Goal: Task Accomplishment & Management: Use online tool/utility

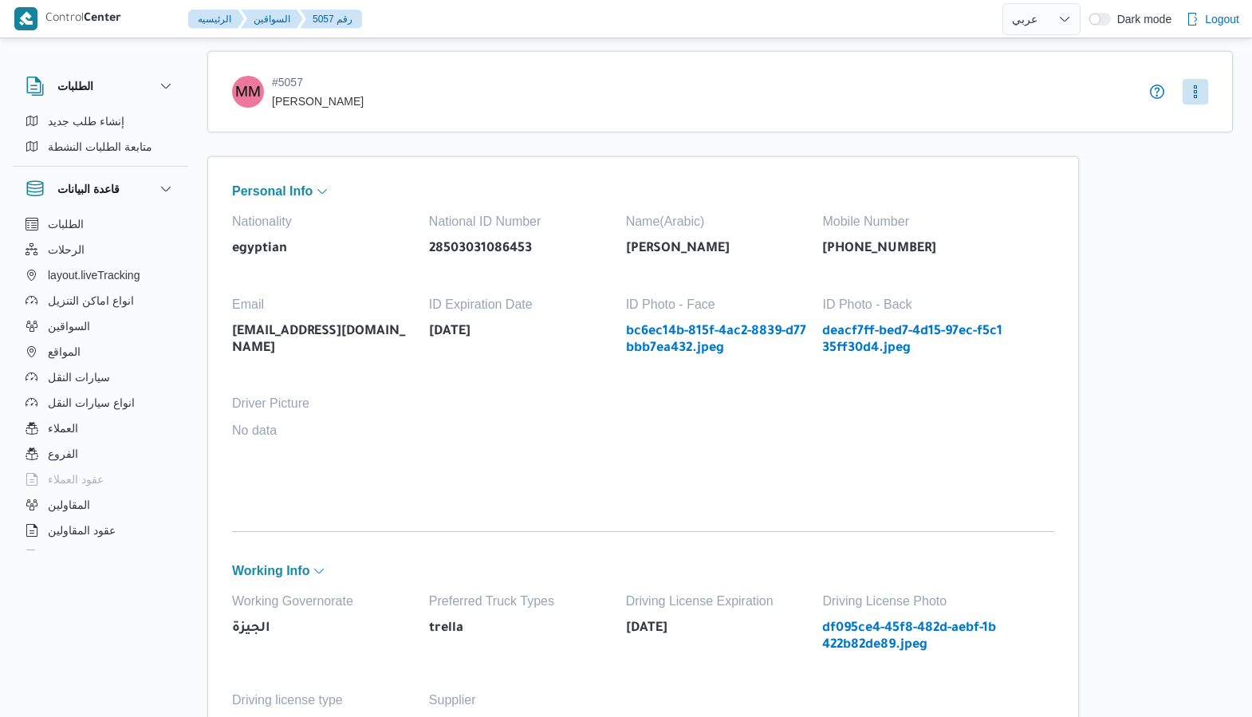
select select "ar"
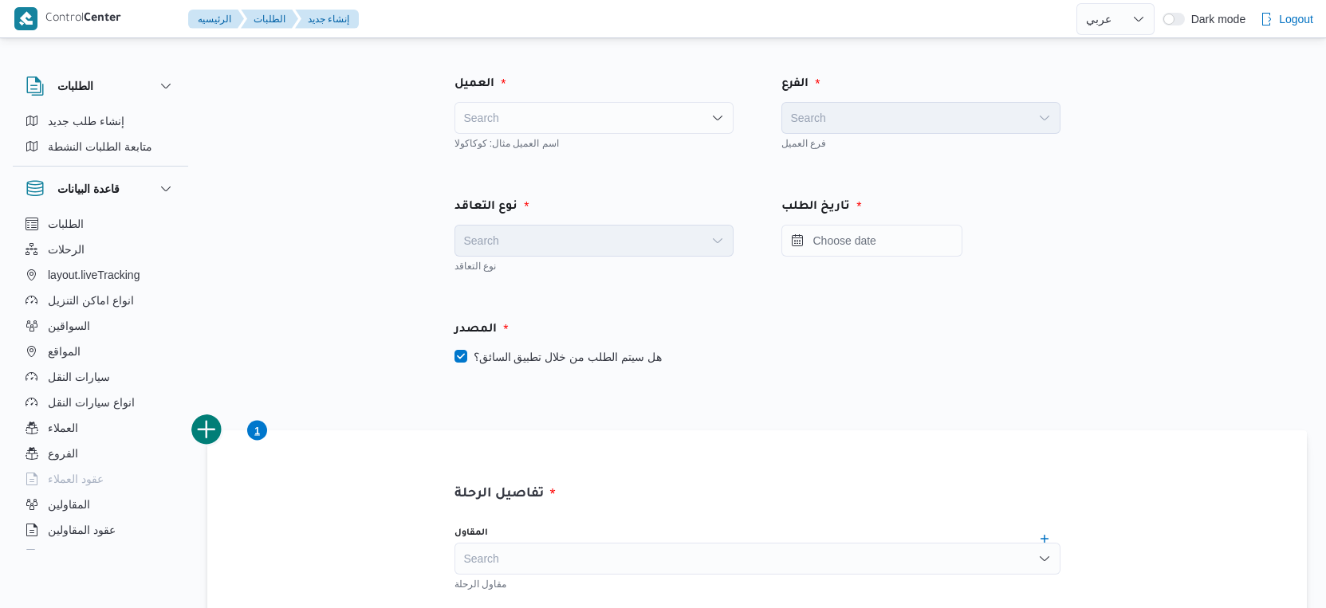
select select "ar"
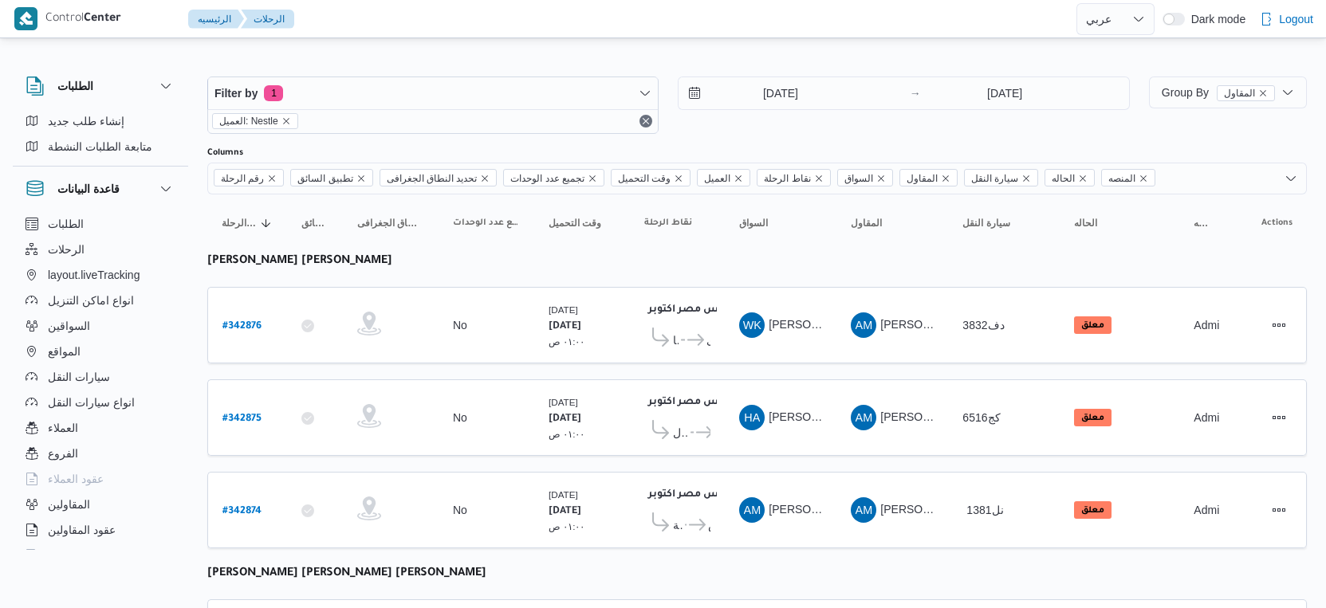
select select "ar"
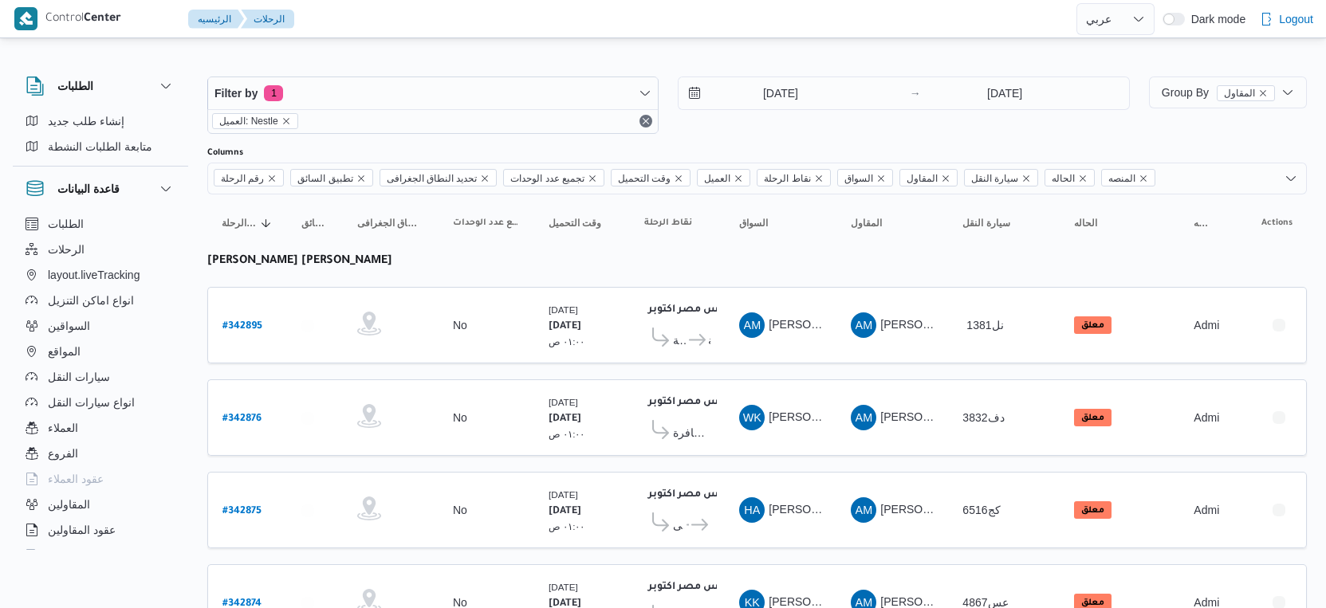
select select "ar"
click at [1195, 88] on span "Group By المقاول" at bounding box center [1218, 92] width 113 height 13
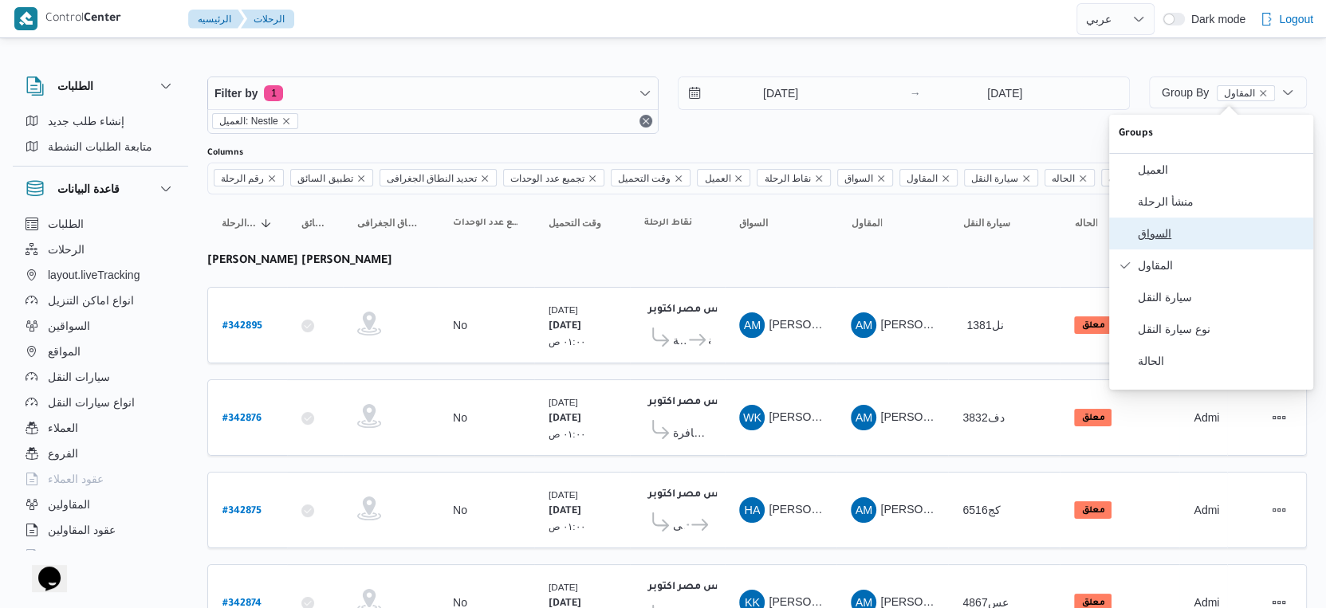
click at [1178, 236] on span "السواق" at bounding box center [1221, 233] width 166 height 13
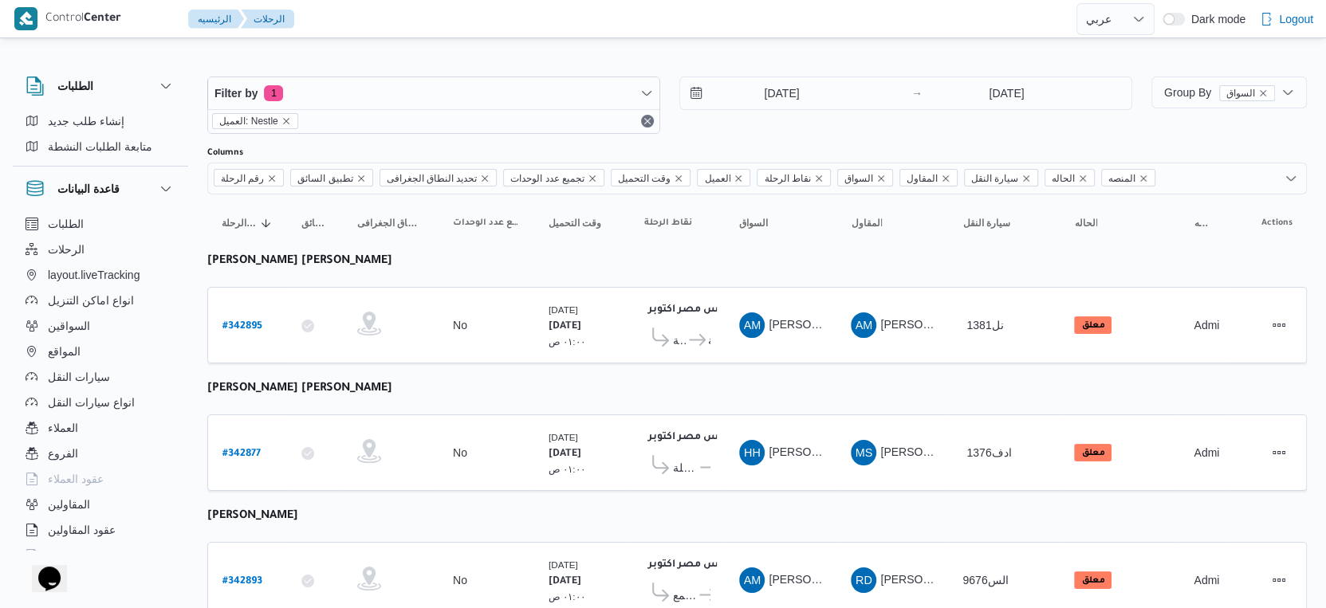
click at [1194, 104] on span "Group By السواق" at bounding box center [1229, 93] width 143 height 32
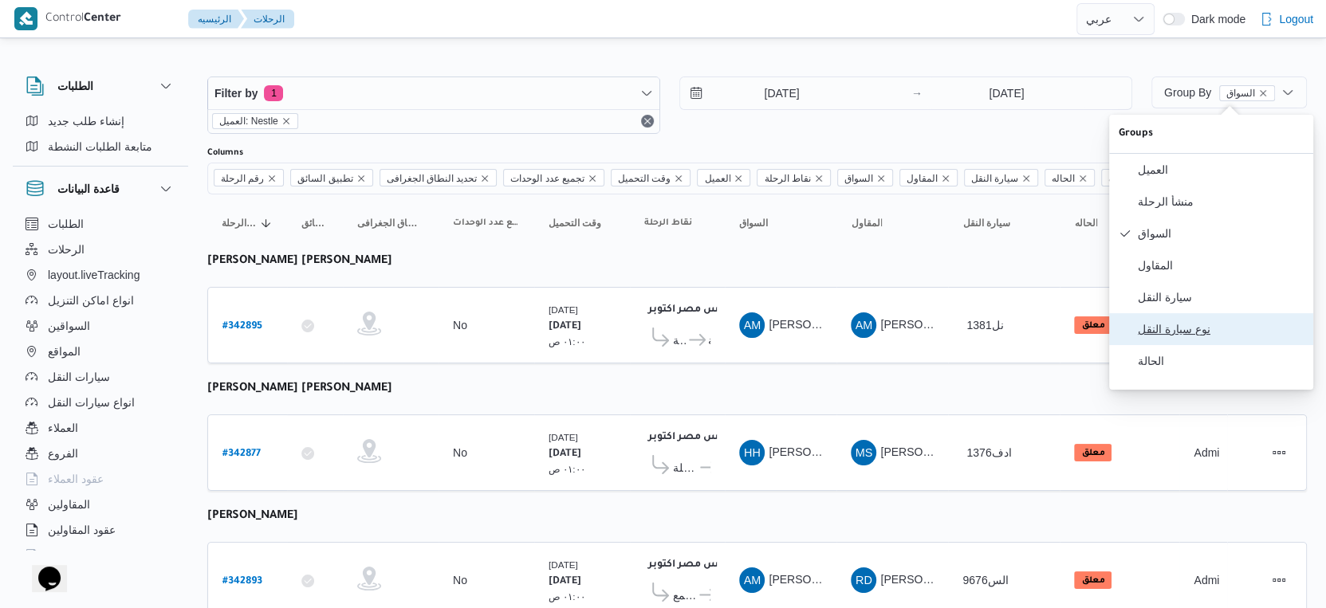
click at [1190, 336] on span "نوع سيارة النقل" at bounding box center [1221, 329] width 166 height 13
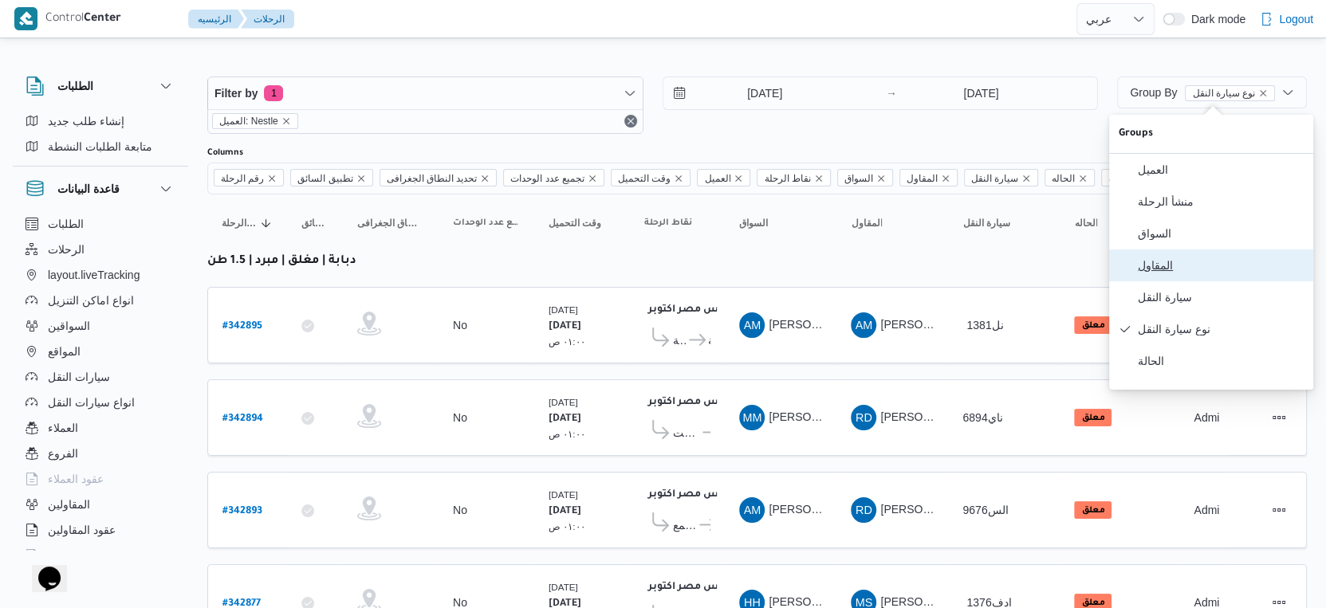
click at [1175, 272] on span "المقاول" at bounding box center [1221, 265] width 166 height 13
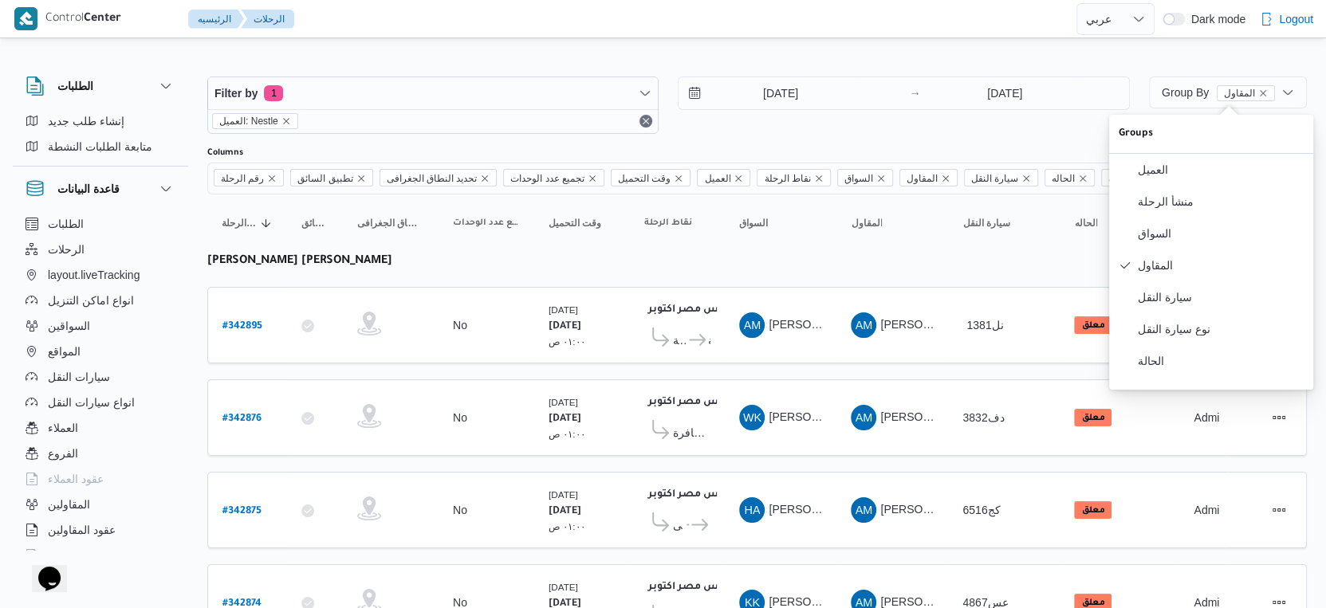
click at [557, 364] on table "رقم الرحلة Click to sort in ascending order تطبيق السائق Click to sort in ascen…" at bounding box center [757, 600] width 1100 height 810
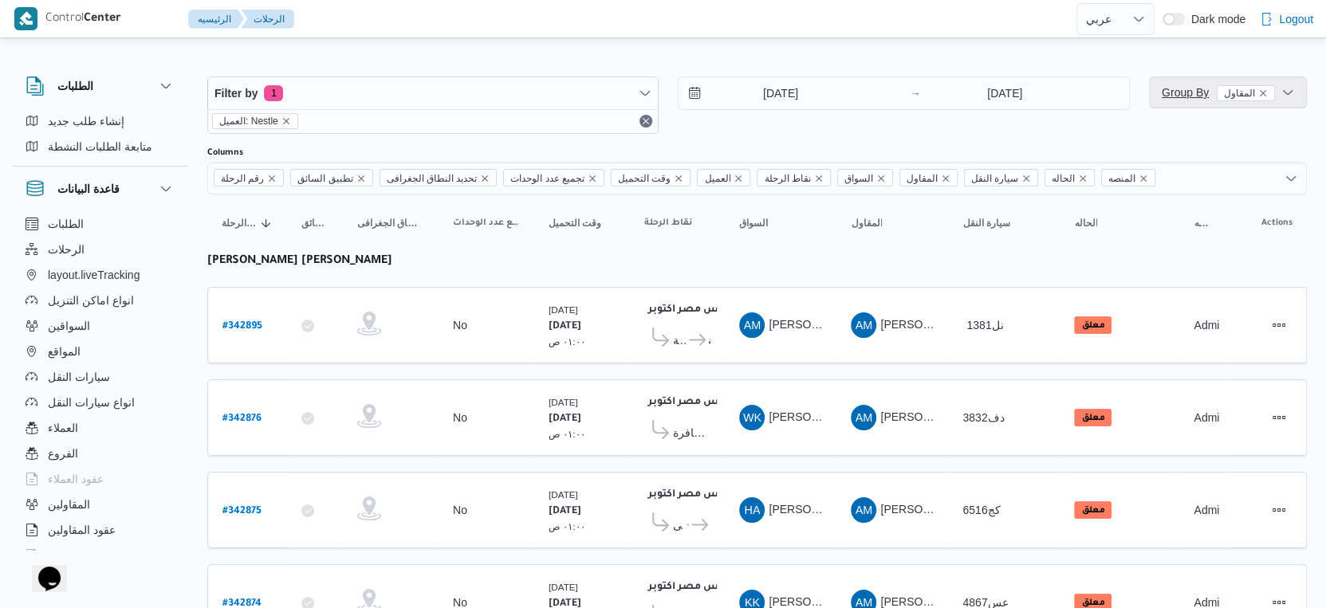
click at [1201, 98] on span "Group By المقاول" at bounding box center [1218, 92] width 113 height 13
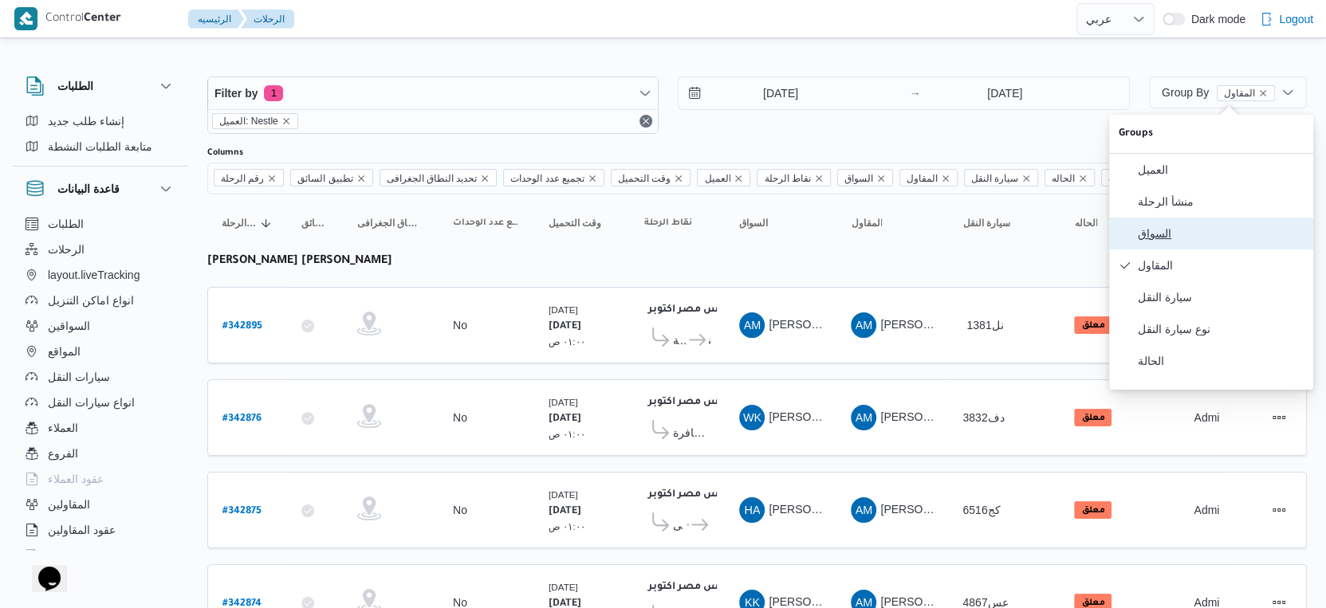
click at [1182, 238] on span "السواق" at bounding box center [1221, 233] width 166 height 13
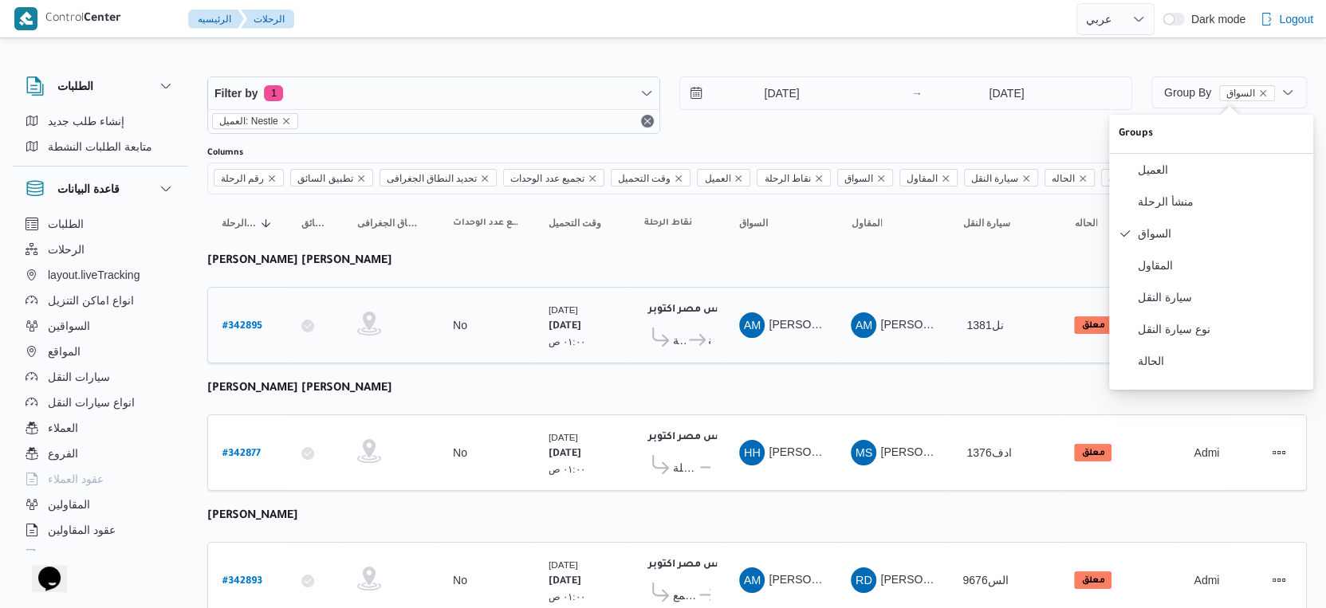
click at [675, 355] on div "اجيليتى لوجيستيكس مصر اكتوبر ٠٤:٢٣ ص جملة ماركت الكوثر الغردقة فتح الله جملة ما…" at bounding box center [677, 325] width 79 height 67
click at [694, 336] on icon at bounding box center [697, 340] width 17 height 12
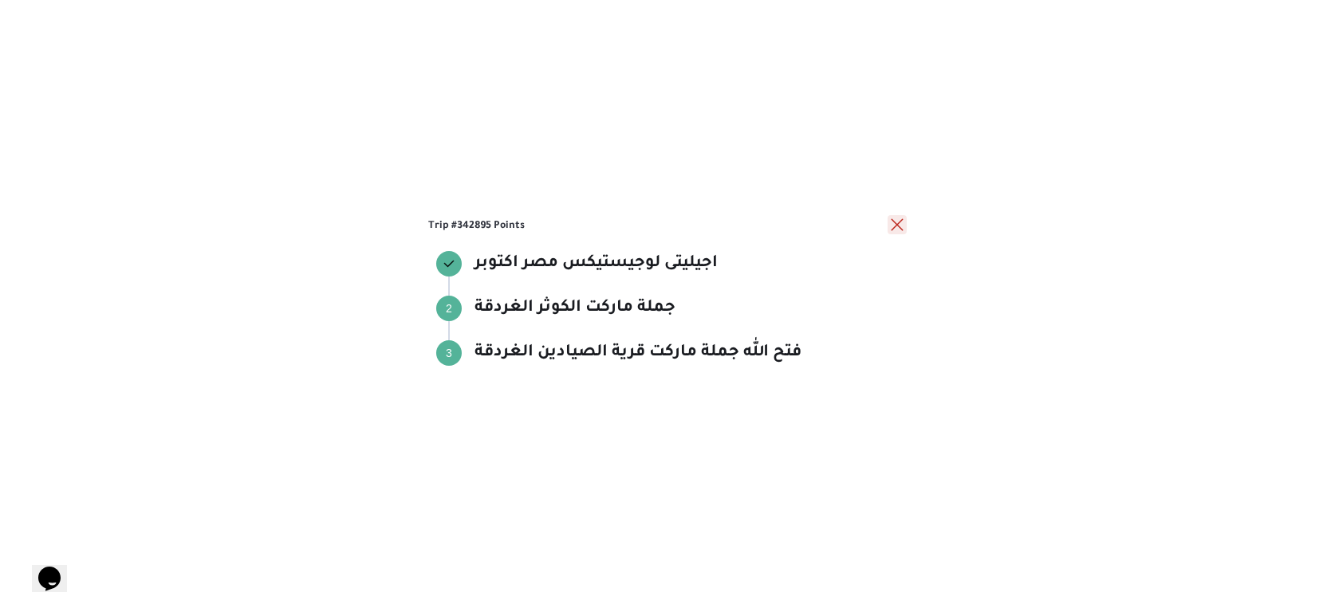
click at [903, 225] on button "close" at bounding box center [896, 224] width 19 height 19
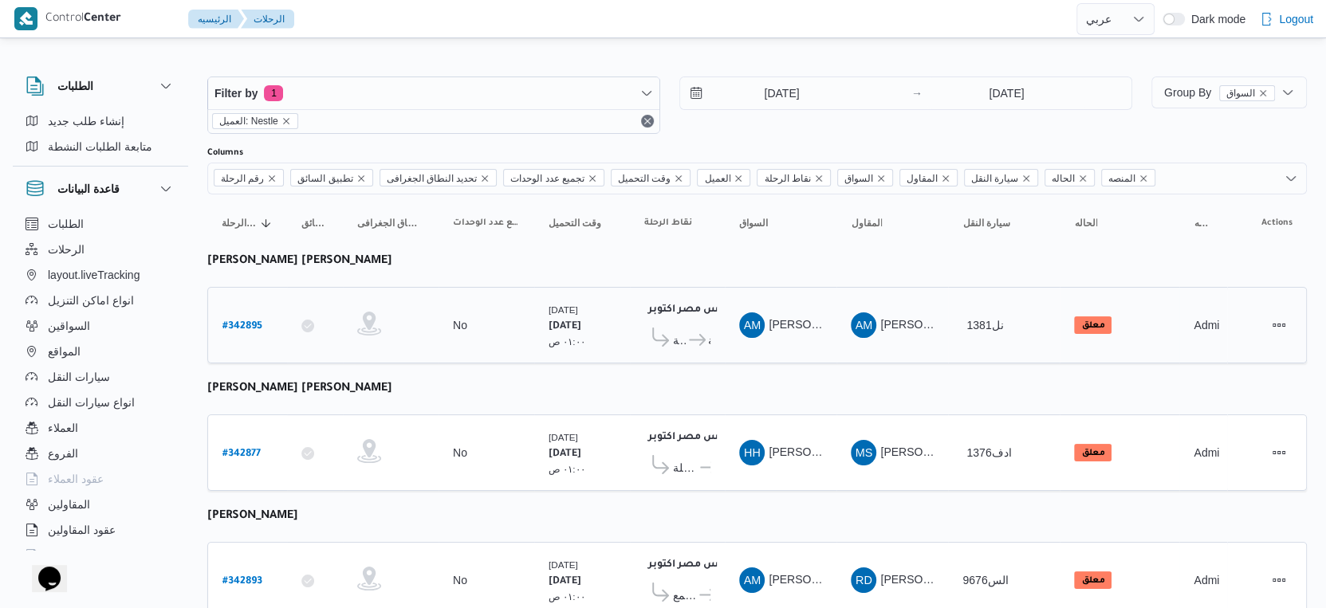
click at [248, 324] on b "# 342895" at bounding box center [242, 326] width 40 height 11
select select "ar"
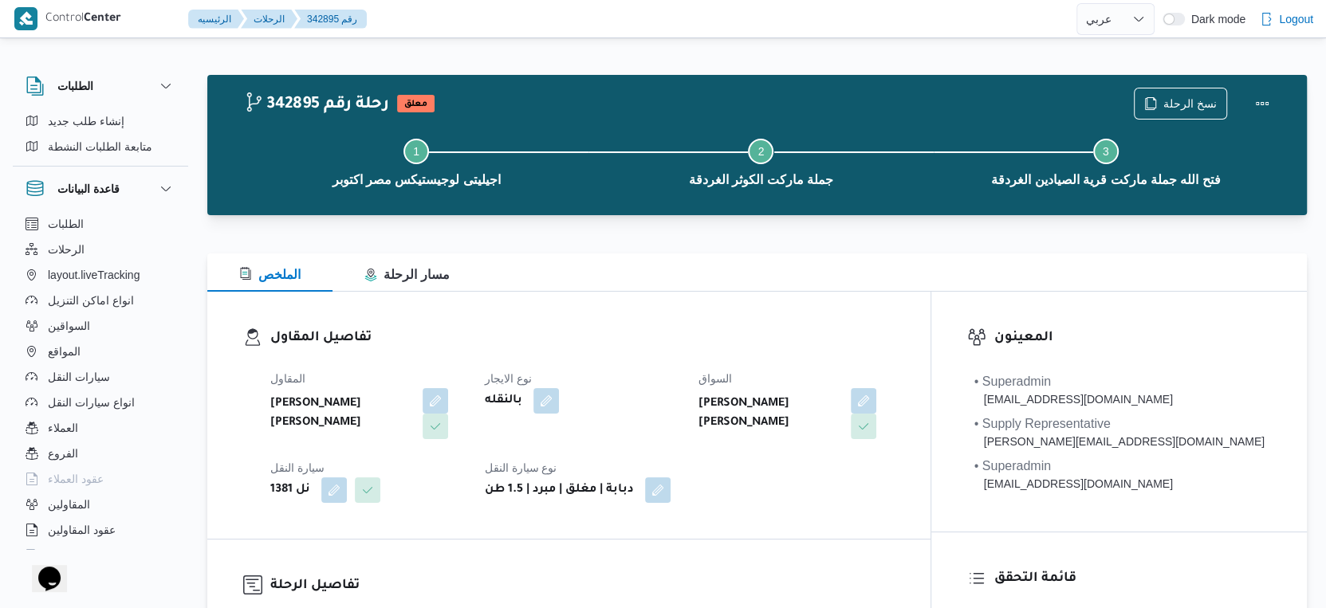
scroll to position [531, 0]
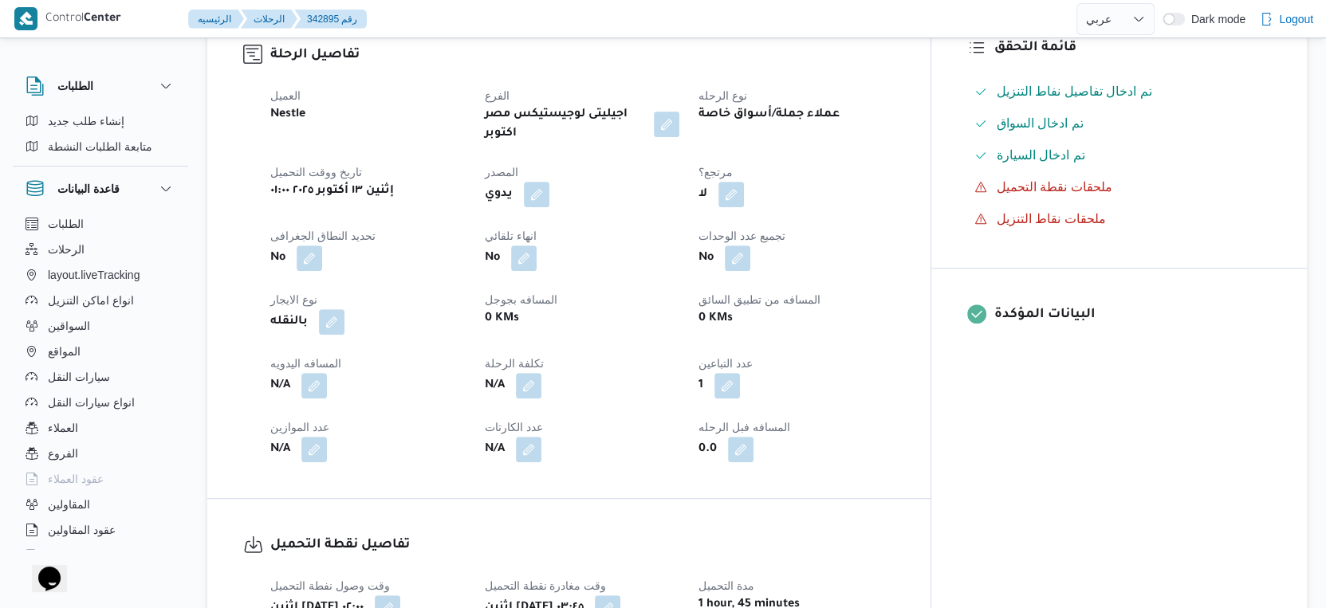
select select "ar"
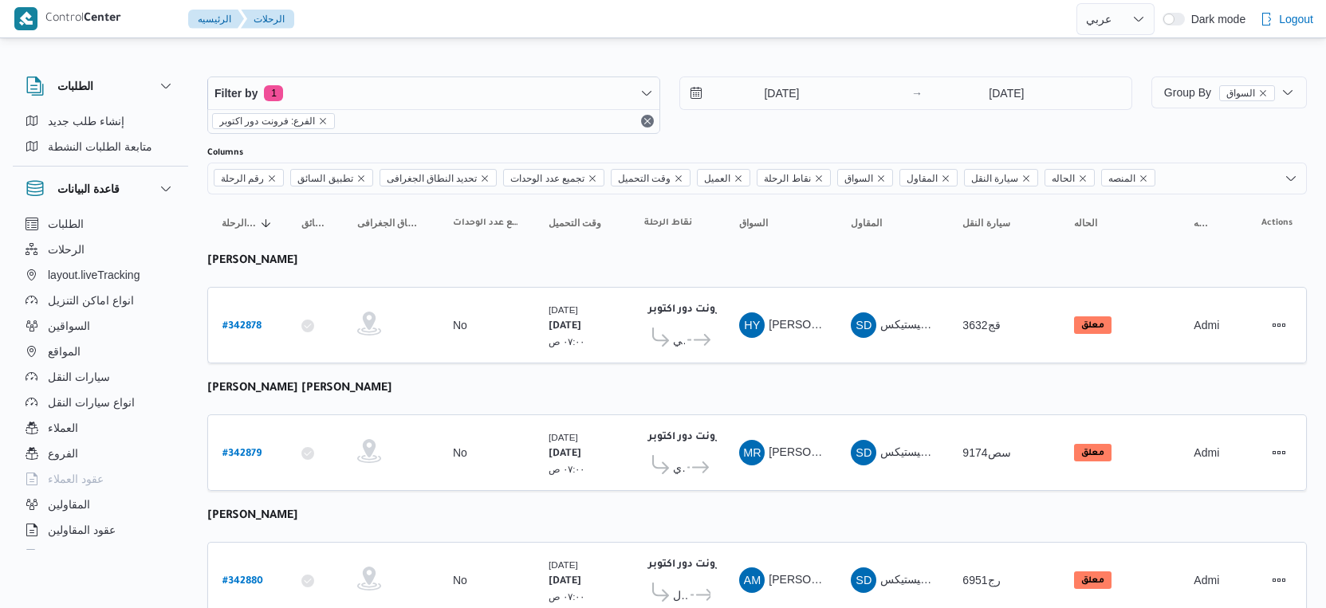
select select "ar"
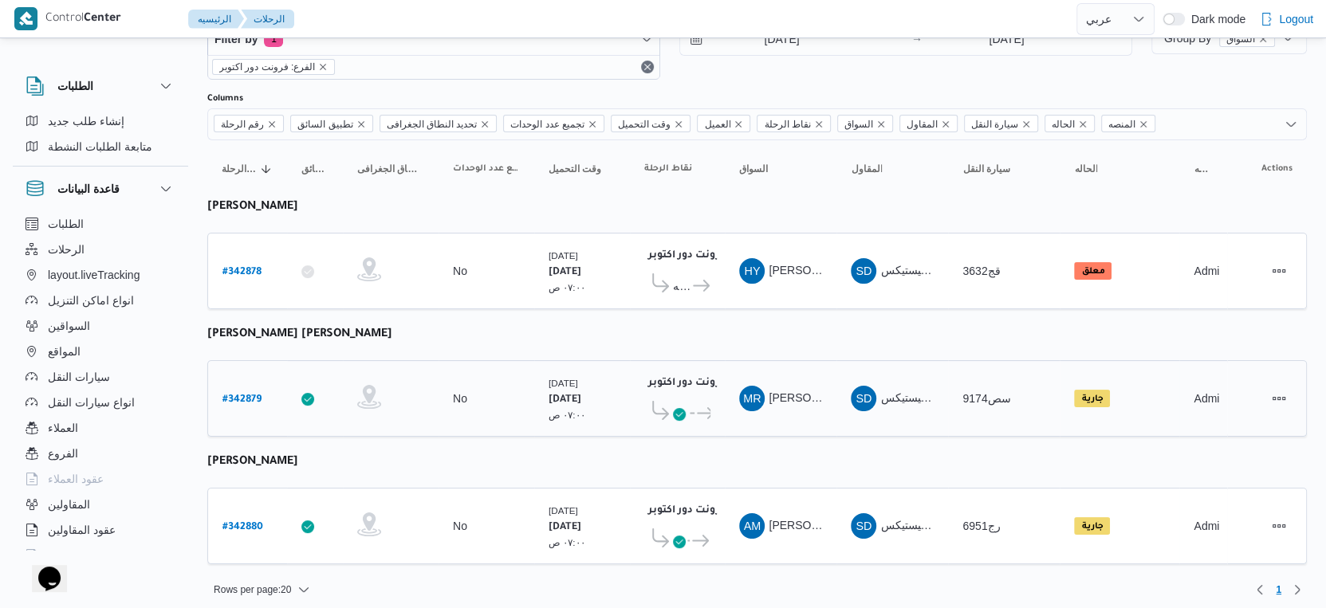
click at [246, 395] on b "# 342879" at bounding box center [241, 400] width 39 height 11
select select "ar"
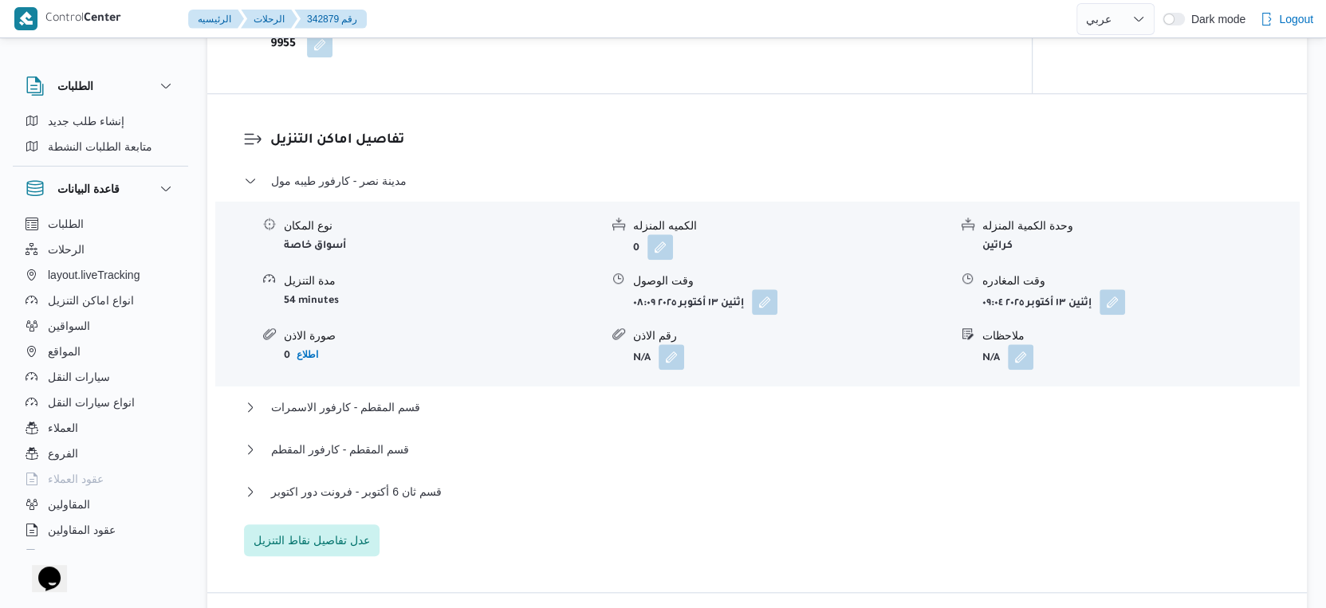
scroll to position [1506, 0]
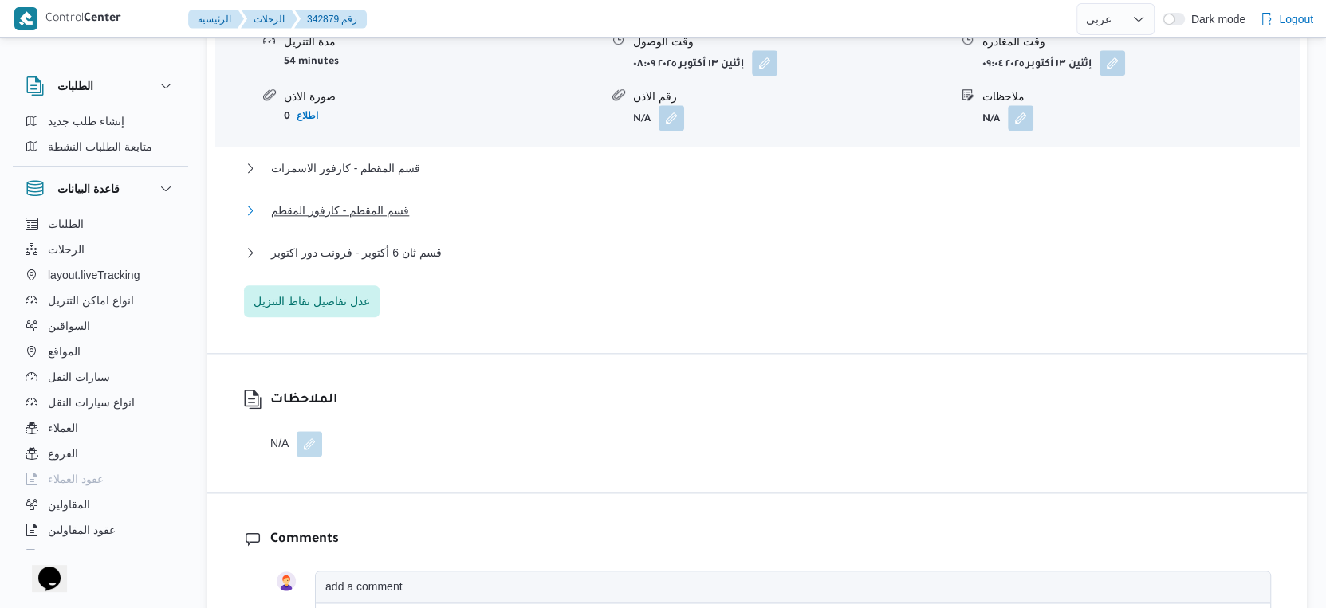
click at [425, 220] on button "قسم المقطم - كارفور المقطم" at bounding box center [757, 210] width 1027 height 19
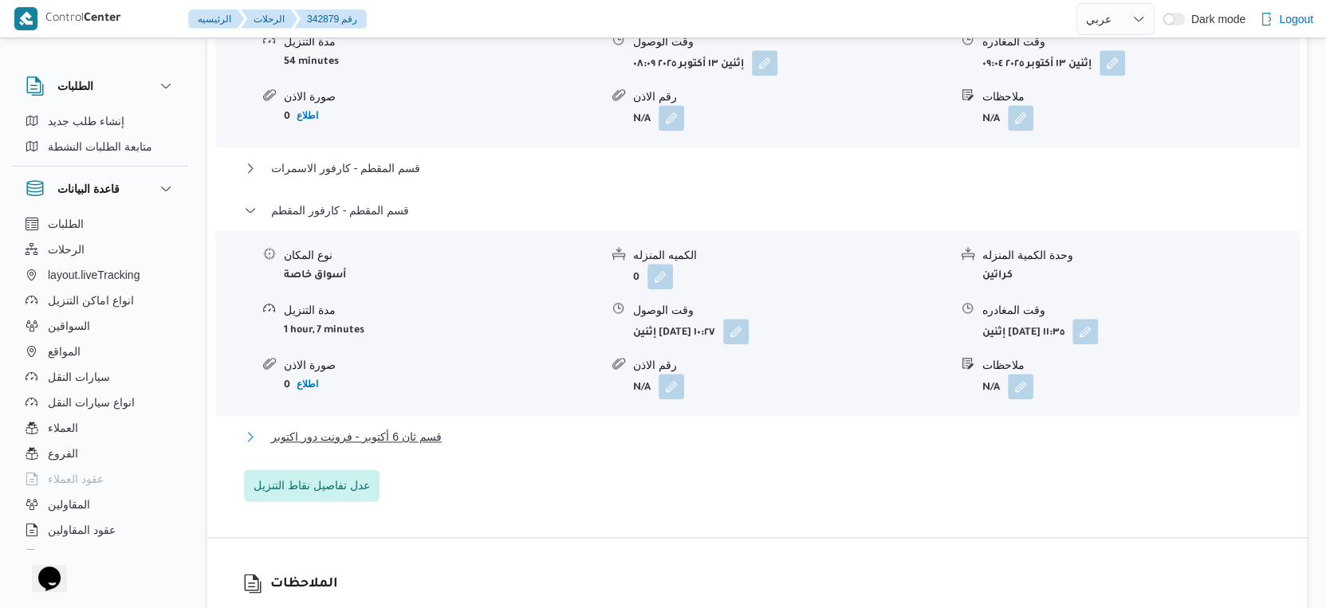
click at [423, 447] on span "قسم ثان 6 أكتوبر - فرونت دور اكتوبر" at bounding box center [356, 436] width 171 height 19
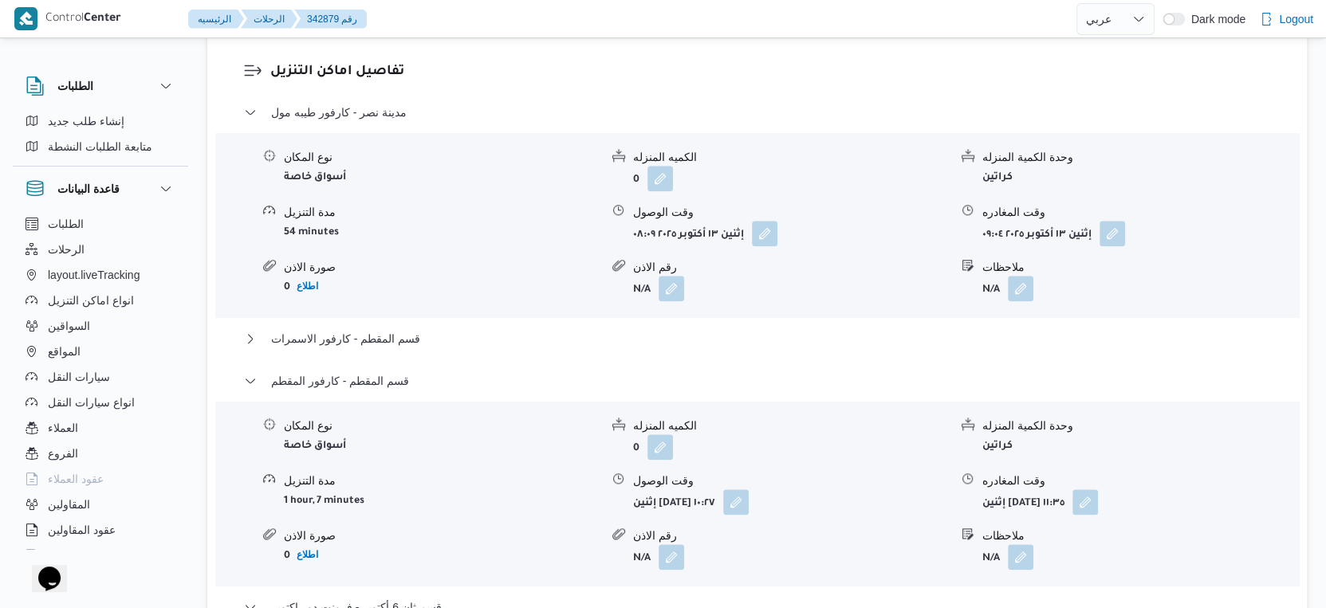
scroll to position [1329, 0]
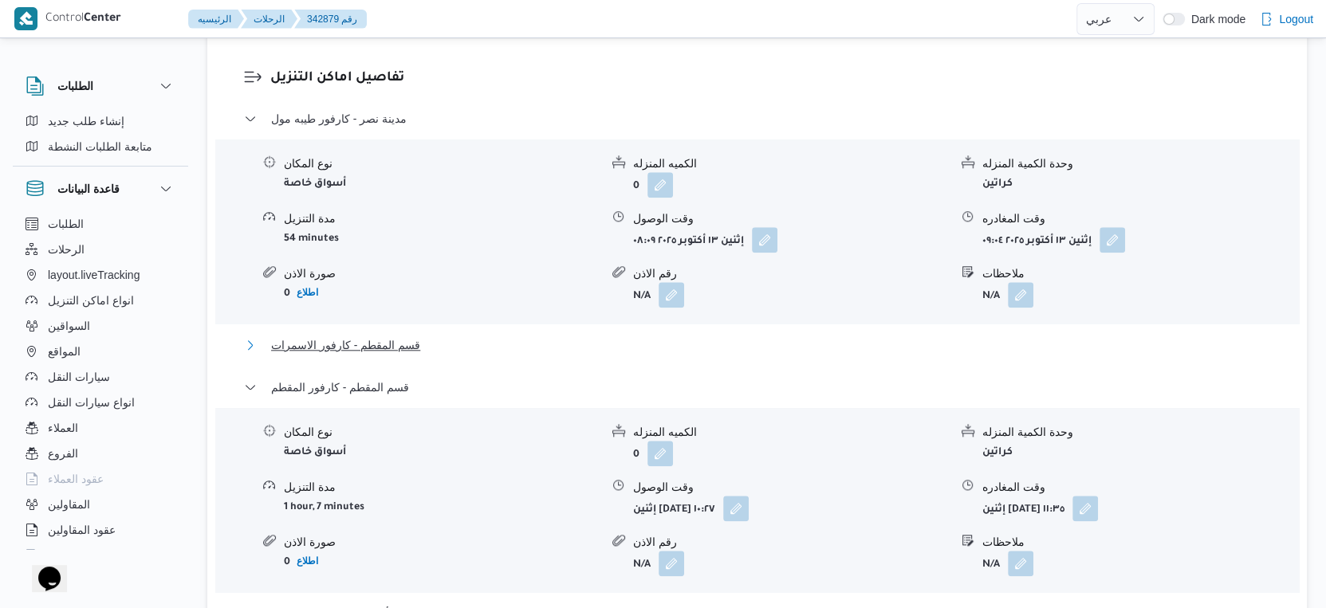
click at [392, 355] on span "قسم المقطم - كارفور الاسمرات" at bounding box center [345, 345] width 149 height 19
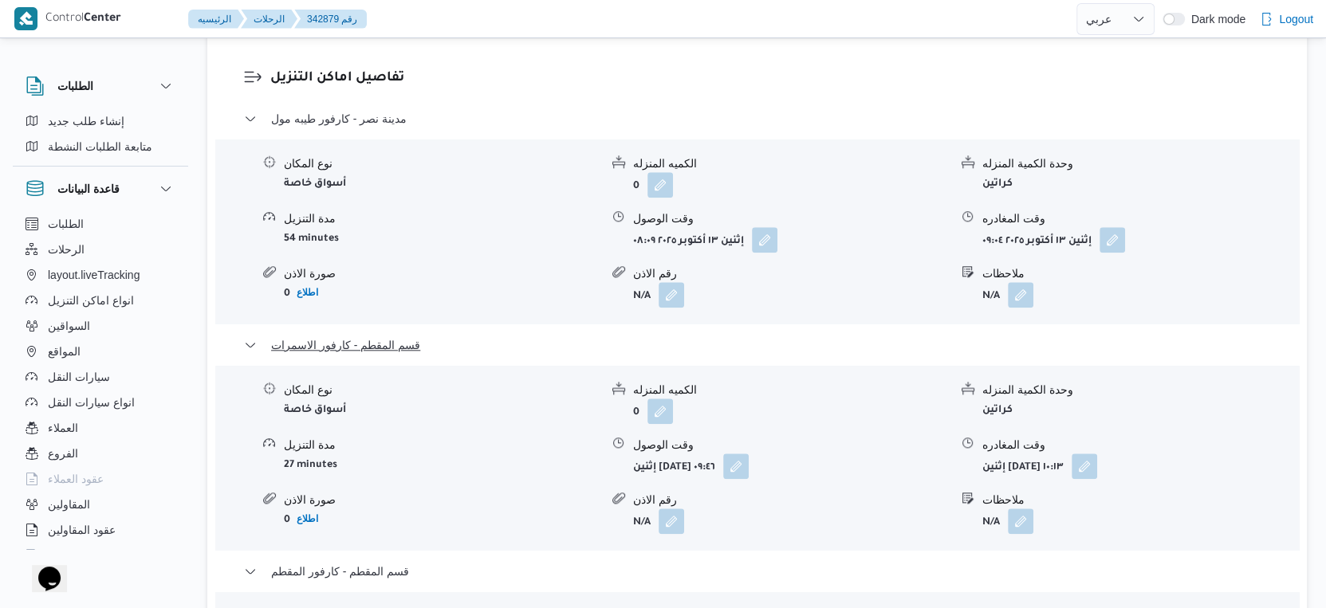
scroll to position [974, 0]
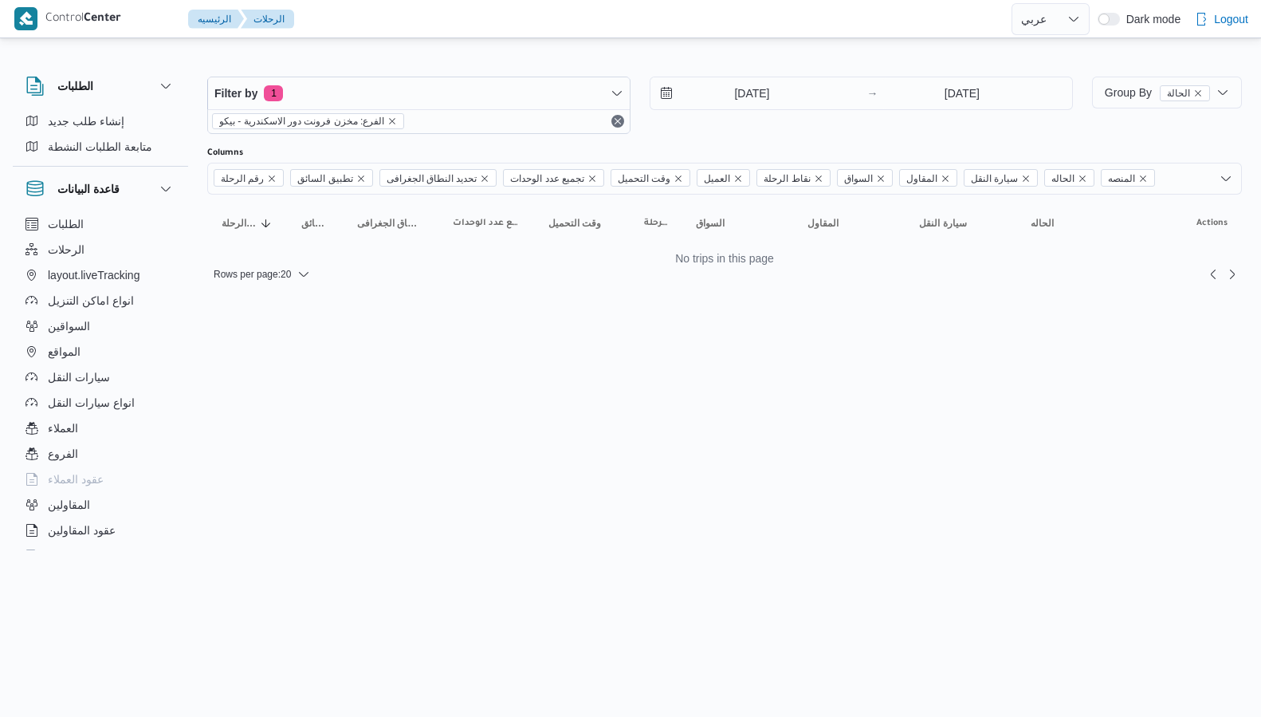
select select "ar"
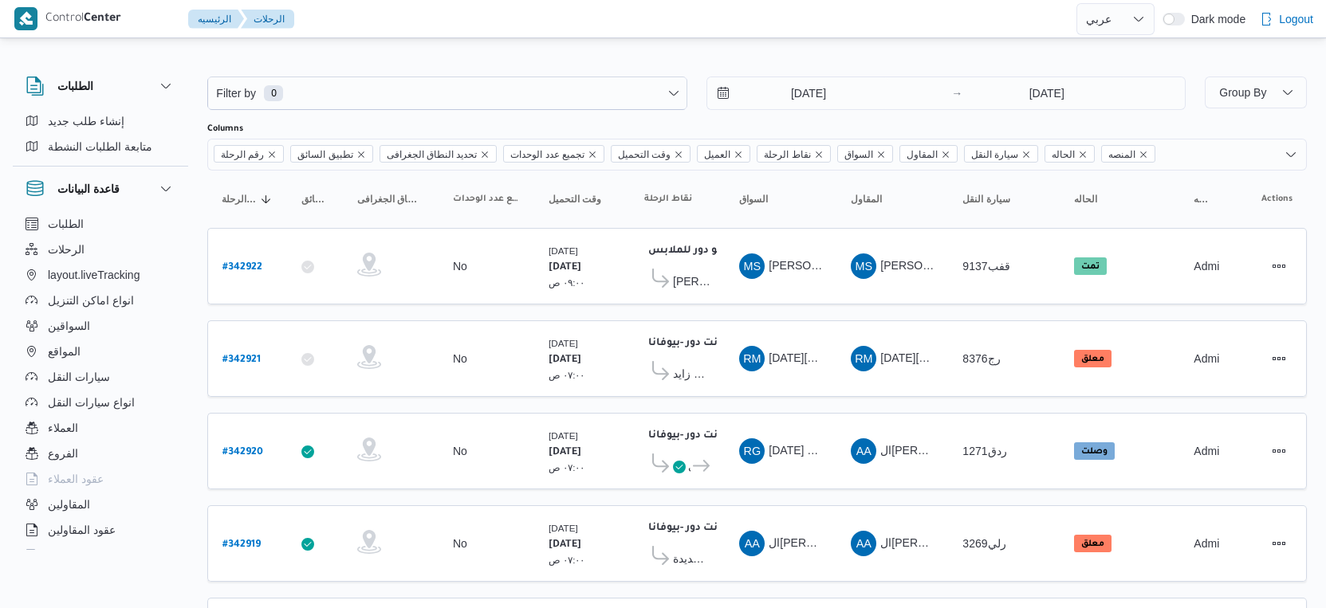
select select "ar"
click at [113, 117] on span "إنشاء طلب جديد" at bounding box center [86, 121] width 77 height 19
select select "ar"
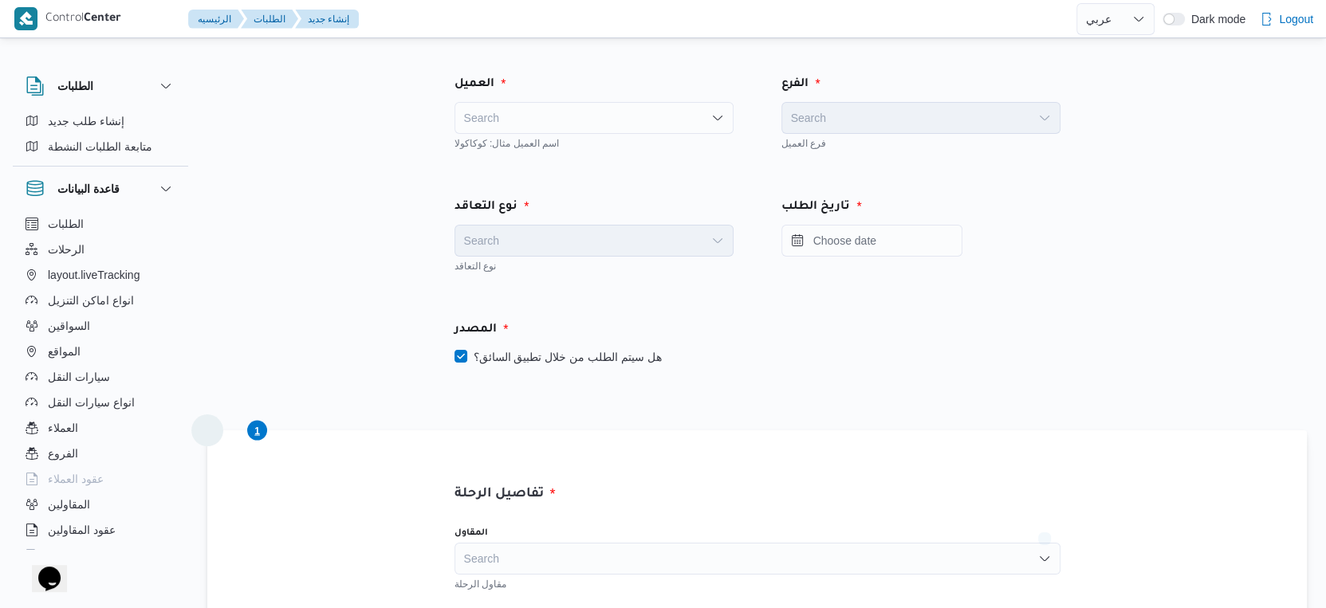
click at [563, 124] on div "Search" at bounding box center [593, 118] width 279 height 32
type input "fron"
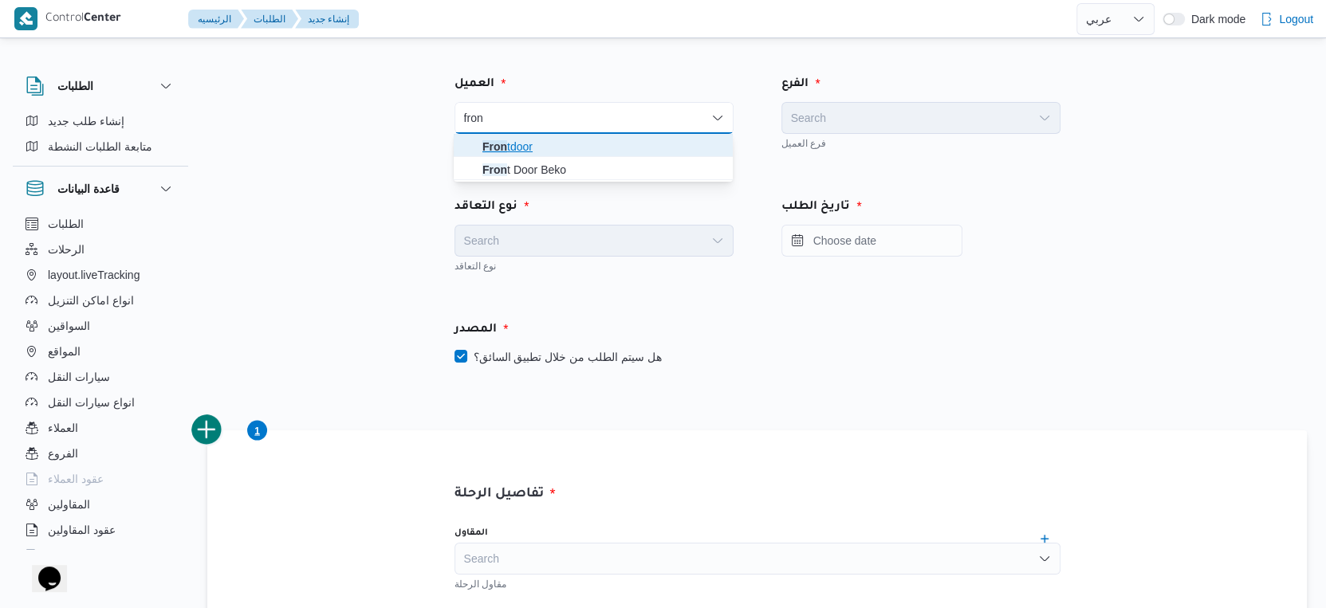
click at [537, 145] on span "Fron tdoor" at bounding box center [602, 146] width 241 height 19
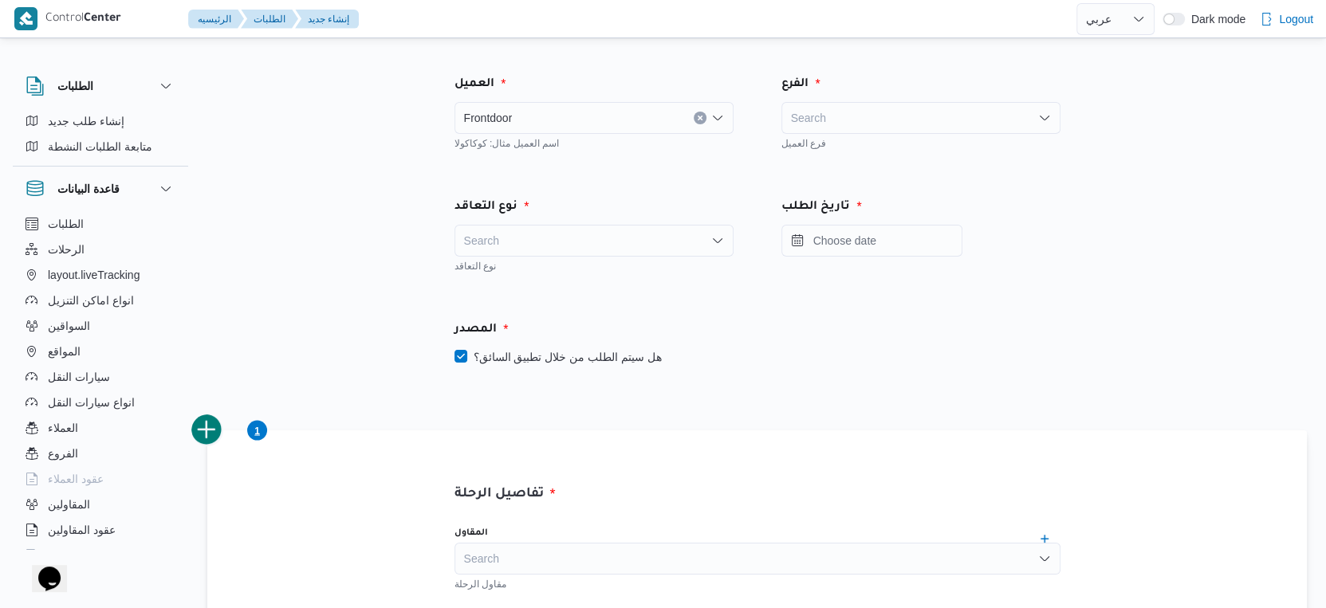
click at [854, 112] on div "Search" at bounding box center [920, 118] width 279 height 32
type input "f"
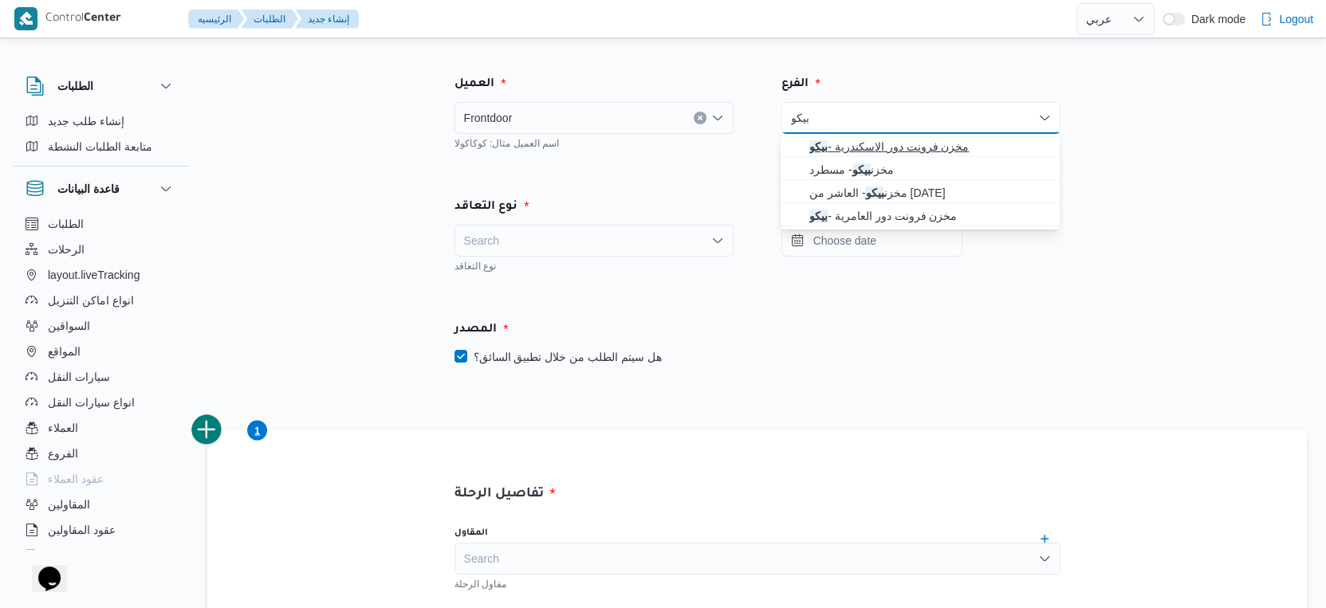
type input "بيكو"
click at [881, 143] on span "مخزن فرونت دور الاسكندرية - بيكو" at bounding box center [929, 146] width 241 height 19
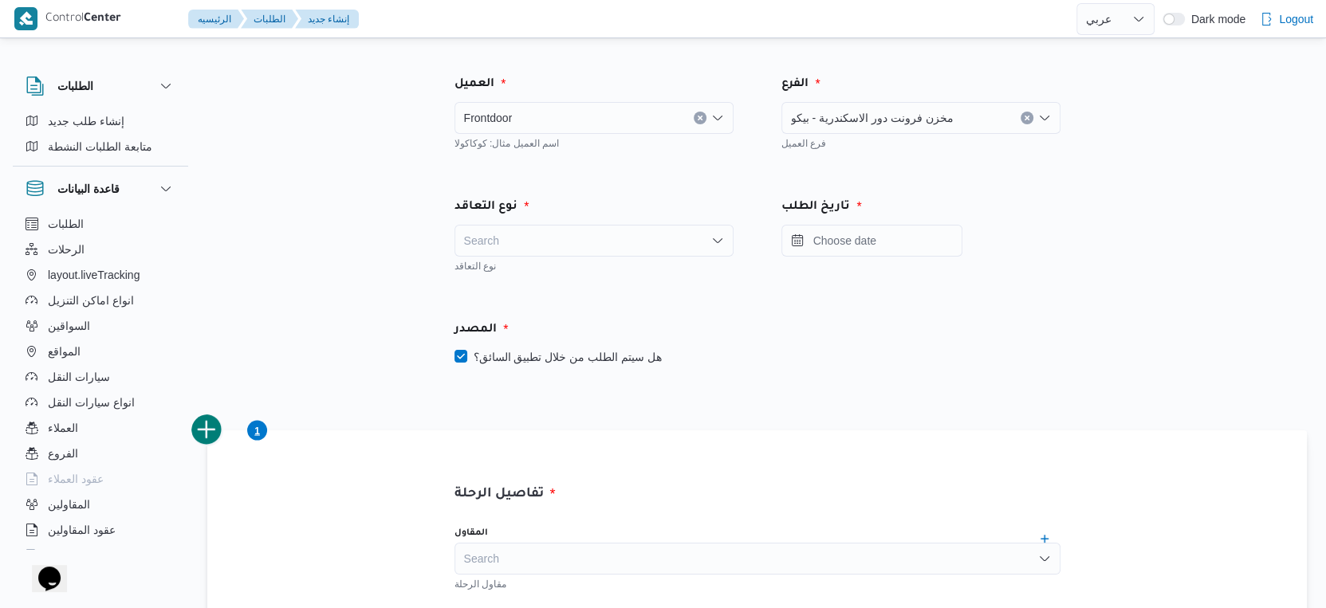
click at [573, 247] on div "Search" at bounding box center [593, 241] width 279 height 32
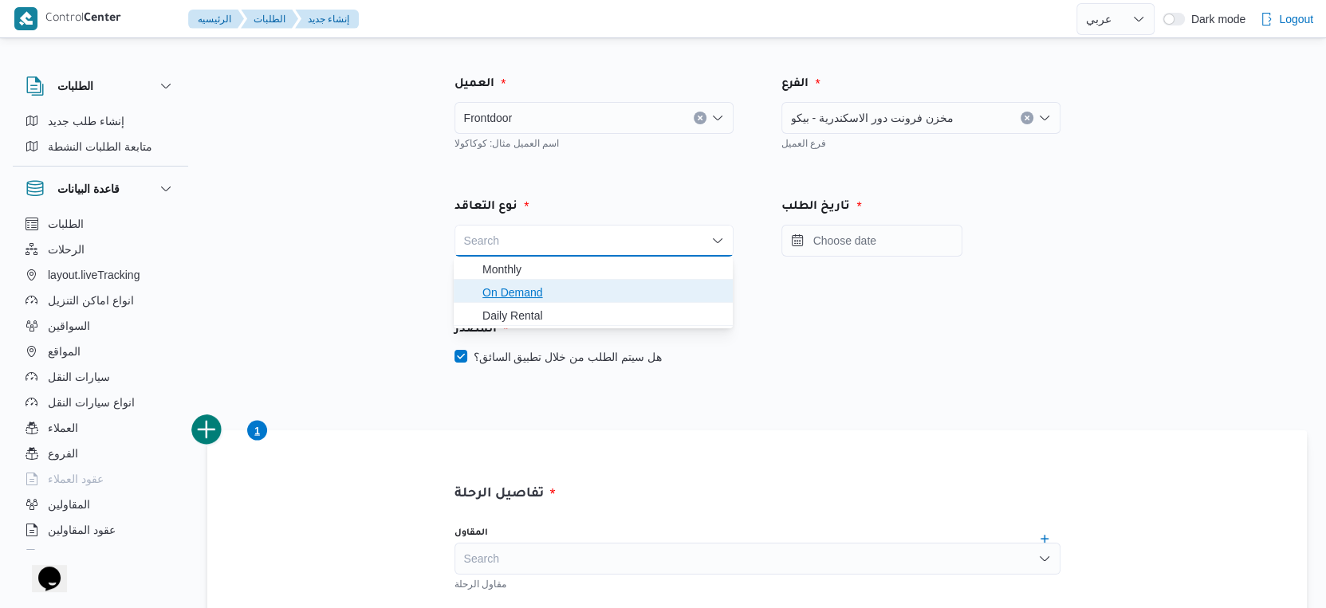
click at [539, 291] on span "On Demand" at bounding box center [602, 292] width 241 height 19
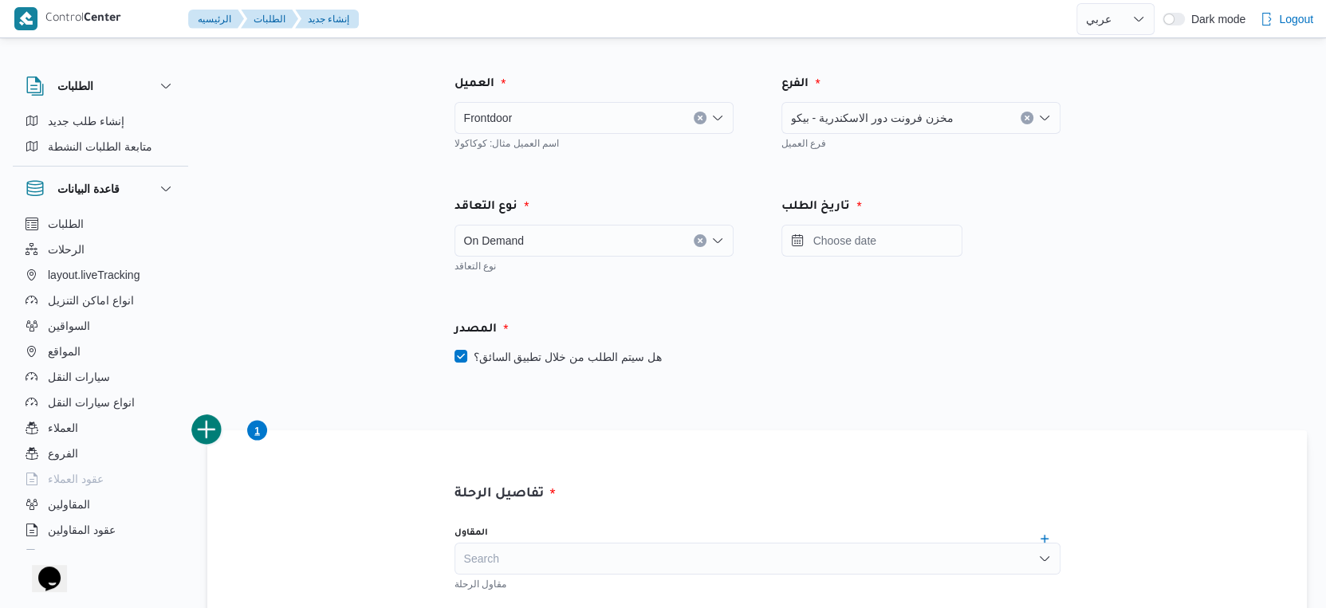
click at [558, 364] on label "هل سيتم الطلب من خلال تطبيق السائق؟" at bounding box center [557, 357] width 207 height 19
checkbox input "false"
click at [871, 238] on input "Press the down key to open a popover containing a calendar." at bounding box center [871, 241] width 181 height 32
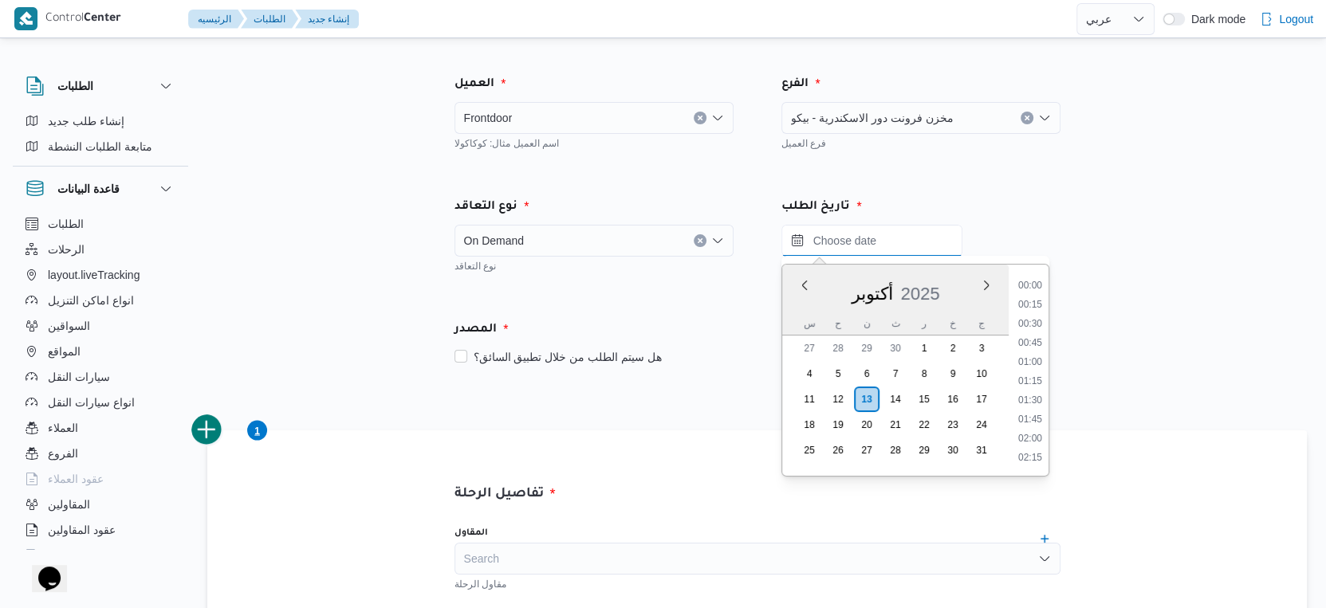
scroll to position [781, 0]
click at [833, 273] on div "أكتوبر 2025" at bounding box center [895, 291] width 226 height 41
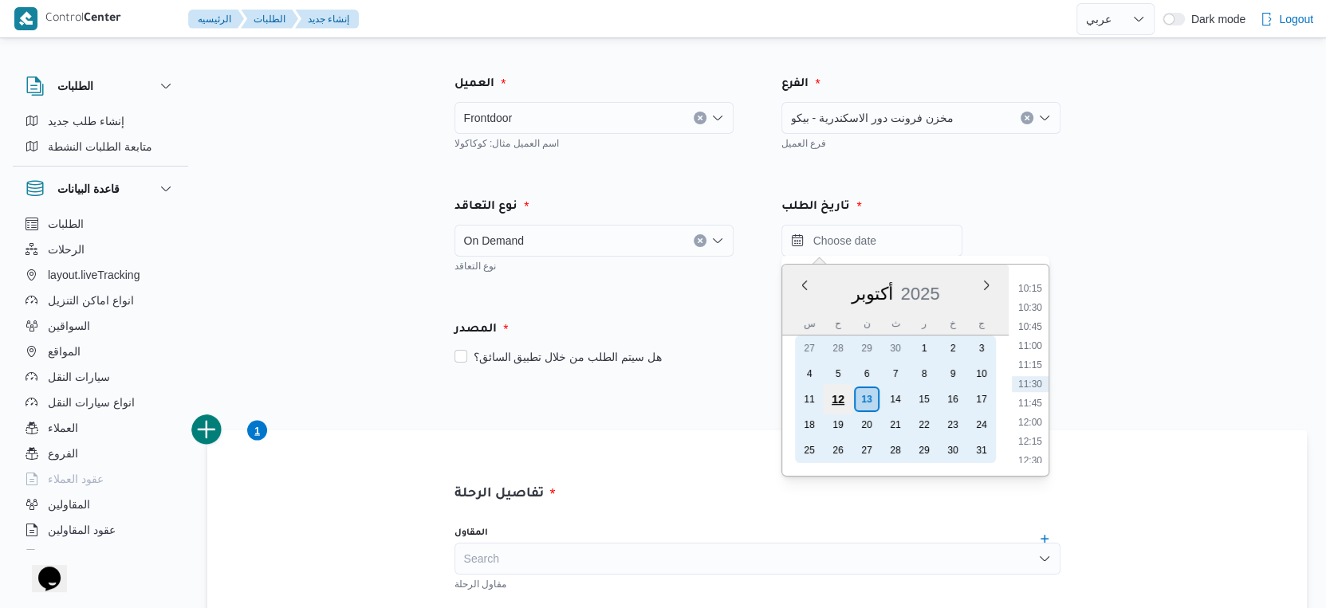
click at [838, 398] on div "12" at bounding box center [837, 399] width 30 height 30
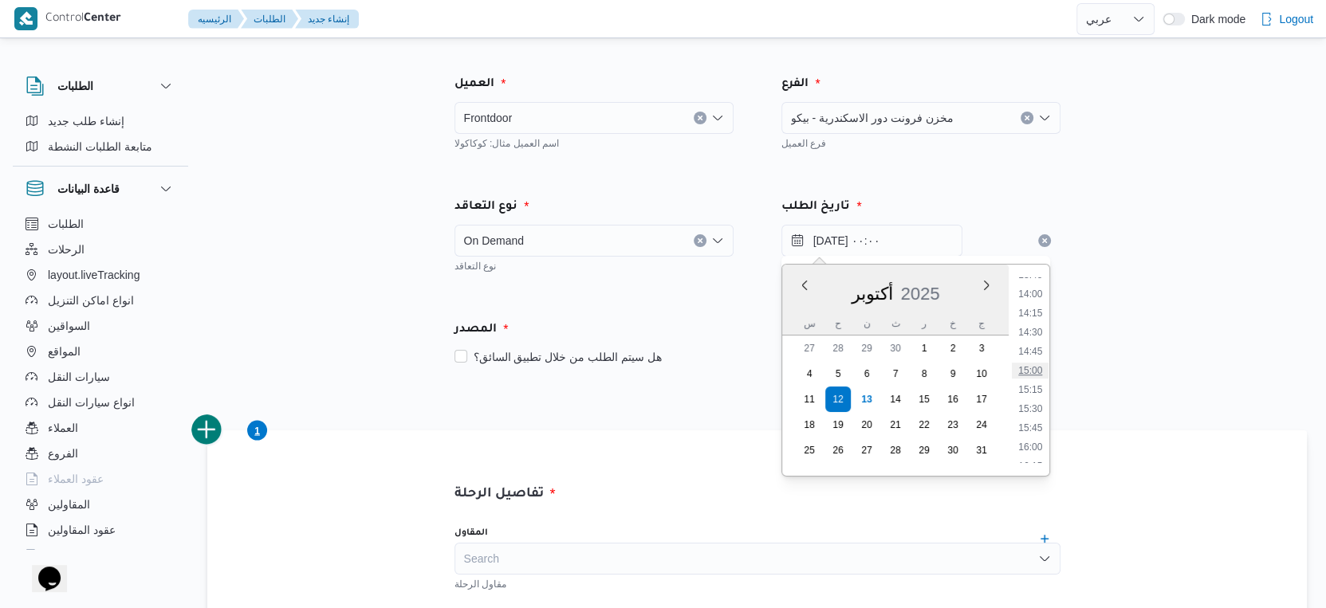
click at [1038, 366] on li "15:00" at bounding box center [1030, 371] width 37 height 16
type input "١٢/١٠/٢٠٢٥ ١٥:٠٠"
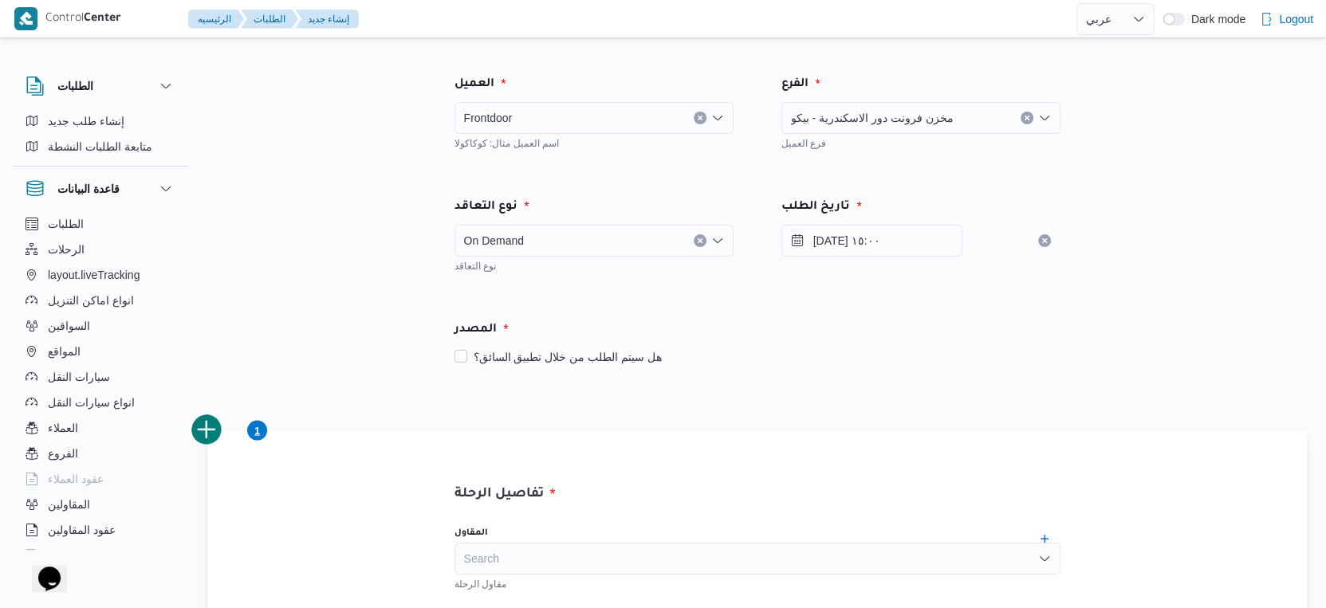
click at [898, 348] on div "هل سيتم الطلب من خلال تطبيق السائق؟" at bounding box center [757, 357] width 606 height 19
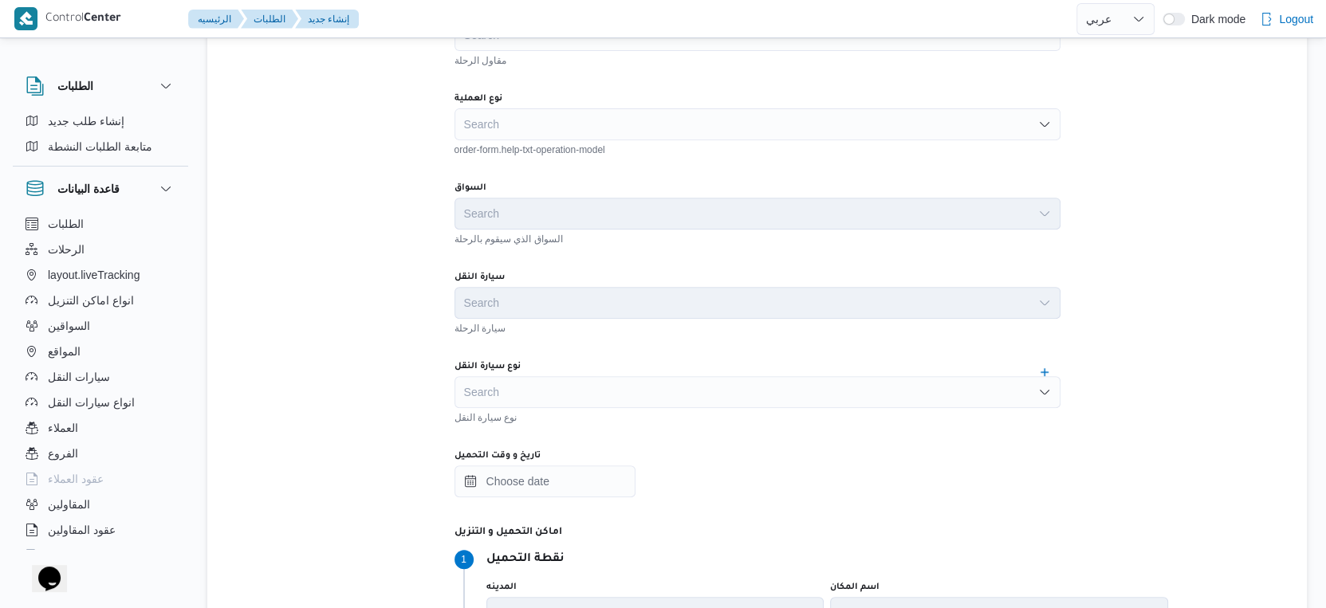
scroll to position [531, 0]
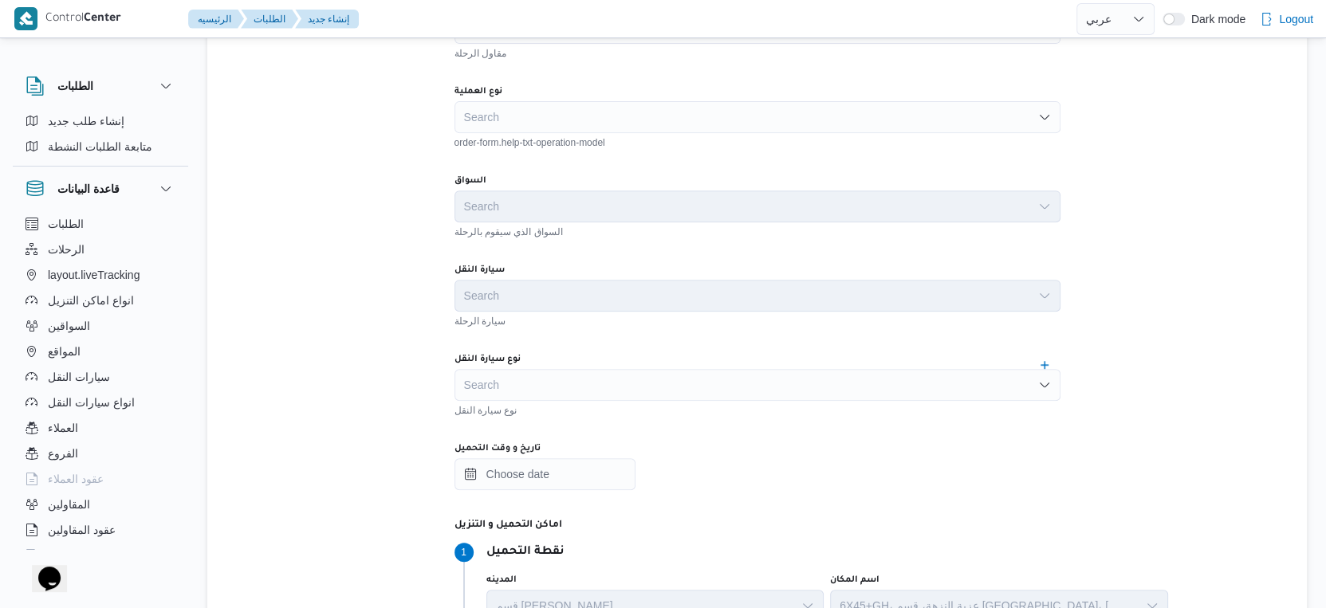
click at [563, 395] on div "Search" at bounding box center [757, 385] width 606 height 32
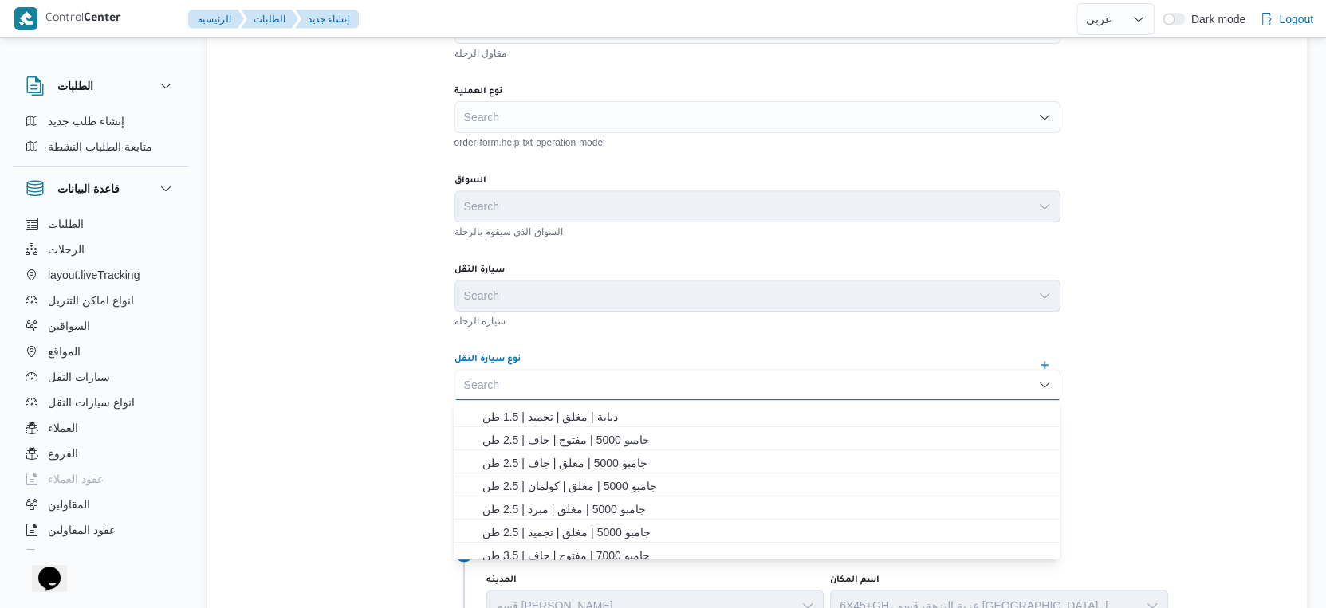
scroll to position [177, 0]
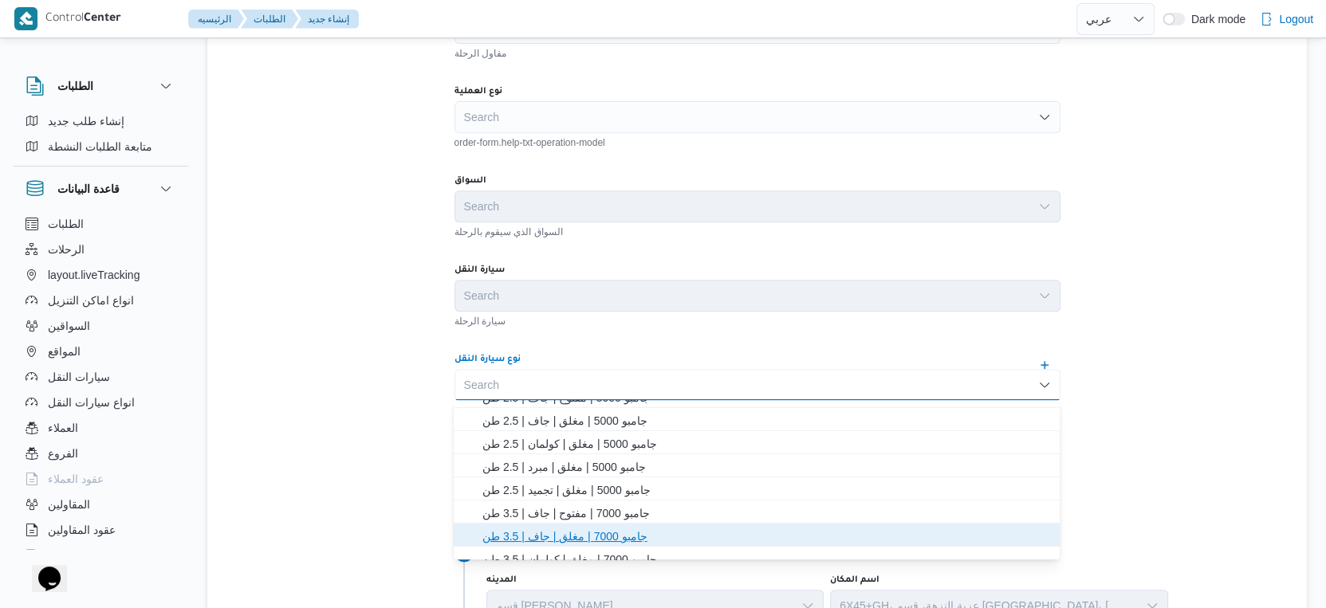
click at [612, 538] on span "جامبو 7000 | مغلق | جاف | 3.5 طن" at bounding box center [766, 536] width 568 height 19
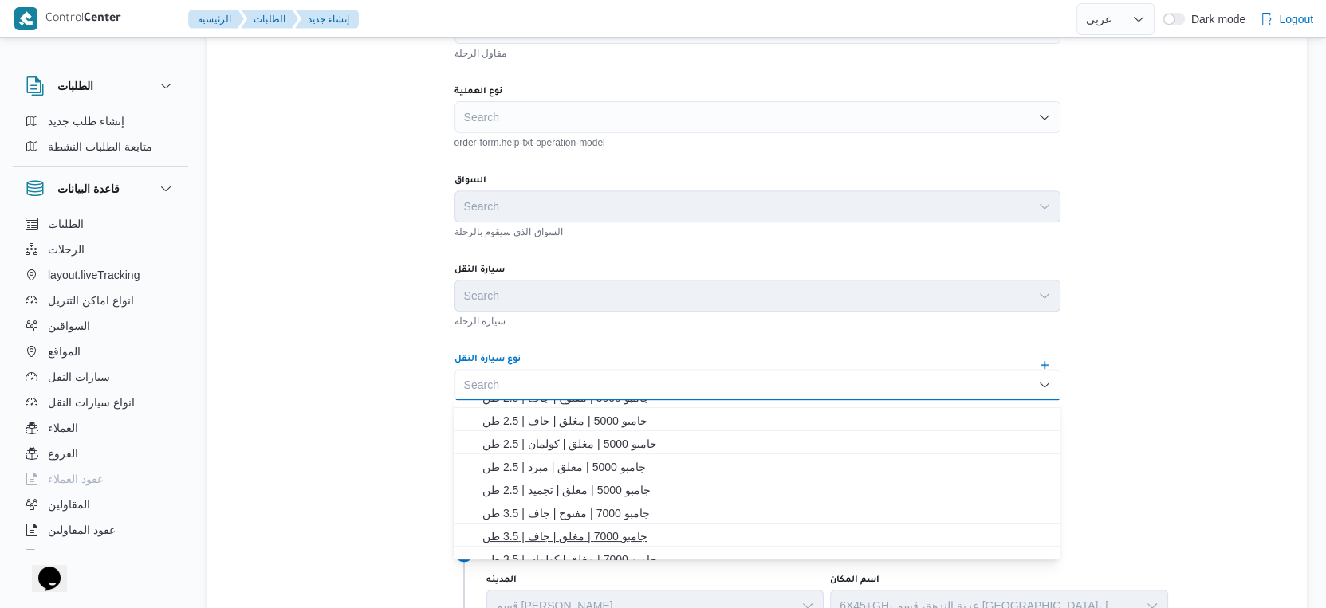
scroll to position [0, 0]
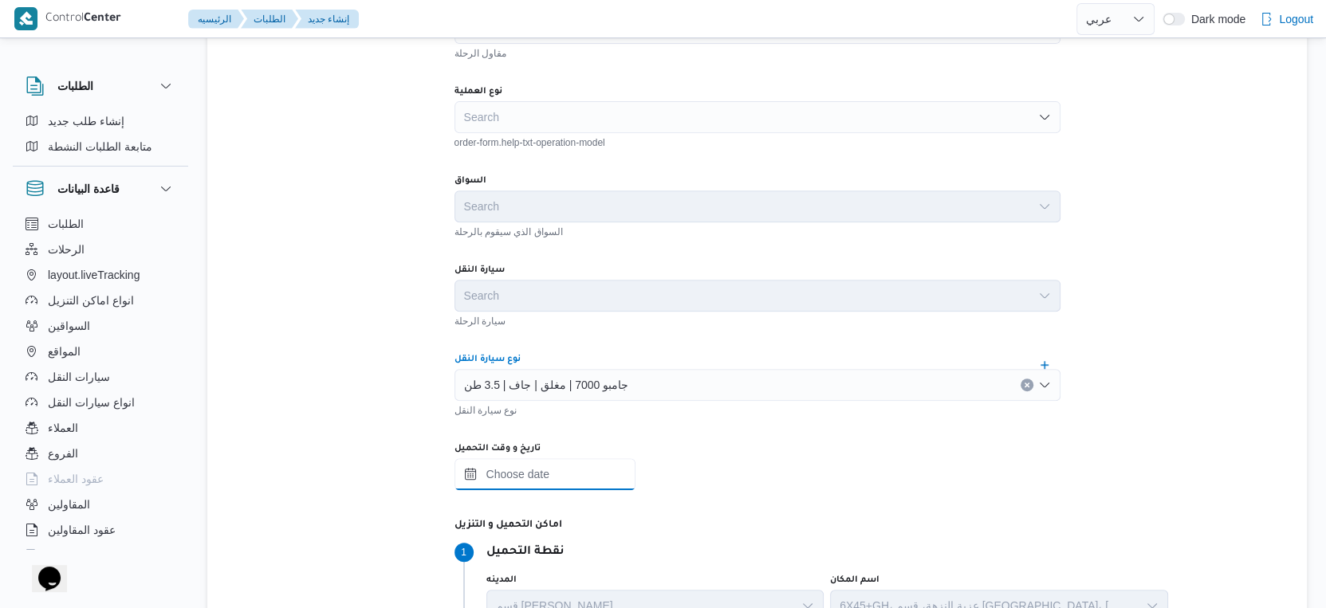
click at [541, 478] on input "تاريخ و وقت التحميل" at bounding box center [544, 474] width 181 height 32
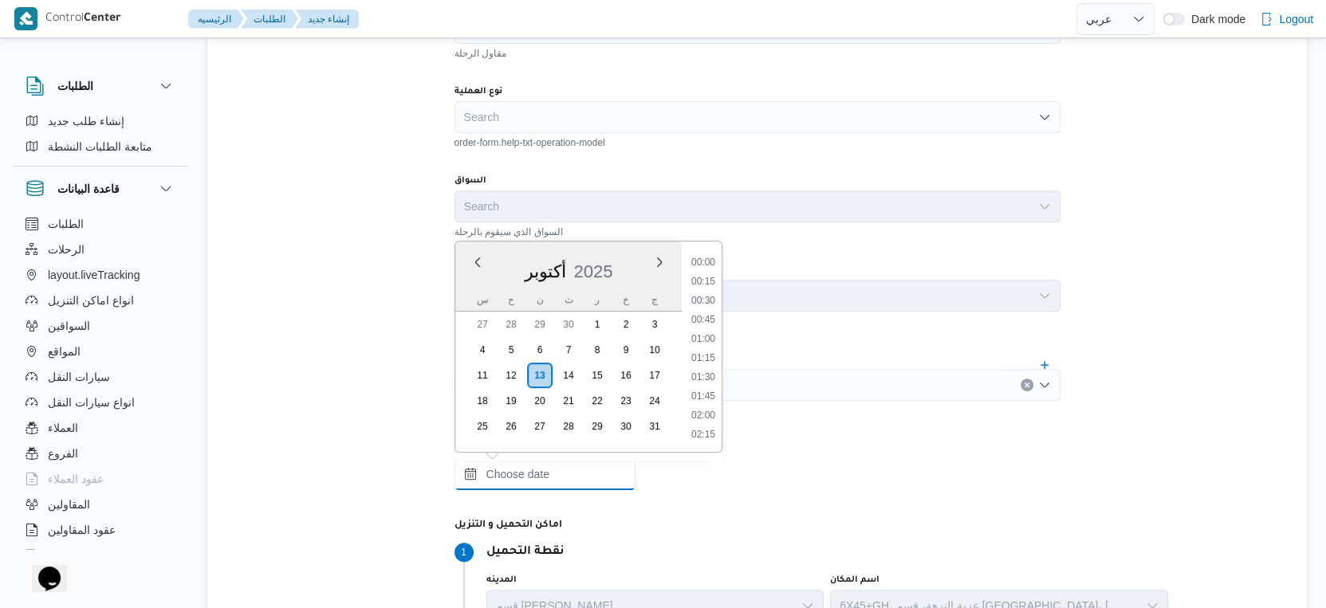
scroll to position [782, 0]
click at [500, 255] on div "أكتوبر 2025" at bounding box center [568, 268] width 226 height 41
click at [706, 344] on li "09:00" at bounding box center [703, 346] width 37 height 16
type input "١٣/١٠/٢٠٢٥ ٠٩:٠٠"
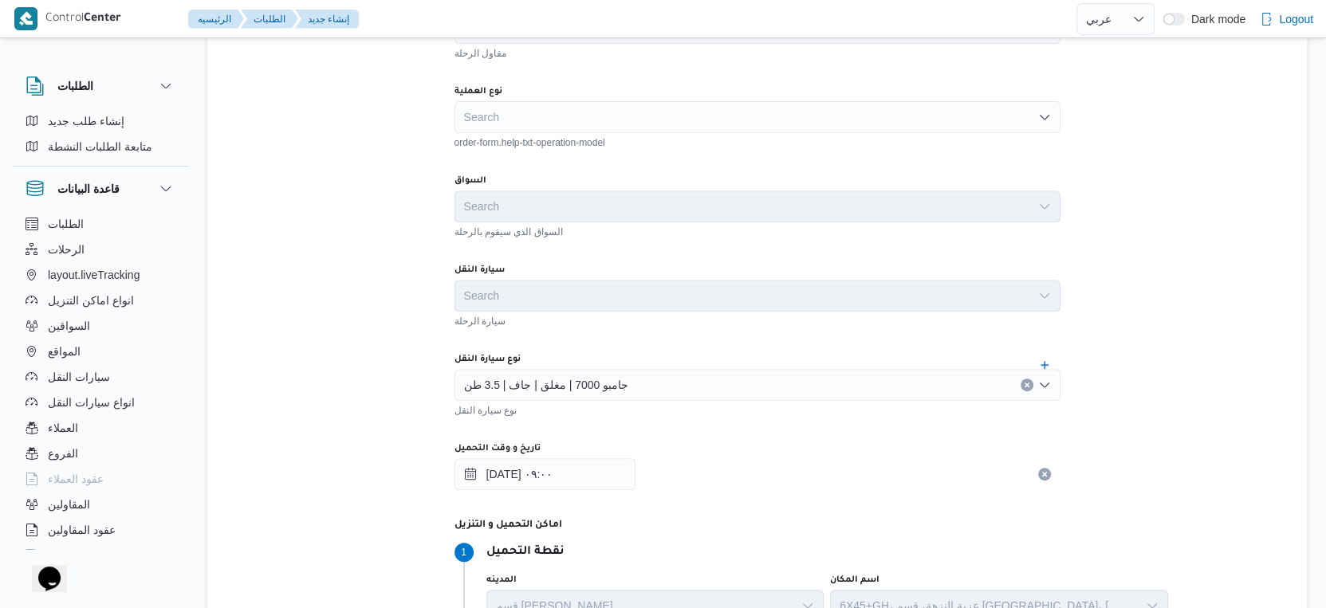
click at [405, 404] on div "تفاصيل الرحلة المقاول Search مقاول الرحلة نوع العملية Search order-form.help-tx…" at bounding box center [758, 318] width 718 height 836
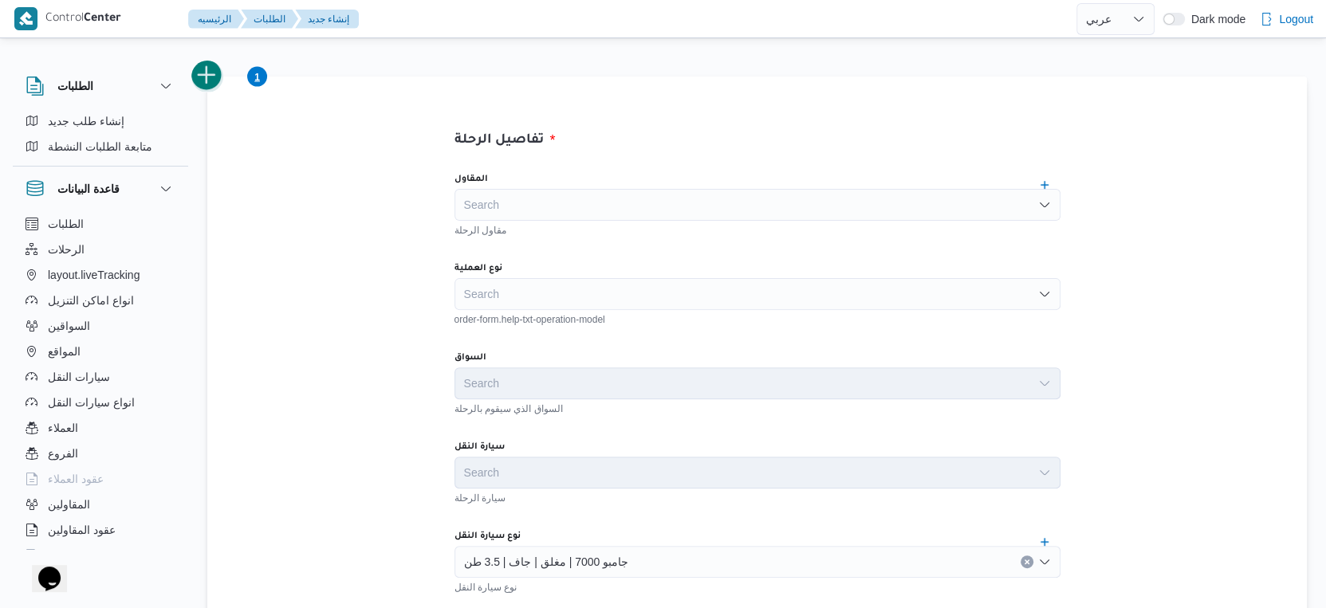
click at [211, 74] on button "add trip" at bounding box center [207, 76] width 32 height 32
click at [206, 71] on button "add trip" at bounding box center [207, 76] width 32 height 32
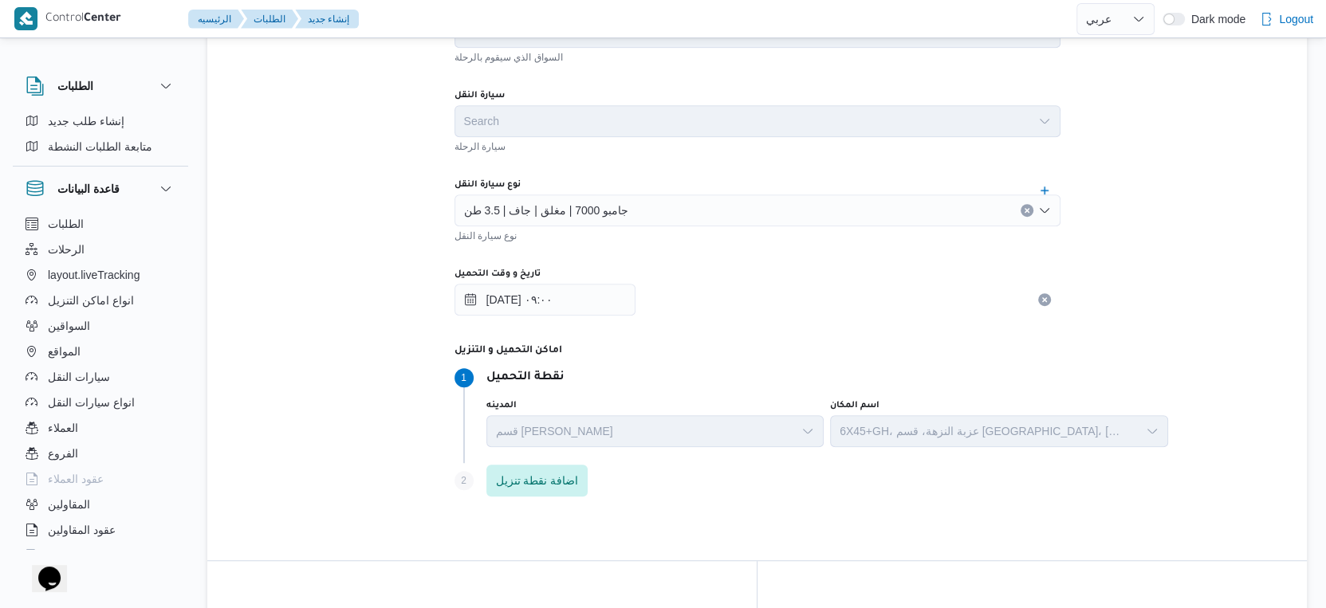
scroll to position [708, 0]
click at [581, 203] on span "جامبو 7000 | مغلق | جاف | 3.5 طن" at bounding box center [546, 208] width 165 height 18
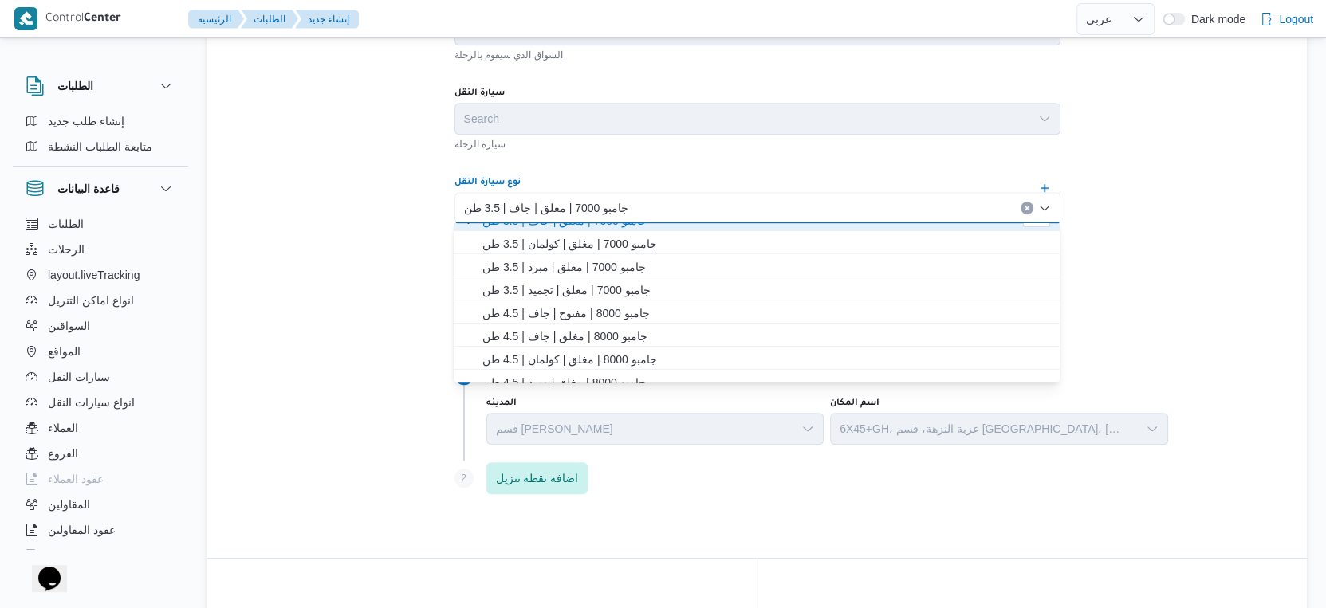
scroll to position [340, 0]
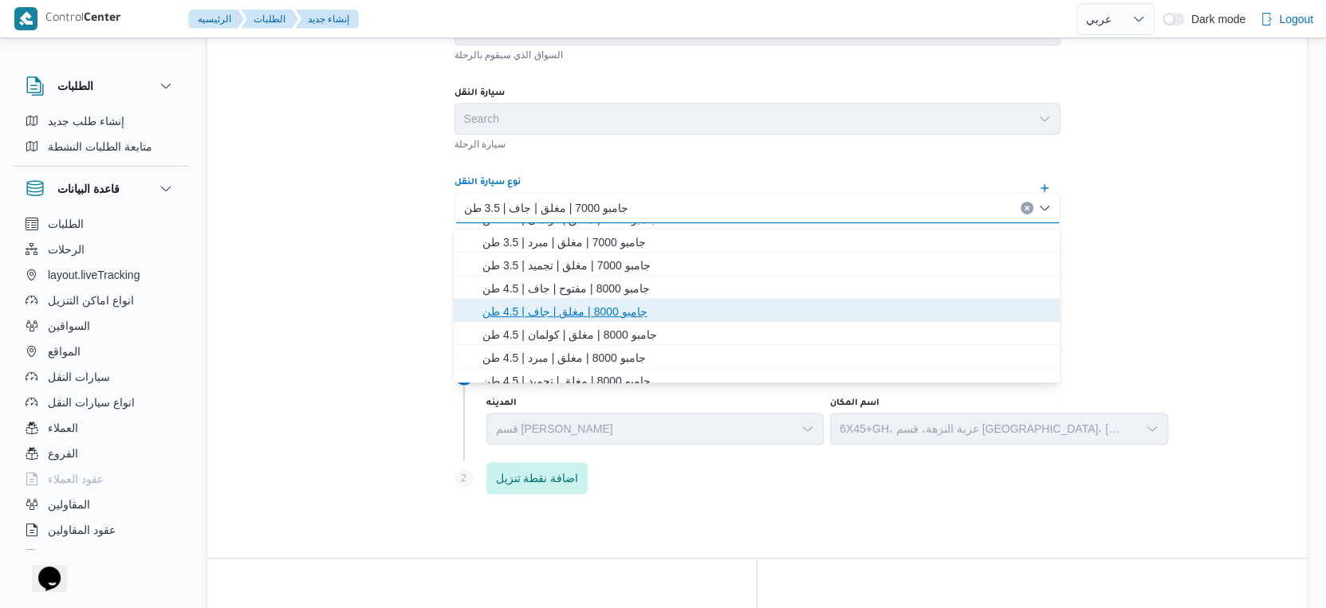
click at [578, 312] on span "جامبو 8000 | مغلق | جاف | 4.5 طن" at bounding box center [766, 311] width 568 height 19
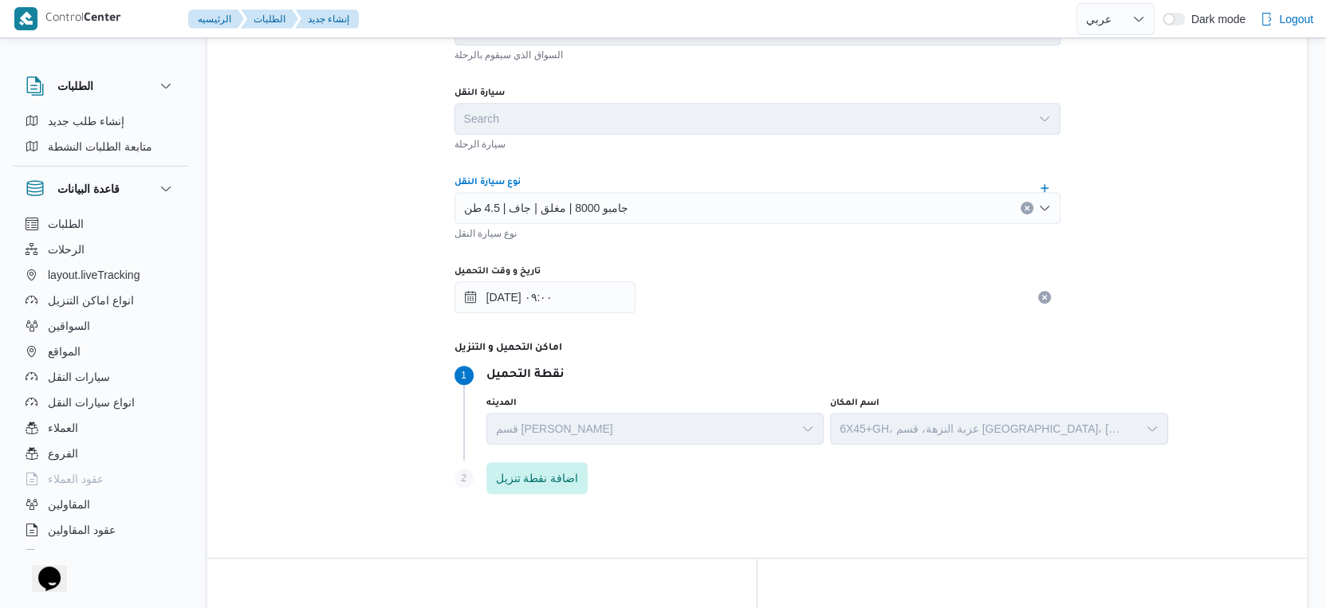
click at [303, 271] on div "تفاصيل الرحلة المقاول Search مقاول الرحلة نوع العملية Search order-form.help-tx…" at bounding box center [757, 286] width 1100 height 1126
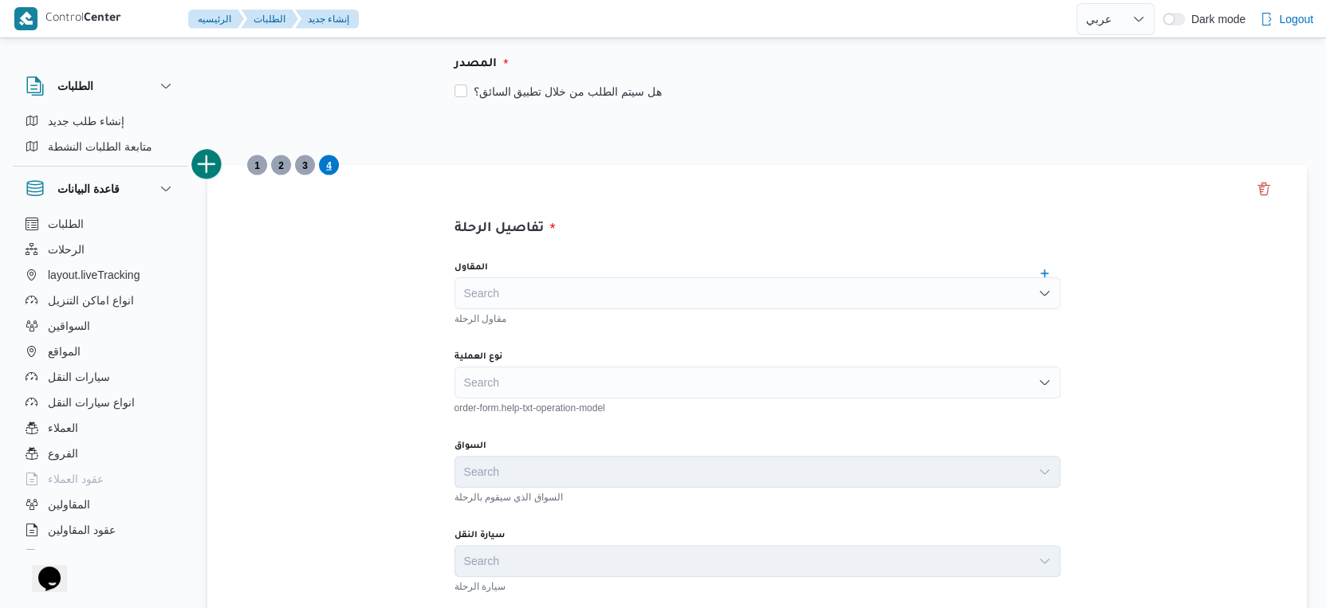
scroll to position [177, 0]
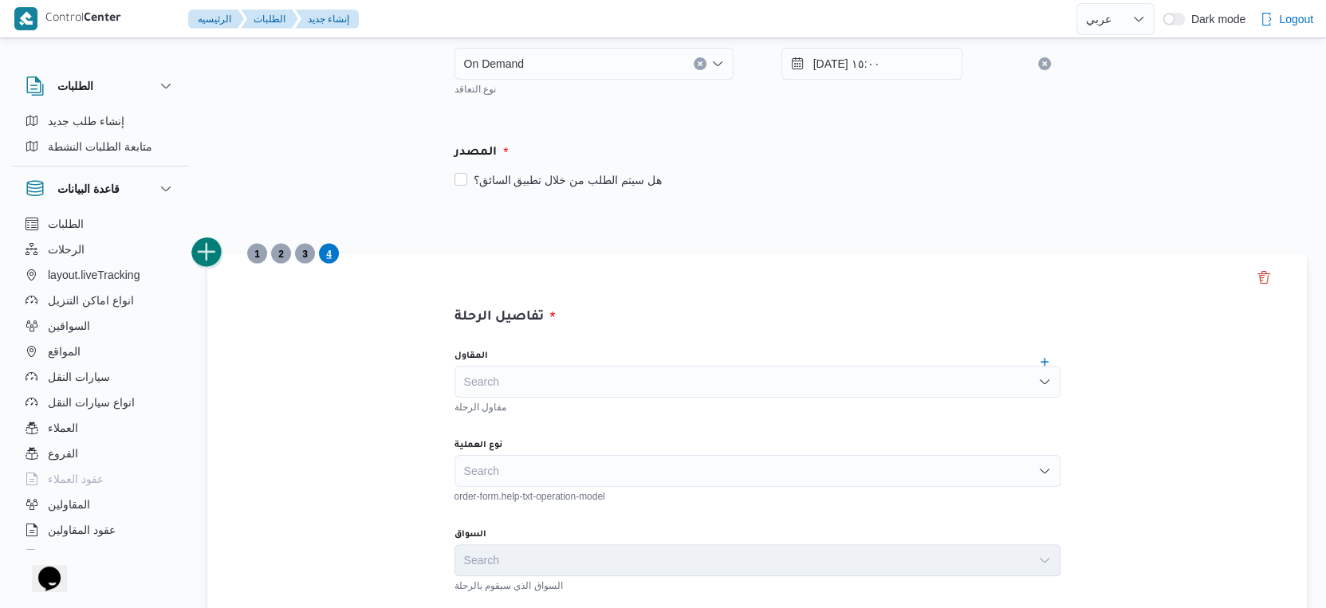
click at [206, 245] on button "add trip" at bounding box center [207, 253] width 32 height 32
click at [207, 255] on button "add trip" at bounding box center [207, 253] width 32 height 32
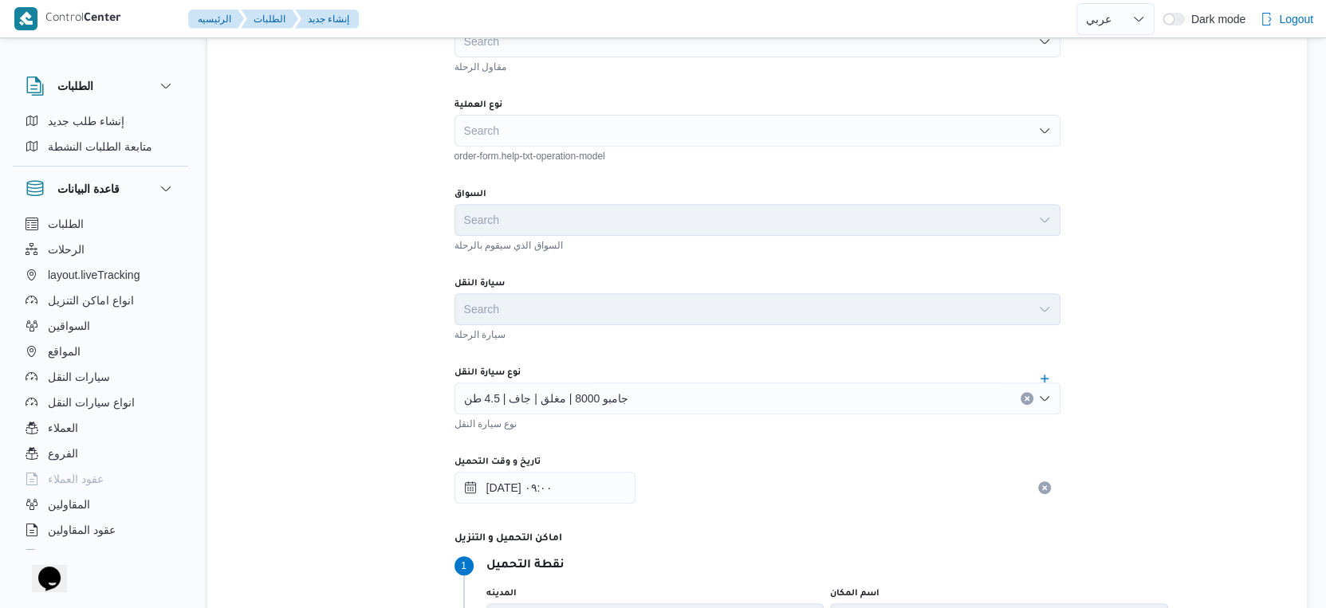
scroll to position [531, 0]
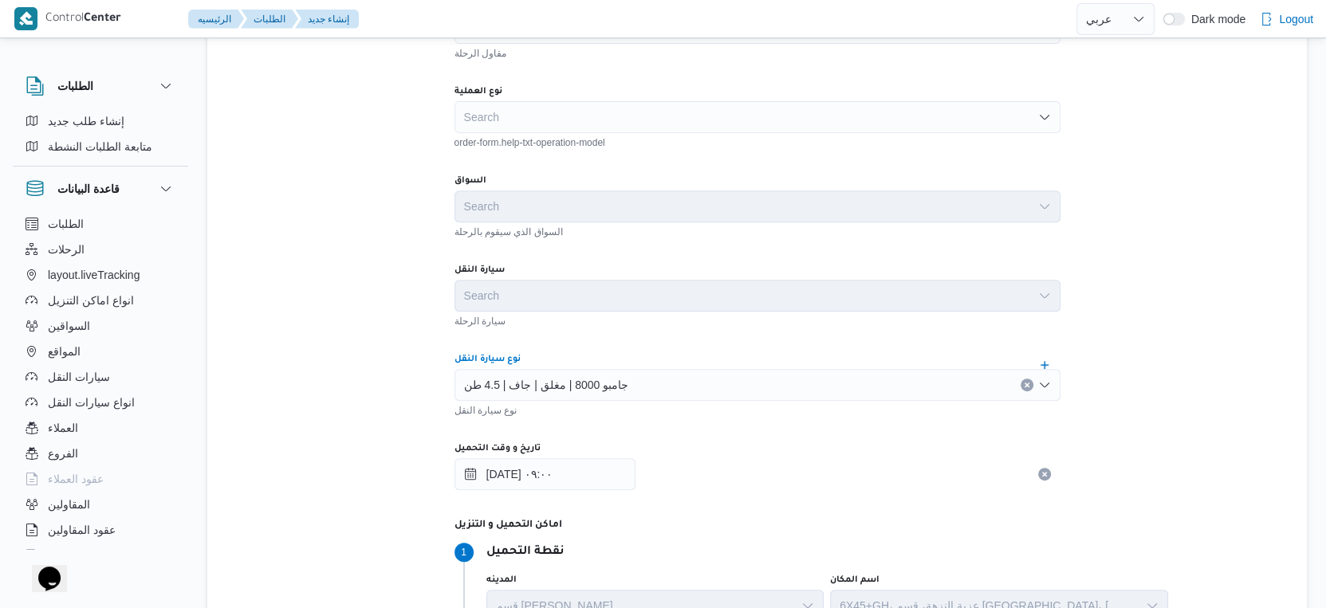
click at [551, 383] on span "جامبو 8000 | مغلق | جاف | 4.5 طن" at bounding box center [546, 385] width 165 height 18
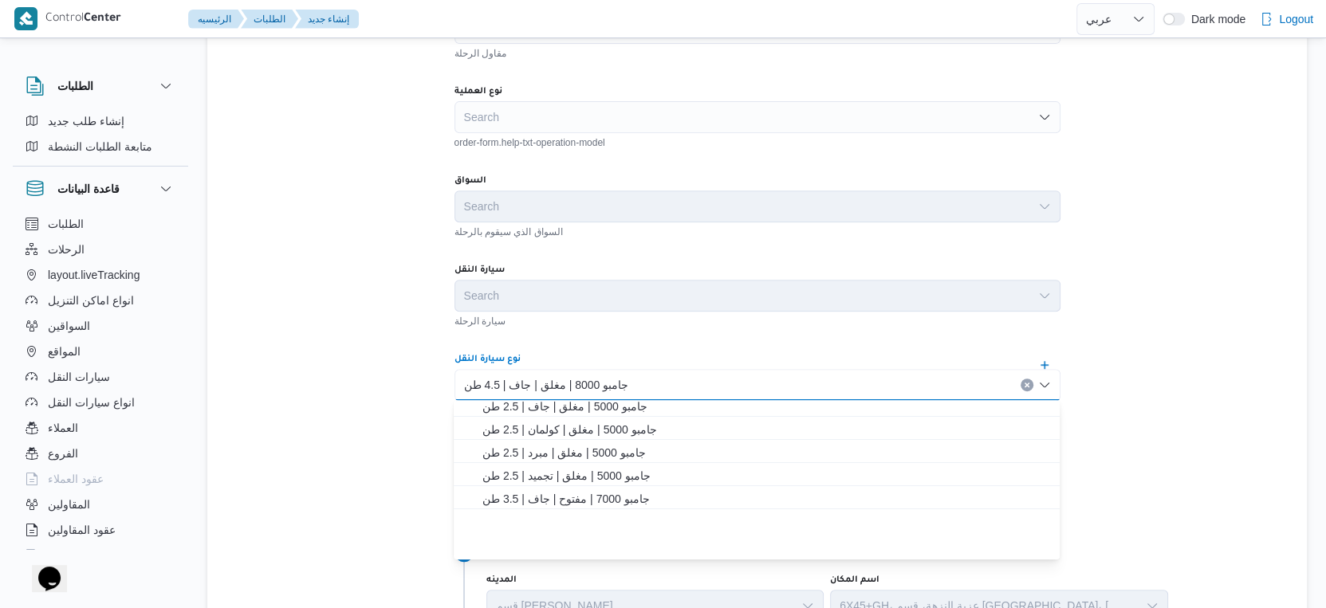
scroll to position [0, 0]
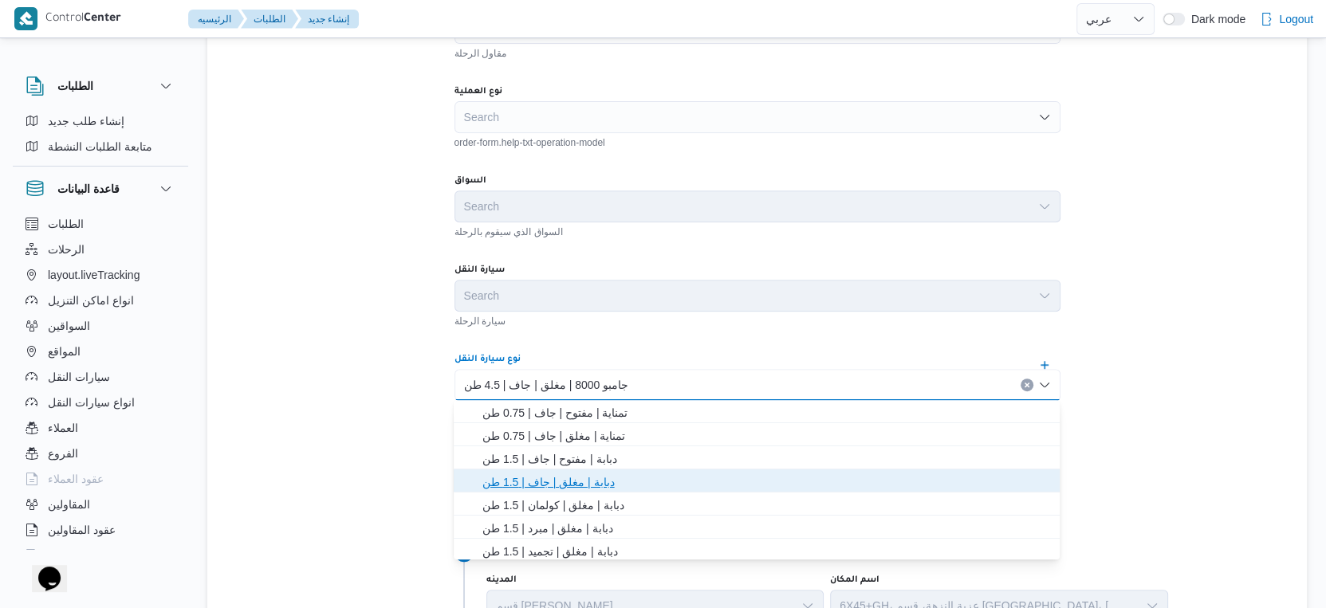
click at [568, 485] on span "دبابة | مغلق | جاف | 1.5 طن" at bounding box center [766, 482] width 568 height 19
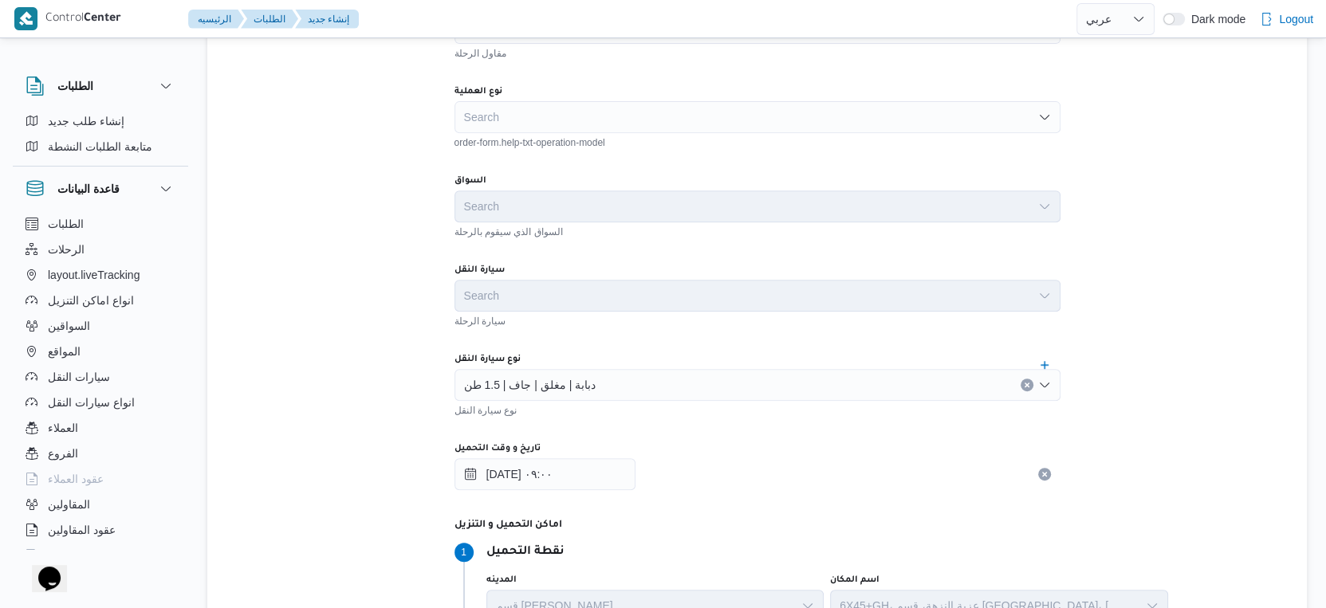
click at [331, 398] on div "تفاصيل الرحلة المقاول Search مقاول الرحلة نوع العملية Search order-form.help-tx…" at bounding box center [757, 463] width 1100 height 1126
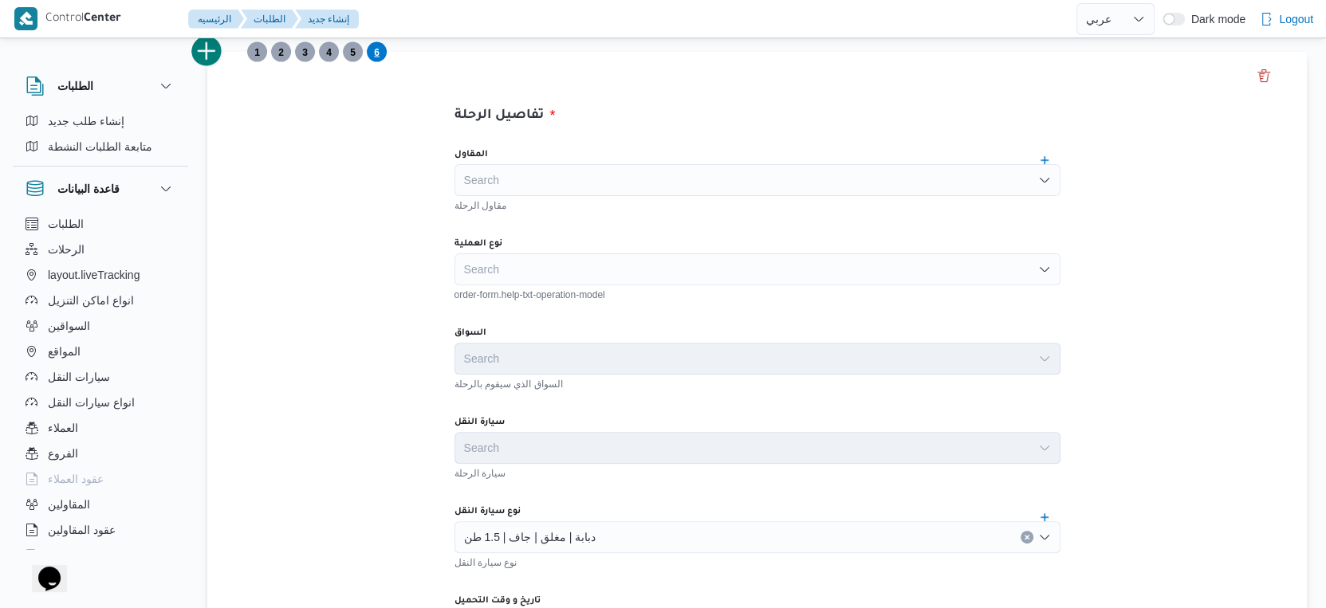
scroll to position [354, 0]
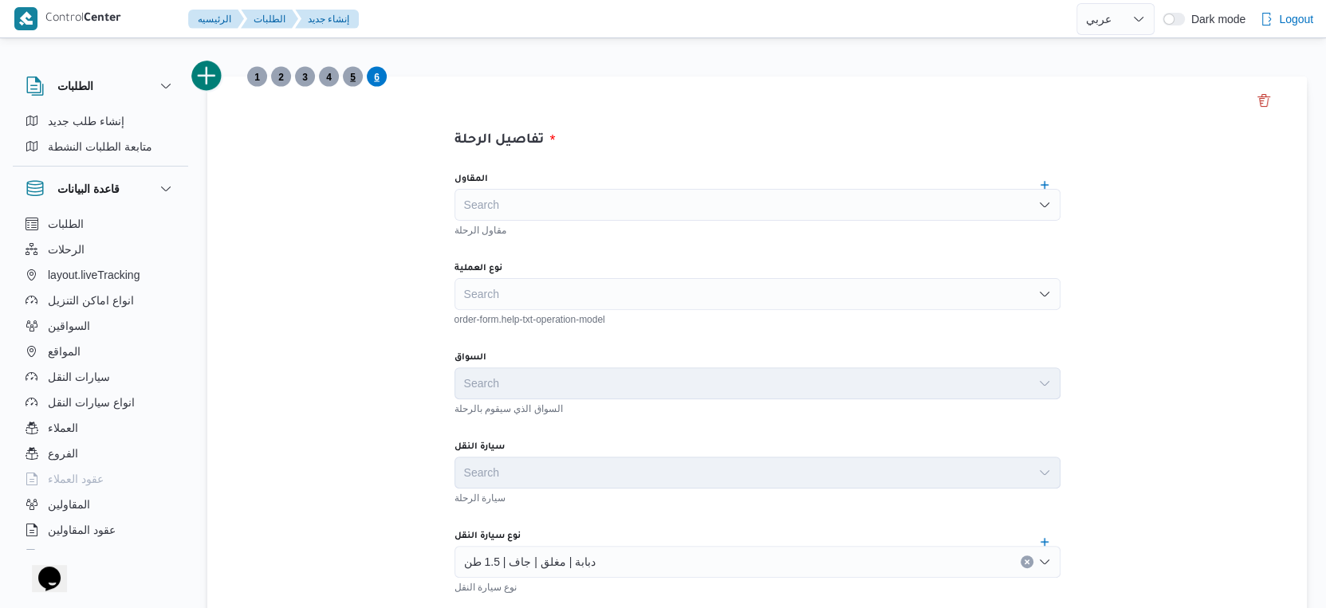
click at [358, 77] on span "5" at bounding box center [353, 77] width 20 height 20
click at [329, 79] on span "4" at bounding box center [329, 76] width 6 height 19
click at [303, 74] on span "3" at bounding box center [305, 76] width 6 height 19
click at [284, 77] on span "2" at bounding box center [281, 77] width 20 height 20
click at [259, 79] on span "1" at bounding box center [257, 77] width 20 height 20
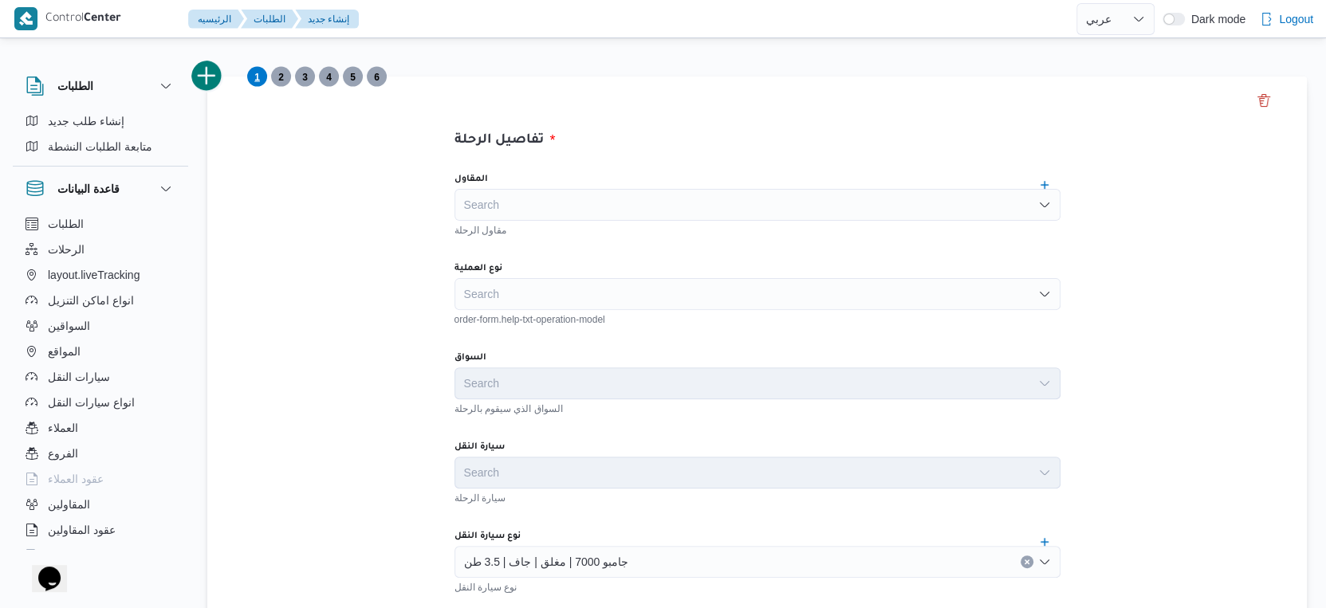
click at [532, 294] on div "Search" at bounding box center [757, 294] width 606 height 32
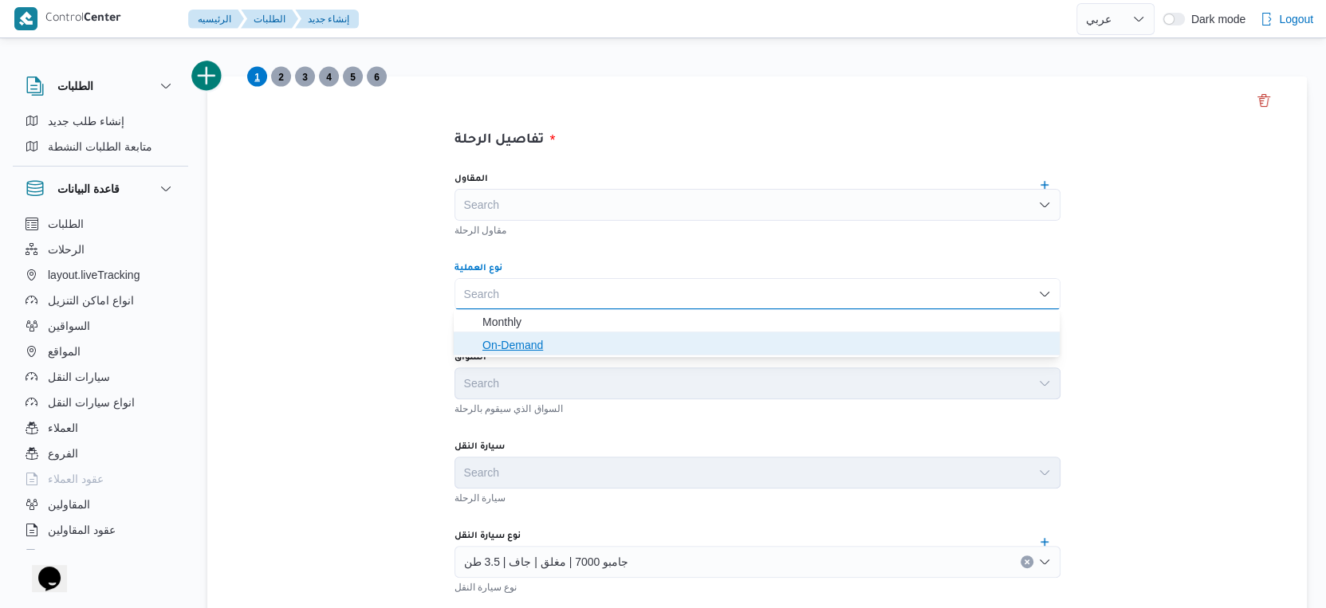
click at [518, 343] on span "On-Demand" at bounding box center [766, 345] width 568 height 19
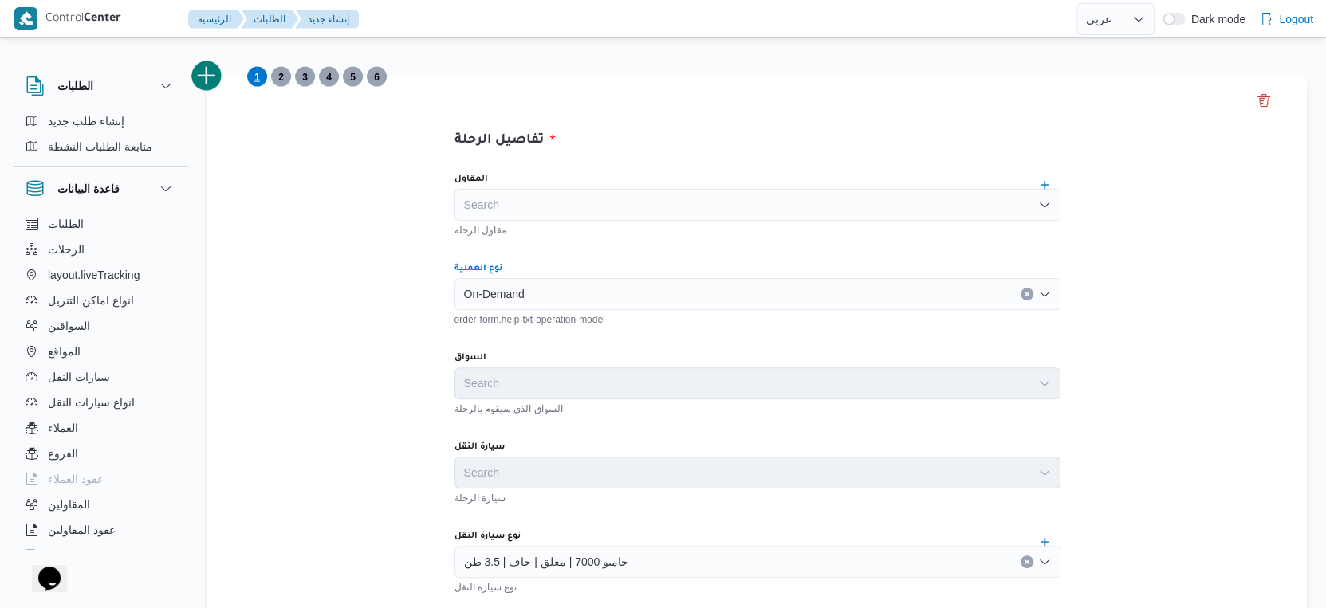
click at [279, 75] on span "2" at bounding box center [281, 76] width 6 height 19
click at [514, 296] on div "Search" at bounding box center [757, 294] width 606 height 32
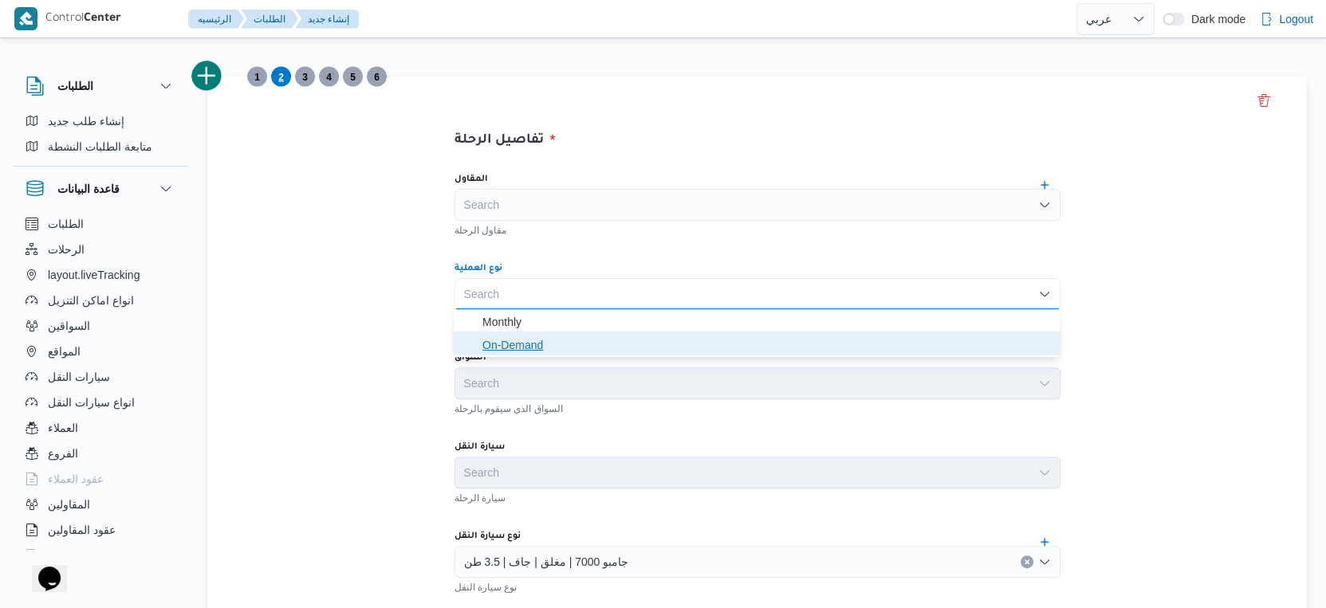
click at [533, 345] on span "On-Demand" at bounding box center [766, 345] width 568 height 19
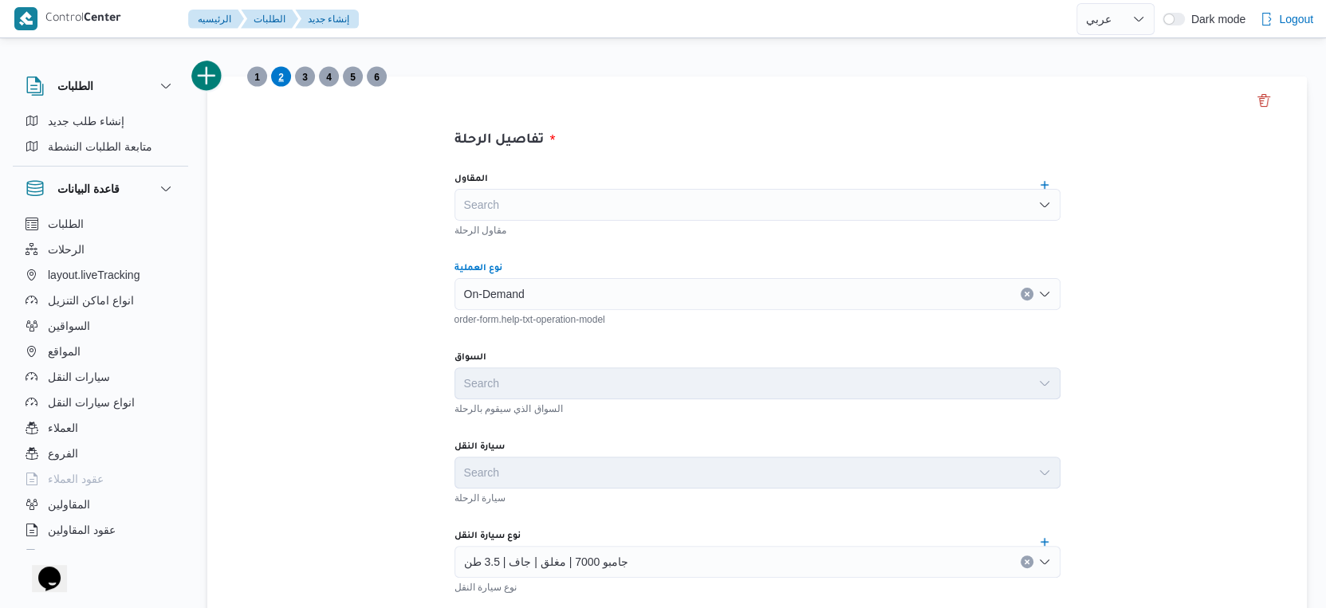
click at [301, 79] on span "3" at bounding box center [305, 77] width 20 height 20
click at [513, 294] on div "Search" at bounding box center [757, 294] width 606 height 32
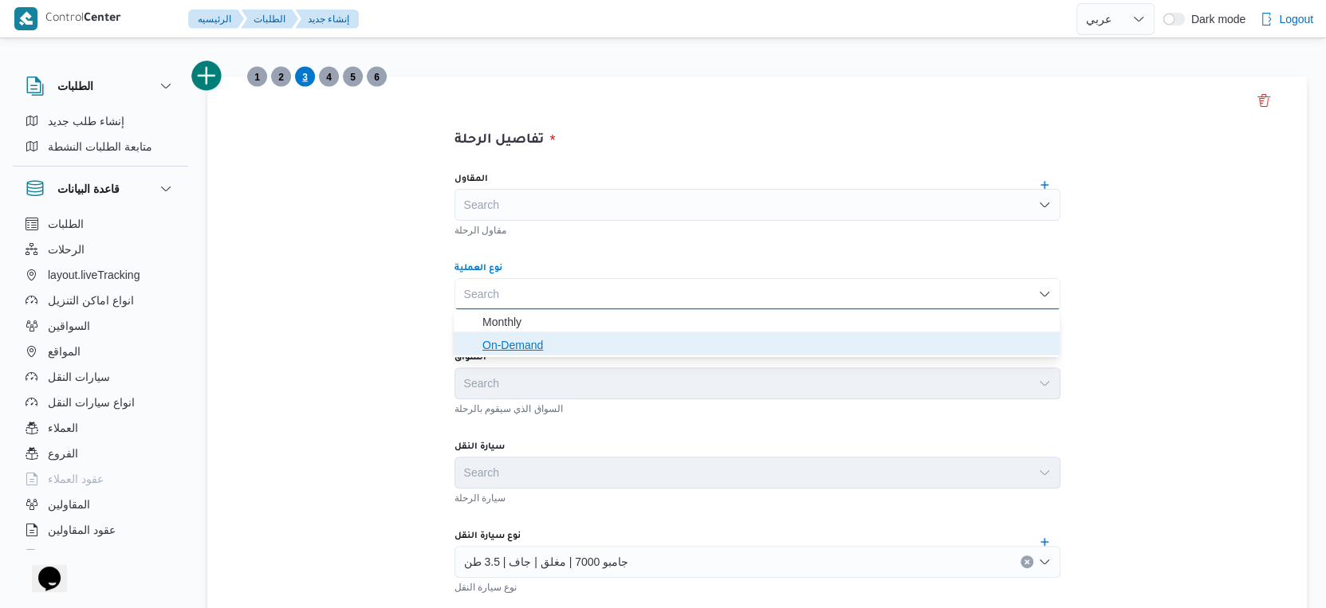
click at [511, 340] on span "On-Demand" at bounding box center [766, 345] width 568 height 19
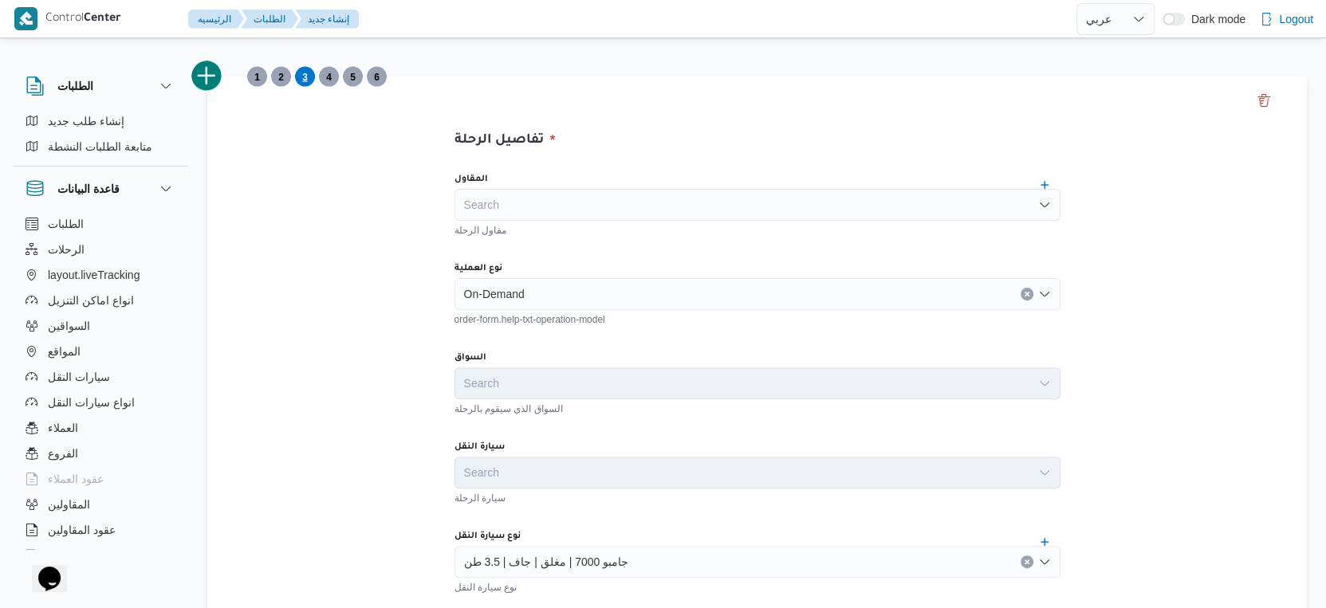
click at [329, 76] on span "4" at bounding box center [329, 76] width 6 height 19
click at [511, 287] on div "Search" at bounding box center [757, 294] width 606 height 32
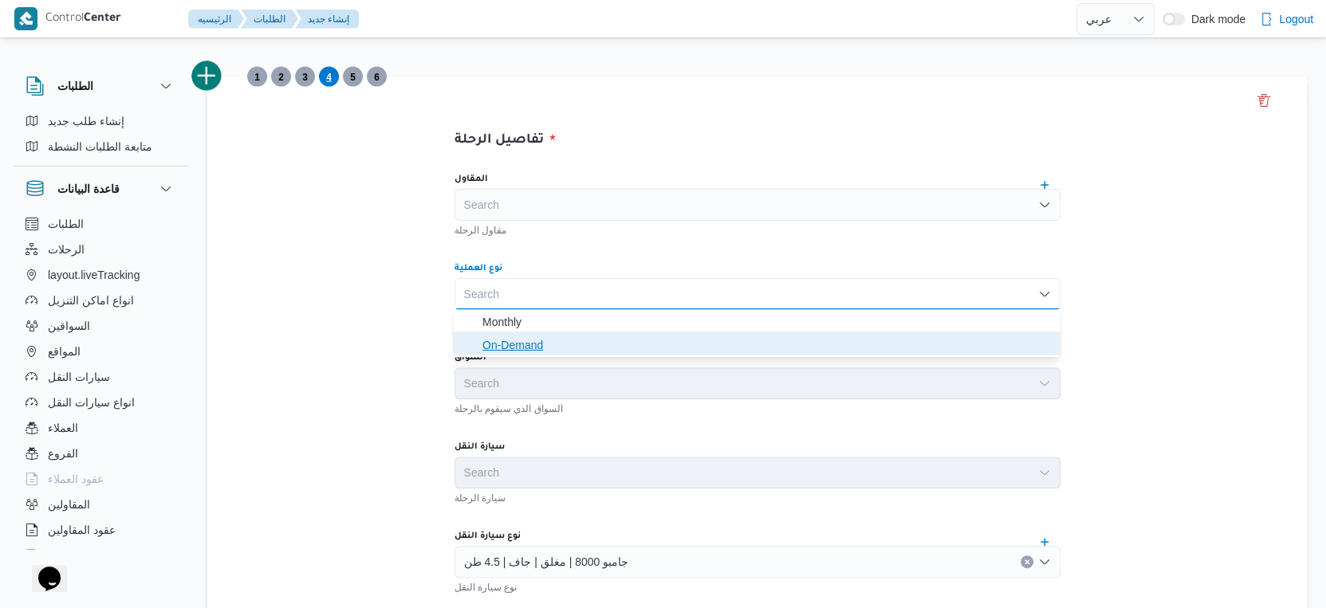
click at [502, 344] on span "On-Demand" at bounding box center [766, 345] width 568 height 19
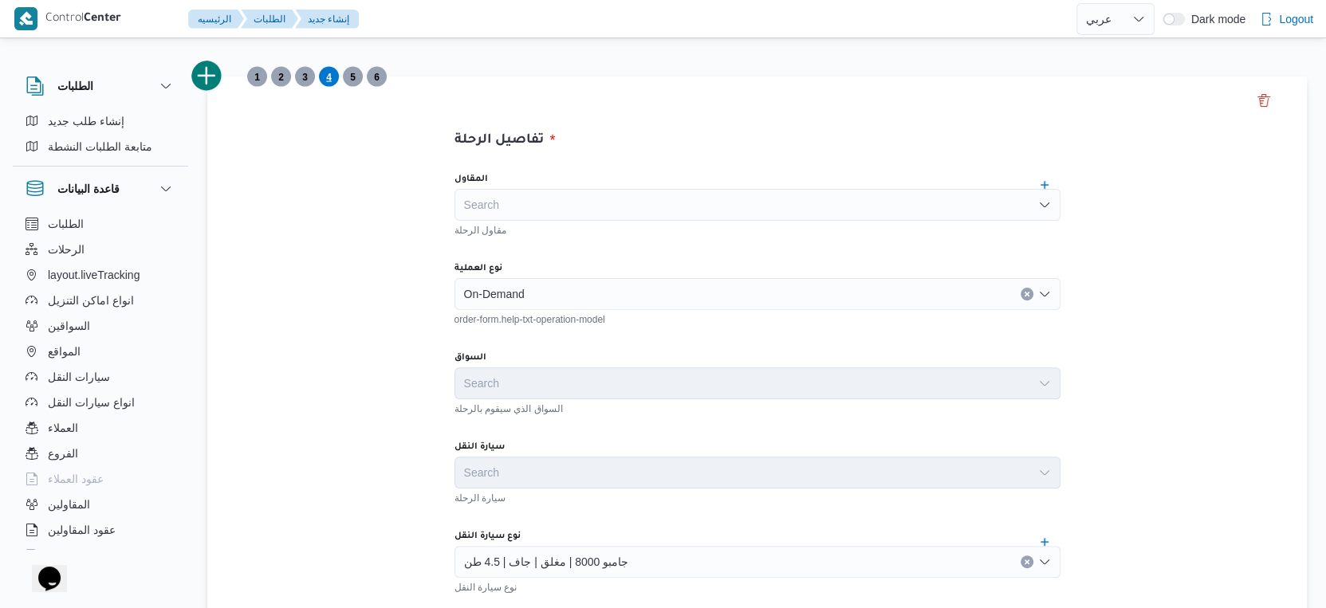
click at [352, 76] on span "5" at bounding box center [353, 76] width 6 height 19
click at [507, 292] on div "Search" at bounding box center [757, 294] width 606 height 32
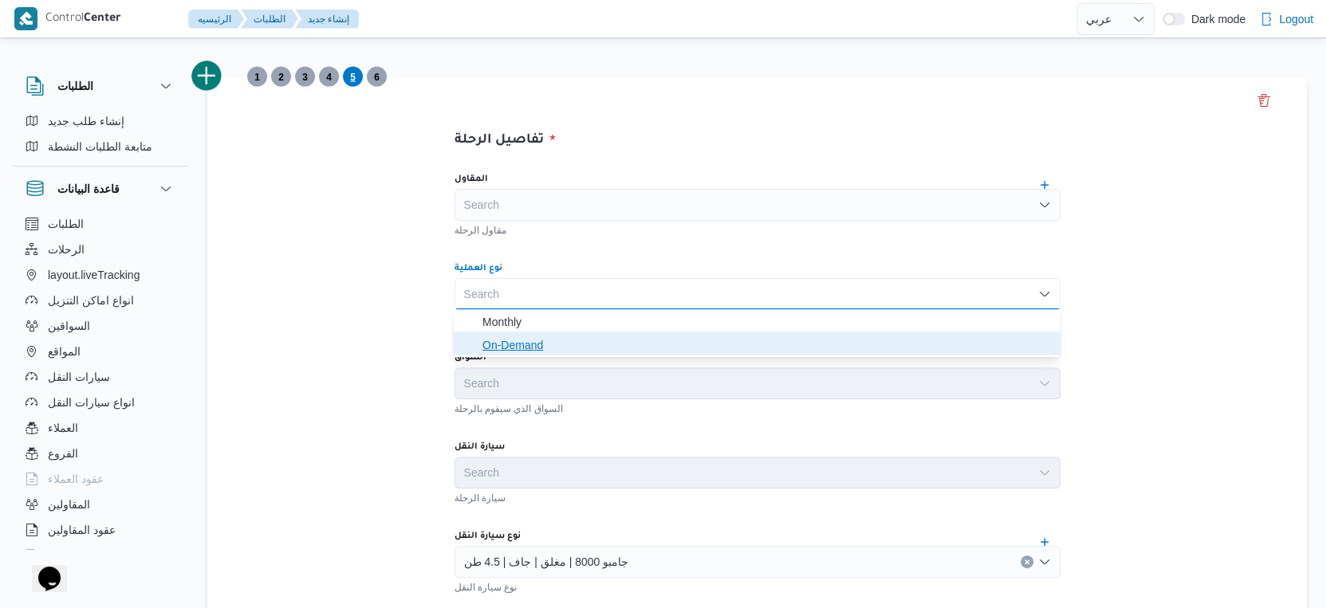
click at [512, 344] on span "On-Demand" at bounding box center [766, 345] width 568 height 19
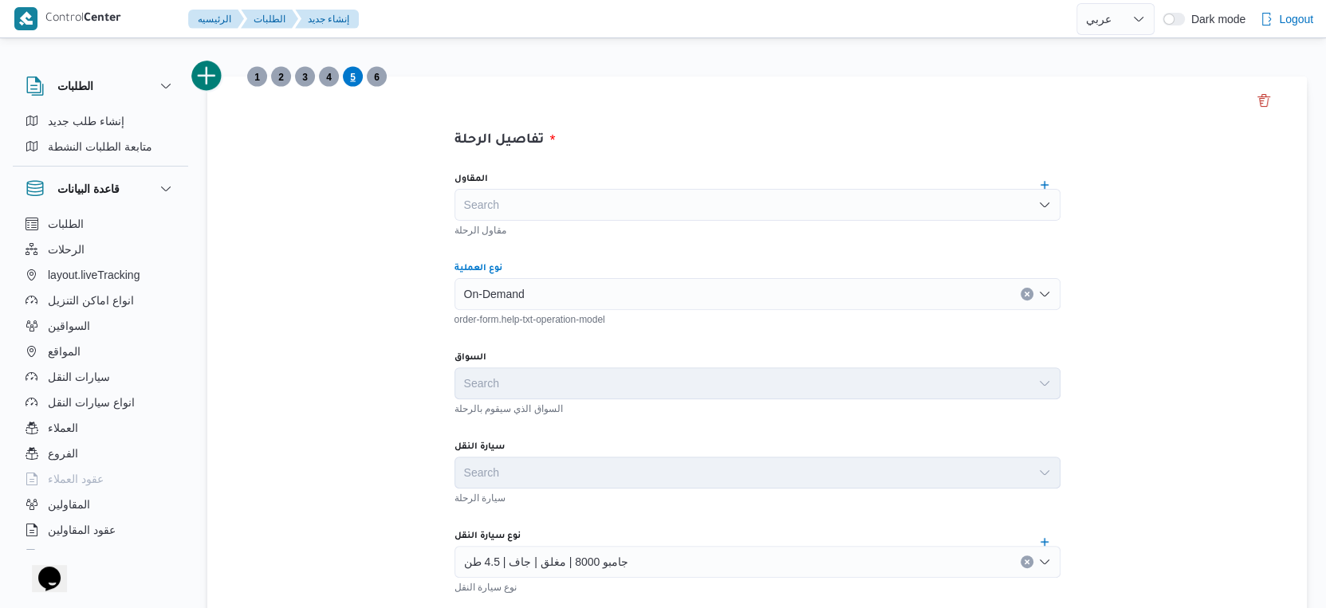
click at [374, 79] on span "6" at bounding box center [377, 76] width 6 height 19
click at [517, 285] on div "Search" at bounding box center [757, 294] width 606 height 32
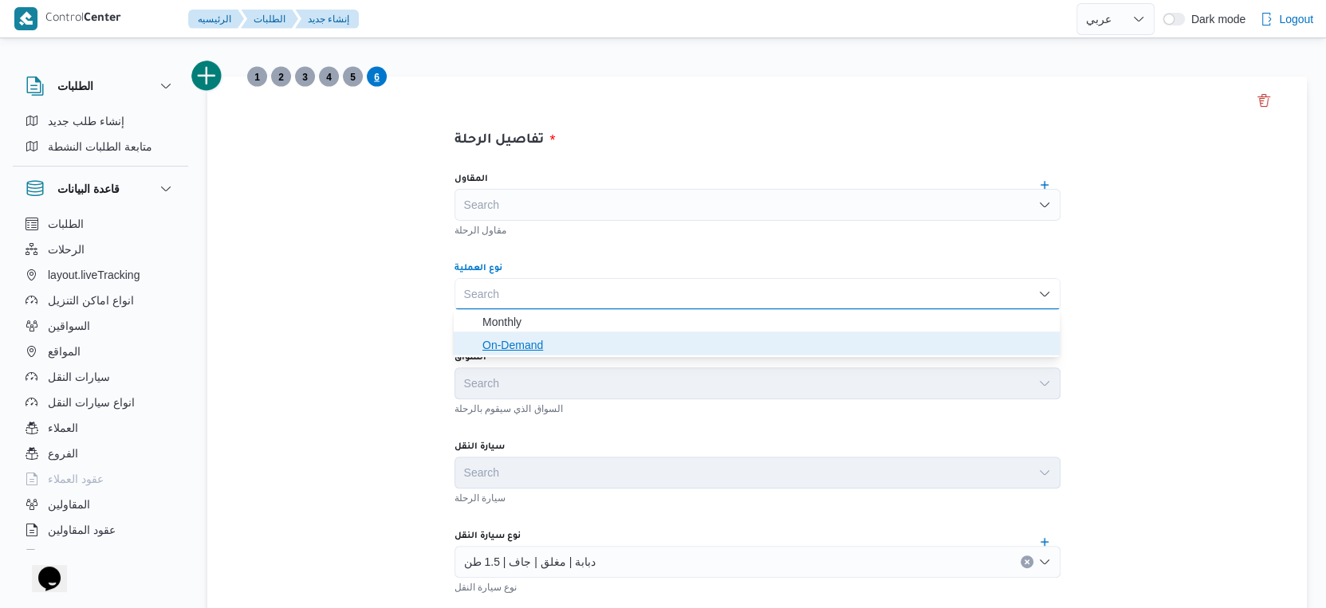
click at [517, 341] on span "On-Demand" at bounding box center [766, 345] width 568 height 19
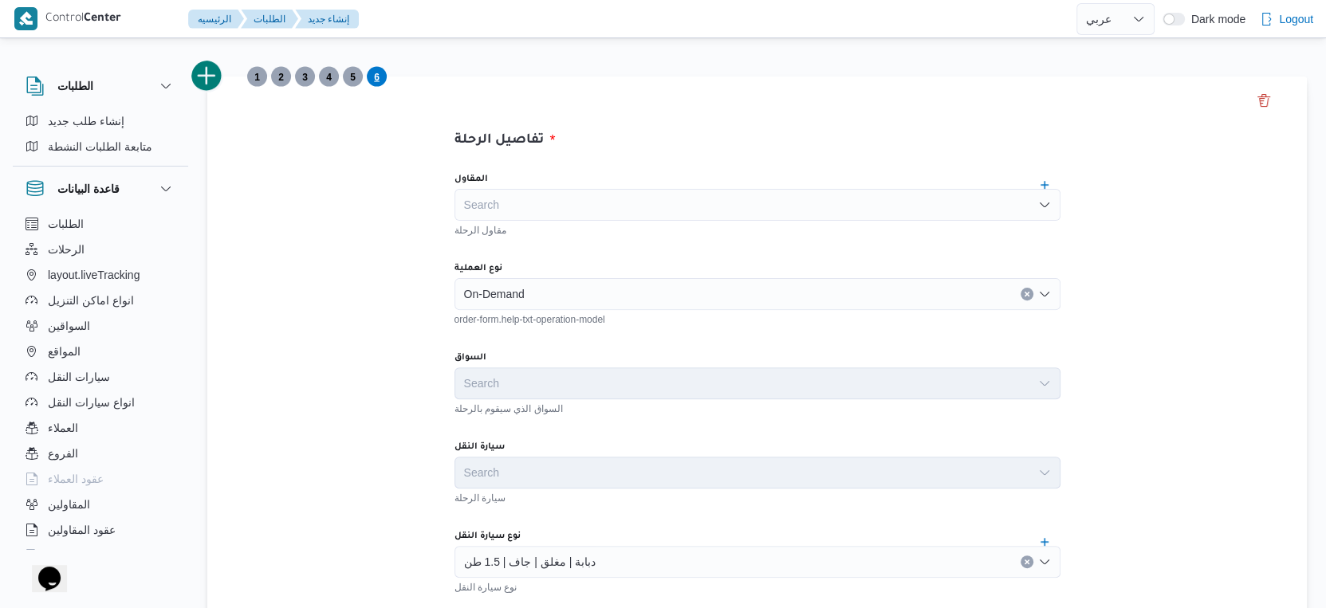
click at [355, 76] on span "5" at bounding box center [353, 76] width 6 height 19
click at [333, 77] on span "4" at bounding box center [329, 77] width 20 height 20
click at [305, 78] on span "3" at bounding box center [305, 76] width 6 height 19
click at [281, 77] on span "2" at bounding box center [281, 76] width 6 height 19
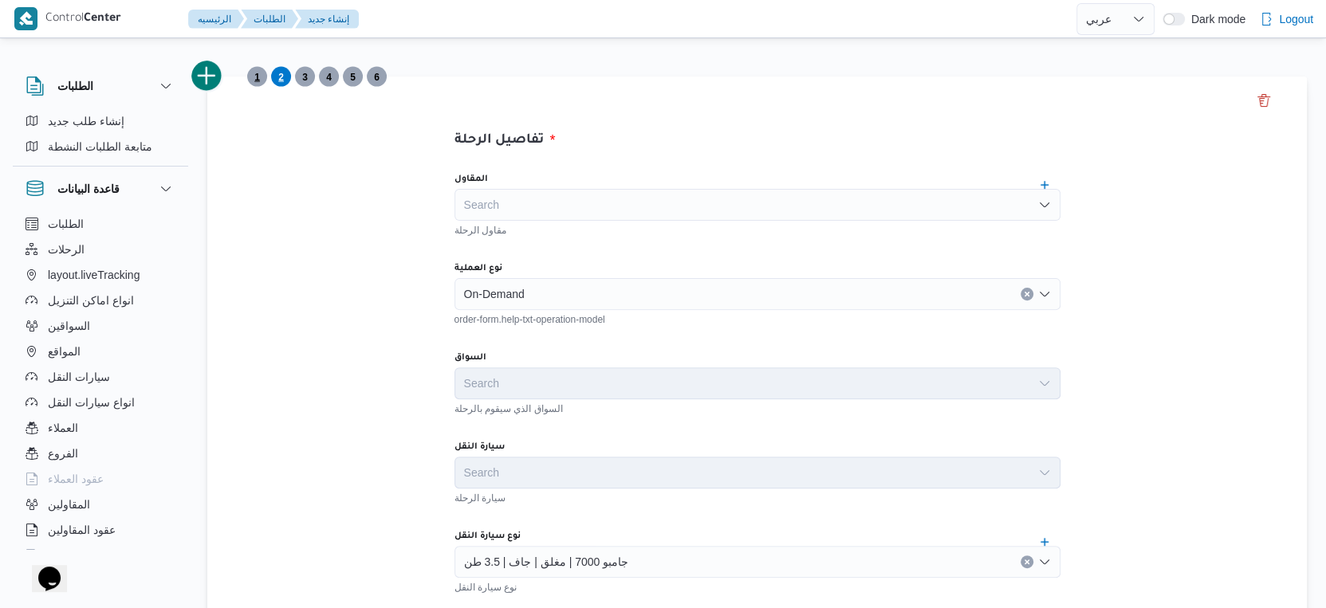
click at [262, 77] on span "1" at bounding box center [257, 77] width 20 height 20
click at [279, 77] on span "2" at bounding box center [281, 76] width 6 height 19
click at [301, 75] on span "3" at bounding box center [305, 77] width 20 height 20
click at [332, 74] on span "4" at bounding box center [329, 77] width 20 height 20
click at [308, 76] on span "3" at bounding box center [305, 77] width 20 height 20
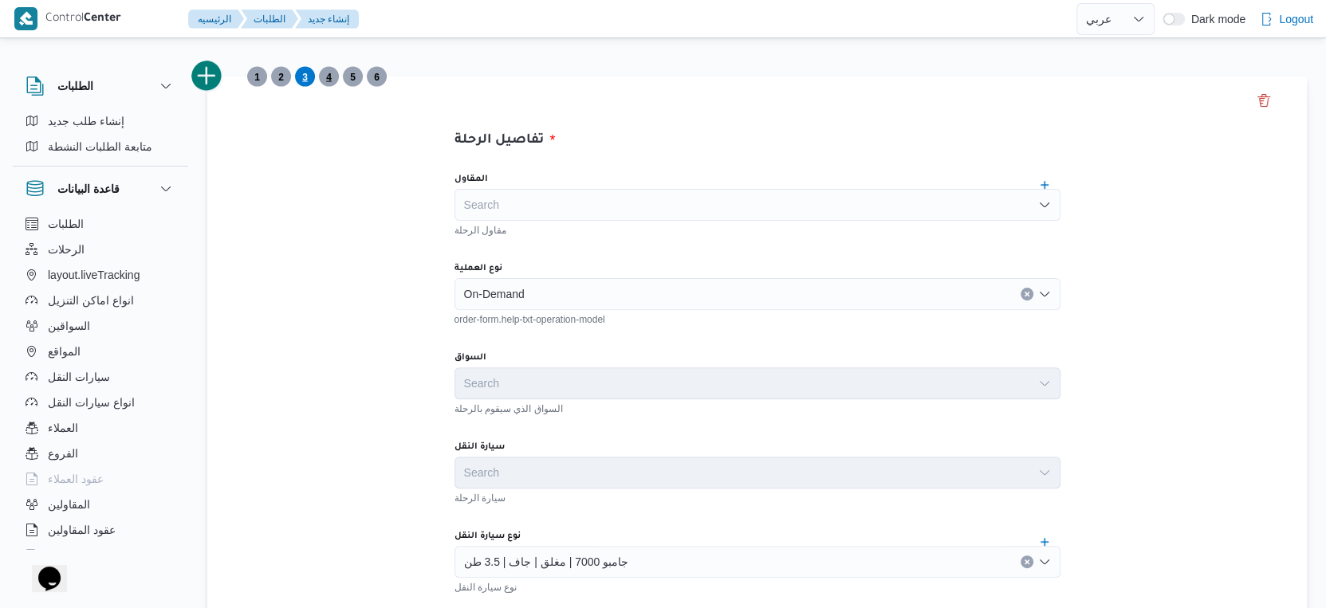
click at [329, 75] on span "4" at bounding box center [329, 76] width 6 height 19
click at [350, 74] on span "5" at bounding box center [353, 76] width 6 height 19
click at [384, 77] on span "6" at bounding box center [377, 77] width 20 height 20
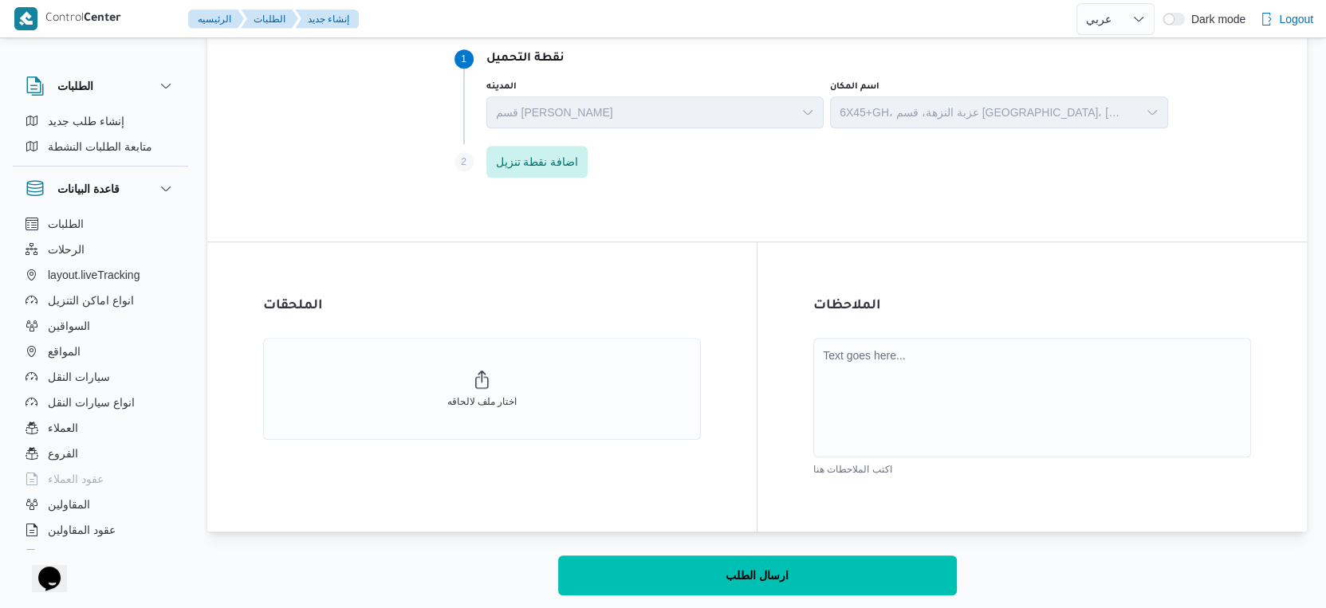
scroll to position [1031, 0]
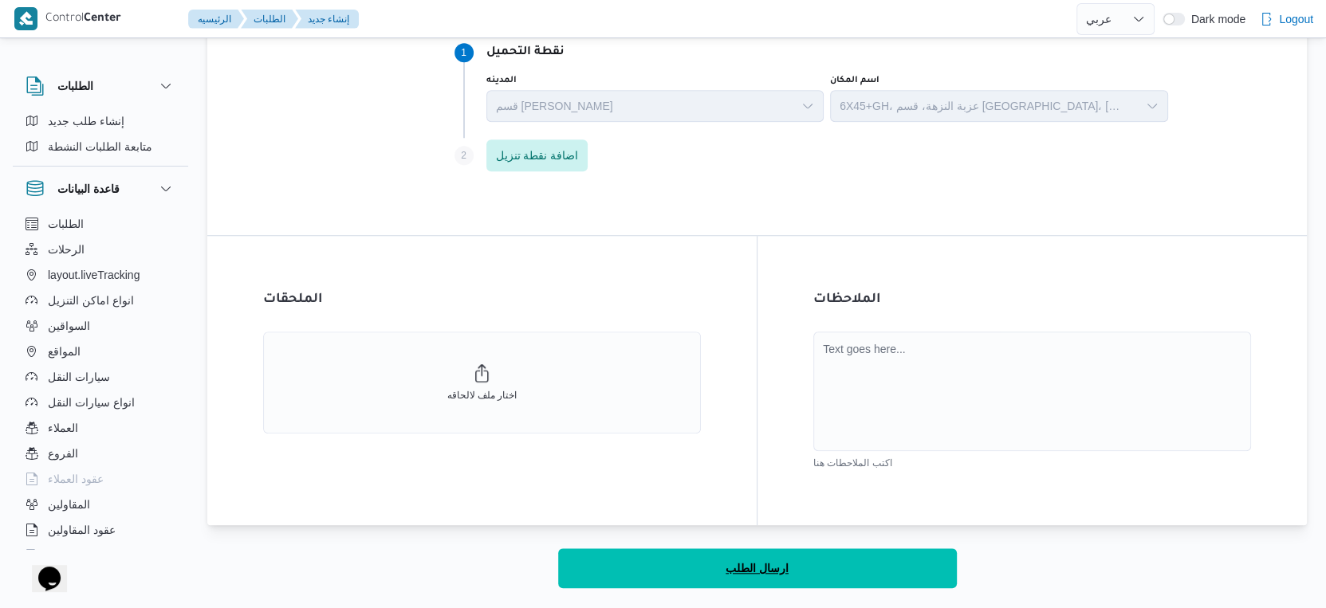
click at [647, 566] on button "ارسال الطلب" at bounding box center [757, 569] width 399 height 40
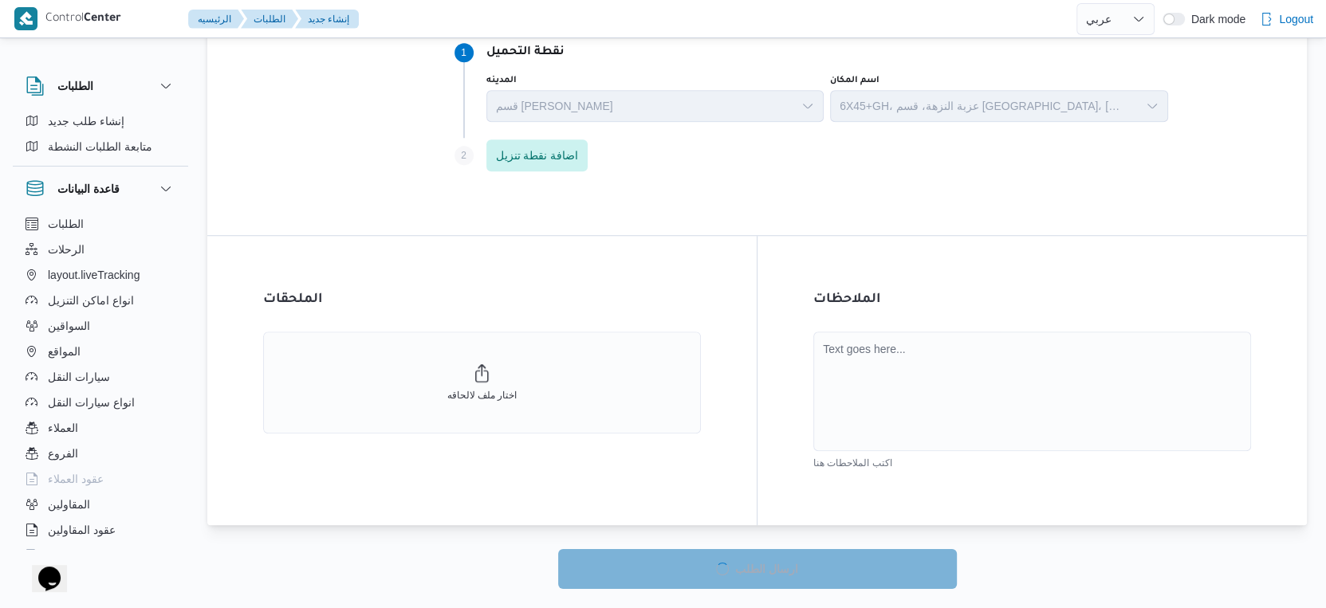
select select "ar"
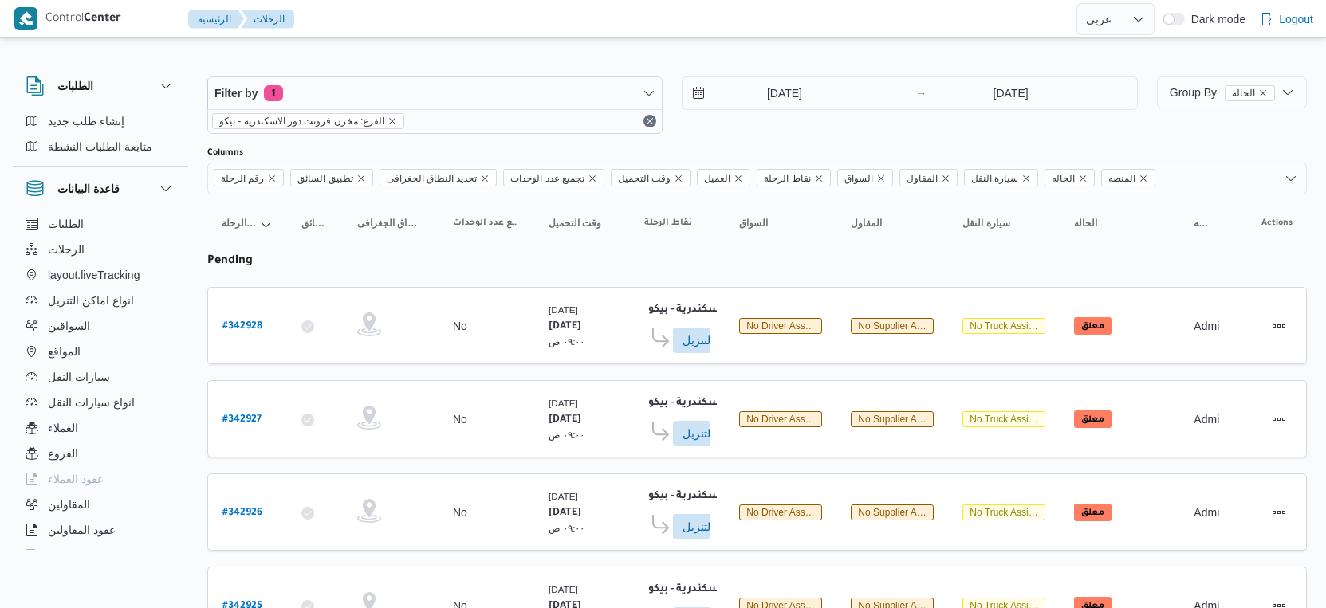
select select "ar"
click at [1186, 93] on span "Group By الحالة" at bounding box center [1222, 92] width 105 height 13
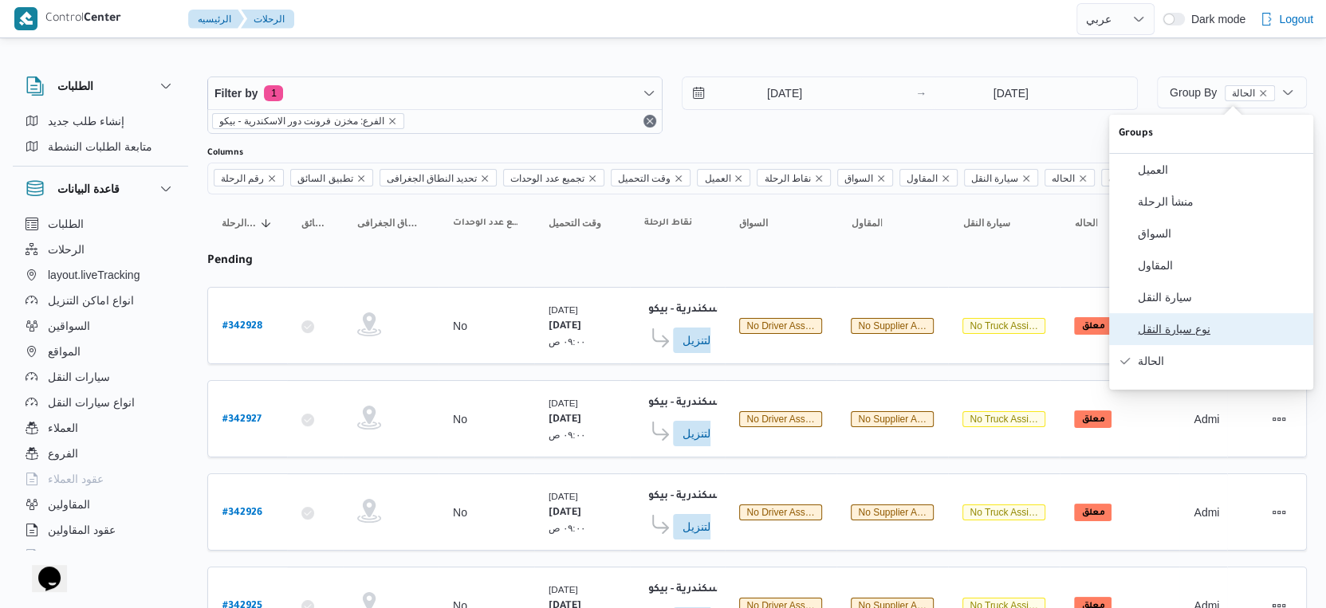
click at [1180, 336] on span "نوع سيارة النقل" at bounding box center [1221, 329] width 166 height 13
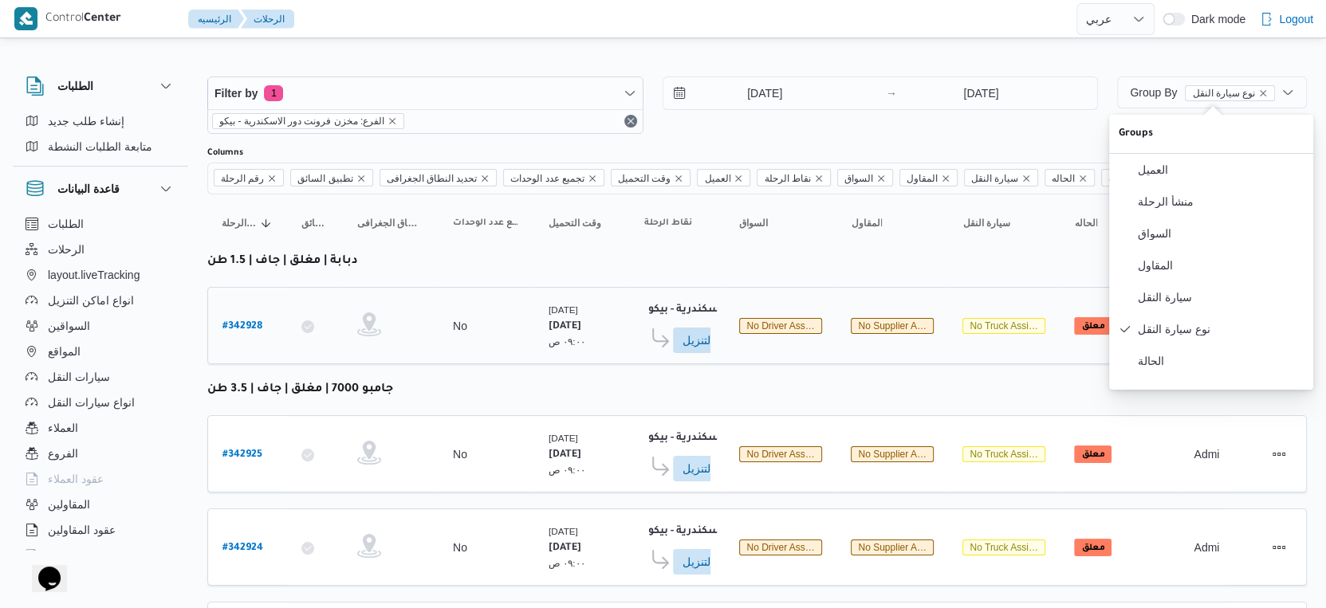
click at [592, 348] on div "[DATE] ٠٩:٠٠ ص" at bounding box center [582, 326] width 80 height 60
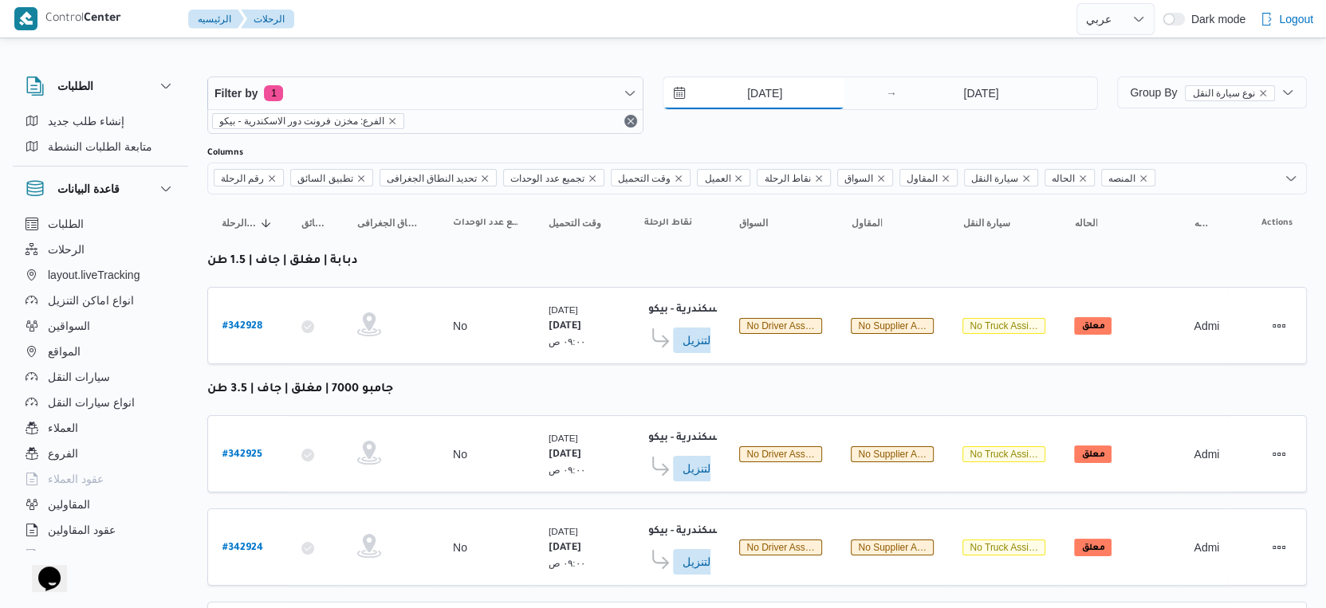
click at [771, 90] on input "[DATE]" at bounding box center [753, 93] width 181 height 32
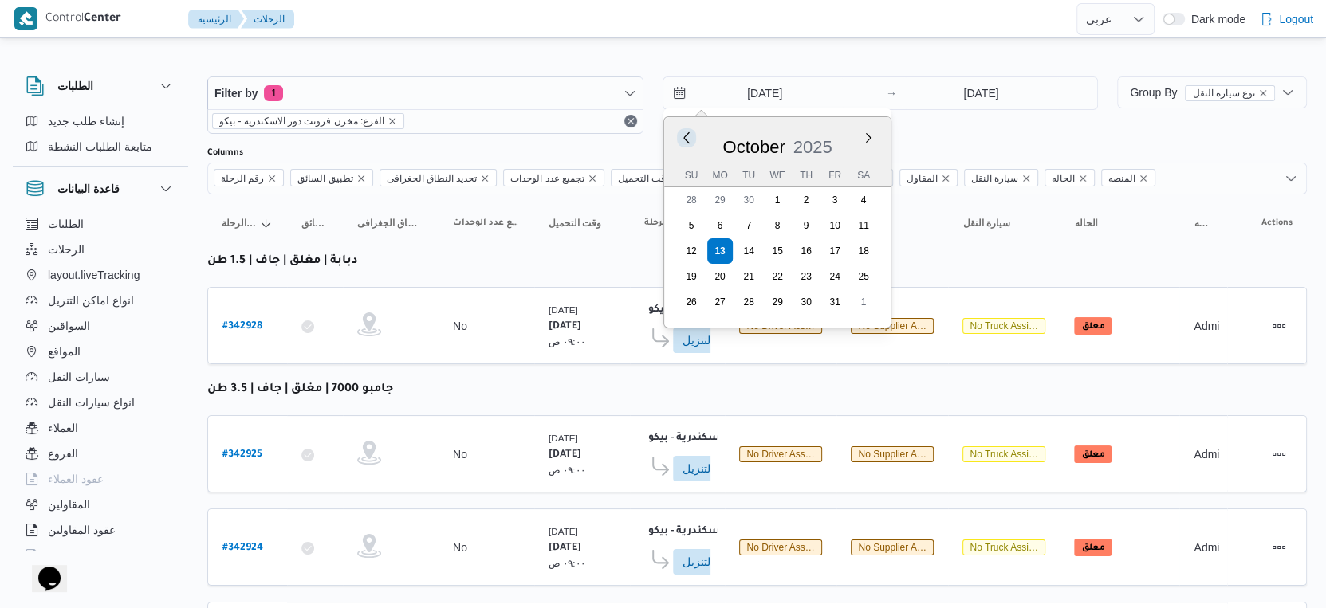
click at [685, 137] on button "Previous Month" at bounding box center [686, 137] width 15 height 15
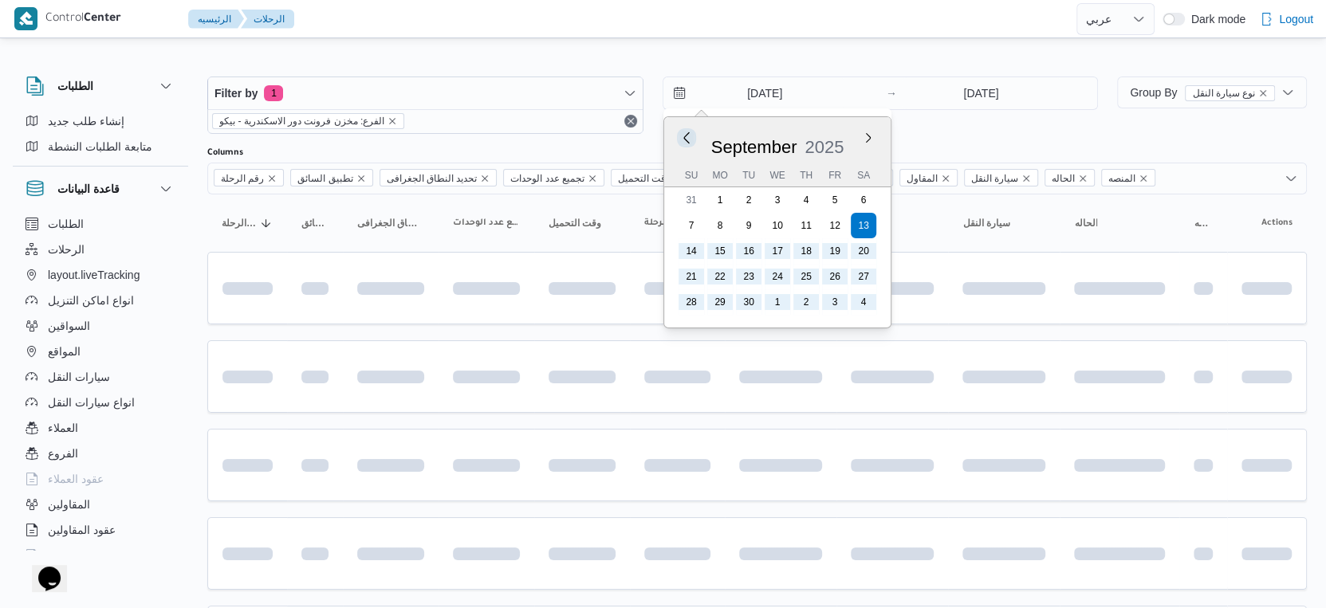
click at [685, 137] on button "Previous Month" at bounding box center [686, 137] width 15 height 15
type input "13/8/2025"
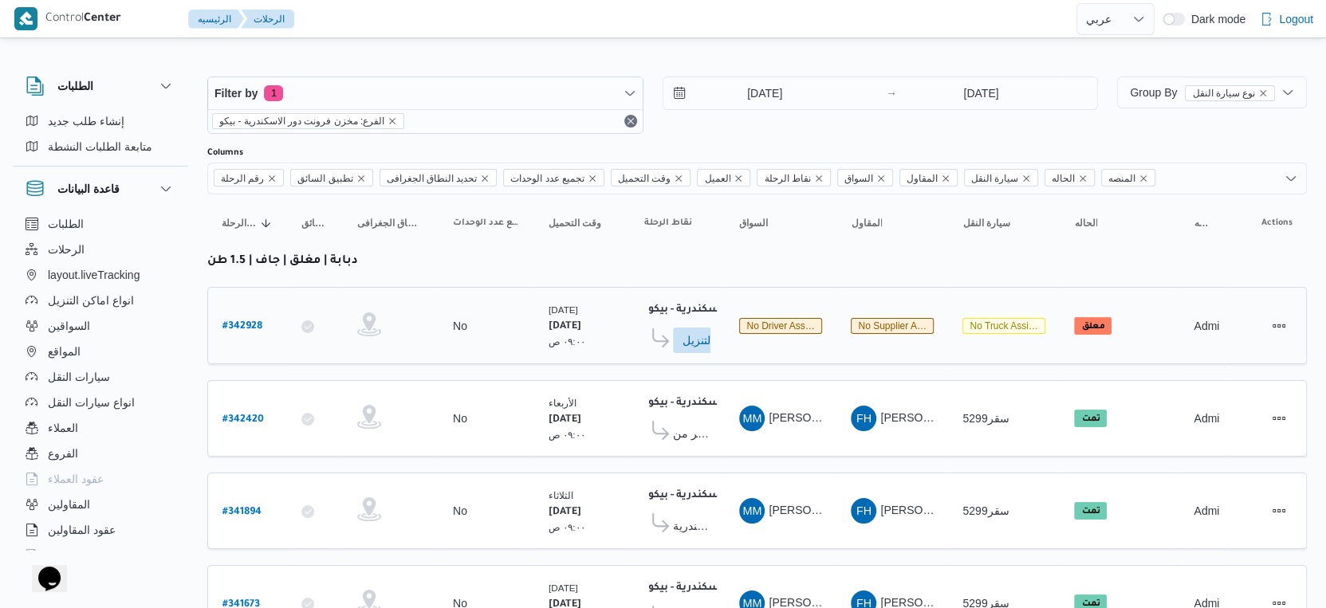
click at [502, 344] on td "تجميع عدد الوحدات No" at bounding box center [487, 325] width 96 height 77
click at [254, 415] on b "# 342420" at bounding box center [242, 420] width 41 height 11
select select "ar"
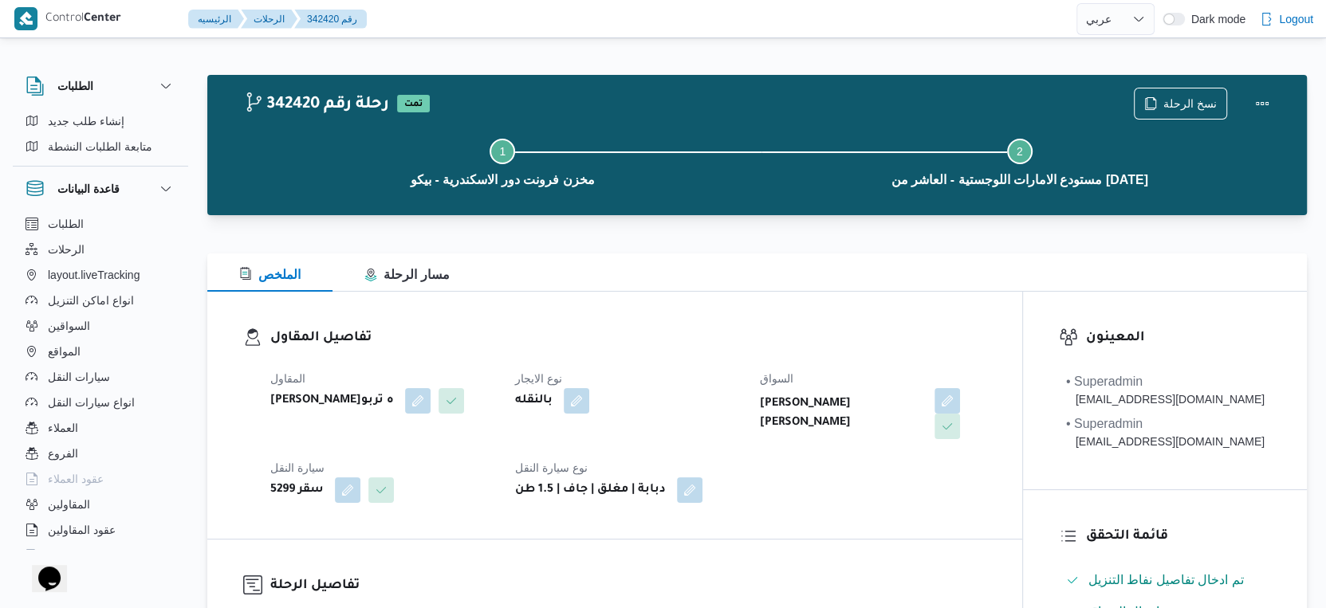
click at [394, 407] on b "فتحى حسن جلال ابو الحسن شركه تربو" at bounding box center [332, 401] width 124 height 19
copy div "فتحى حسن جلال ابو الحسن شركه تربو"
select select "ar"
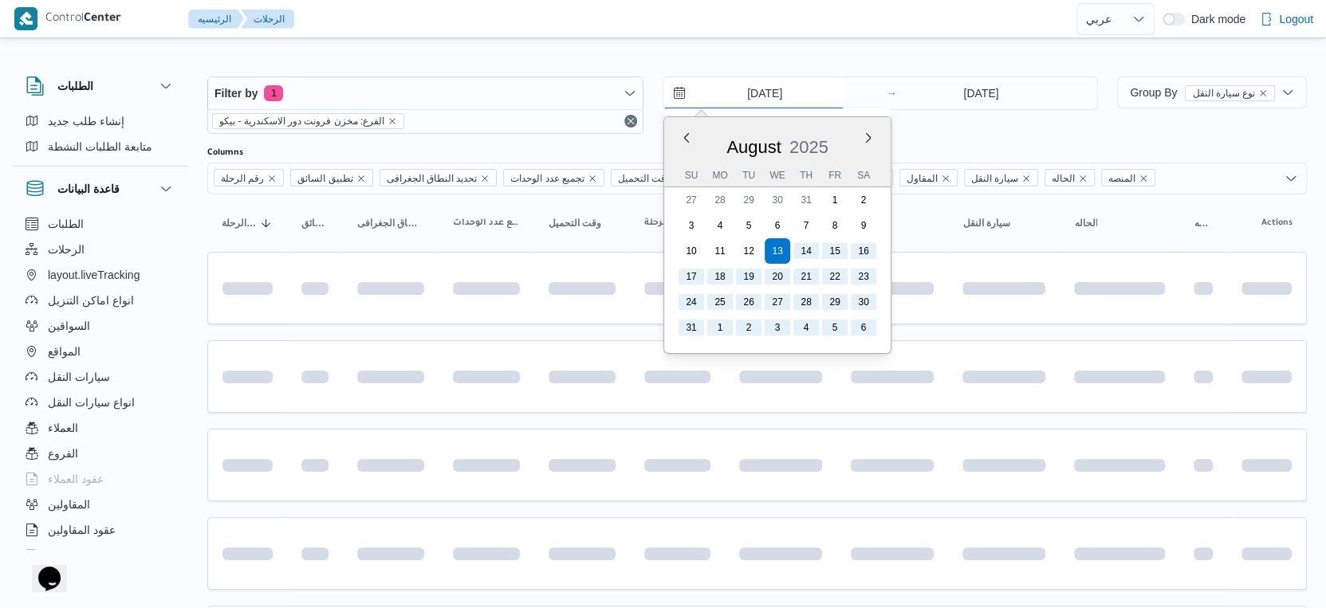
click at [771, 91] on input "13/8/2025" at bounding box center [753, 93] width 181 height 32
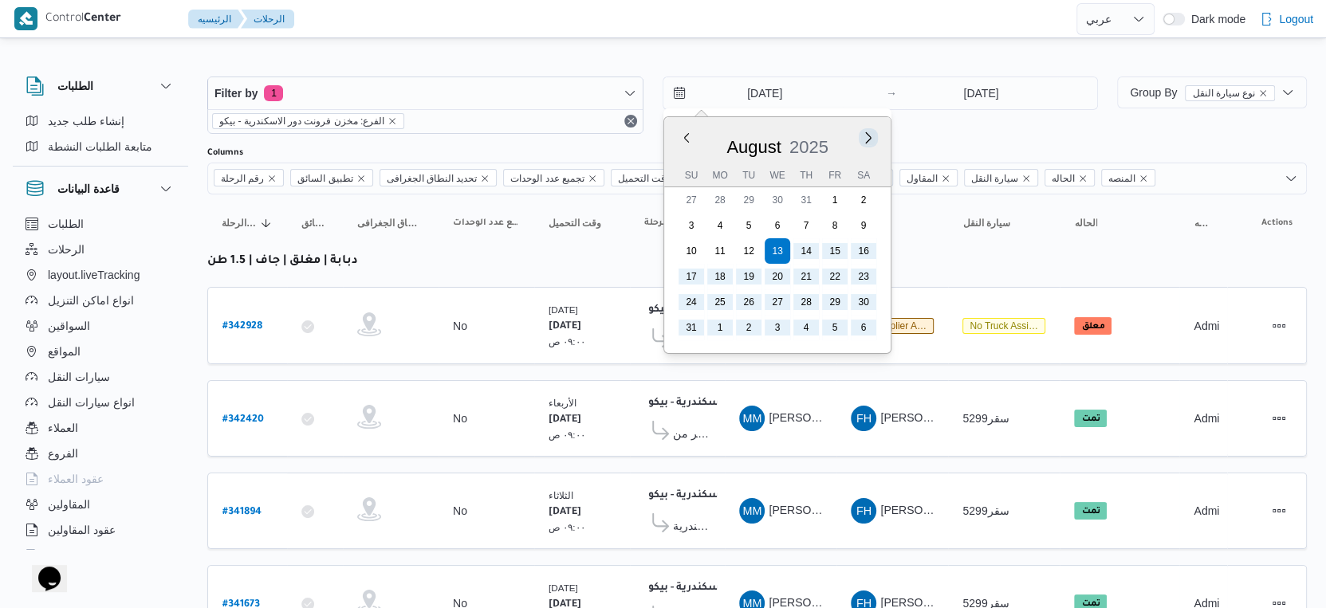
click at [872, 136] on button "Next month" at bounding box center [867, 137] width 15 height 15
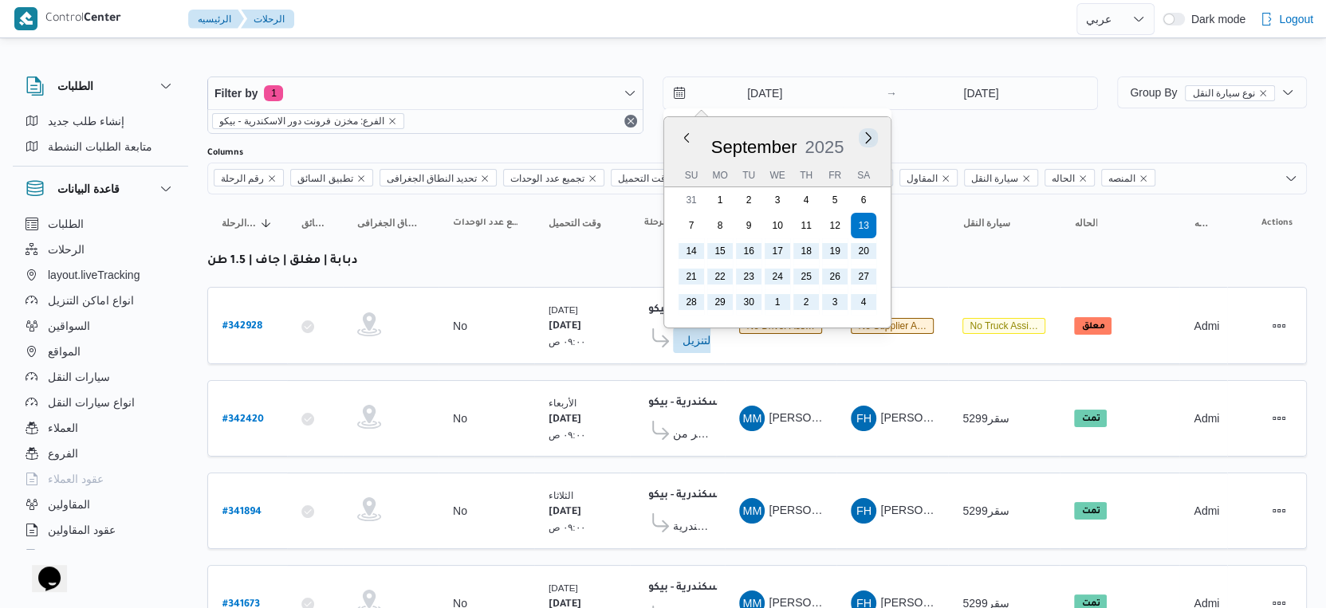
click at [870, 139] on button "Next month" at bounding box center [867, 137] width 15 height 15
type input "[DATE]"
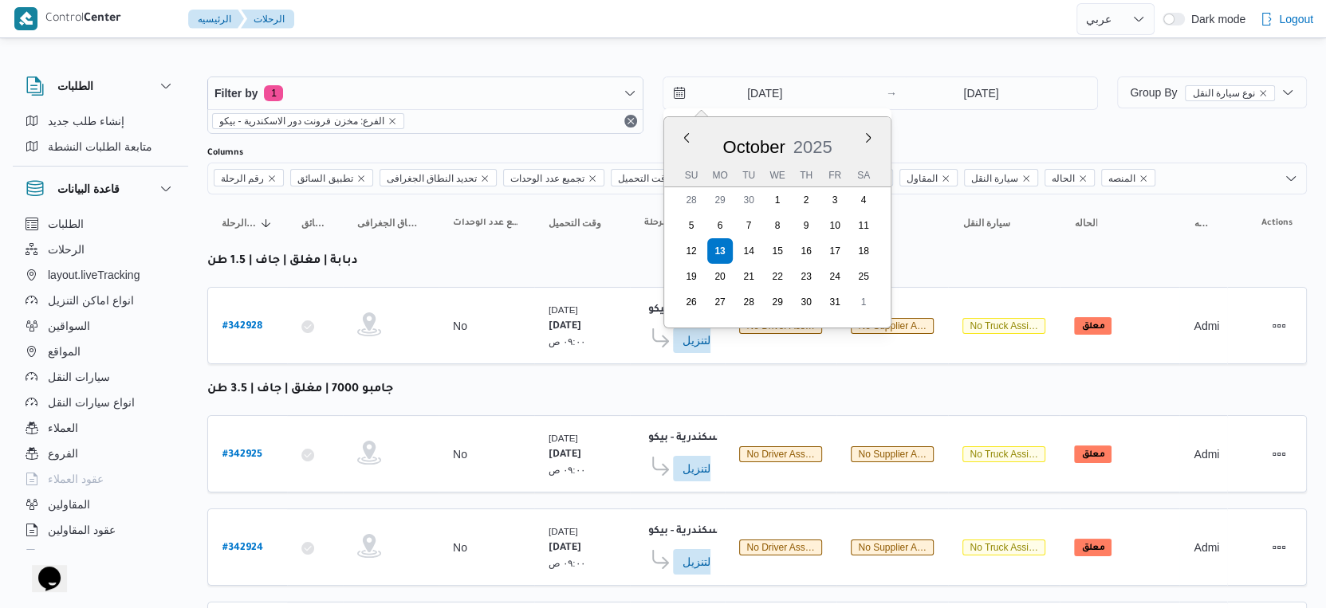
click at [719, 376] on table "رقم الرحلة Click to sort in ascending order تطبيق السائق Click to sort in ascen…" at bounding box center [757, 556] width 1100 height 722
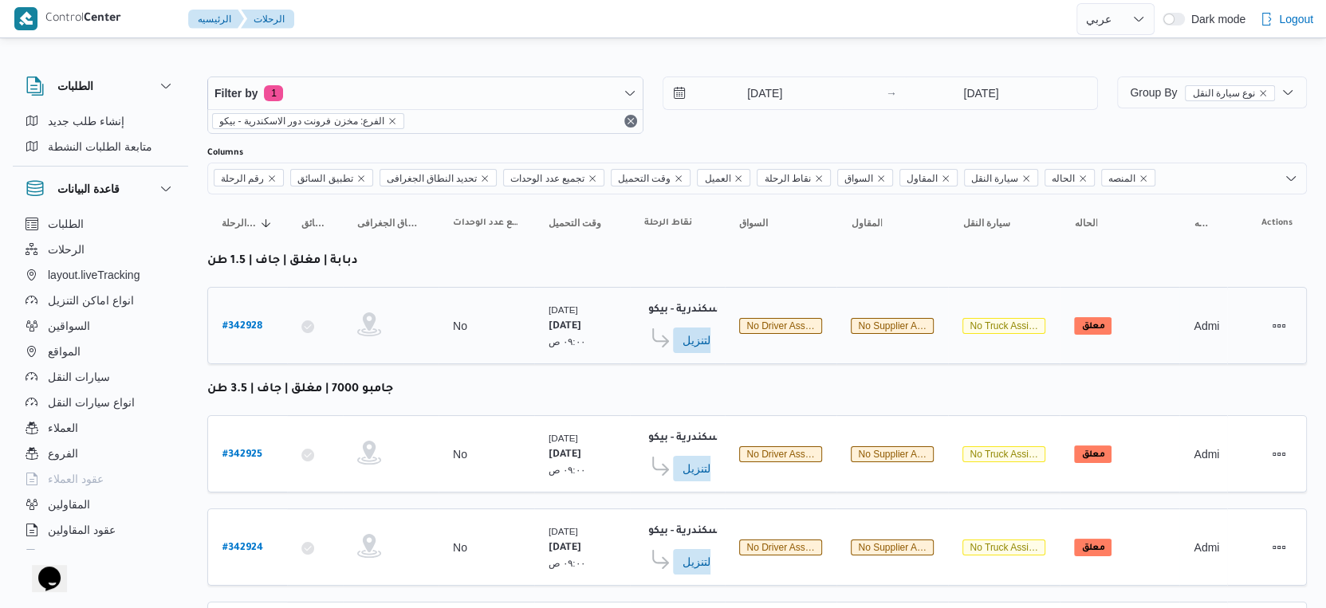
click at [254, 321] on b "# 342928" at bounding box center [242, 326] width 40 height 11
select select "ar"
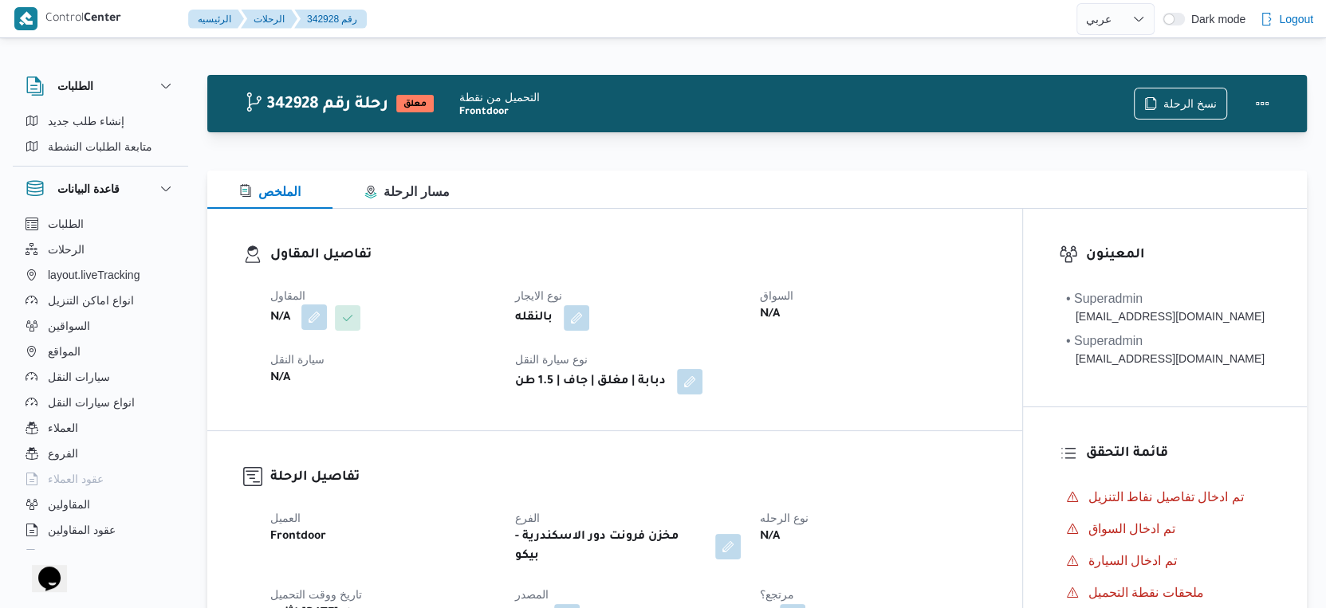
click at [313, 321] on button "button" at bounding box center [314, 318] width 26 height 26
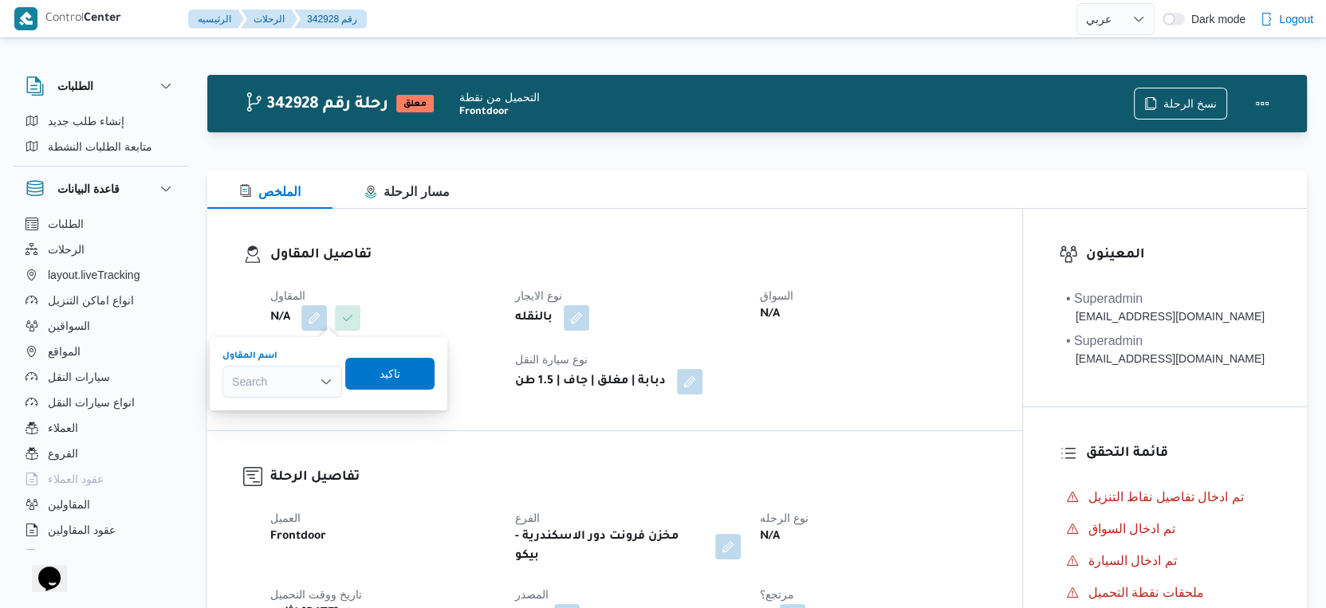
click at [285, 386] on div "Search" at bounding box center [282, 382] width 120 height 32
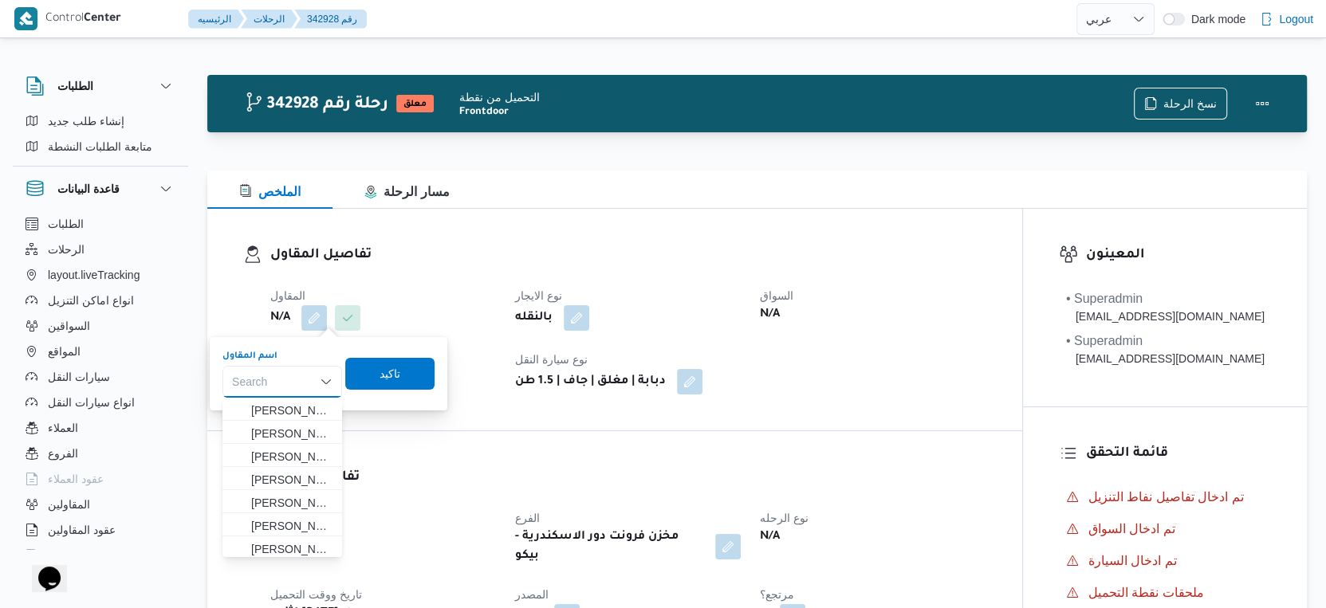
paste input "فتحى حسن جلال ابو الحسن شركه تربو"
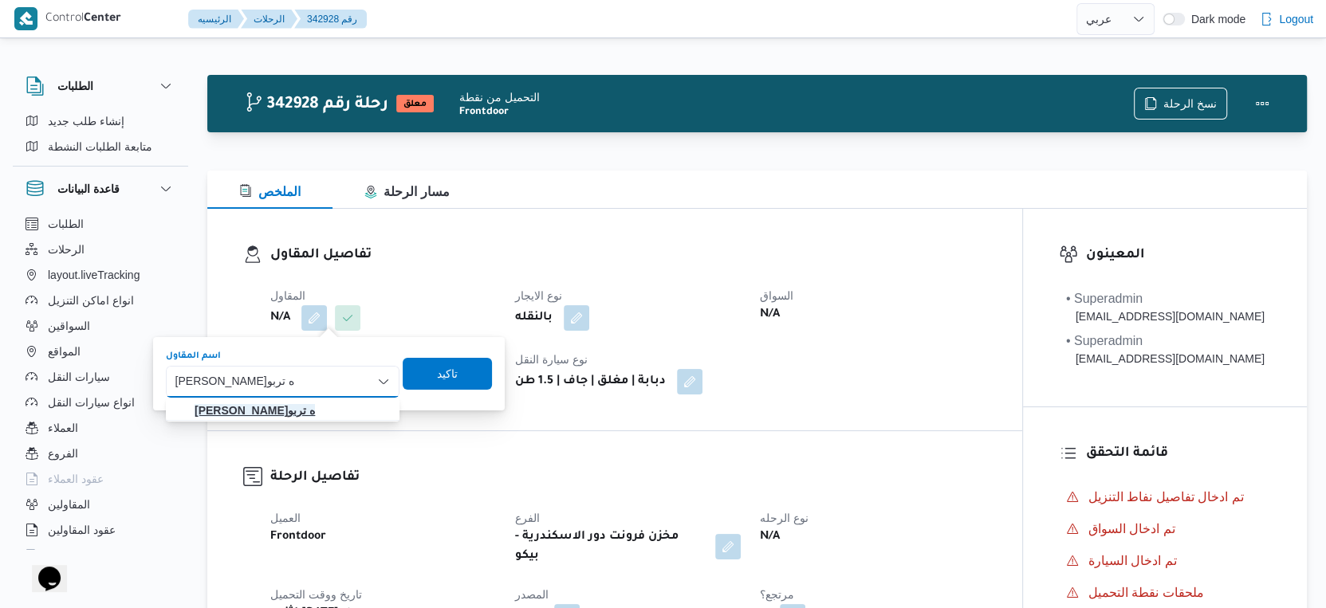
type input "فتحى حسن جلال ابو الحسن شركه تربو"
click at [296, 412] on mark "فتحى حسن جلال ابو الحسن شركه تربو" at bounding box center [255, 410] width 120 height 13
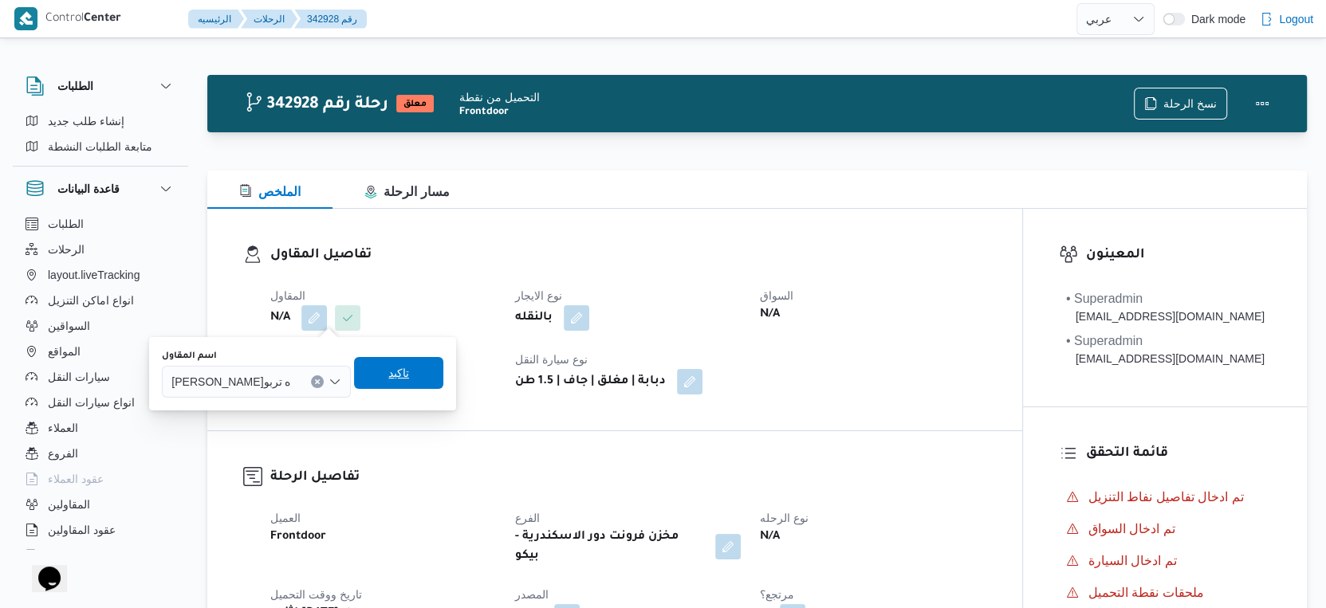
click at [409, 370] on span "تاكيد" at bounding box center [398, 373] width 21 height 19
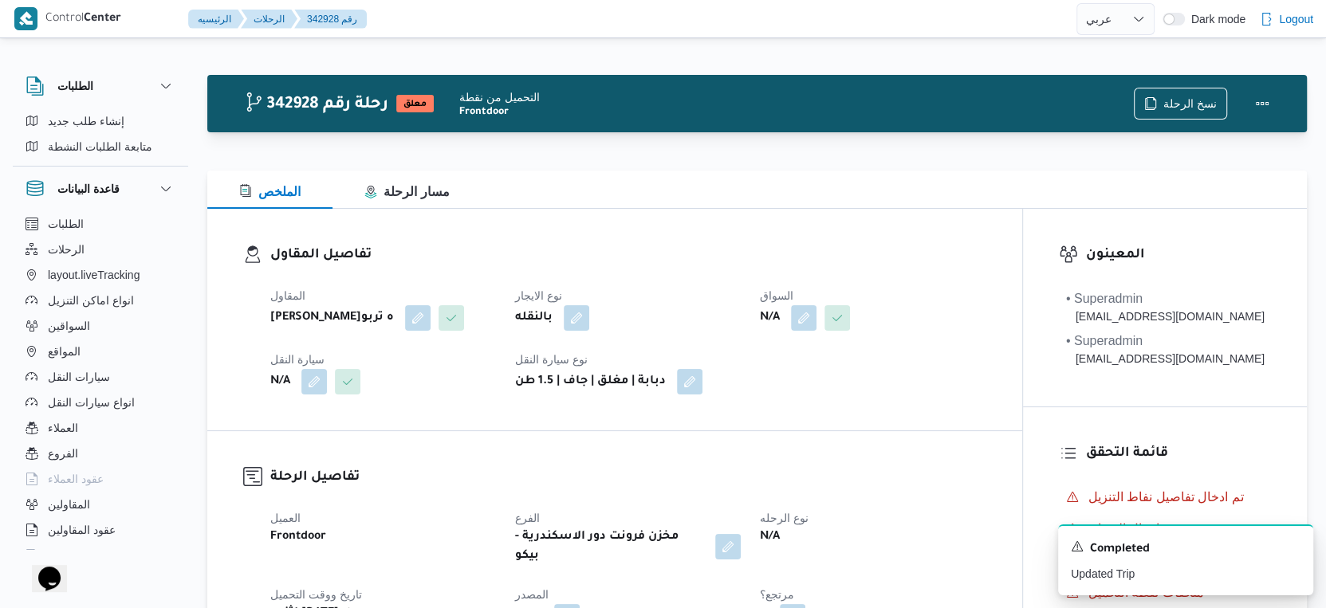
select select "ar"
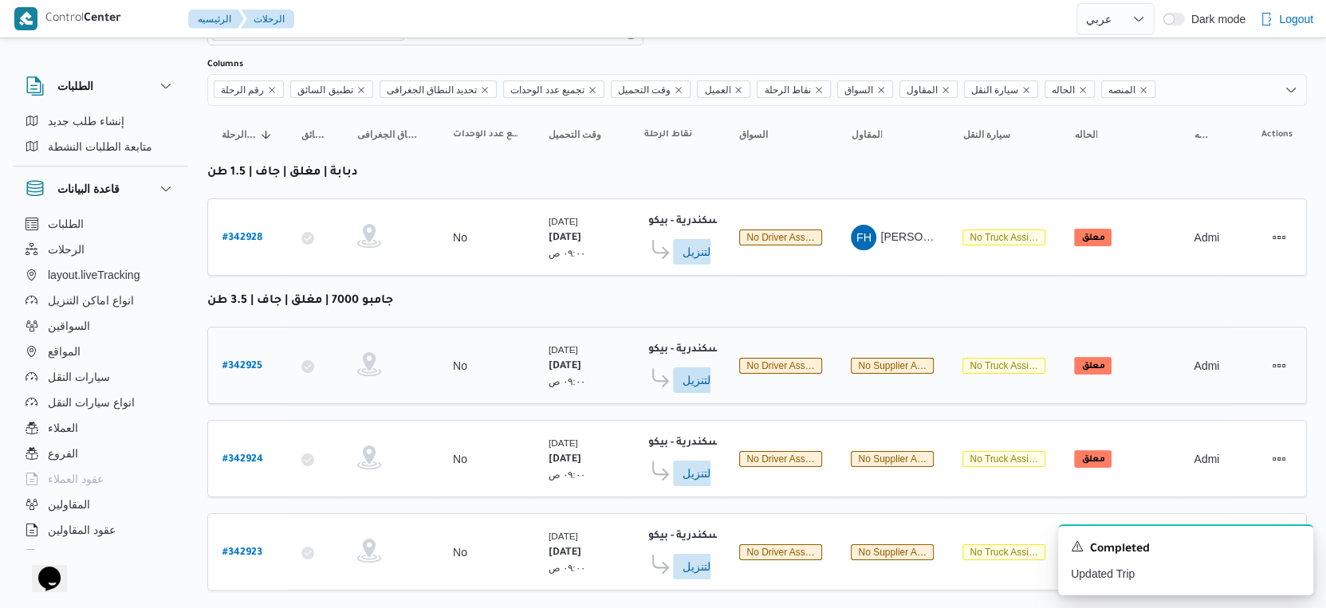
click at [235, 361] on b "# 342925" at bounding box center [242, 366] width 40 height 11
select select "ar"
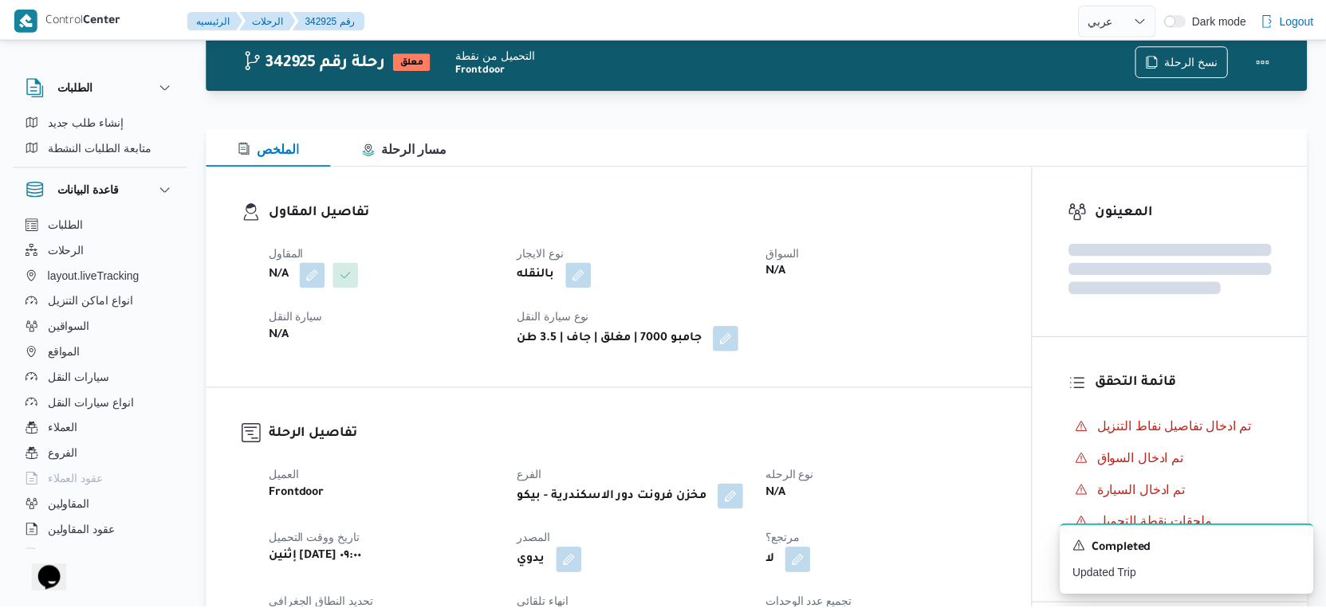
scroll to position [89, 0]
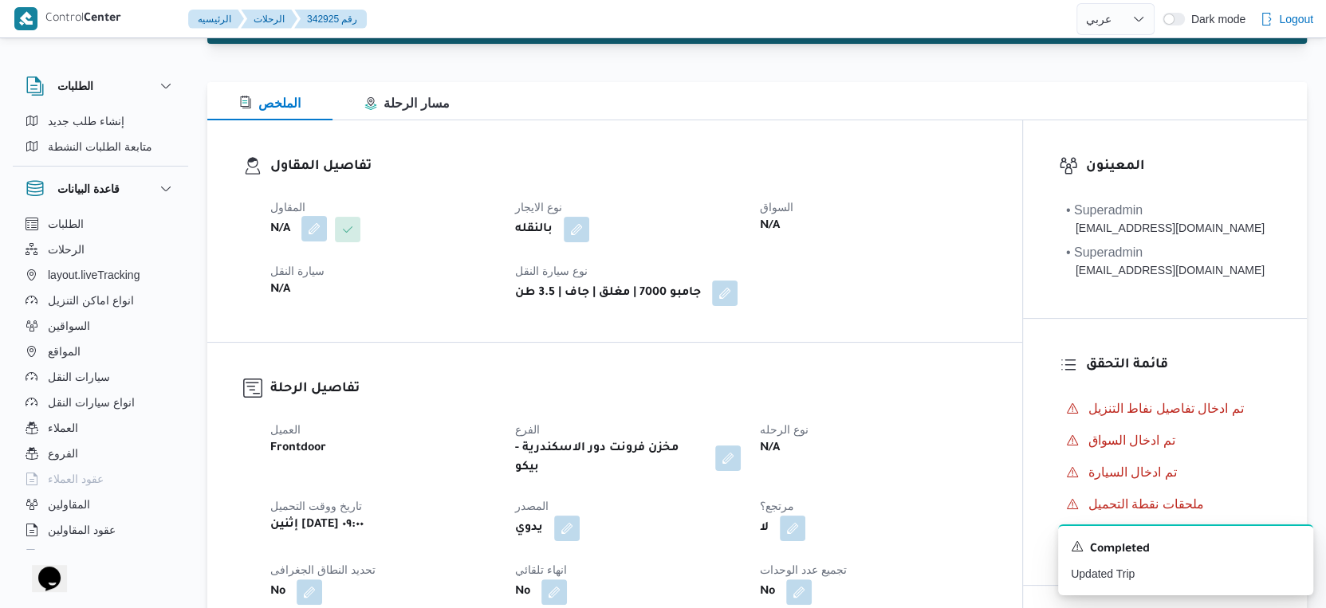
click at [319, 228] on button "button" at bounding box center [314, 229] width 26 height 26
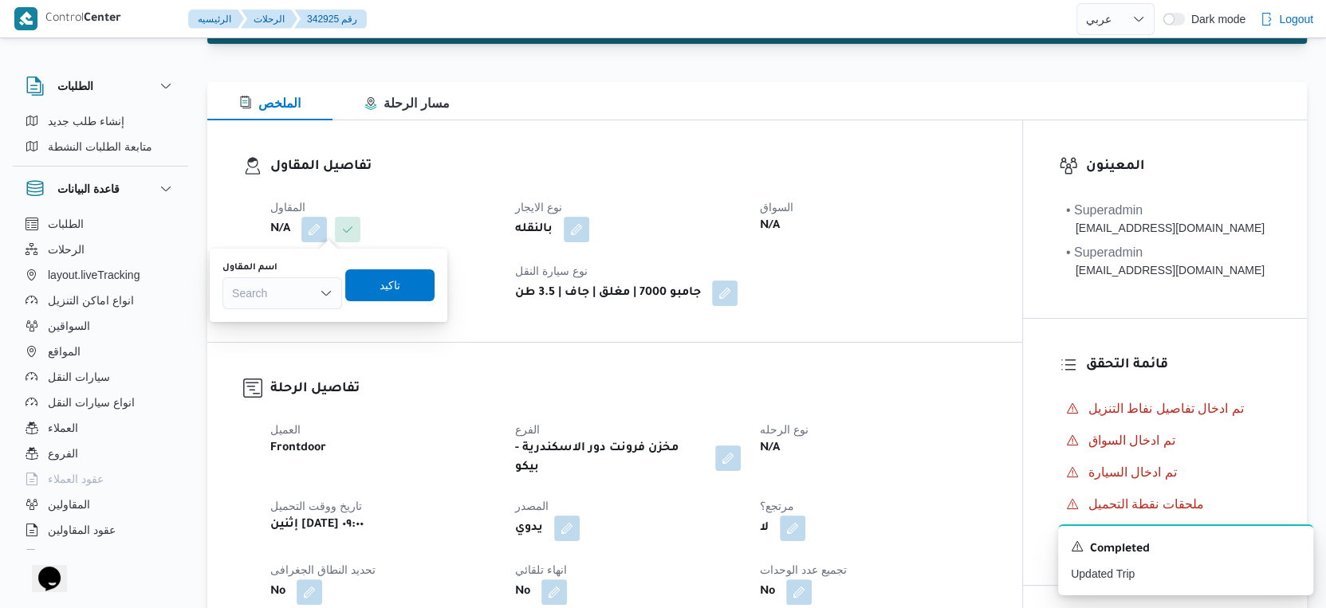
click at [296, 277] on div "Search" at bounding box center [282, 293] width 120 height 32
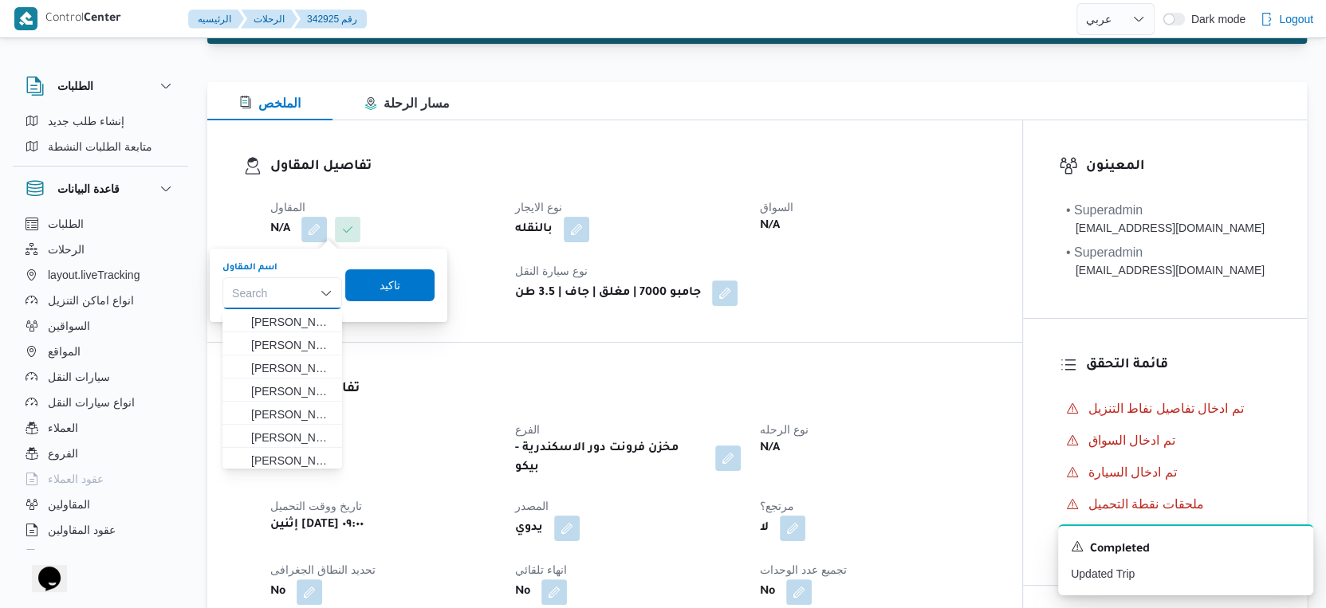
paste input "فتحى حسن جلال ابو الحسن شركه تربو"
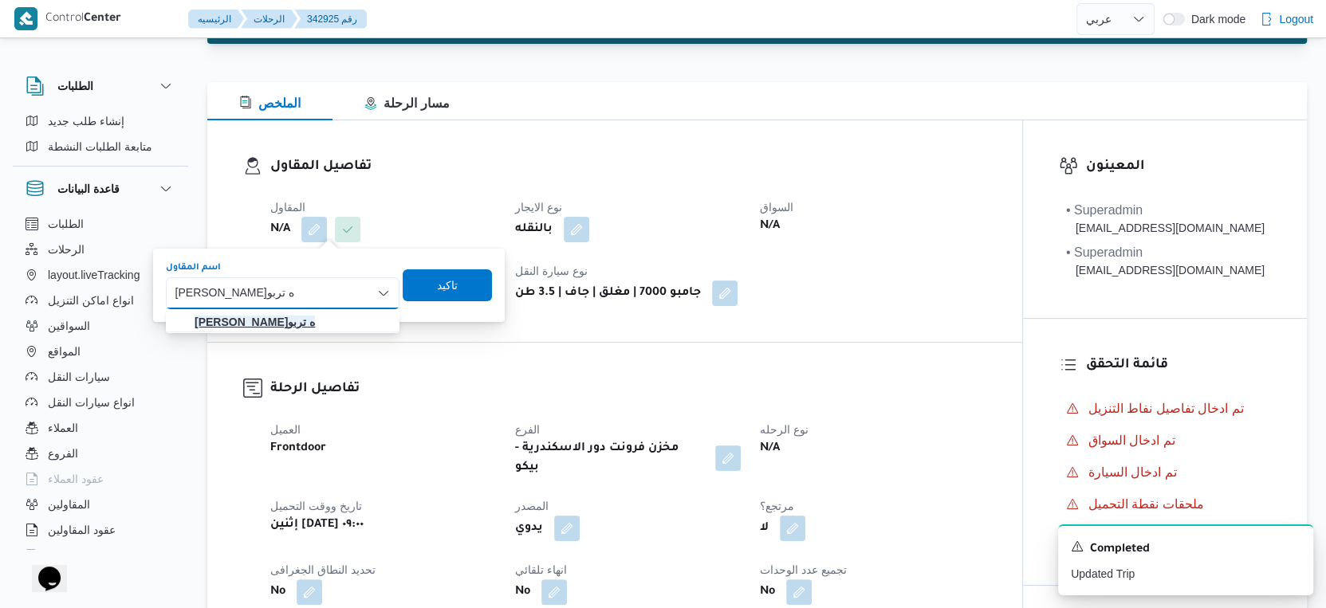
type input "فتحى حسن جلال ابو الحسن شركه تربو"
click at [315, 320] on mark "فتحى حسن جلال ابو الحسن شركه تربو" at bounding box center [255, 322] width 120 height 13
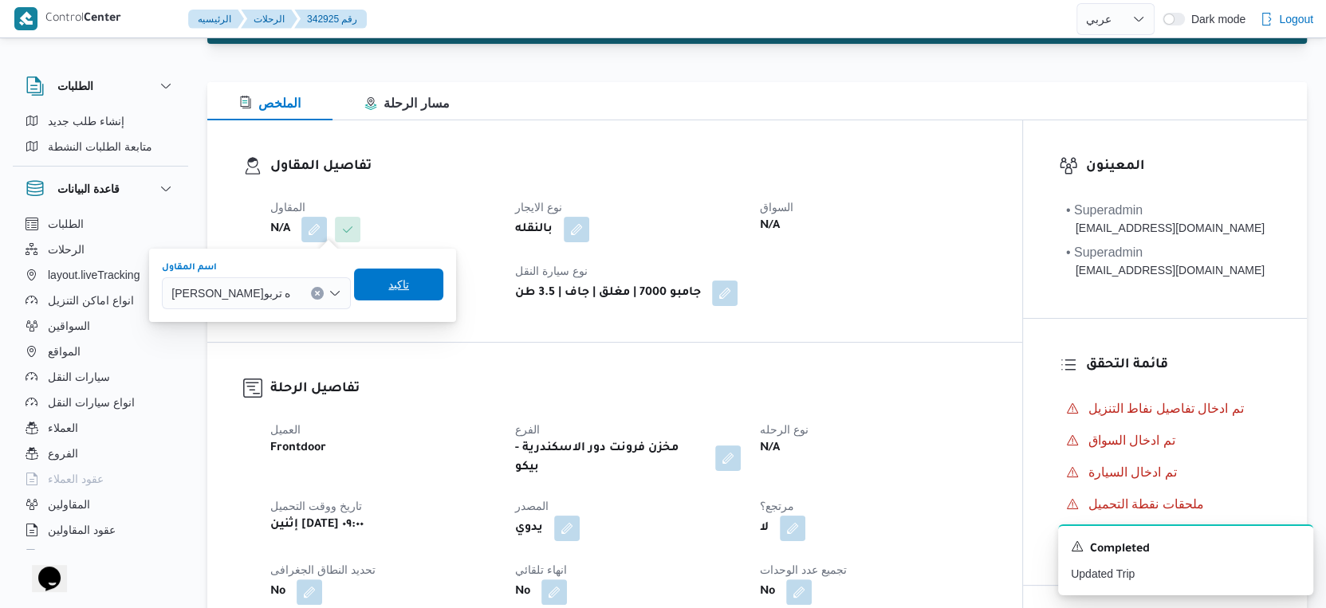
click at [443, 276] on span "تاكيد" at bounding box center [398, 285] width 89 height 32
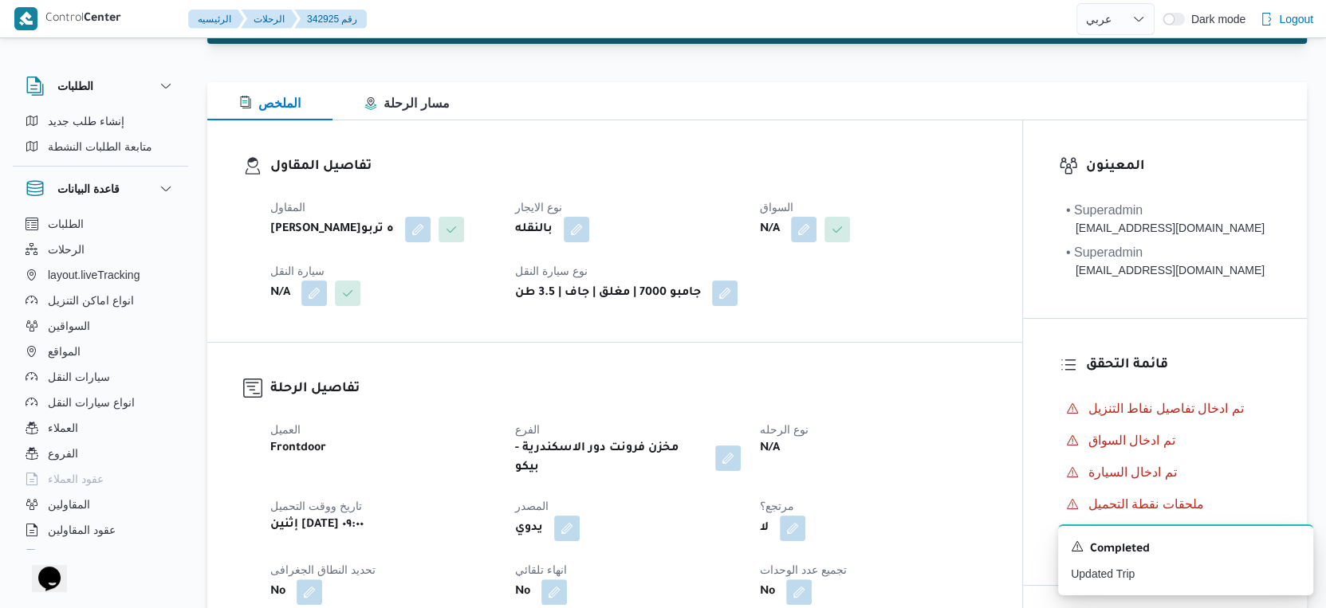
select select "ar"
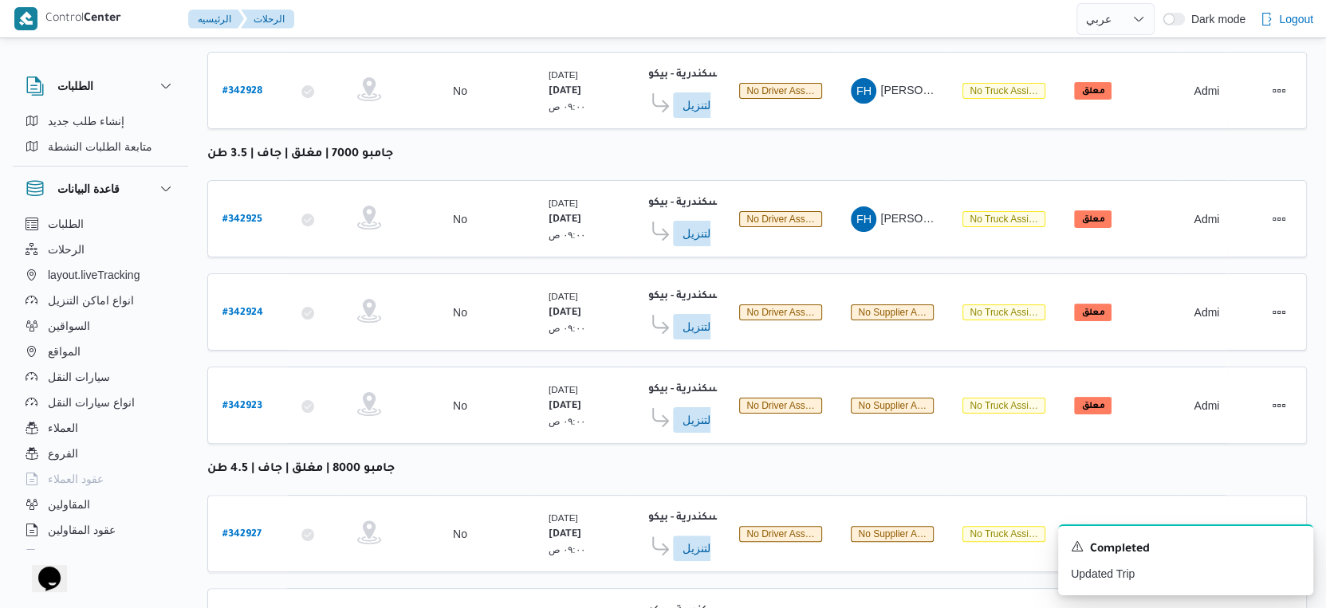
scroll to position [266, 0]
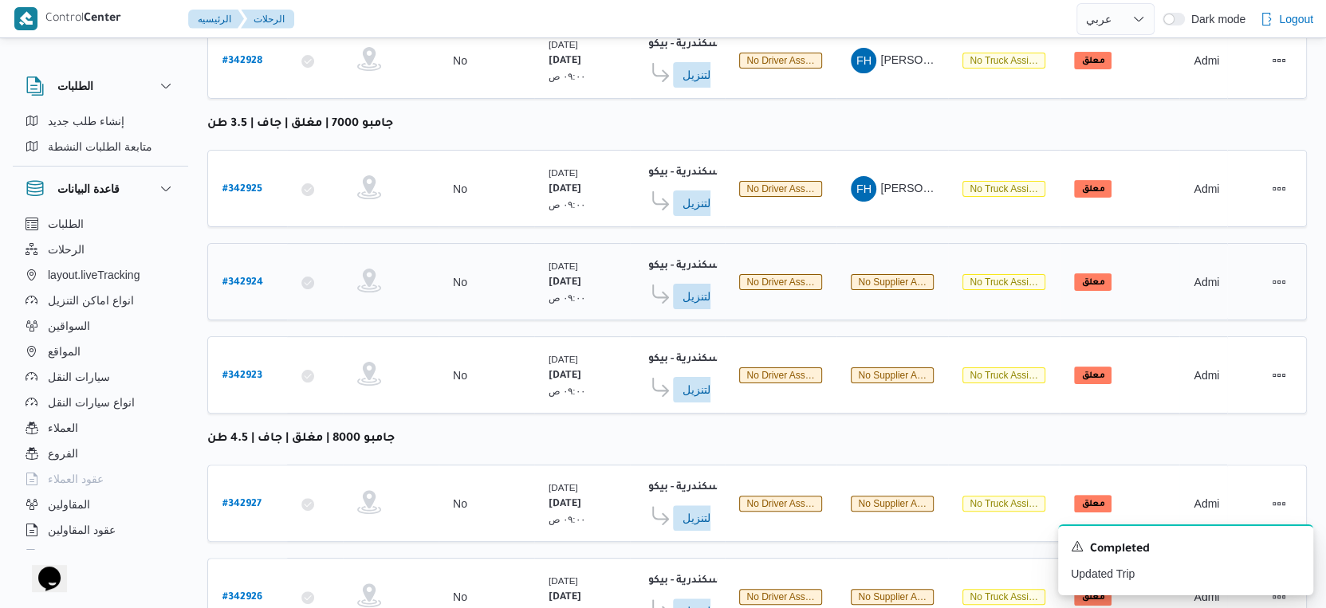
click at [245, 277] on b "# 342924" at bounding box center [242, 282] width 41 height 11
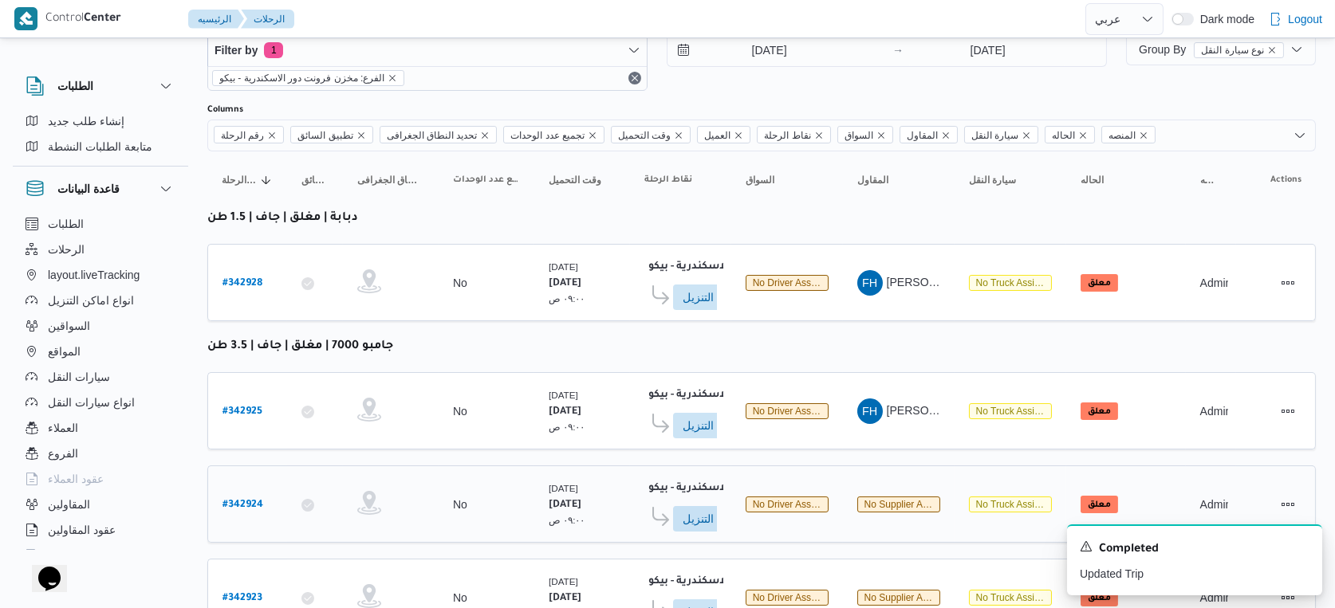
select select "ar"
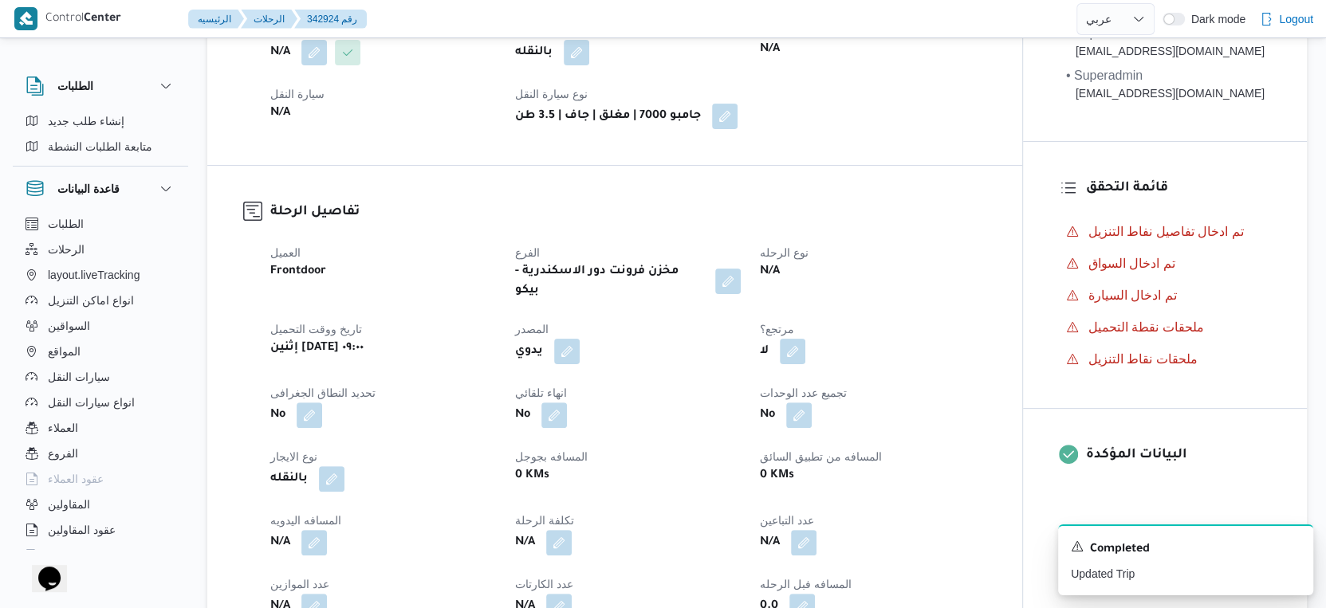
scroll to position [177, 0]
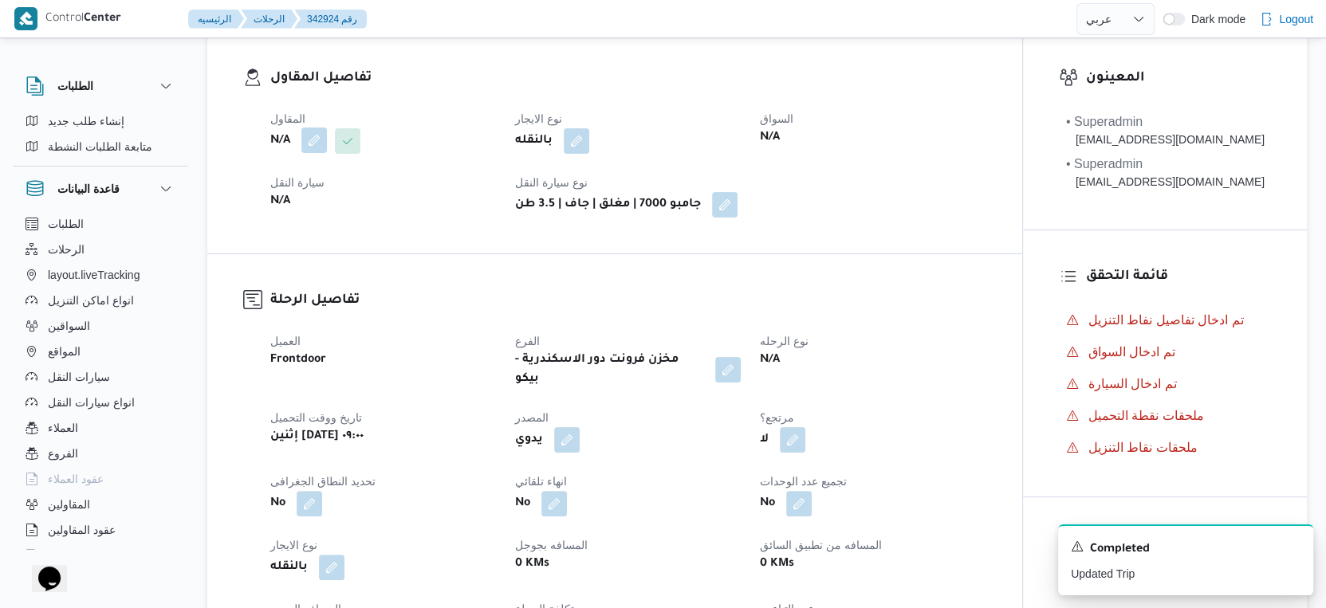
click at [313, 144] on button "button" at bounding box center [314, 141] width 26 height 26
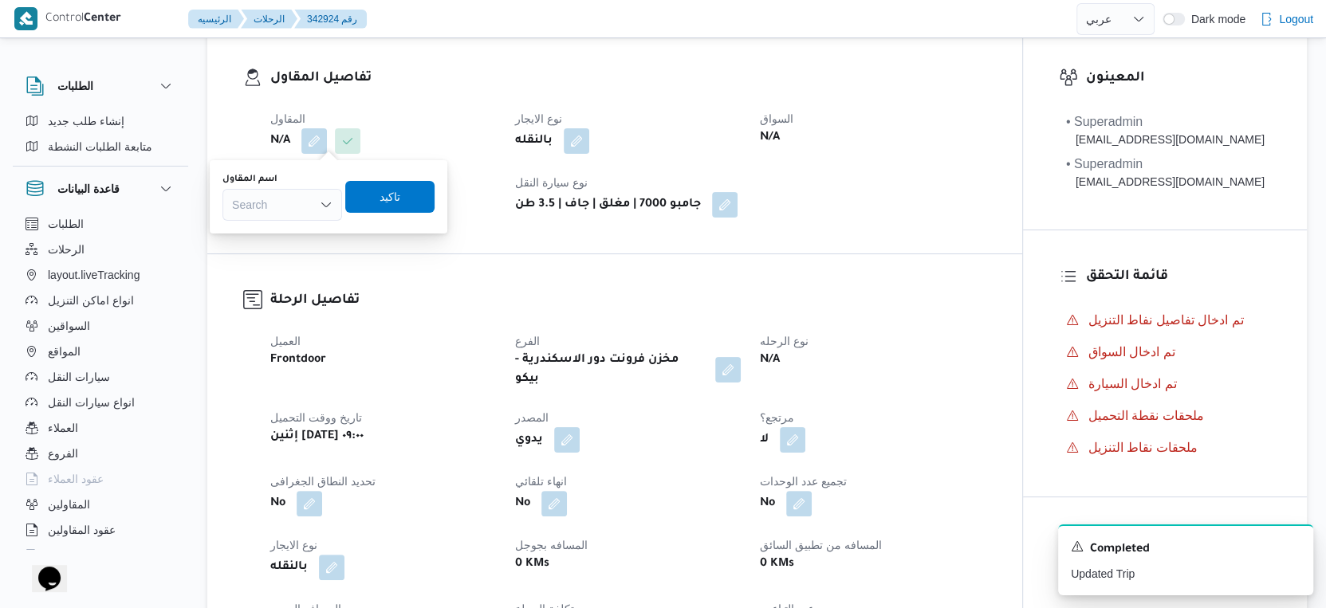
click at [273, 209] on div "Search" at bounding box center [282, 205] width 120 height 32
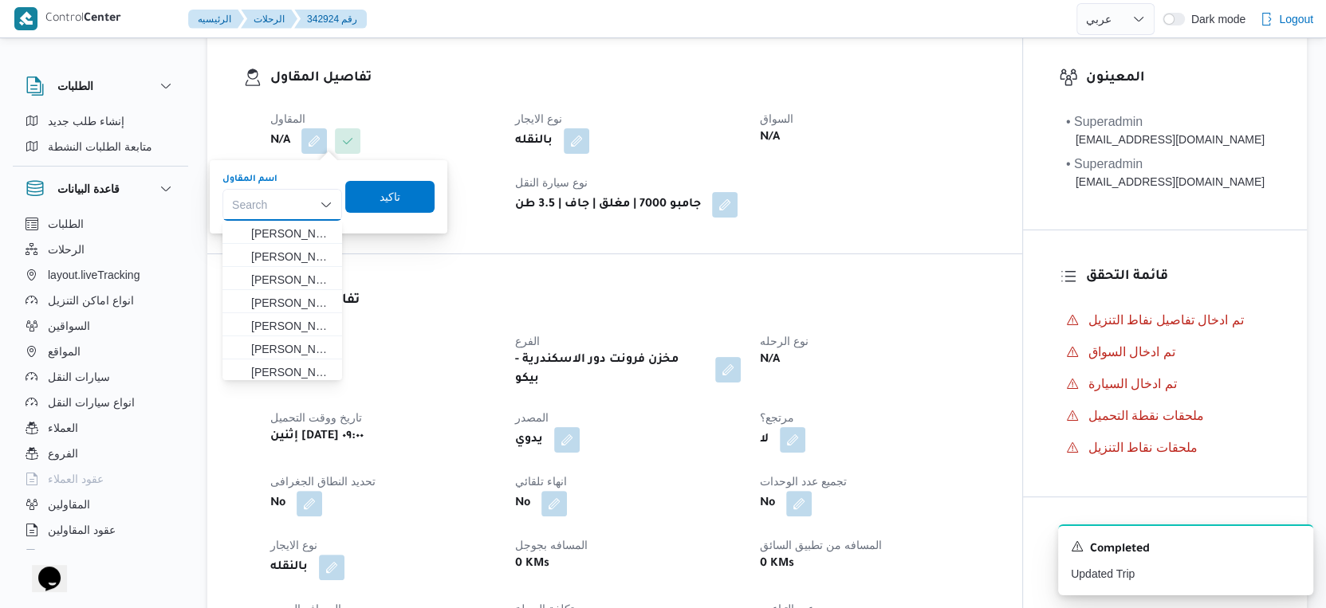
paste input "فتحى حسن جلال ابو الحسن شركه تربو"
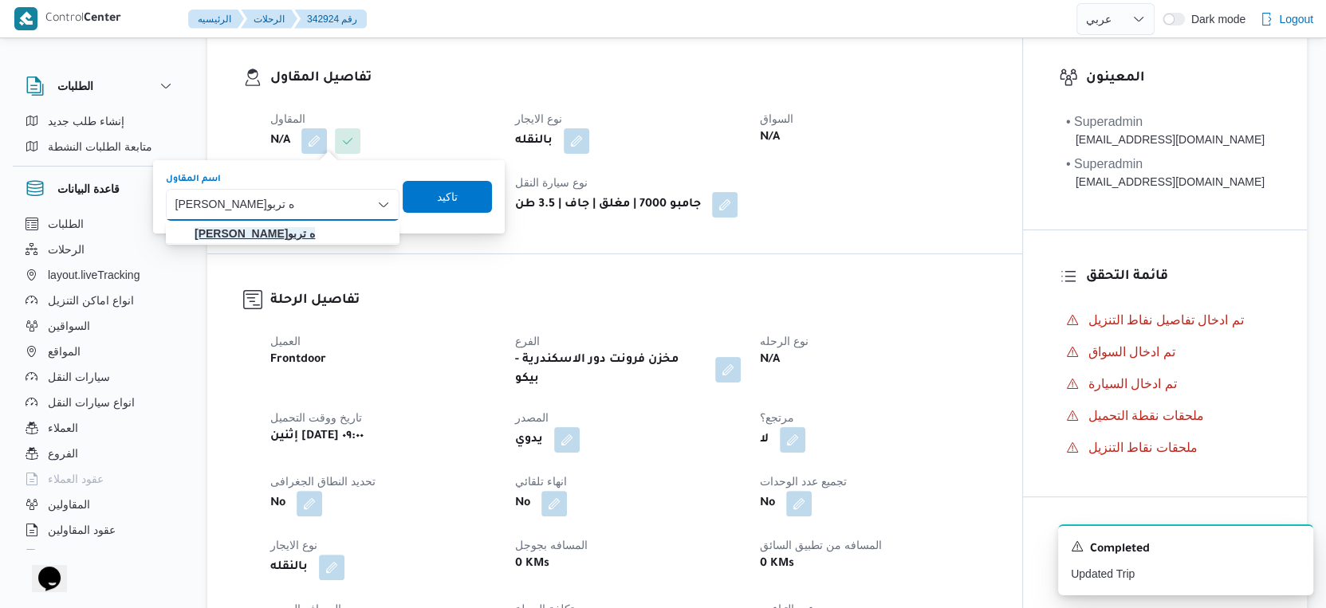
type input "فتحى حسن جلال ابو الحسن شركه تربو"
click at [295, 239] on mark "فتحى حسن جلال ابو الحسن شركه تربو" at bounding box center [255, 233] width 120 height 13
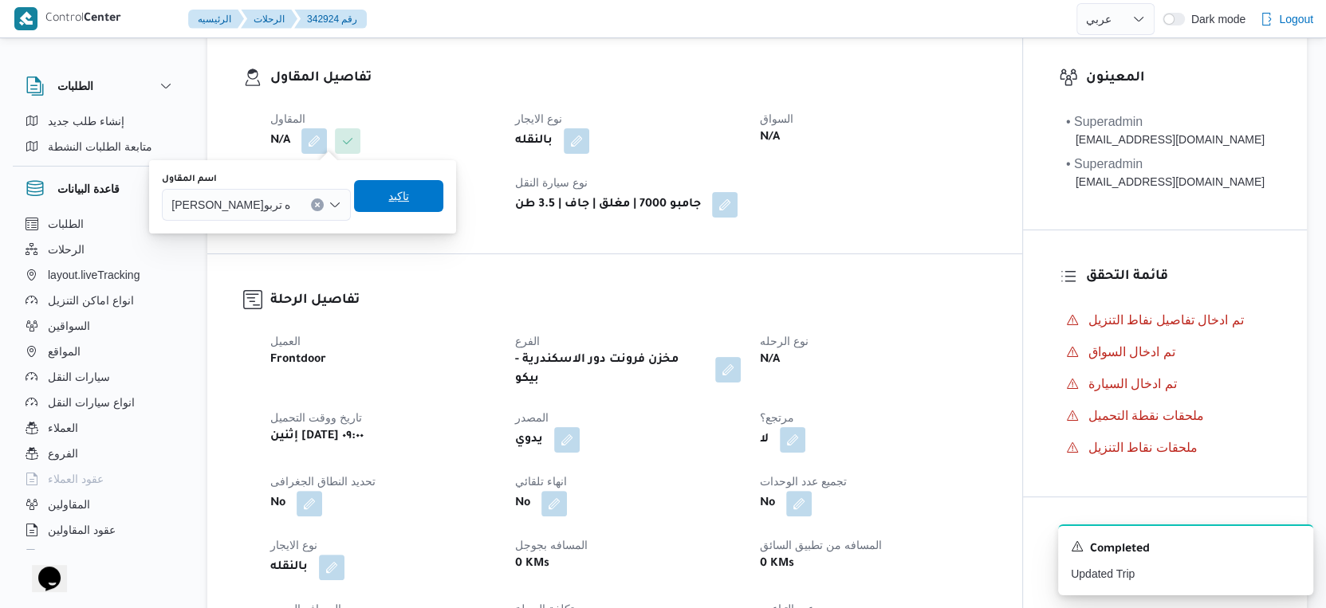
click at [426, 207] on span "تاكيد" at bounding box center [398, 196] width 89 height 32
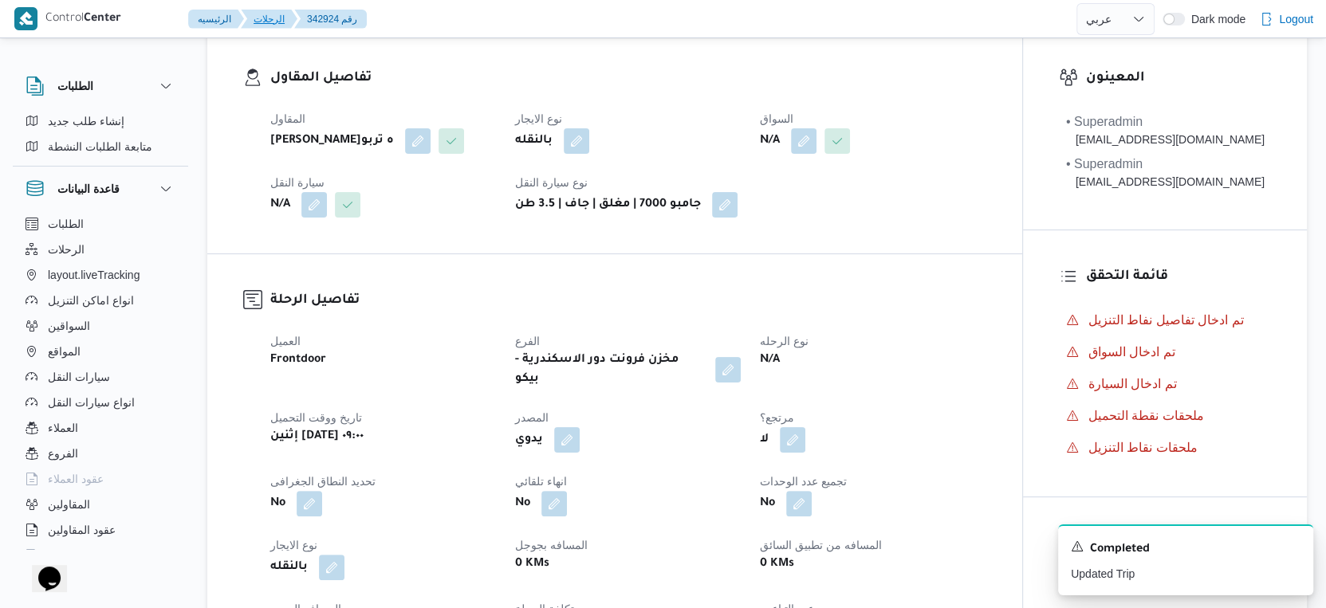
select select "ar"
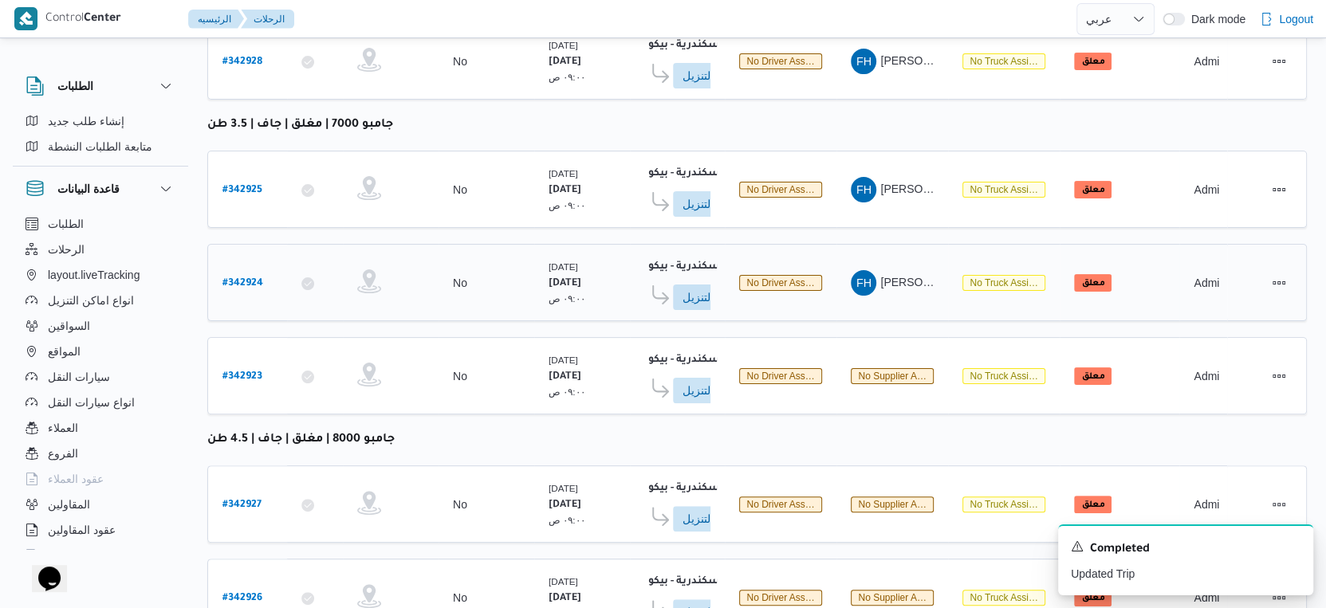
scroll to position [295, 0]
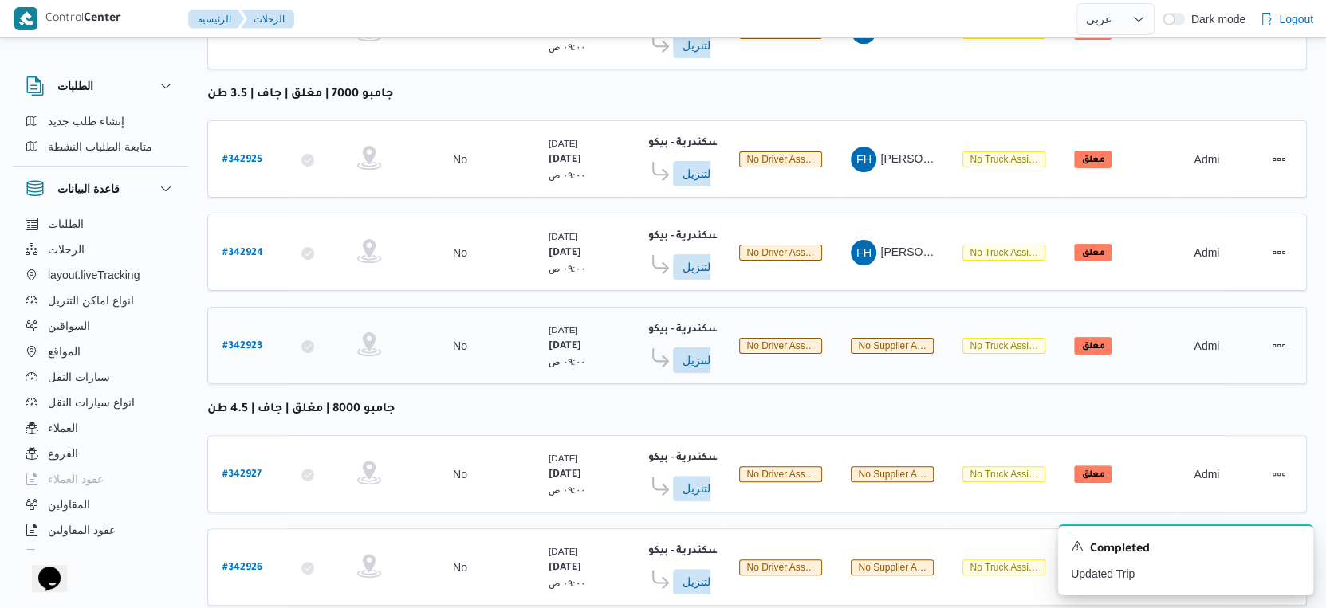
click at [229, 335] on link "# 342923" at bounding box center [242, 346] width 40 height 22
select select "ar"
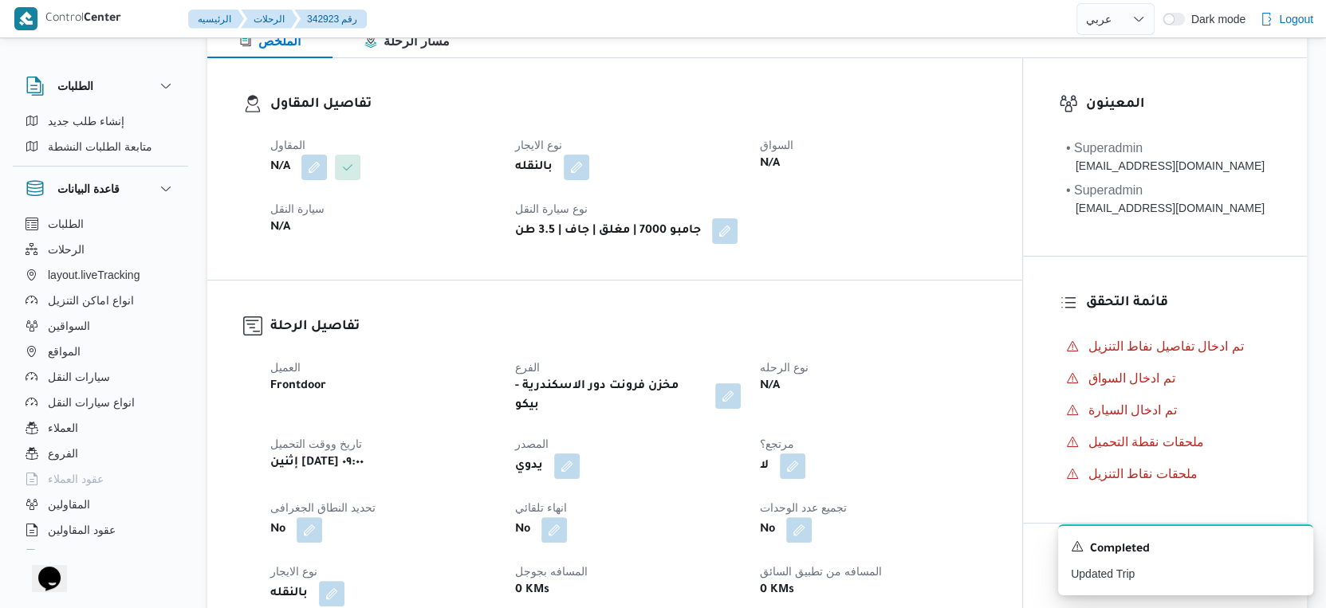
scroll to position [29, 0]
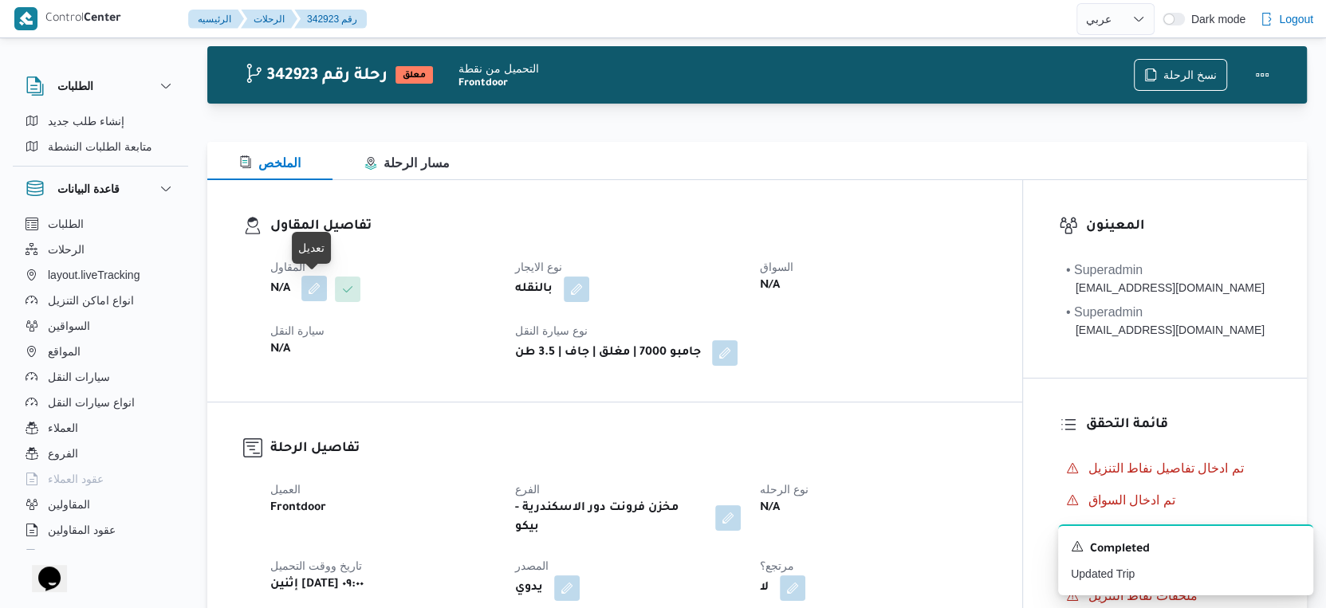
click at [305, 291] on button "button" at bounding box center [314, 289] width 26 height 26
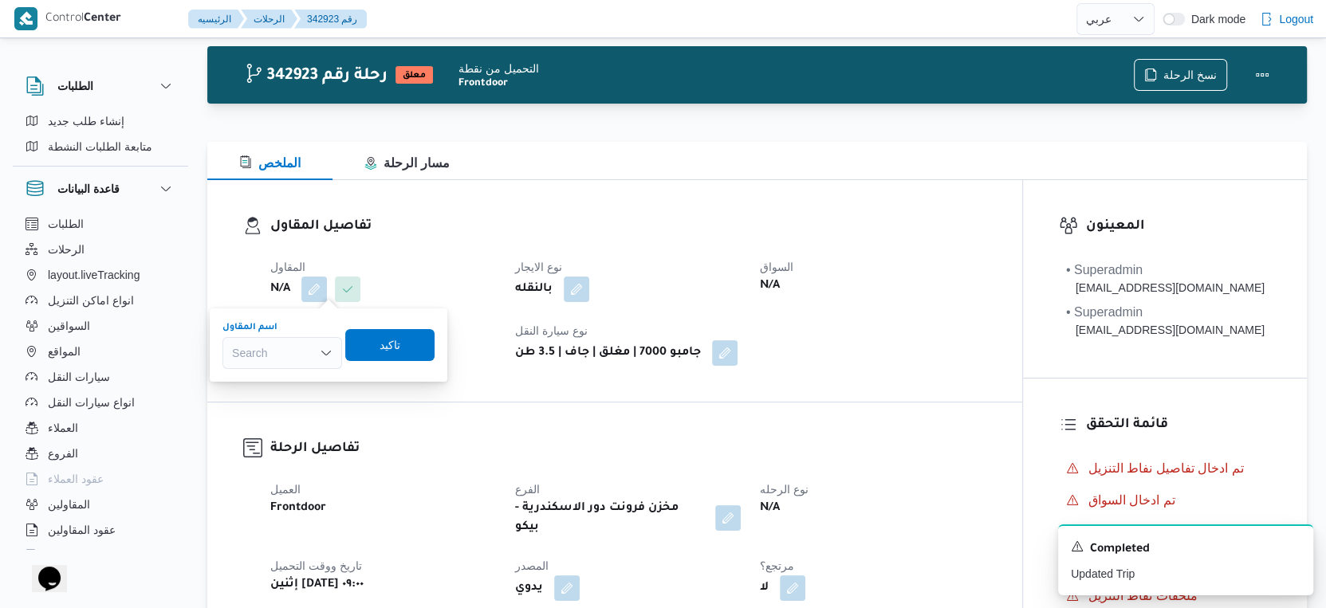
click at [275, 360] on div "Search" at bounding box center [282, 353] width 120 height 32
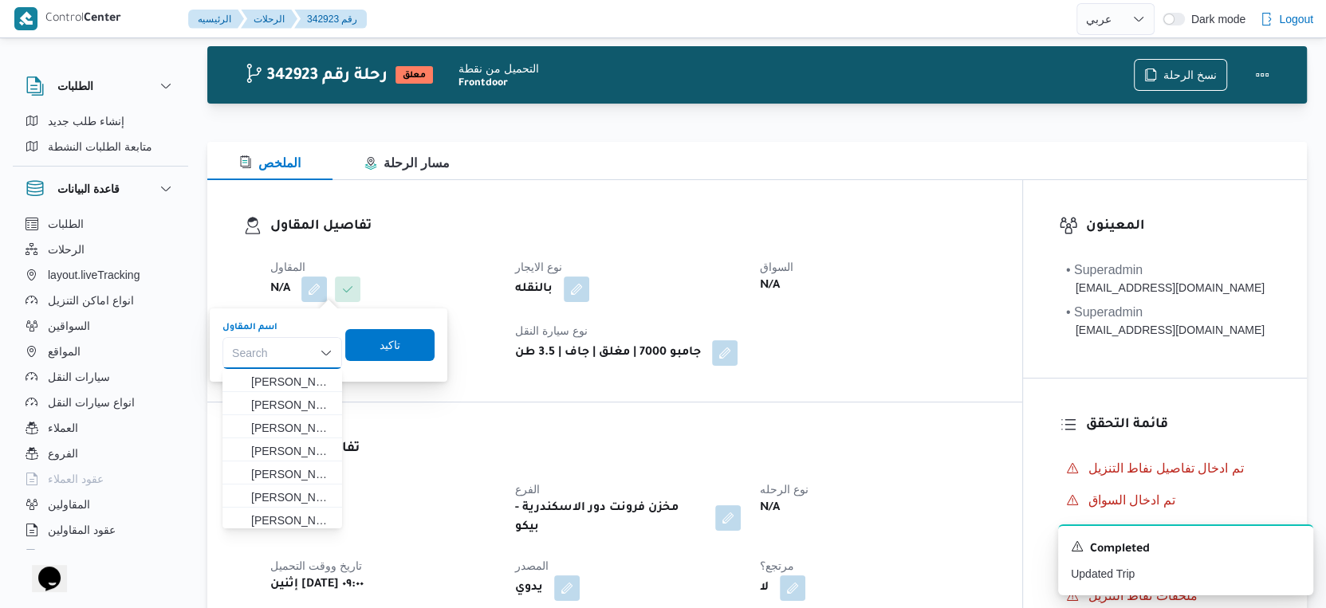
paste input "[PERSON_NAME]ه تربو"
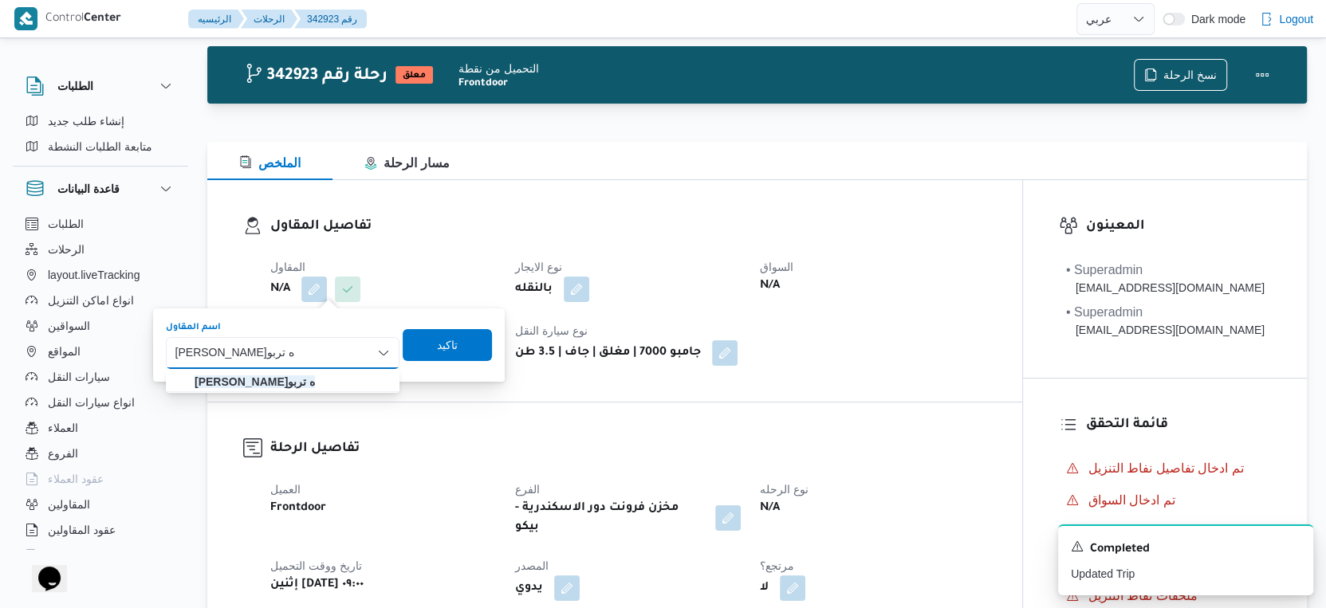
type input "[PERSON_NAME]ه تربو"
click at [276, 376] on mark "[PERSON_NAME]ه تربو" at bounding box center [255, 382] width 120 height 13
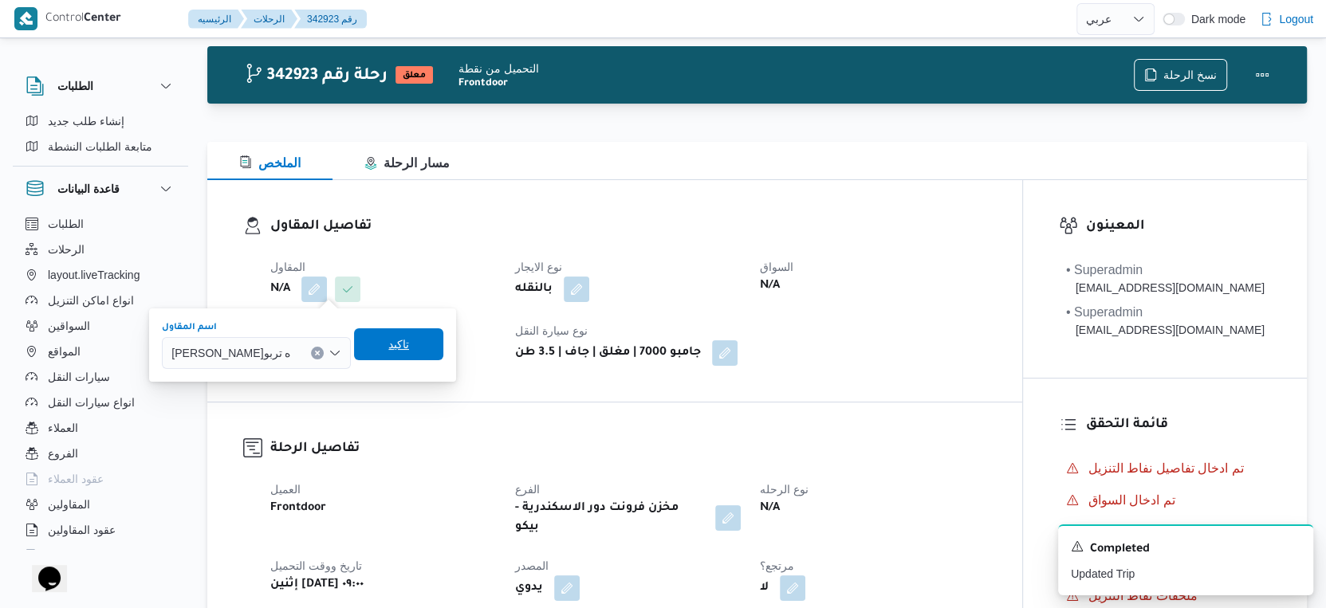
click at [443, 344] on span "تاكيد" at bounding box center [398, 345] width 89 height 32
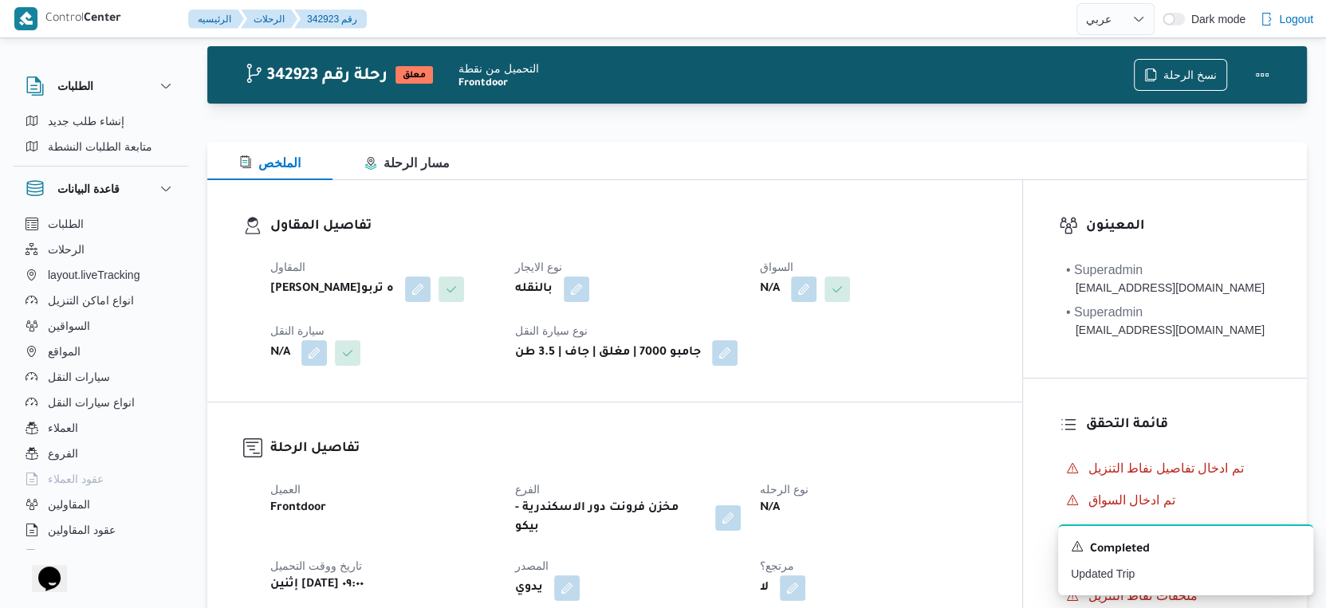
scroll to position [206, 0]
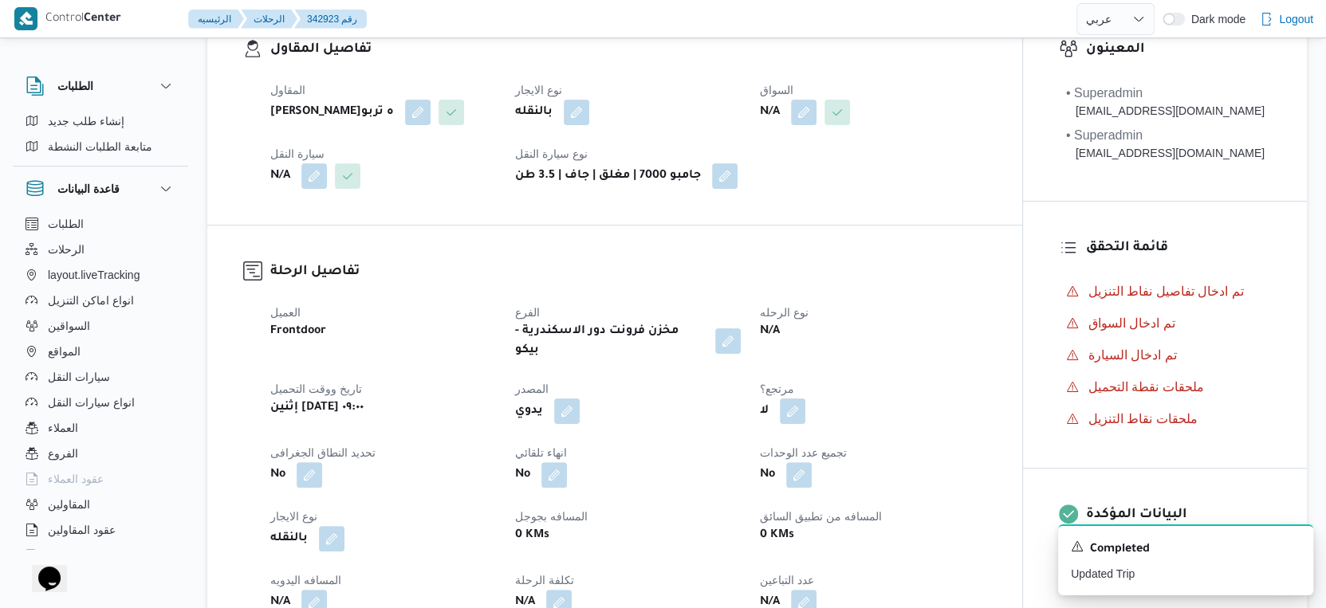
select select "ar"
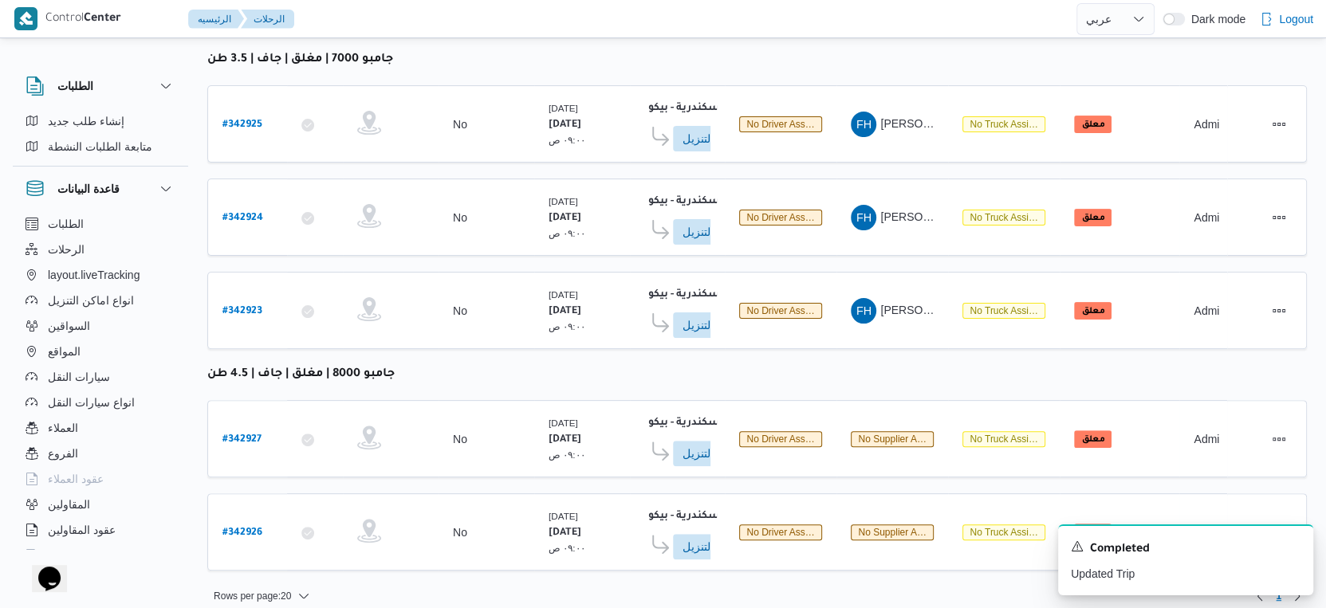
scroll to position [332, 0]
click at [248, 433] on b "# 342927" at bounding box center [241, 438] width 39 height 11
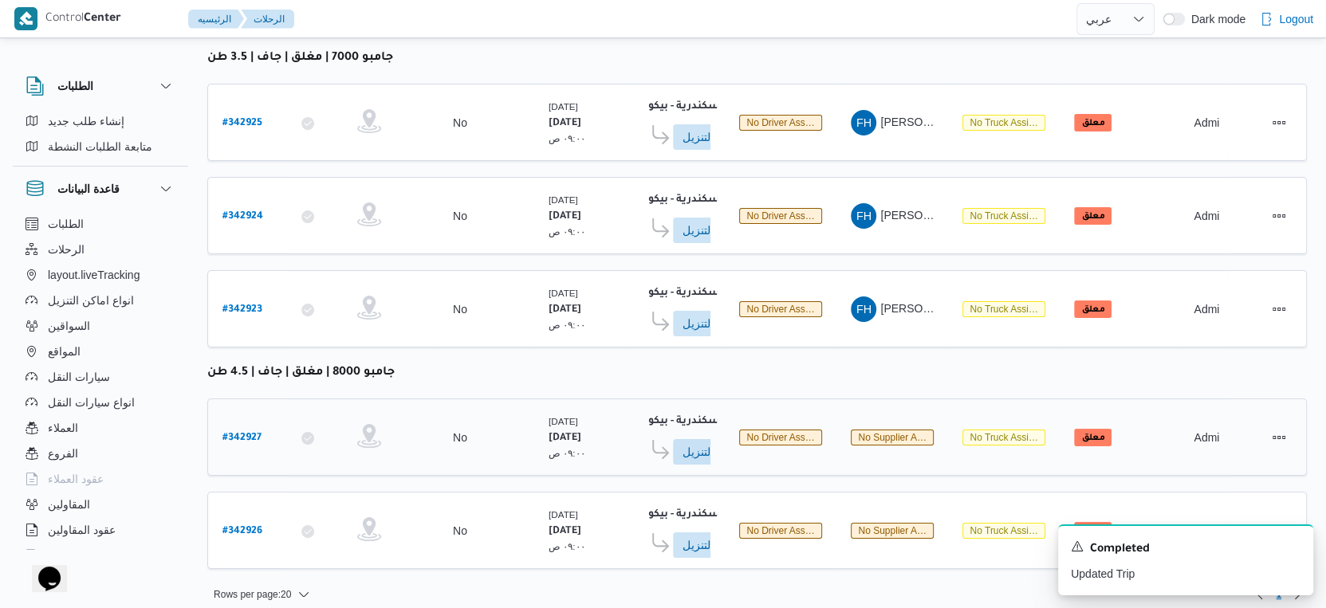
select select "ar"
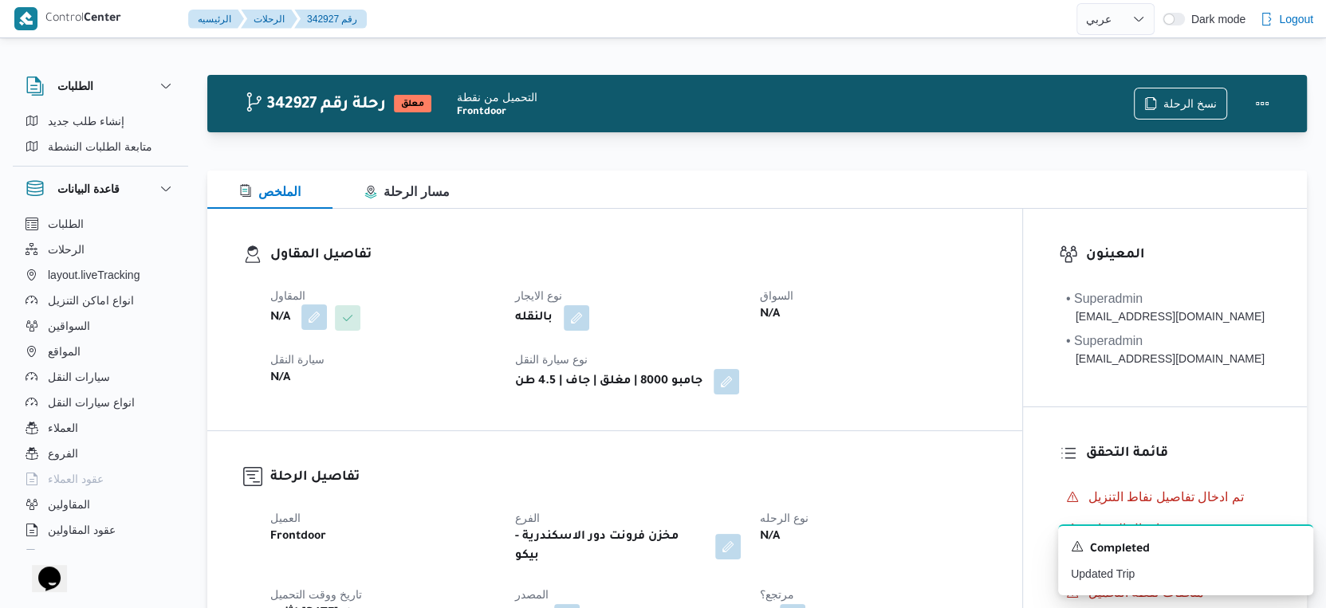
click at [308, 317] on button "button" at bounding box center [314, 318] width 26 height 26
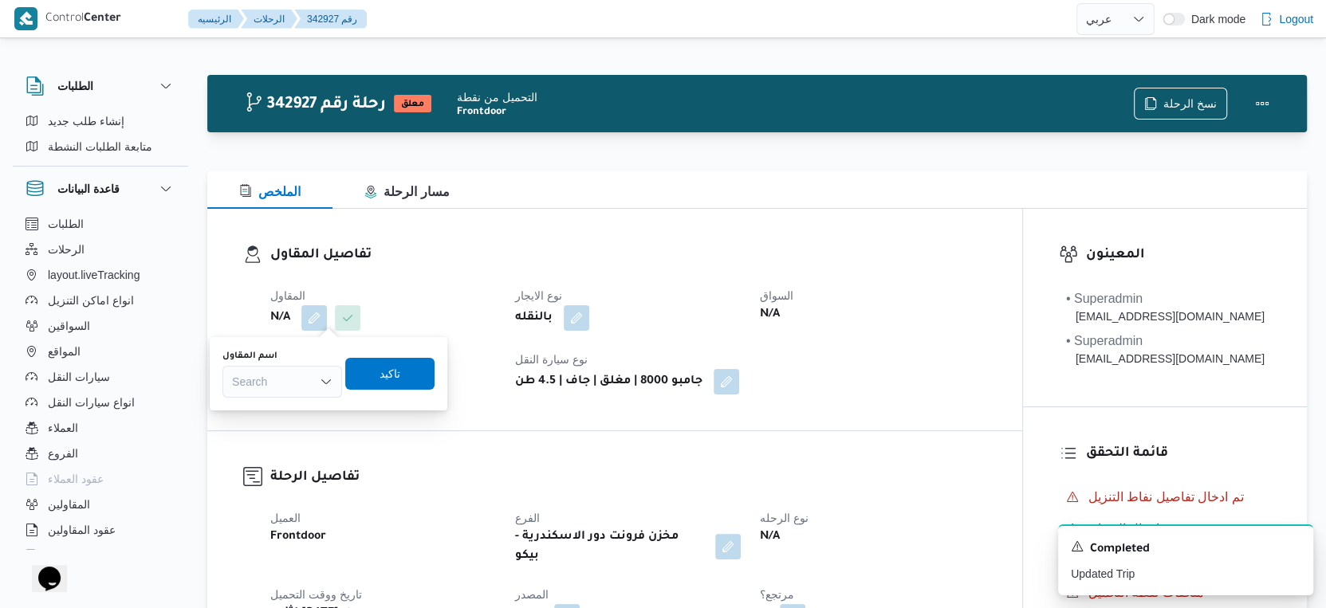
click at [277, 379] on div "Search" at bounding box center [282, 382] width 120 height 32
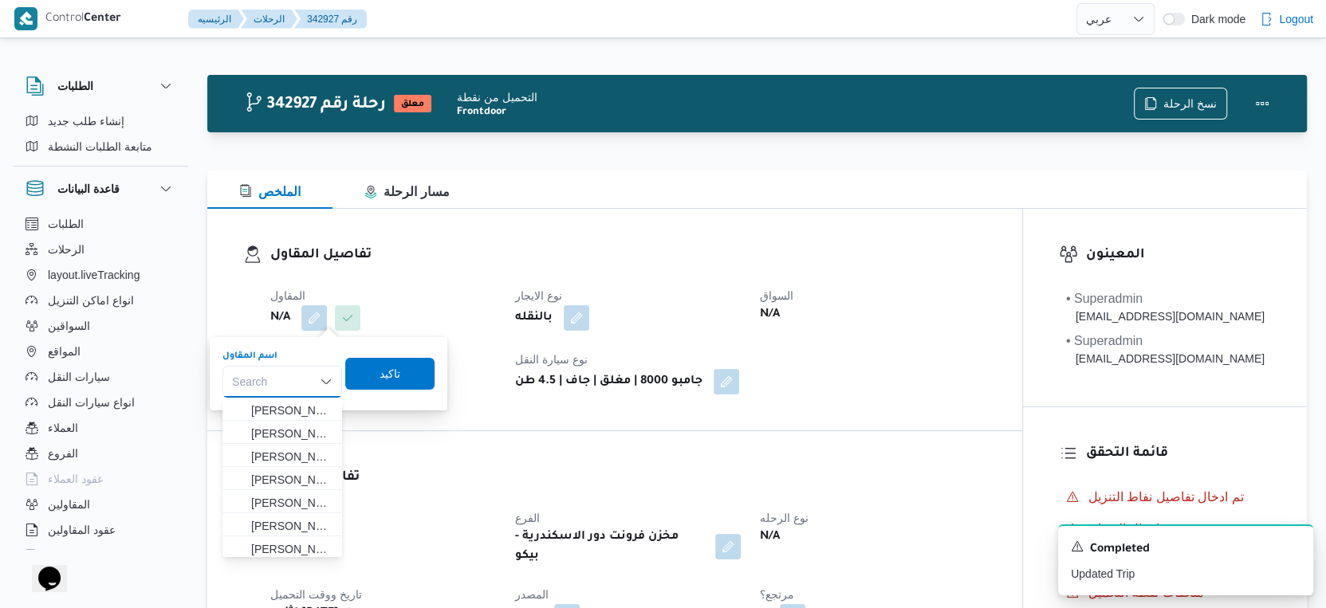
paste input "[PERSON_NAME]ه تربو"
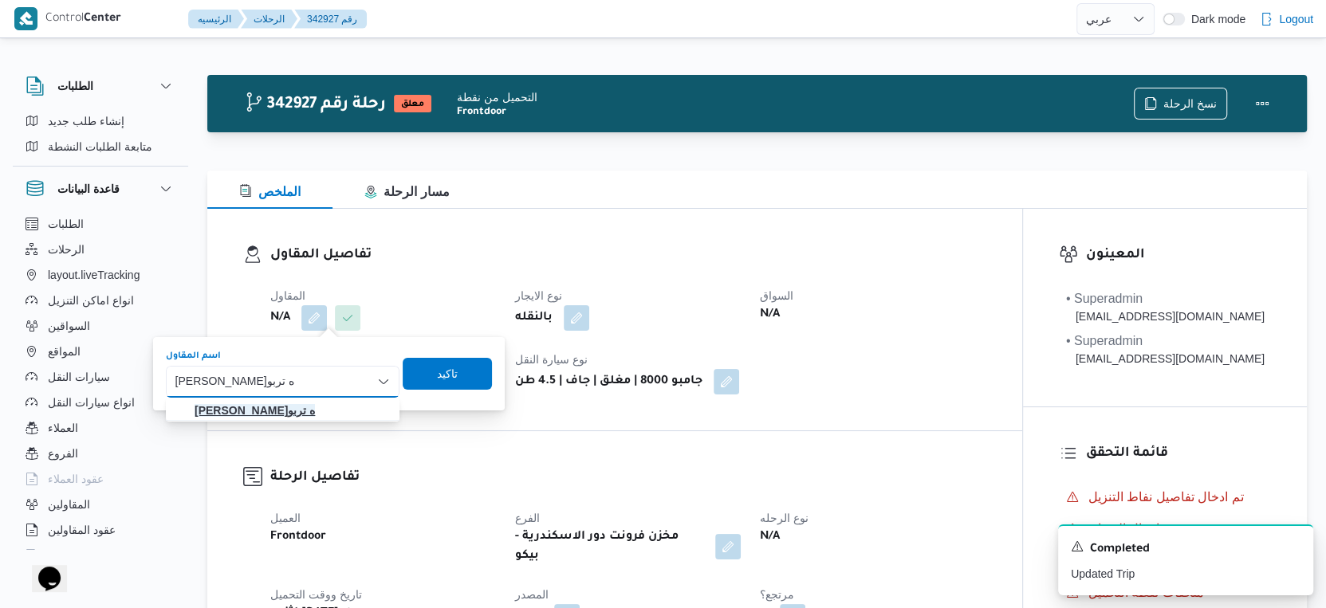
type input "[PERSON_NAME]ه تربو"
click at [281, 407] on mark "[PERSON_NAME]ه تربو" at bounding box center [255, 410] width 120 height 13
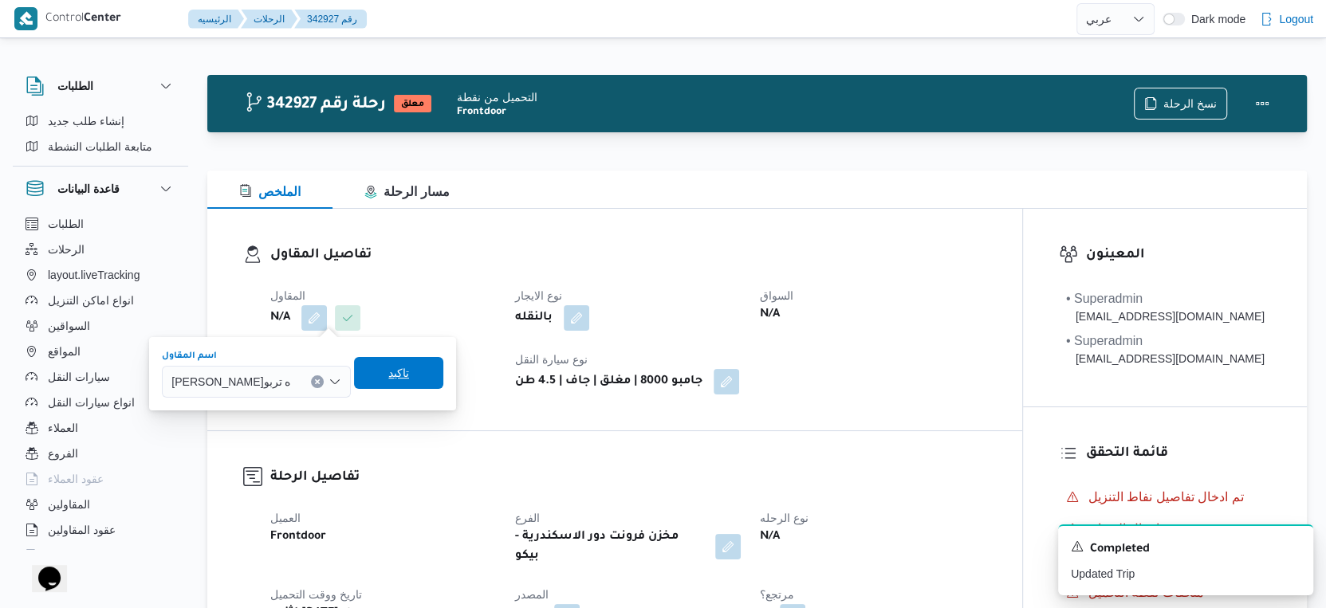
click at [409, 366] on span "تاكيد" at bounding box center [398, 373] width 21 height 19
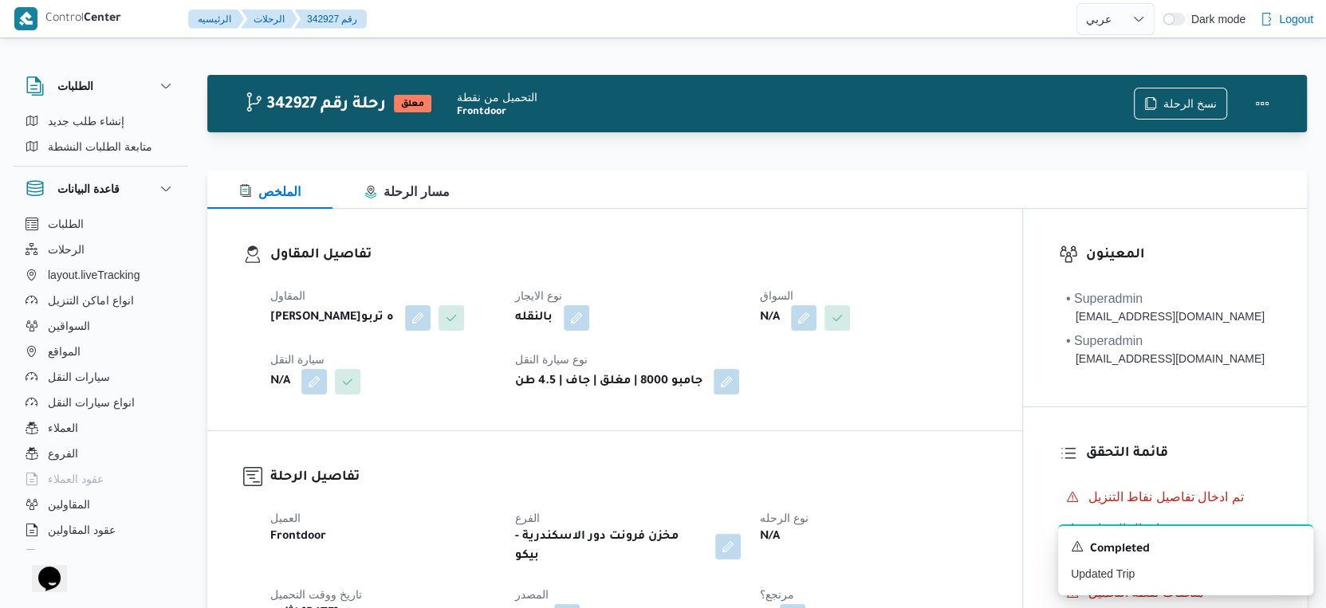
select select "ar"
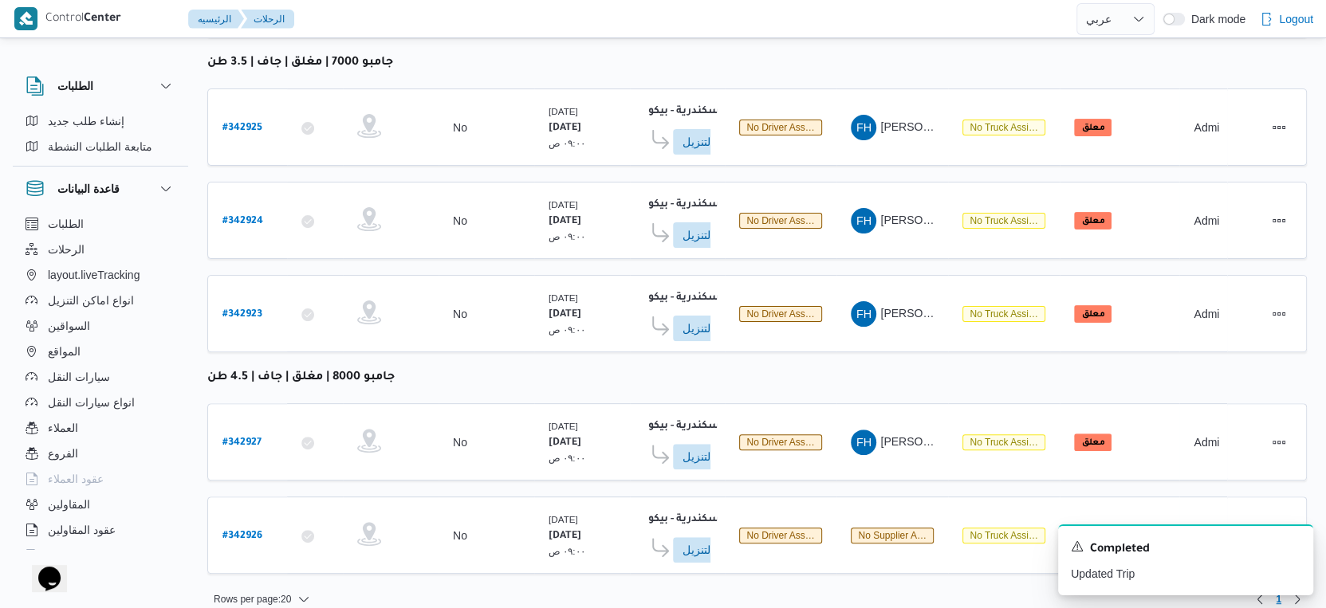
scroll to position [332, 0]
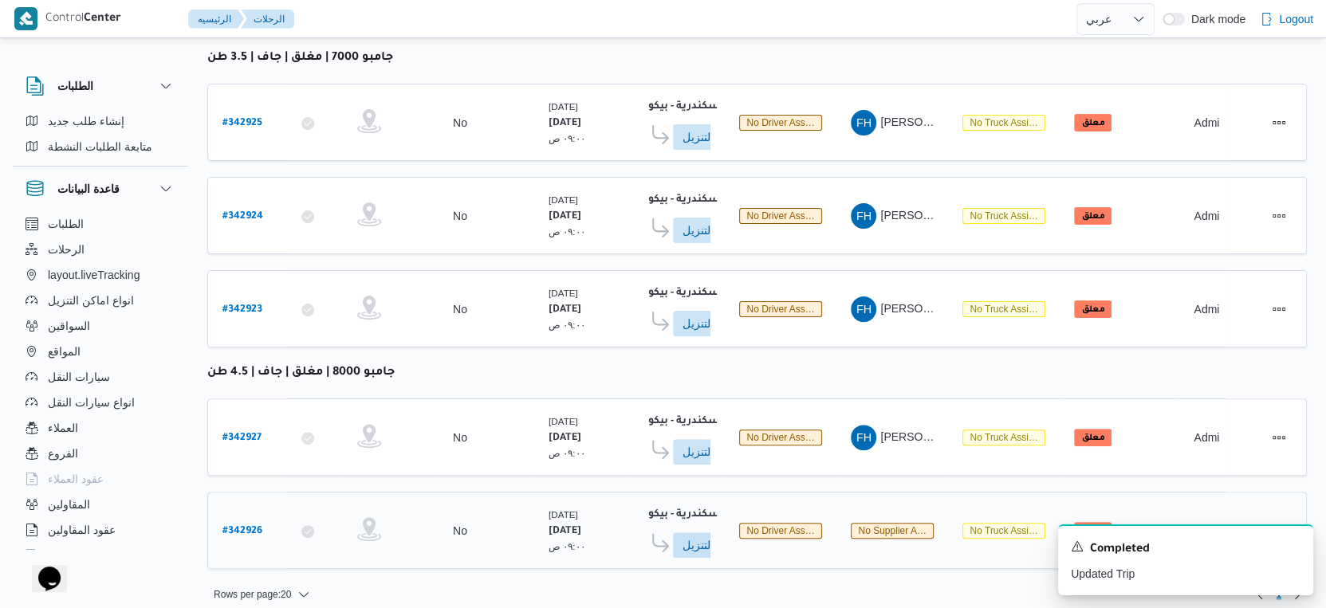
click at [249, 526] on b "# 342926" at bounding box center [242, 531] width 40 height 11
select select "ar"
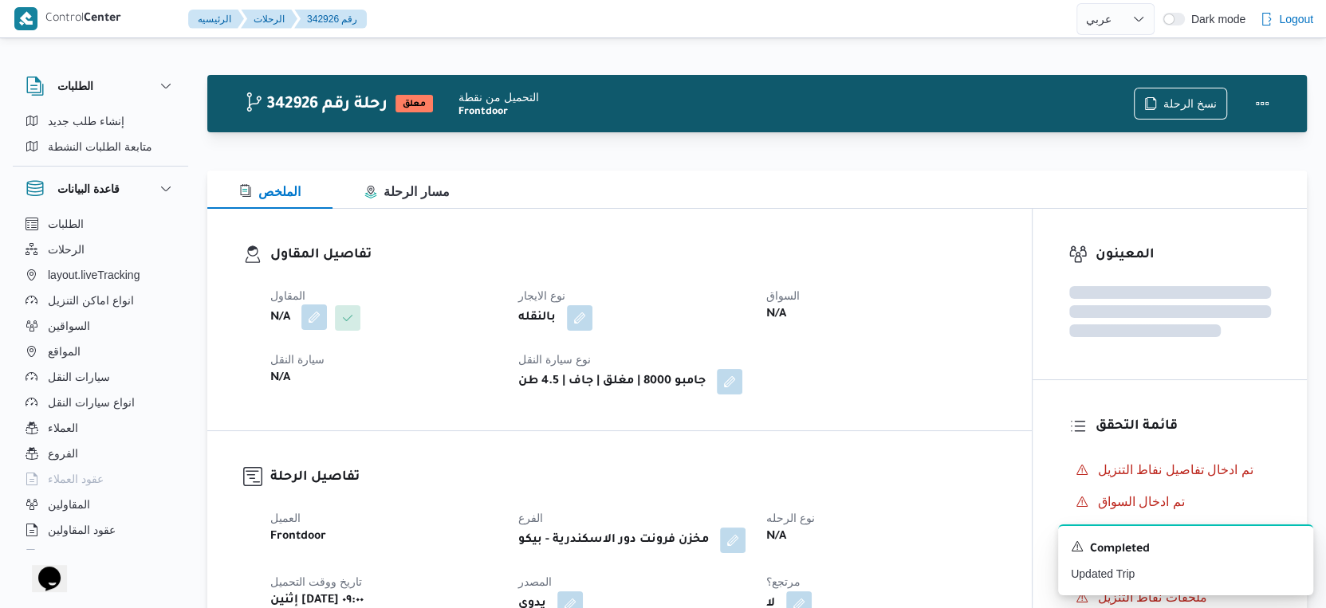
click at [305, 318] on button "button" at bounding box center [314, 318] width 26 height 26
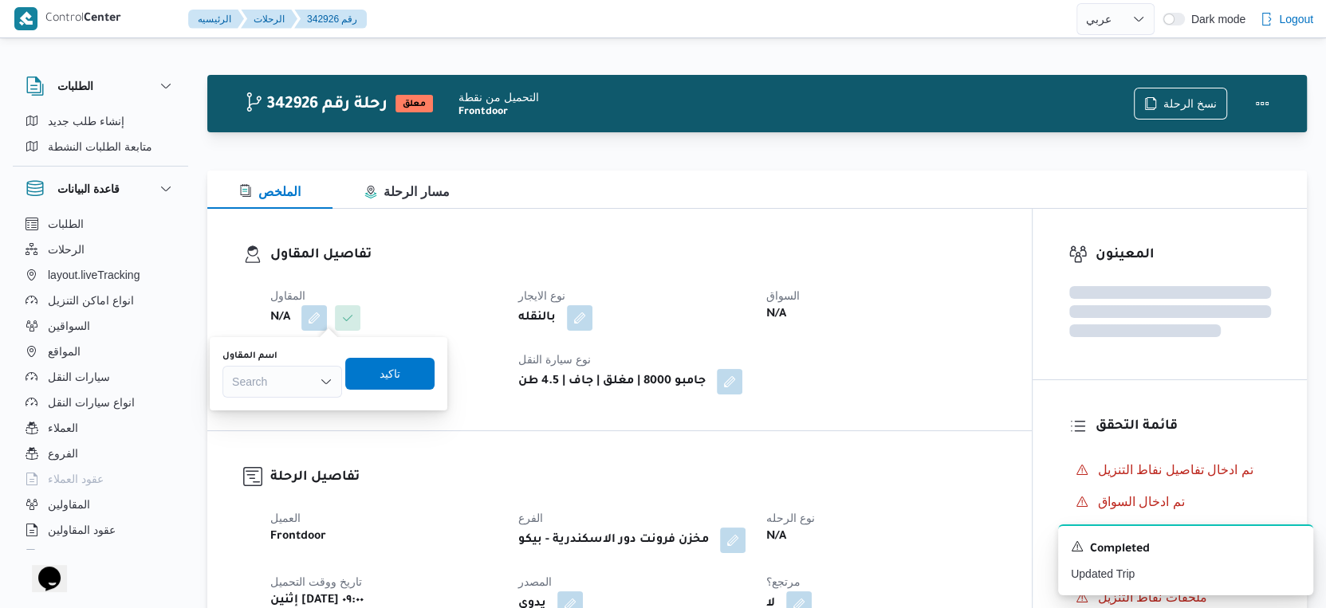
click at [275, 384] on div "Search" at bounding box center [282, 382] width 120 height 32
paste input "[PERSON_NAME]ه تربو"
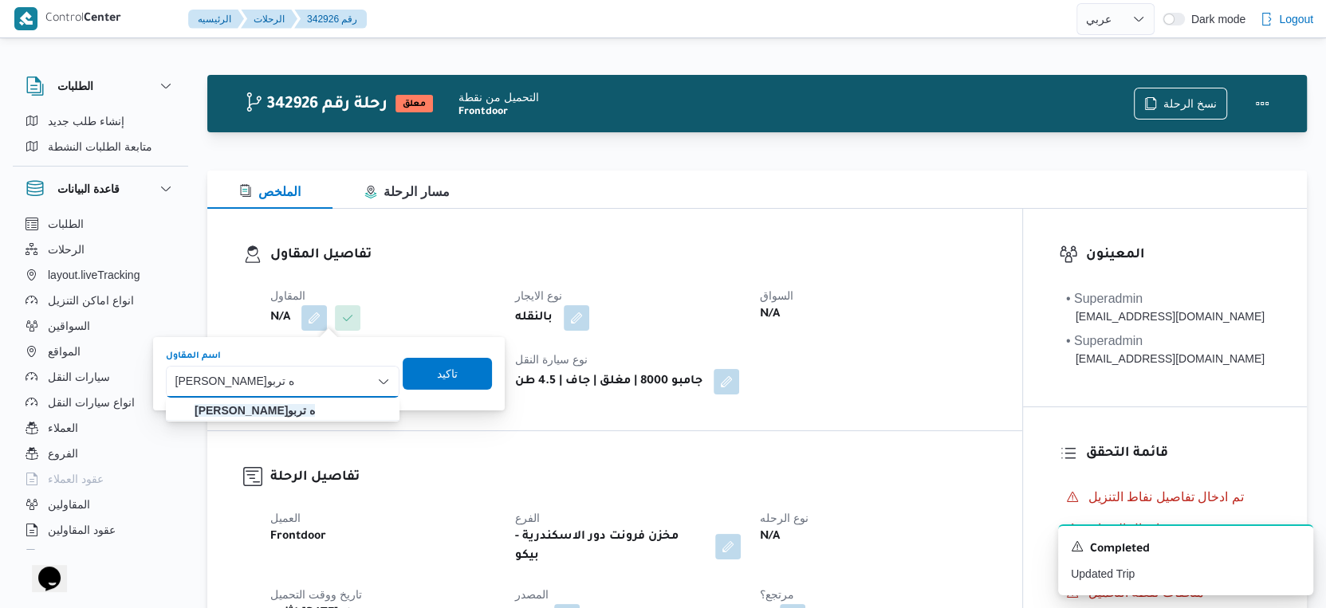
type input "[PERSON_NAME]ه تربو"
click at [281, 412] on mark "[PERSON_NAME]ه تربو" at bounding box center [255, 410] width 120 height 13
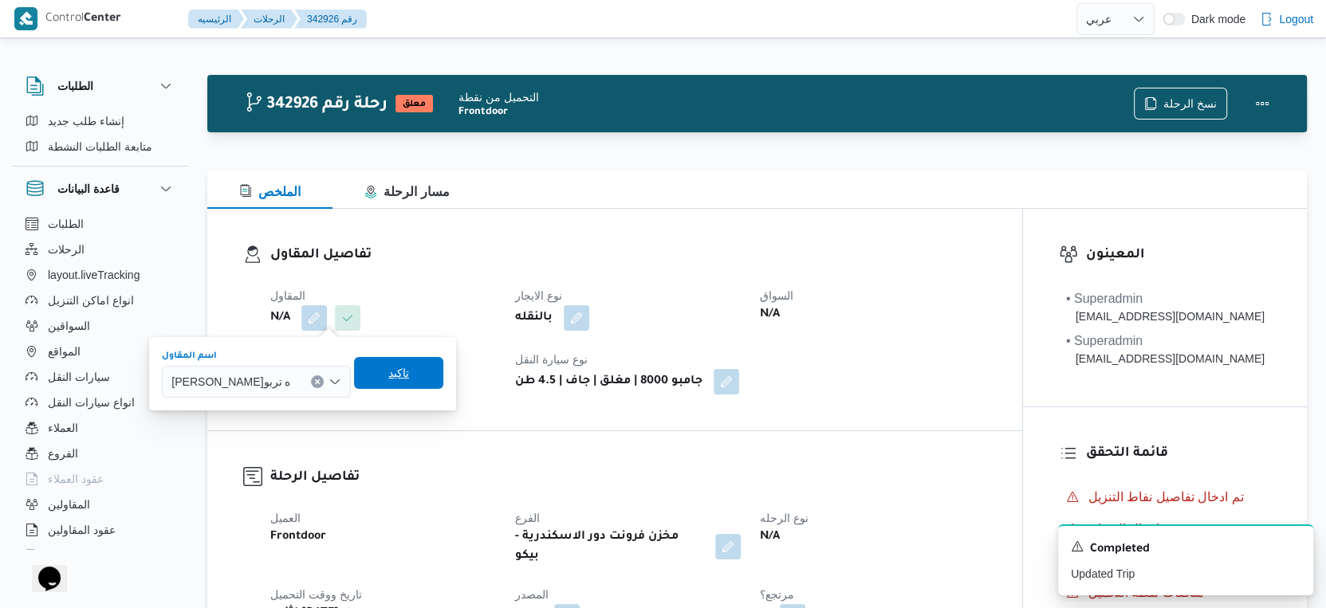
click at [409, 377] on span "تاكيد" at bounding box center [398, 373] width 21 height 19
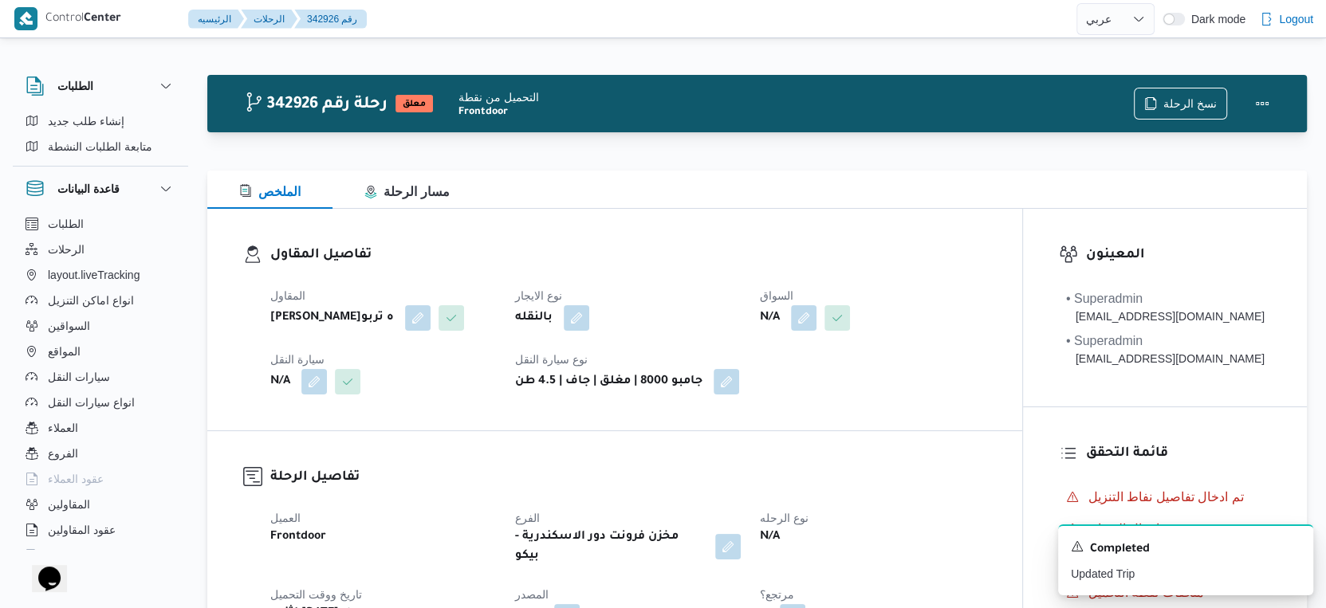
select select "ar"
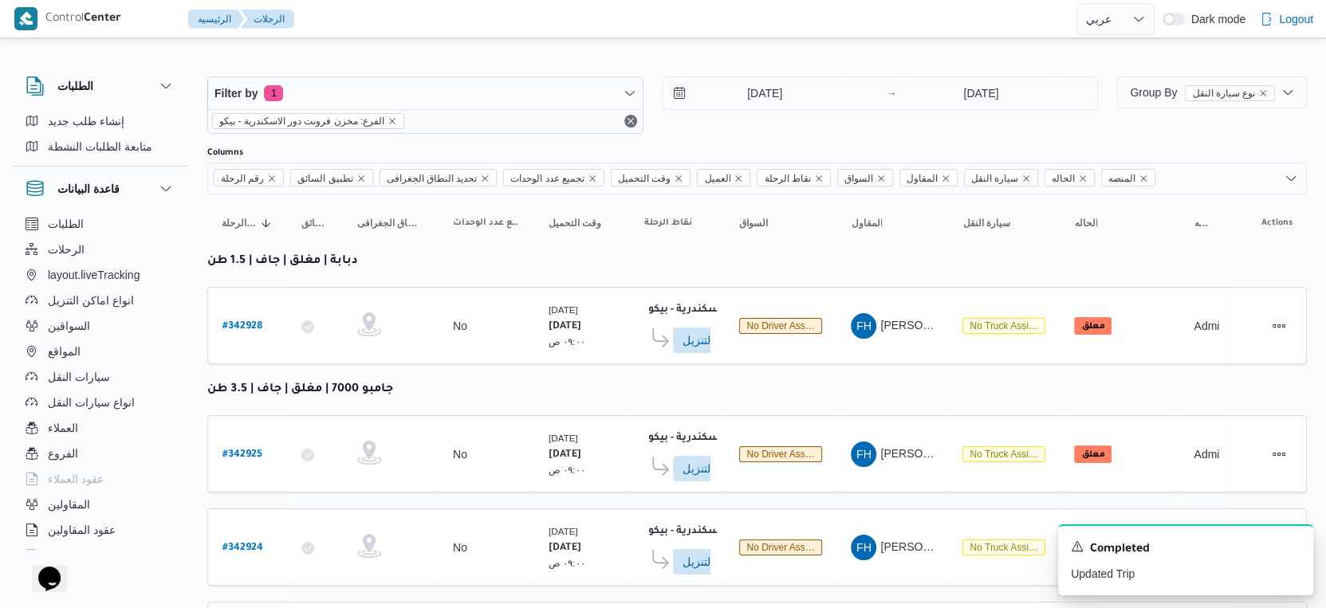
click at [525, 365] on table "رقم الرحلة Click to sort in ascending order تطبيق السائق Click to sort in ascen…" at bounding box center [757, 556] width 1100 height 722
click at [246, 321] on b "# 342928" at bounding box center [242, 326] width 40 height 11
select select "ar"
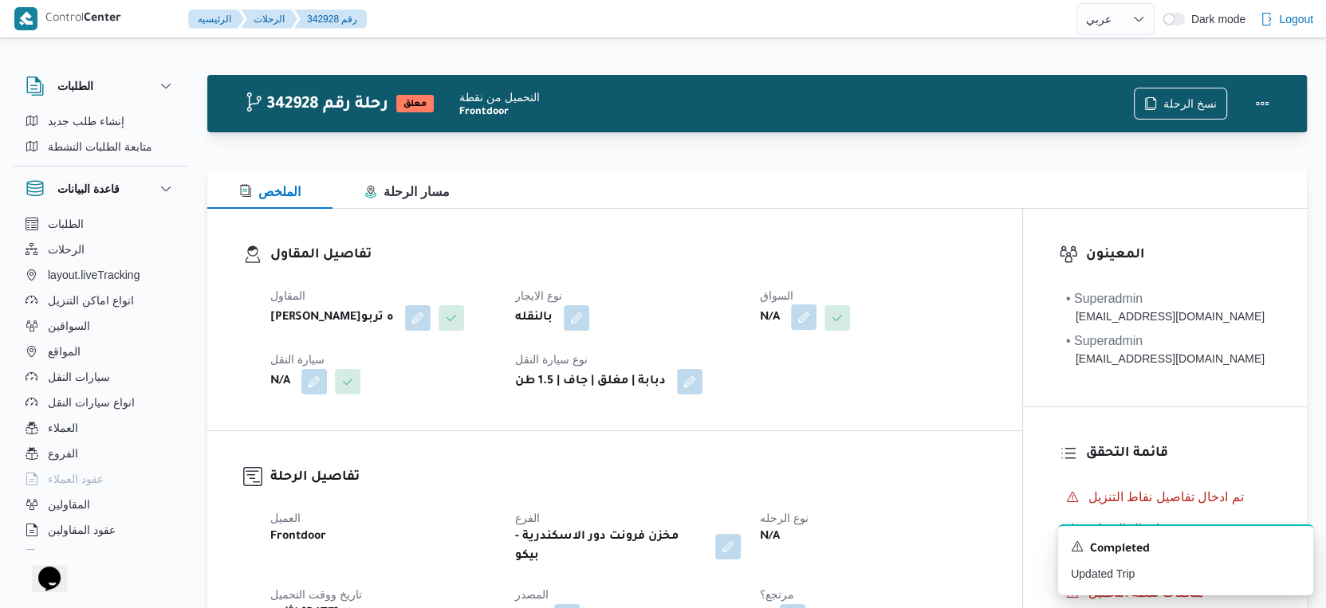
click at [813, 323] on button "button" at bounding box center [804, 318] width 26 height 26
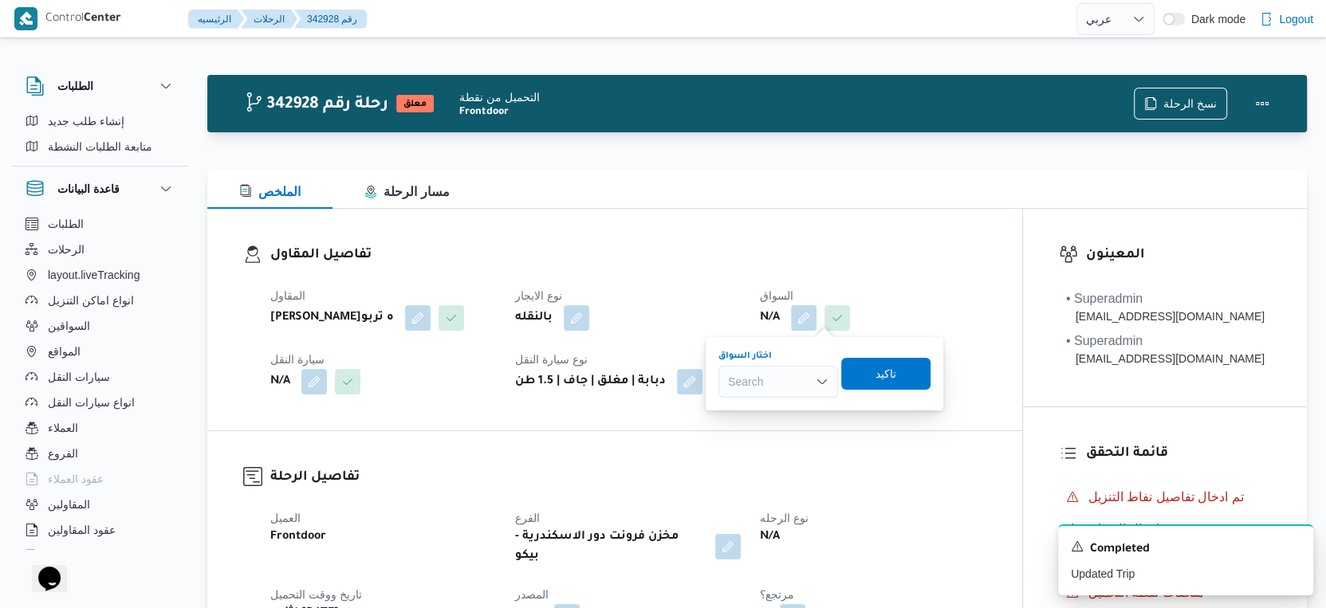
click at [783, 388] on div "Search" at bounding box center [778, 382] width 120 height 32
type input "الخطيب"
click at [792, 415] on span "محمود محمد زكي محمد الخطيب" at bounding box center [787, 410] width 81 height 19
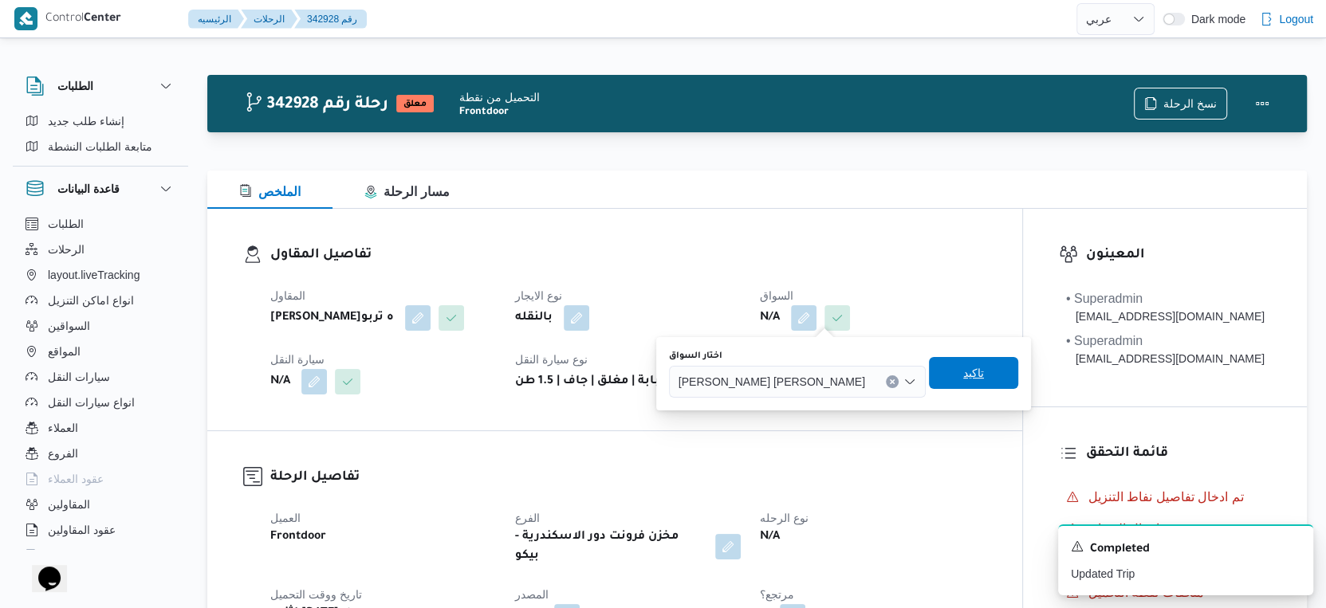
click at [946, 380] on span "تاكيد" at bounding box center [973, 373] width 89 height 32
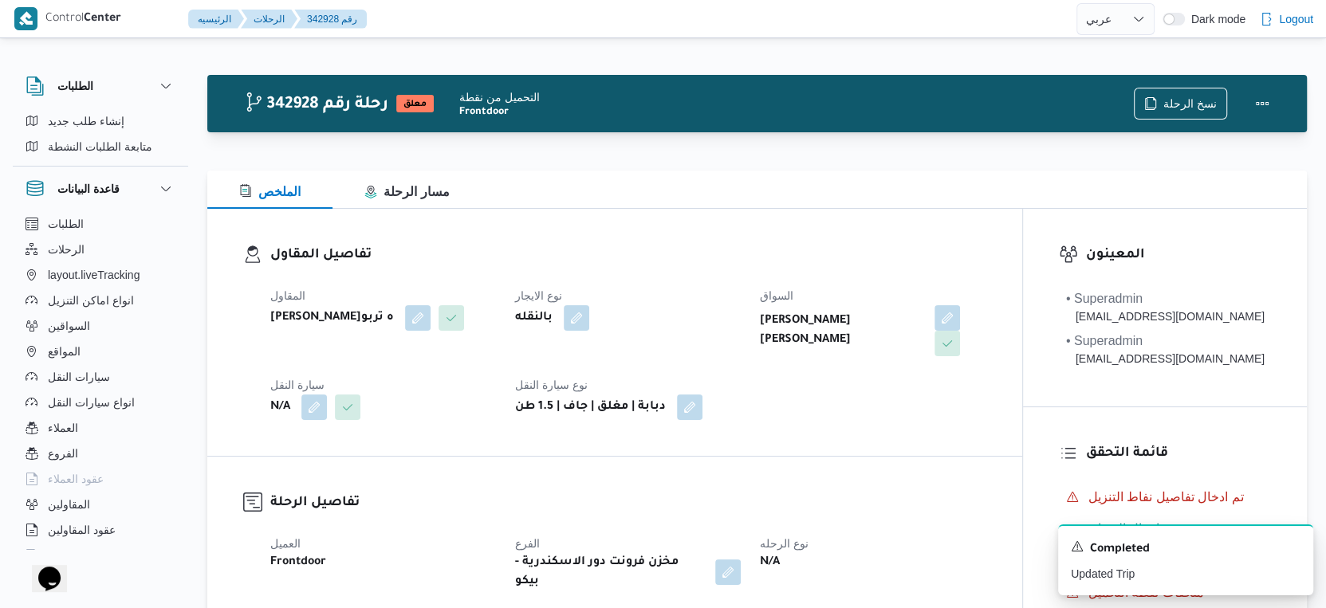
scroll to position [266, 0]
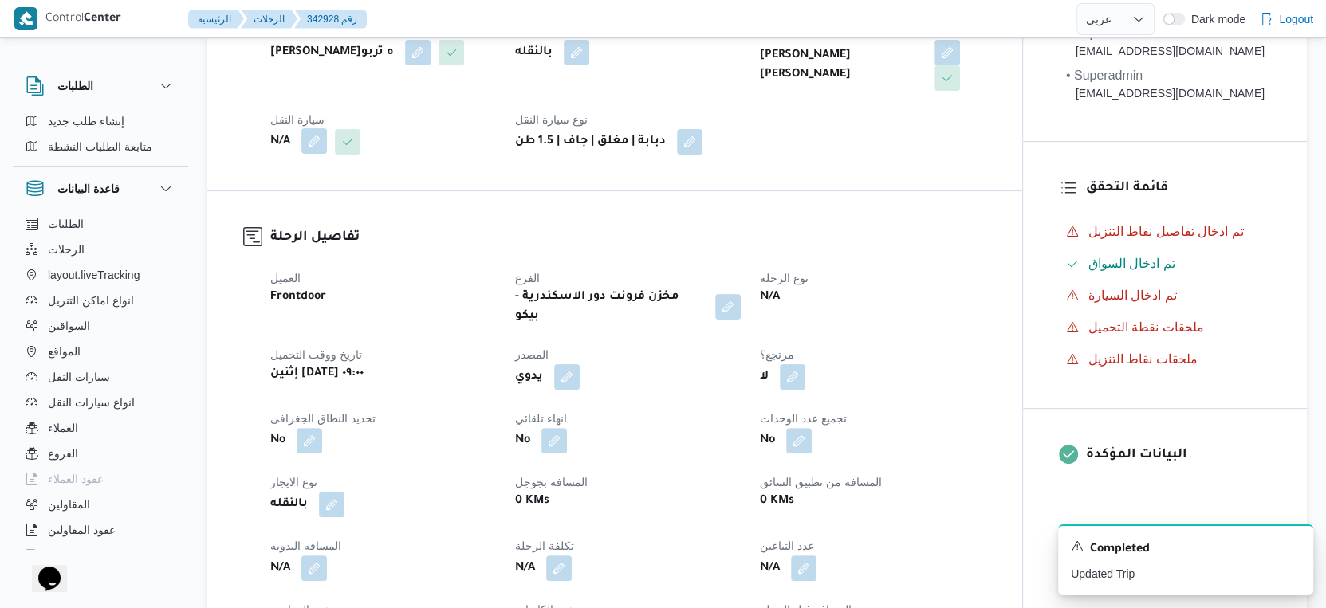
click at [314, 138] on button "button" at bounding box center [314, 141] width 26 height 26
click at [286, 191] on div "Search" at bounding box center [282, 206] width 120 height 32
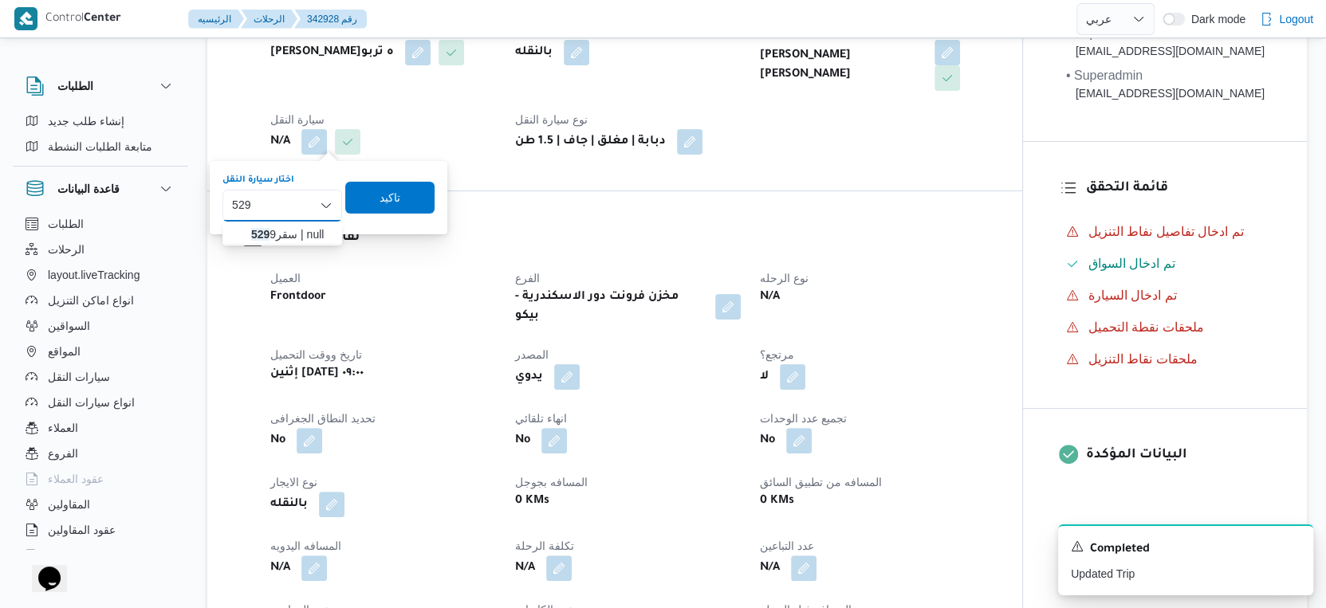
type input "529"
click at [286, 236] on span "سقر 529 9 | null" at bounding box center [291, 234] width 81 height 19
click at [443, 182] on div "تاكيد" at bounding box center [402, 198] width 89 height 32
click at [419, 197] on span "تاكيد" at bounding box center [402, 197] width 89 height 32
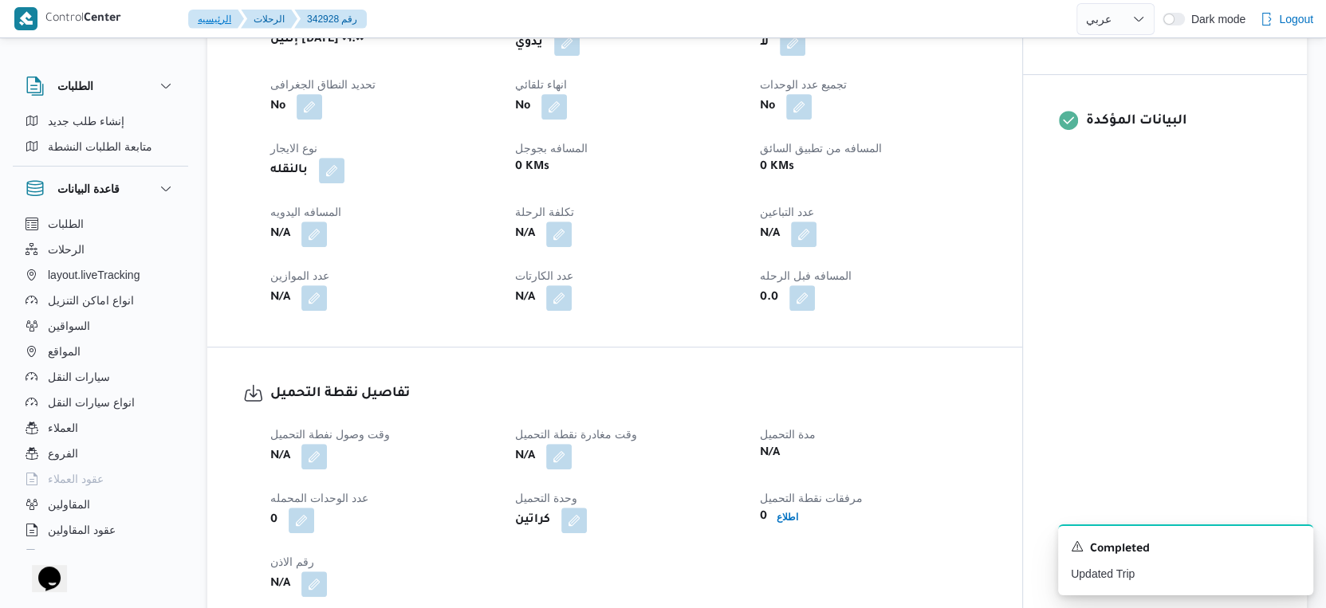
scroll to position [620, 0]
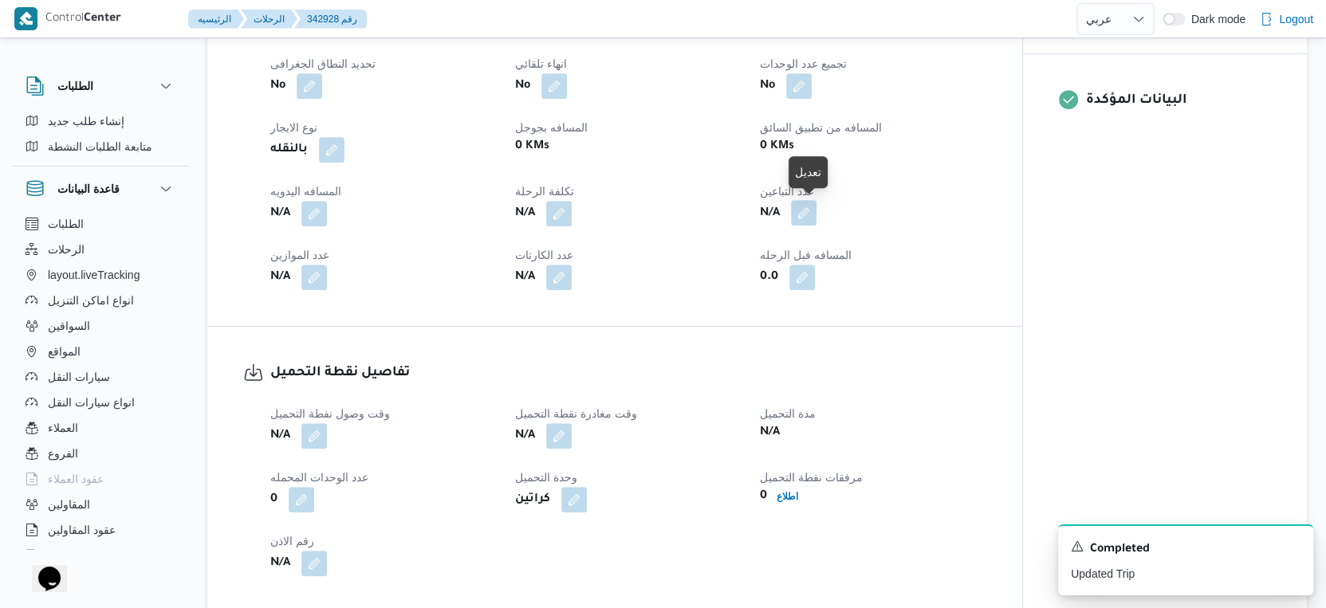
click at [810, 211] on button "button" at bounding box center [804, 213] width 26 height 26
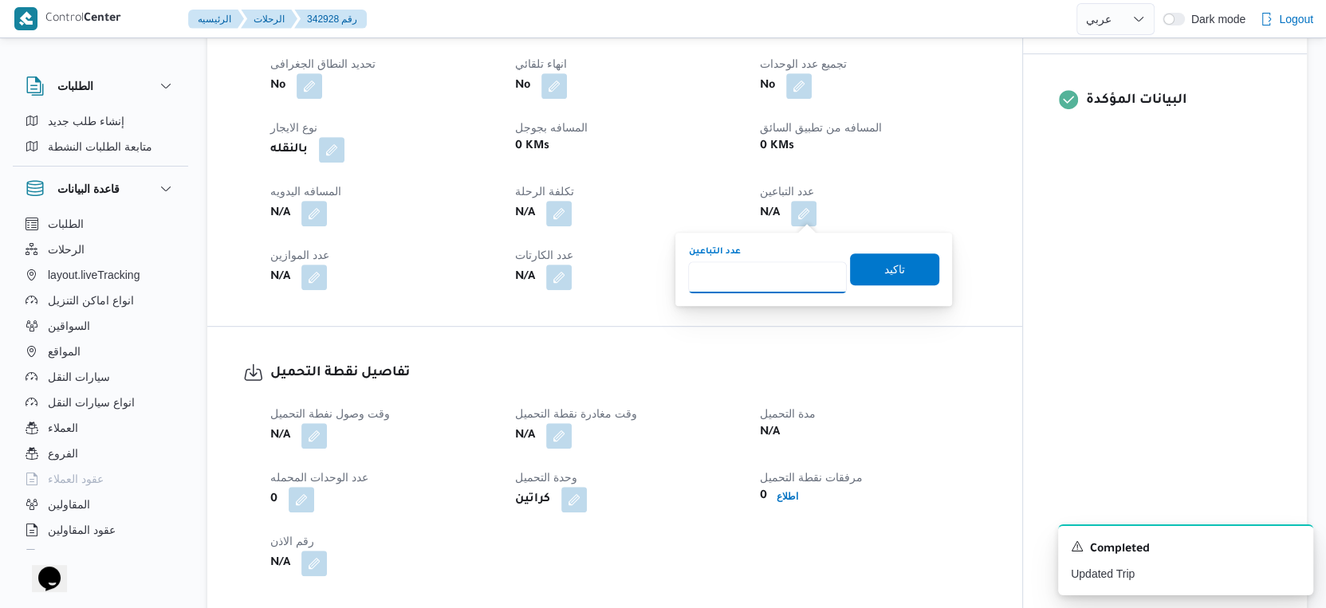
click at [776, 263] on input "عدد التباعين" at bounding box center [767, 278] width 159 height 32
type input "1"
click at [887, 270] on span "تاكيد" at bounding box center [894, 268] width 21 height 19
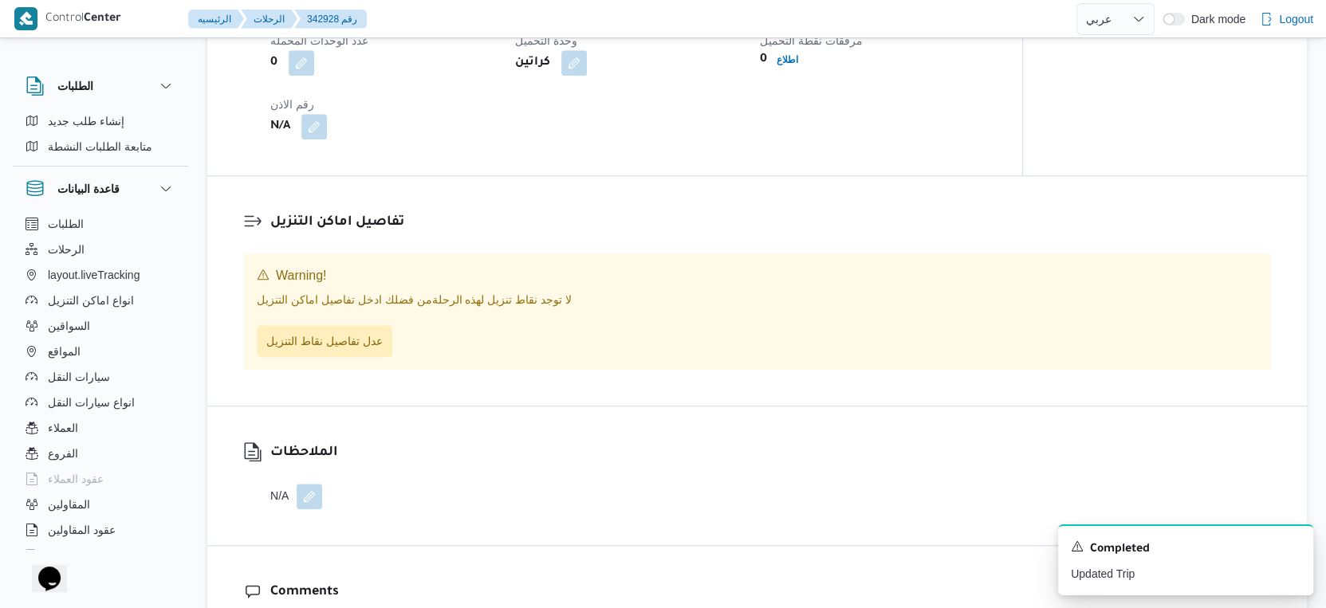
scroll to position [1063, 0]
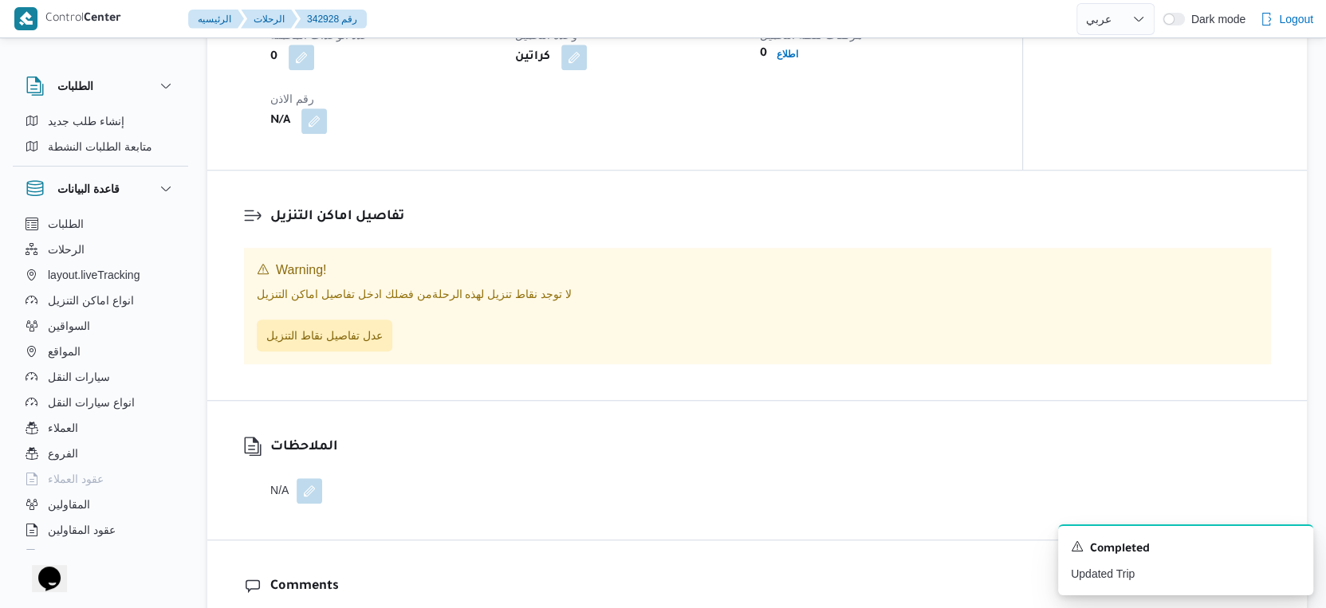
select select "ar"
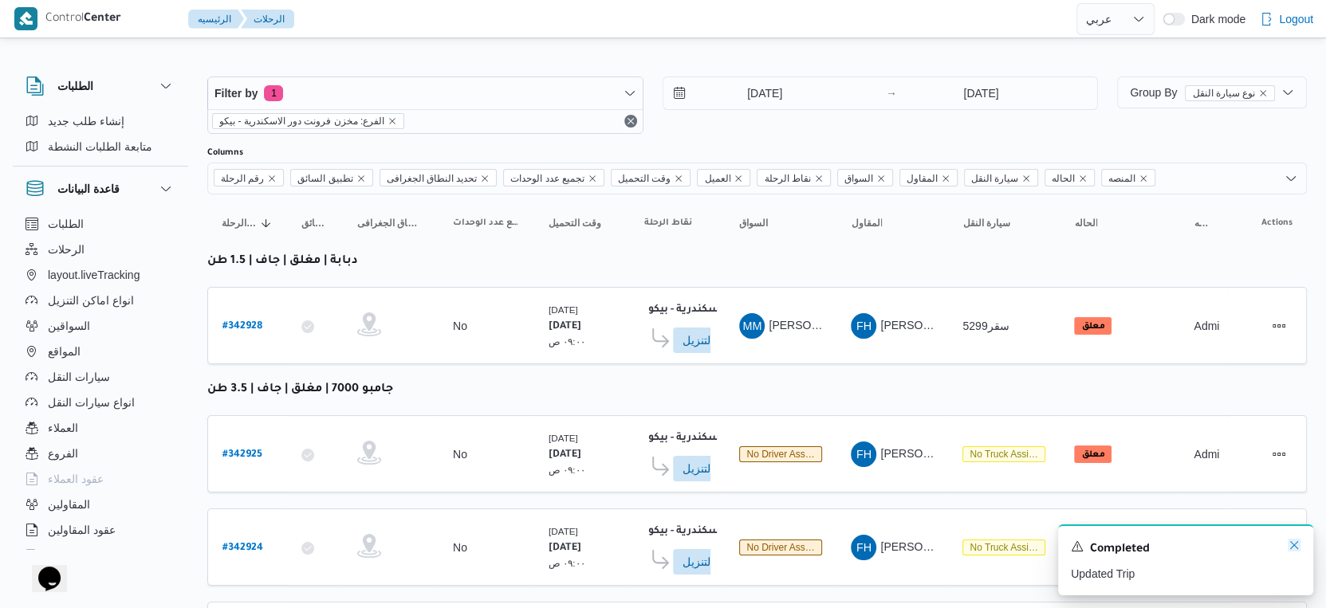
click at [1297, 544] on icon "Dismiss toast" at bounding box center [1294, 545] width 13 height 13
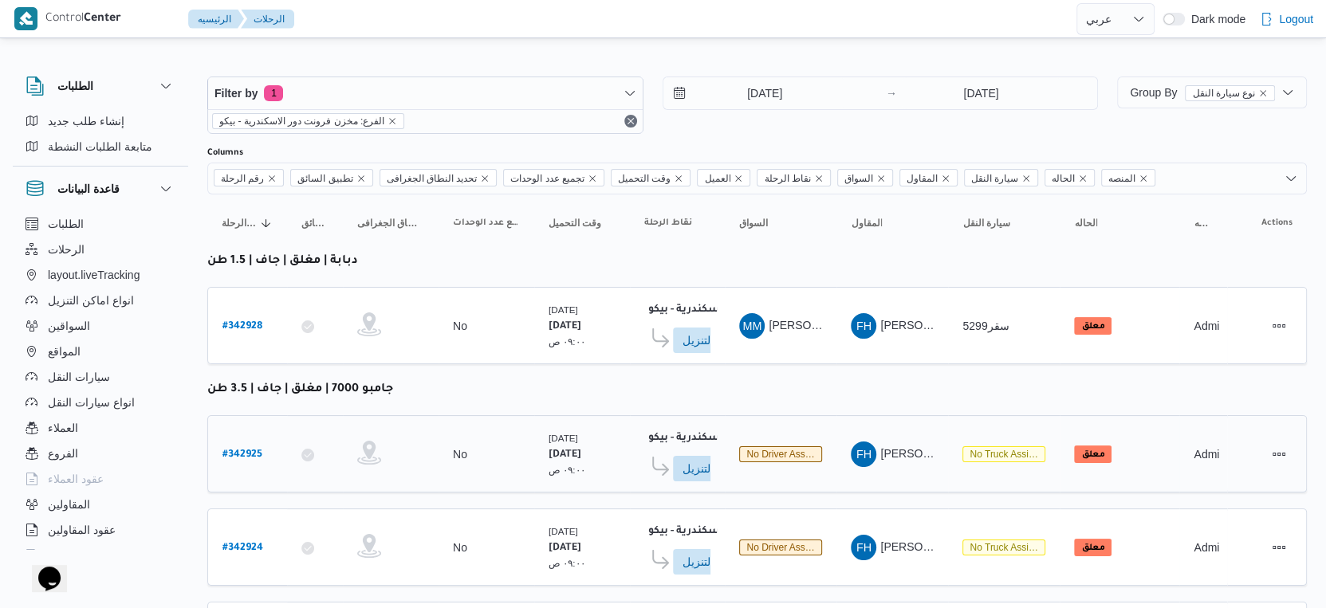
click at [1203, 448] on span "Admin" at bounding box center [1210, 454] width 32 height 13
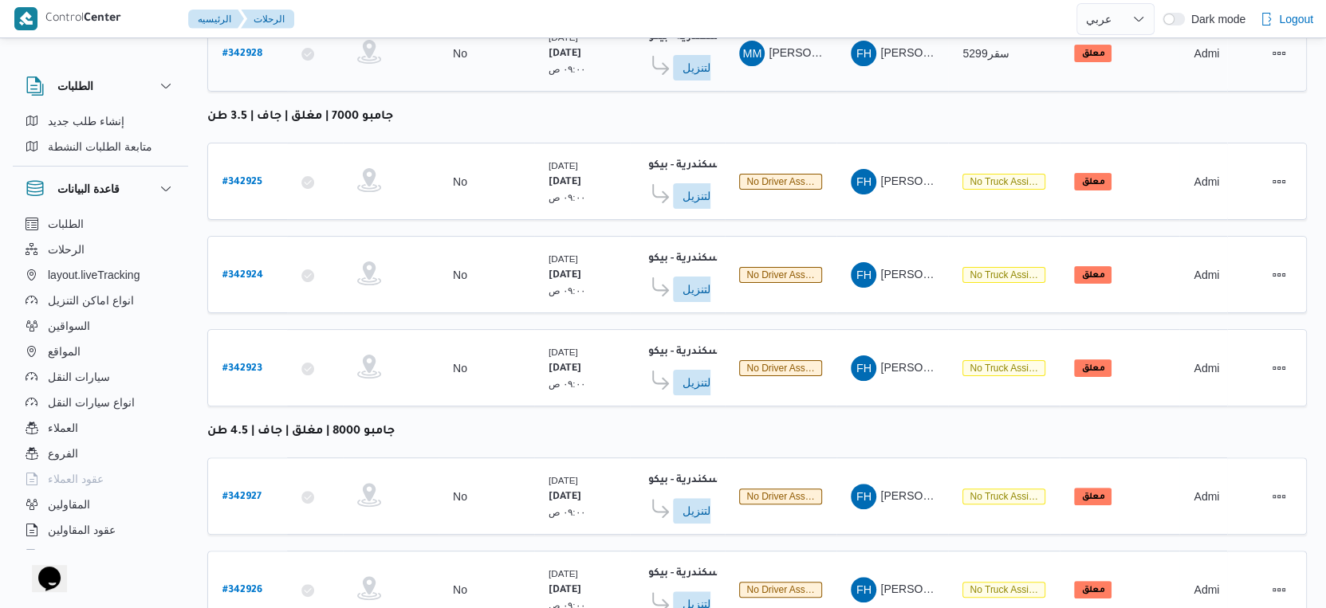
scroll to position [332, 0]
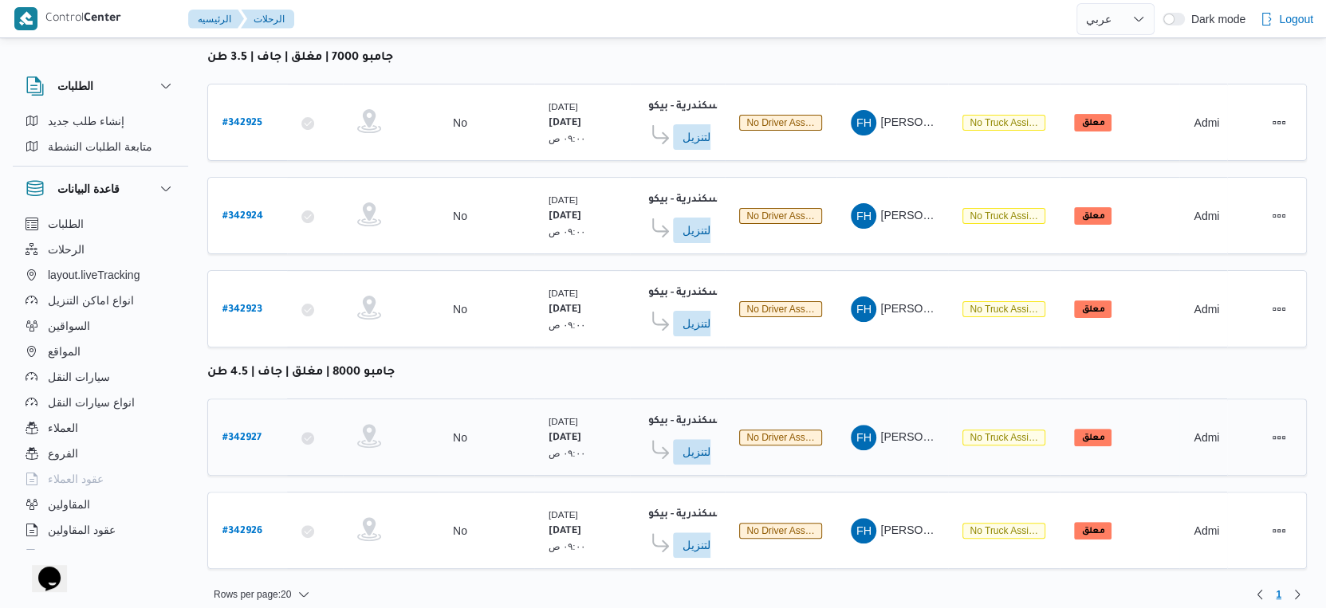
click at [253, 433] on b "# 342927" at bounding box center [241, 438] width 39 height 11
select select "ar"
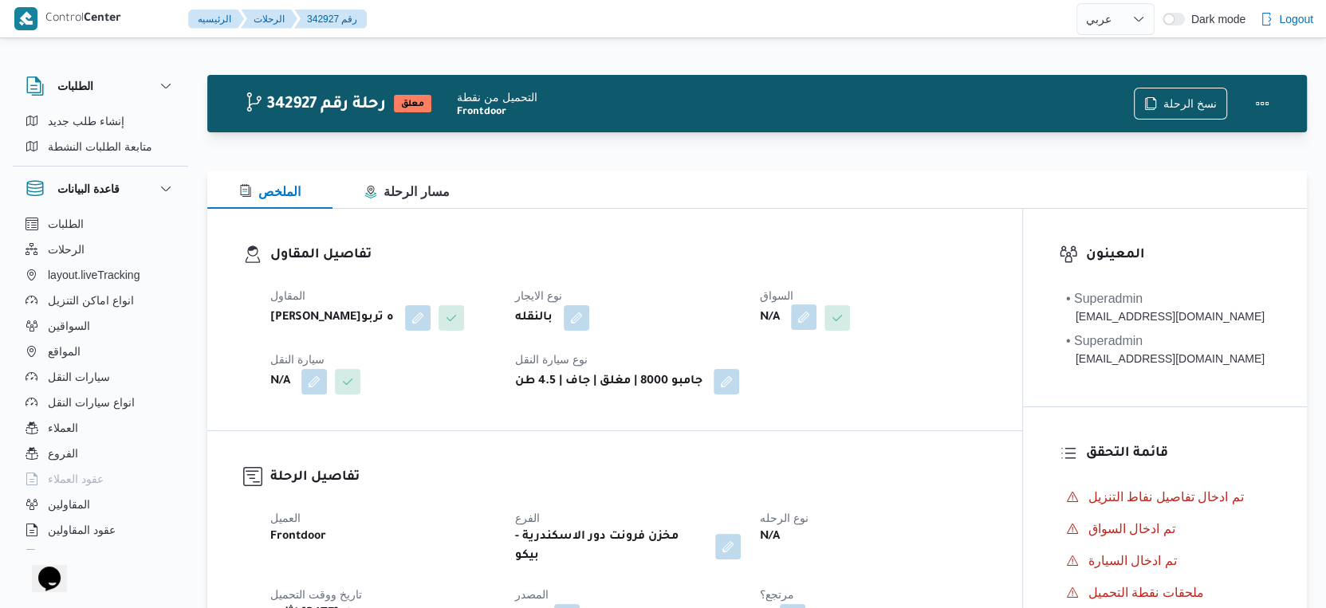
click at [817, 322] on button "button" at bounding box center [804, 318] width 26 height 26
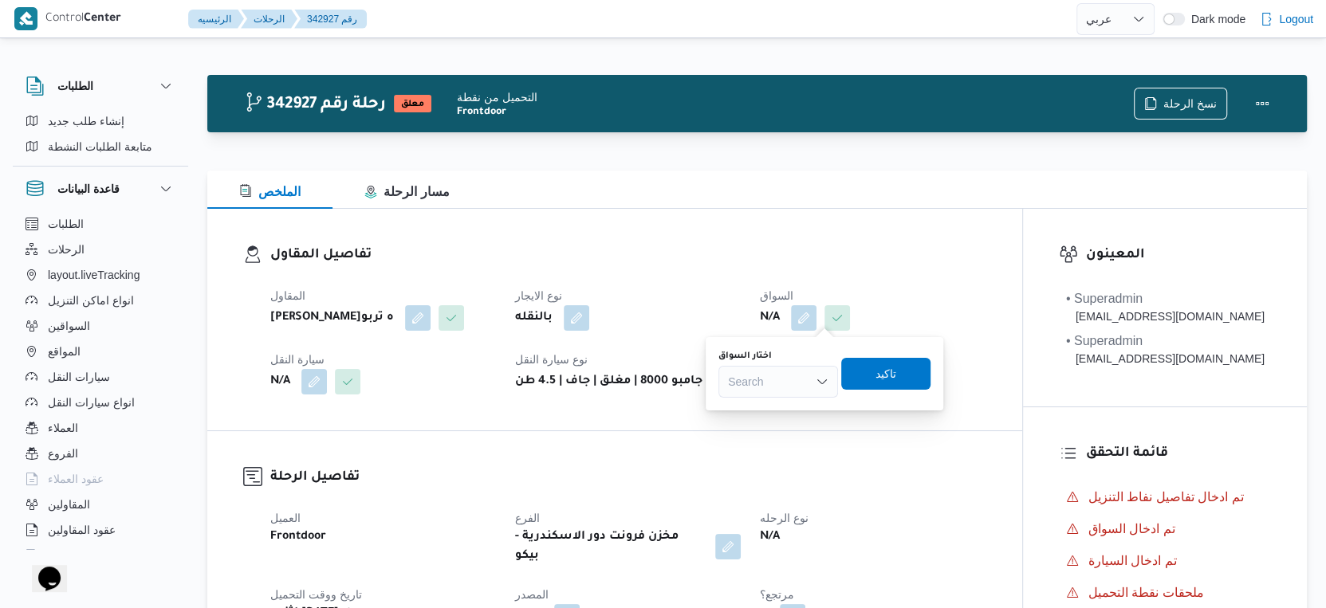
click at [787, 382] on div "Search" at bounding box center [778, 382] width 120 height 32
type input "عمار"
click at [798, 452] on span "على عمار محمد ابراهيم" at bounding box center [787, 456] width 81 height 19
click at [907, 360] on span "تاكيد" at bounding box center [923, 373] width 89 height 32
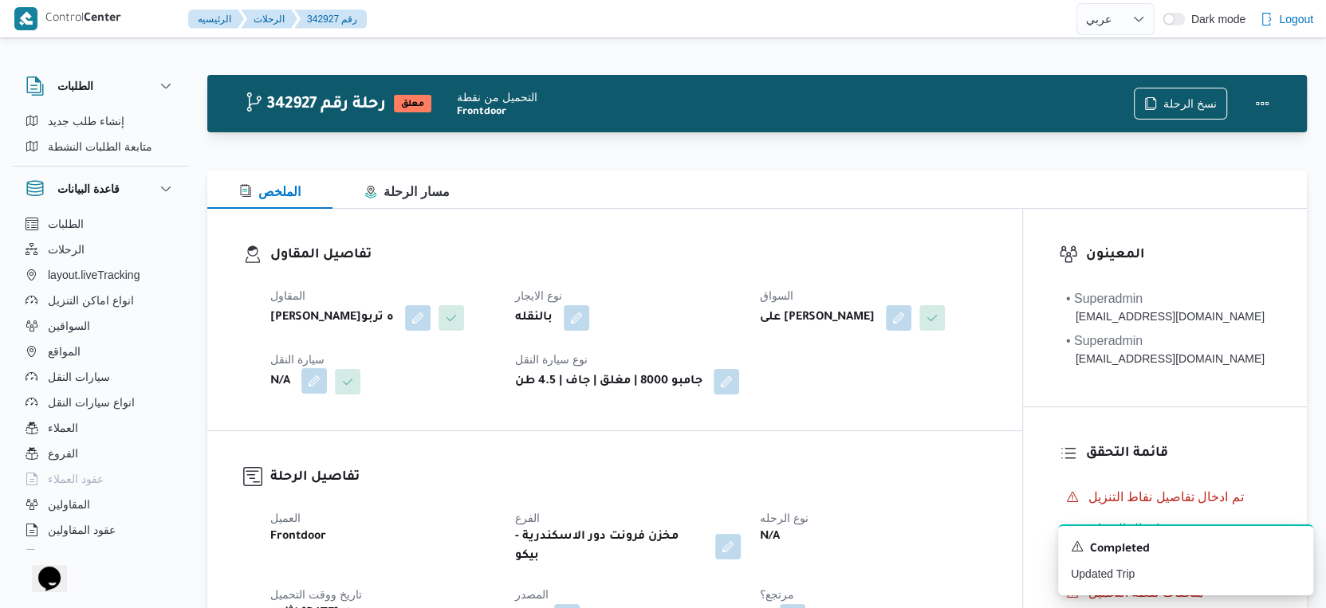
click at [309, 394] on button "button" at bounding box center [314, 381] width 26 height 26
click at [288, 458] on div "Search" at bounding box center [282, 471] width 120 height 32
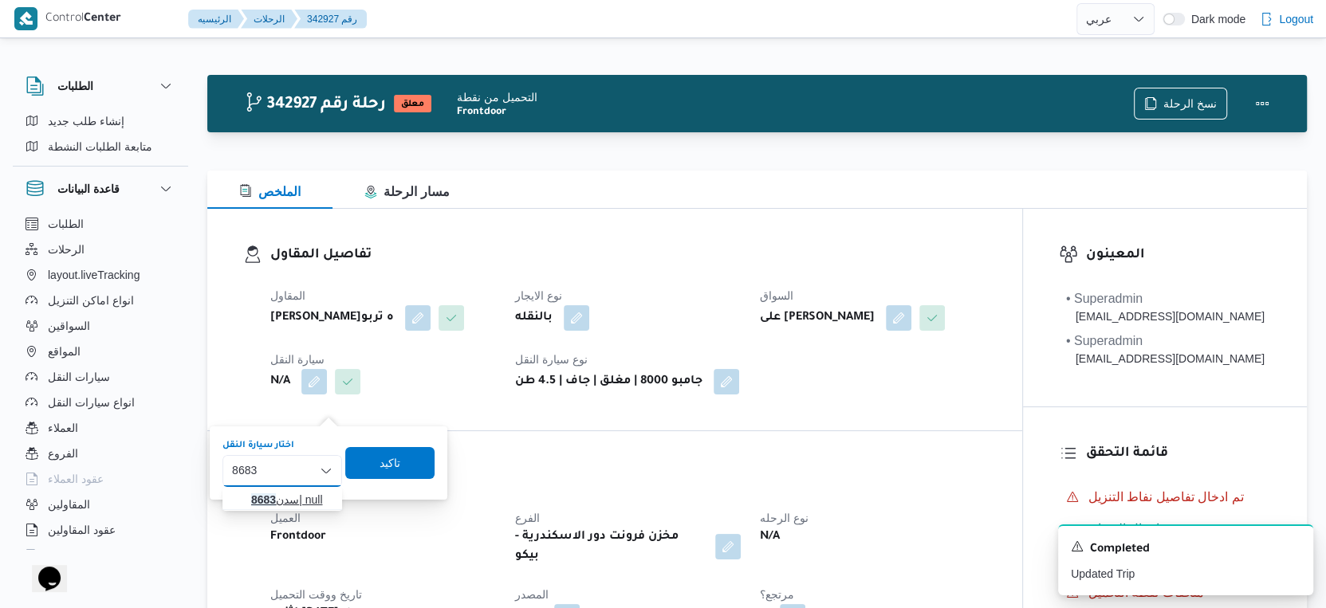
type input "8683"
click at [281, 497] on span "سدن 8683 | null" at bounding box center [291, 499] width 81 height 19
click at [427, 462] on span "تاكيد" at bounding box center [403, 463] width 89 height 32
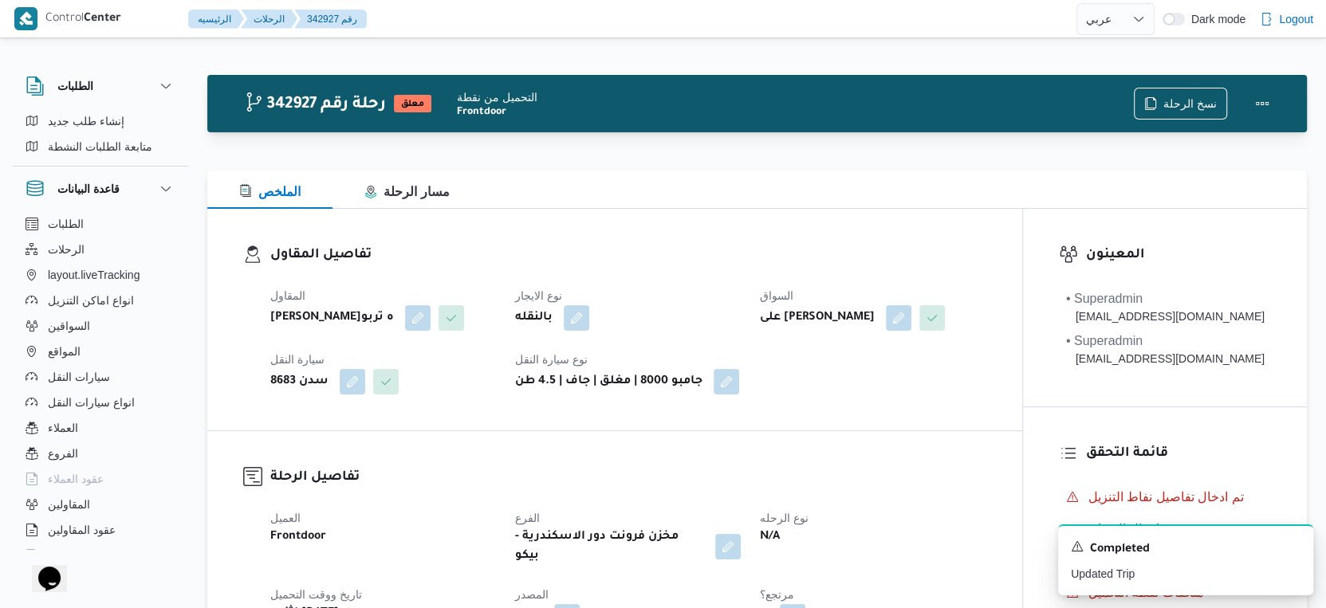
select select "ar"
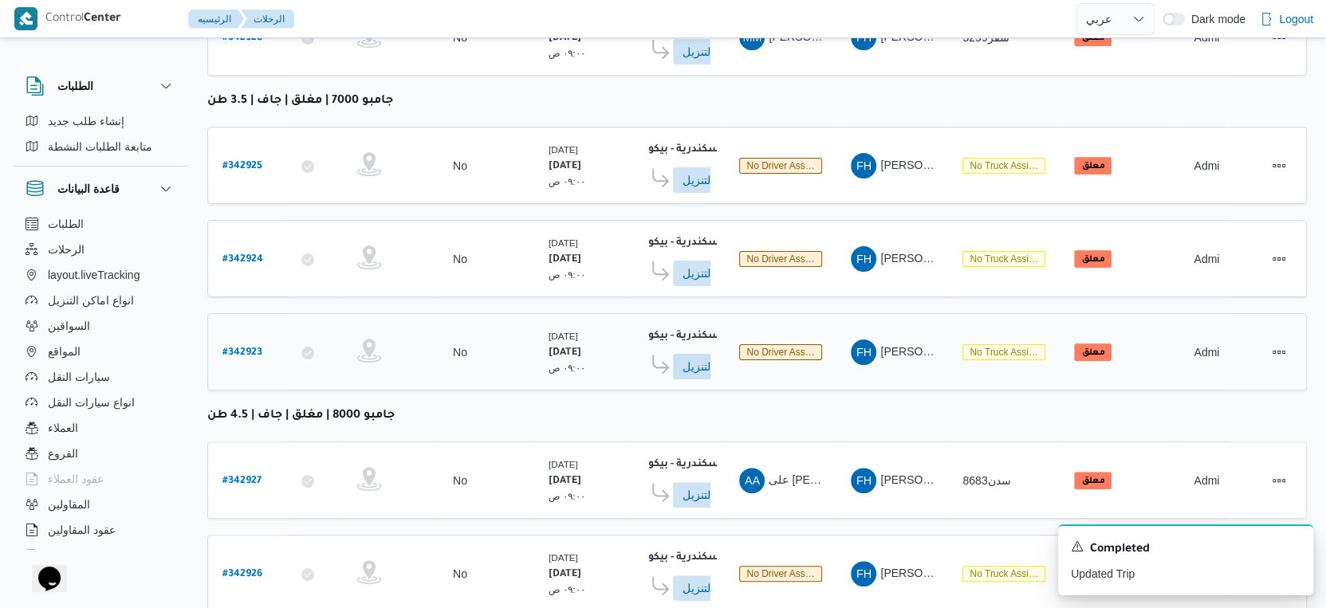
scroll to position [332, 0]
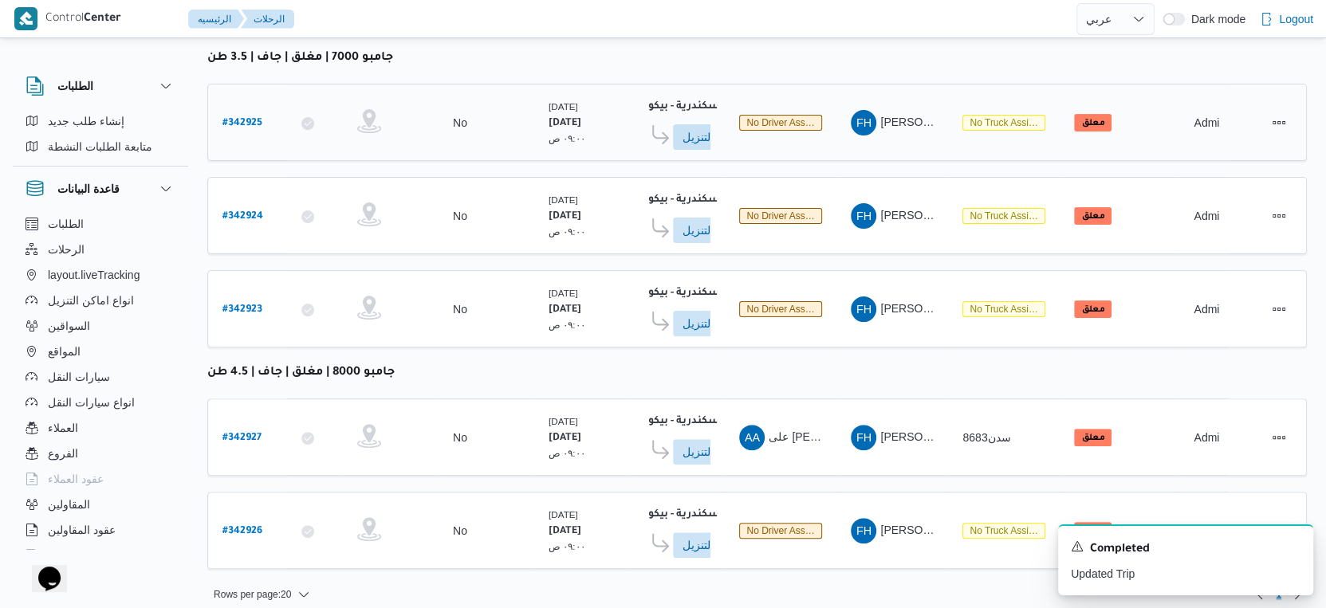
click at [250, 118] on b "# 342925" at bounding box center [242, 123] width 40 height 11
select select "ar"
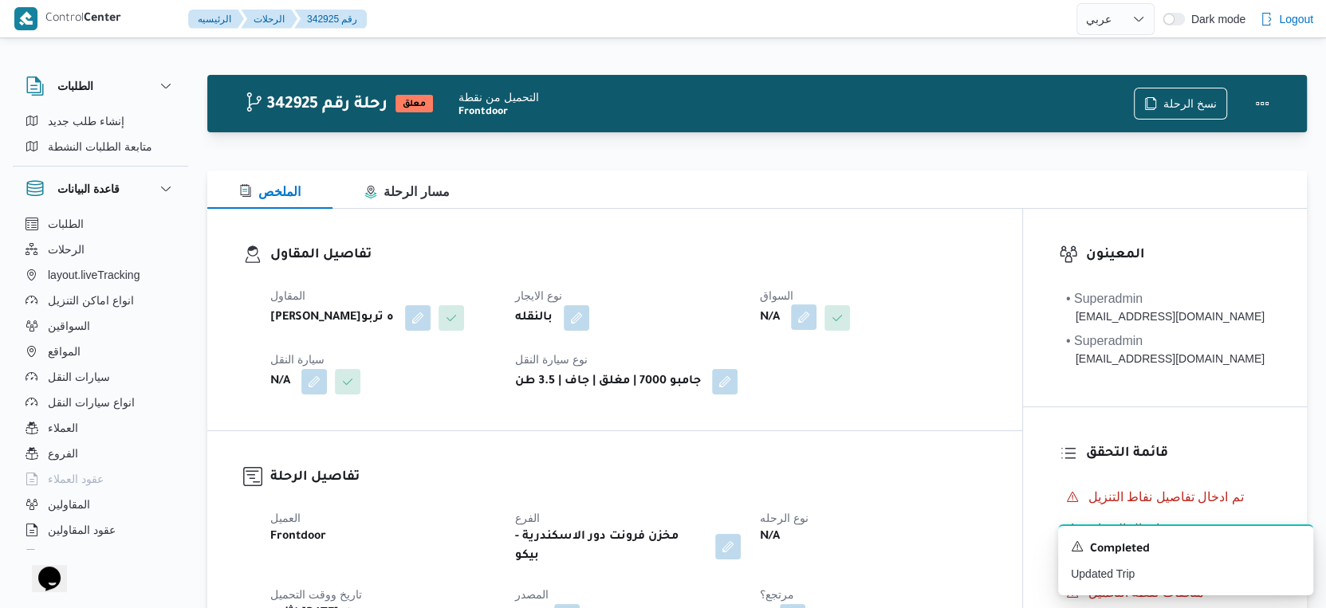
click at [800, 317] on button "button" at bounding box center [804, 318] width 26 height 26
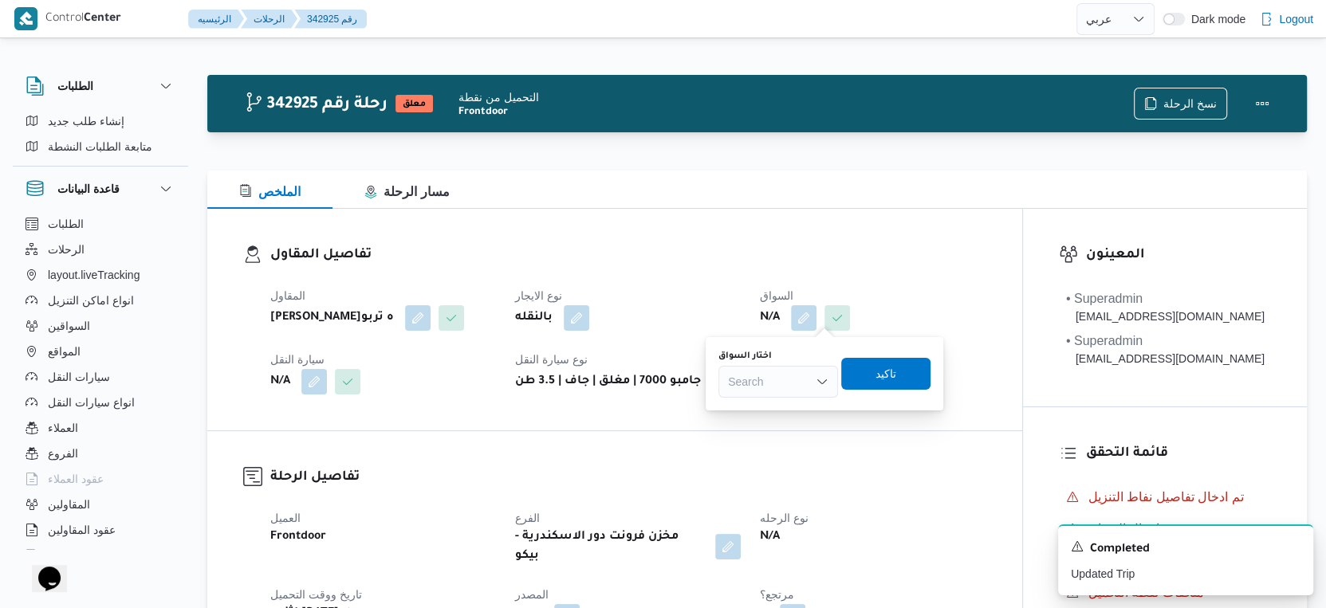
click at [763, 398] on div "اختار السواق Search تاكيد" at bounding box center [824, 373] width 215 height 51
click at [767, 392] on div "Search" at bounding box center [778, 382] width 120 height 32
type input "محمد زكر"
click at [788, 401] on span "محمد زكر يا غريب محمد" at bounding box center [787, 410] width 81 height 19
click at [910, 368] on span "تاكيد" at bounding box center [899, 373] width 21 height 19
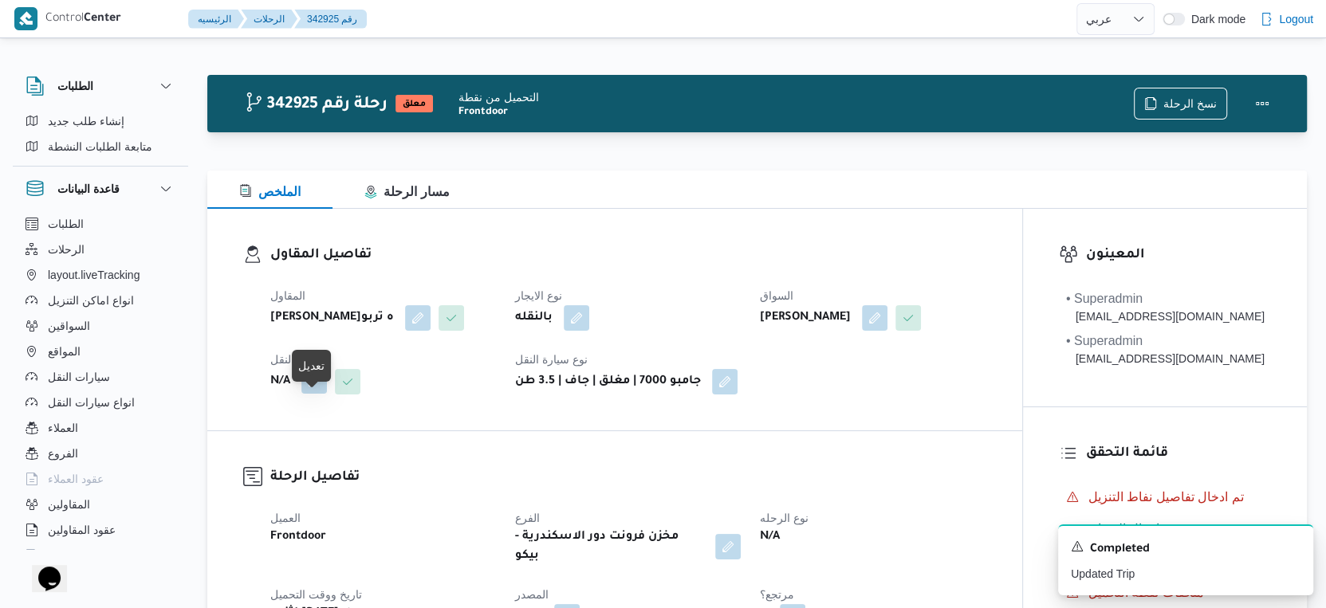
click at [307, 394] on button "button" at bounding box center [314, 381] width 26 height 26
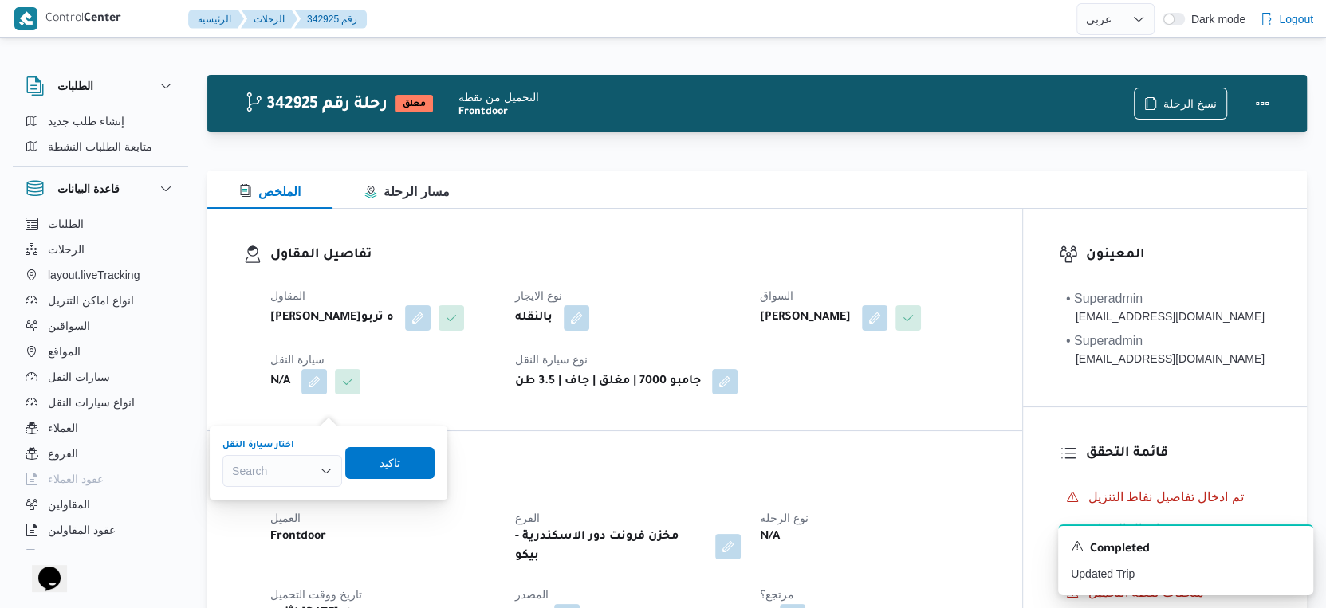
click at [273, 471] on div "Search" at bounding box center [282, 471] width 120 height 32
type input "5433"
click at [274, 498] on mark "5433" at bounding box center [263, 500] width 25 height 13
click at [411, 460] on span "تاكيد" at bounding box center [403, 462] width 21 height 19
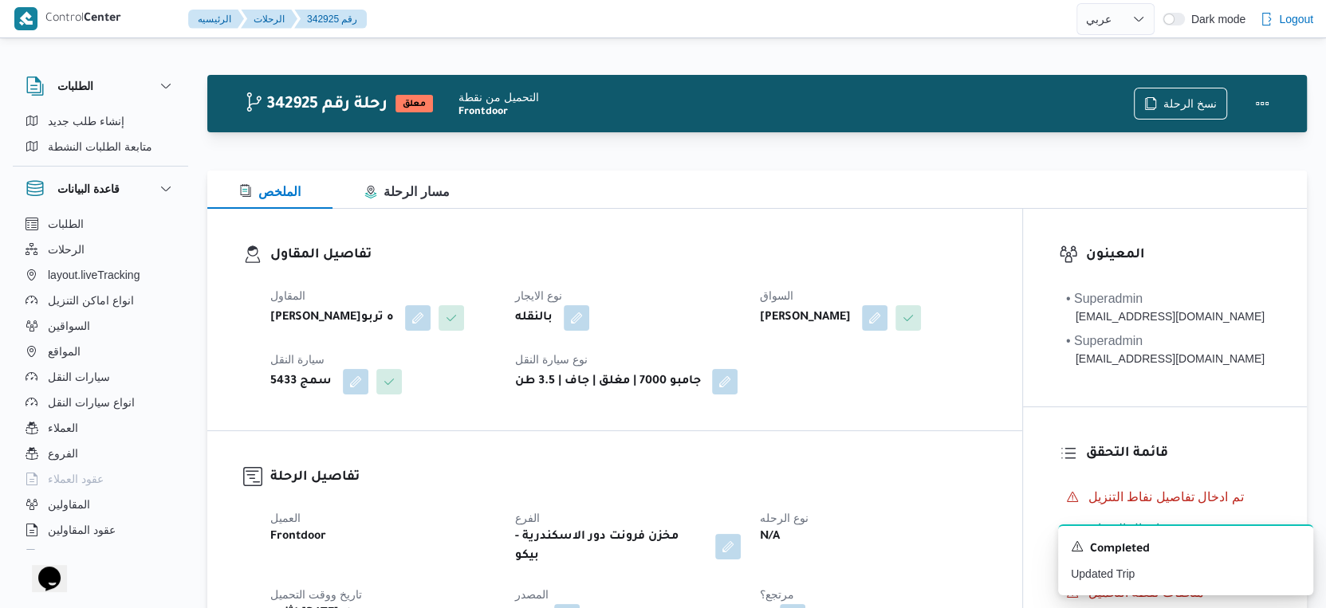
select select "ar"
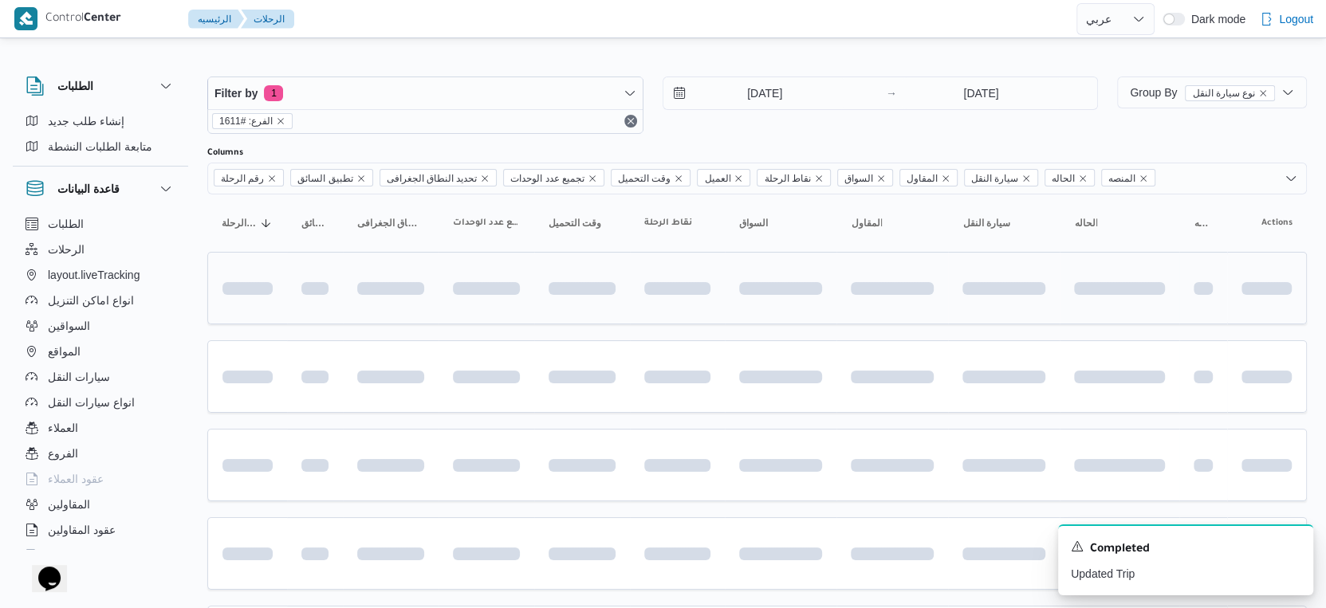
scroll to position [206, 0]
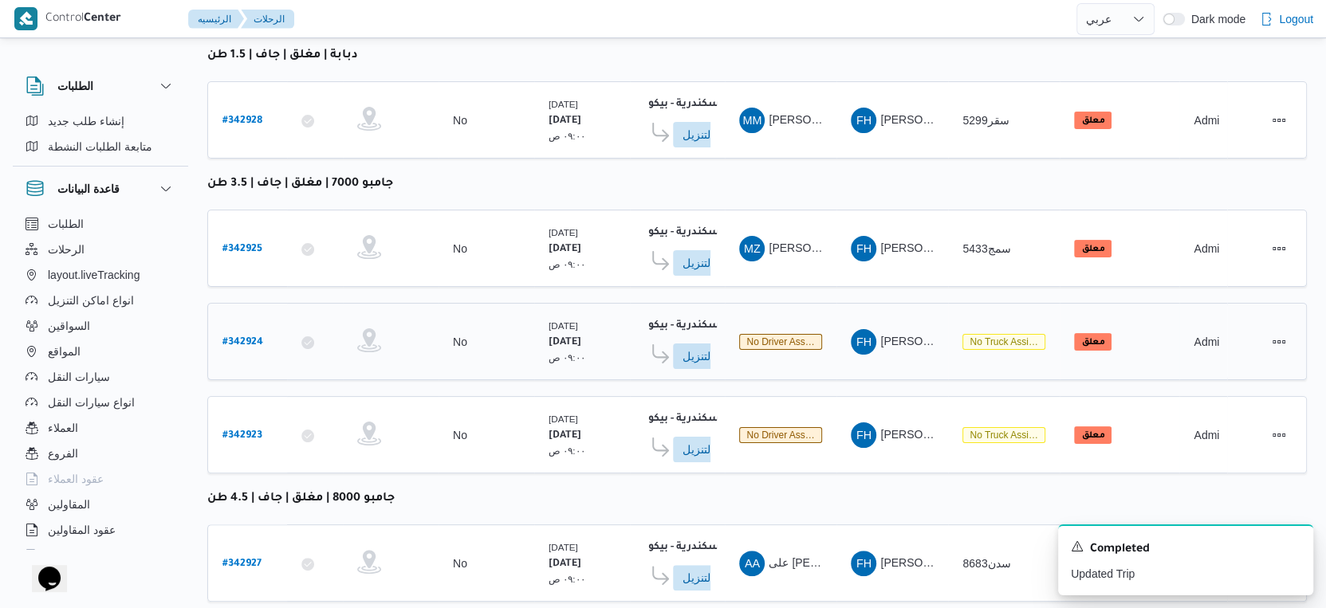
click at [254, 337] on b "# 342924" at bounding box center [242, 342] width 41 height 11
select select "ar"
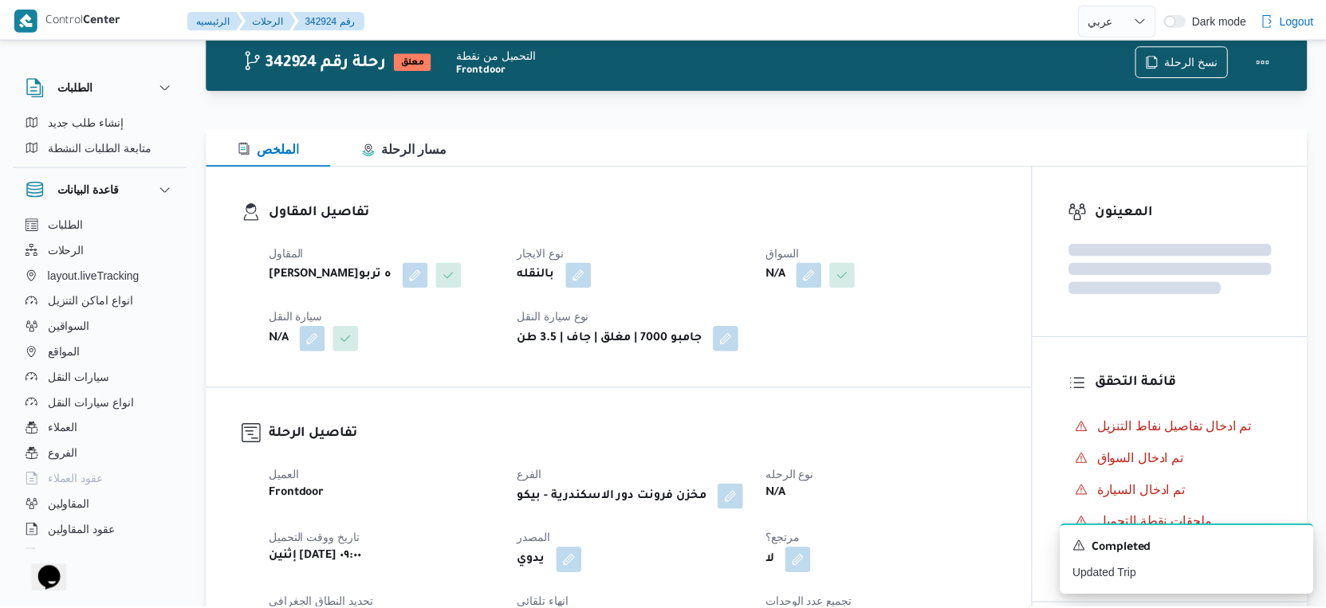
scroll to position [206, 0]
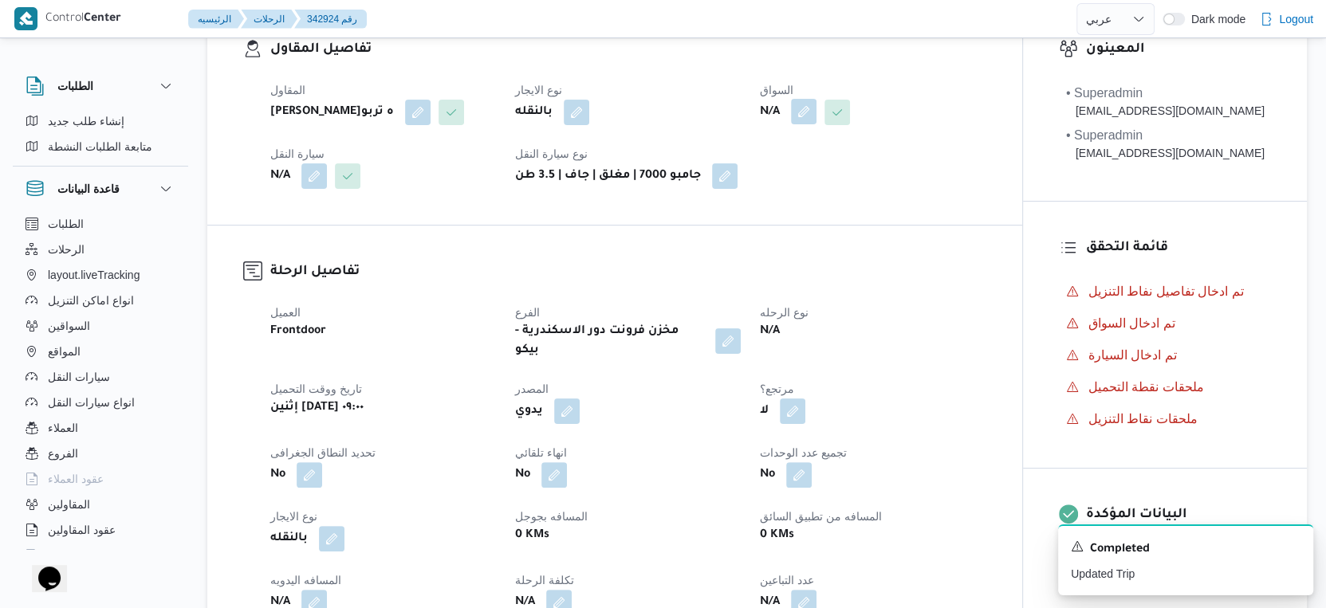
click at [816, 114] on button "button" at bounding box center [804, 112] width 26 height 26
click at [773, 172] on div "Search" at bounding box center [778, 176] width 120 height 32
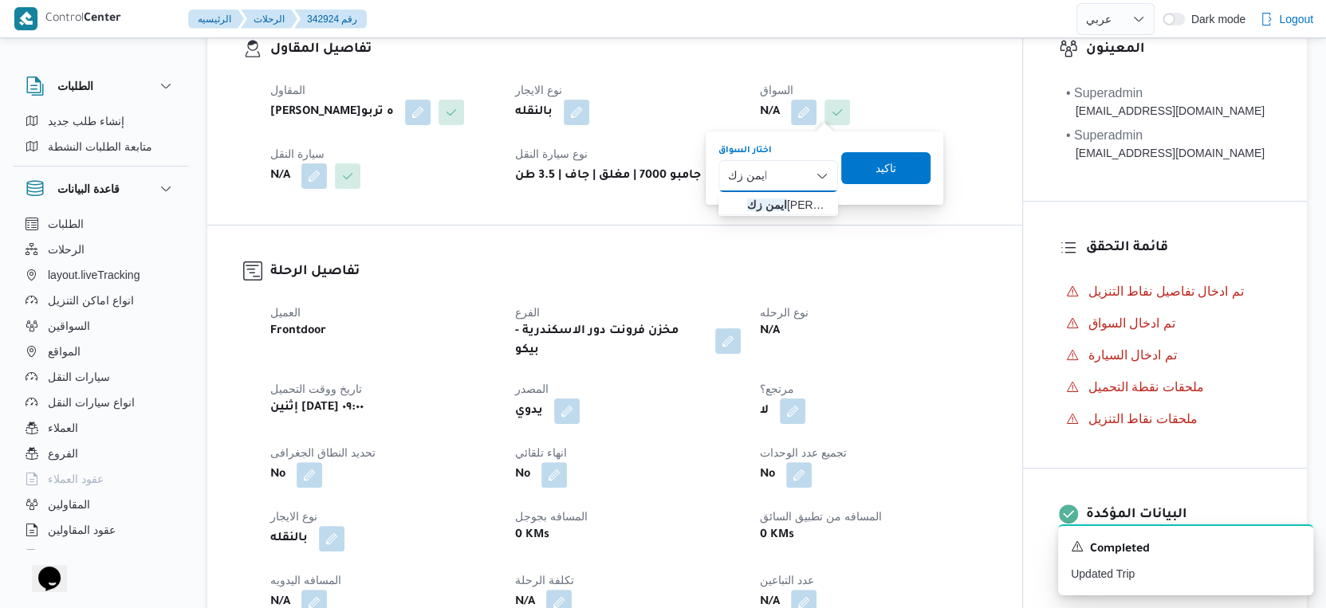
type input "ايمن زك"
click at [773, 172] on div "ايمن زك ايمن زك" at bounding box center [778, 176] width 120 height 32
click at [786, 199] on span "ايمن زك ريا غريب محمد" at bounding box center [787, 204] width 81 height 19
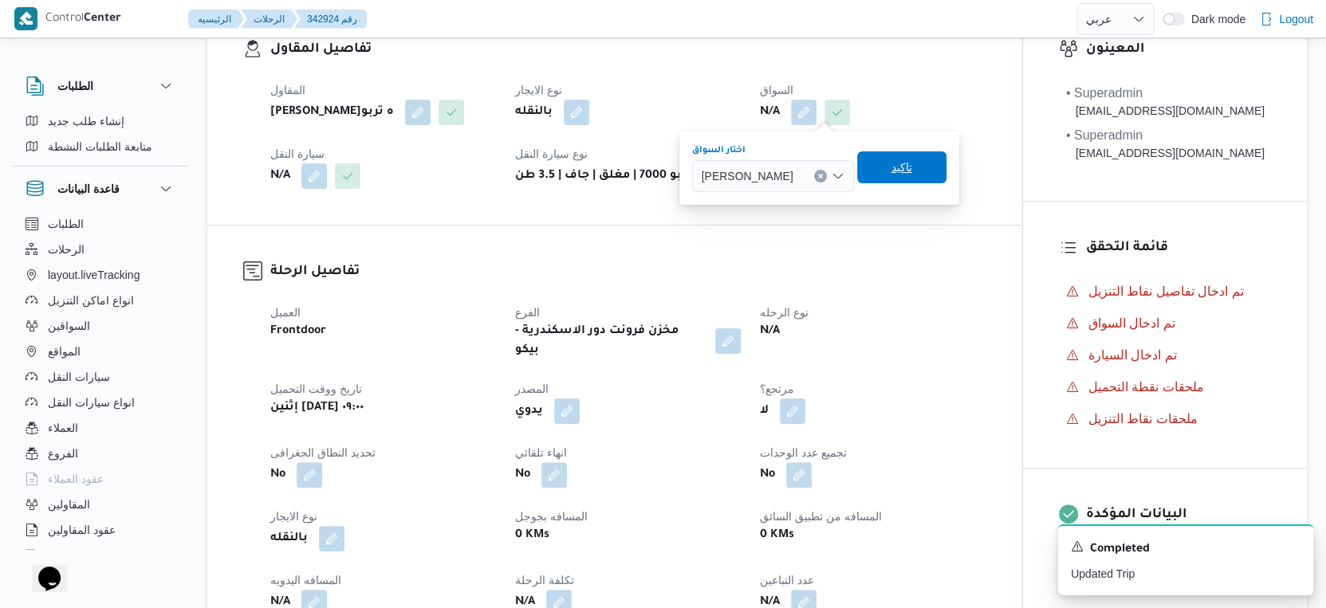
click at [924, 166] on span "تاكيد" at bounding box center [901, 167] width 89 height 32
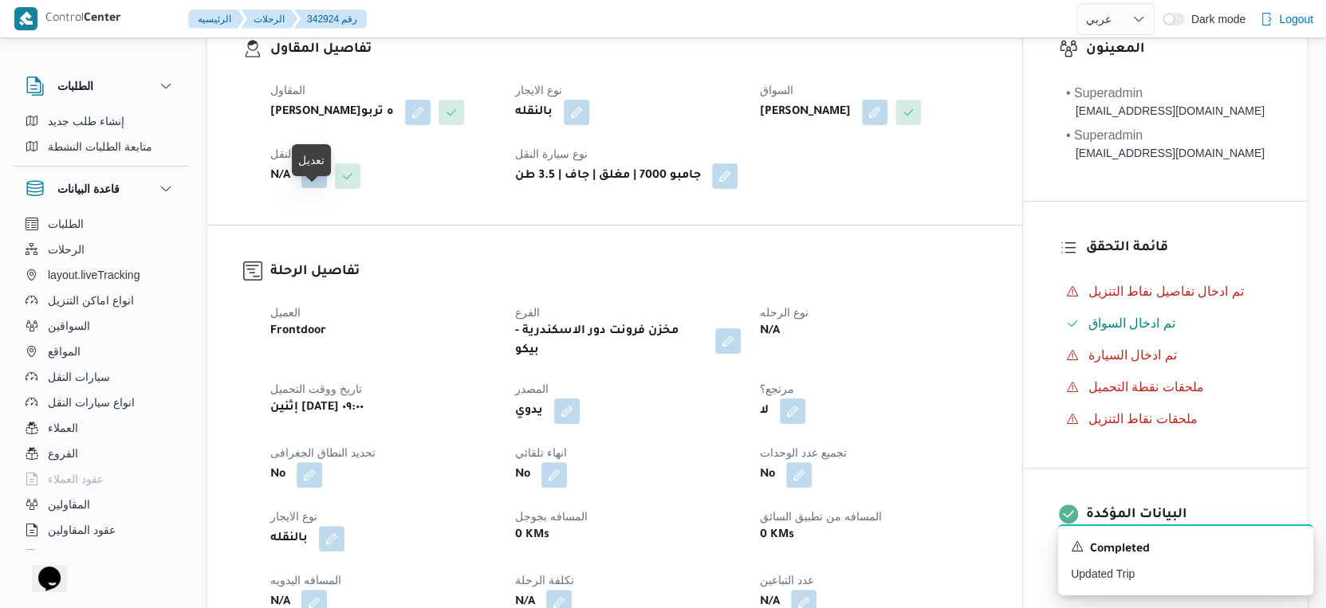
click at [309, 188] on button "button" at bounding box center [314, 176] width 26 height 26
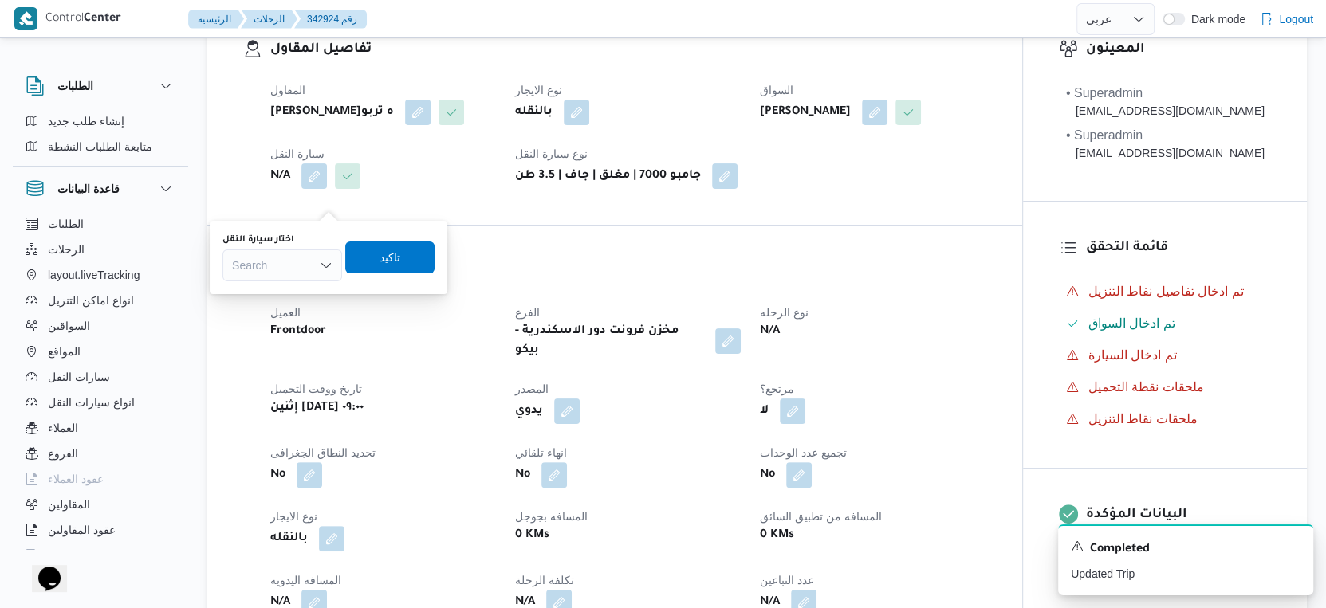
click at [273, 263] on div "Search" at bounding box center [282, 266] width 120 height 32
type input "9873"
click at [283, 293] on span "بدن 9873 | null" at bounding box center [291, 294] width 81 height 19
click at [403, 248] on span "تاكيد" at bounding box center [399, 256] width 21 height 19
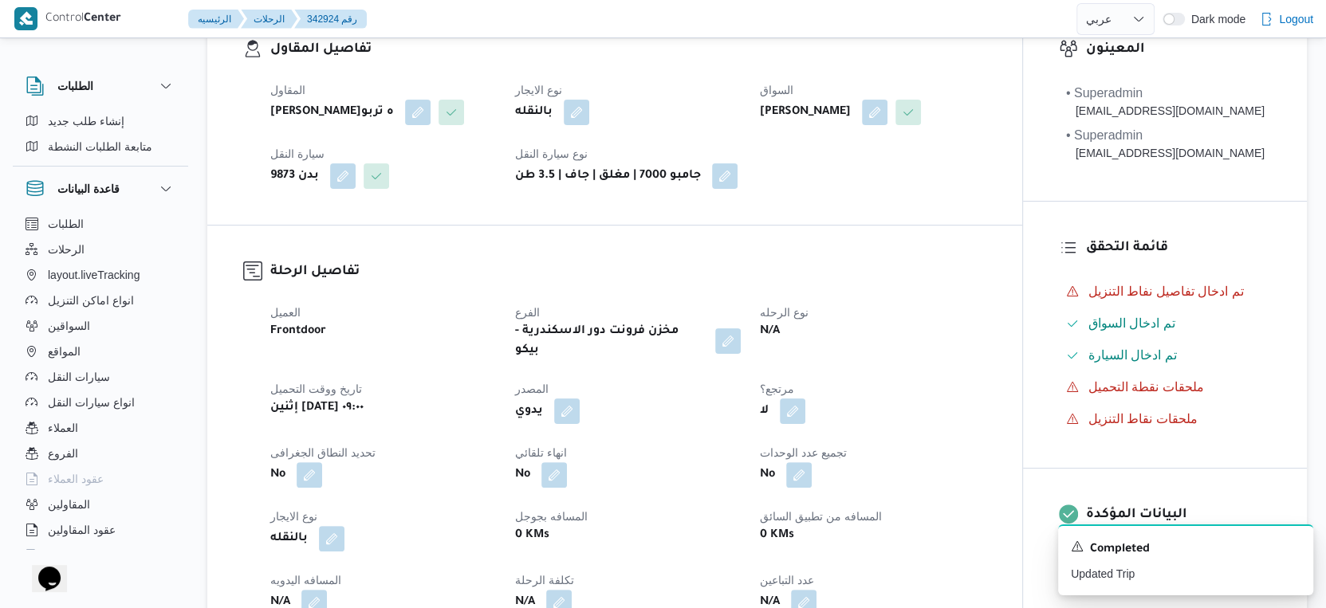
select select "ar"
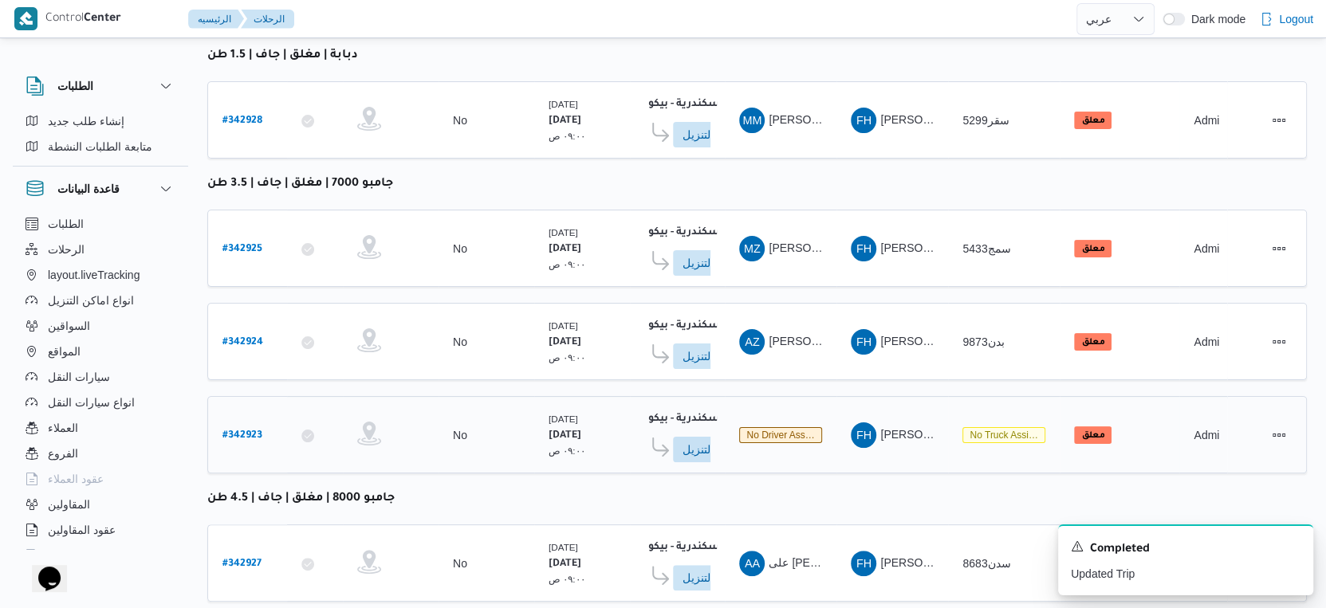
click at [234, 431] on b "# 342923" at bounding box center [242, 436] width 40 height 11
select select "ar"
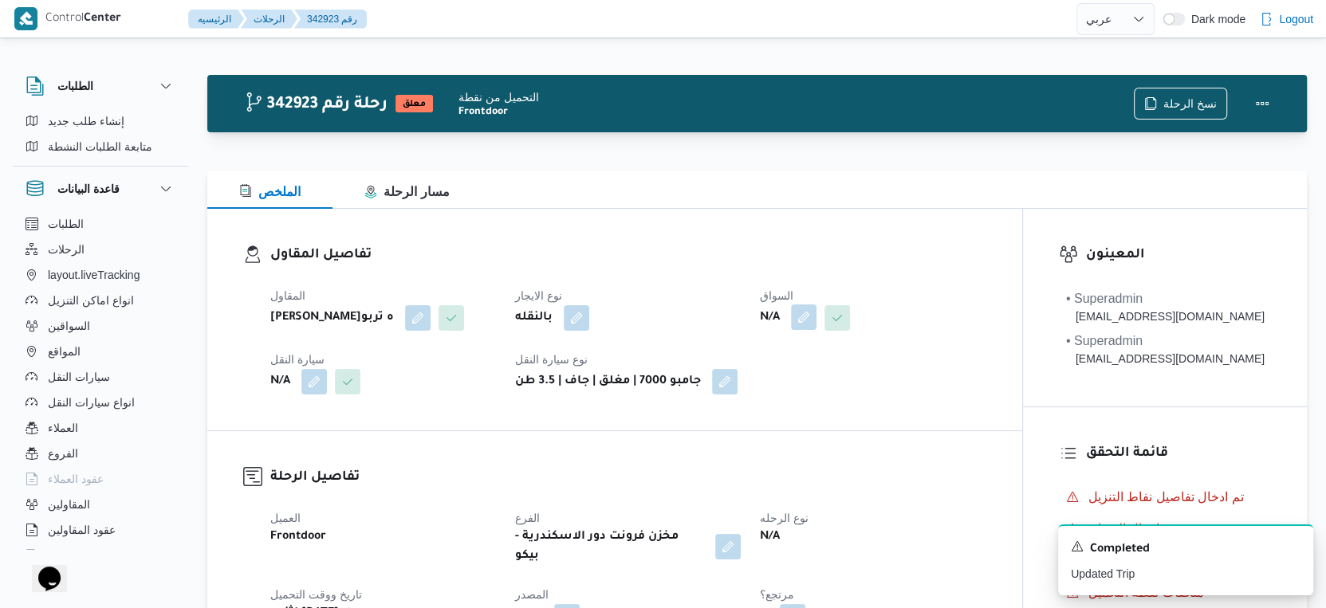
click at [805, 314] on button "button" at bounding box center [804, 318] width 26 height 26
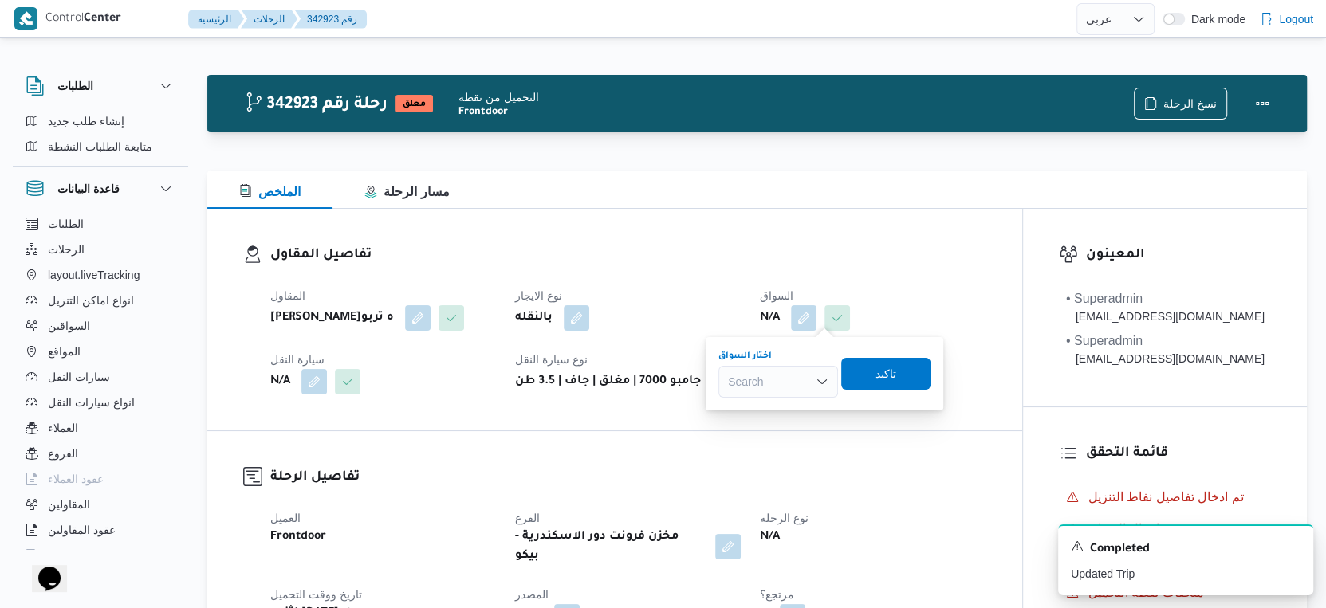
click at [761, 383] on div "Search" at bounding box center [778, 382] width 120 height 32
type input "ايمن خم"
click at [784, 383] on div "ايمن خم ايمن خم" at bounding box center [778, 382] width 120 height 32
click at [785, 416] on span "ايمن خم يس رفاعى محمد" at bounding box center [787, 410] width 81 height 19
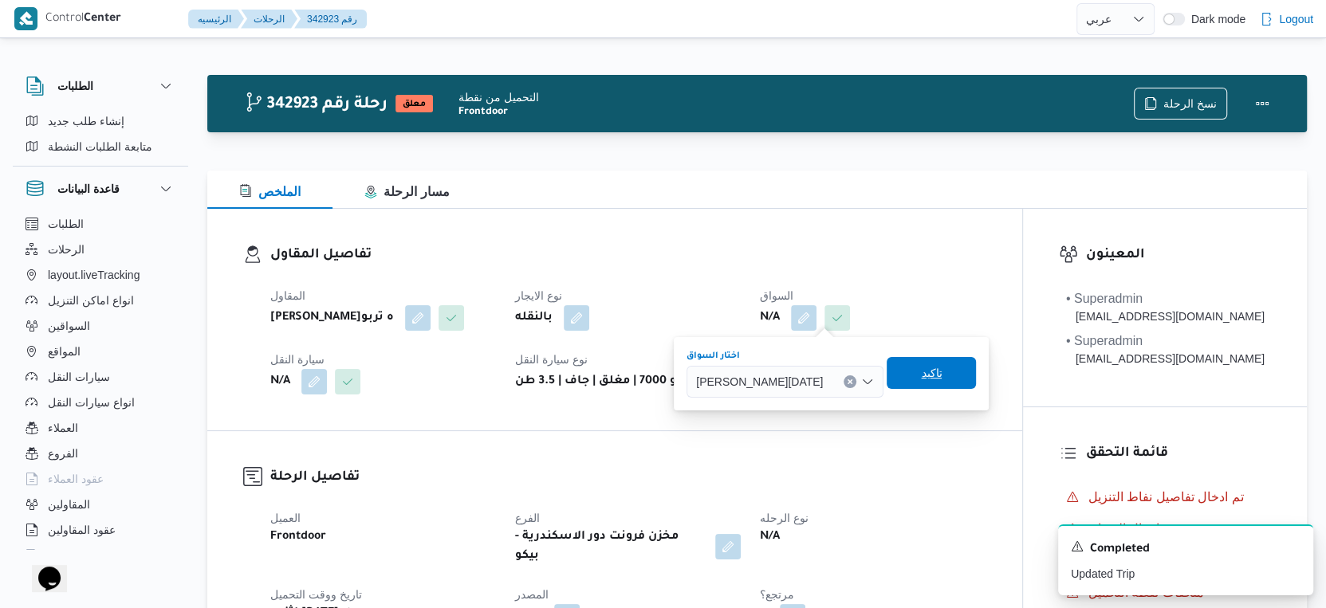
click at [921, 379] on span "تاكيد" at bounding box center [931, 373] width 21 height 19
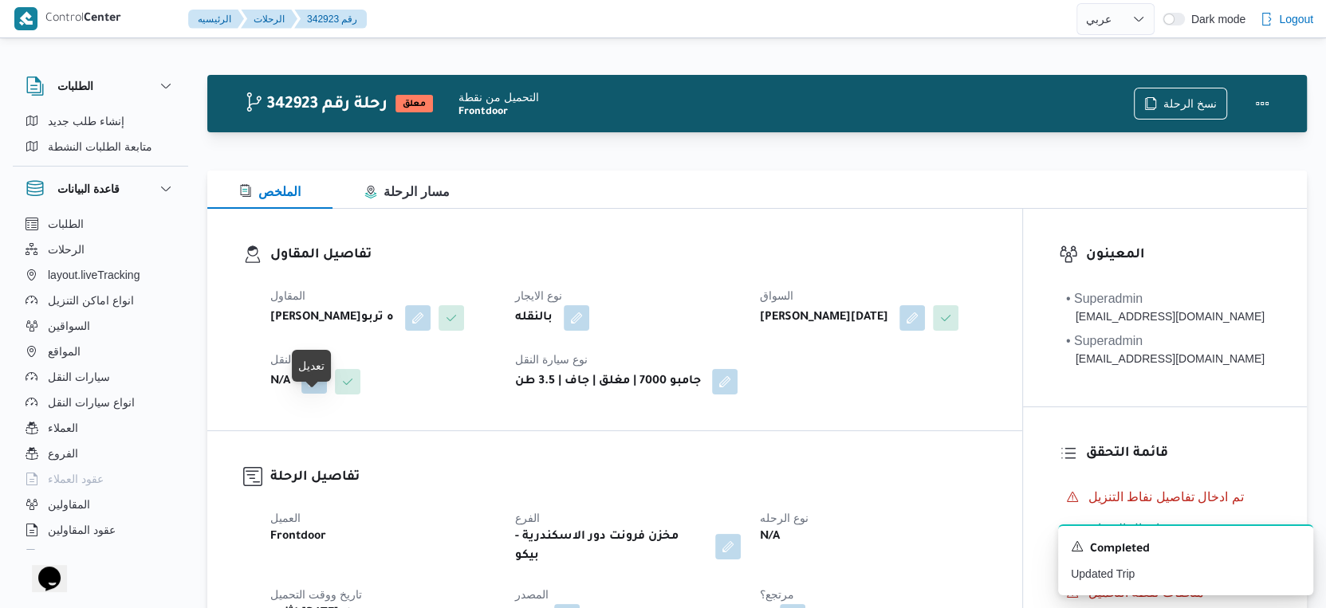
click at [318, 394] on button "button" at bounding box center [314, 381] width 26 height 26
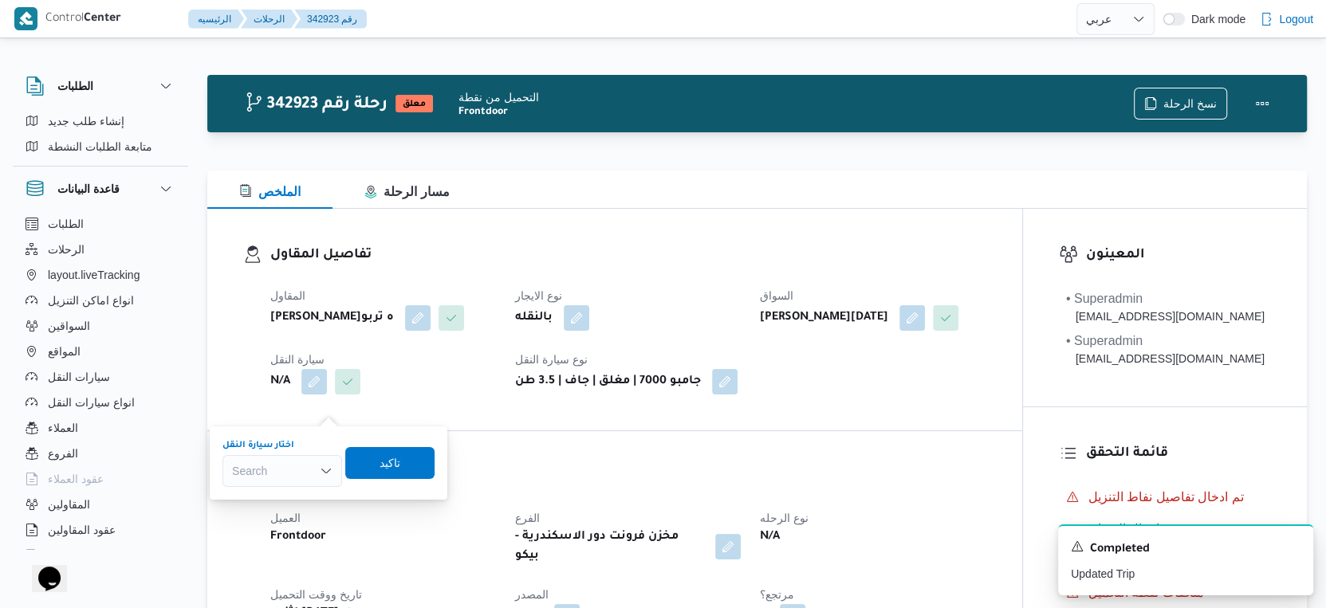
click at [270, 473] on div "Search" at bounding box center [282, 471] width 120 height 32
type input "294"
click at [279, 498] on span "دعا 294 2 | null" at bounding box center [291, 499] width 81 height 19
click at [412, 454] on span "تاكيد" at bounding box center [397, 463] width 89 height 32
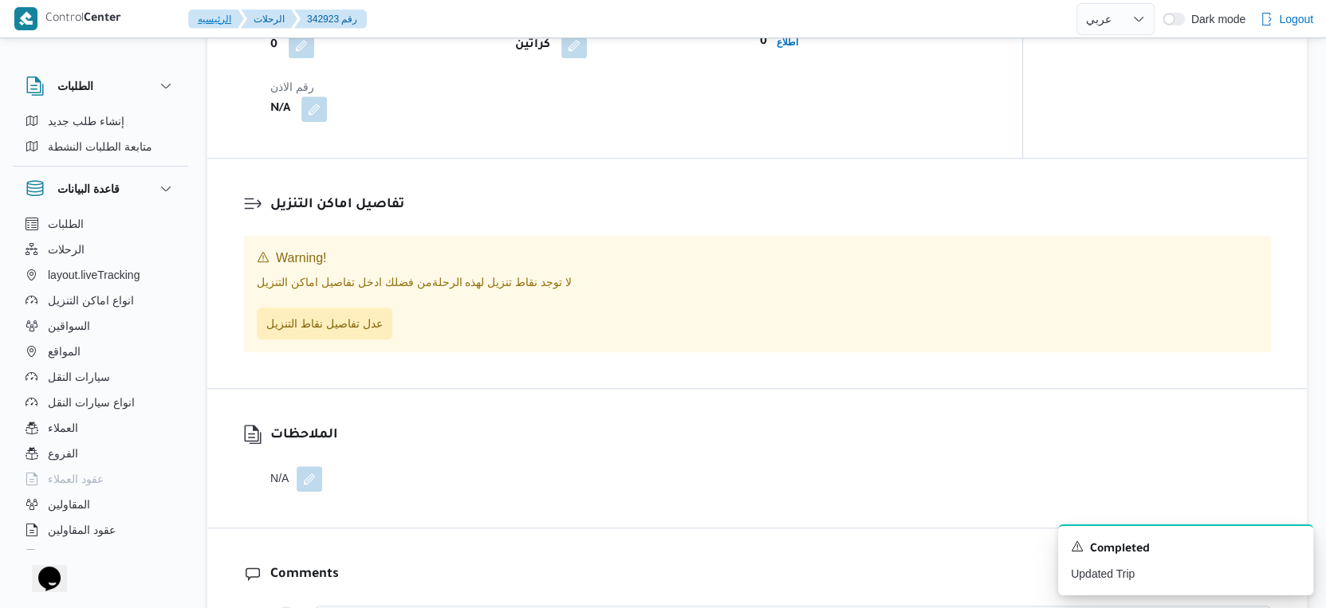
scroll to position [1063, 0]
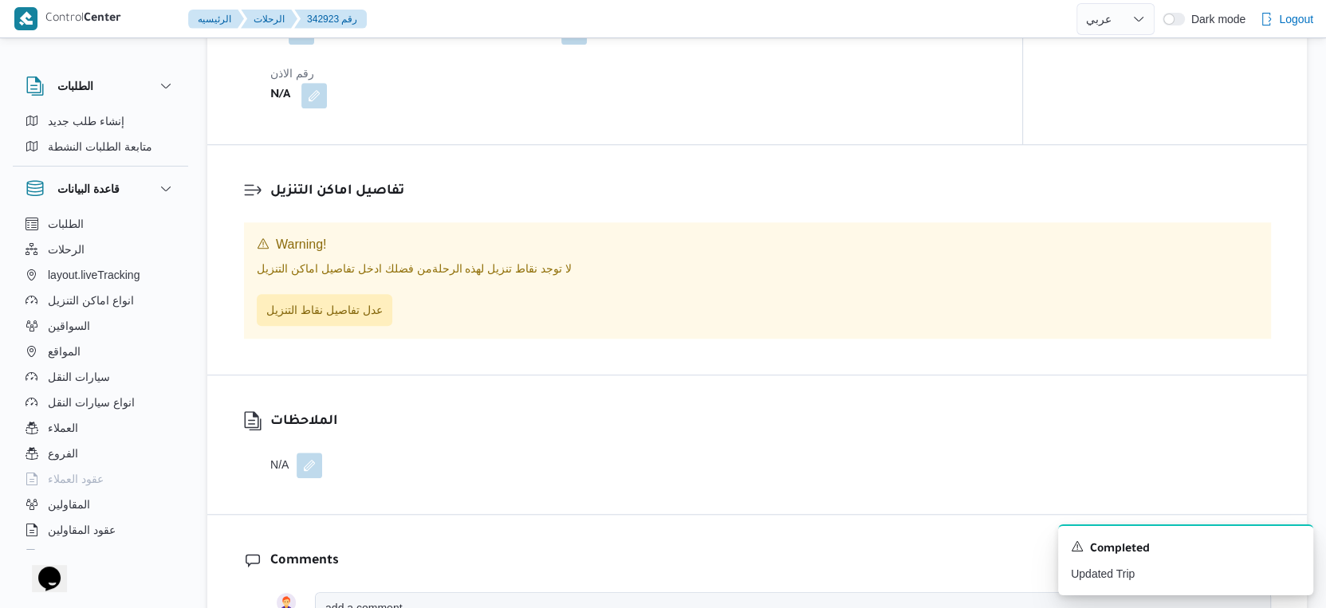
select select "ar"
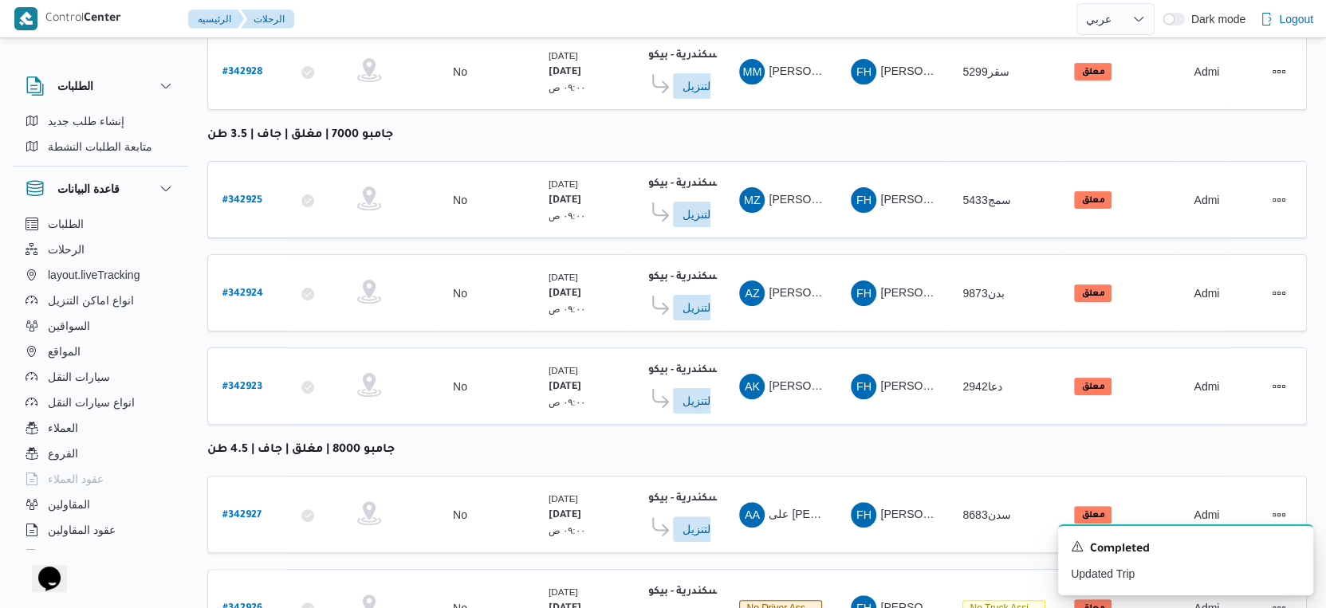
scroll to position [332, 0]
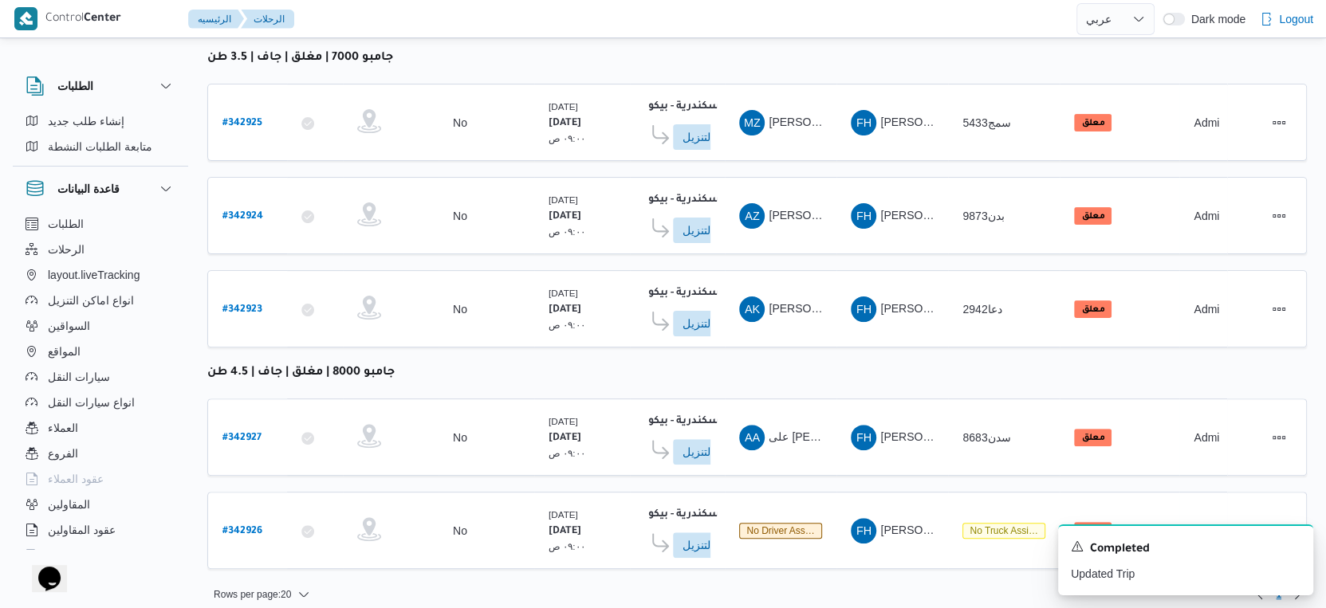
click at [594, 362] on table "رقم الرحلة Click to sort in ascending order تطبيق السائق Click to sort in ascen…" at bounding box center [757, 224] width 1100 height 722
click at [1299, 547] on icon "Dismiss toast" at bounding box center [1294, 545] width 13 height 13
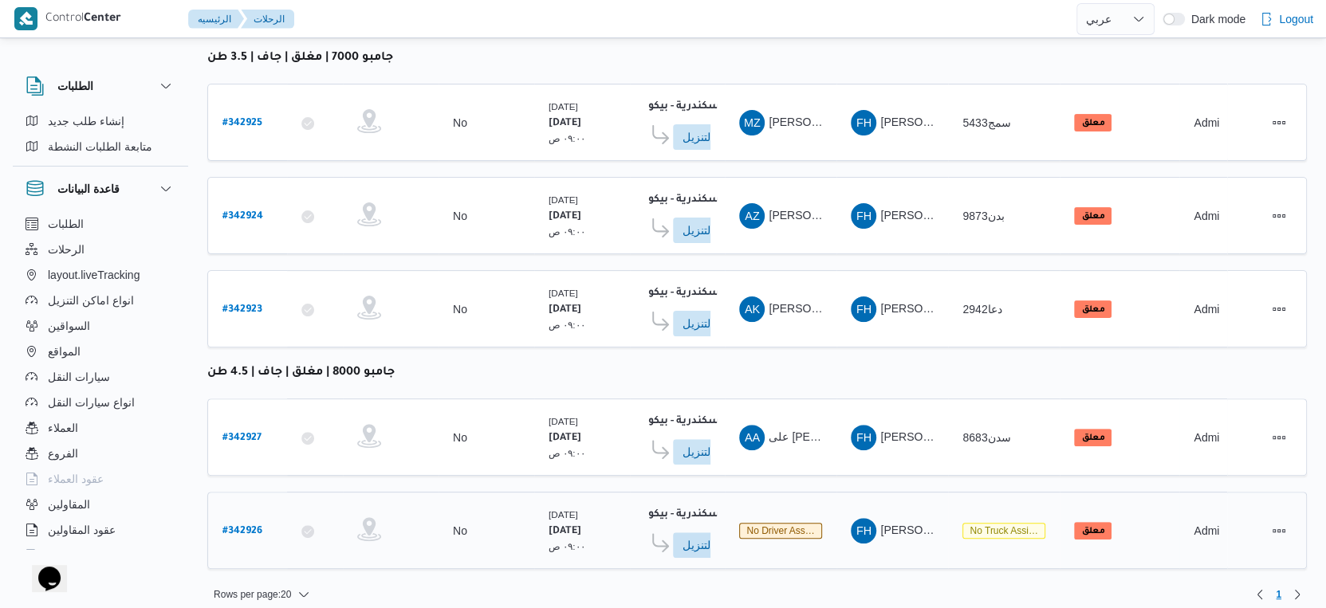
click at [238, 526] on b "# 342926" at bounding box center [242, 531] width 40 height 11
select select "ar"
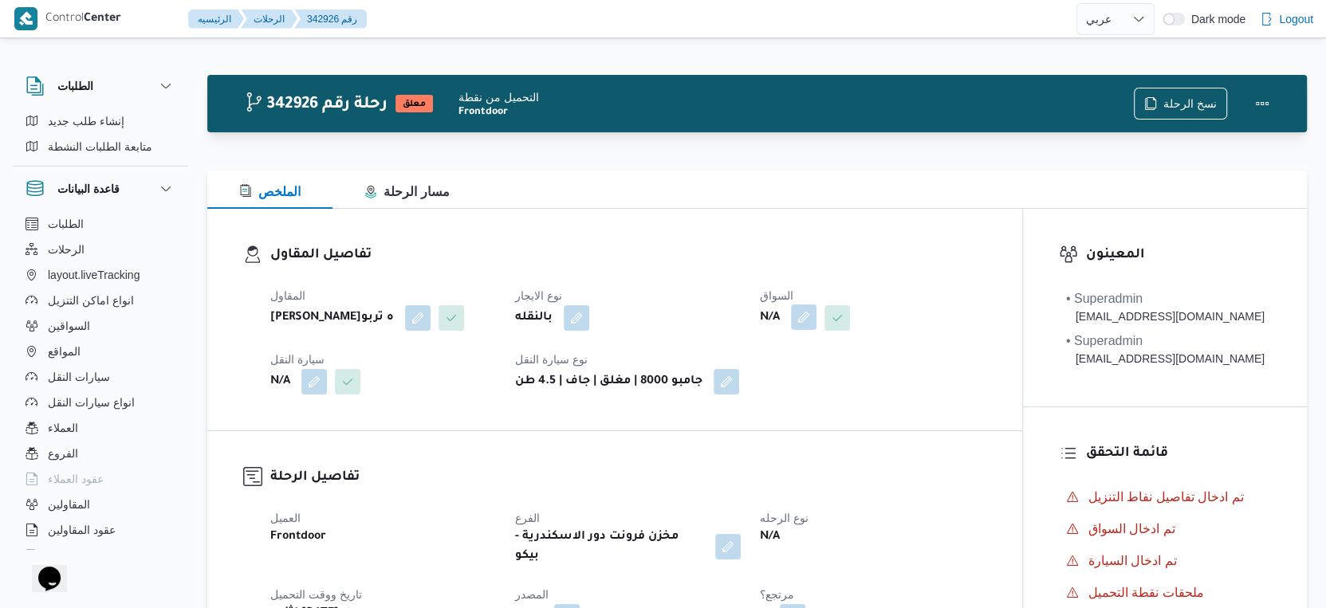
click at [815, 317] on button "button" at bounding box center [804, 318] width 26 height 26
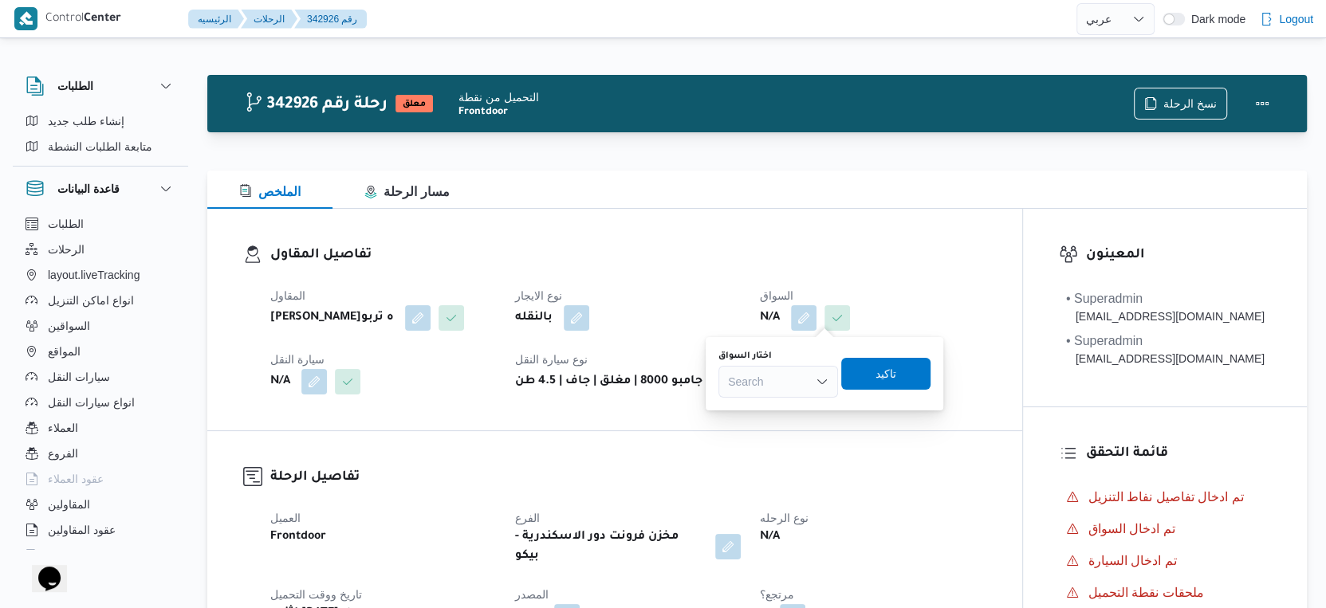
click at [756, 388] on div "Search" at bounding box center [778, 382] width 120 height 32
type input "فتح"
click at [886, 431] on div "تفاصيل المقاول المقاول فتحى حسن جلال ابو الحسن شركه تربو نوع الايجار بالنقله ال…" at bounding box center [614, 320] width 815 height 222
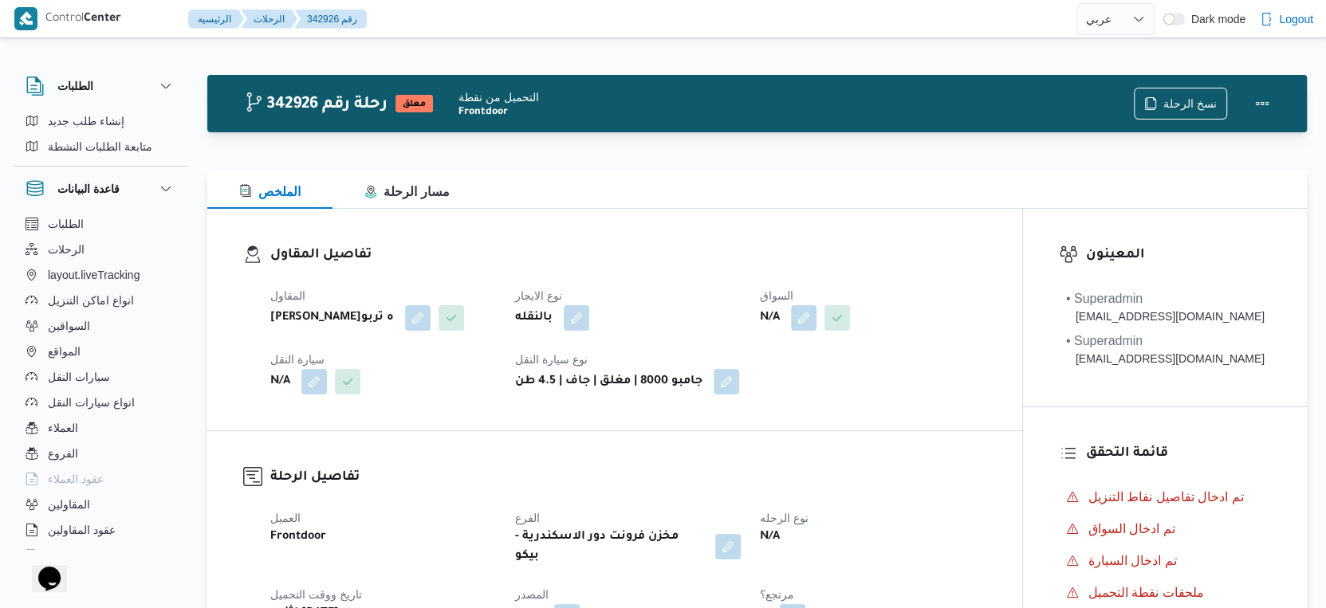
select select "ar"
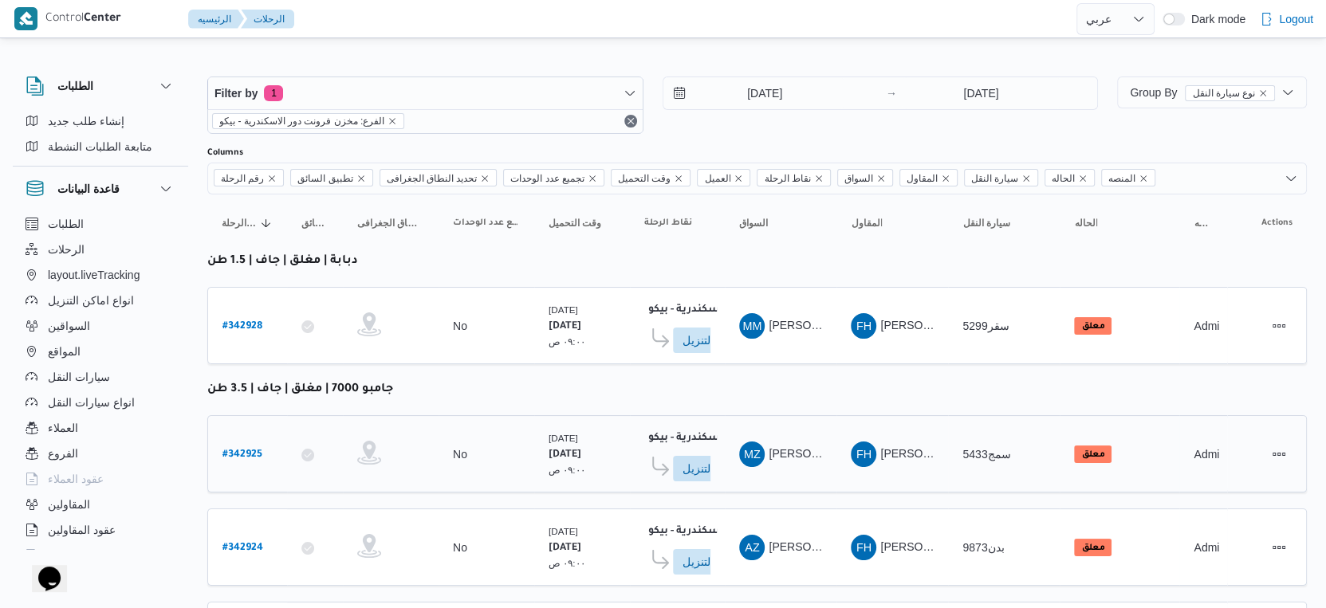
click at [633, 415] on td "نقاط الرحلة مخزن فرونت دور الاسكندرية - بيكو ١١:٥٨ م ادخل تفاصيل نقاط التنزيل" at bounding box center [677, 453] width 95 height 77
click at [1151, 91] on span "Group By نوع سيارة النقل" at bounding box center [1202, 92] width 145 height 13
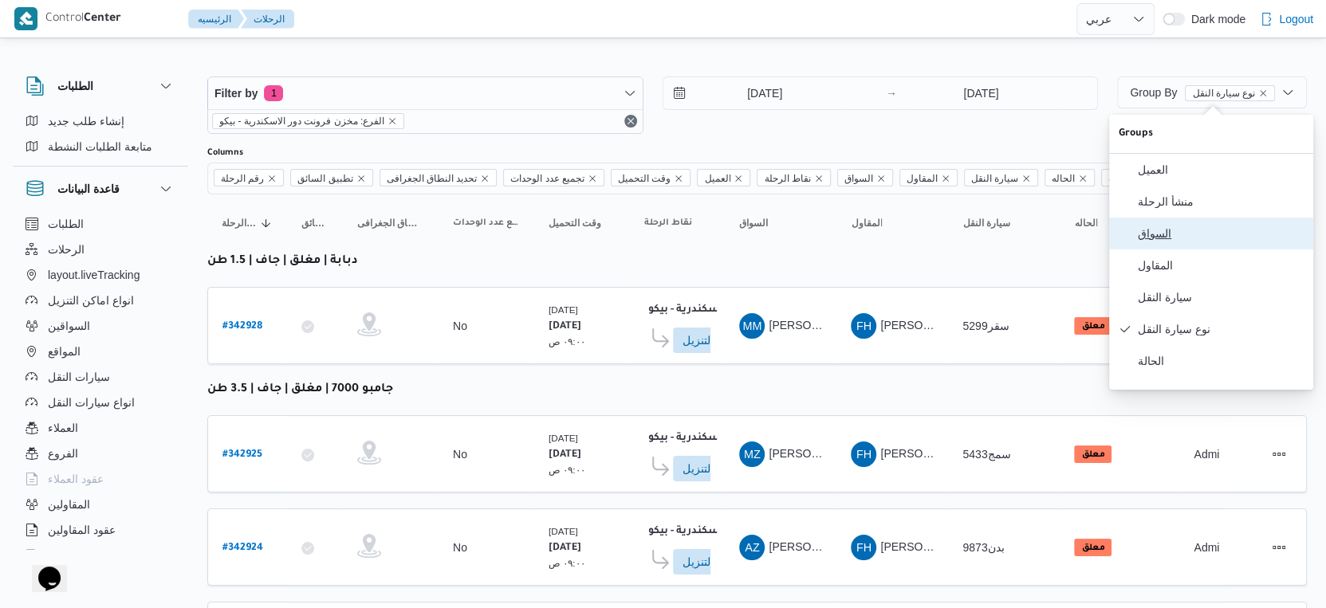
click at [1171, 234] on span "السواق" at bounding box center [1221, 233] width 166 height 13
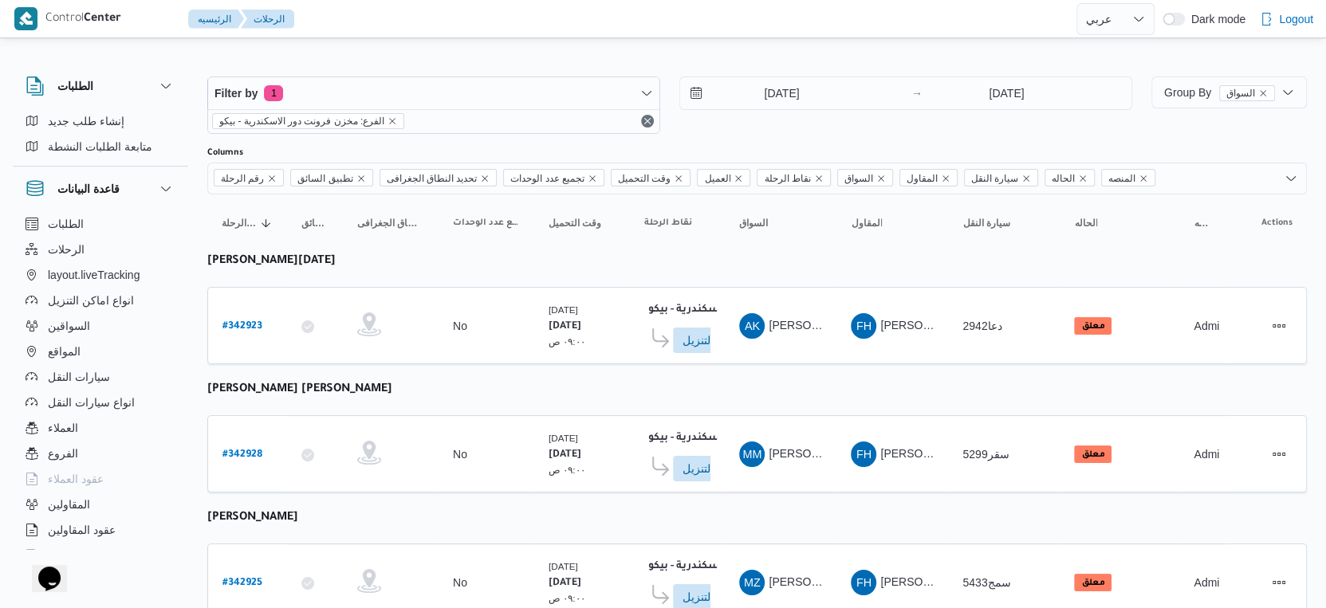
click at [496, 377] on table "رقم الرحلة Click to sort in ascending order تطبيق السائق Click to sort in ascen…" at bounding box center [757, 609] width 1100 height 828
click at [1180, 86] on span "Group By السواق" at bounding box center [1219, 92] width 111 height 13
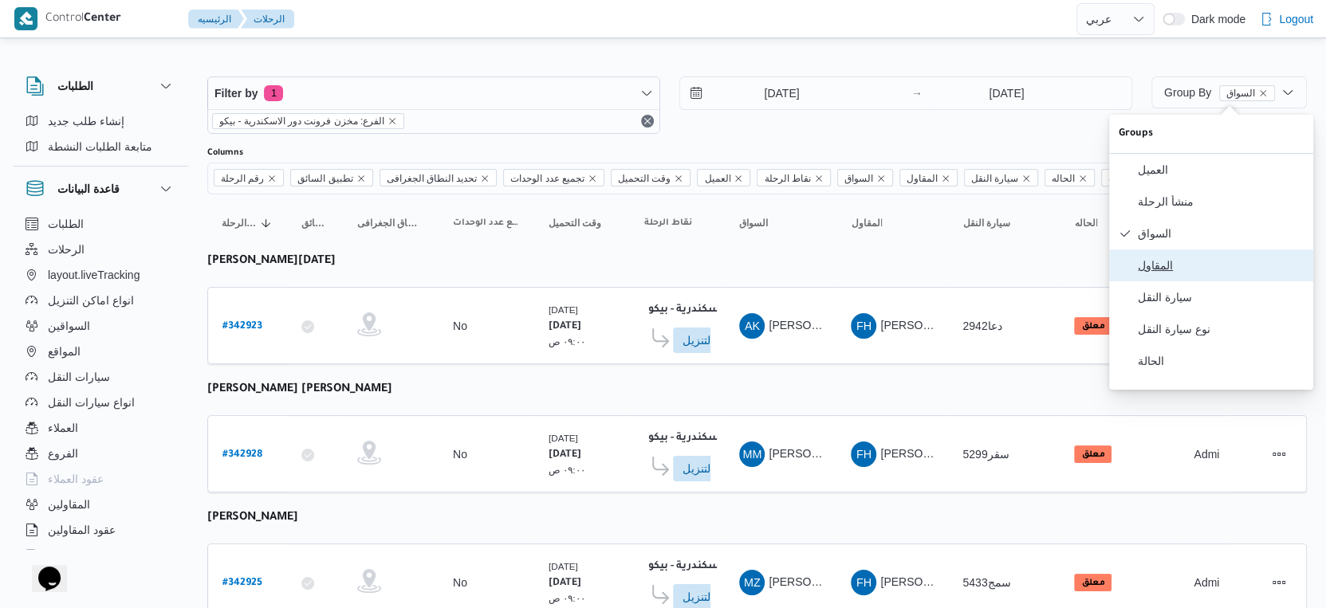
click at [1183, 272] on span "المقاول" at bounding box center [1221, 265] width 166 height 13
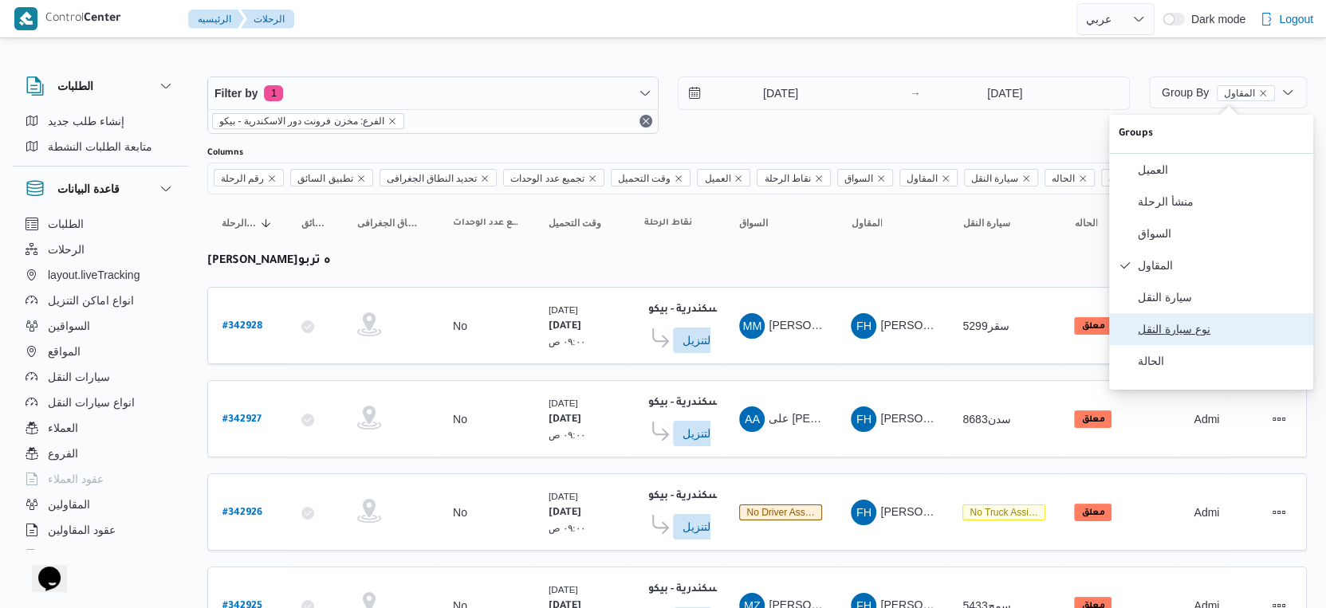
click at [1185, 336] on span "نوع سيارة النقل" at bounding box center [1221, 329] width 166 height 13
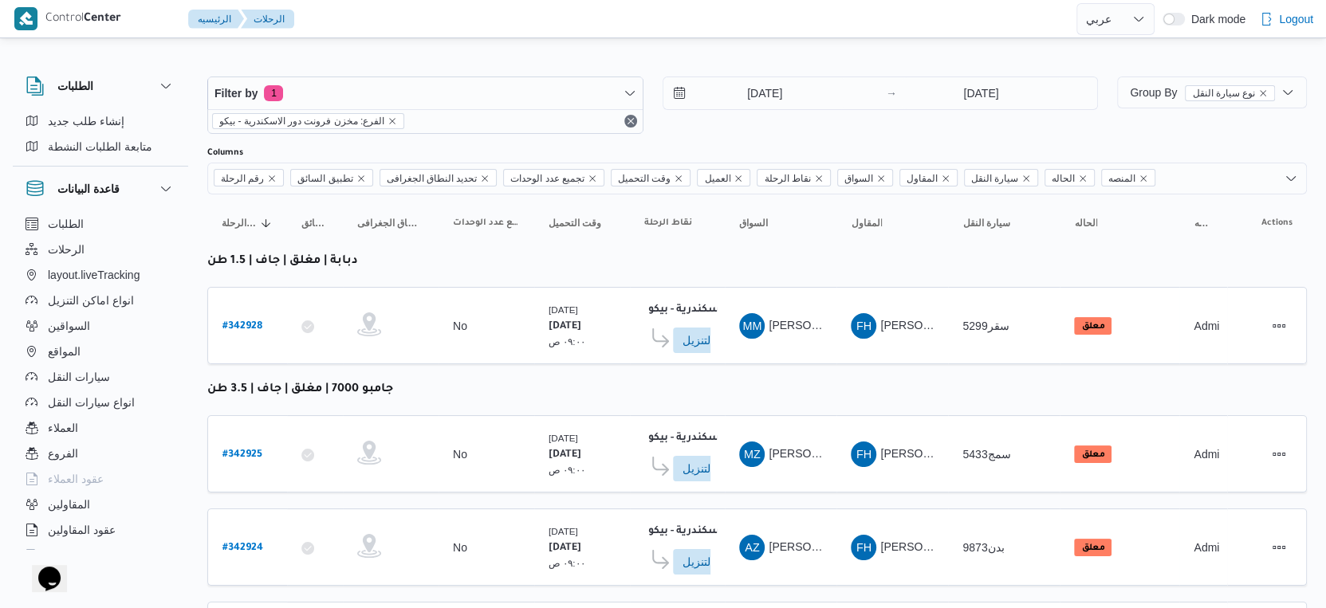
click at [616, 403] on table "رقم الرحلة Click to sort in ascending order تطبيق السائق Click to sort in ascen…" at bounding box center [757, 556] width 1100 height 722
click at [708, 333] on span "ادخل تفاصيل نقاط التنزيل" at bounding box center [718, 340] width 70 height 26
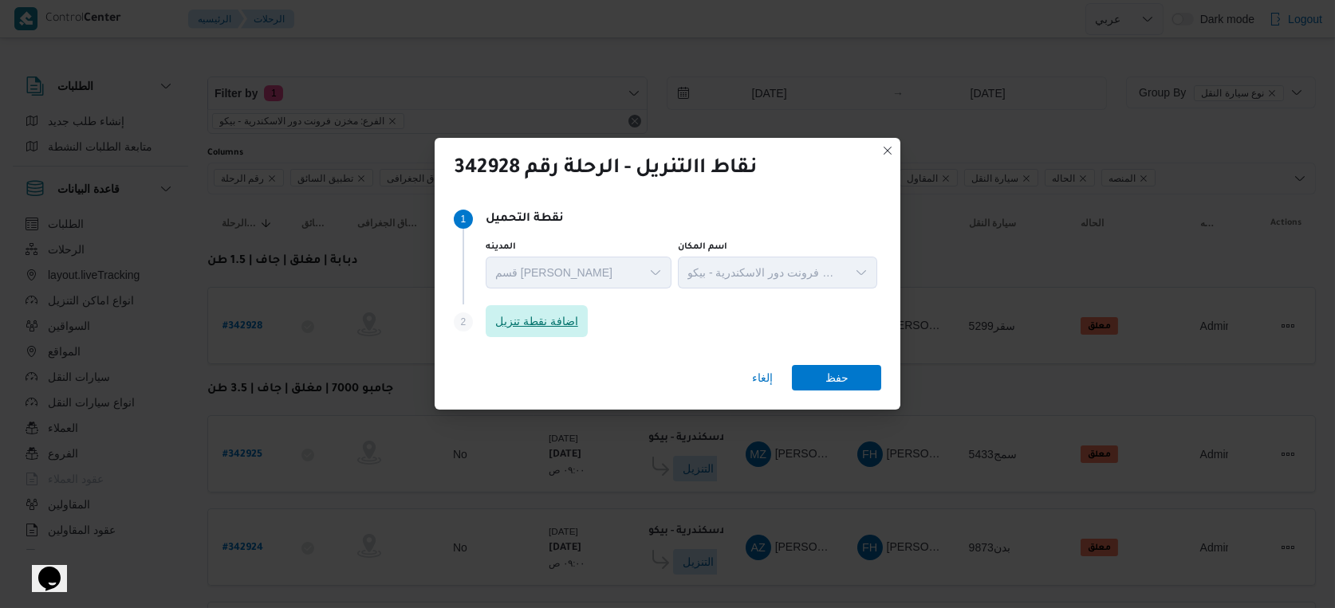
click at [578, 324] on span "اضافة نقطة تنزيل" at bounding box center [536, 321] width 83 height 19
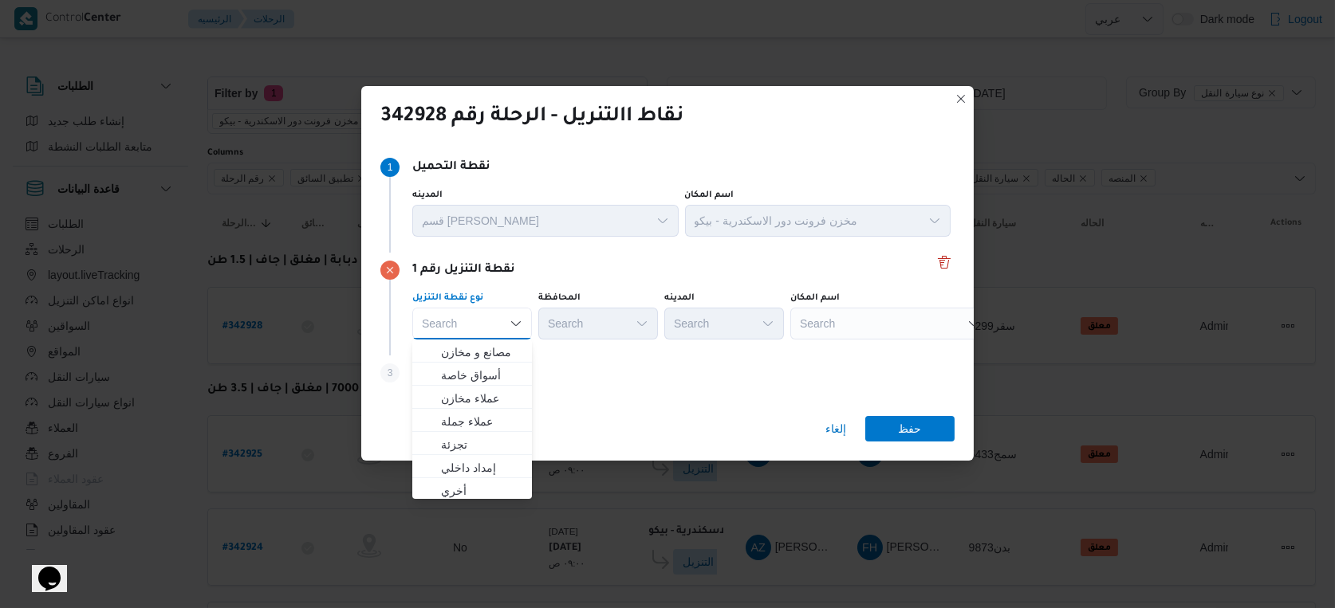
click at [854, 318] on div "Search" at bounding box center [889, 324] width 199 height 32
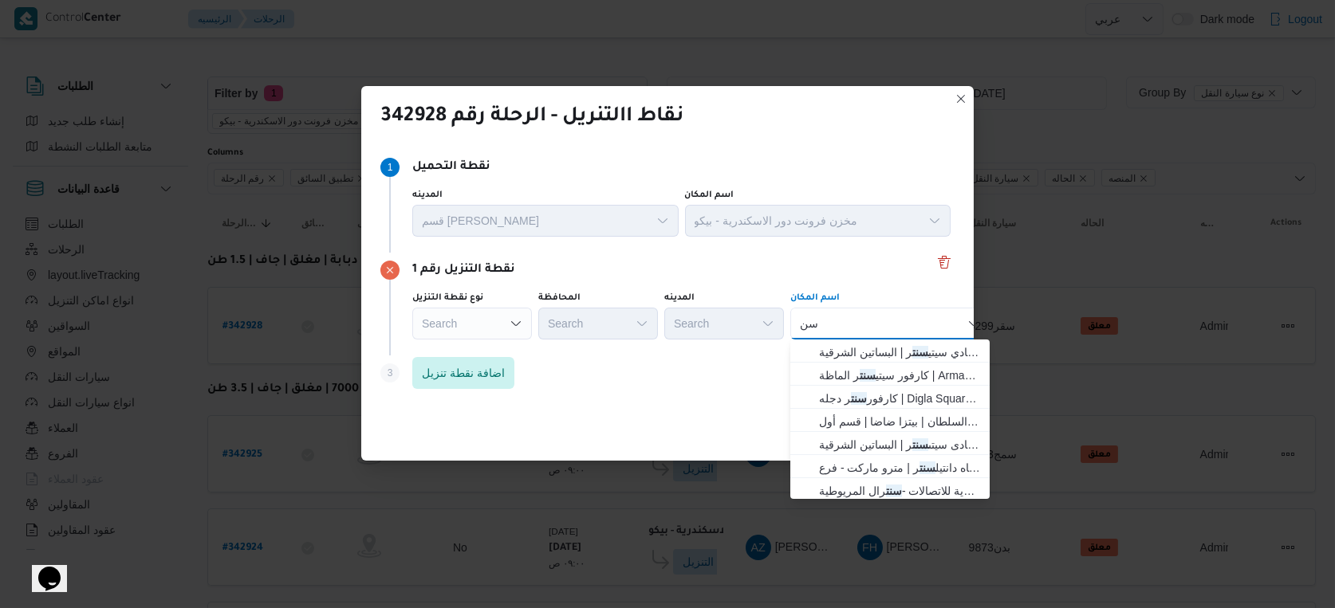
type input "س"
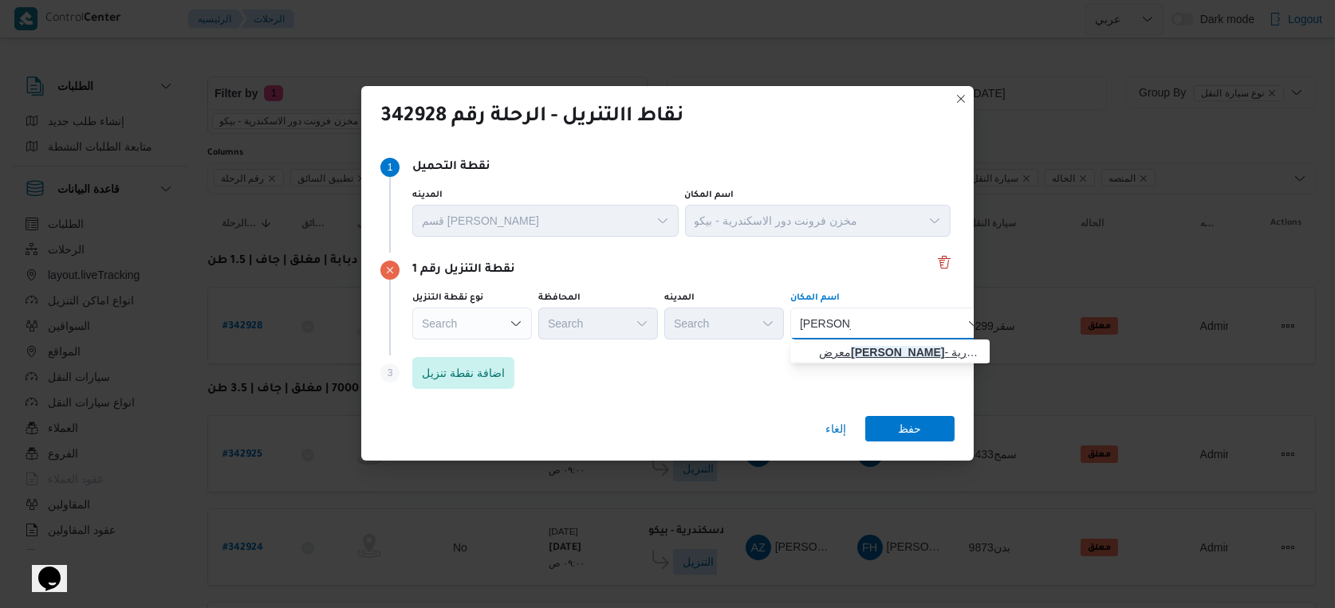
type input "ايهاب سنتر"
click at [879, 356] on span "معرض ايهاب سنتر - سموحة اسكندرية | إيهاب سنتر | عزبة سعد" at bounding box center [899, 352] width 161 height 19
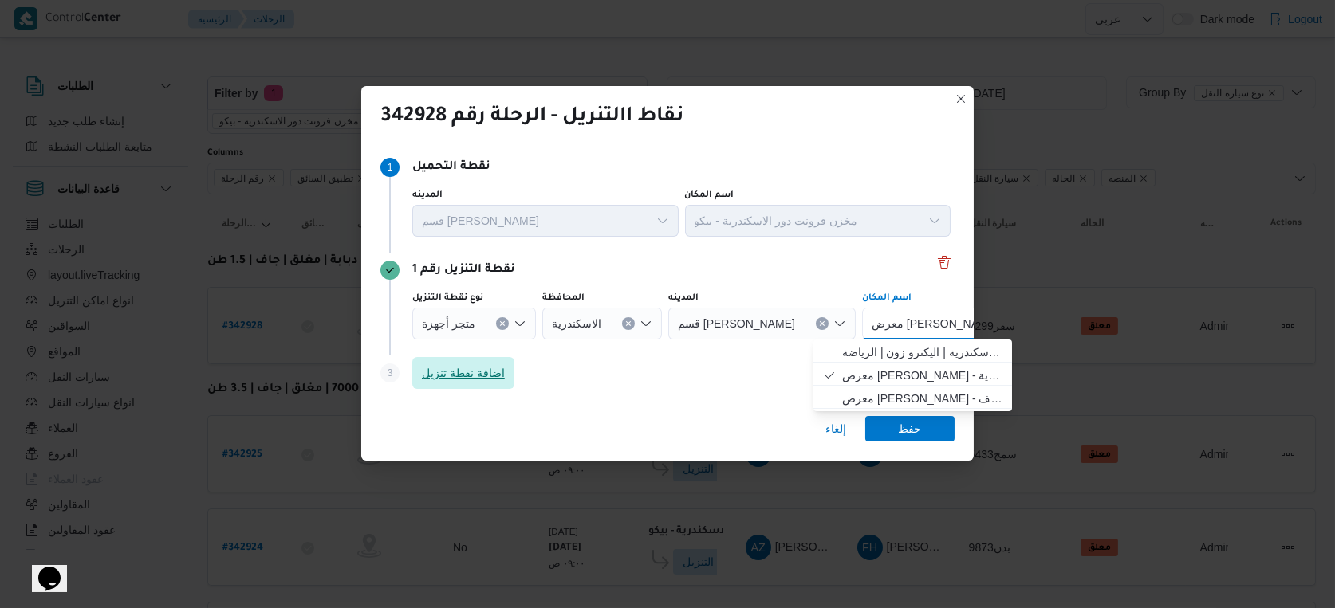
click at [486, 388] on span "اضافة نقطة تنزيل" at bounding box center [463, 373] width 102 height 32
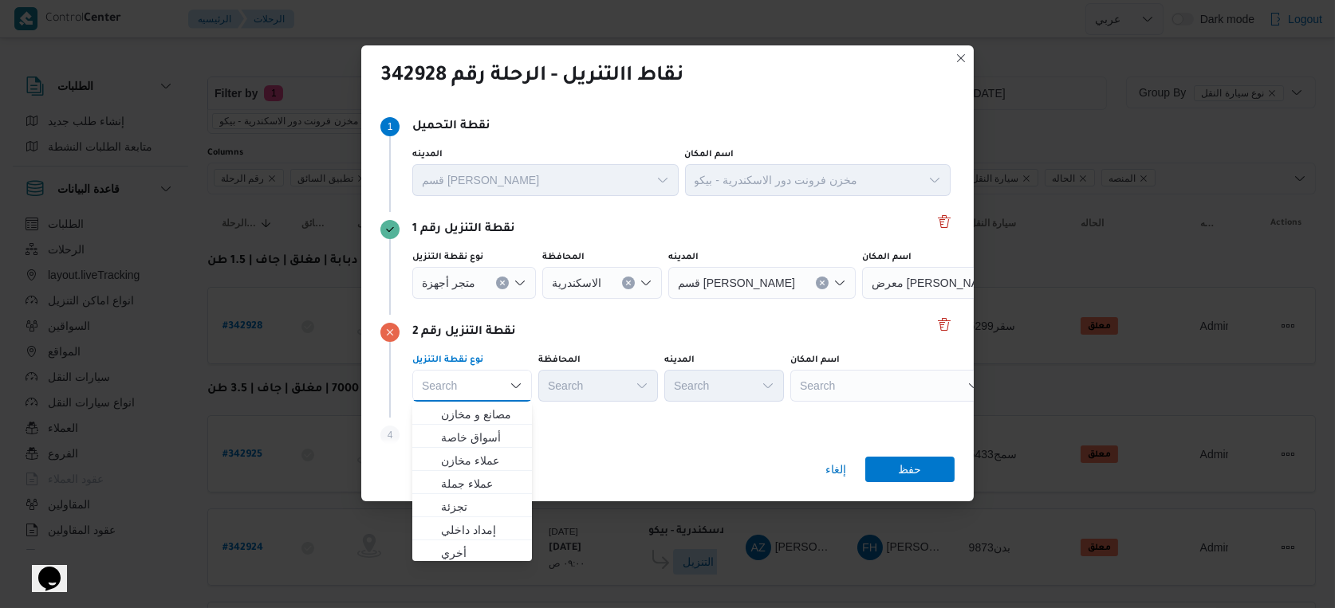
click at [861, 380] on div "Search" at bounding box center [889, 386] width 199 height 32
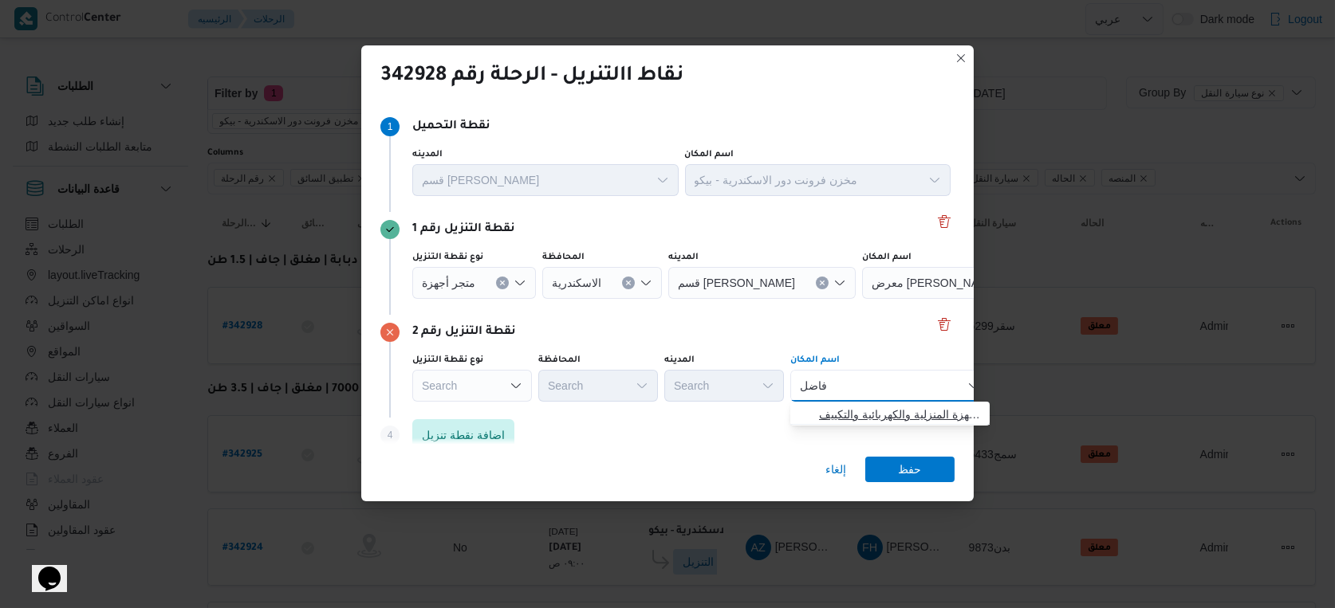
type input "فاضل"
click at [887, 413] on span "معرض هانى فاضل - سيدى بشر | شركة هاني للأجهزة المنزلية والكهربائية والتكييف | ع…" at bounding box center [899, 414] width 161 height 19
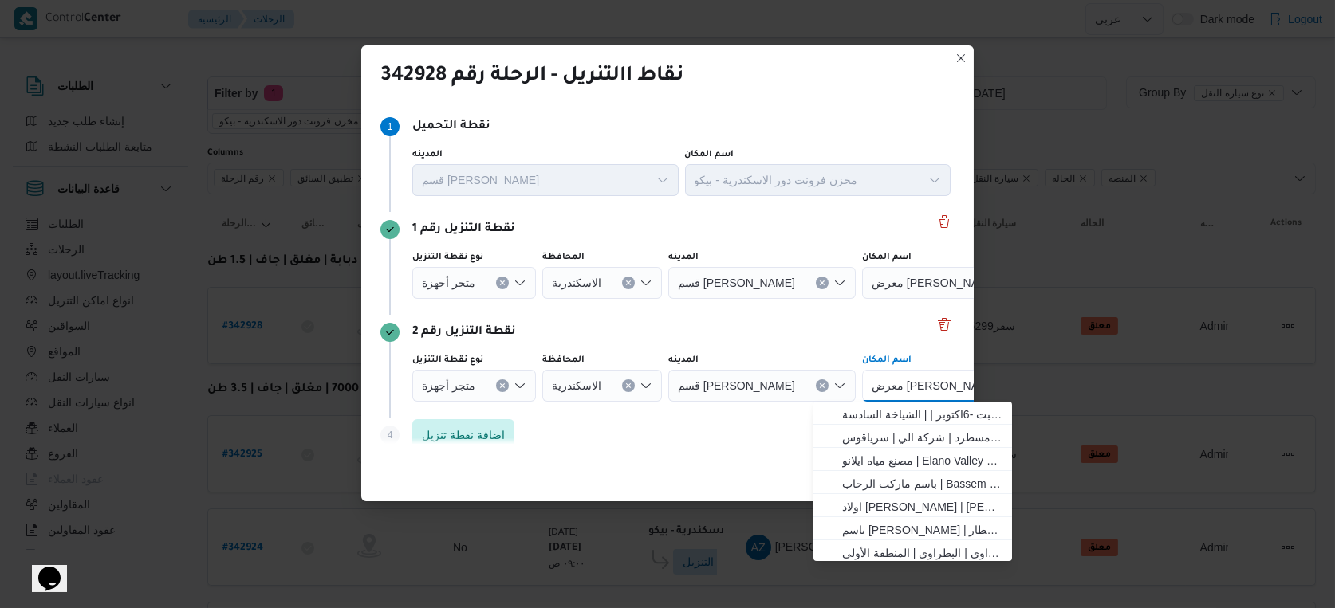
click at [630, 441] on div "Step 4 is disabled 4 اضافة نقطة تنزيل" at bounding box center [667, 438] width 574 height 41
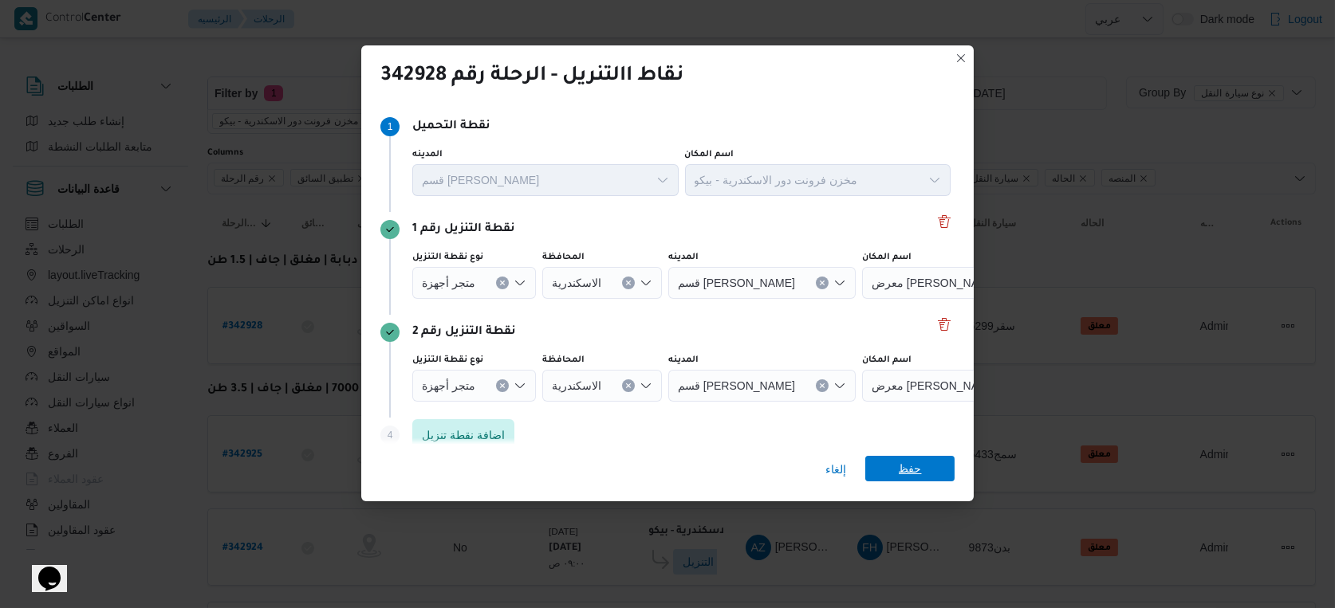
click at [913, 472] on span "حفظ" at bounding box center [910, 469] width 23 height 26
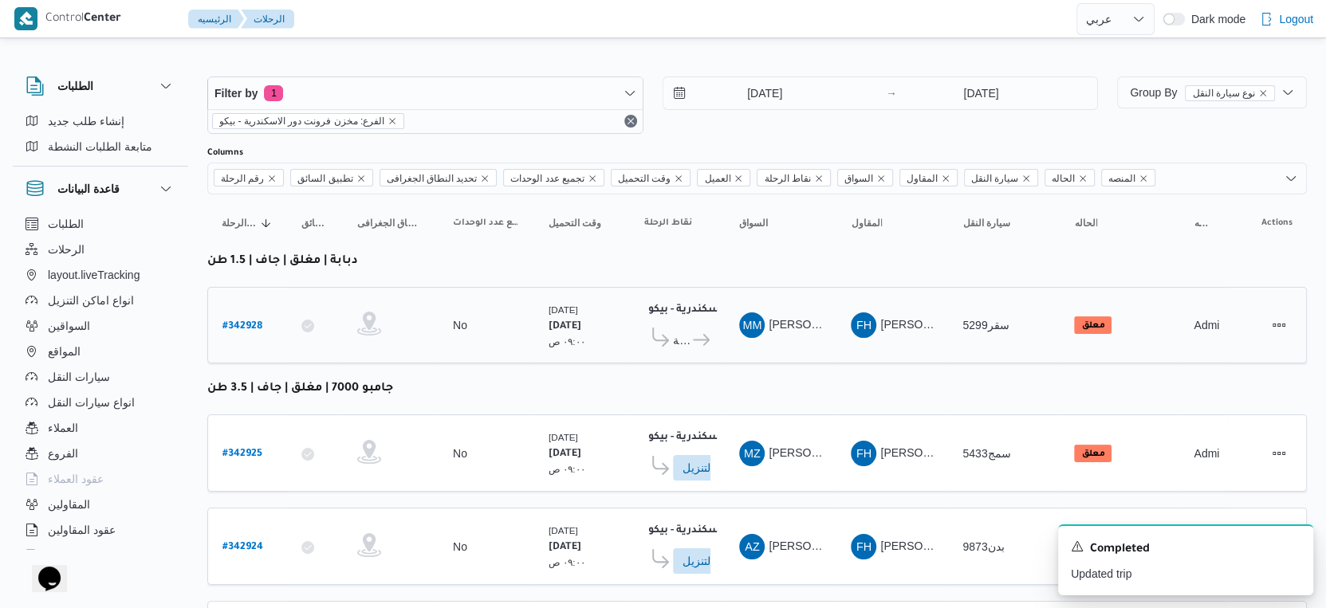
click at [687, 339] on span "معرض ايهاب سنتر - سموحة اسكندرية" at bounding box center [682, 340] width 18 height 19
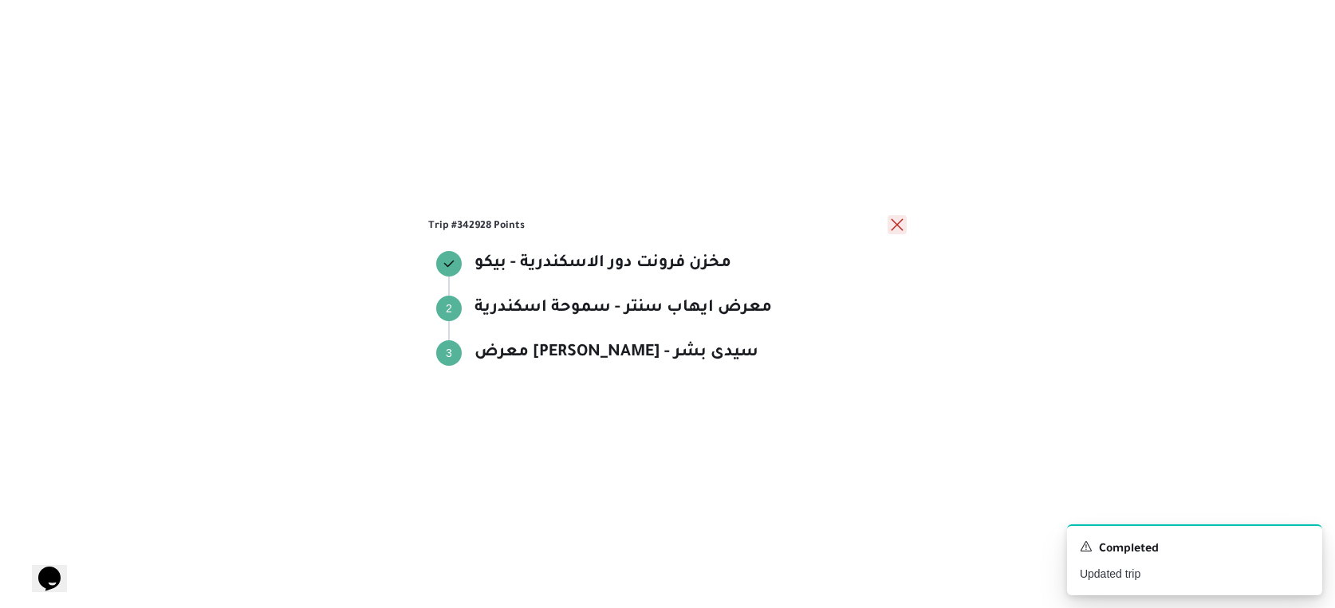
click at [895, 226] on button "close" at bounding box center [896, 224] width 19 height 19
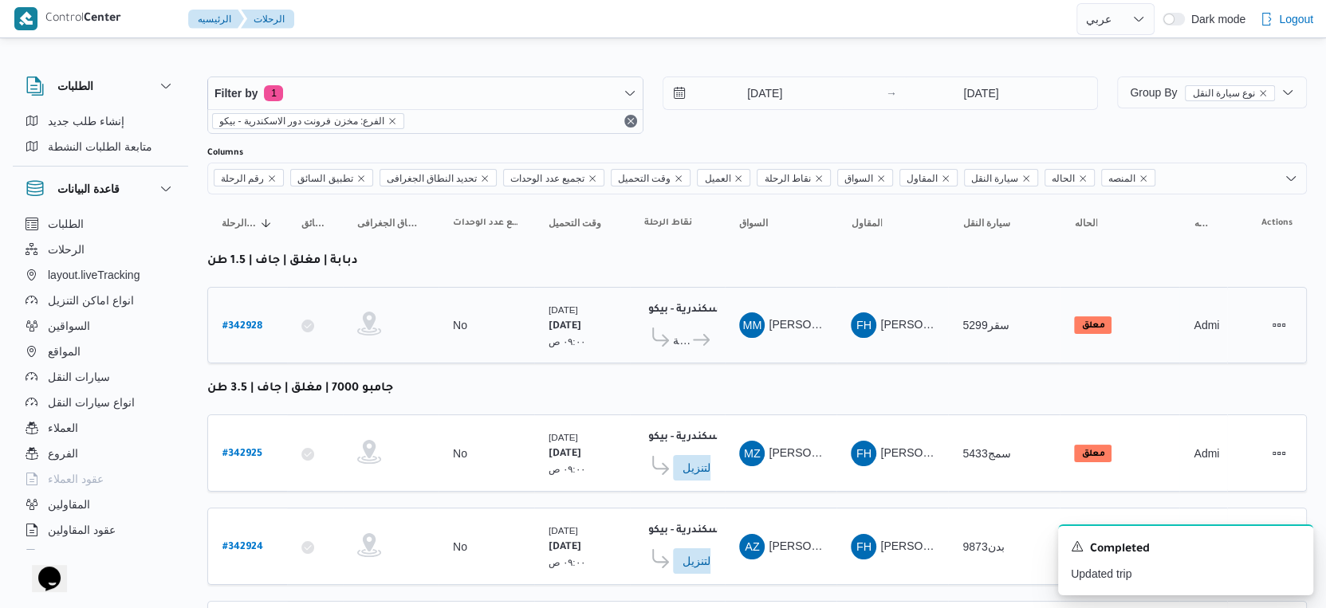
click at [701, 334] on icon at bounding box center [701, 340] width 17 height 12
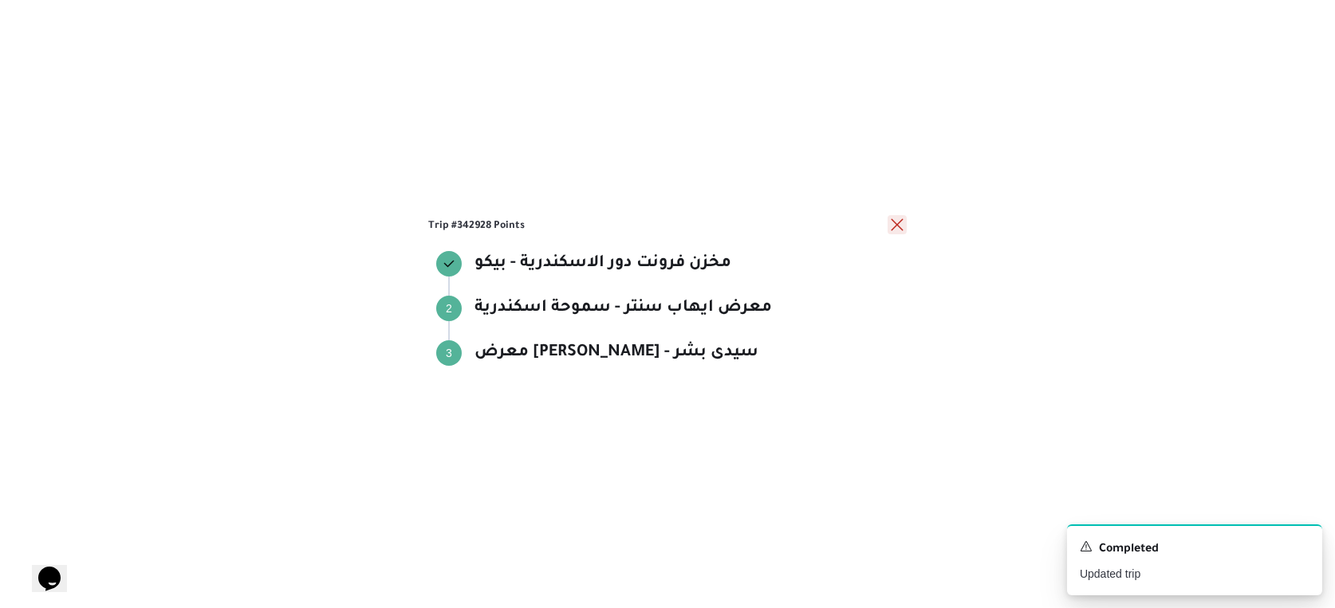
click at [902, 226] on button "close" at bounding box center [896, 224] width 19 height 19
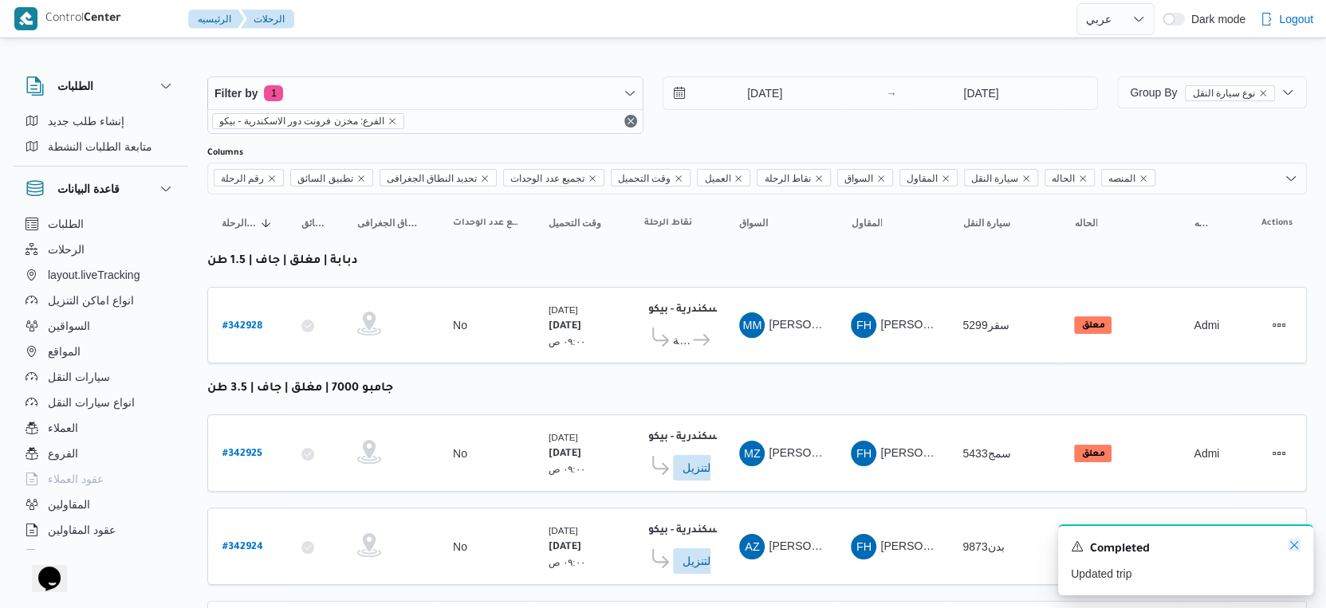
click at [1294, 549] on icon "Dismiss toast" at bounding box center [1294, 545] width 13 height 13
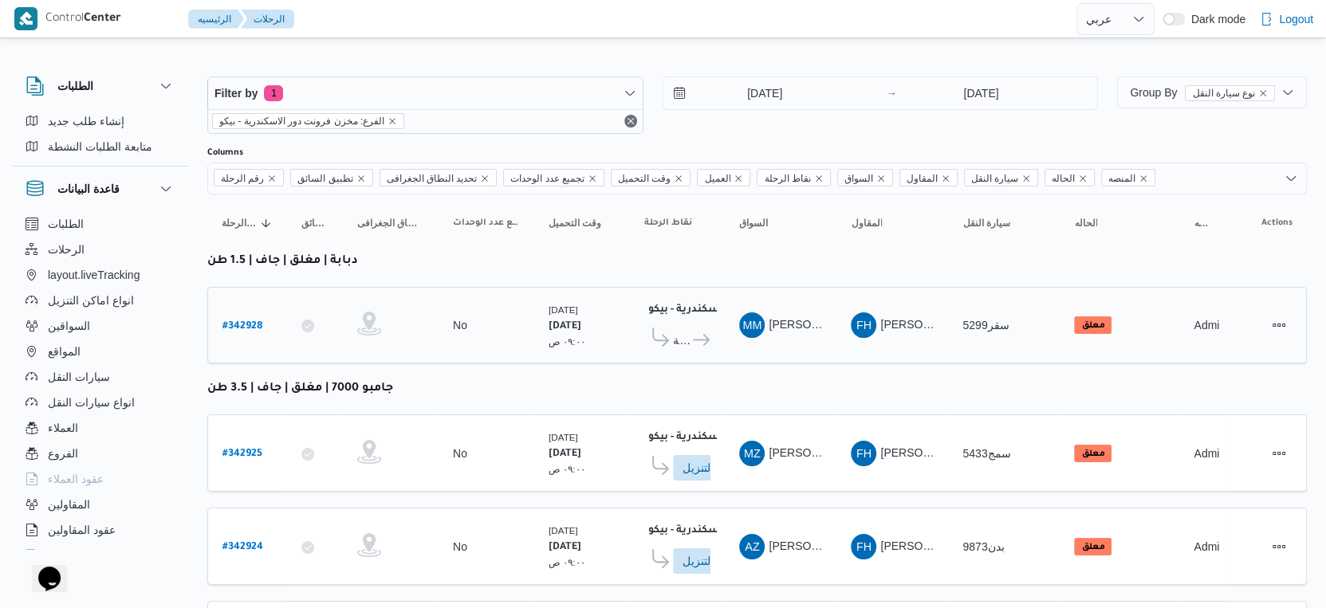
click at [246, 321] on b "# 342928" at bounding box center [242, 326] width 40 height 11
select select "ar"
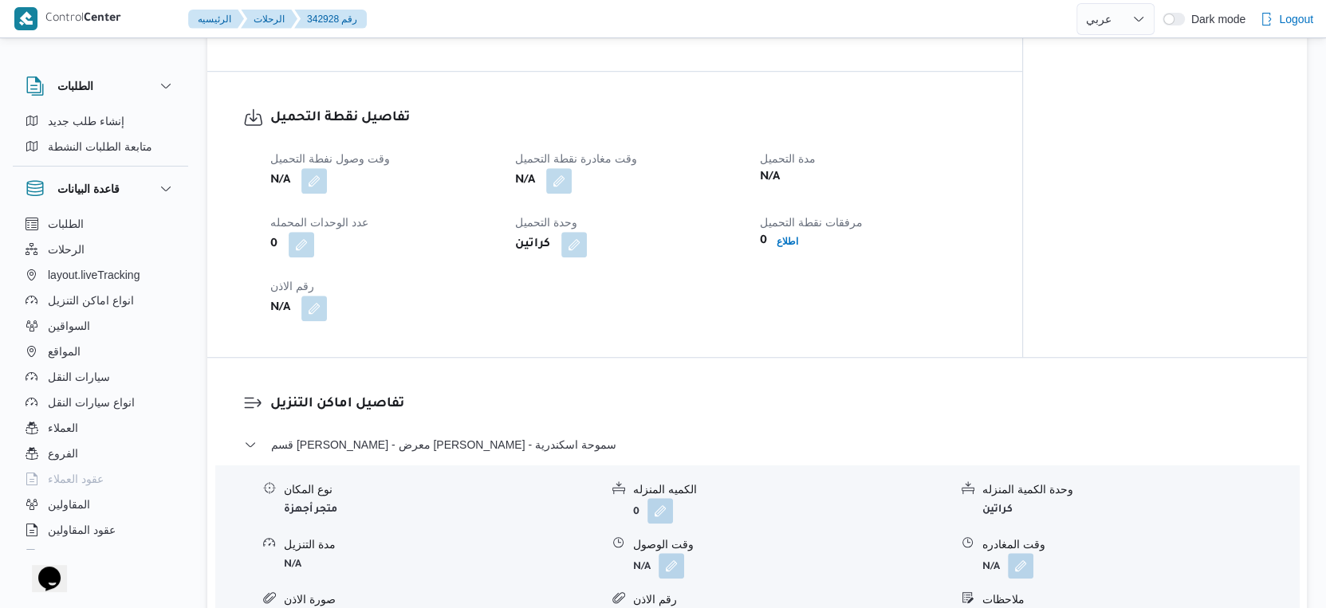
scroll to position [974, 0]
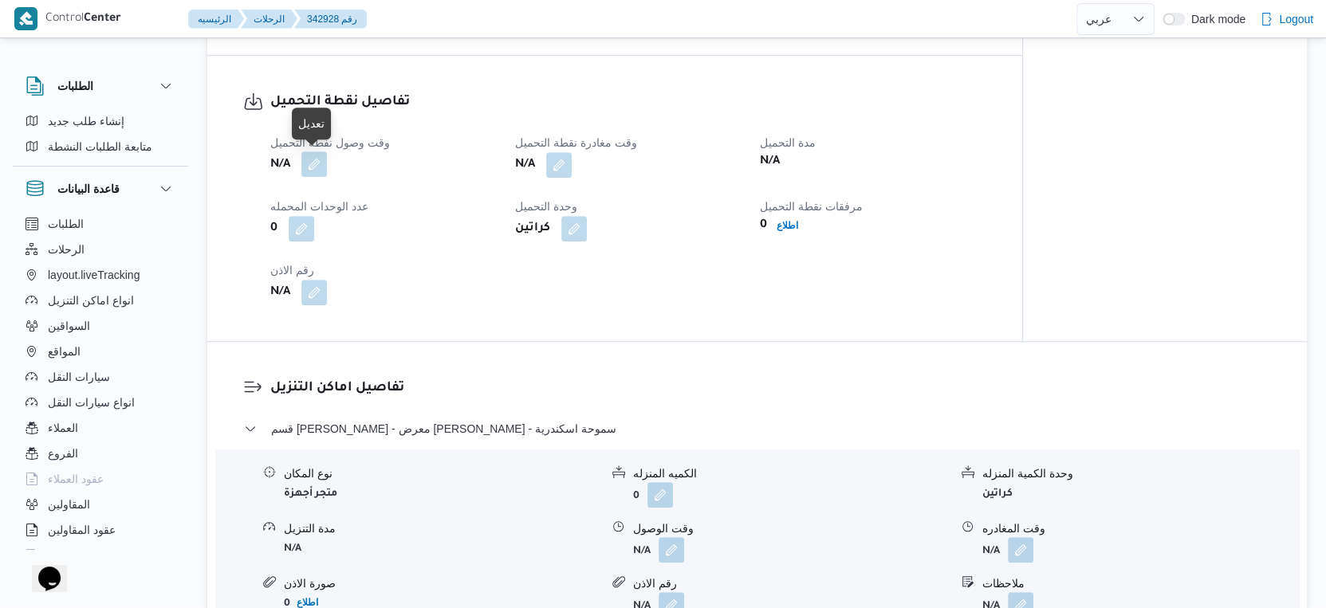
click at [321, 163] on button "button" at bounding box center [314, 164] width 26 height 26
click at [413, 300] on div "N/A" at bounding box center [383, 292] width 229 height 29
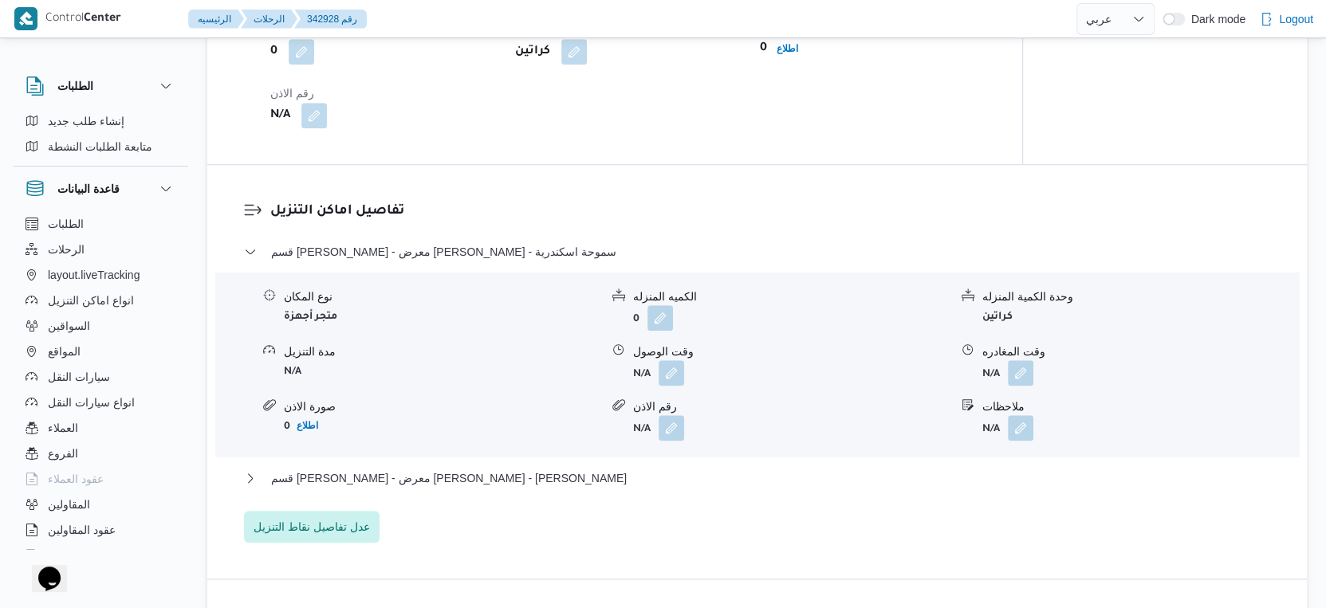
scroll to position [886, 0]
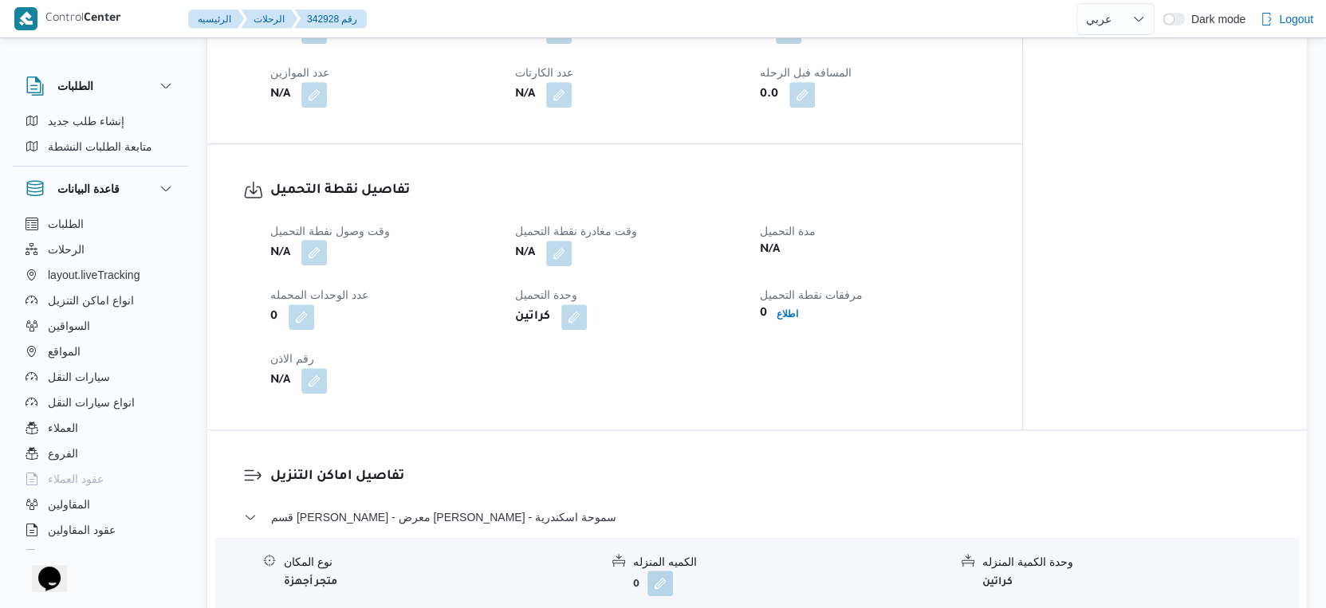
click at [313, 255] on button "button" at bounding box center [314, 253] width 26 height 26
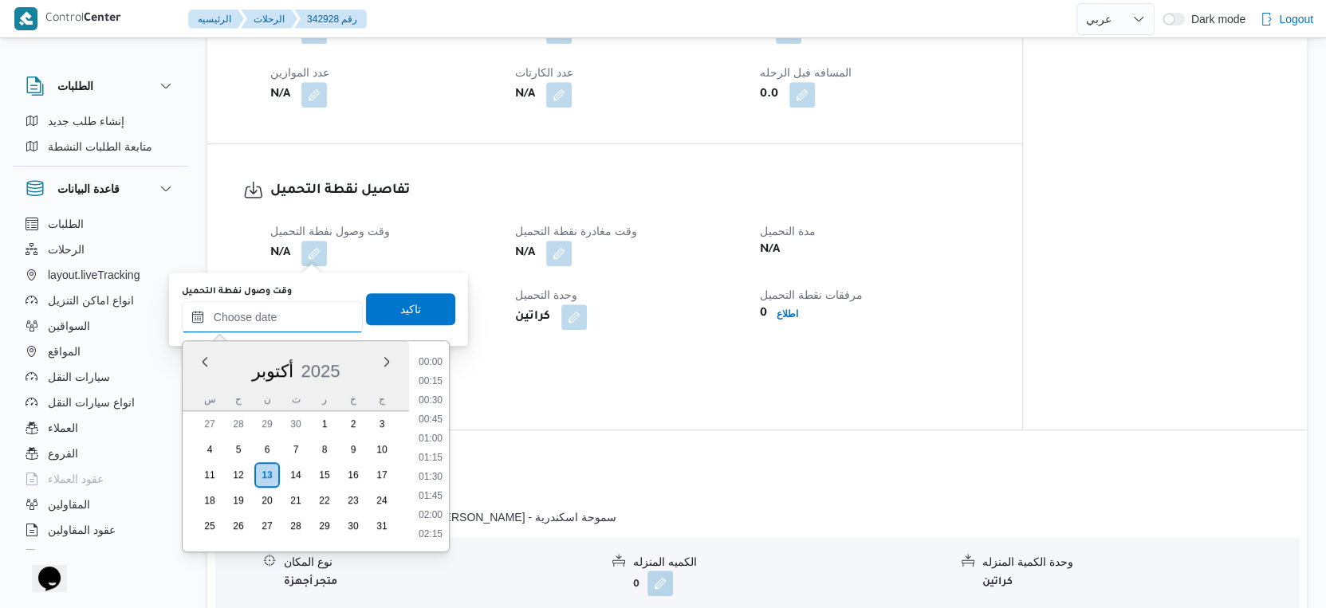
drag, startPoint x: 301, startPoint y: 305, endPoint x: 317, endPoint y: 322, distance: 23.7
click at [301, 305] on input "وقت وصول نفطة التحميل" at bounding box center [272, 317] width 181 height 32
click at [437, 431] on li "10:30" at bounding box center [430, 434] width 37 height 16
type input "١٣/١٠/٢٠٢٥ ١٠:٣٠"
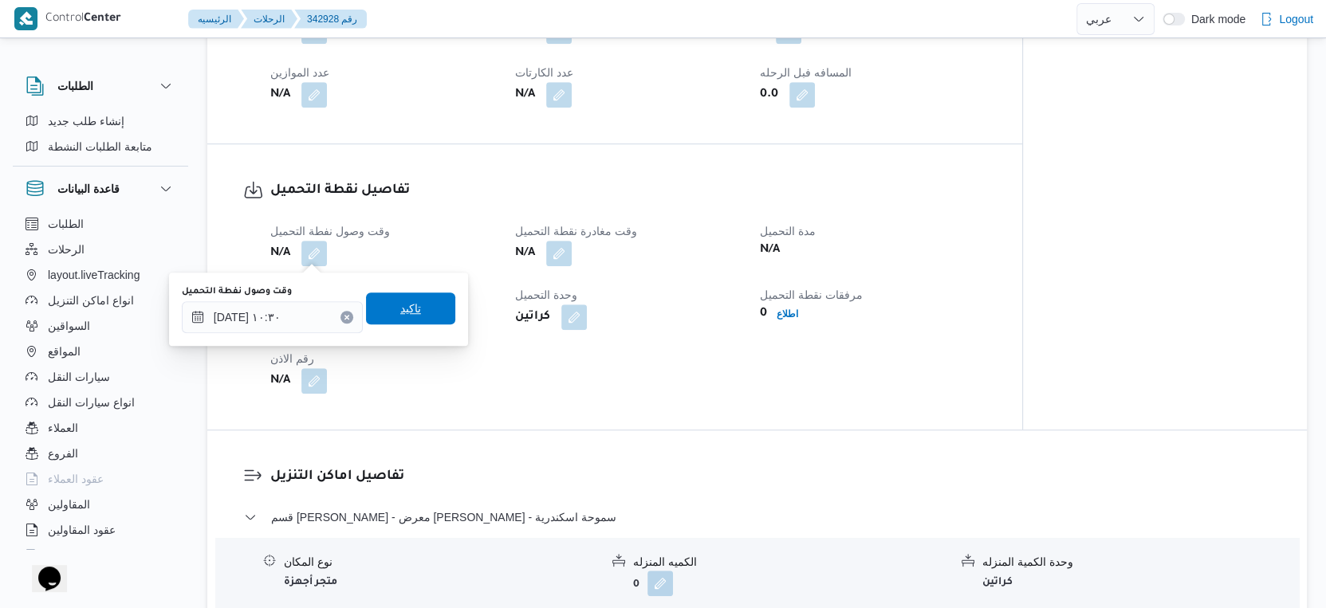
click at [416, 304] on span "تاكيد" at bounding box center [410, 309] width 89 height 32
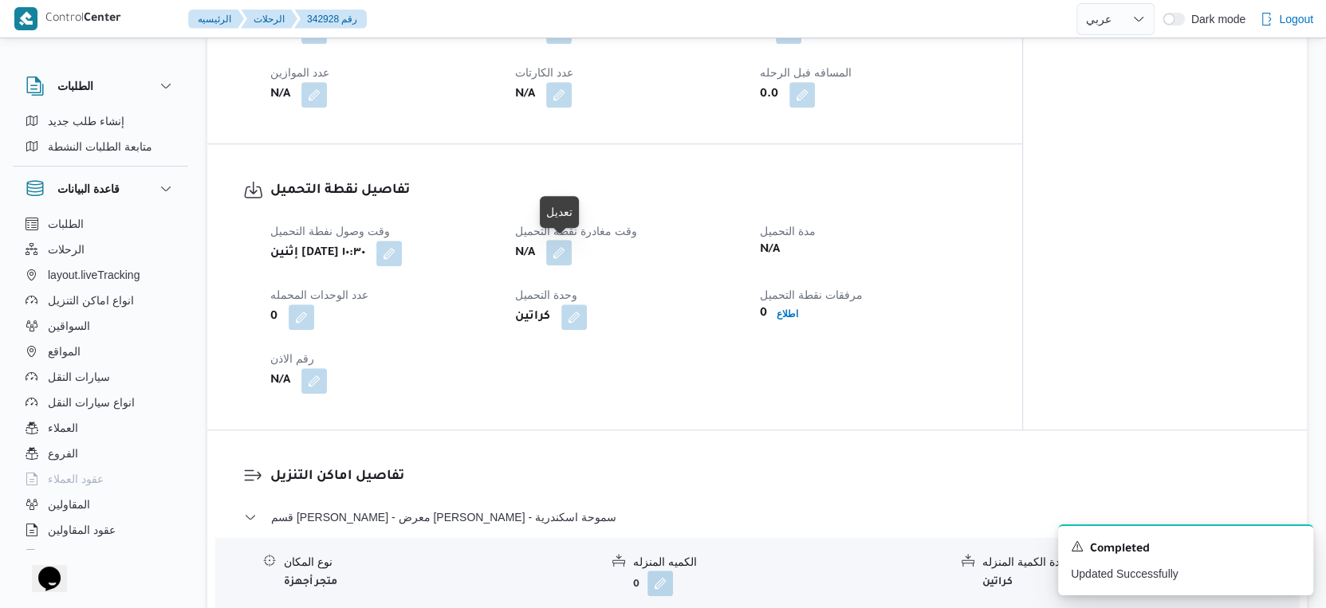
click at [571, 255] on button "button" at bounding box center [559, 253] width 26 height 26
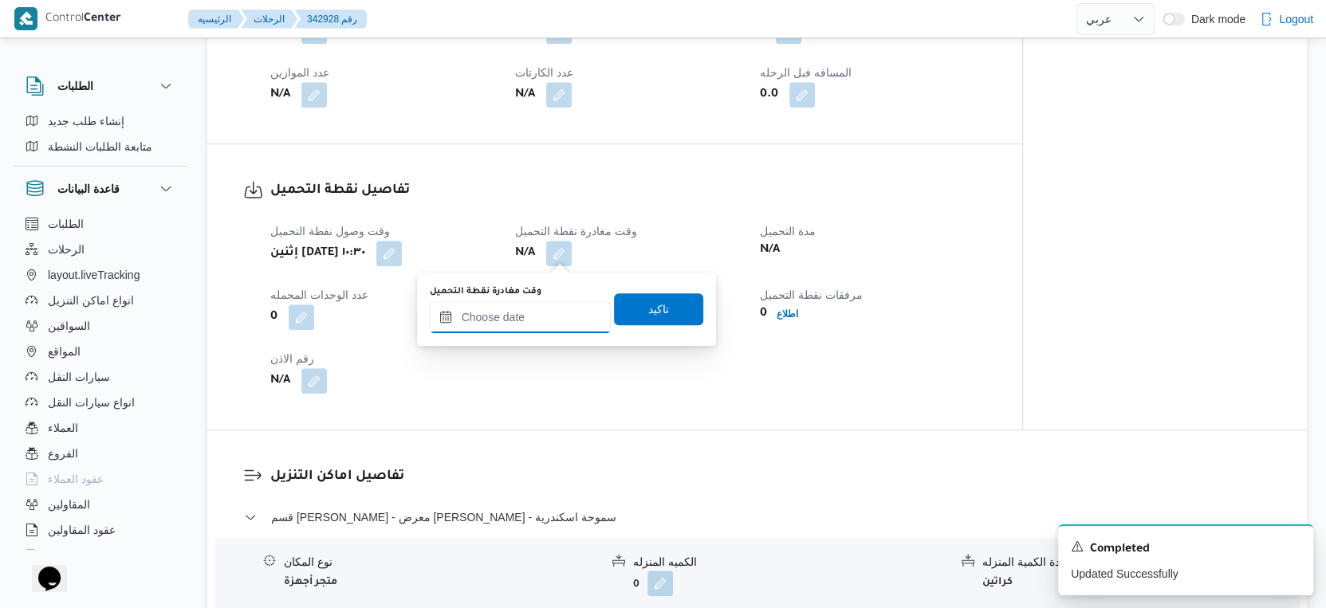
drag, startPoint x: 557, startPoint y: 308, endPoint x: 567, endPoint y: 325, distance: 19.7
click at [557, 308] on input "وقت مغادرة نقطة التحميل" at bounding box center [520, 317] width 181 height 32
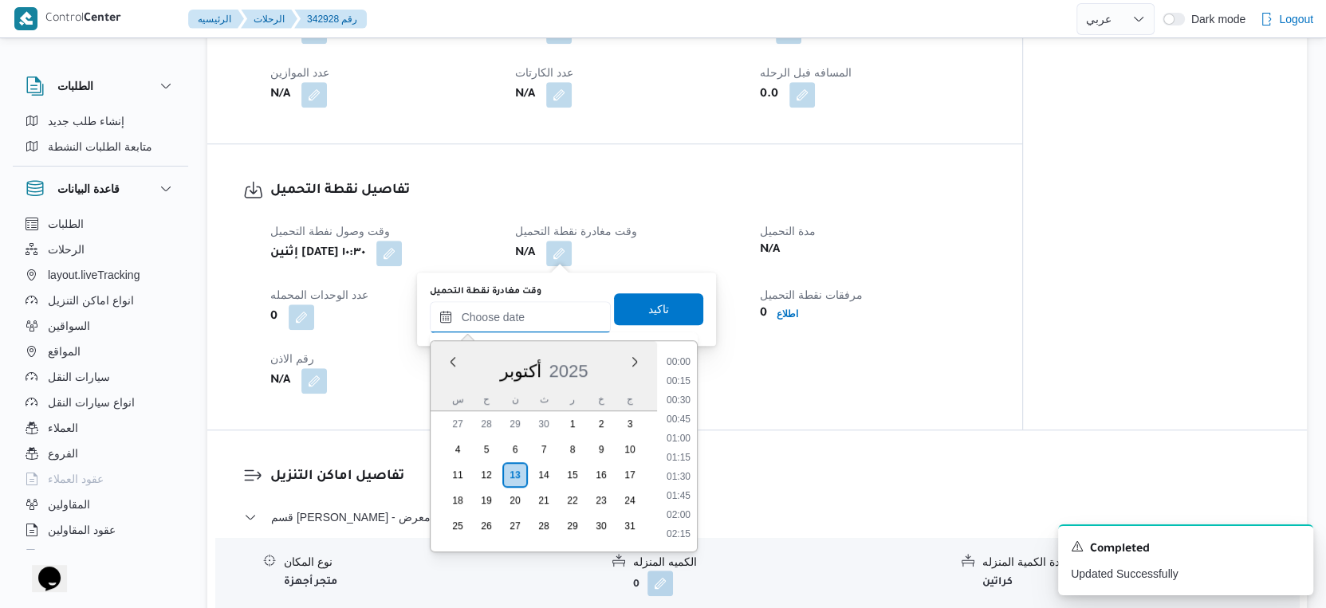
scroll to position [820, 0]
click at [675, 416] on li "11:30" at bounding box center [678, 422] width 37 height 16
type input "١٣/١٠/٢٠٢٥ ١١:٣٠"
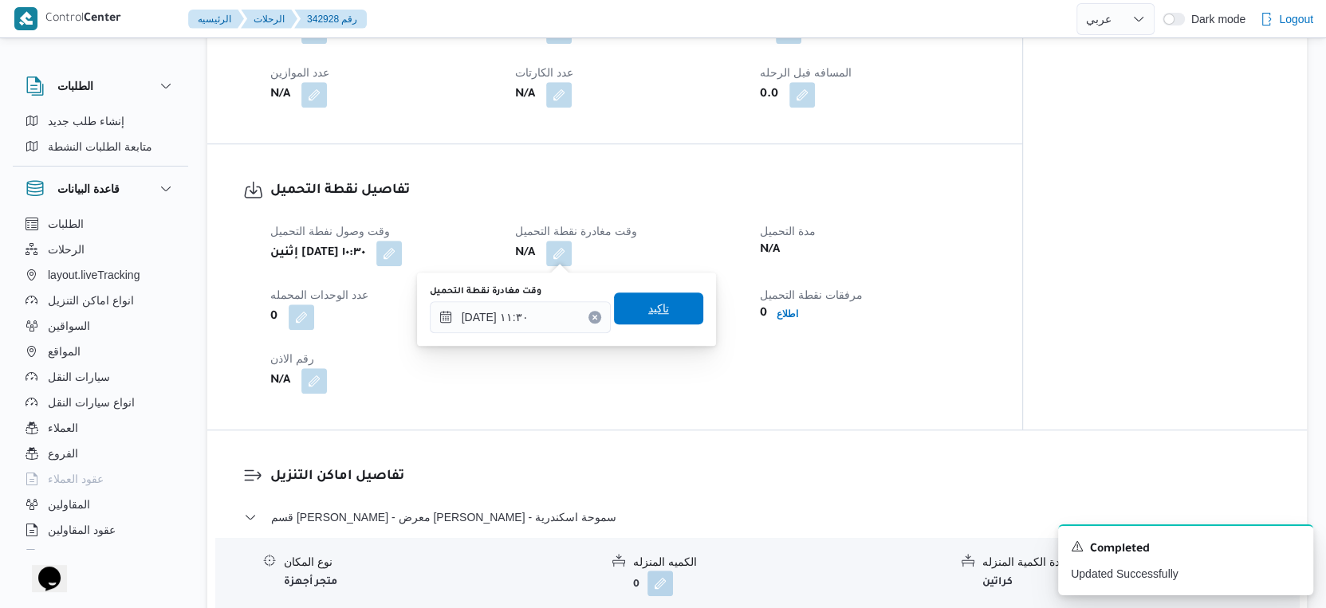
click at [659, 309] on span "تاكيد" at bounding box center [658, 309] width 89 height 32
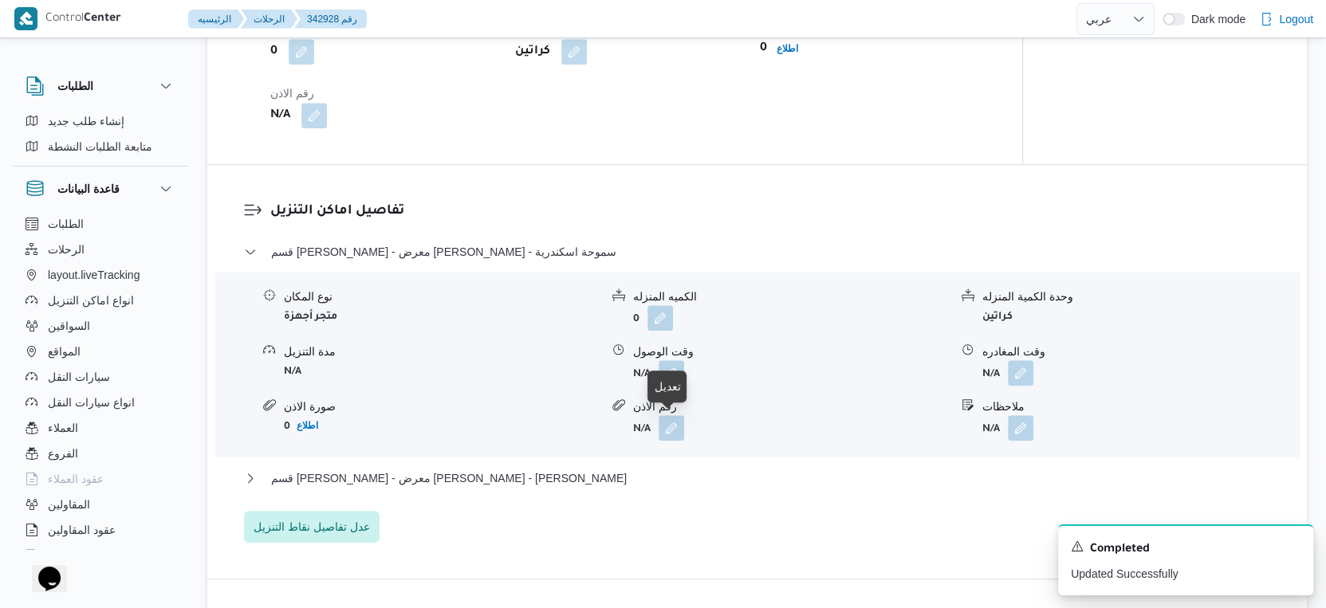
scroll to position [1063, 0]
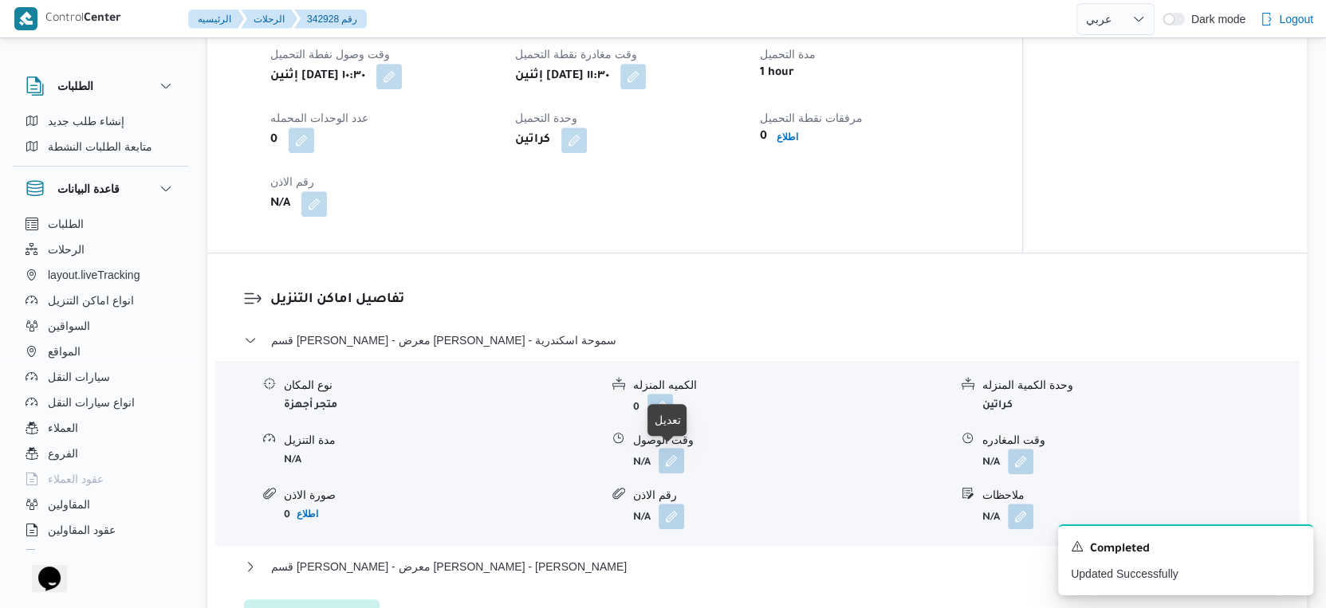
click at [682, 457] on button "button" at bounding box center [672, 461] width 26 height 26
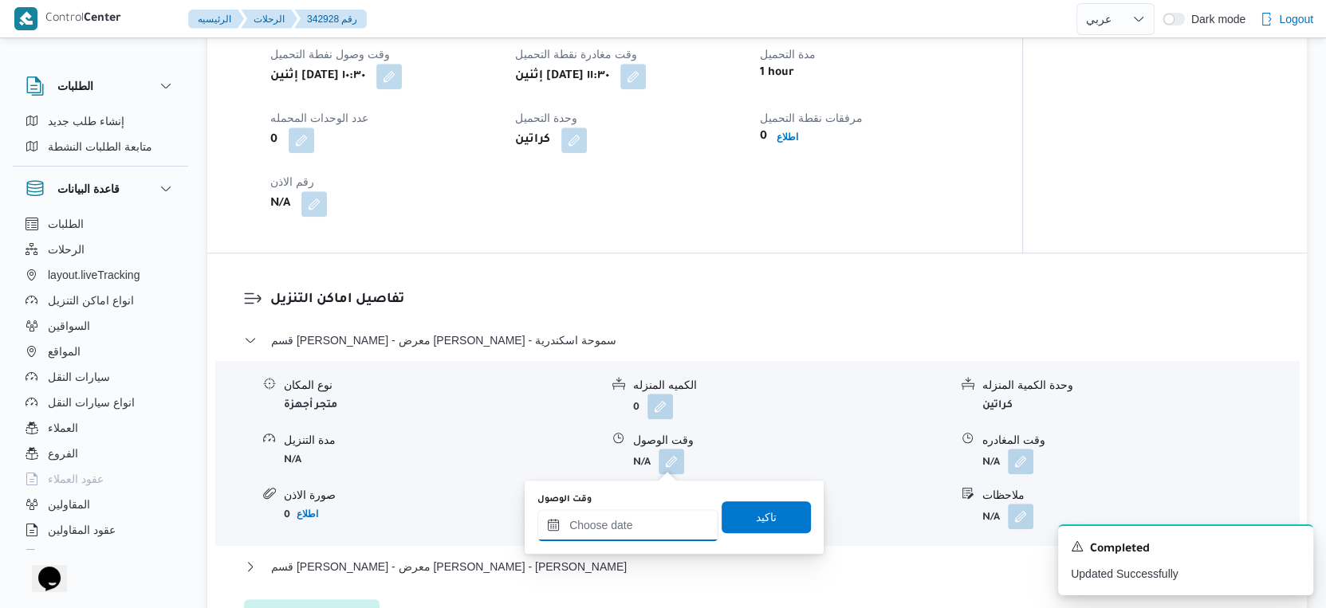
click at [663, 514] on input "وقت الوصول" at bounding box center [627, 526] width 181 height 32
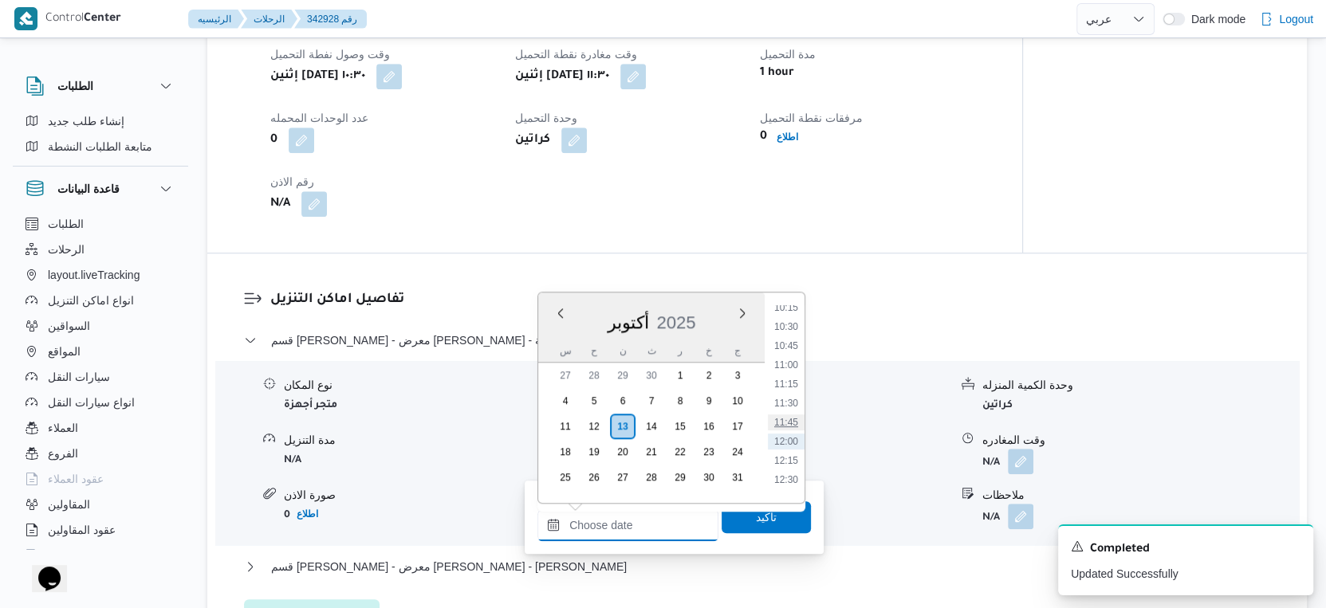
scroll to position [820, 0]
click at [787, 411] on li "12:00" at bounding box center [786, 411] width 37 height 16
type input "١٣/١٠/٢٠٢٥ ١٢:٠٠"
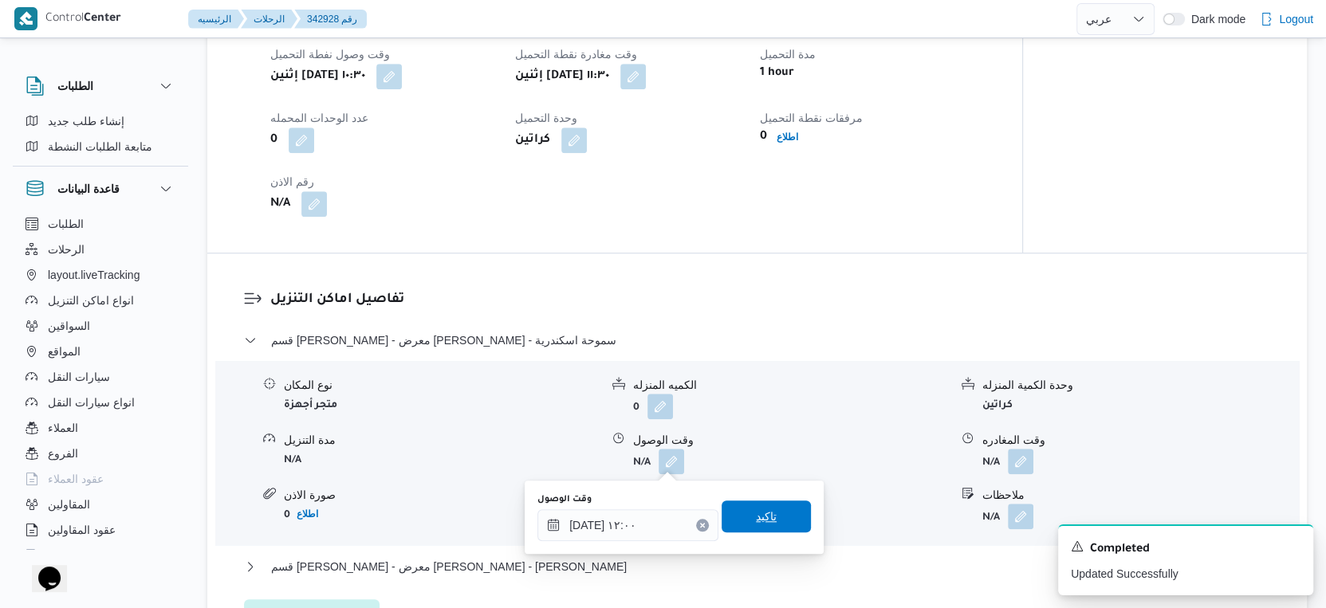
click at [784, 510] on span "تاكيد" at bounding box center [766, 517] width 89 height 32
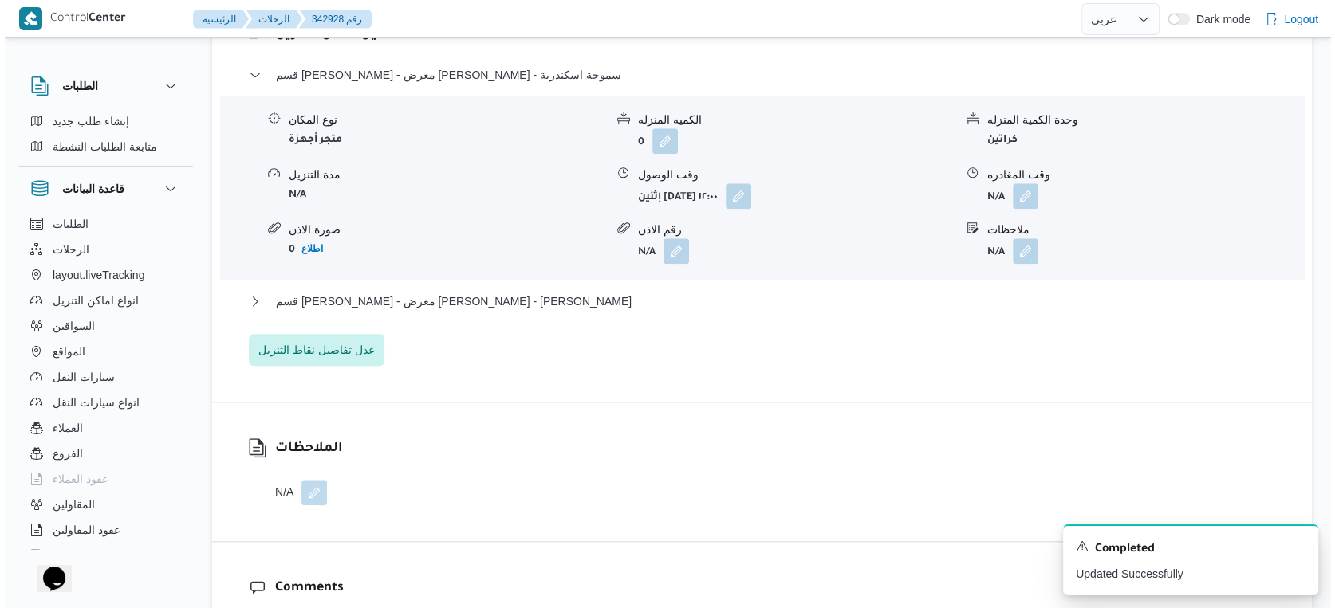
scroll to position [1329, 0]
click at [486, 304] on span "قسم سيدى جابر - معرض هانى فاضل - سيدى بشر" at bounding box center [449, 300] width 356 height 19
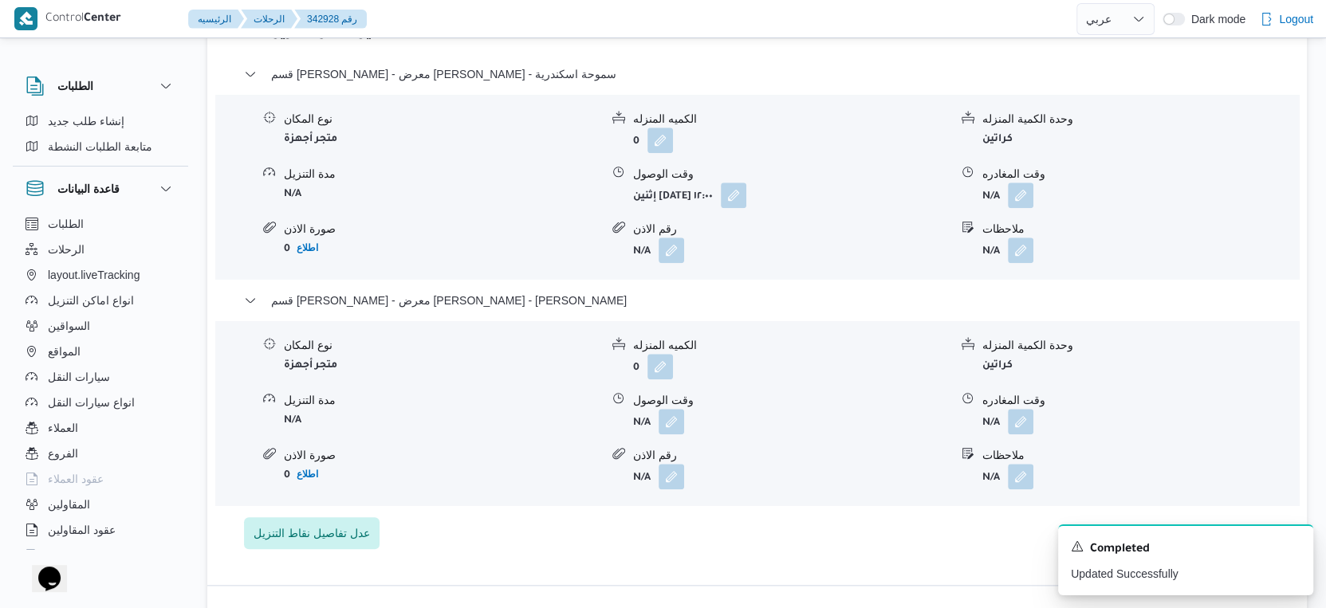
click at [472, 384] on div "نوع المكان متجر أجهزة الكميه المنزله 0 وحدة الكمية المنزله كراتين مدة التنزيل N…" at bounding box center [757, 413] width 1096 height 181
click at [324, 547] on span "عدل تفاصيل نقاط التنزيل" at bounding box center [312, 533] width 136 height 32
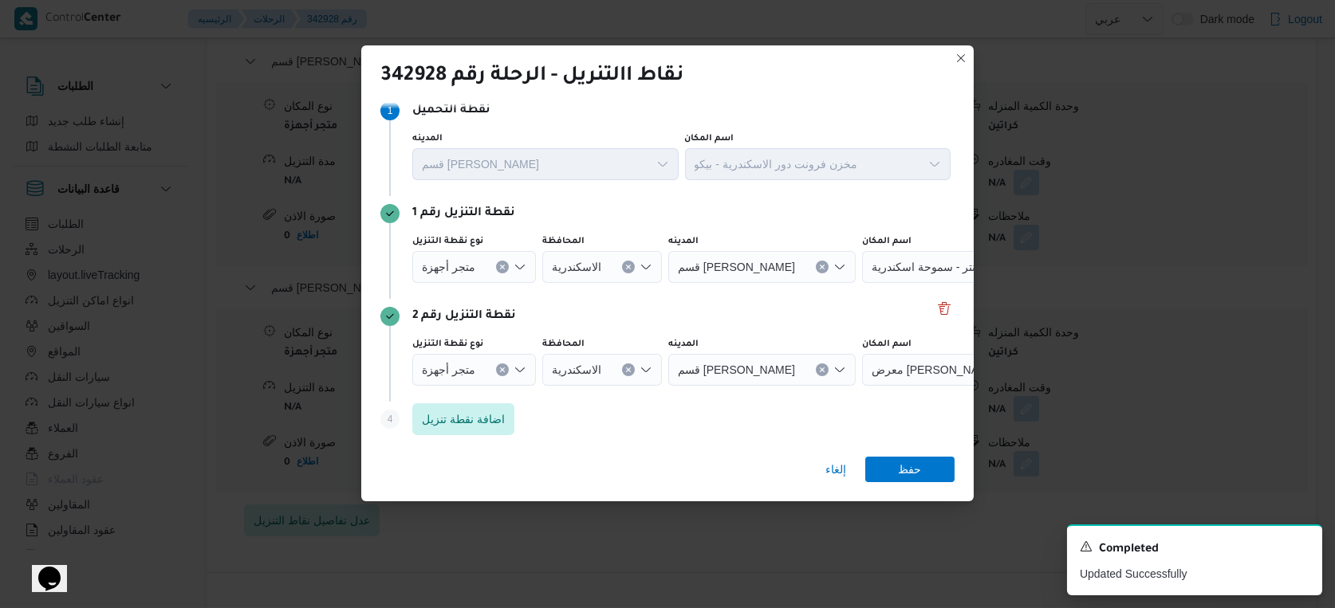
scroll to position [21, 0]
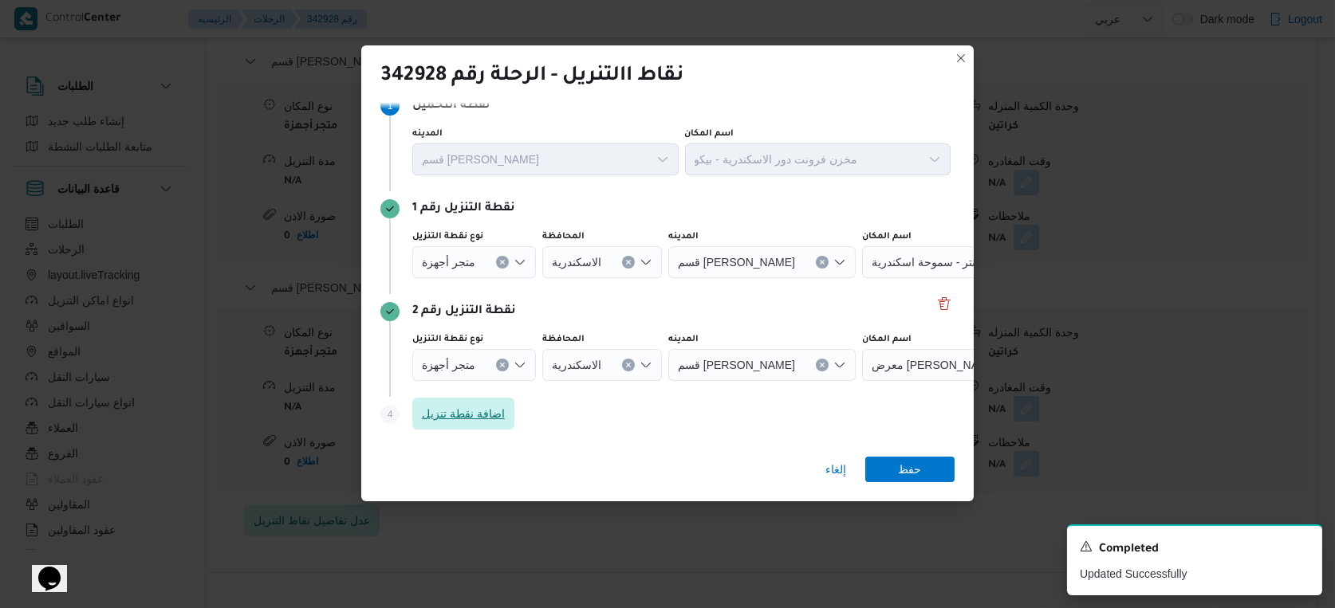
click at [497, 398] on div "Step 4 is disabled 4 اضافة نقطة تنزيل" at bounding box center [667, 417] width 574 height 41
click at [475, 405] on span "اضافة نقطة تنزيل" at bounding box center [463, 413] width 83 height 19
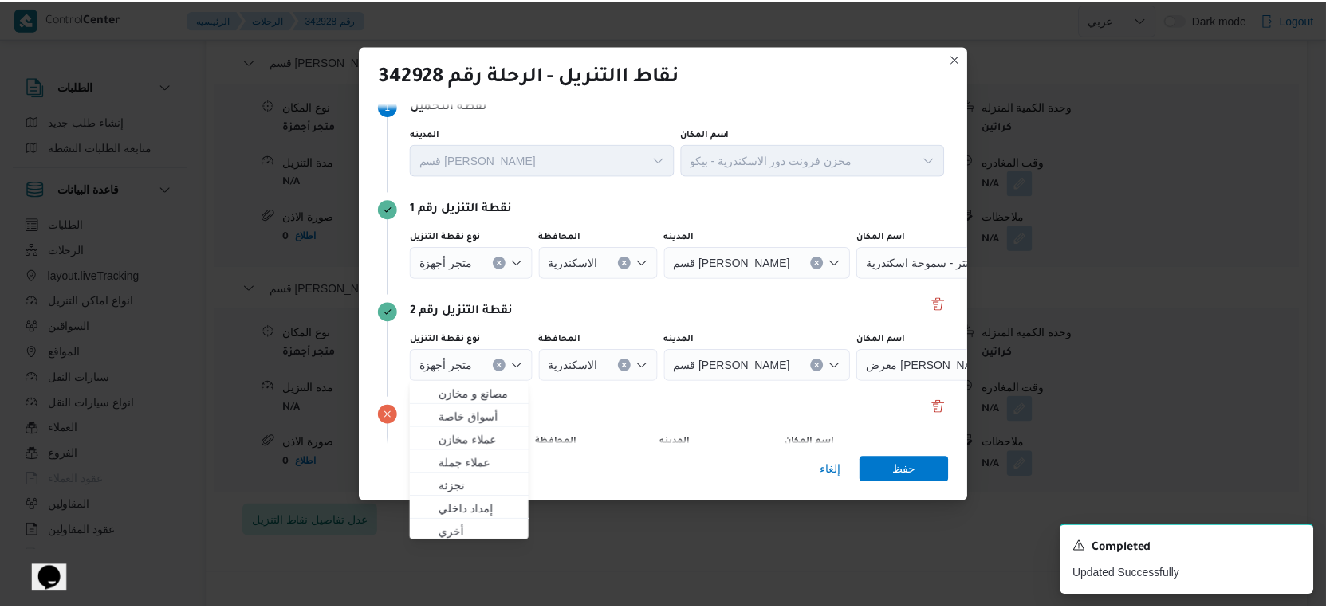
scroll to position [124, 0]
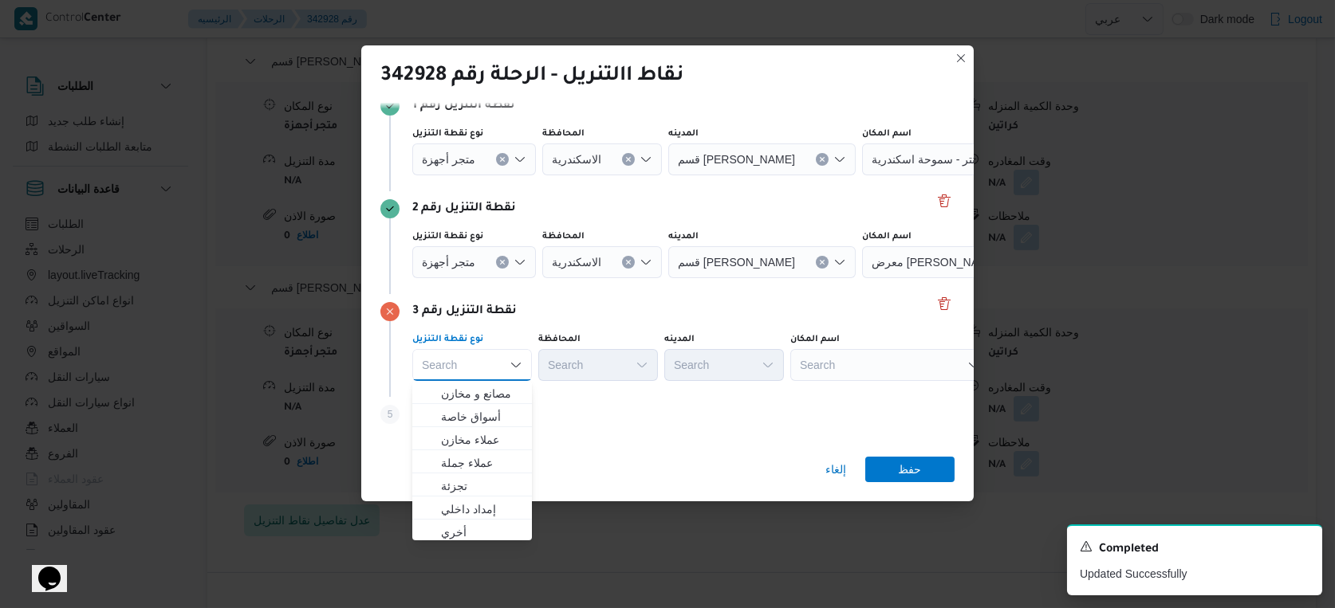
click at [858, 348] on div "اسم المكان Search" at bounding box center [889, 357] width 199 height 48
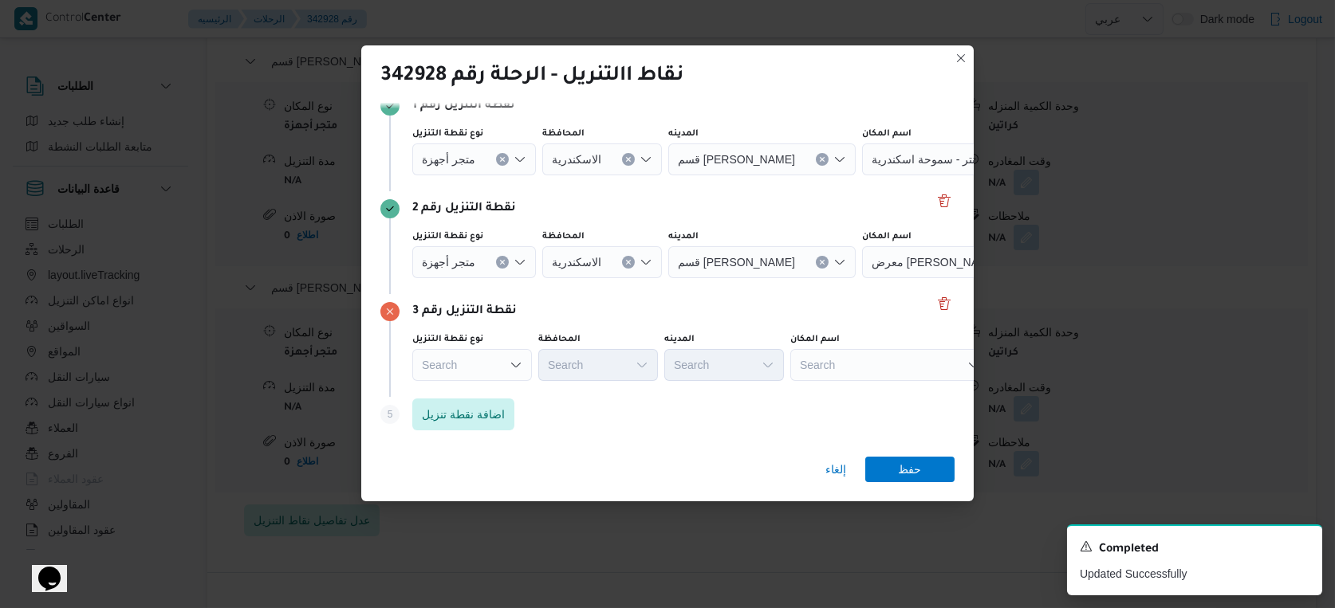
click at [864, 357] on div "Search" at bounding box center [889, 365] width 199 height 32
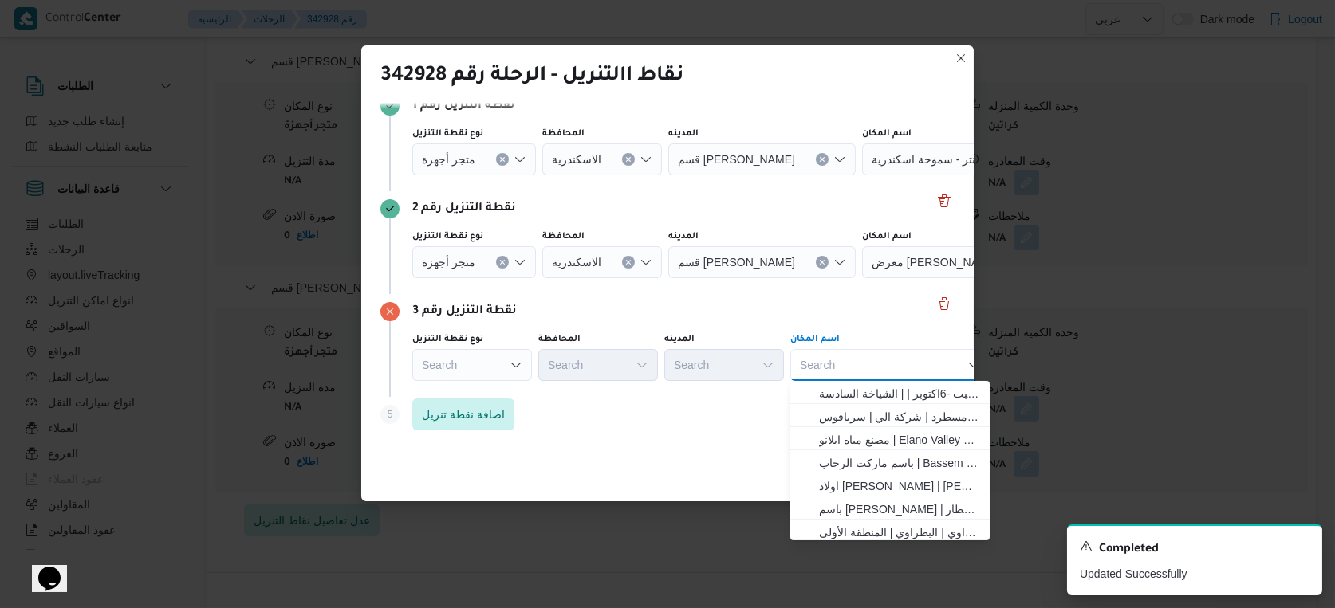
click at [456, 368] on div "Search" at bounding box center [472, 365] width 120 height 32
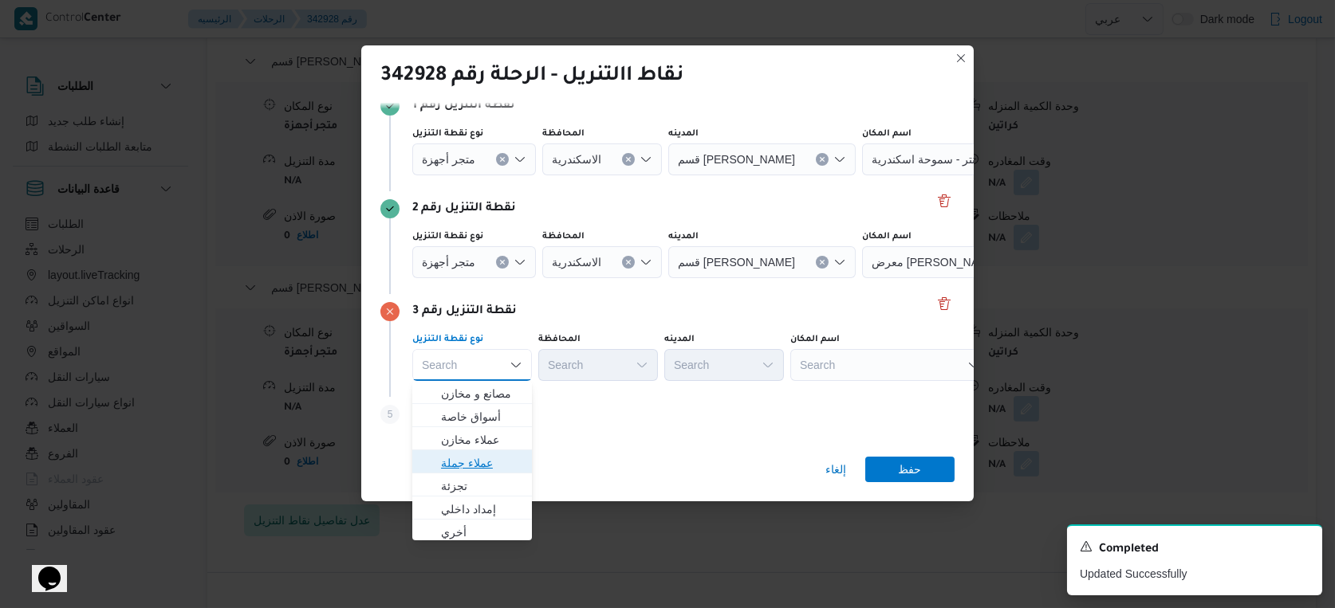
click at [485, 463] on span "عملاء جملة" at bounding box center [481, 463] width 81 height 19
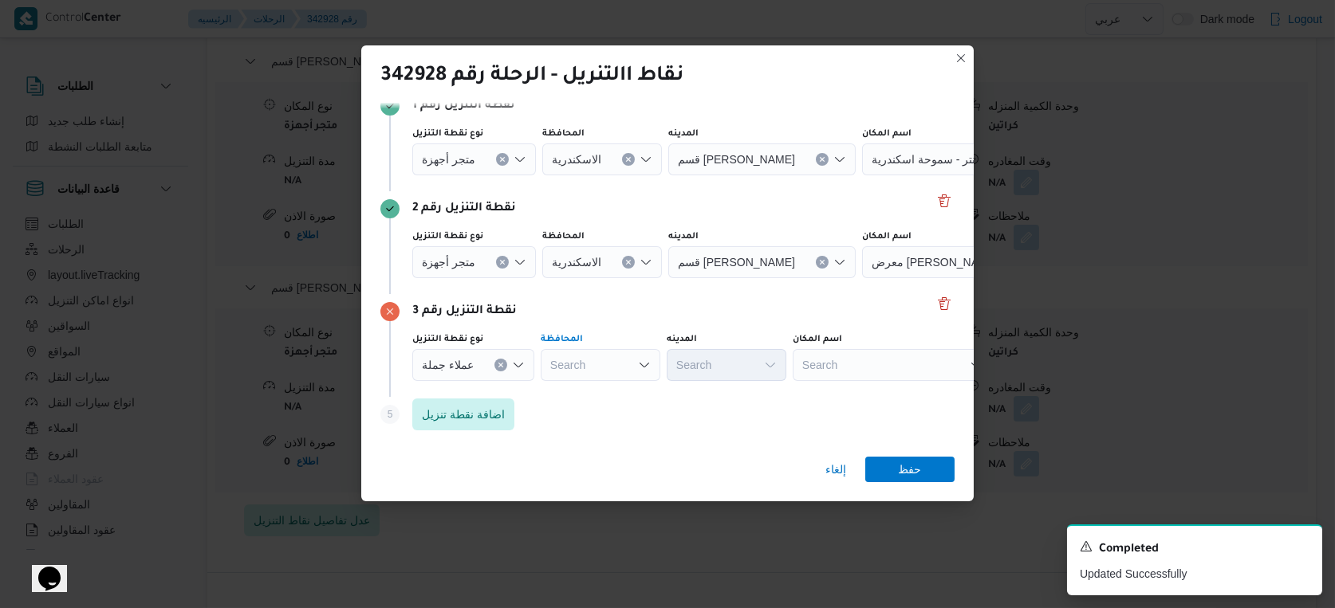
click at [580, 367] on div "Search" at bounding box center [601, 365] width 120 height 32
type input "الاسكندر"
click at [599, 362] on div "الاسكندر الاسكندر Combo box. Selected. الاسكندر. Selected. Combo box input. Sea…" at bounding box center [601, 365] width 120 height 32
click at [600, 388] on mark "الاسكندر" at bounding box center [596, 394] width 40 height 13
click at [731, 368] on div "Search" at bounding box center [727, 365] width 120 height 32
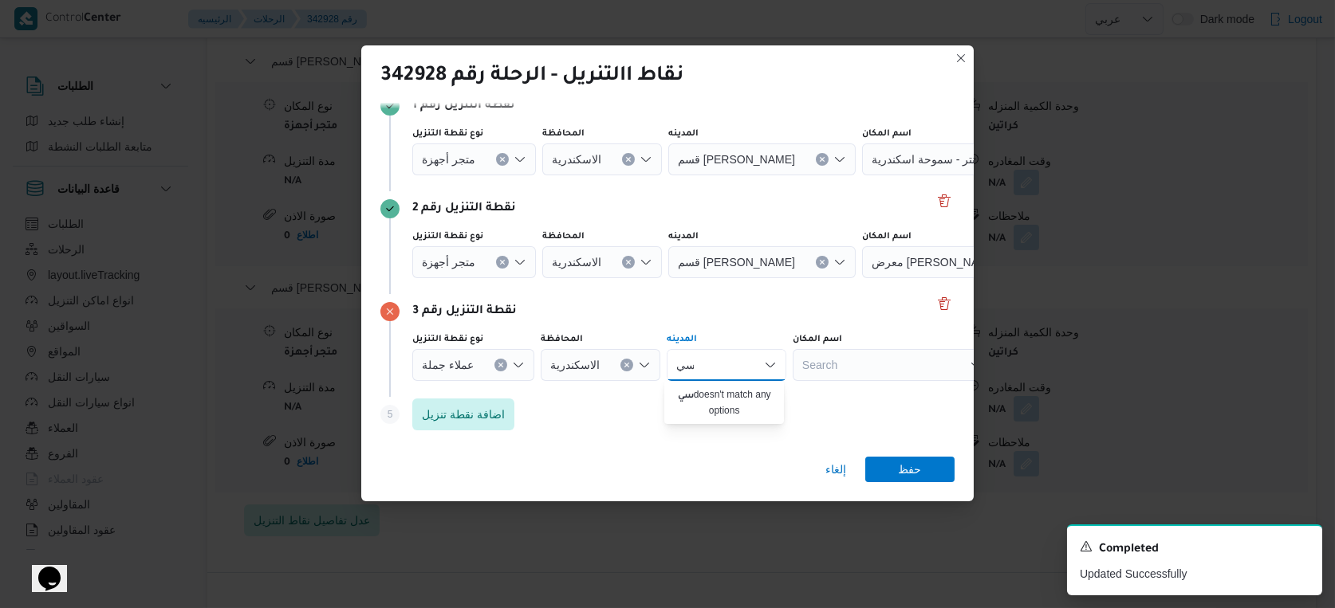
type input "س"
type input "المنتز"
click at [739, 395] on span "قسم المنتز ة" at bounding box center [733, 393] width 81 height 19
click at [916, 466] on span "حفظ" at bounding box center [910, 469] width 23 height 26
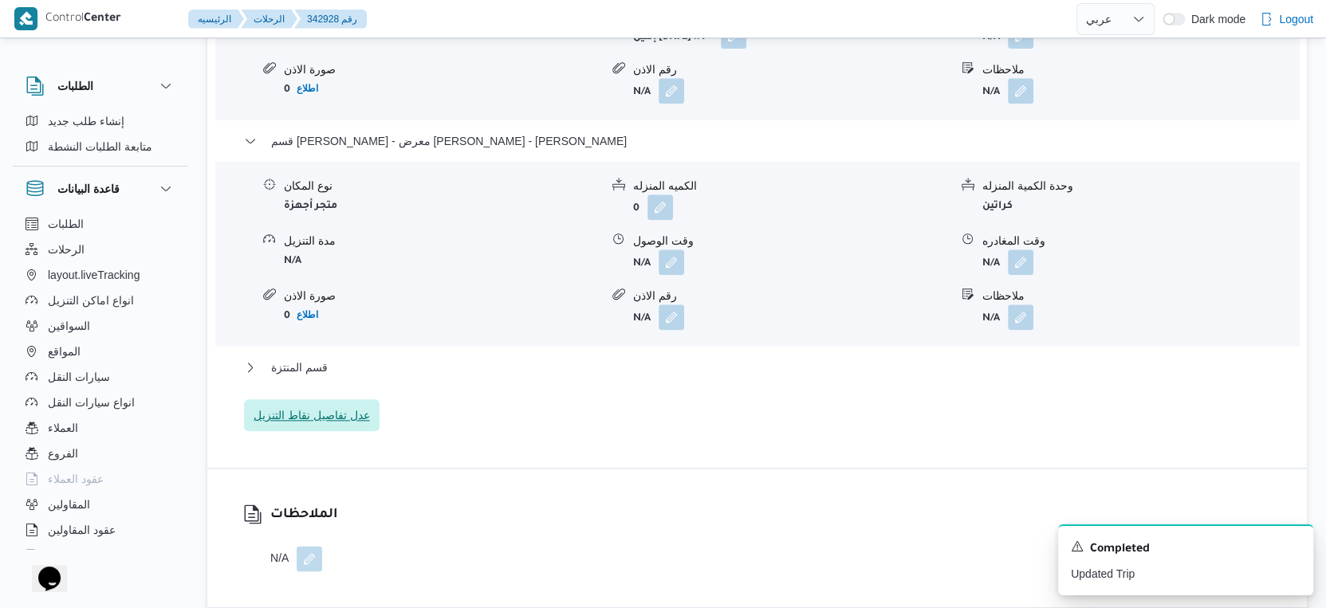
scroll to position [1506, 0]
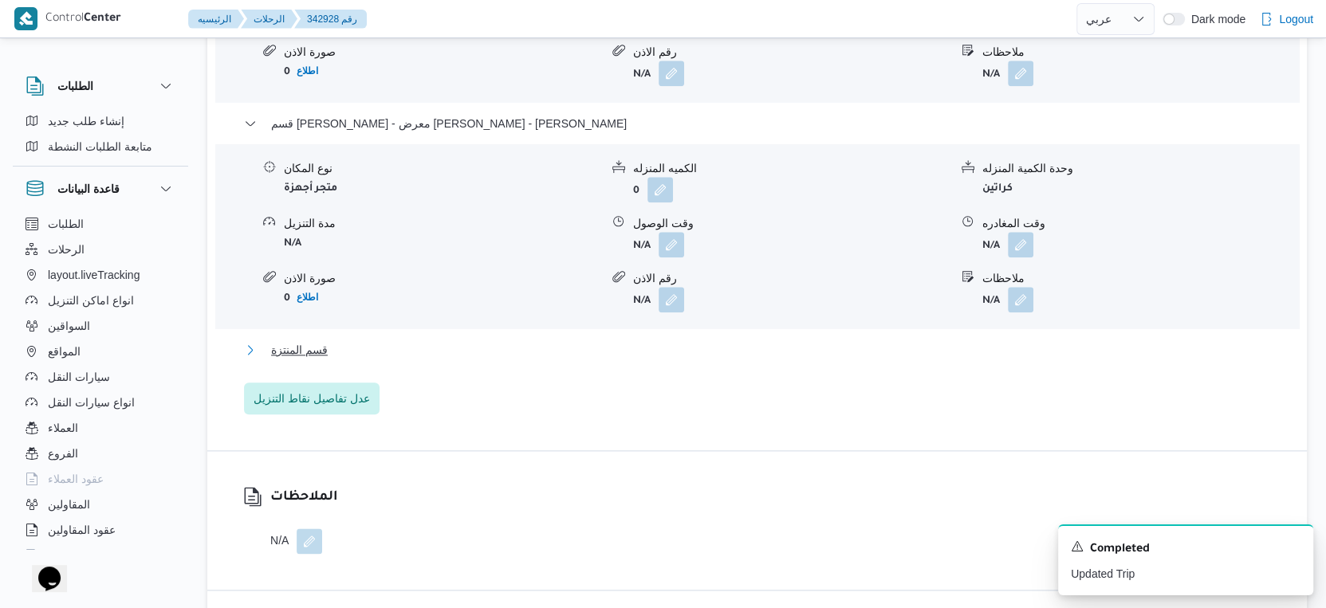
click at [339, 358] on button "قسم المنتزة" at bounding box center [757, 349] width 1027 height 19
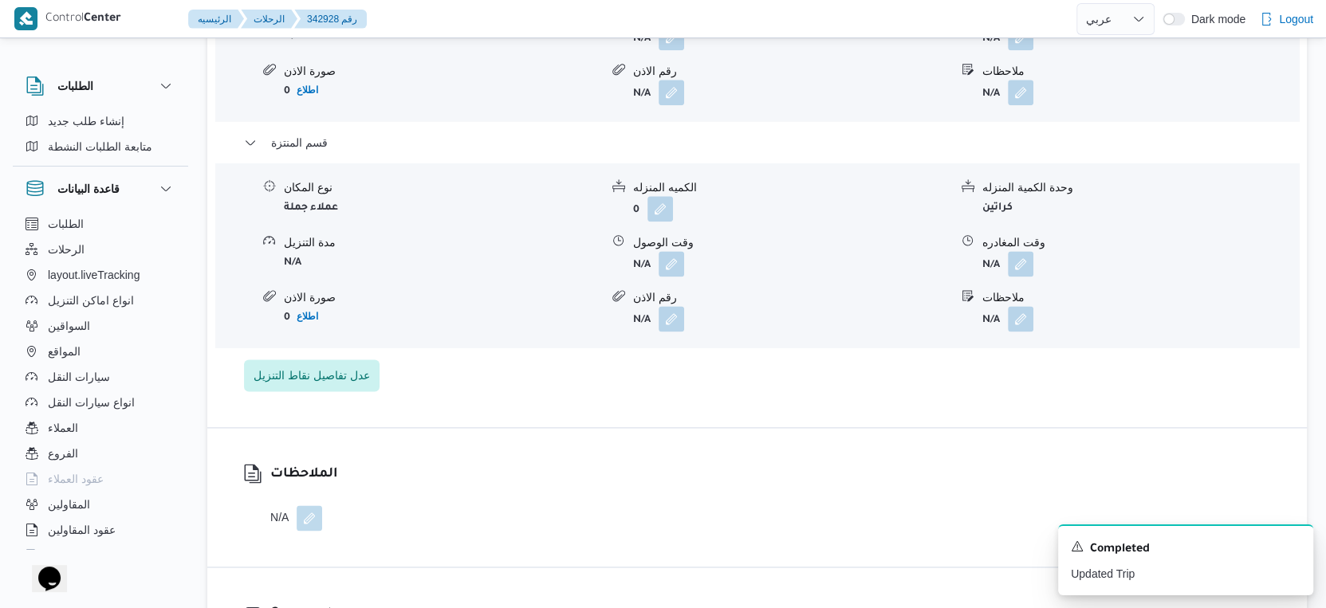
scroll to position [1683, 0]
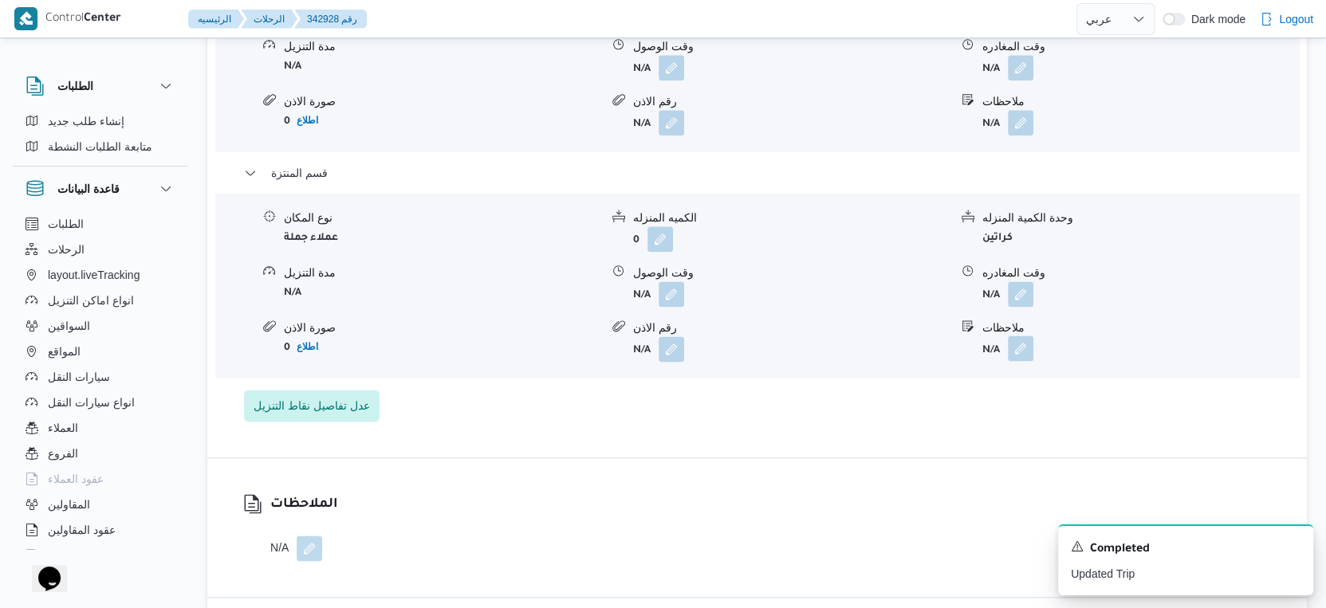
click at [1016, 342] on button "button" at bounding box center [1021, 349] width 26 height 26
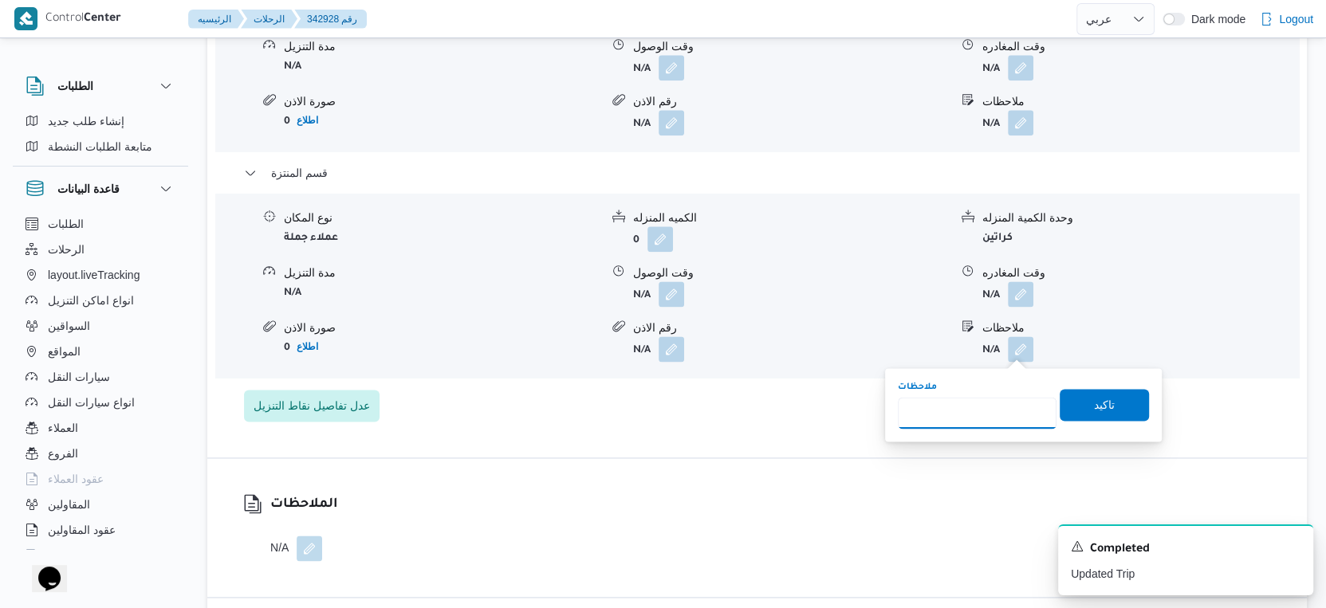
click at [976, 407] on input "ملاحظات" at bounding box center [977, 413] width 159 height 32
type input "عميل منزلى"
click at [1094, 395] on span "تاكيد" at bounding box center [1104, 404] width 21 height 19
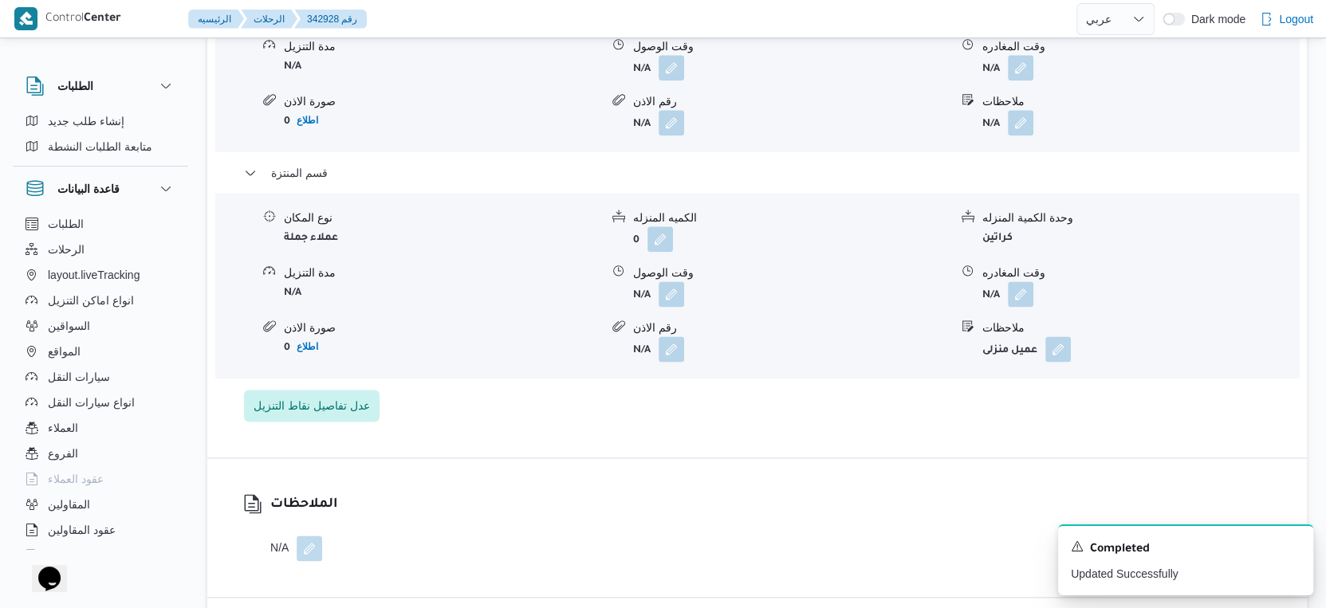
click at [773, 409] on div "قسم سيدى جابر - معرض ايهاب سنتر - سموحة اسكندرية نوع المكان متجر أجهزة الكميه ا…" at bounding box center [757, 66] width 1027 height 711
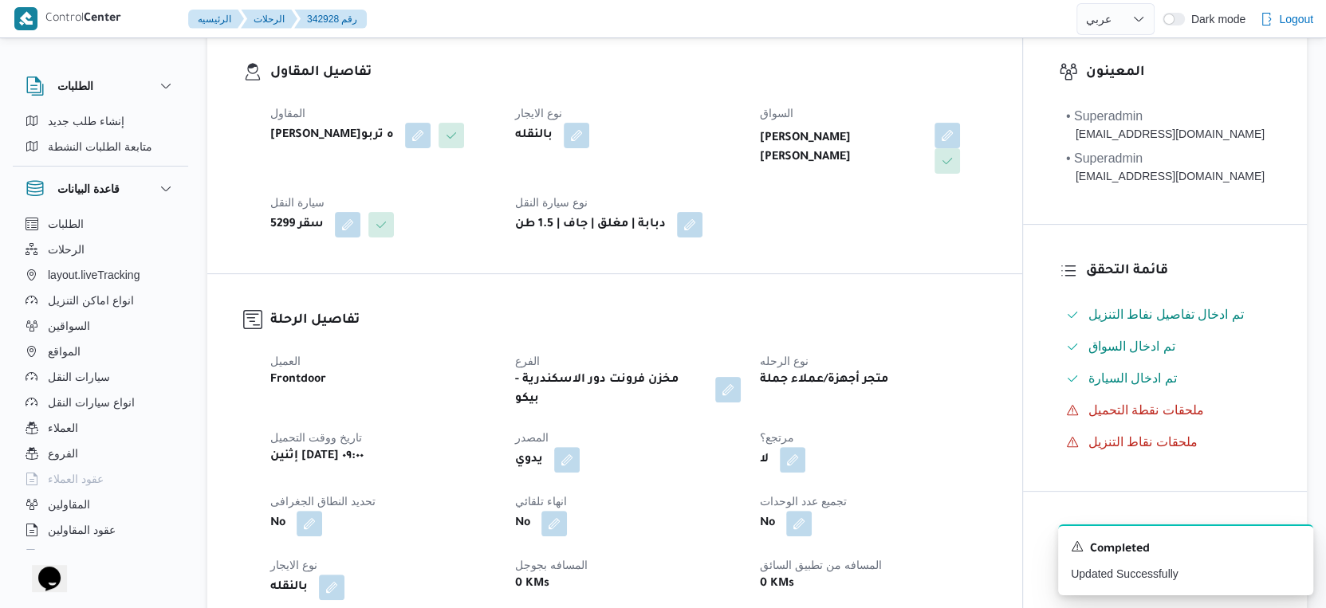
scroll to position [0, 0]
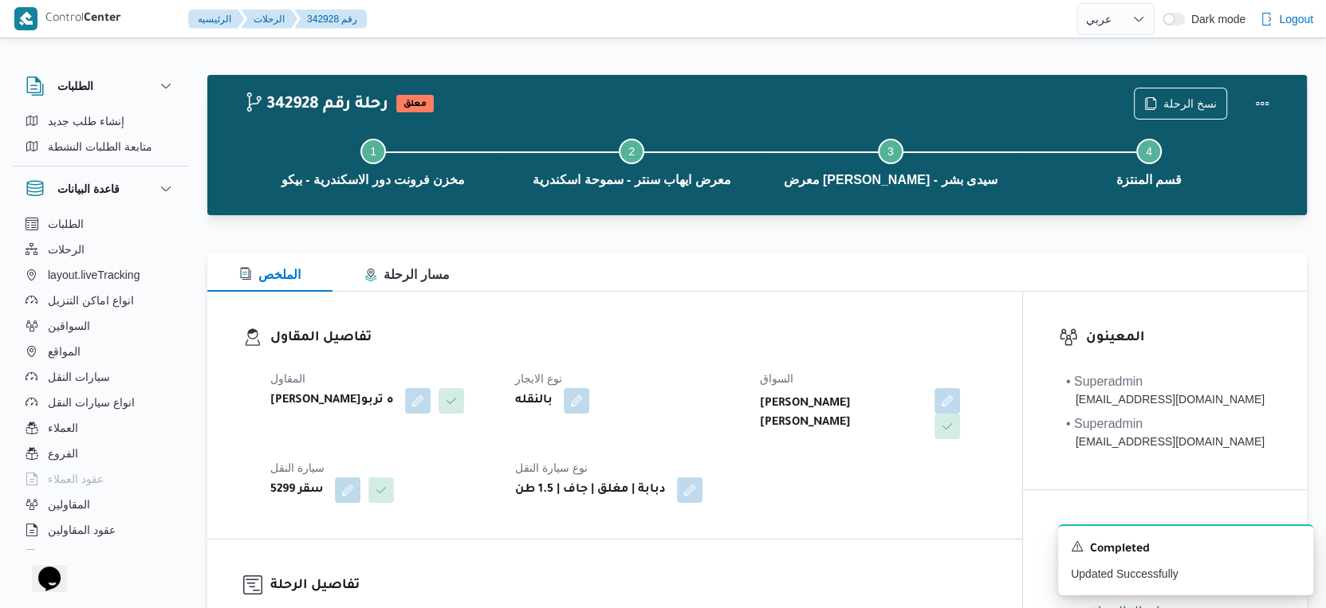
select select "ar"
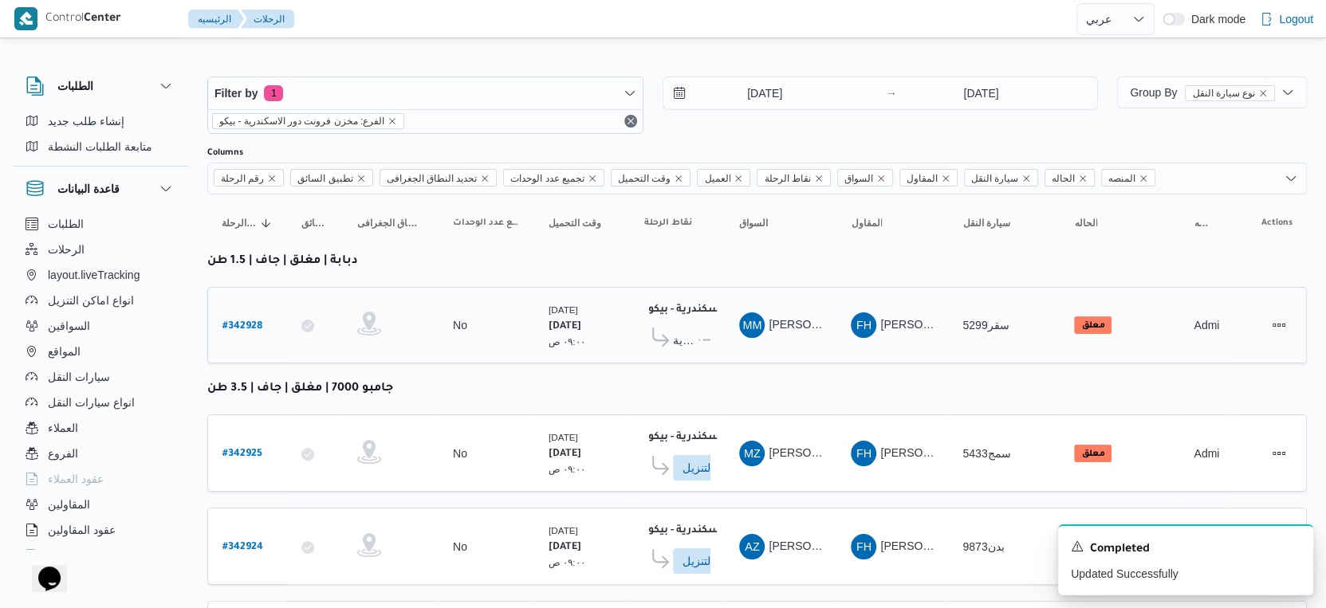
click at [249, 321] on b "# 342928" at bounding box center [242, 326] width 40 height 11
select select "ar"
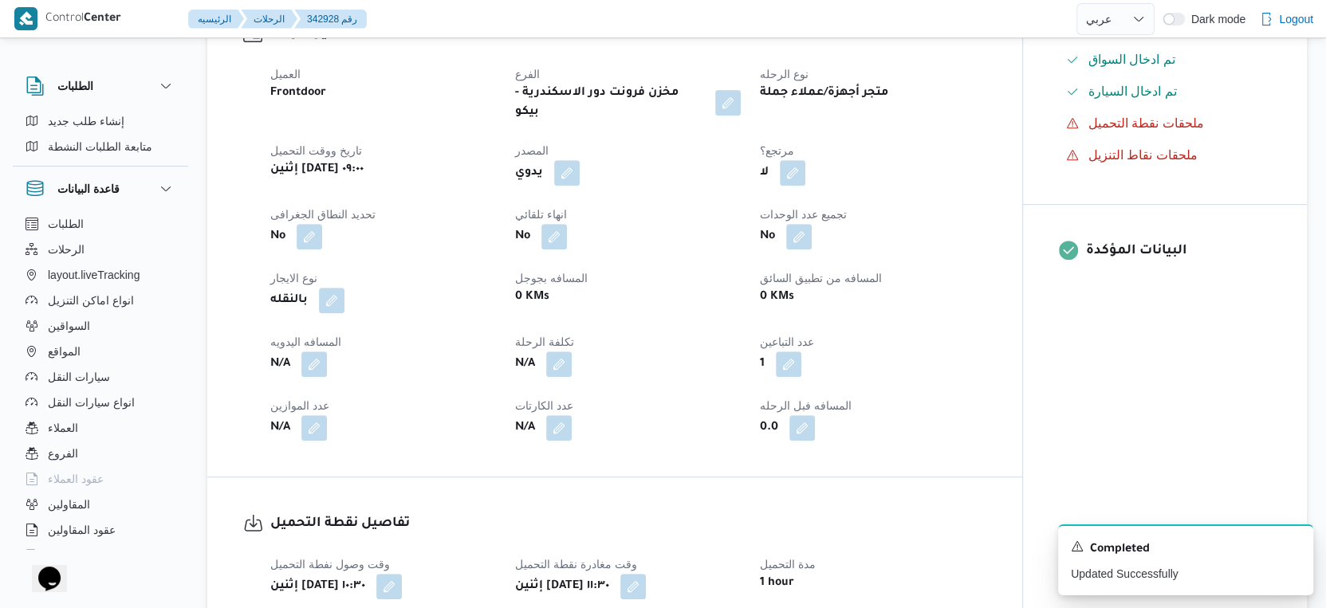
scroll to position [797, 0]
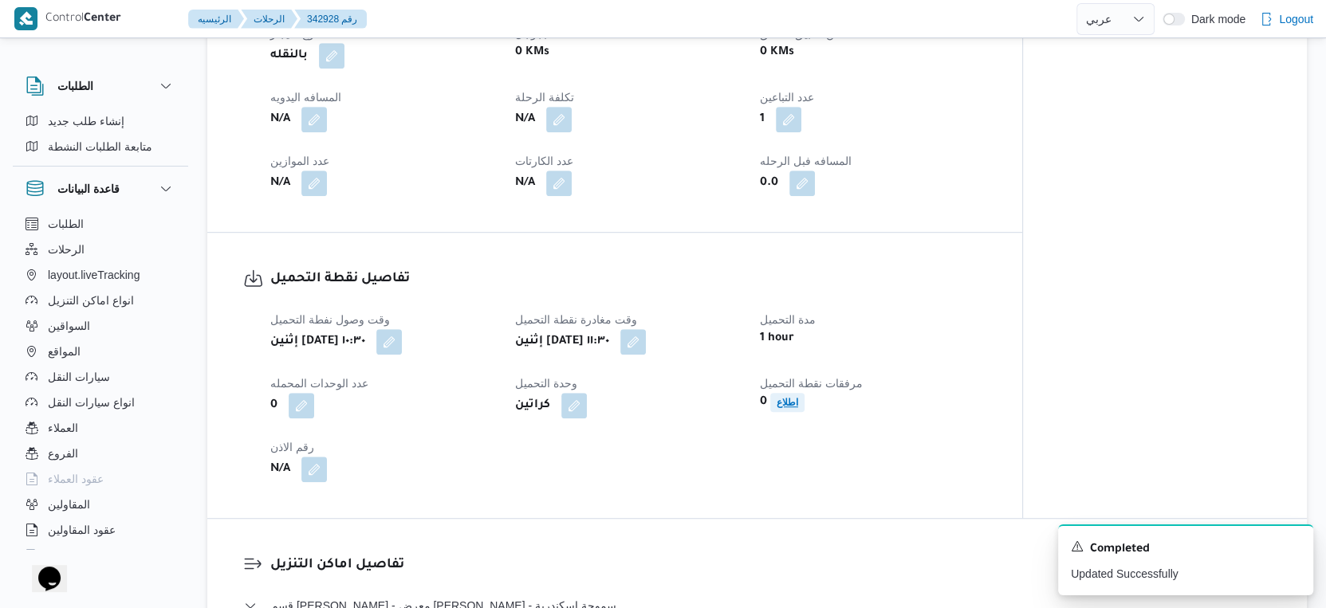
click at [787, 406] on b "اطلاع" at bounding box center [788, 402] width 22 height 11
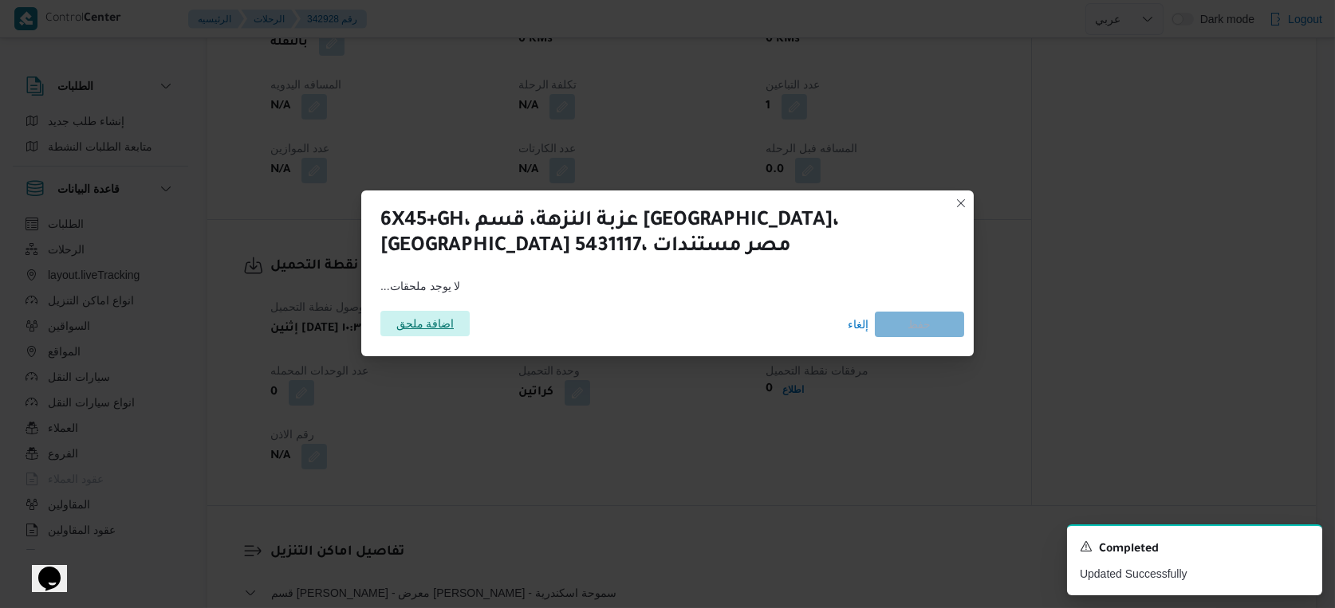
click at [448, 325] on span "اضافة ملحق" at bounding box center [425, 324] width 58 height 26
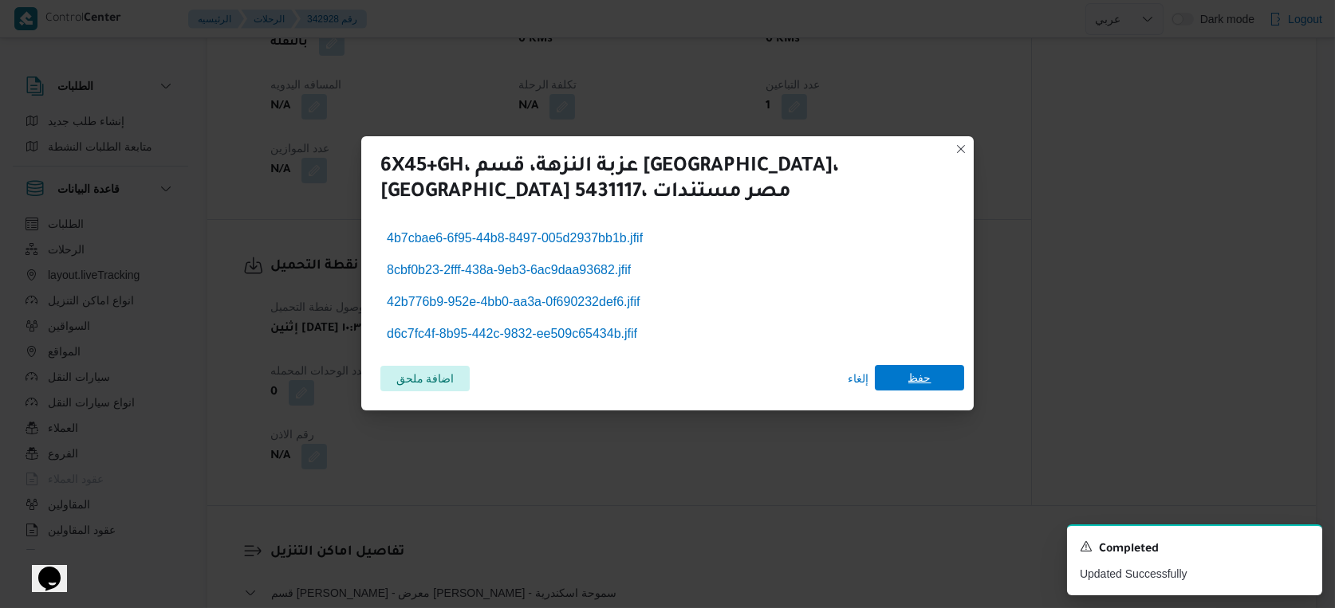
click at [911, 380] on span "حفظ" at bounding box center [919, 378] width 23 height 26
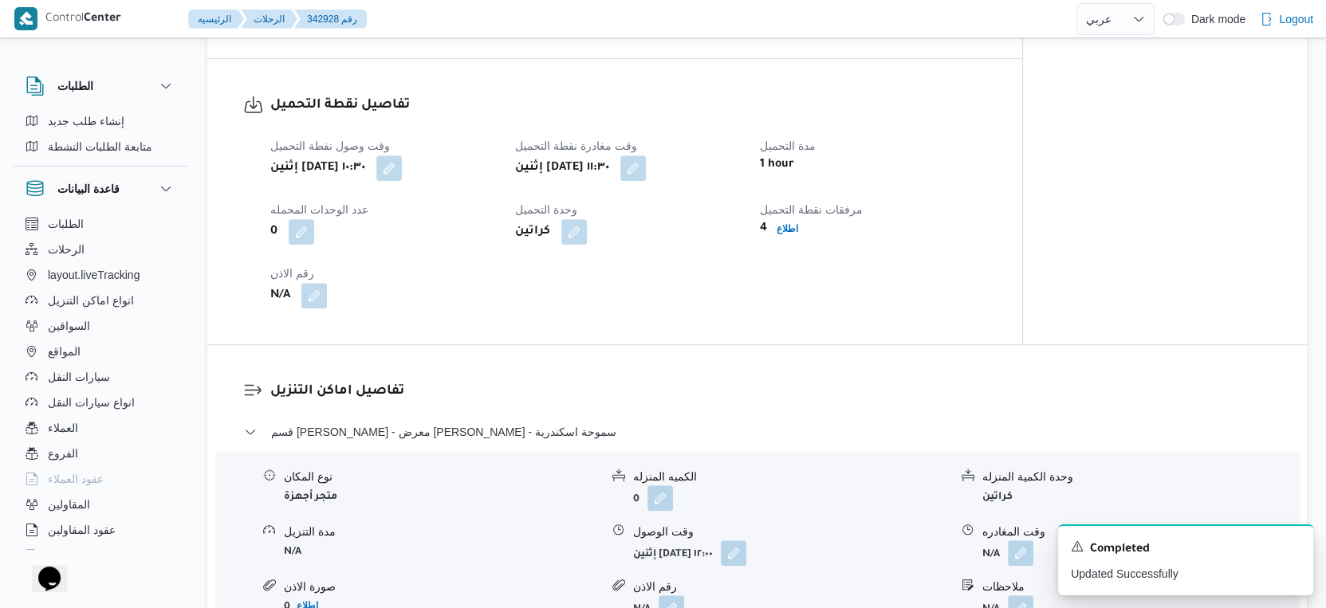
scroll to position [974, 0]
click at [849, 300] on div "وقت وصول نفطة التحميل إثنين ١٣ أكتوبر ٢٠٢٥ ١٠:٣٠ وقت مغادرة نقطة التحميل إثنين …" at bounding box center [628, 219] width 735 height 191
select select "ar"
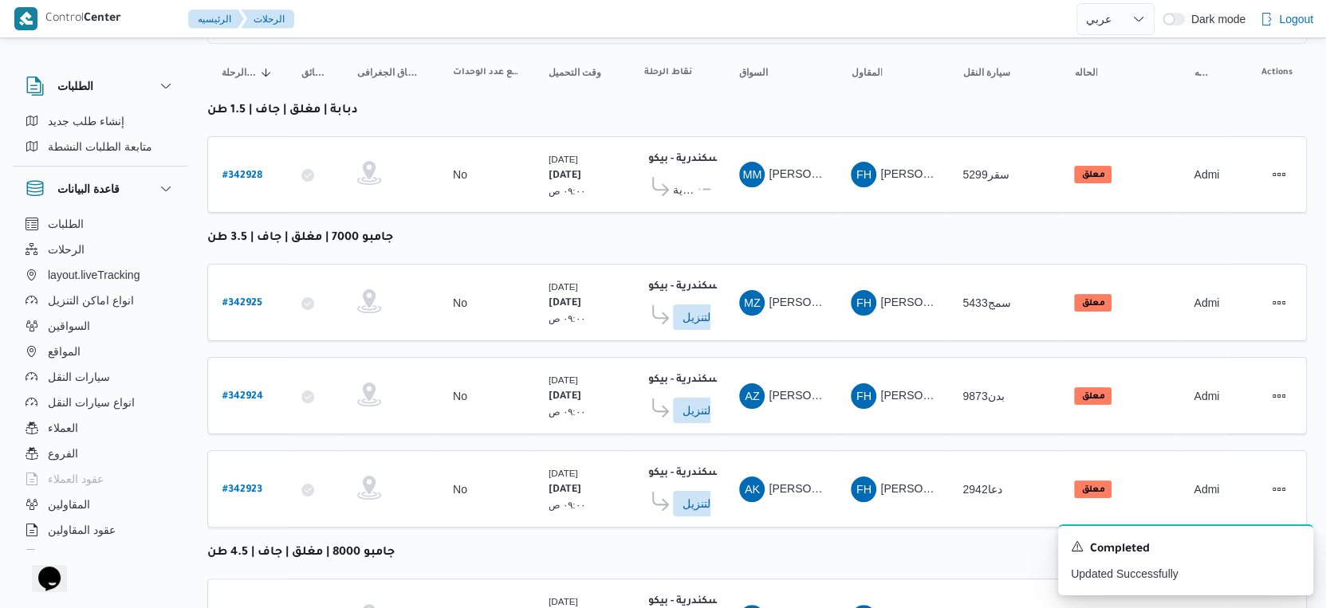
scroll to position [331, 0]
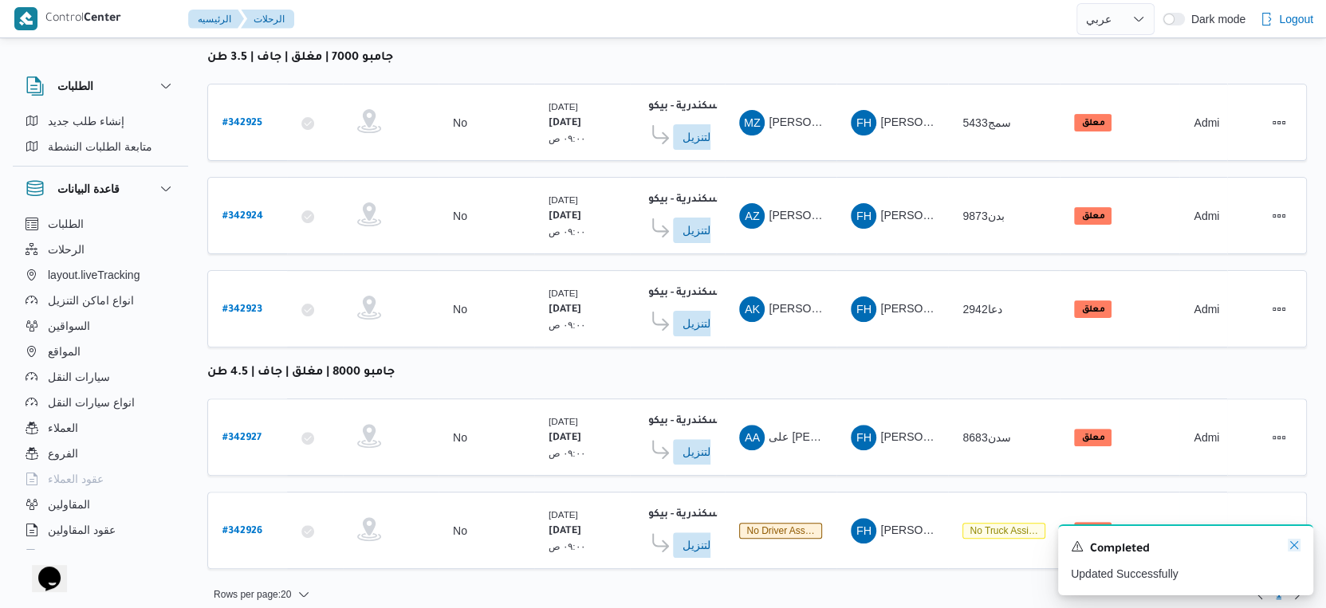
click at [1297, 545] on icon "Dismiss toast" at bounding box center [1294, 545] width 13 height 13
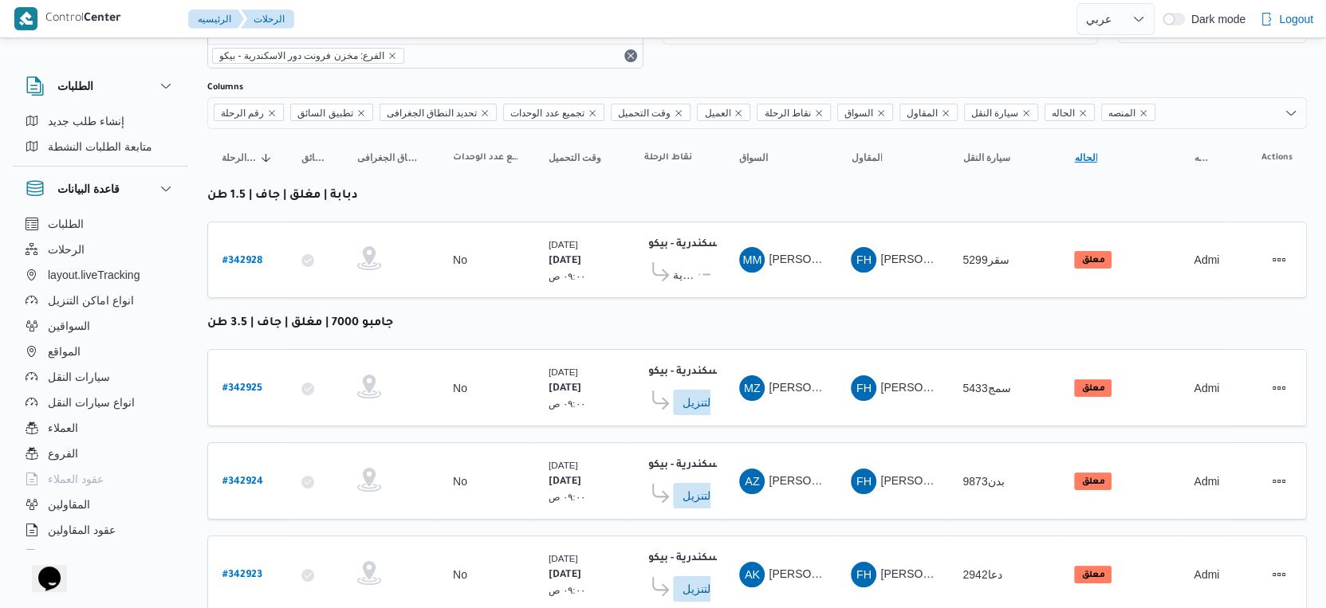
scroll to position [0, 0]
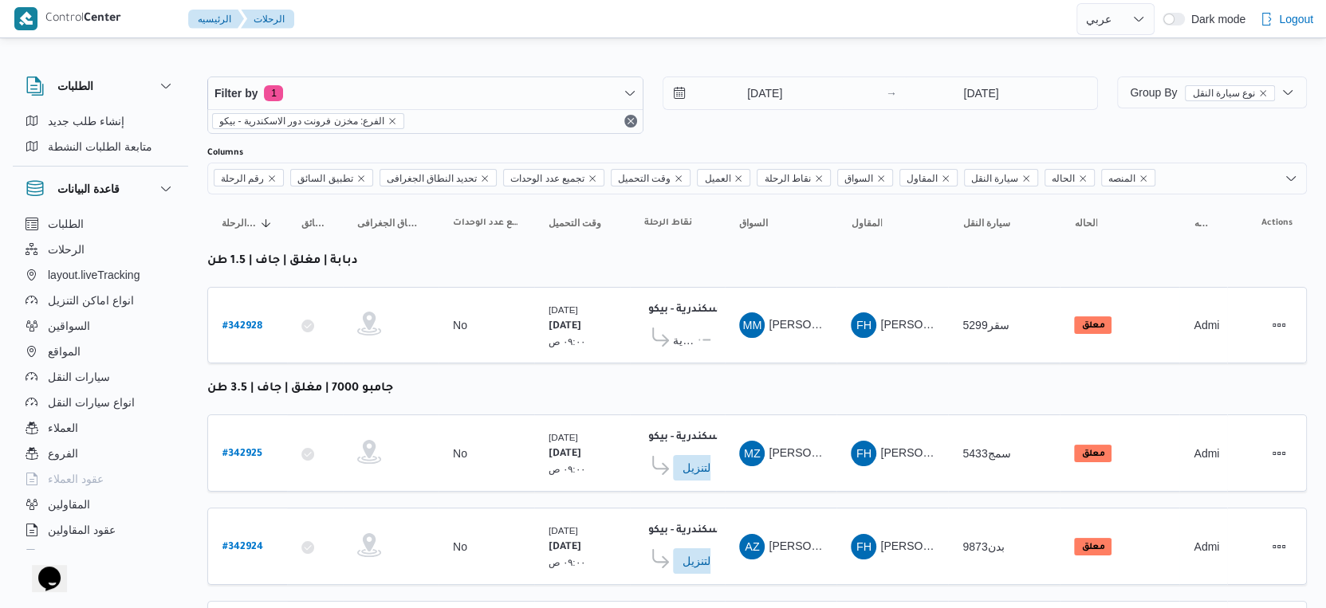
click at [1167, 109] on div "Group By نوع سيارة النقل" at bounding box center [1212, 105] width 190 height 57
click at [1159, 86] on span "Group By نوع سيارة النقل" at bounding box center [1202, 92] width 145 height 13
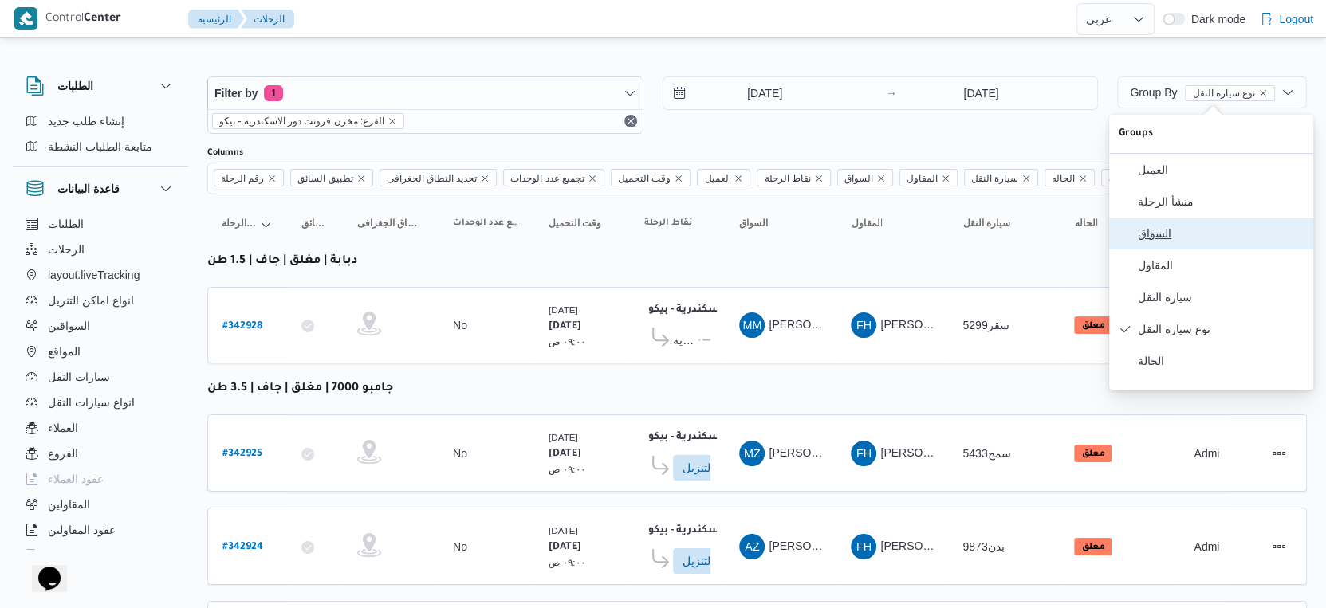
click at [1158, 238] on span "السواق" at bounding box center [1221, 233] width 166 height 13
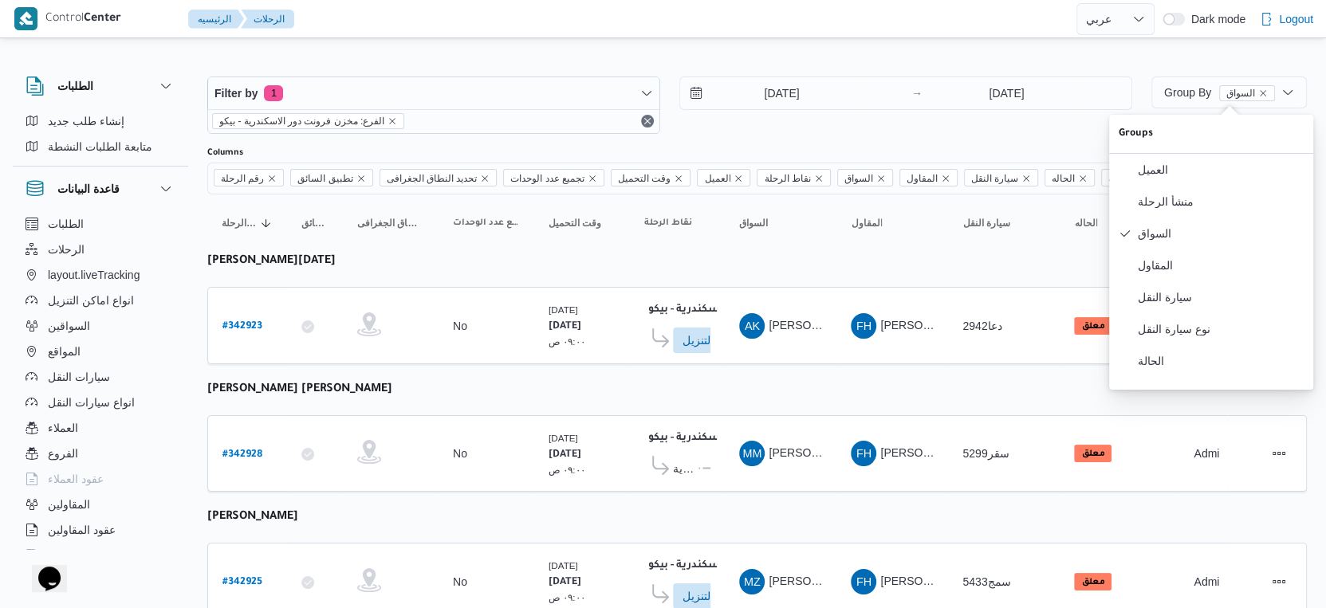
click at [710, 392] on table "رقم الرحلة Click to sort in ascending order تطبيق السائق Click to sort in ascen…" at bounding box center [757, 608] width 1100 height 827
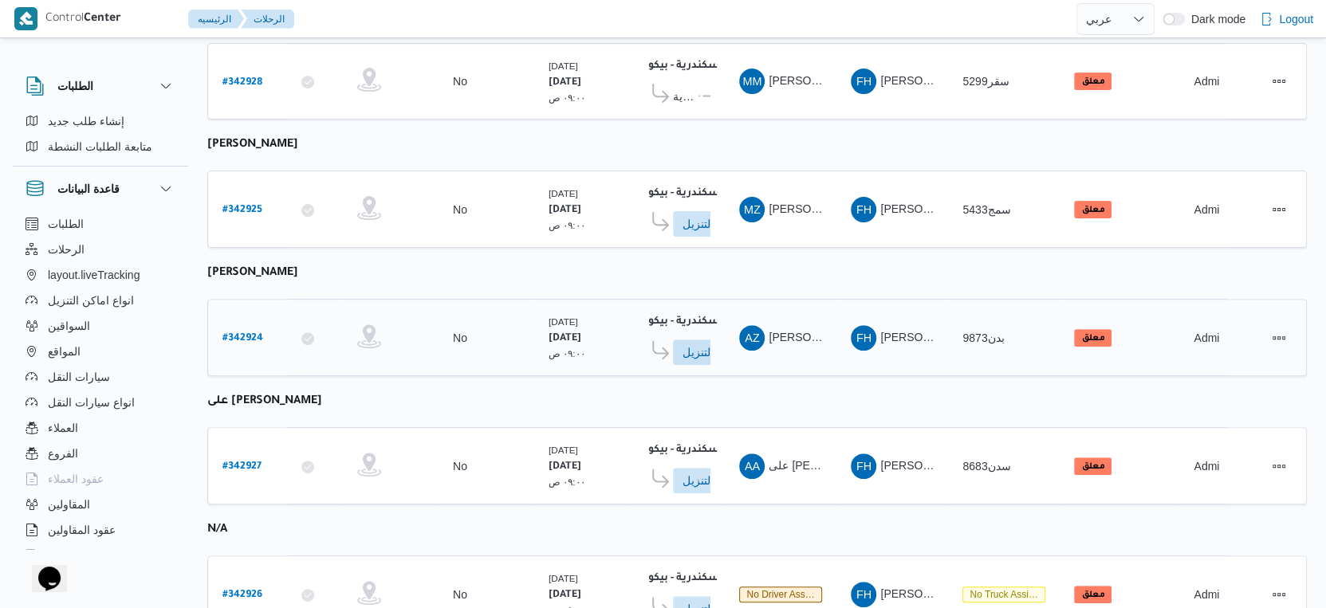
scroll to position [434, 0]
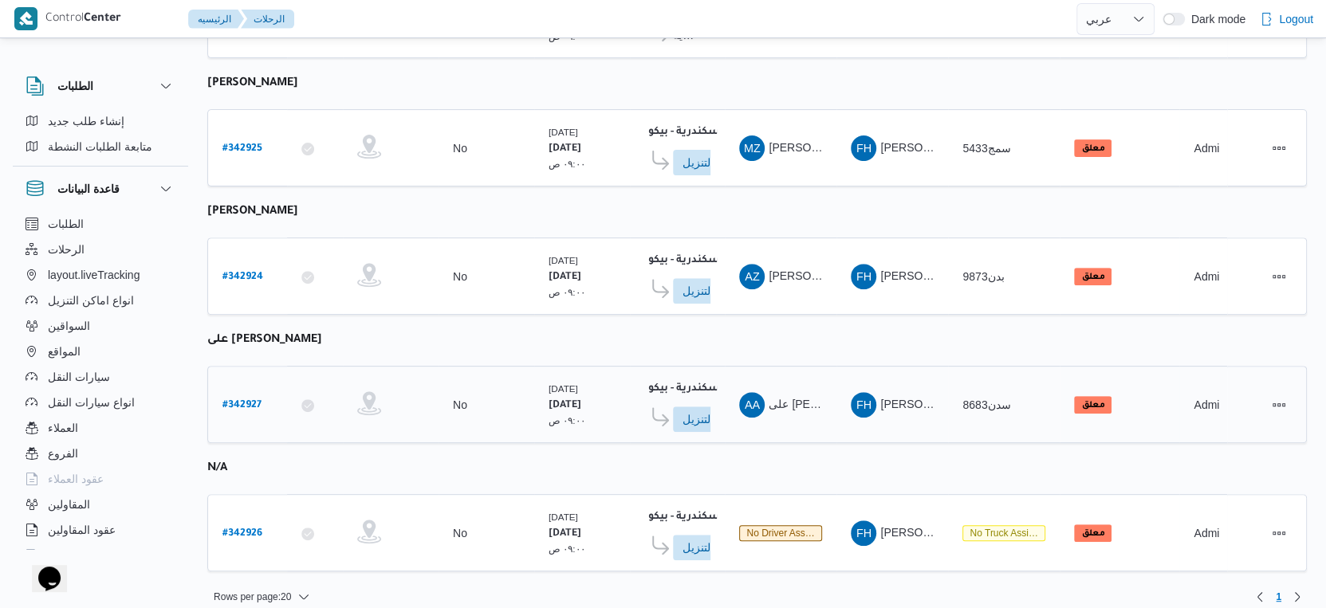
click at [249, 400] on b "# 342927" at bounding box center [241, 405] width 39 height 11
select select "ar"
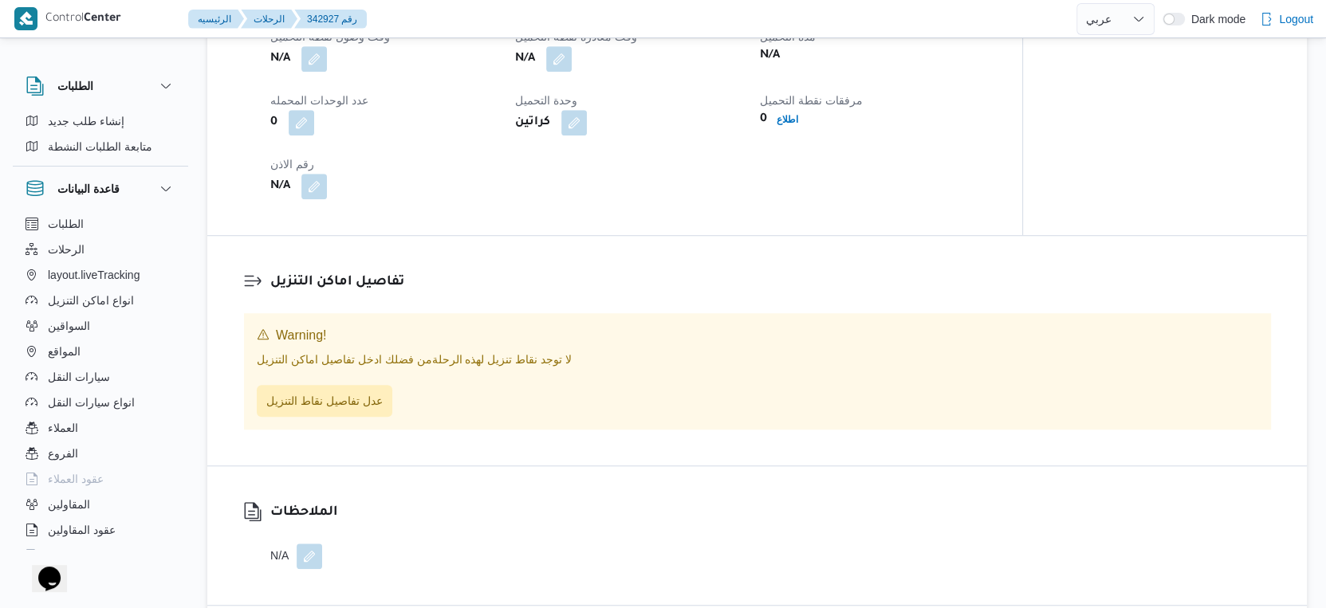
scroll to position [974, 0]
click at [315, 69] on button "button" at bounding box center [314, 56] width 26 height 26
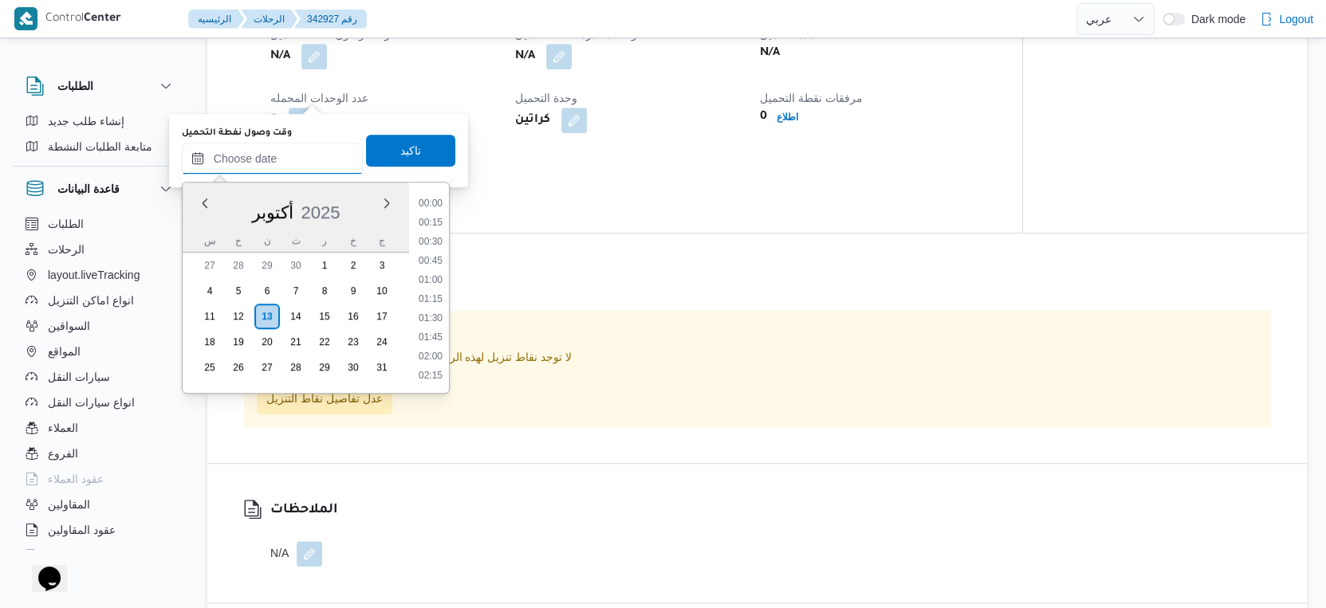
click at [308, 144] on input "وقت وصول نفطة التحميل" at bounding box center [272, 159] width 181 height 32
click at [435, 371] on li "09:30" at bounding box center [430, 376] width 37 height 16
type input "١٣/١٠/٢٠٢٥ ٠٩:٣٠"
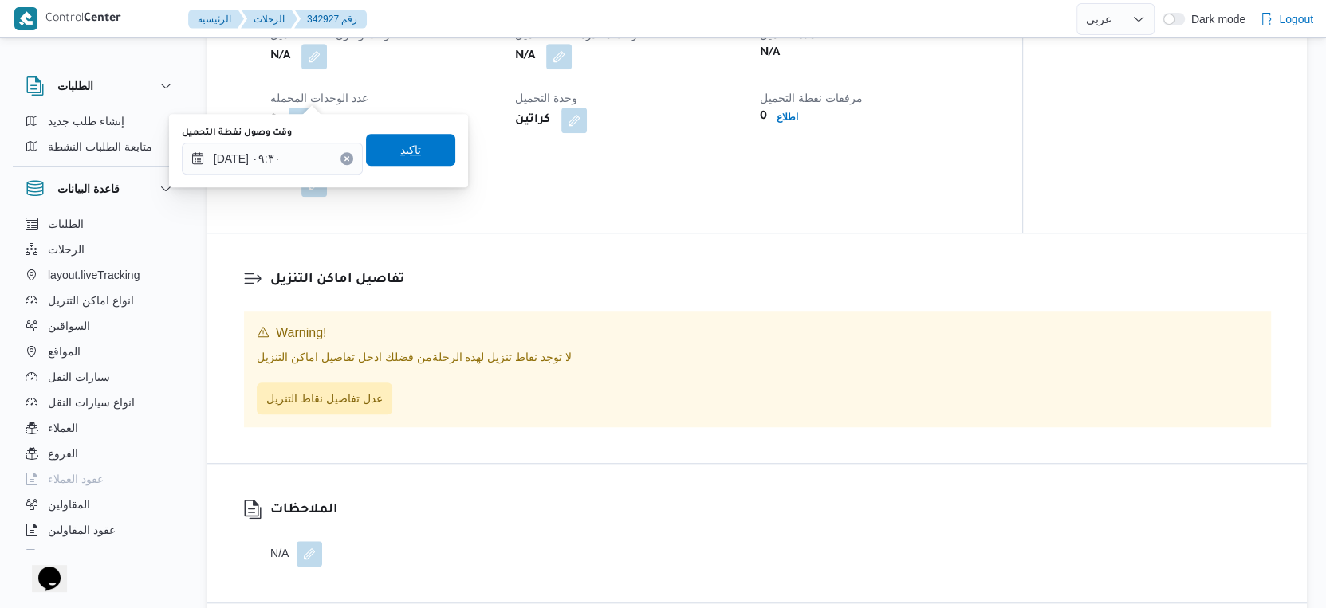
click at [416, 151] on span "تاكيد" at bounding box center [410, 150] width 89 height 32
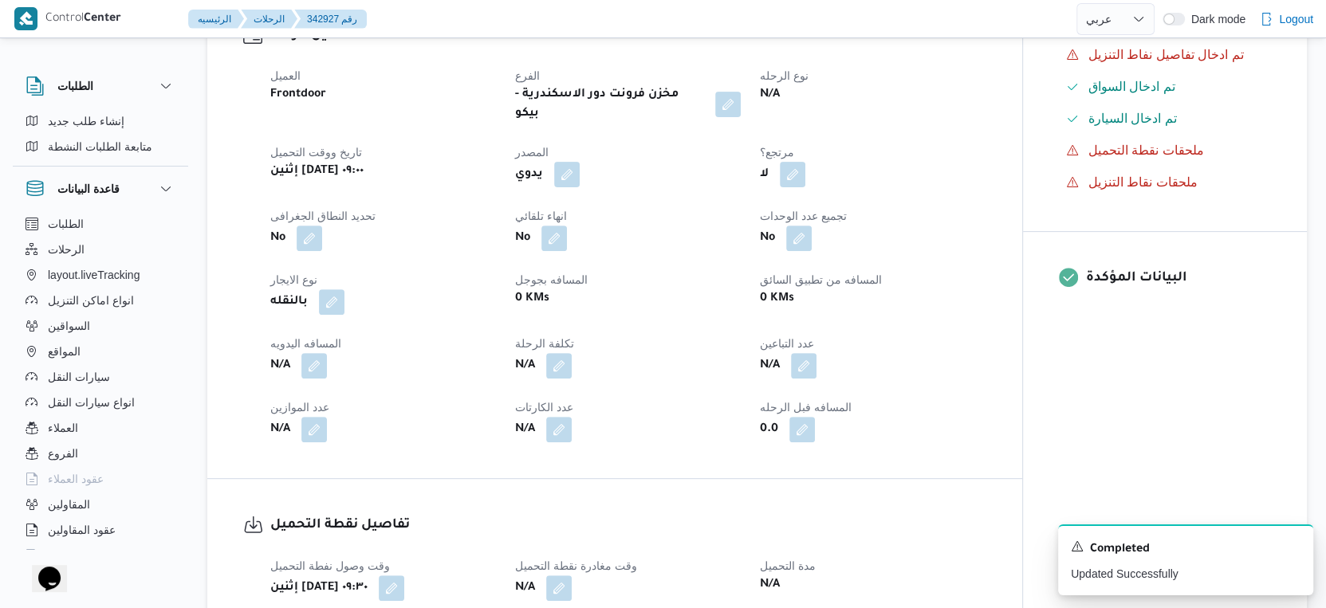
scroll to position [0, 0]
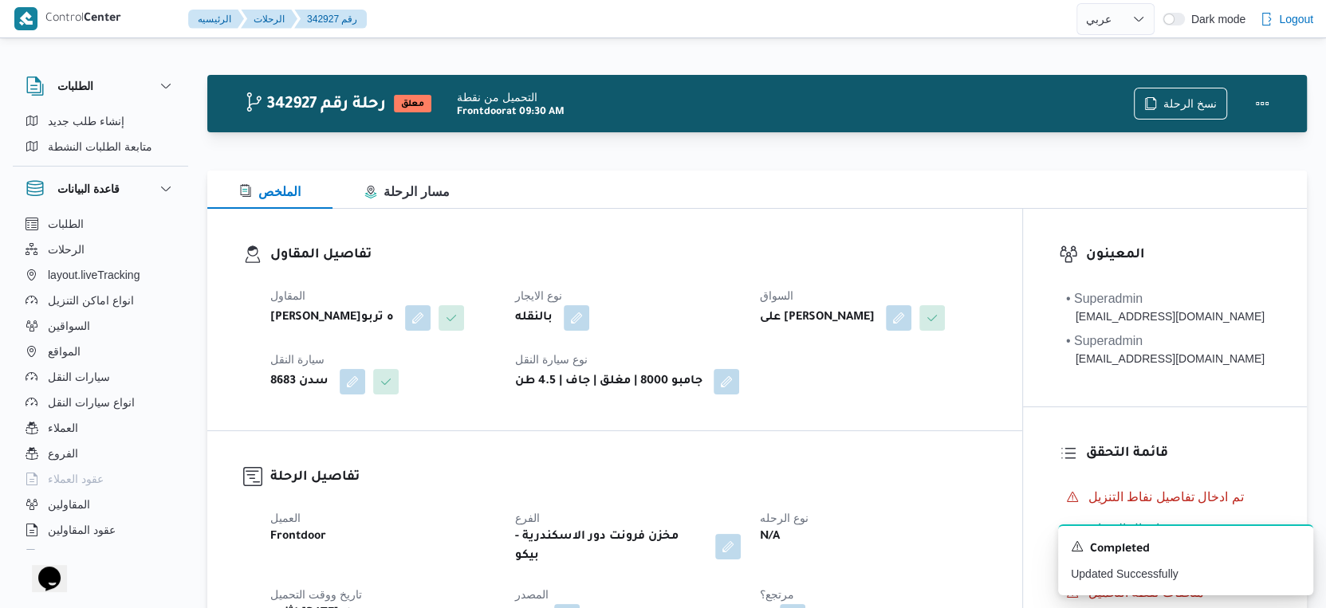
select select "ar"
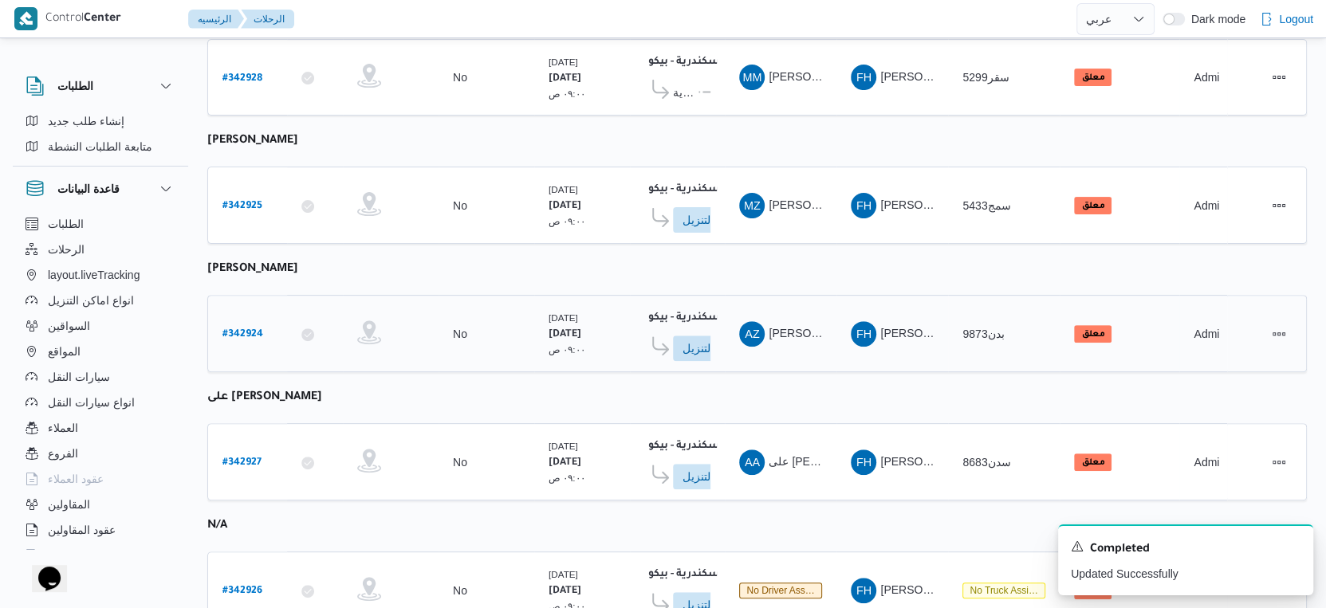
scroll to position [345, 0]
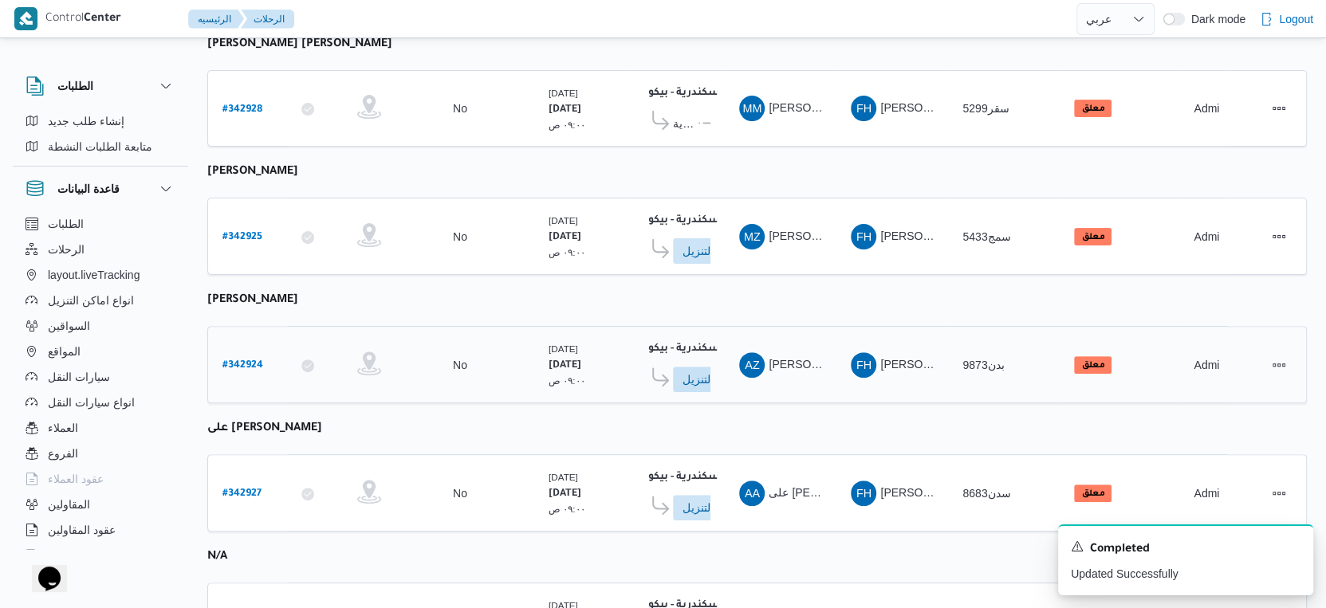
click at [232, 360] on b "# 342924" at bounding box center [242, 365] width 41 height 11
select select "ar"
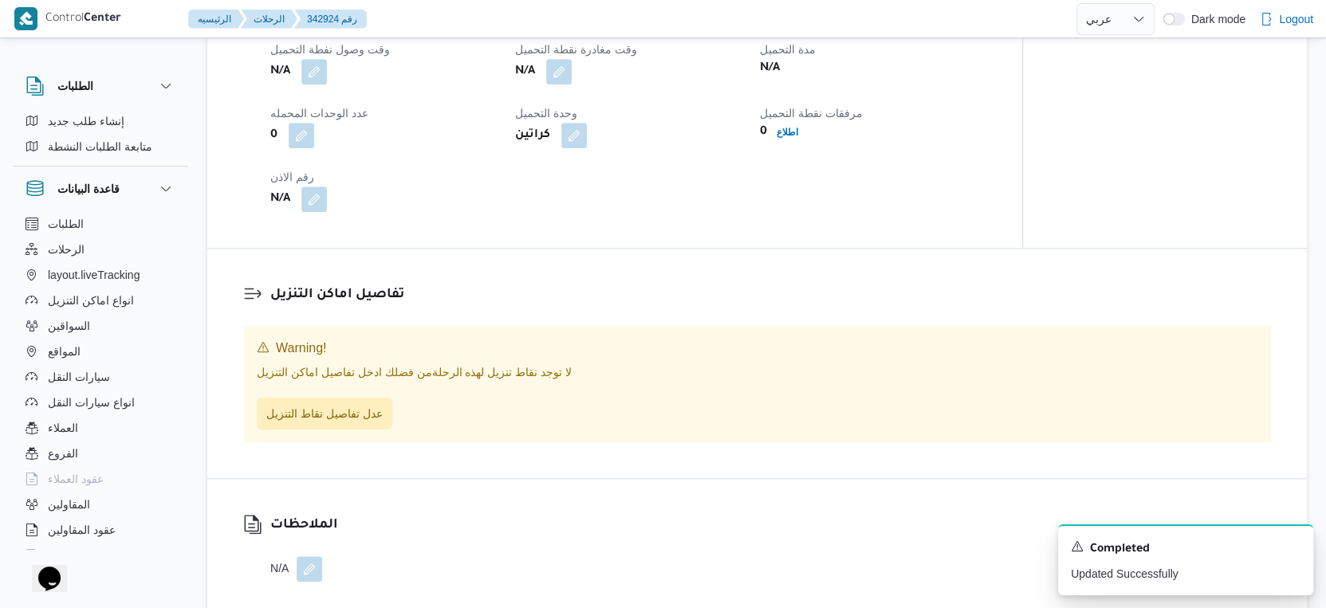
scroll to position [966, 0]
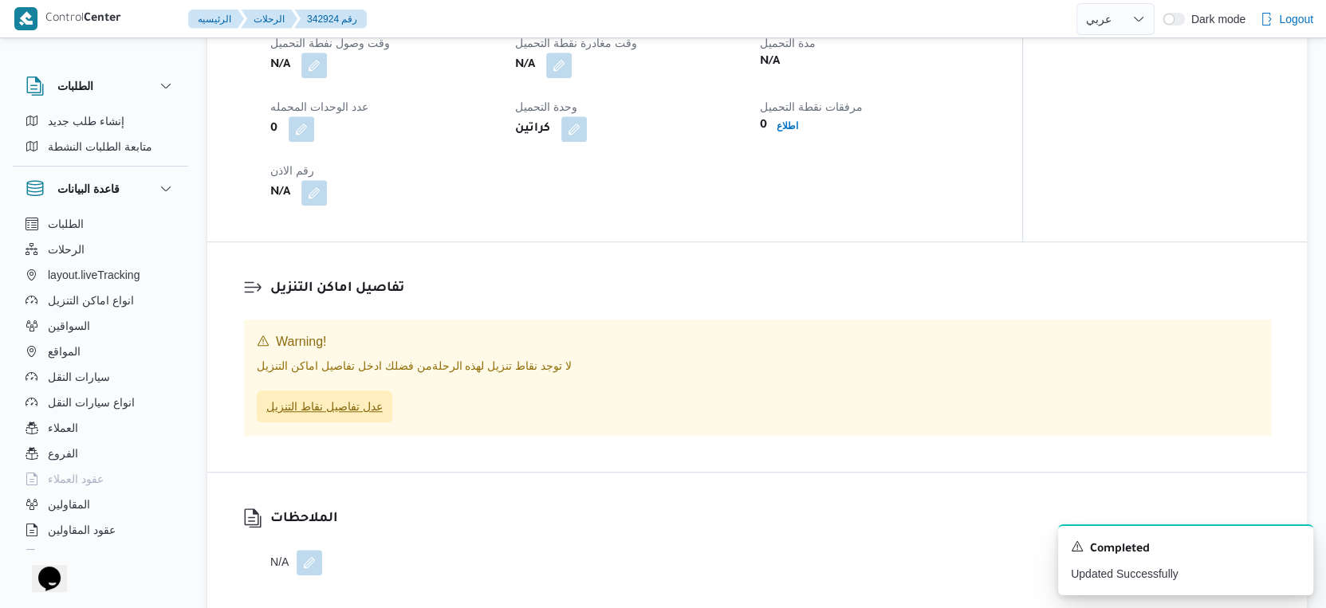
click at [335, 416] on span "عدل تفاصيل نقاط التنزيل" at bounding box center [324, 406] width 116 height 19
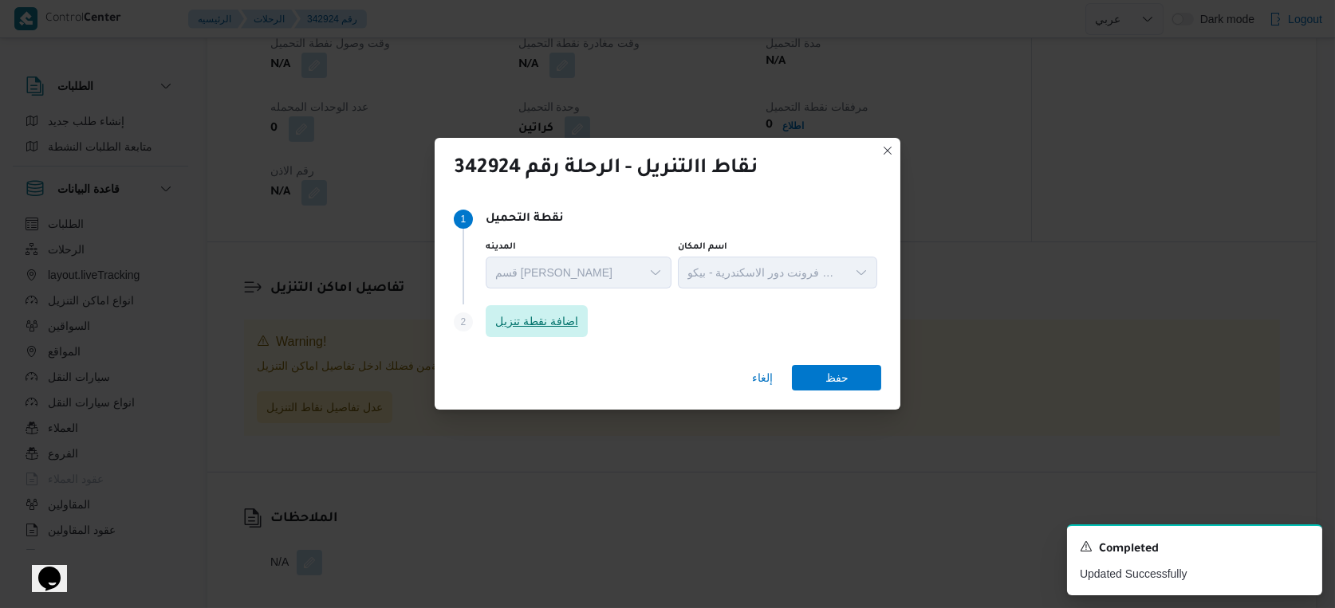
click at [553, 322] on span "اضافة نقطة تنزيل" at bounding box center [536, 321] width 83 height 19
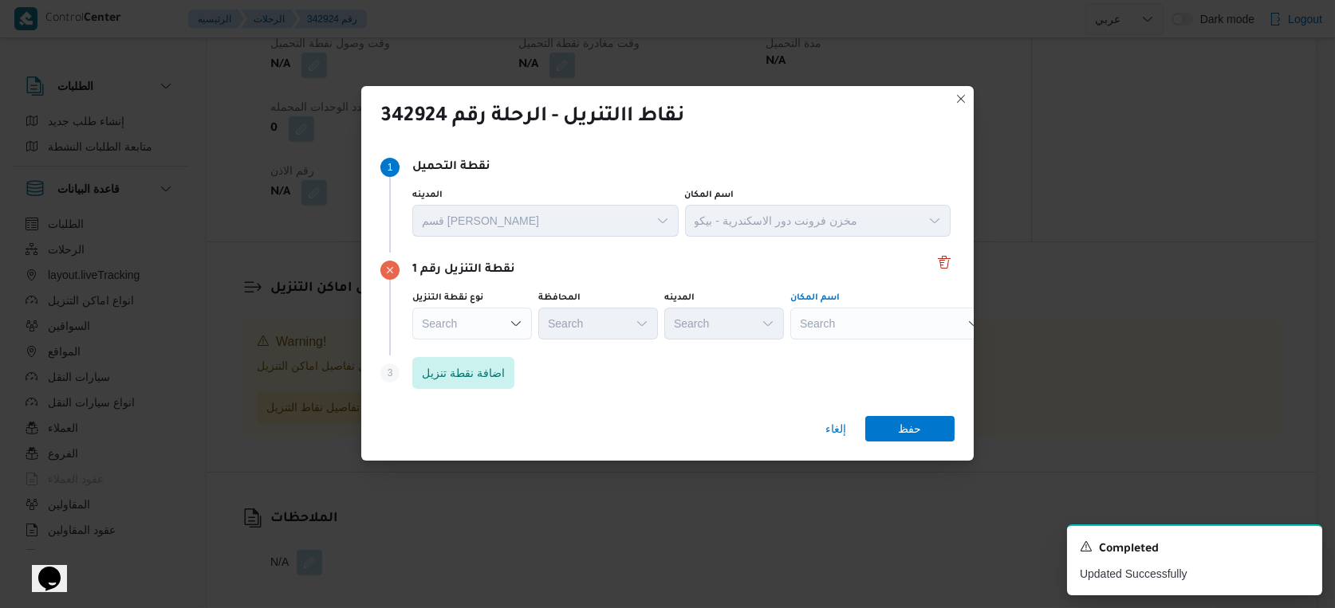
click at [884, 321] on div "Search" at bounding box center [889, 324] width 199 height 32
type input "عبدالغفا"
click at [884, 321] on div "عبدالغفا عبدالغفا Combo box. Selected. عبدالغفا. Selected. Combo box input. Sea…" at bounding box center [889, 324] width 199 height 32
click at [903, 349] on span "معرض اولاد عبدالغفا ر مول العشماوى - المنوفية | | زوير ومنشأة إبراهيم حبشي" at bounding box center [899, 353] width 161 height 19
click at [922, 424] on span "حفظ" at bounding box center [909, 428] width 89 height 26
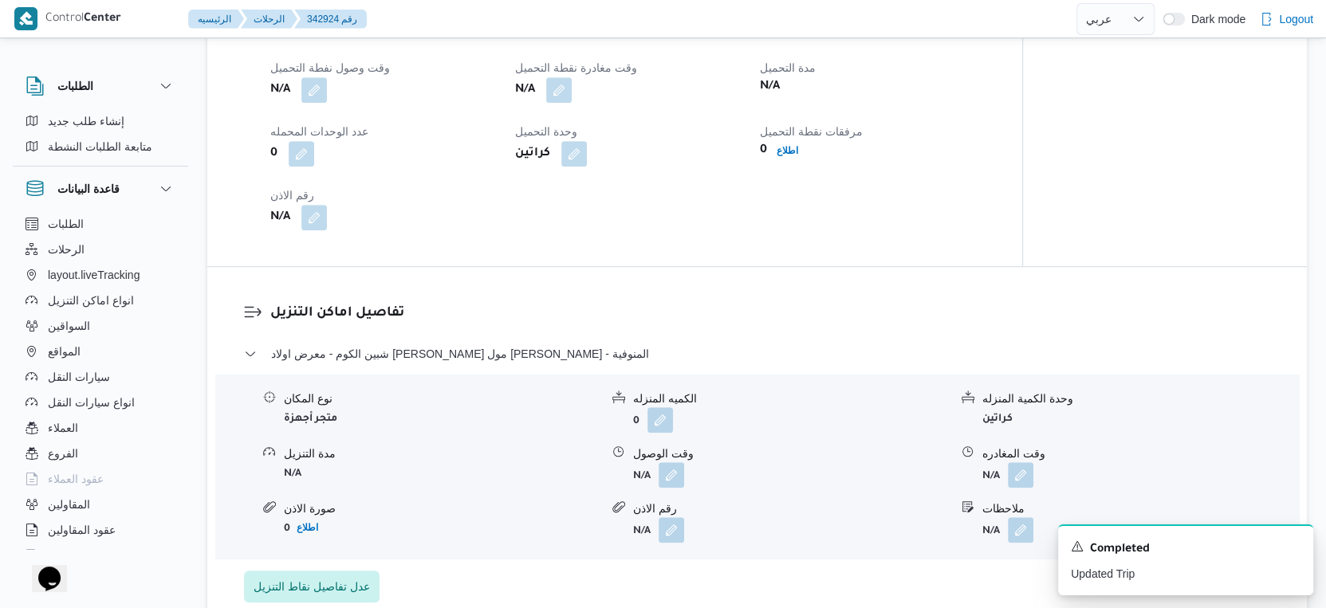
scroll to position [1063, 0]
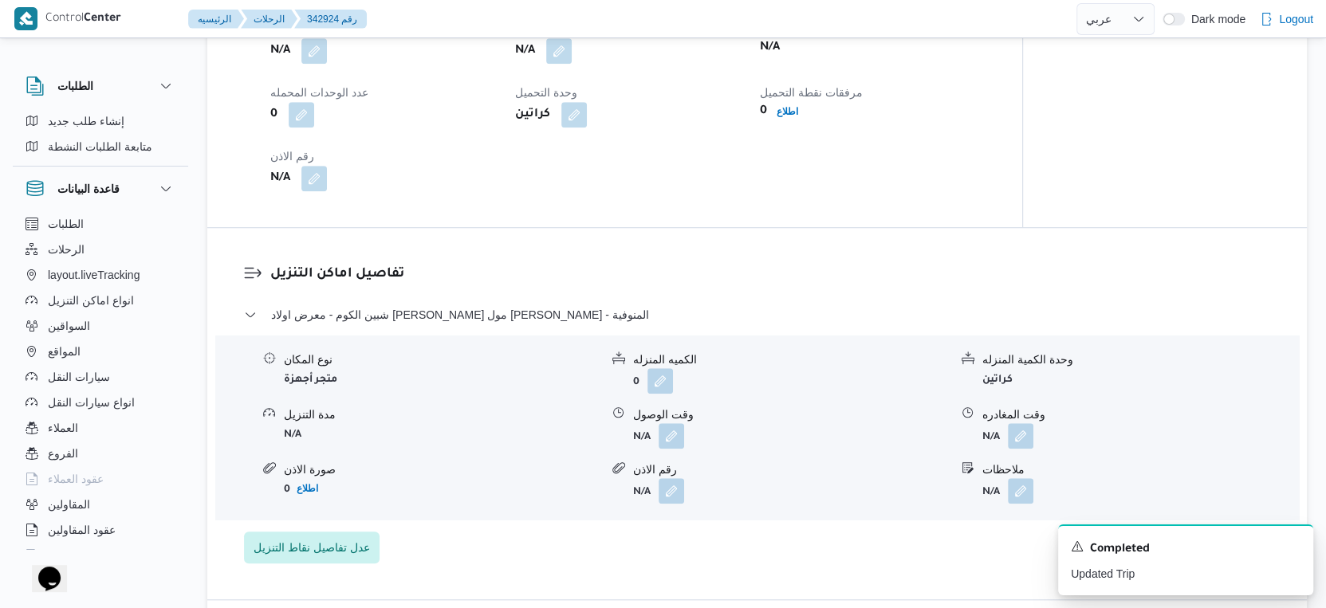
select select "ar"
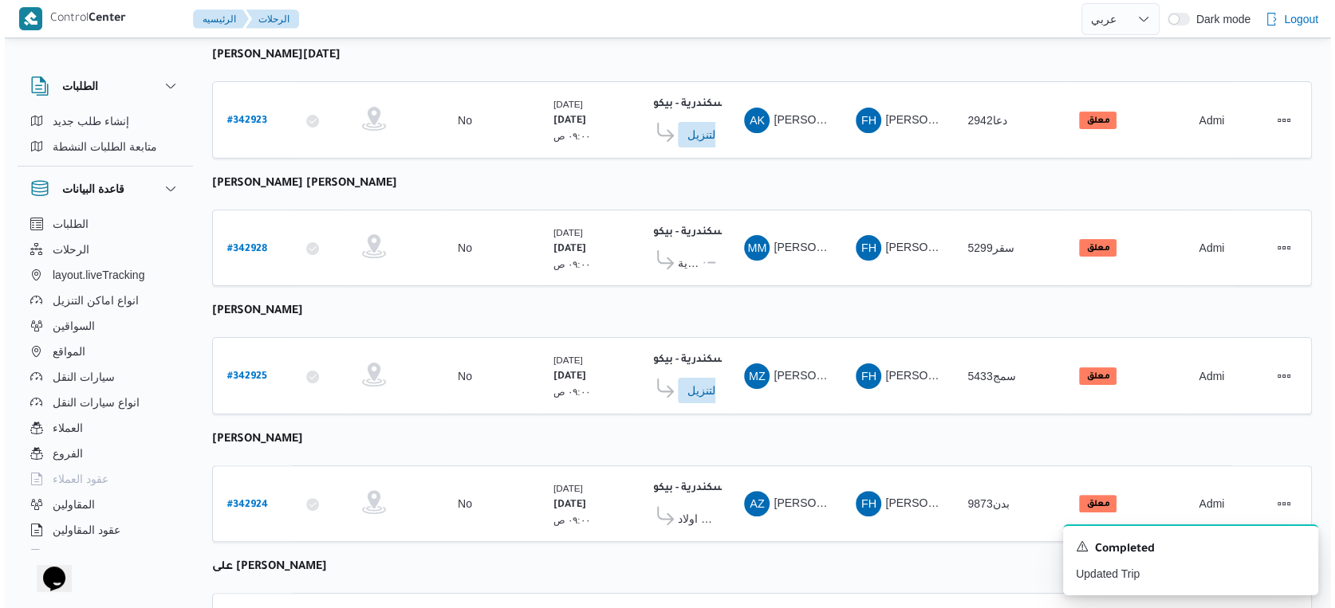
scroll to position [433, 0]
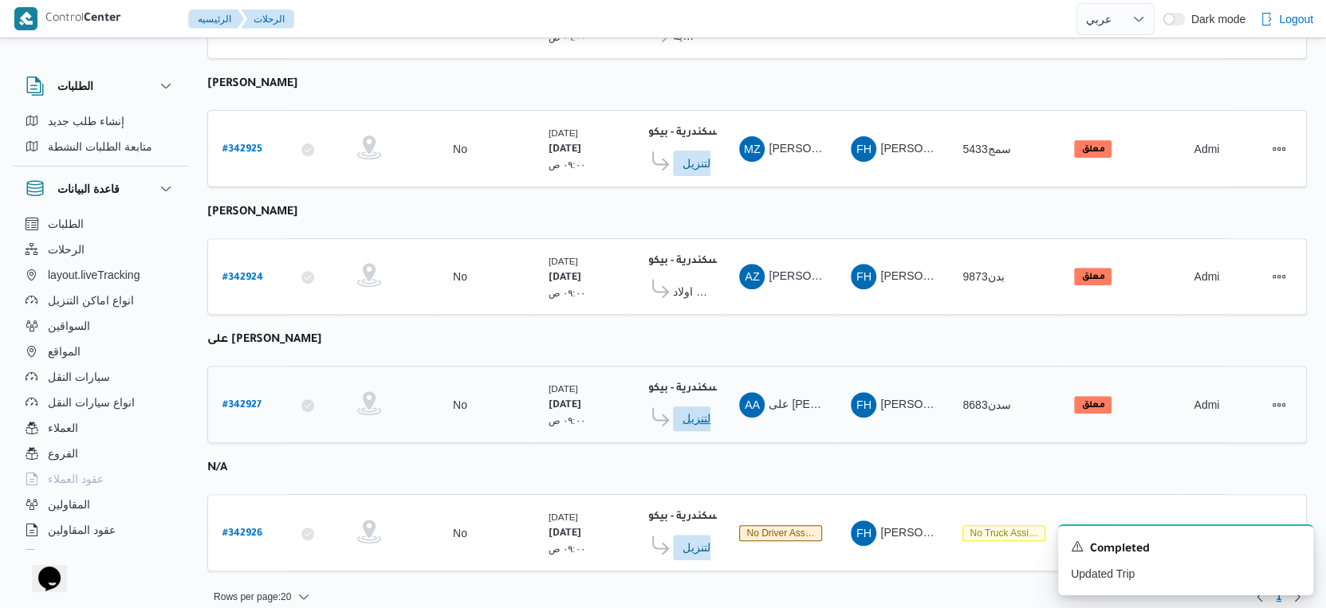
click at [692, 406] on span "ادخل تفاصيل نقاط التنزيل" at bounding box center [718, 419] width 70 height 26
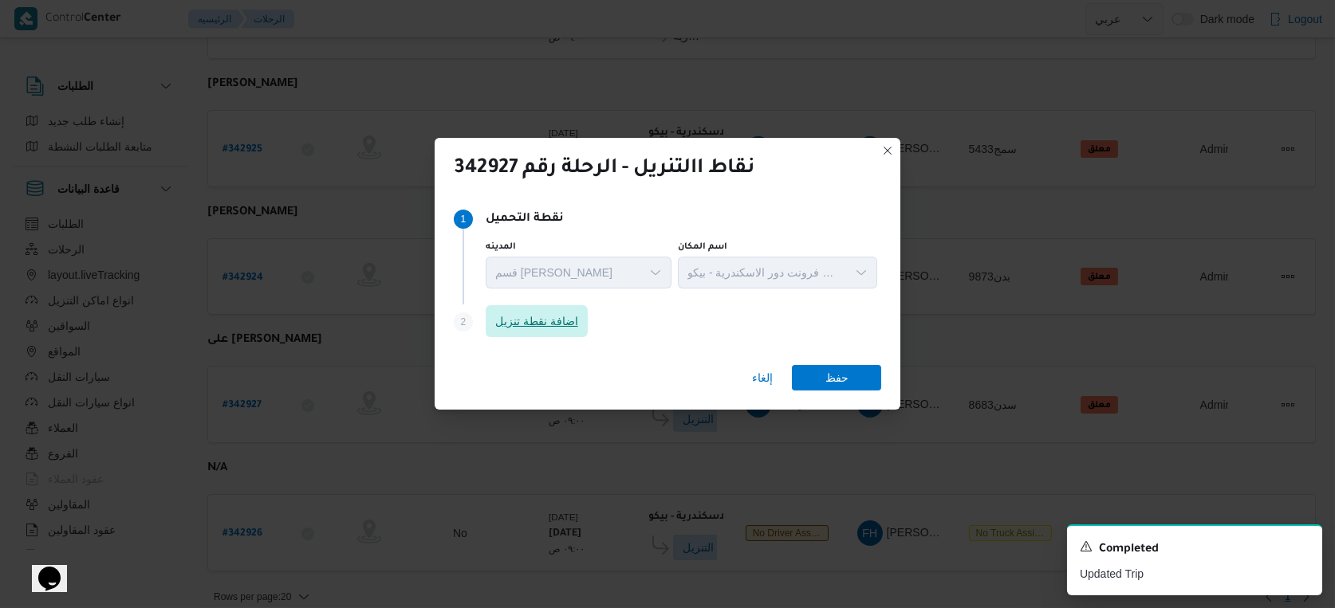
click at [561, 325] on span "اضافة نقطة تنزيل" at bounding box center [536, 321] width 83 height 19
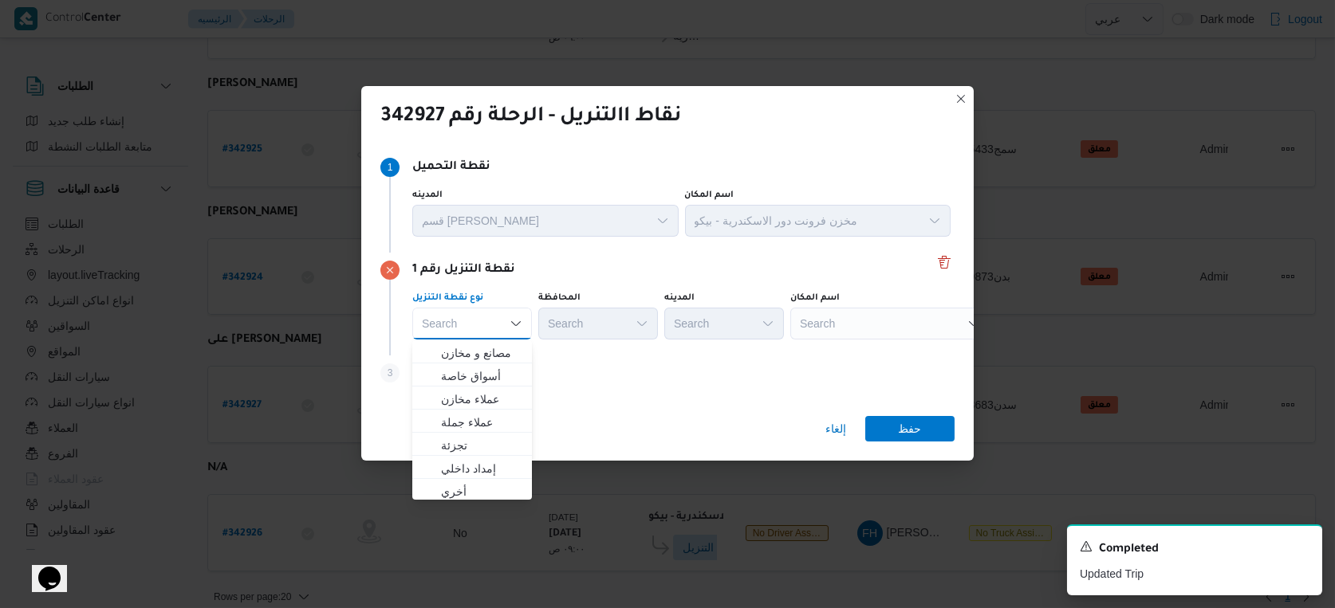
click at [884, 324] on div "Search" at bounding box center [889, 324] width 199 height 32
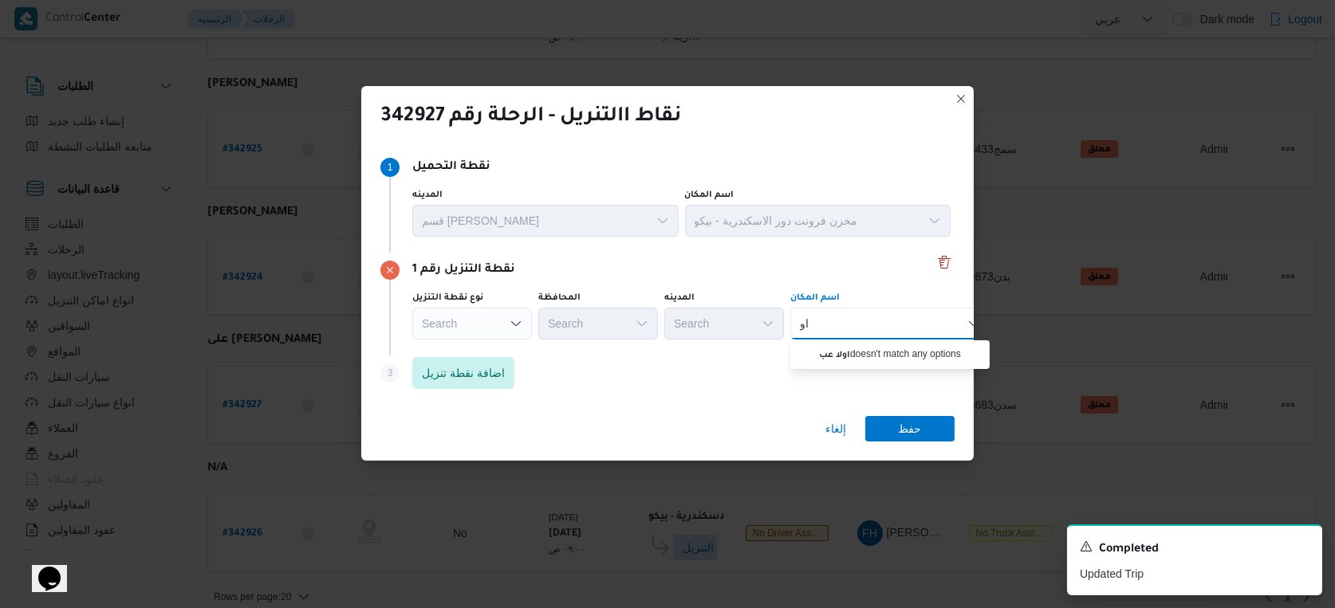
type input "ا"
type input "عبدالغفار"
click at [891, 355] on span "معرض اولاد عبدالغفار مول العشماوى - المنوفية | | زوير ومنشأة إبراهيم حبشي" at bounding box center [899, 353] width 161 height 19
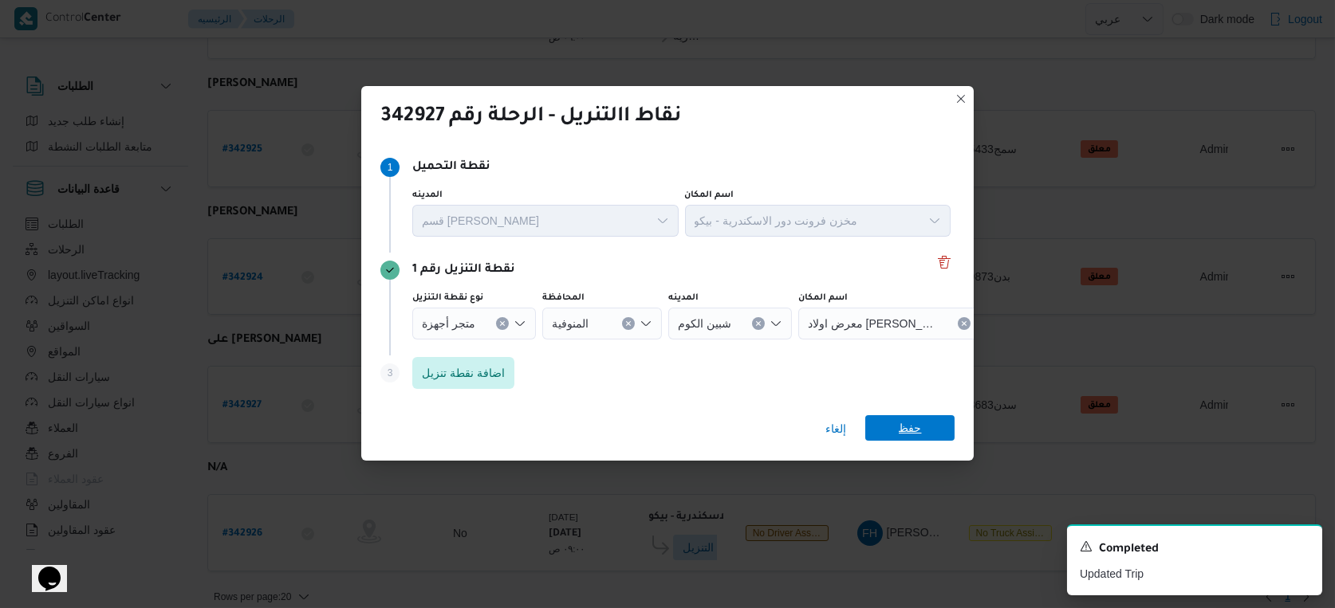
click at [903, 427] on span "حفظ" at bounding box center [910, 428] width 23 height 26
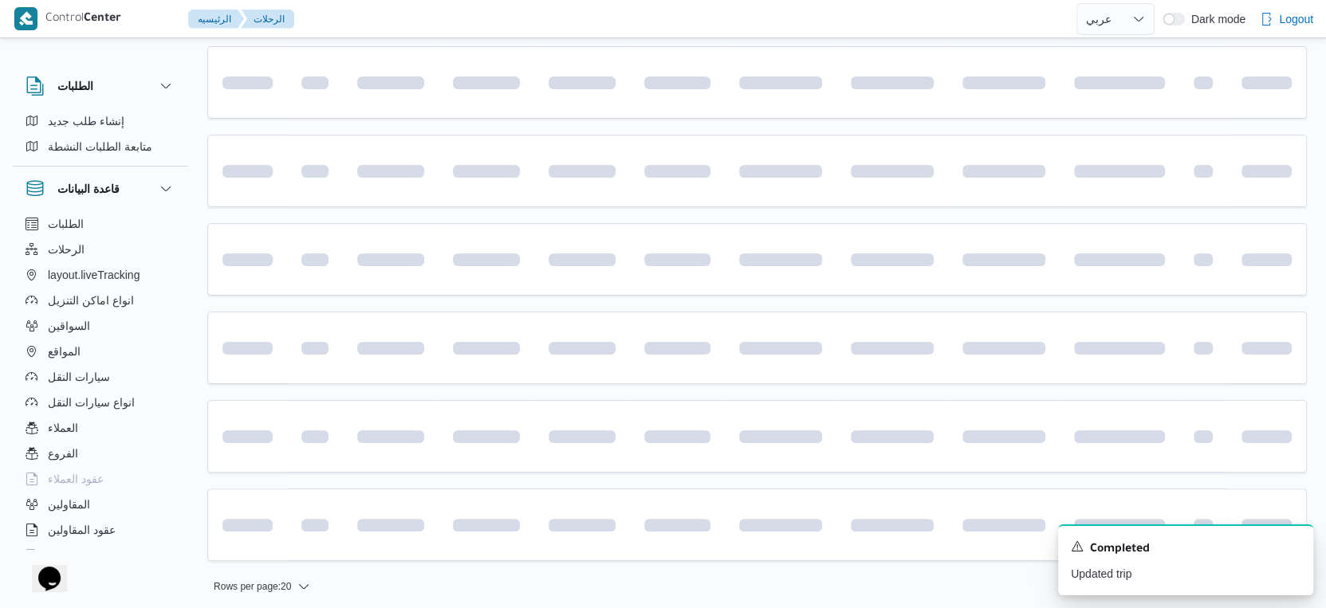
scroll to position [432, 0]
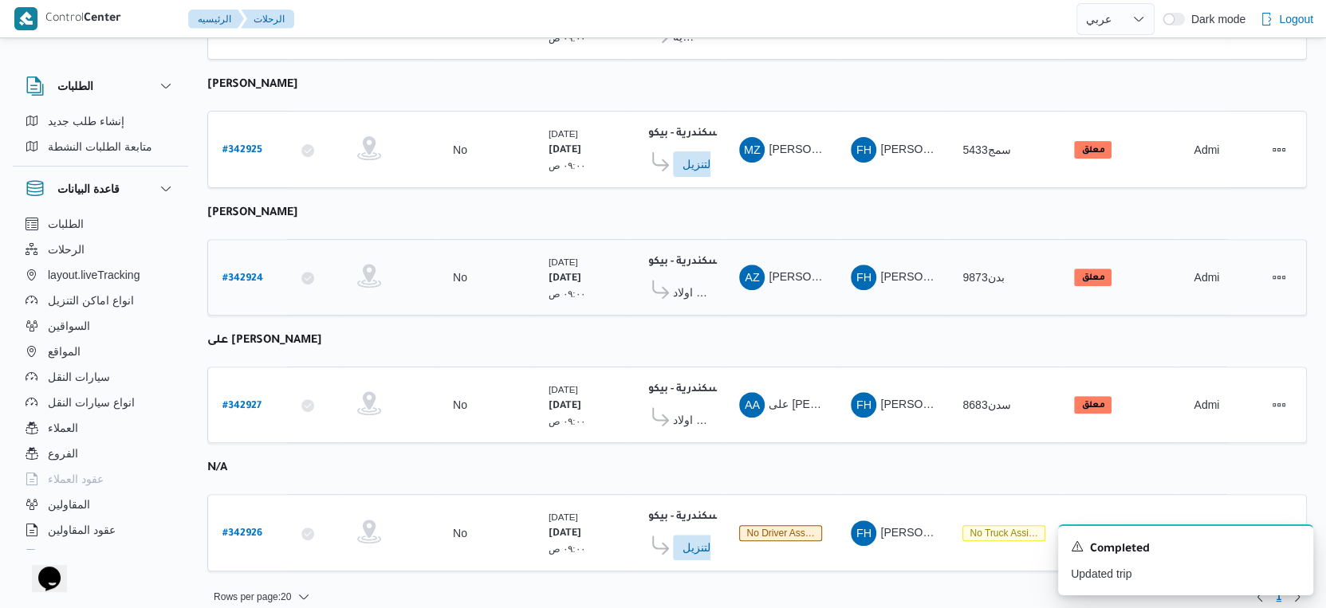
click at [248, 273] on b "# 342924" at bounding box center [242, 278] width 41 height 11
select select "ar"
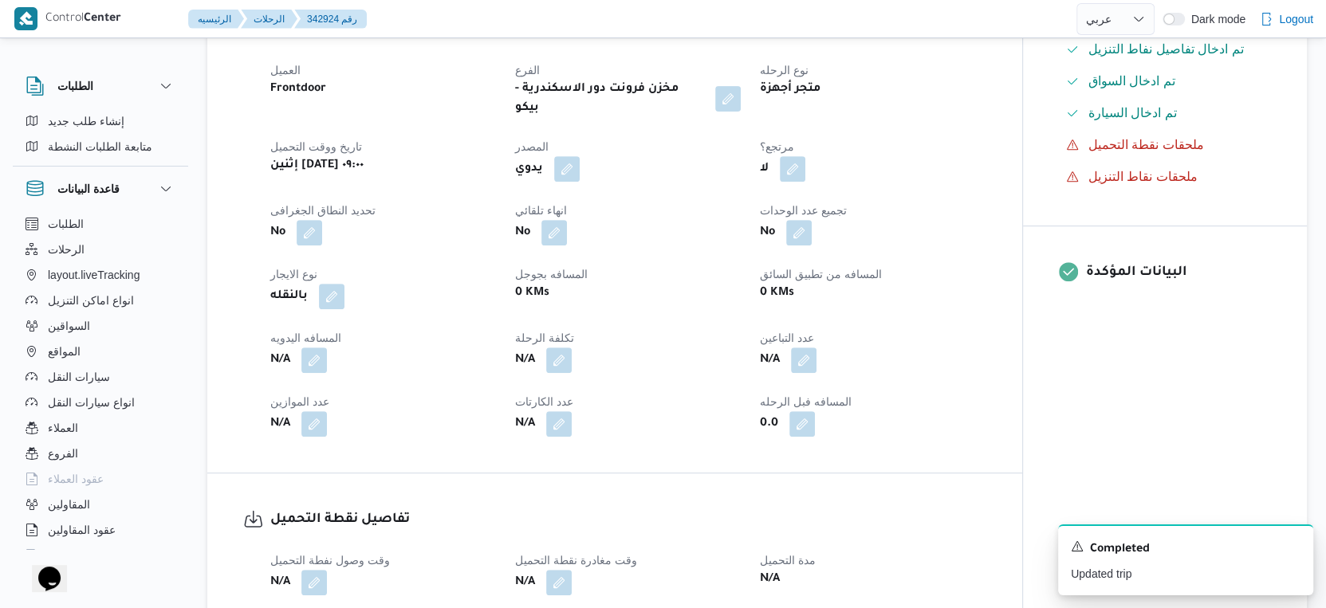
scroll to position [974, 0]
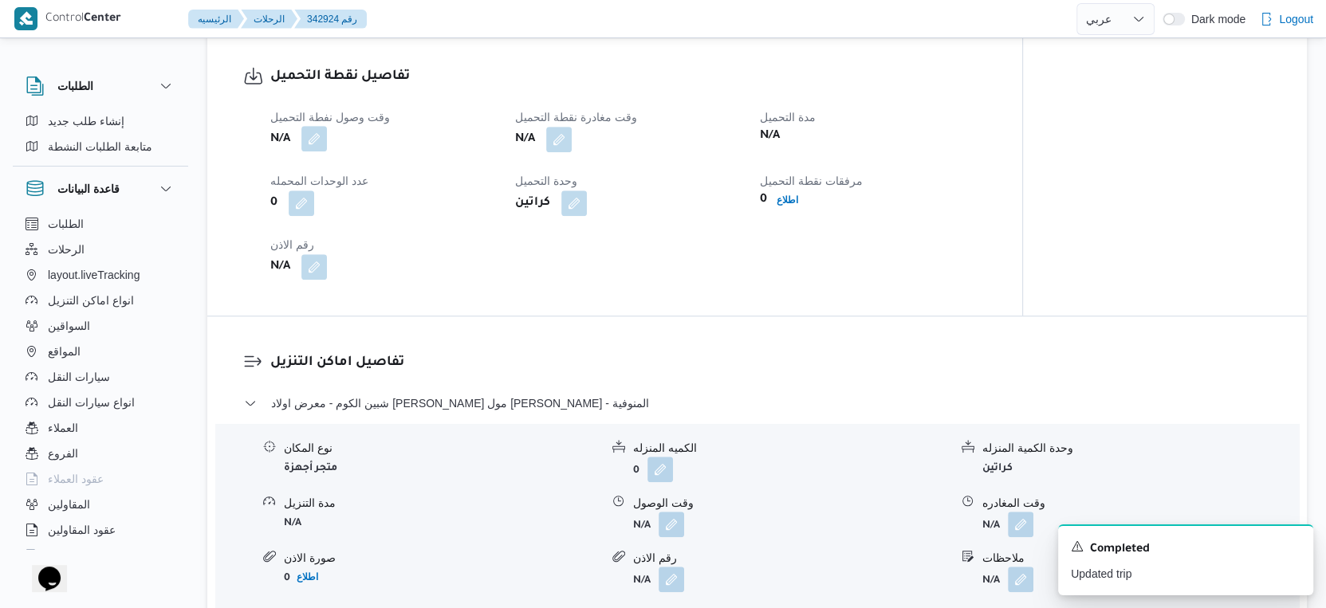
click at [307, 151] on button "button" at bounding box center [314, 139] width 26 height 26
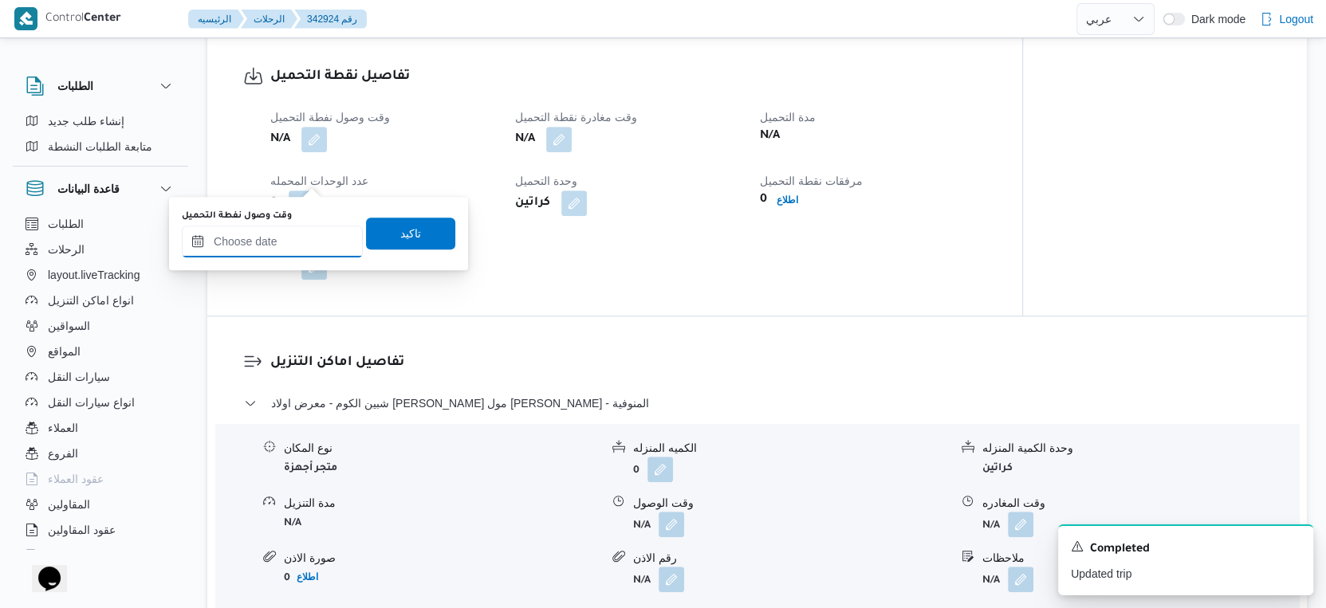
click at [308, 234] on input "وقت وصول نفطة التحميل" at bounding box center [272, 242] width 181 height 32
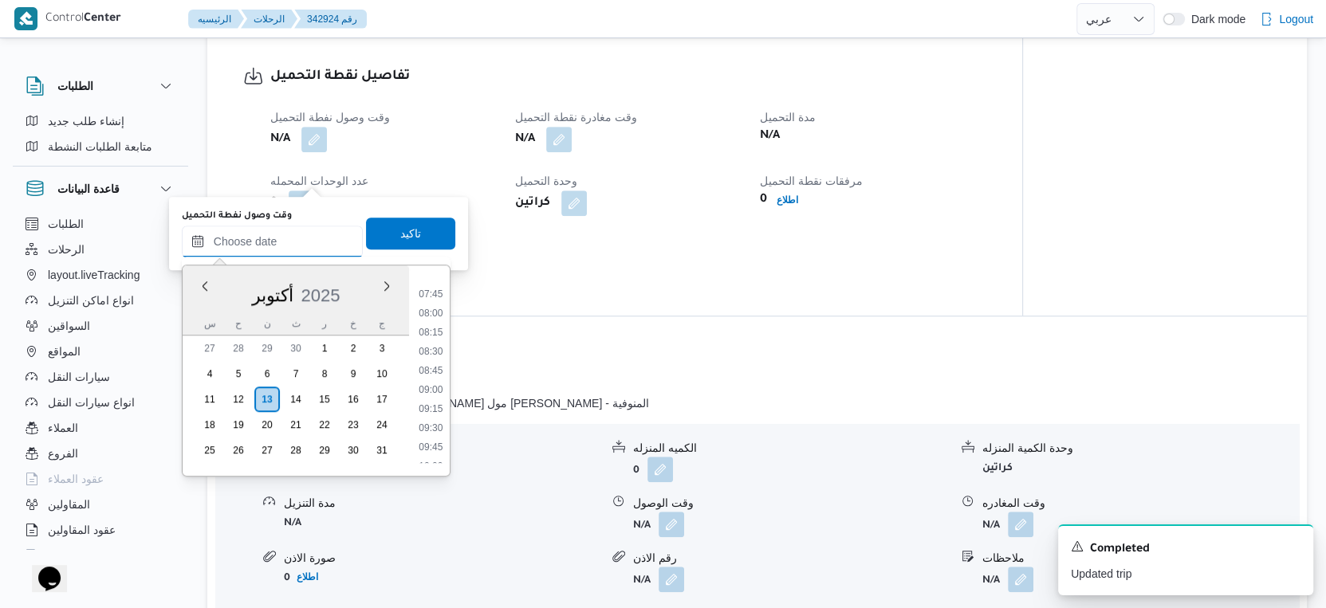
scroll to position [574, 0]
click at [438, 419] on li "09:15" at bounding box center [430, 420] width 37 height 16
type input "١٣/١٠/٢٠٢٥ ٠٩:١٥"
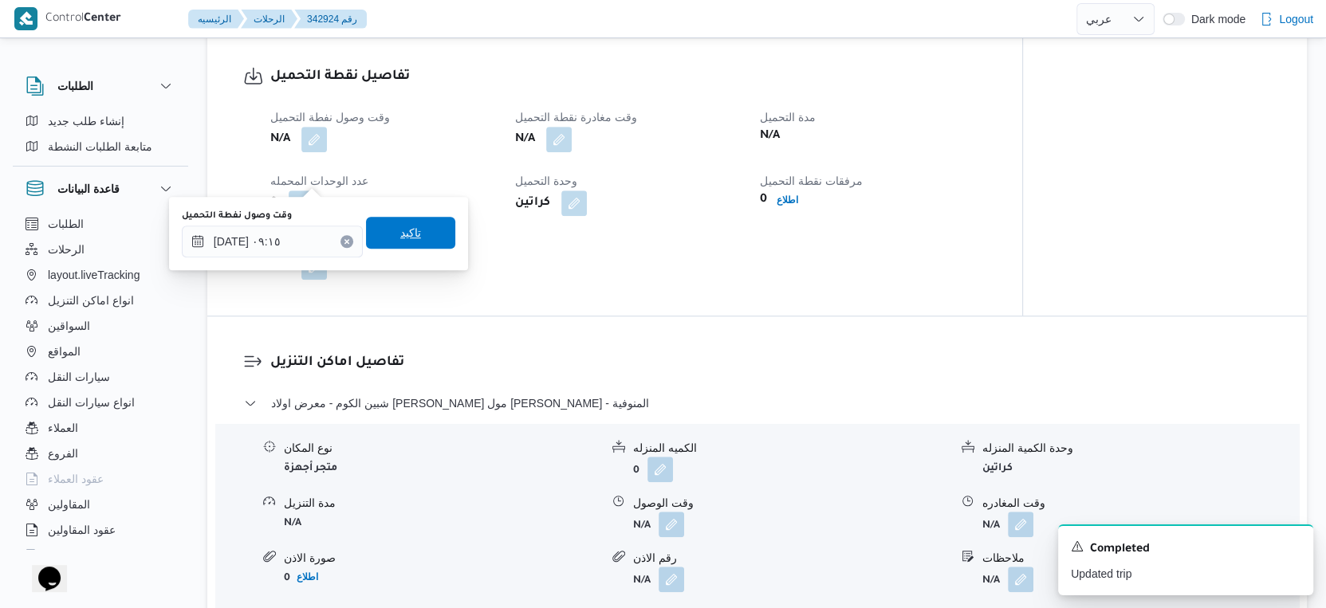
click at [415, 232] on span "تاكيد" at bounding box center [410, 233] width 89 height 32
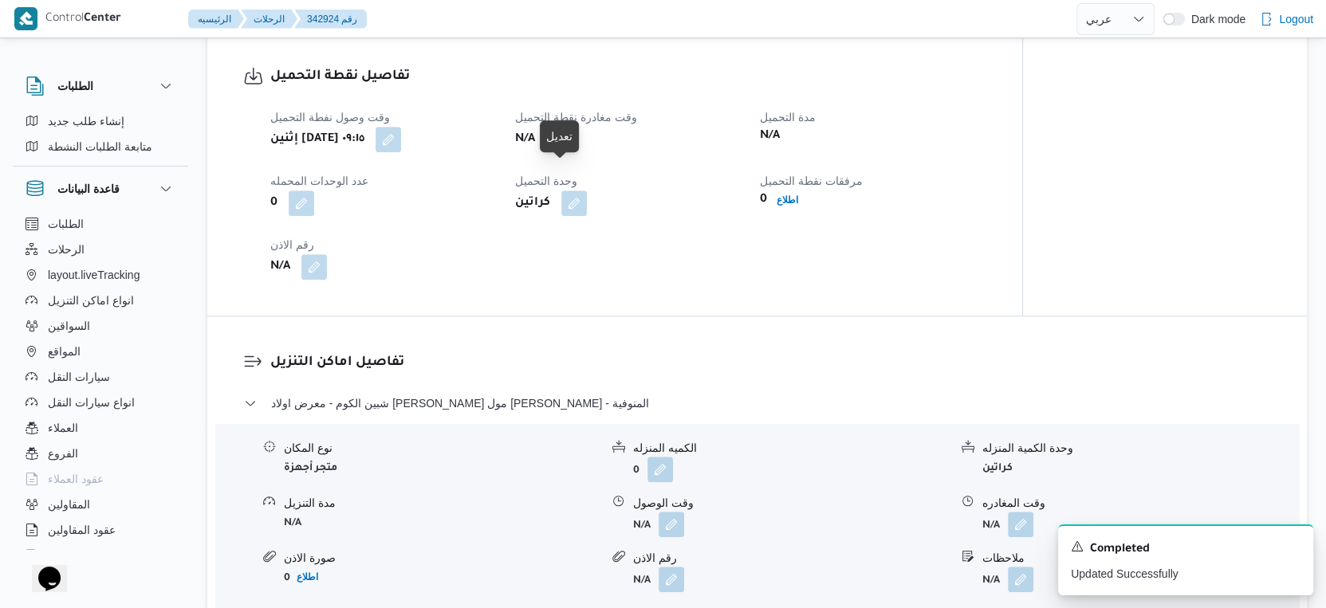
click at [572, 151] on button "button" at bounding box center [559, 139] width 26 height 26
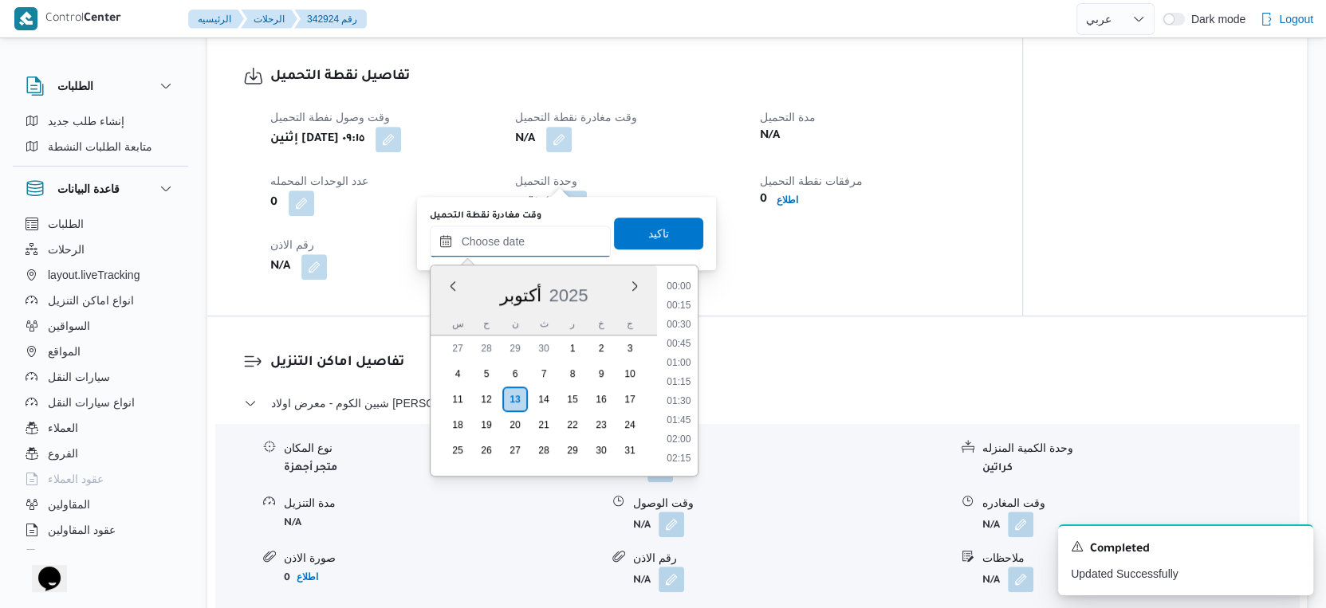
click at [537, 249] on input "وقت مغادرة نقطة التحميل" at bounding box center [520, 242] width 181 height 32
click at [684, 376] on li "11:00" at bounding box center [678, 377] width 37 height 16
type input "١٣/١٠/٢٠٢٥ ١١:٠٠"
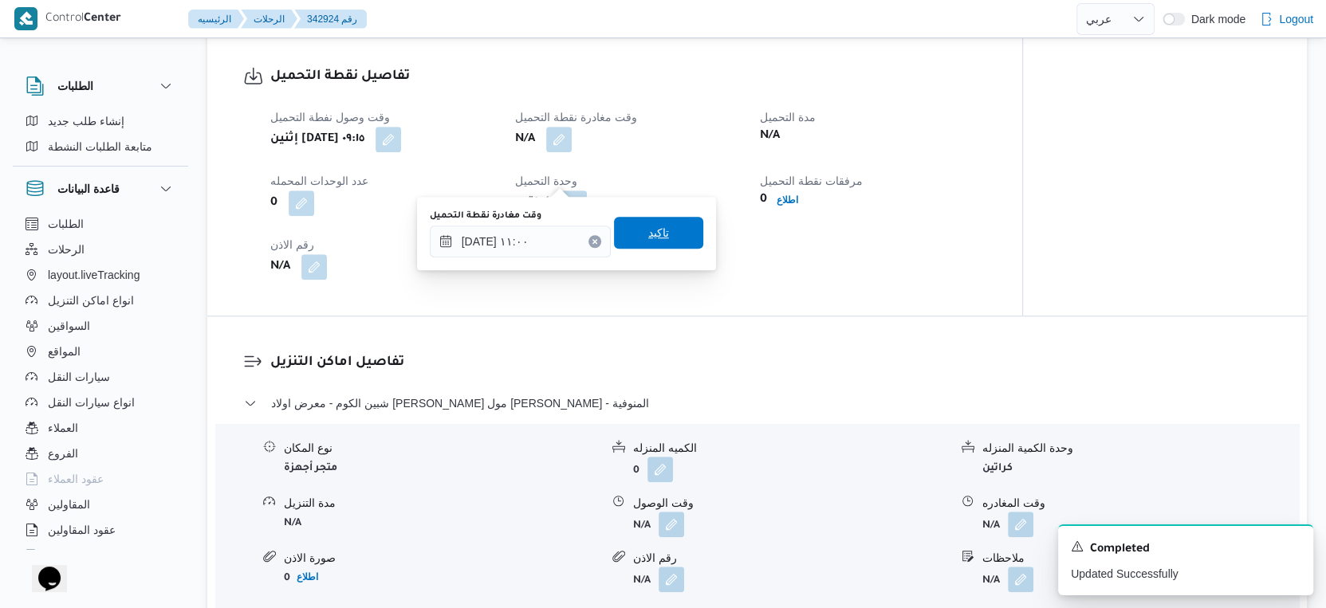
click at [664, 232] on span "تاكيد" at bounding box center [658, 233] width 89 height 32
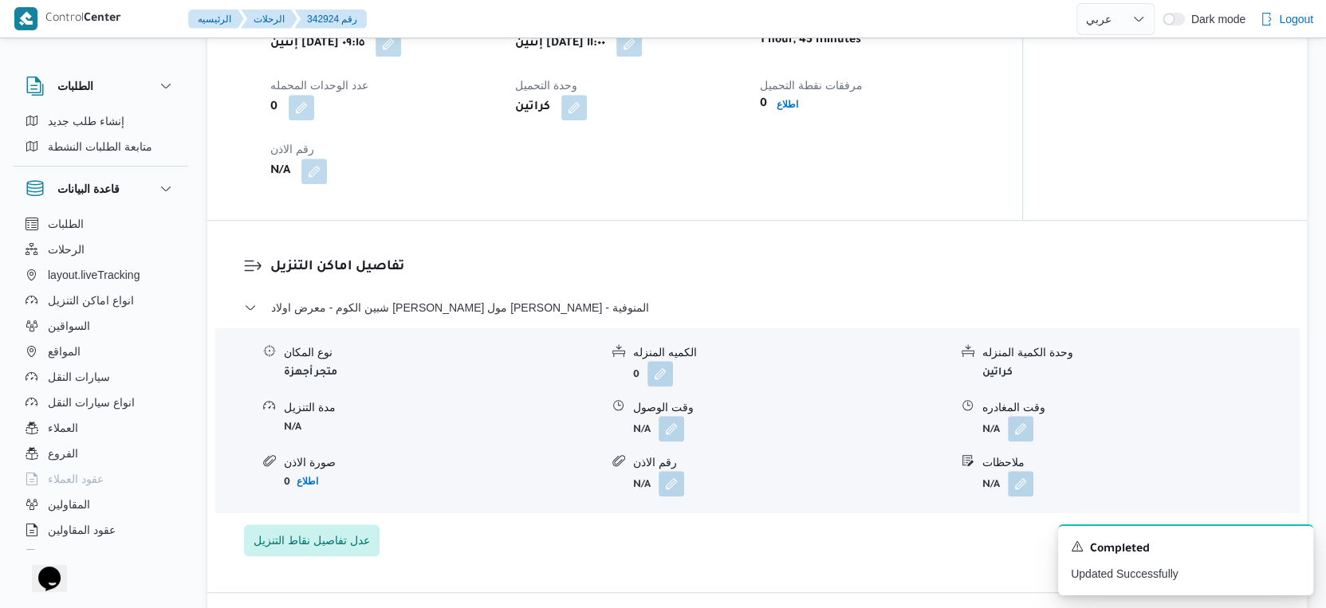
scroll to position [974, 0]
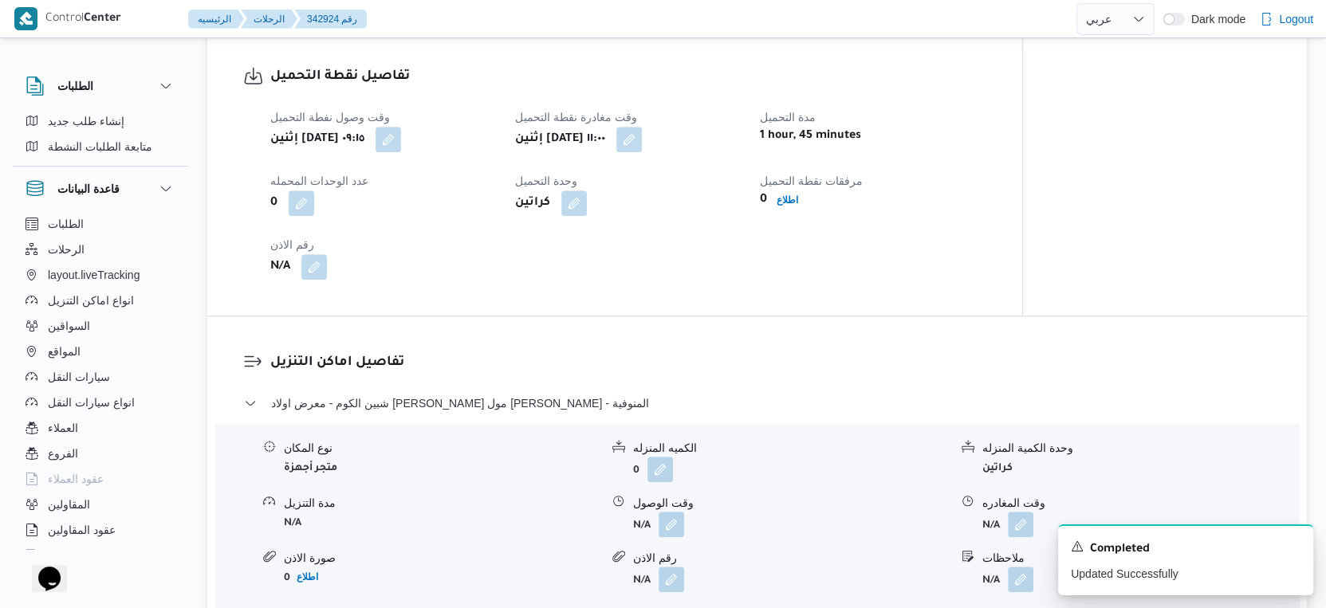
select select "ar"
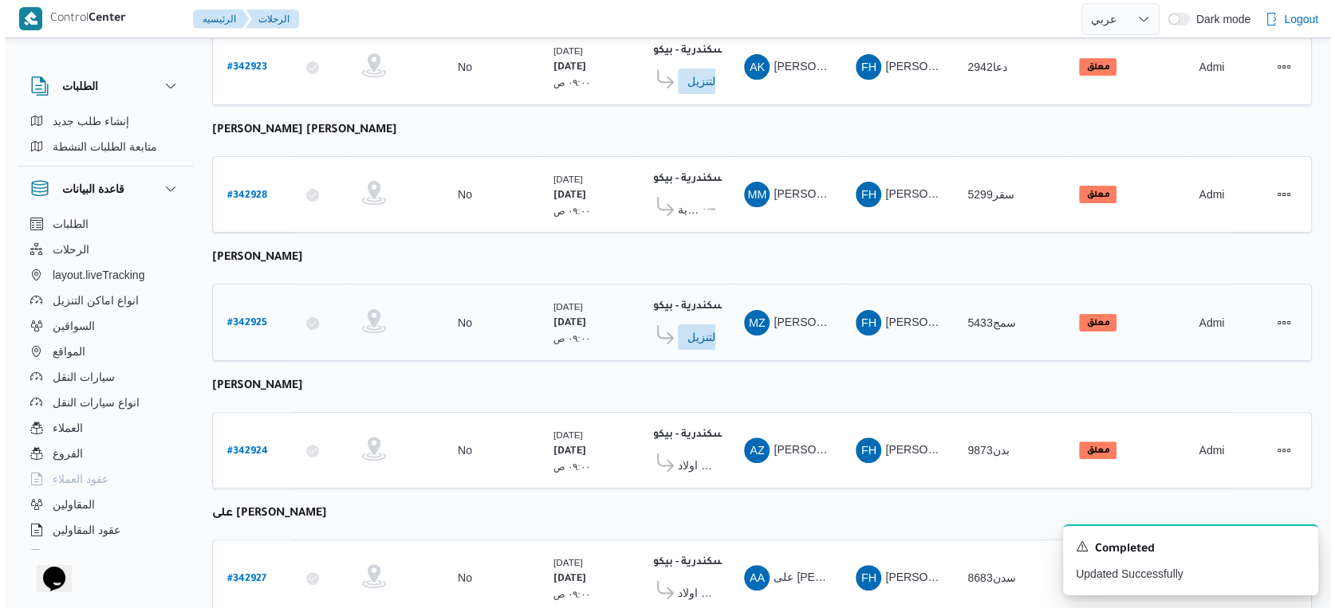
scroll to position [254, 0]
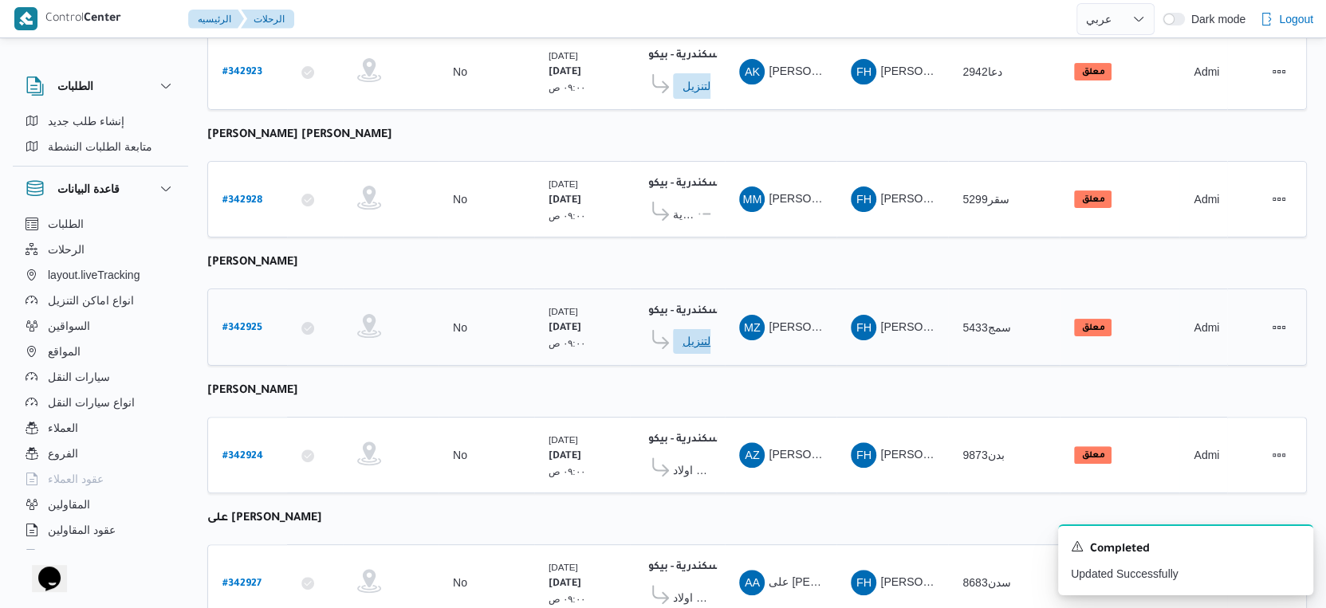
click at [696, 329] on span "ادخل تفاصيل نقاط التنزيل" at bounding box center [718, 342] width 70 height 26
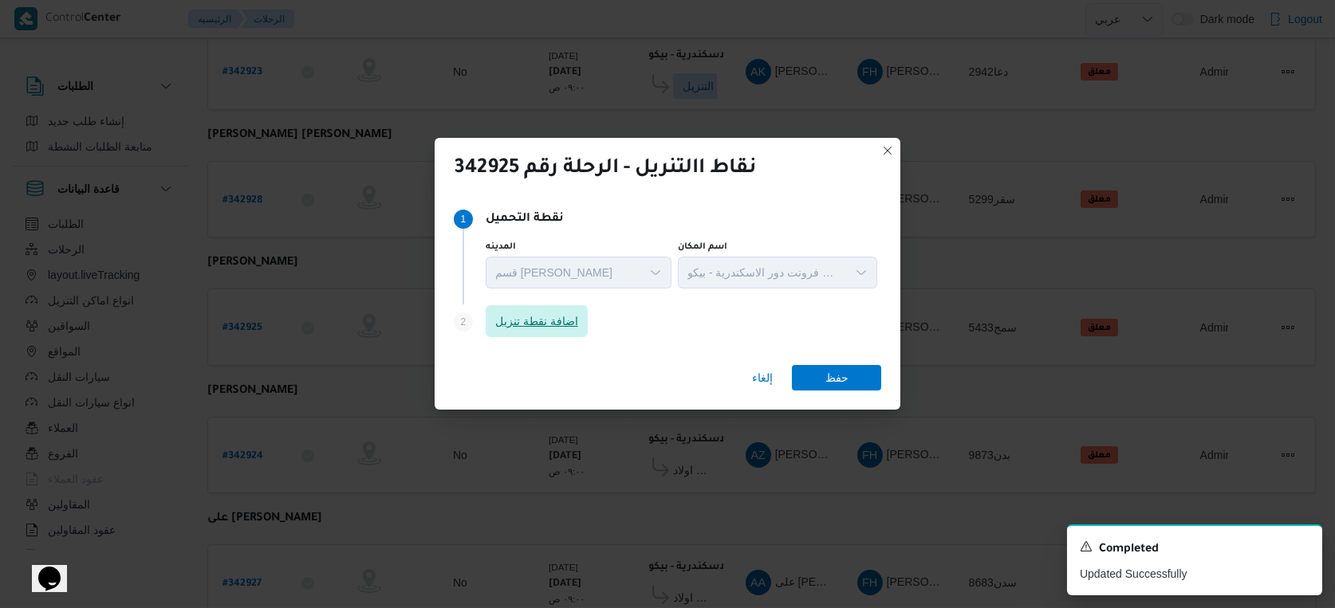
click at [584, 312] on span "اضافة نقطة تنزيل" at bounding box center [537, 321] width 102 height 32
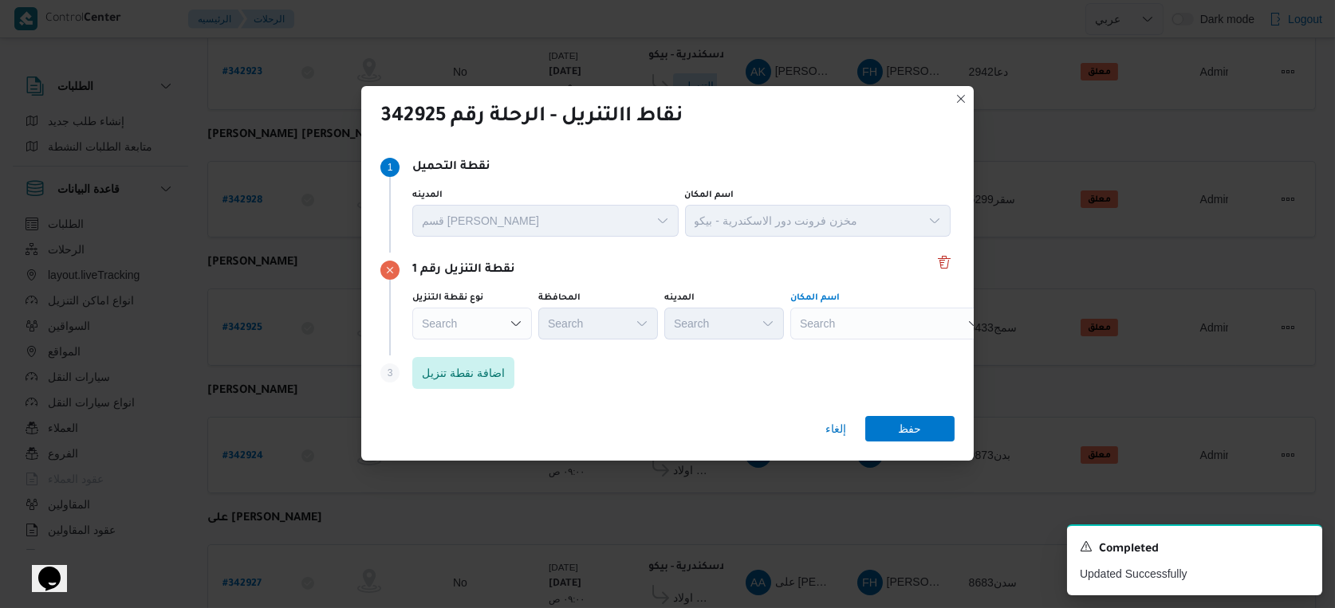
click at [876, 323] on div "Search" at bounding box center [889, 324] width 199 height 32
type input "عبدالغفار"
click at [889, 355] on span "معرض اولاد عبدالغفار مول العشماوى - المنوفية | | زوير ومنشأة إبراهيم حبشي" at bounding box center [899, 353] width 161 height 19
click at [917, 434] on span "حفظ" at bounding box center [910, 428] width 23 height 26
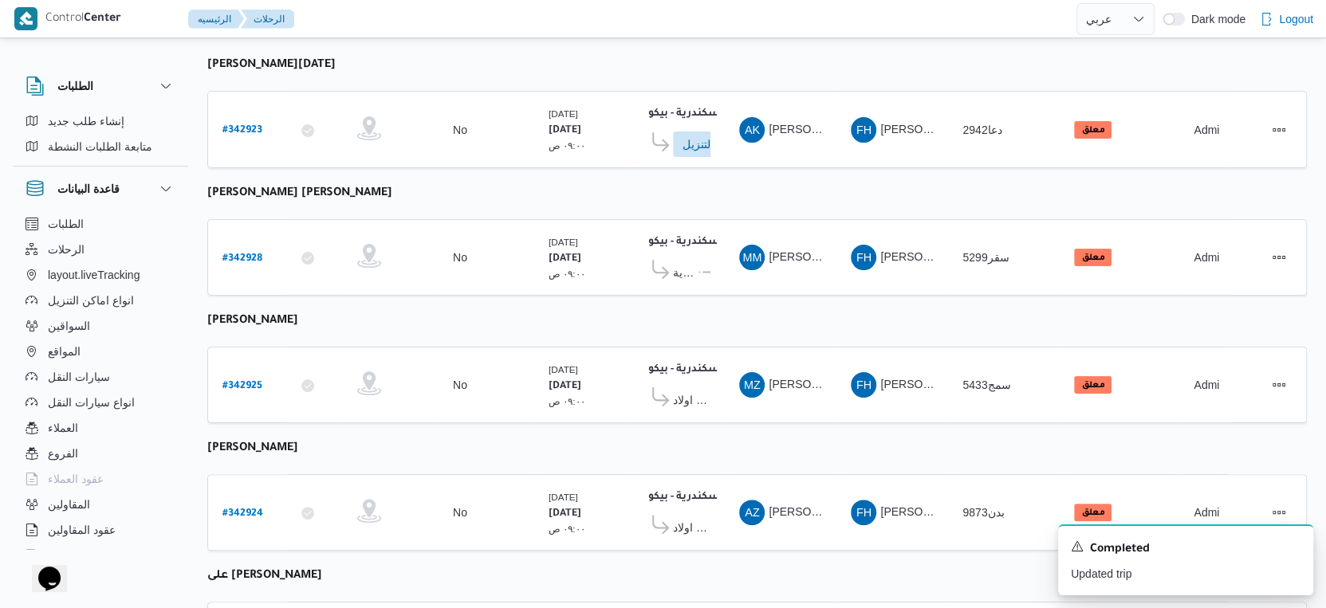
scroll to position [166, 0]
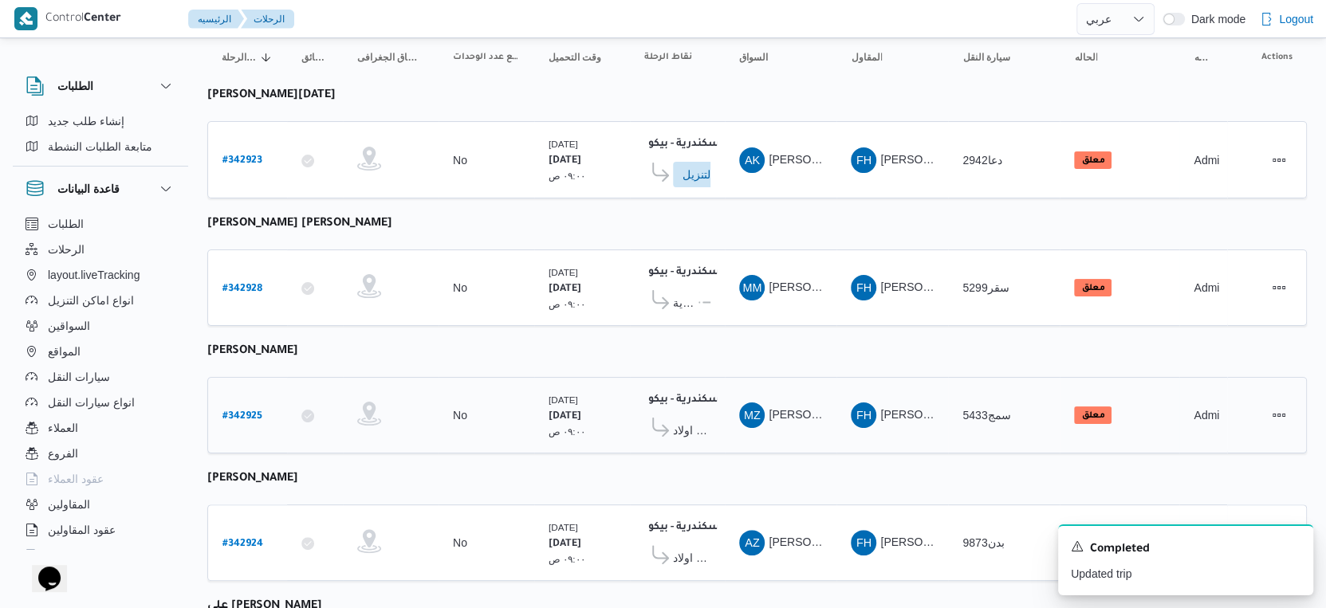
click at [250, 411] on b "# 342925" at bounding box center [242, 416] width 40 height 11
select select "ar"
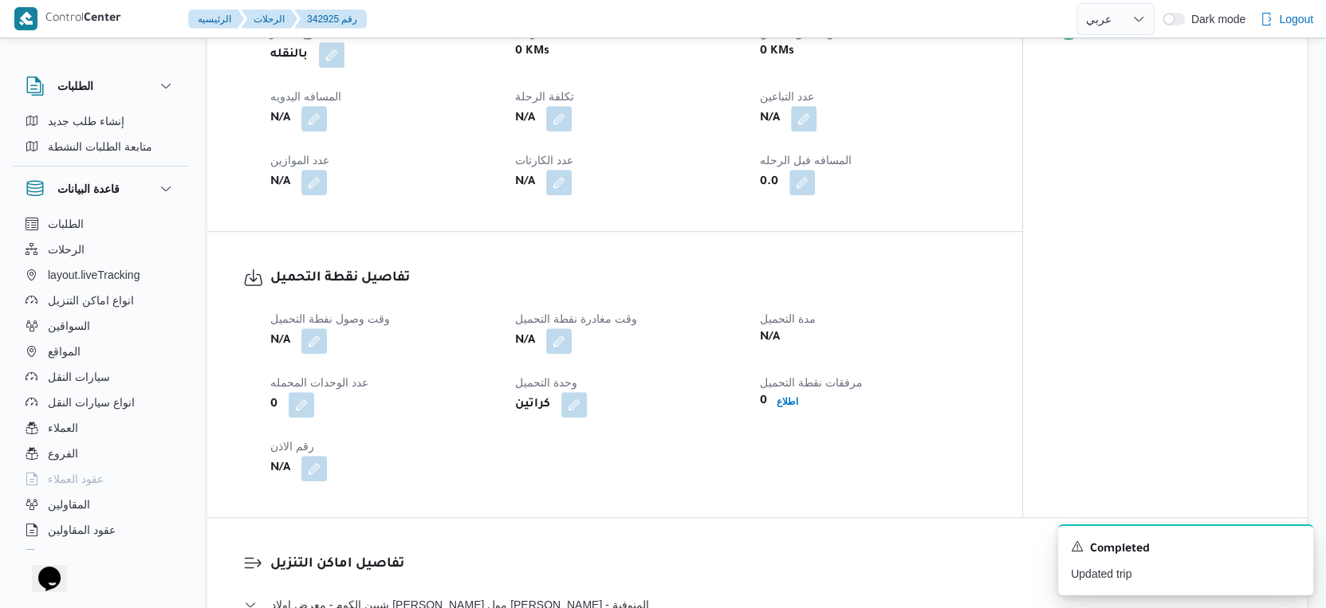
scroll to position [875, 0]
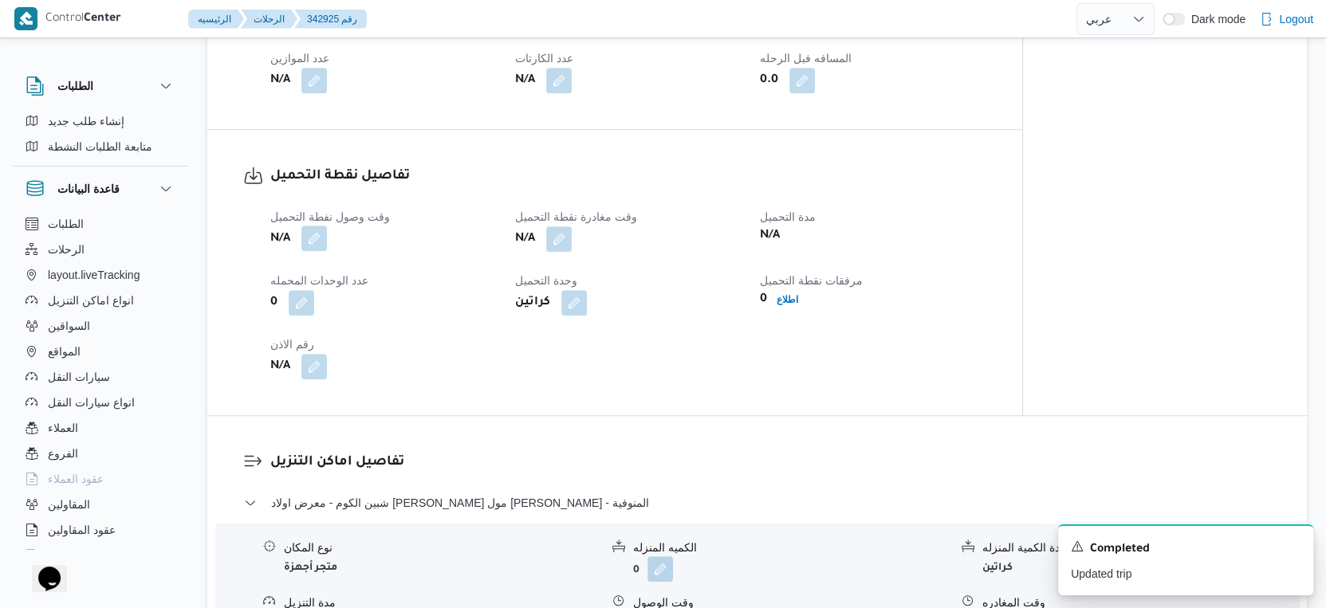
click at [315, 251] on button "button" at bounding box center [314, 239] width 26 height 26
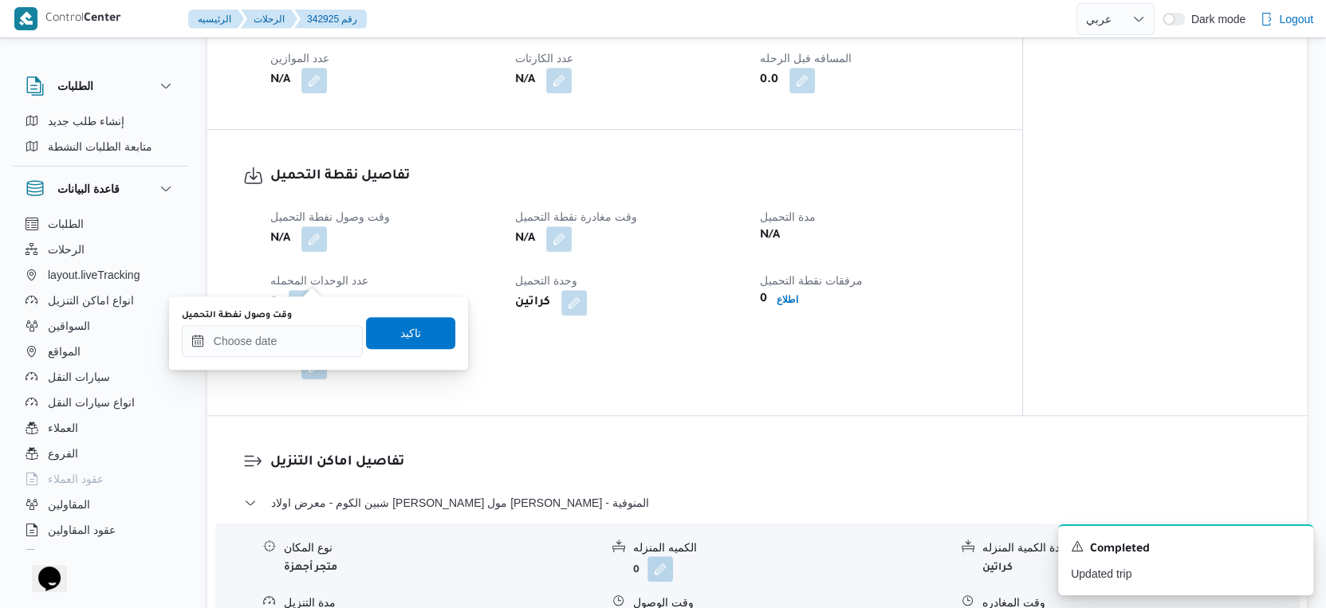
click at [303, 317] on div "وقت وصول نفطة التحميل" at bounding box center [272, 315] width 181 height 13
click at [305, 342] on input "وقت وصول نفطة التحميل" at bounding box center [272, 341] width 181 height 32
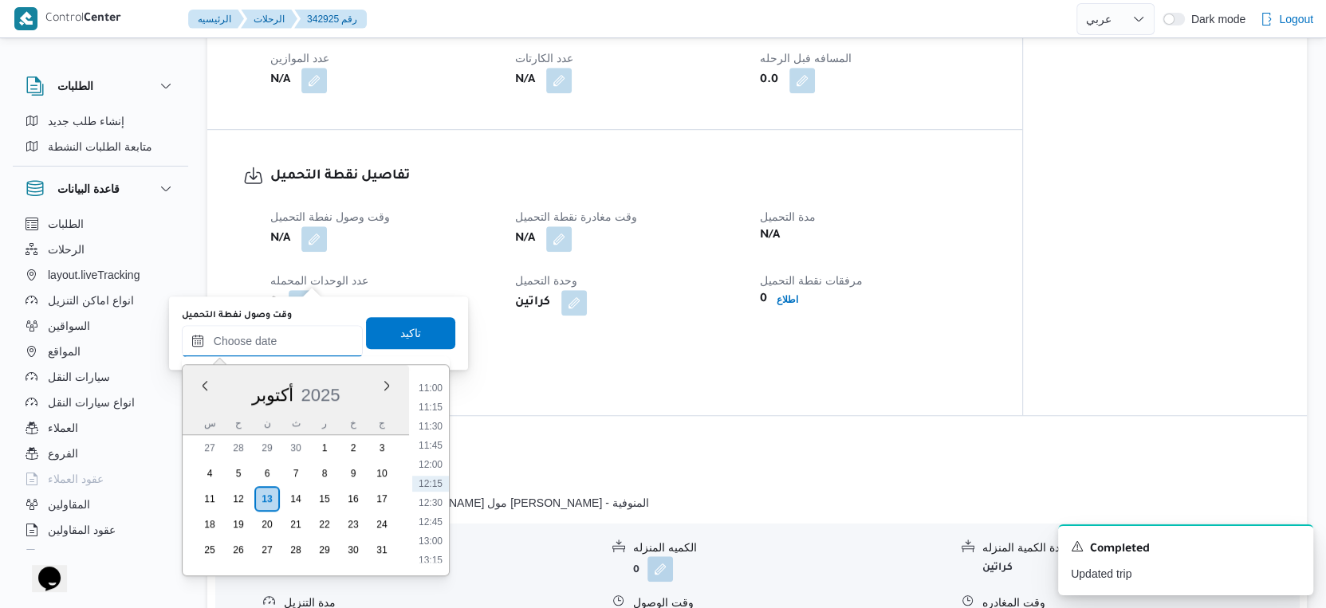
scroll to position [663, 0]
click at [432, 411] on li "09:00" at bounding box center [430, 412] width 37 height 16
type input "١٣/١٠/٢٠٢٥ ٠٩:٠٠"
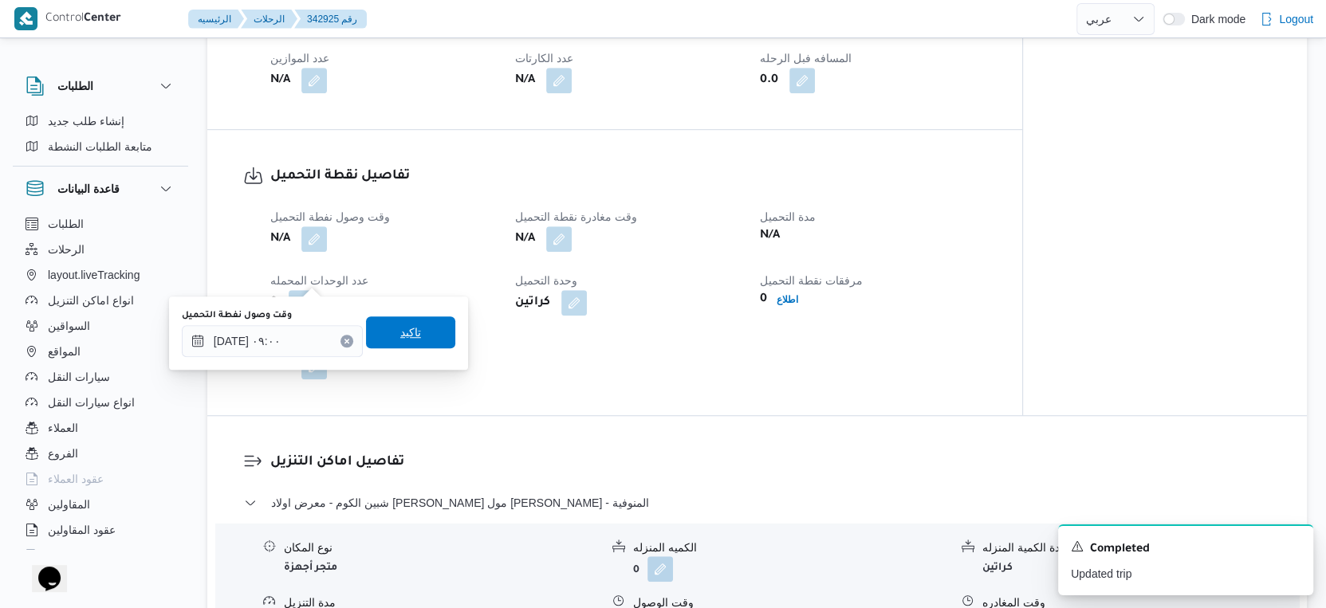
click at [421, 339] on span "تاكيد" at bounding box center [410, 333] width 89 height 32
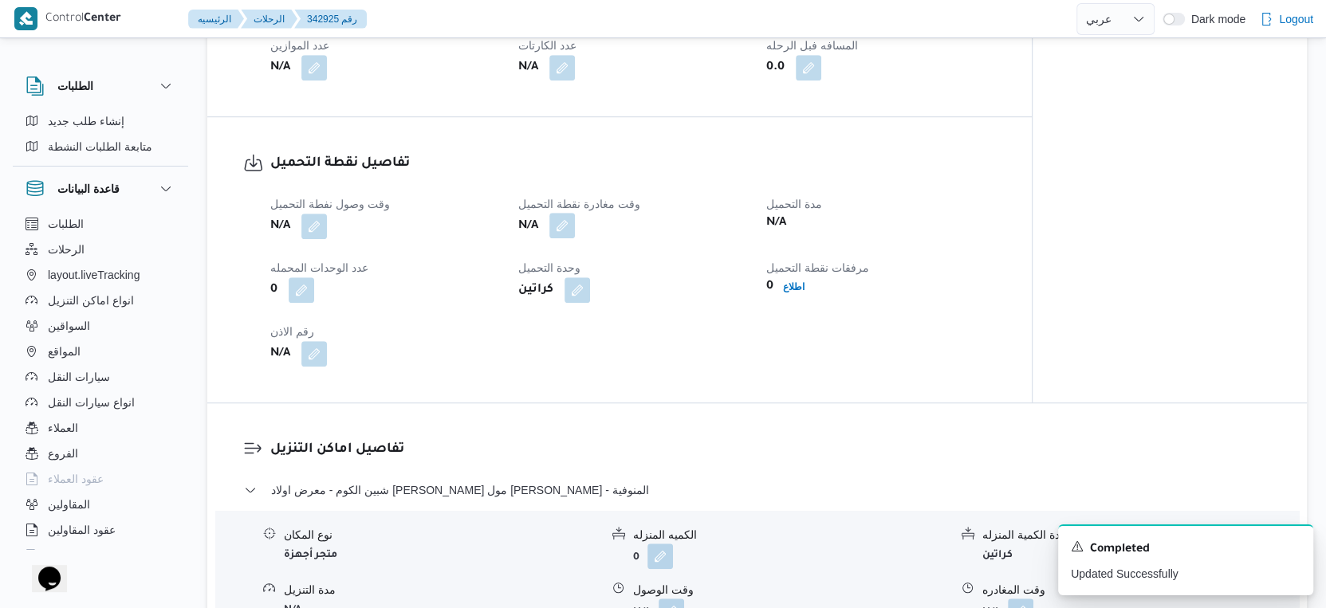
click at [560, 238] on button "button" at bounding box center [562, 226] width 26 height 26
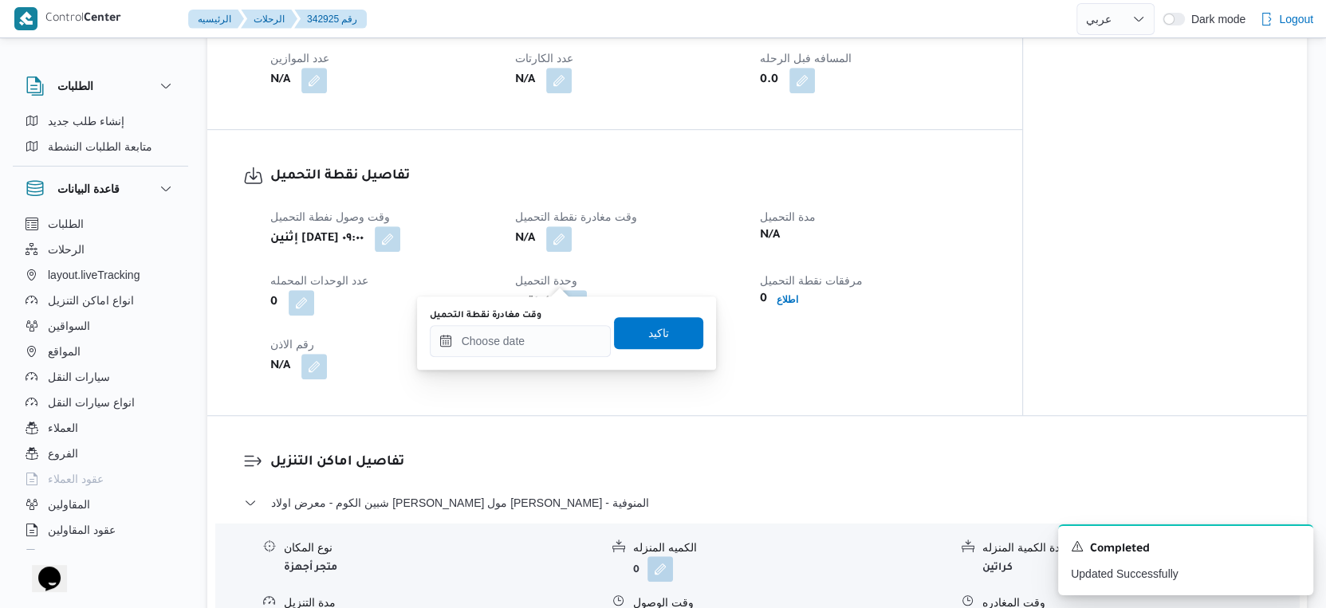
click at [545, 323] on div "وقت مغادرة نقطة التحميل" at bounding box center [520, 333] width 181 height 48
click at [545, 342] on input "وقت مغادرة نقطة التحميل" at bounding box center [520, 341] width 181 height 32
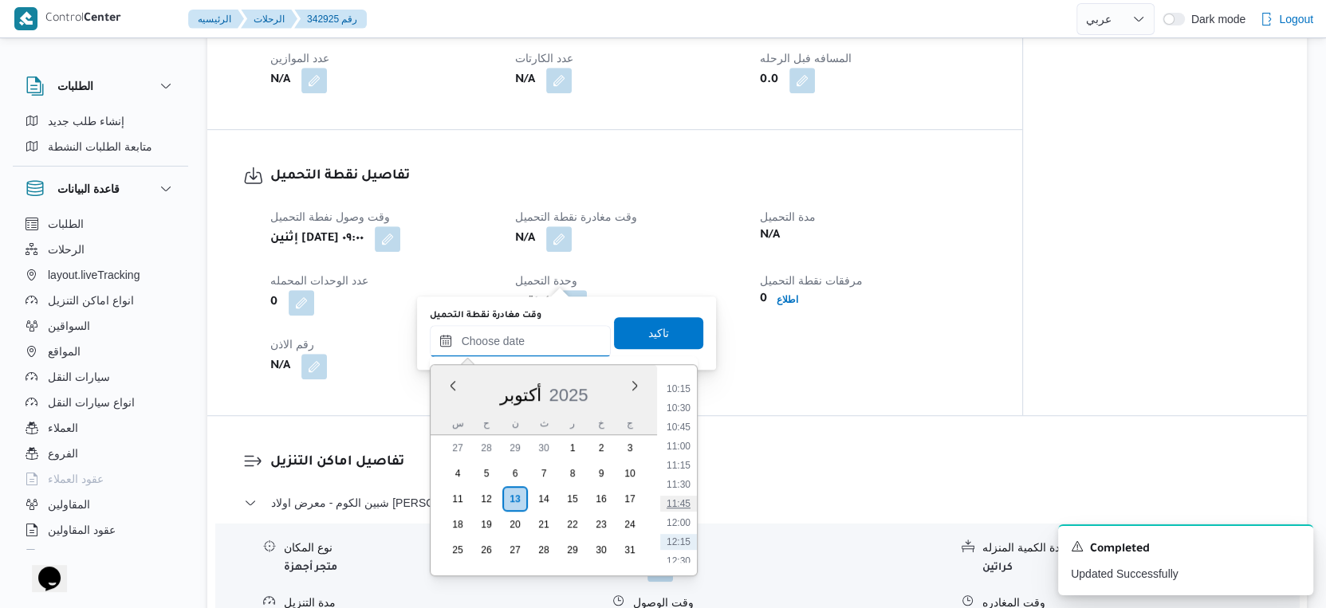
scroll to position [751, 0]
click at [681, 439] on li "10:30" at bounding box center [678, 439] width 37 height 16
type input "١٣/١٠/٢٠٢٥ ١٠:٣٠"
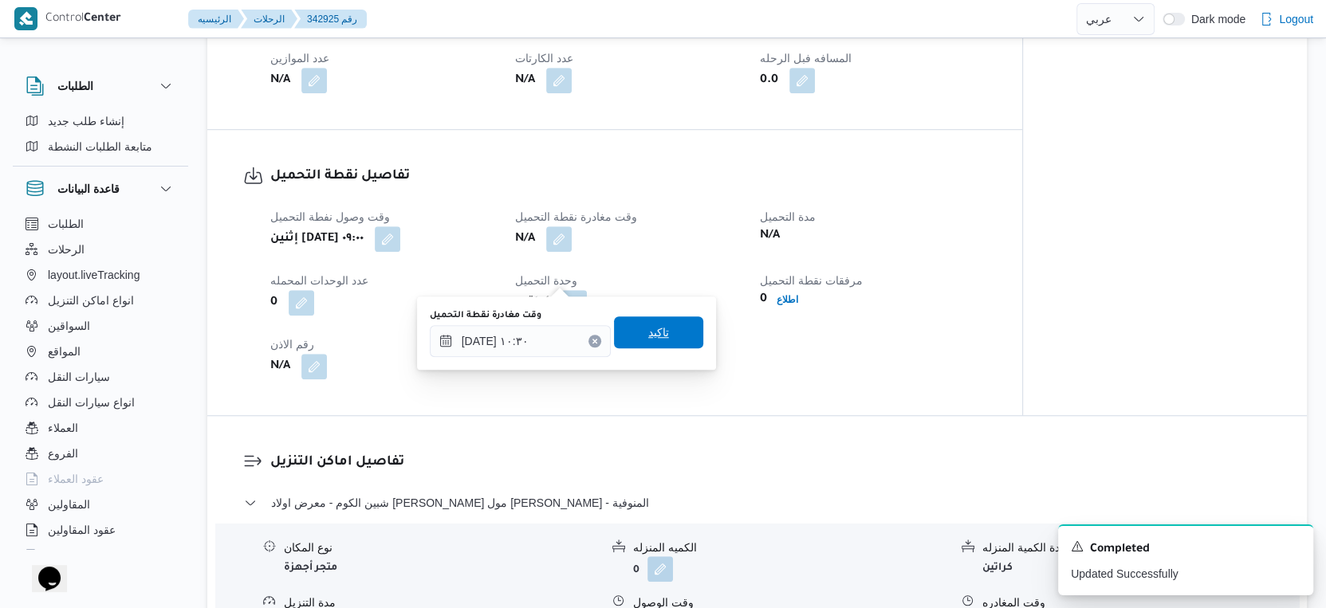
click at [670, 334] on span "تاكيد" at bounding box center [658, 333] width 89 height 32
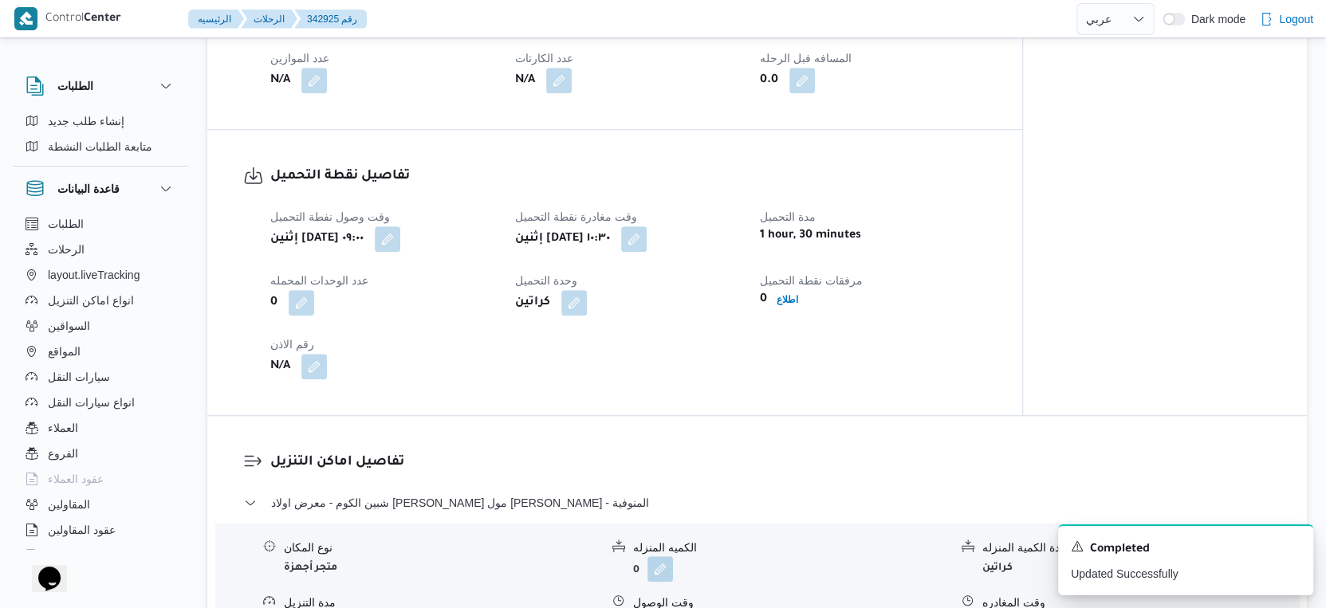
select select "ar"
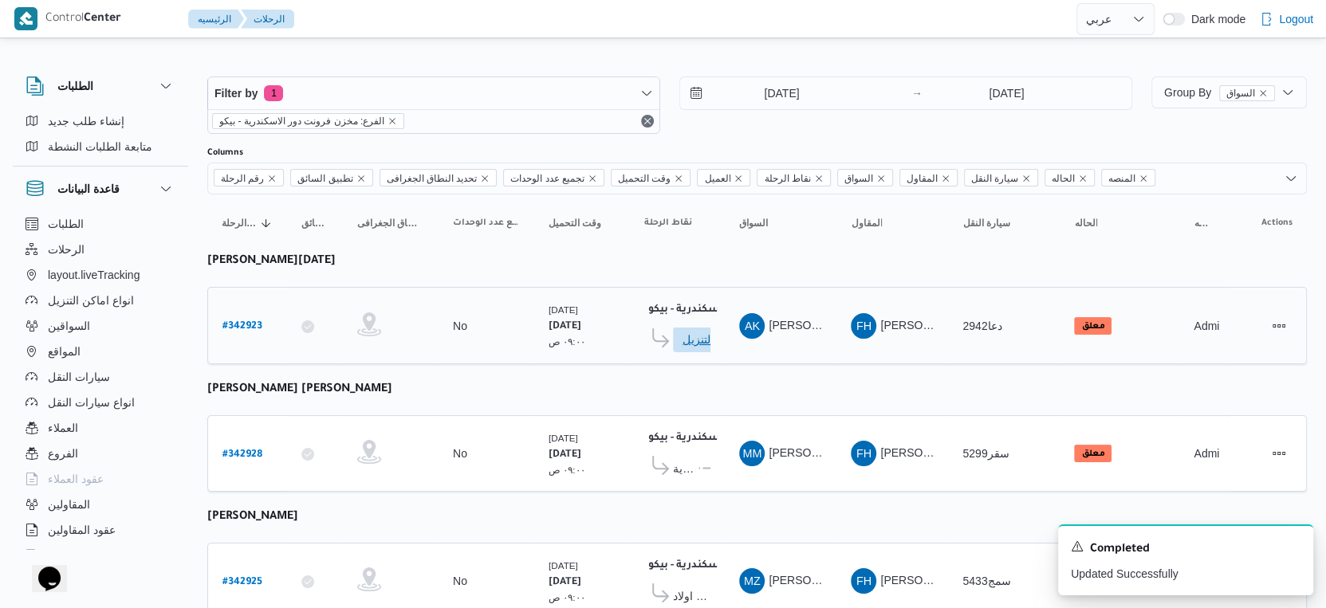
click at [694, 338] on span "ادخل تفاصيل نقاط التنزيل" at bounding box center [718, 340] width 70 height 26
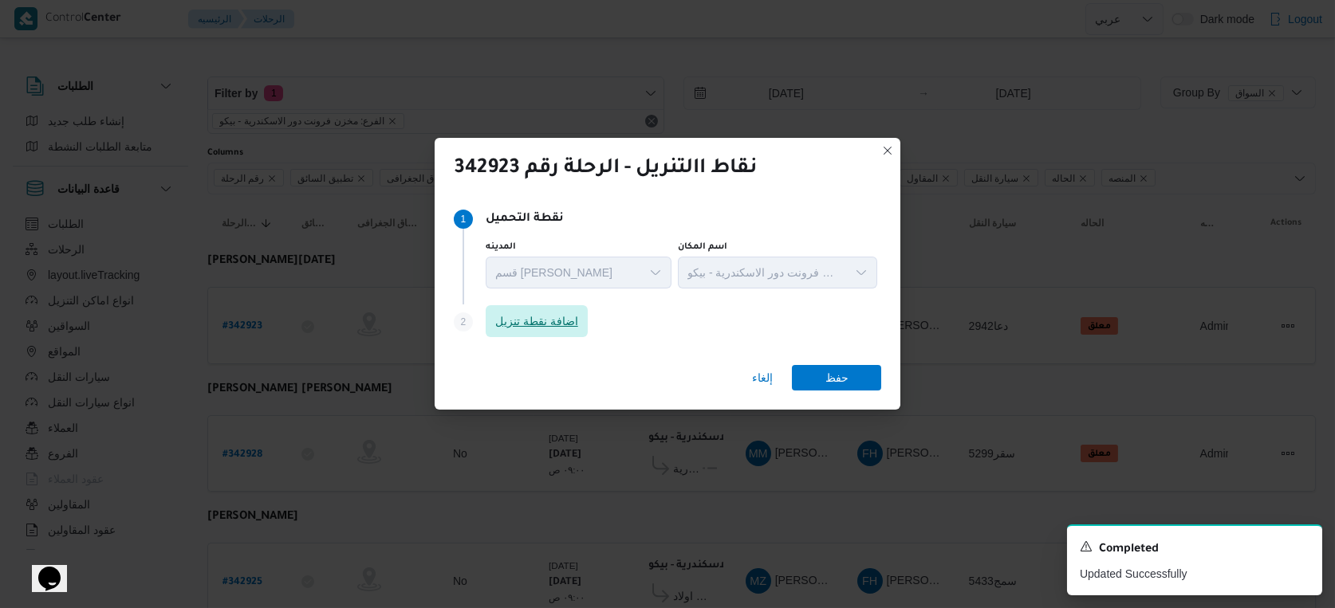
click at [578, 322] on span "اضافة نقطة تنزيل" at bounding box center [536, 321] width 83 height 19
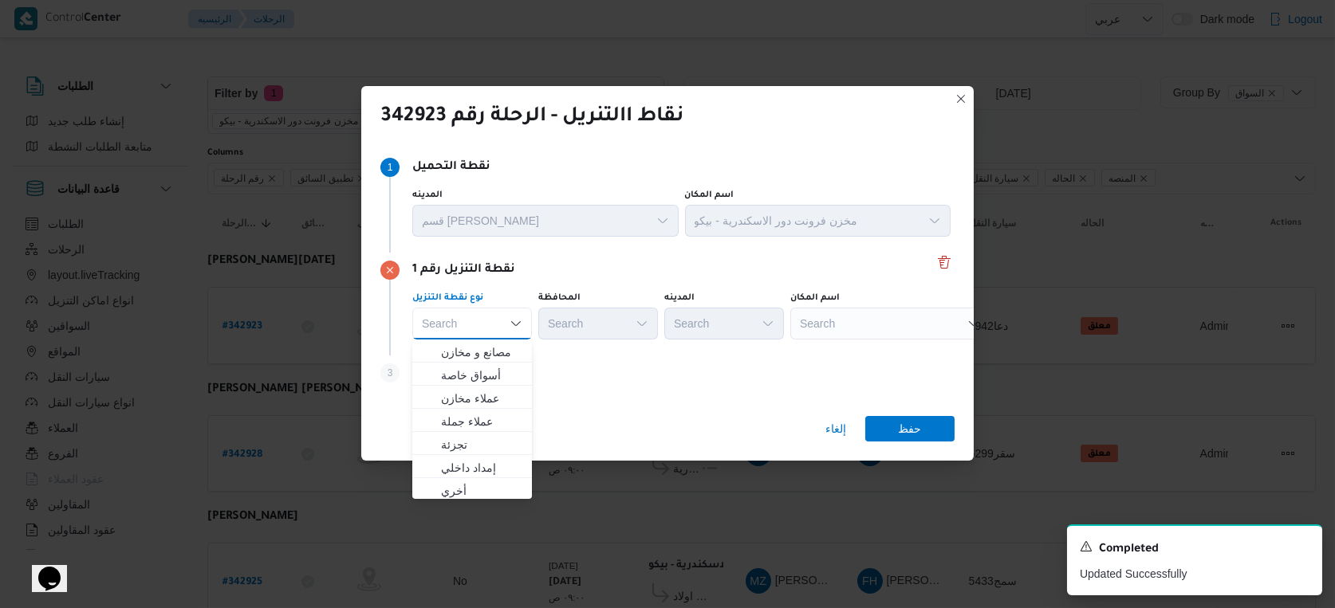
click at [866, 324] on div "Search" at bounding box center [889, 324] width 199 height 32
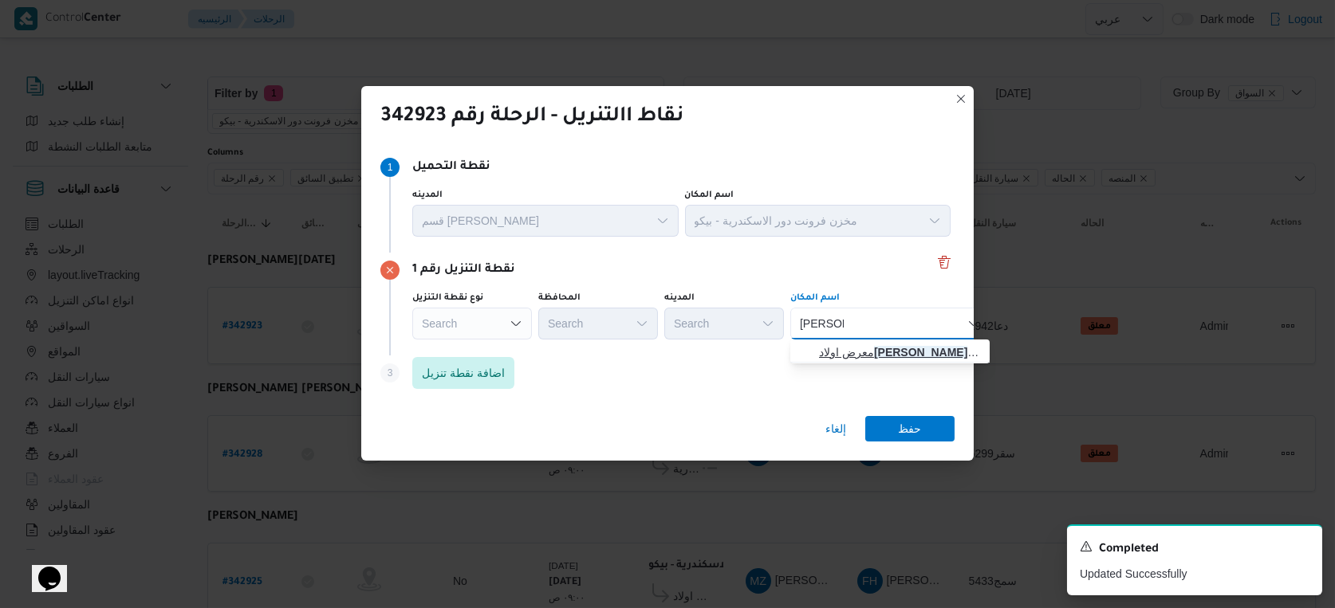
type input "عبدالغفار"
click at [872, 344] on span "معرض اولاد عبدالغفار مول العشماوى - المنوفية | | زوير ومنشأة إبراهيم حبشي" at bounding box center [899, 352] width 161 height 19
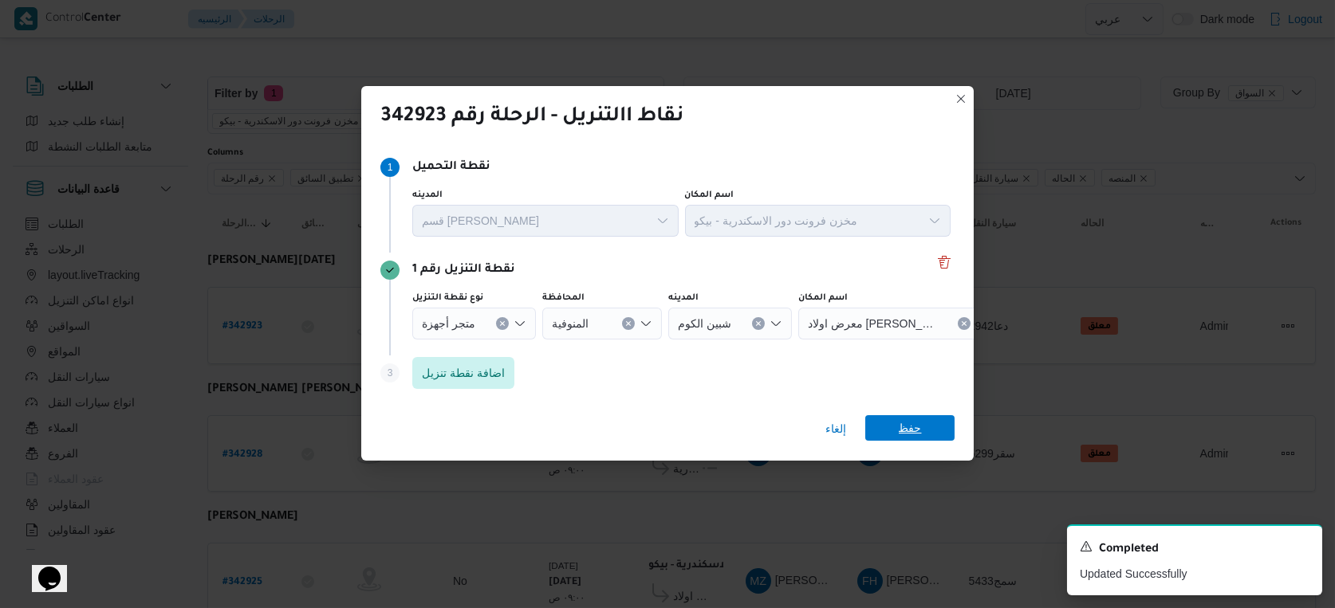
click at [905, 441] on span "حفظ" at bounding box center [910, 428] width 23 height 26
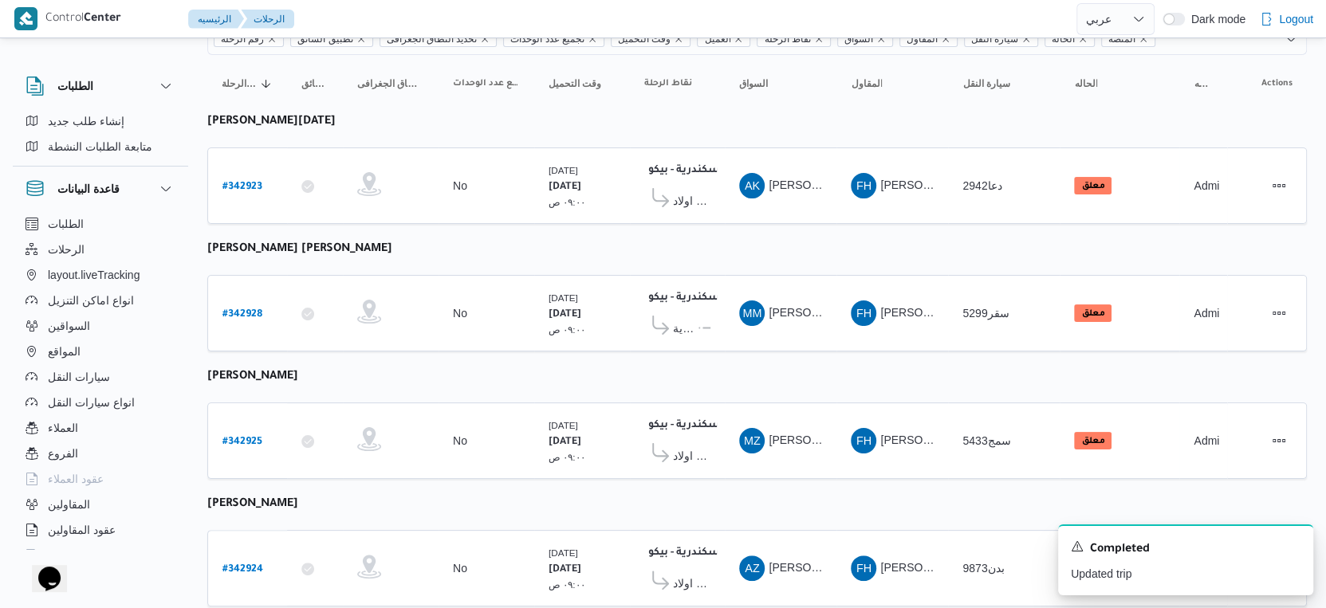
scroll to position [177, 0]
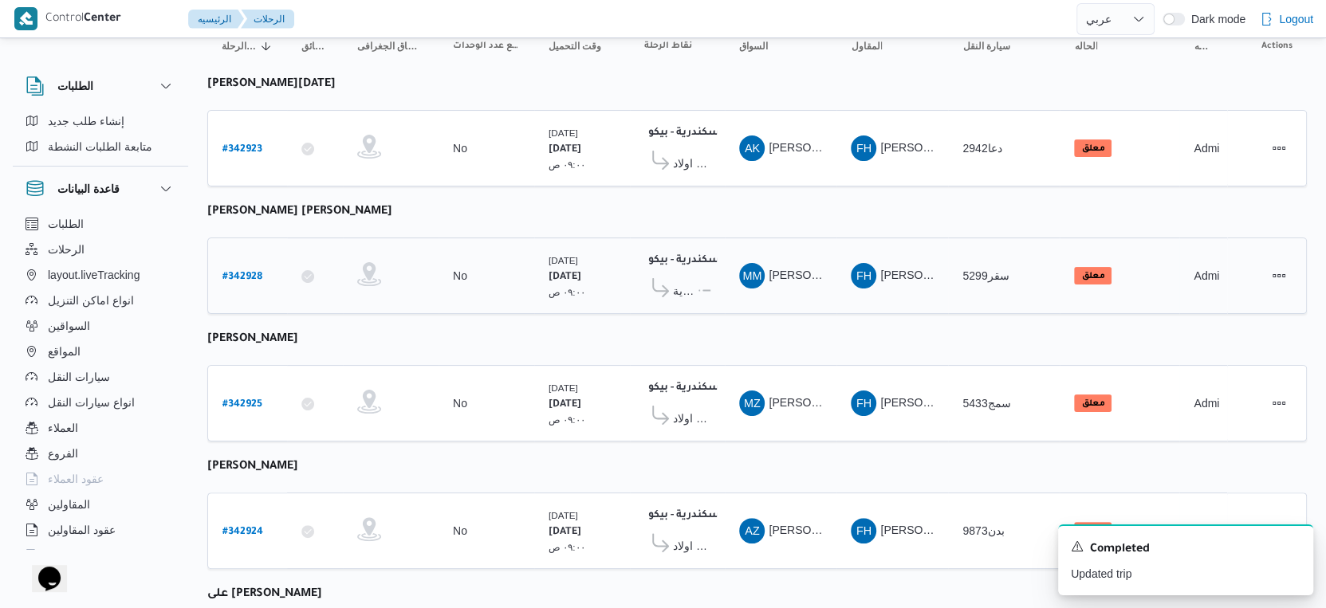
click at [696, 282] on span "..." at bounding box center [698, 290] width 4 height 19
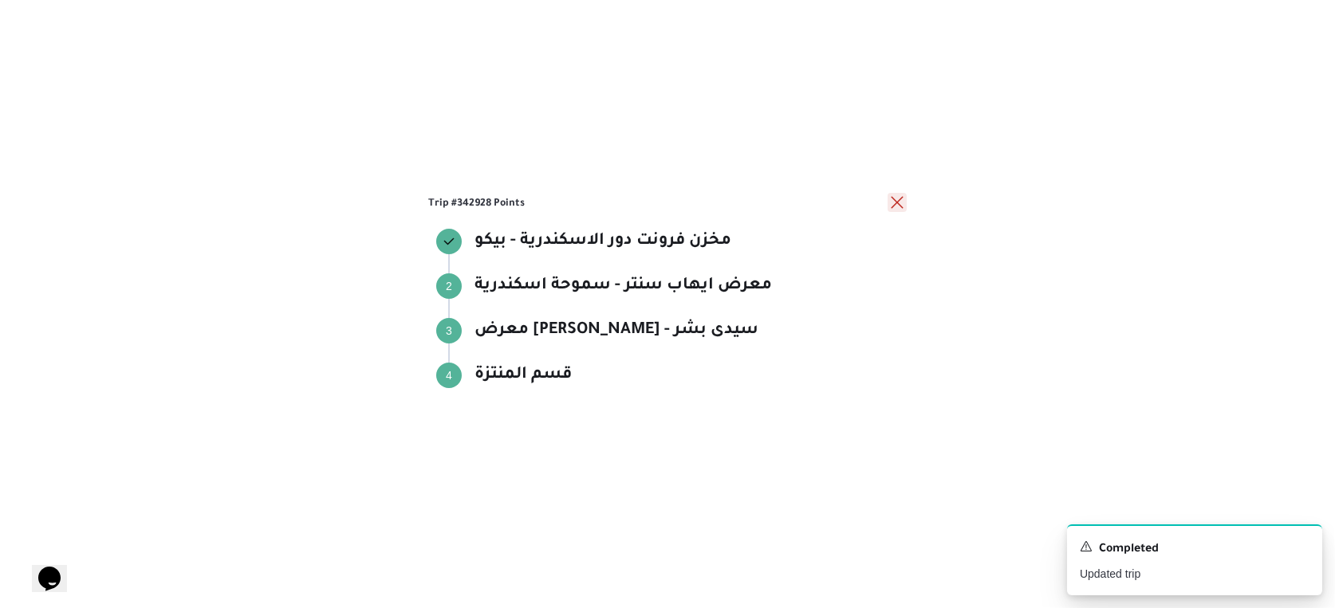
click at [897, 204] on button "close" at bounding box center [896, 202] width 19 height 19
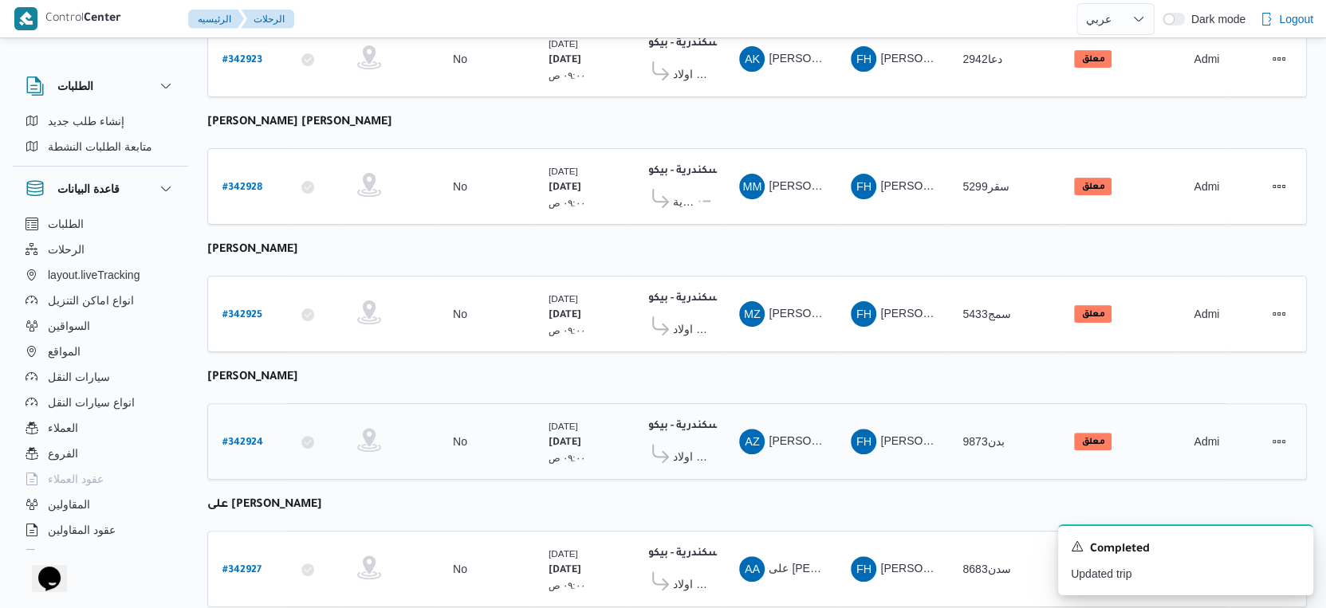
scroll to position [0, 0]
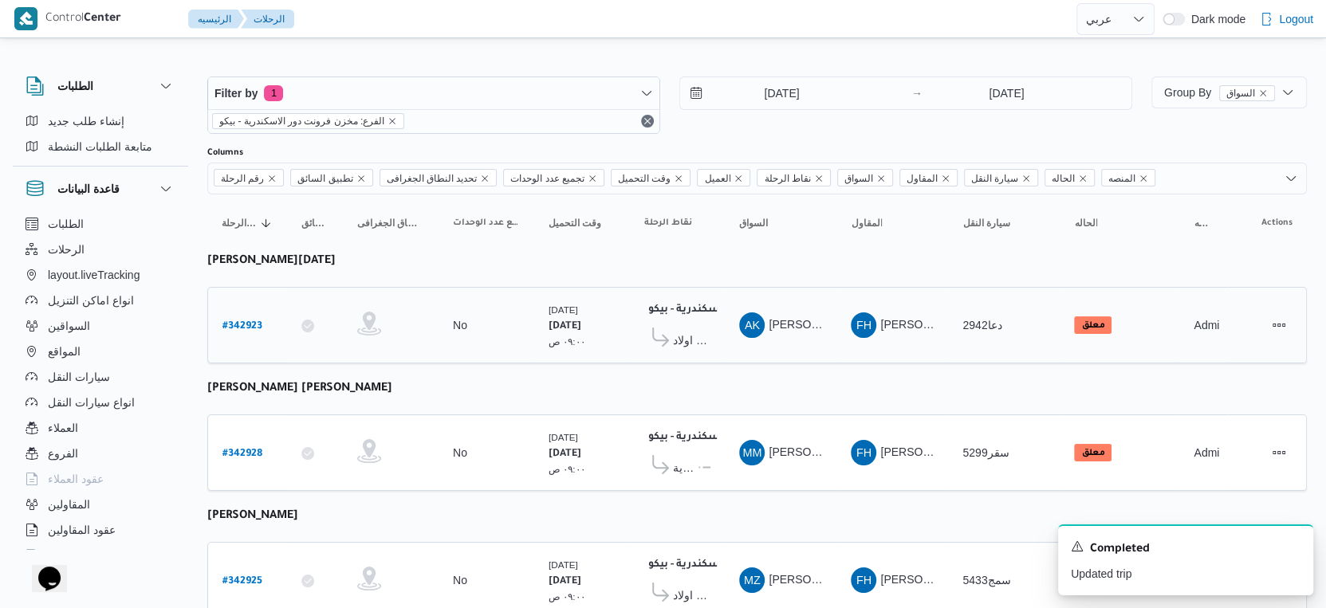
click at [243, 321] on b "# 342923" at bounding box center [242, 326] width 40 height 11
select select "ar"
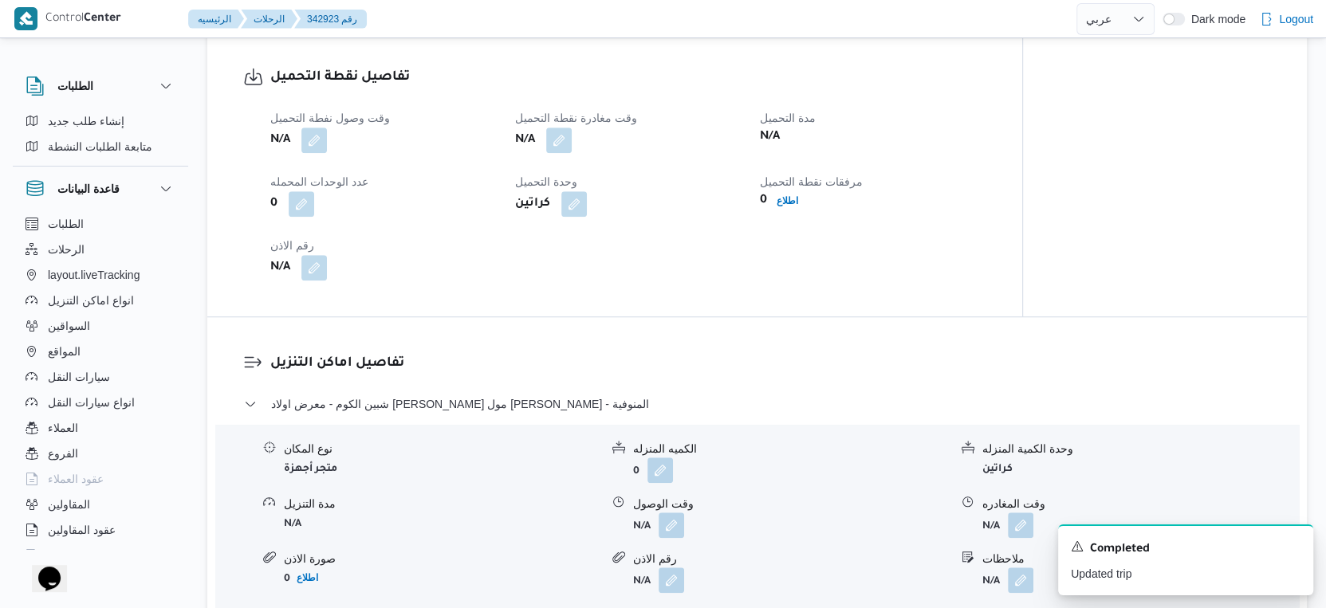
scroll to position [974, 0]
click at [317, 151] on button "button" at bounding box center [314, 139] width 26 height 26
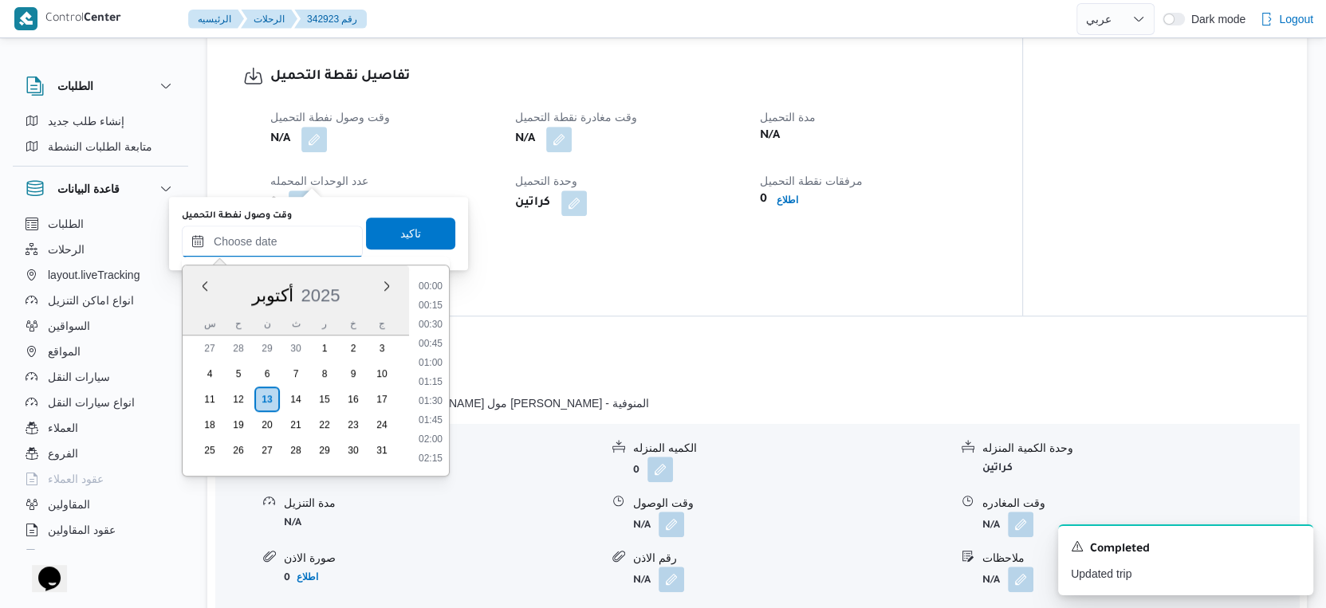
click at [307, 232] on input "وقت وصول نفطة التحميل" at bounding box center [272, 242] width 181 height 32
click at [434, 310] on li "09:00" at bounding box center [430, 313] width 37 height 16
type input "١٣/١٠/٢٠٢٥ ٠٩:٠٠"
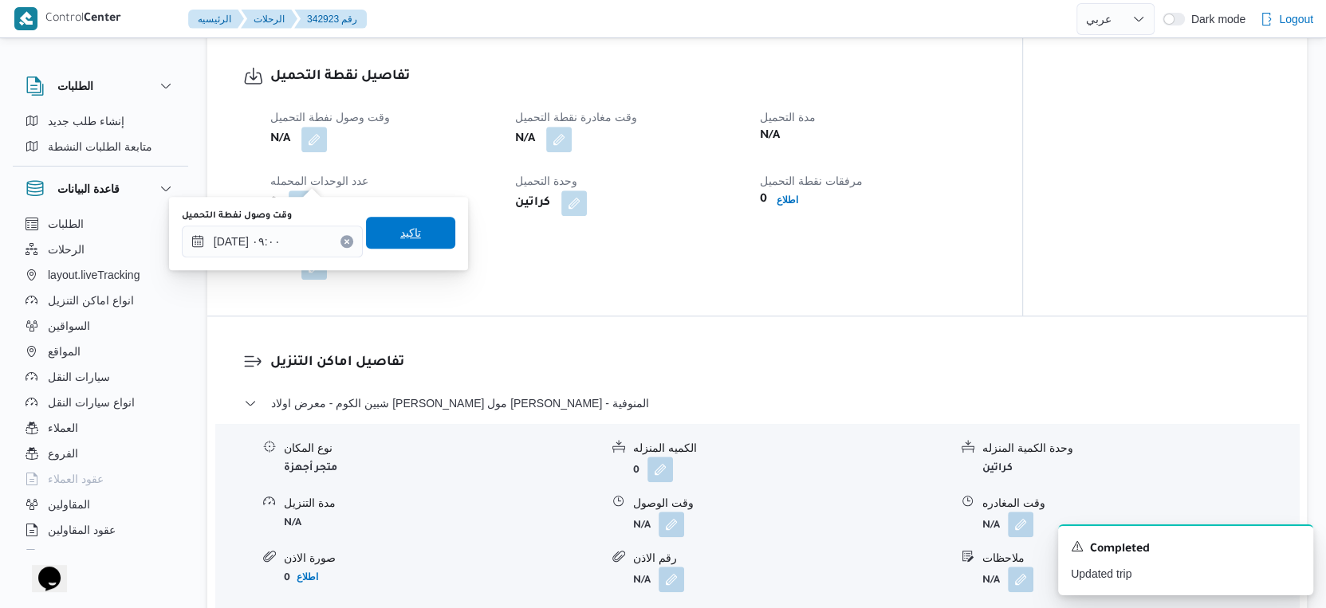
click at [409, 220] on span "تاكيد" at bounding box center [410, 233] width 89 height 32
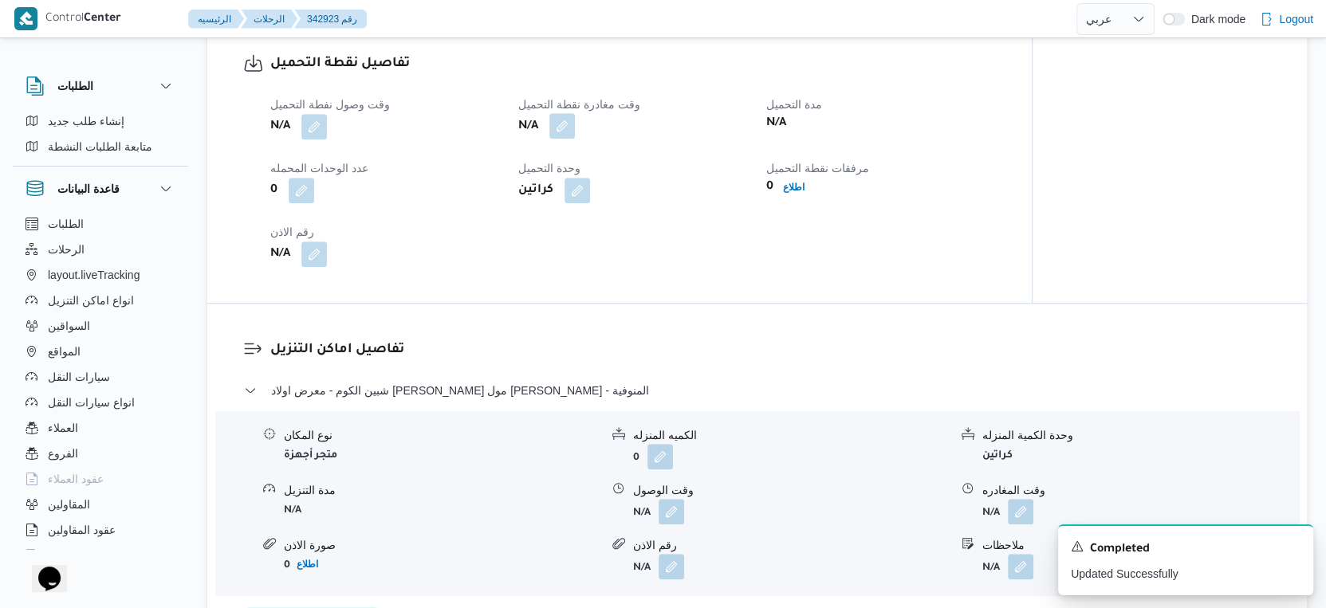
click at [561, 139] on button "button" at bounding box center [562, 126] width 26 height 26
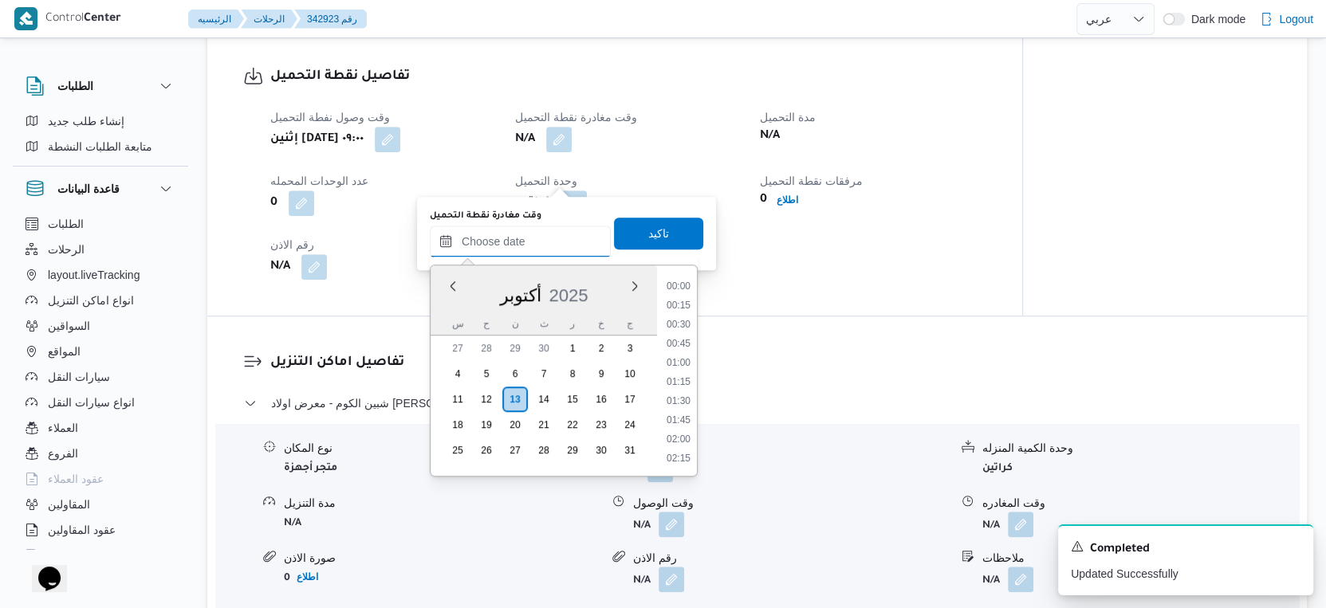
drag, startPoint x: 549, startPoint y: 226, endPoint x: 552, endPoint y: 237, distance: 10.6
click at [549, 226] on input "وقت مغادرة نقطة التحميل" at bounding box center [520, 242] width 181 height 32
click at [678, 334] on li "10:30" at bounding box center [678, 339] width 37 height 16
type input "١٣/١٠/٢٠٢٥ ١٠:٣٠"
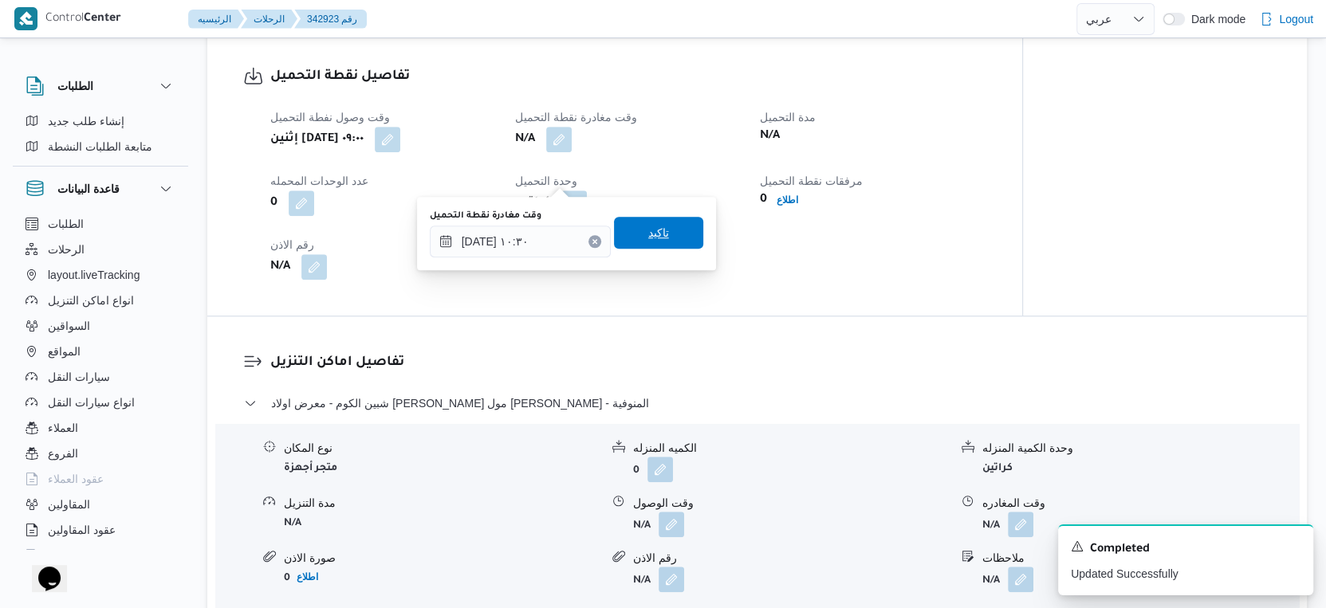
click at [657, 229] on span "تاكيد" at bounding box center [658, 233] width 89 height 32
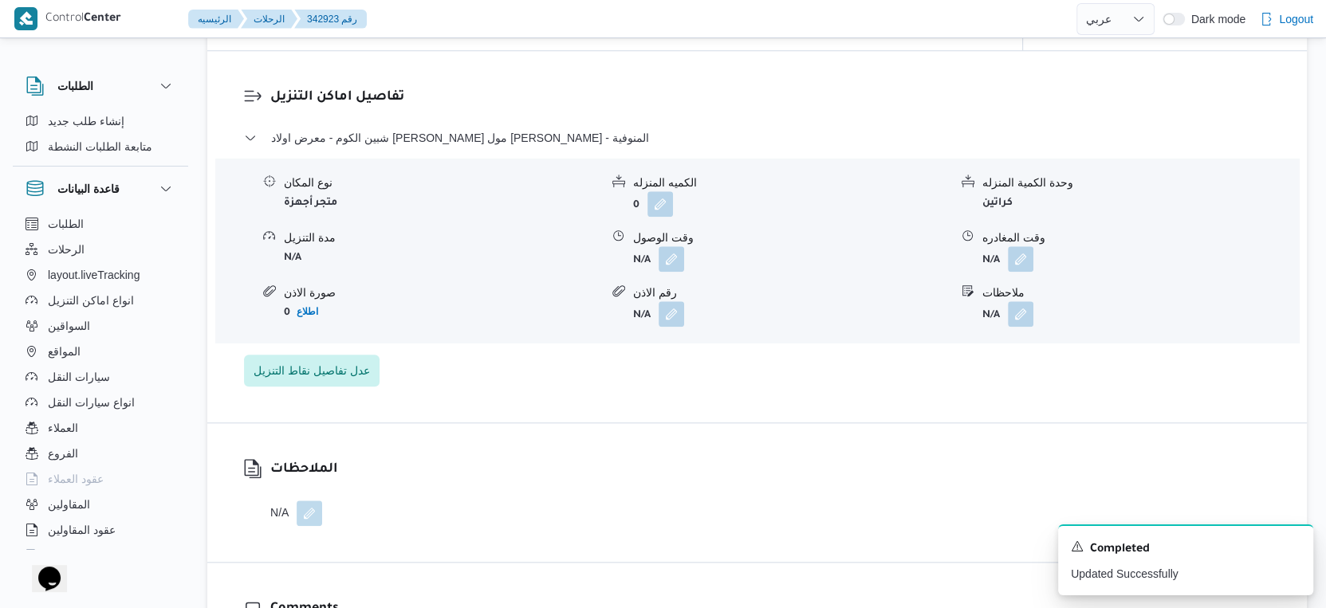
scroll to position [974, 0]
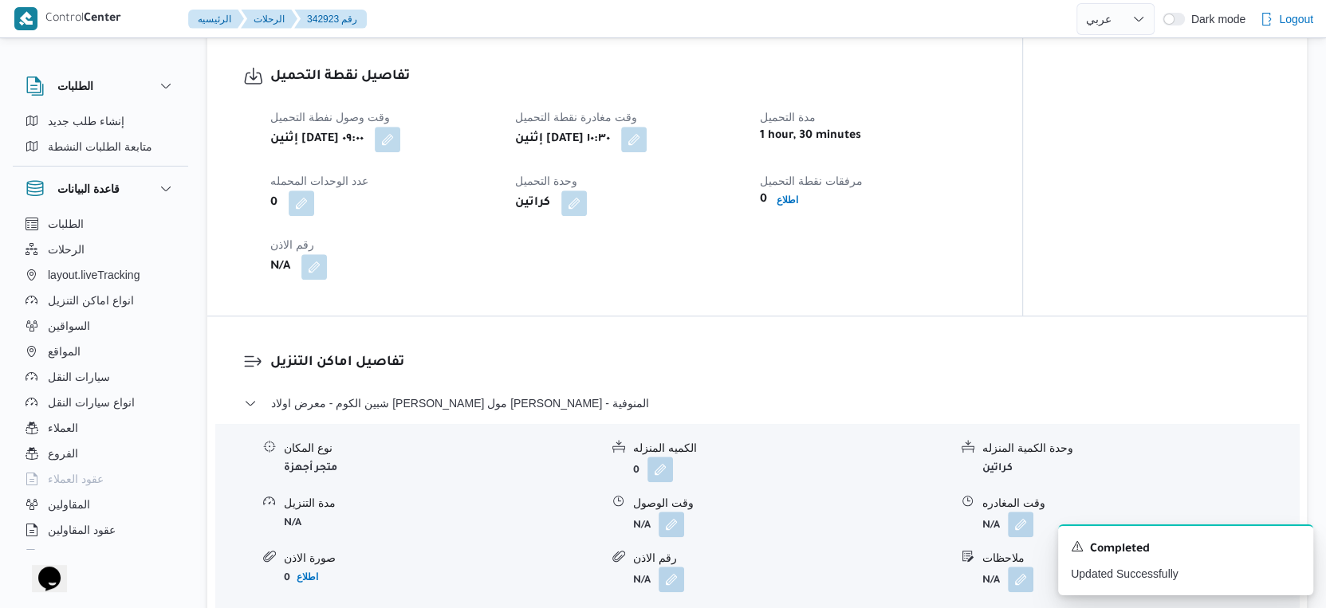
select select "ar"
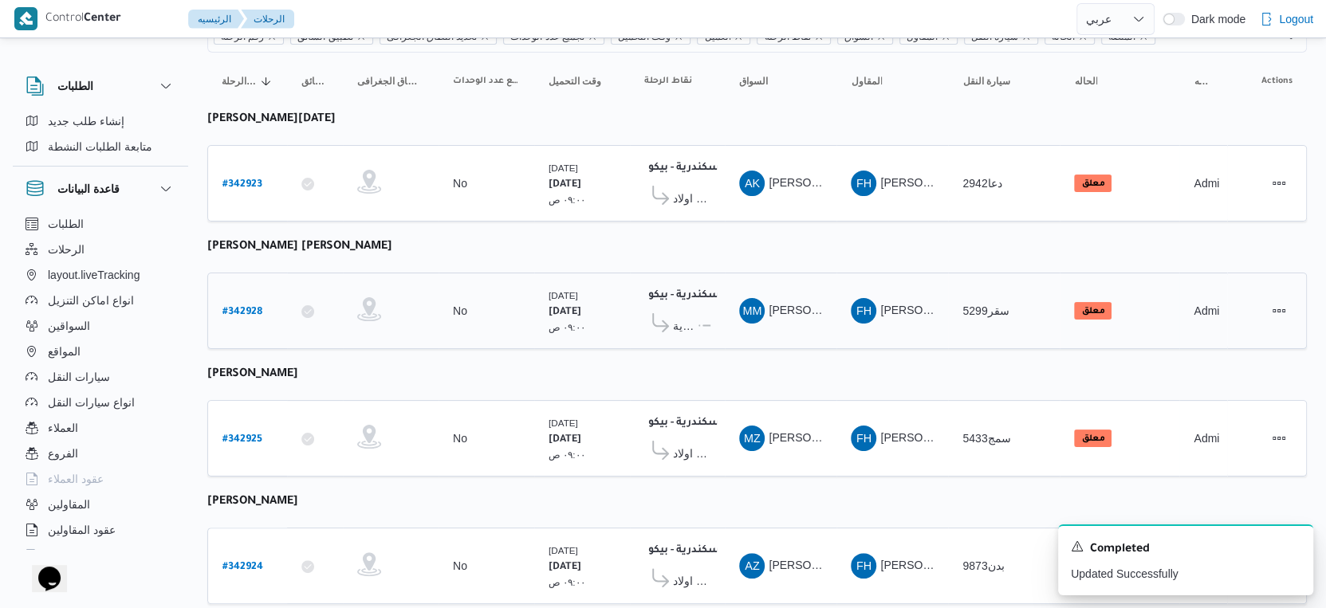
scroll to position [430, 0]
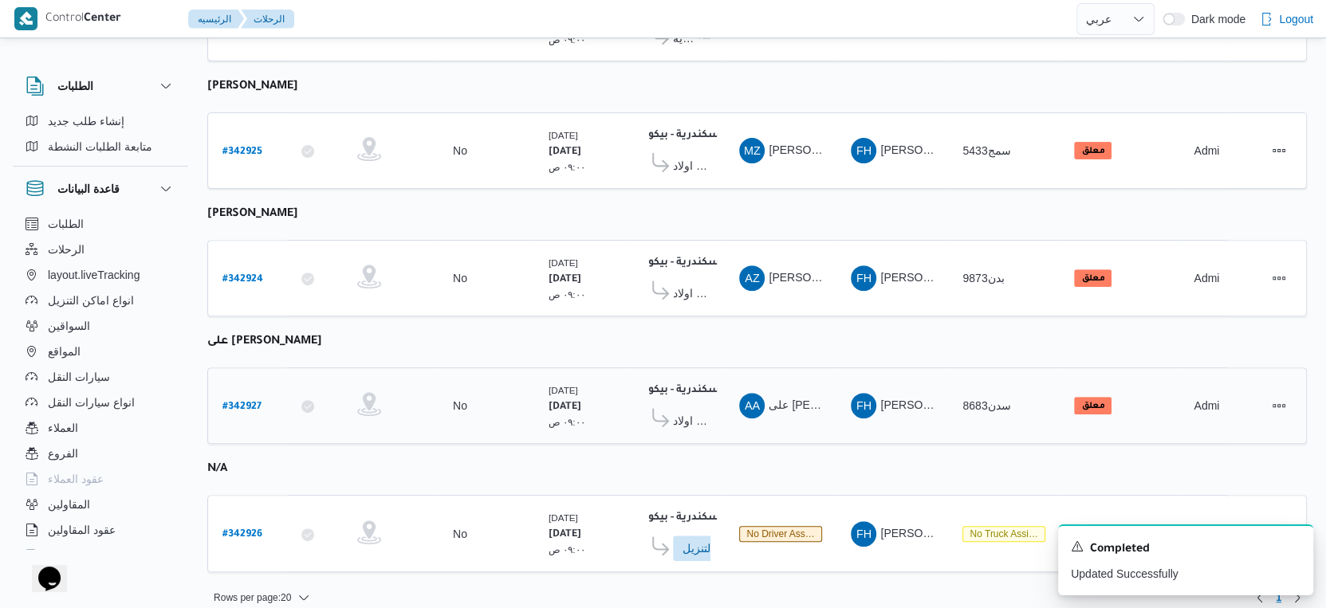
click at [248, 402] on b "# 342927" at bounding box center [241, 407] width 39 height 11
select select "ar"
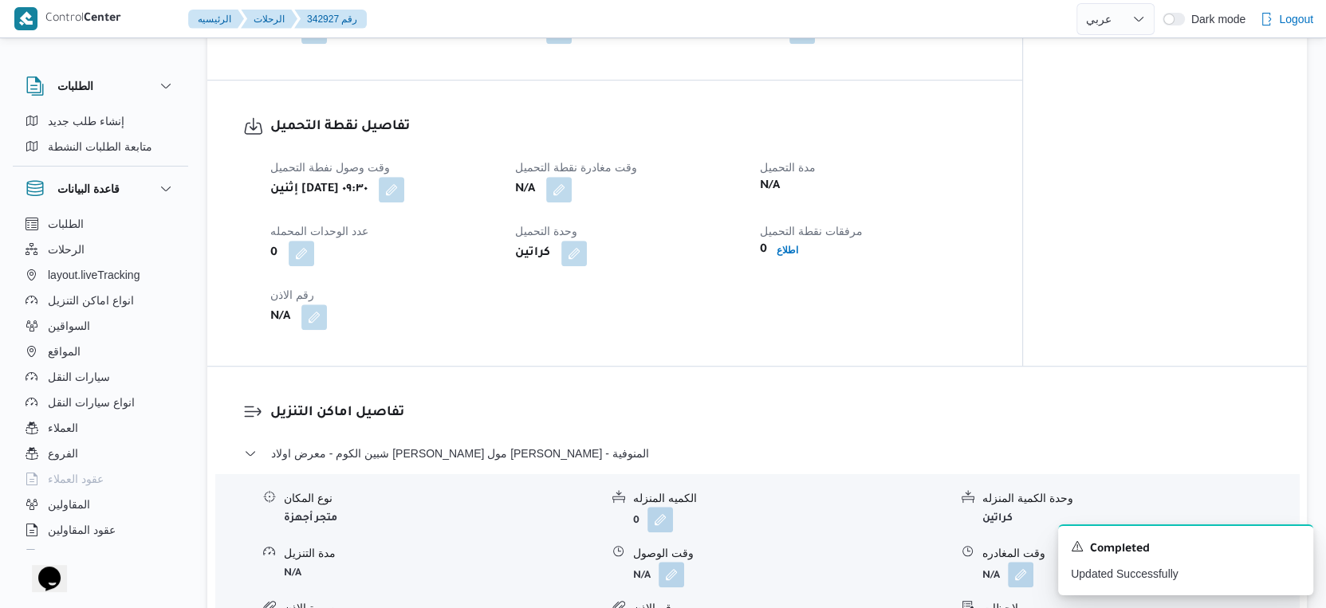
scroll to position [974, 0]
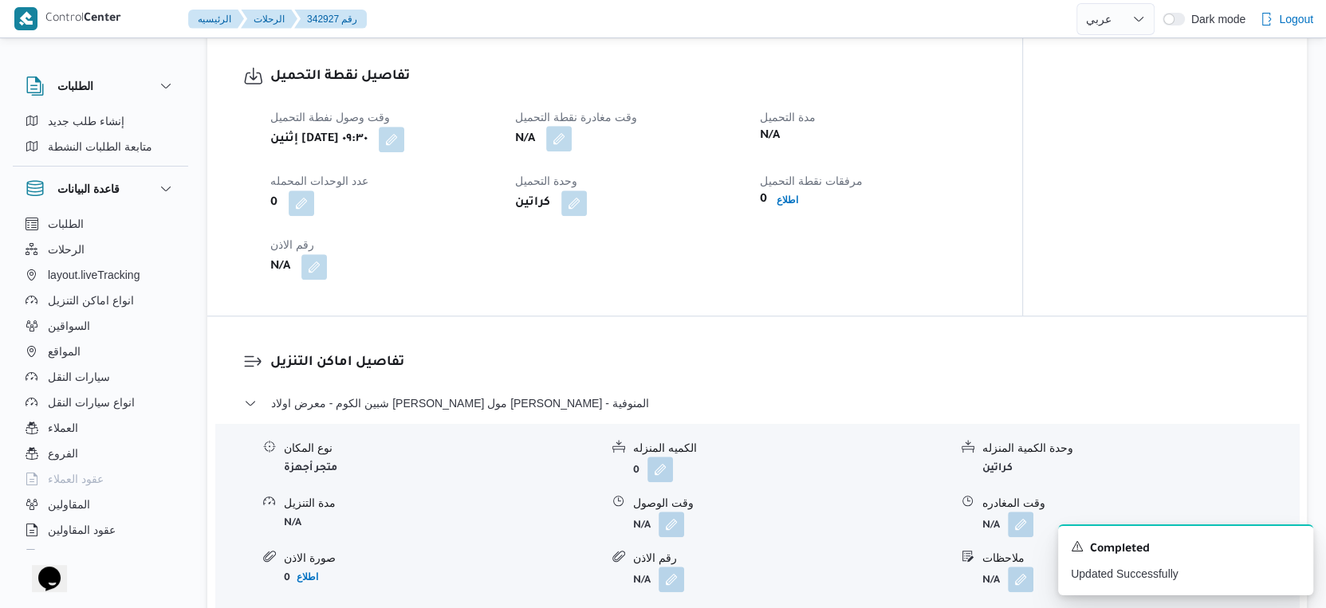
click at [566, 151] on button "button" at bounding box center [559, 139] width 26 height 26
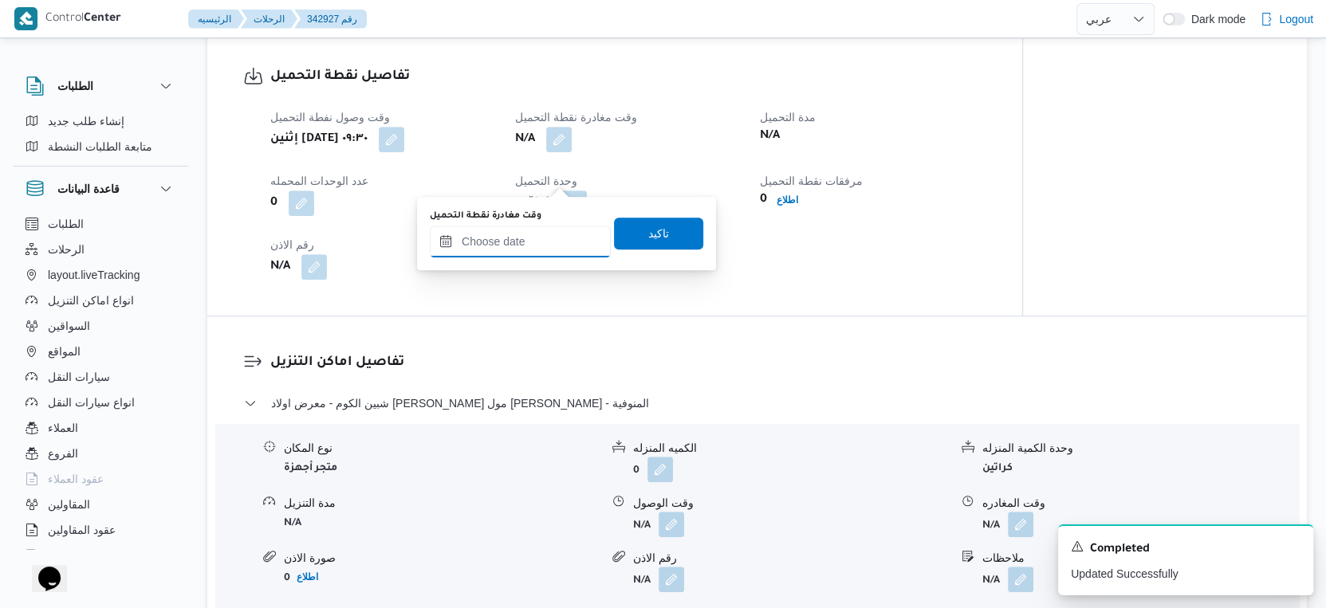
click at [540, 237] on input "وقت مغادرة نقطة التحميل" at bounding box center [520, 242] width 181 height 32
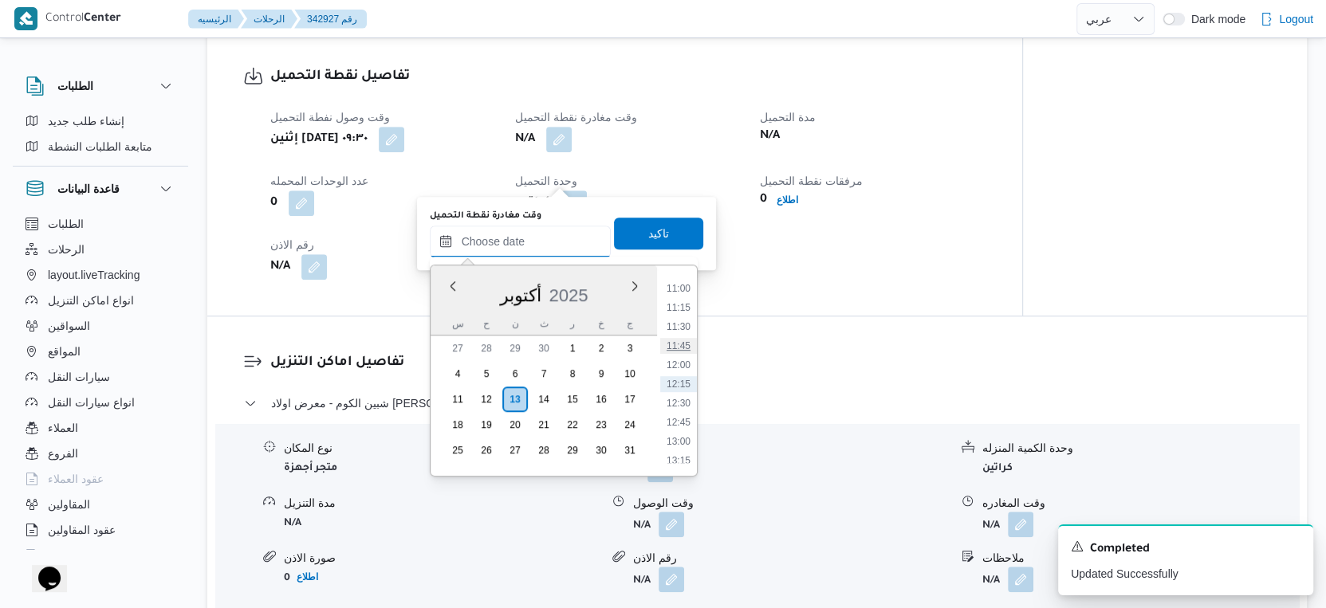
scroll to position [751, 0]
click at [683, 339] on li "10:30" at bounding box center [678, 339] width 37 height 16
type input "١٣/١٠/٢٠٢٥ ١٠:٣٠"
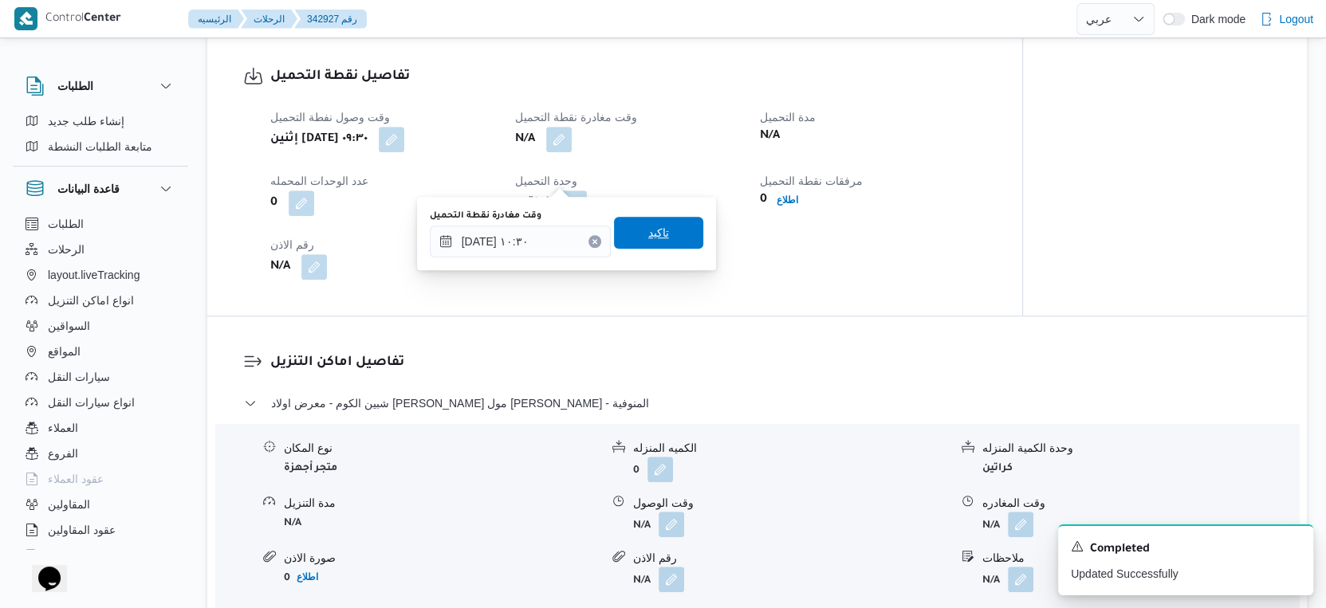
click at [655, 239] on span "تاكيد" at bounding box center [658, 232] width 21 height 19
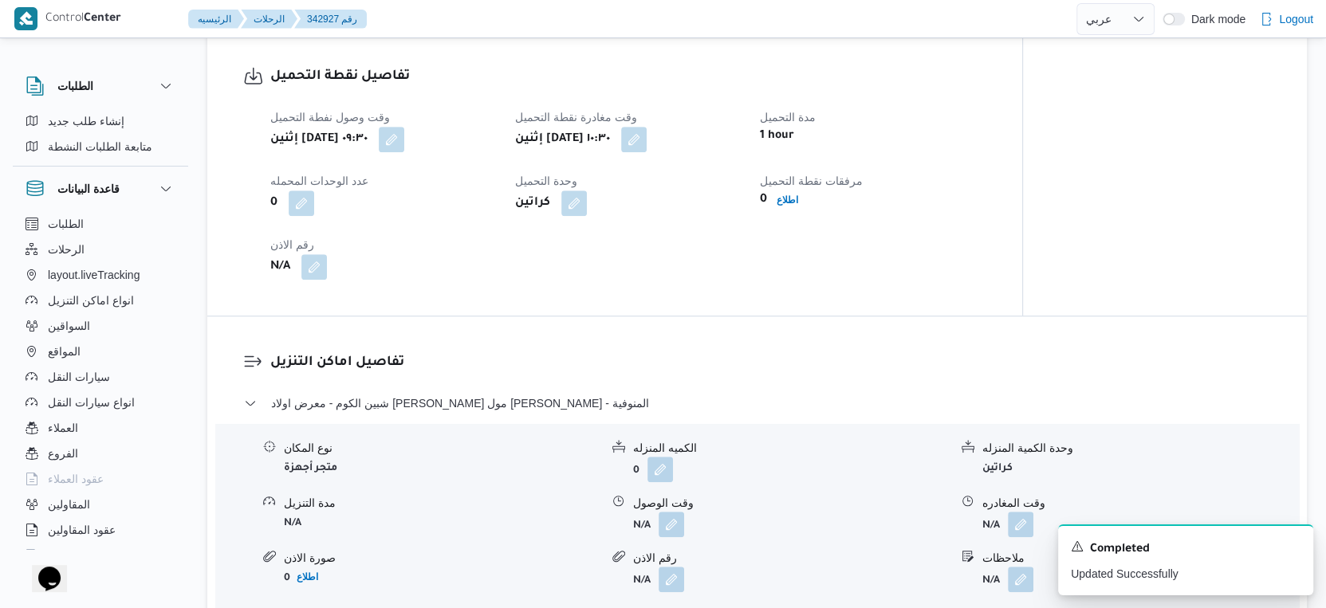
select select "ar"
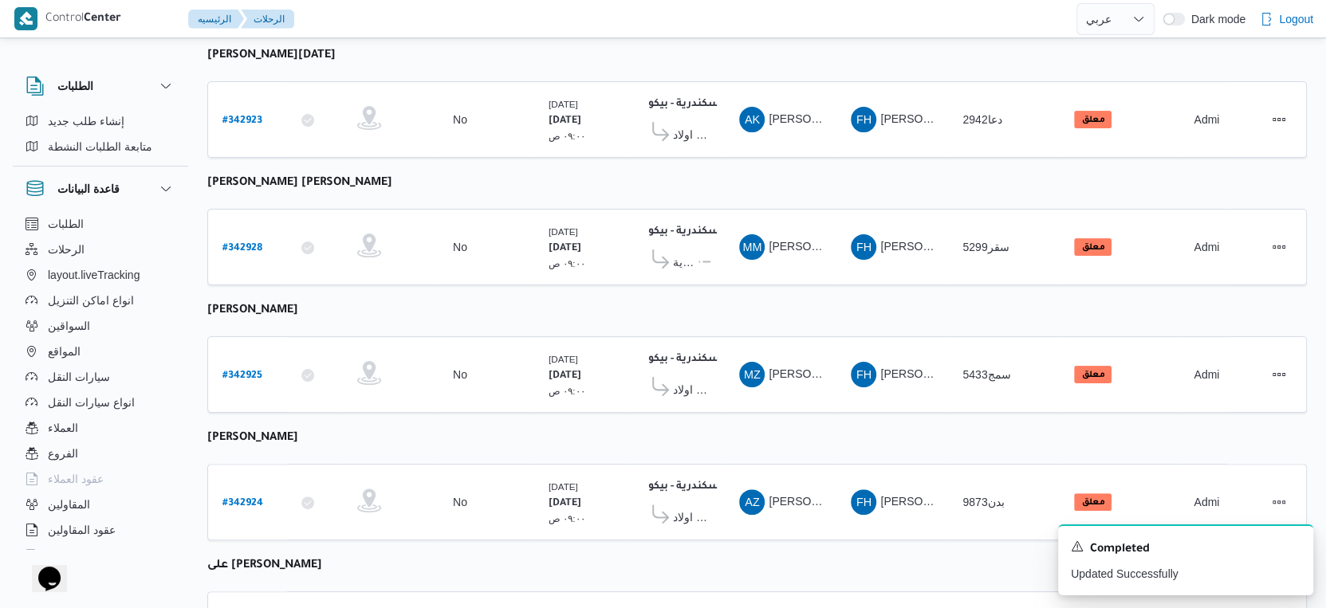
scroll to position [430, 0]
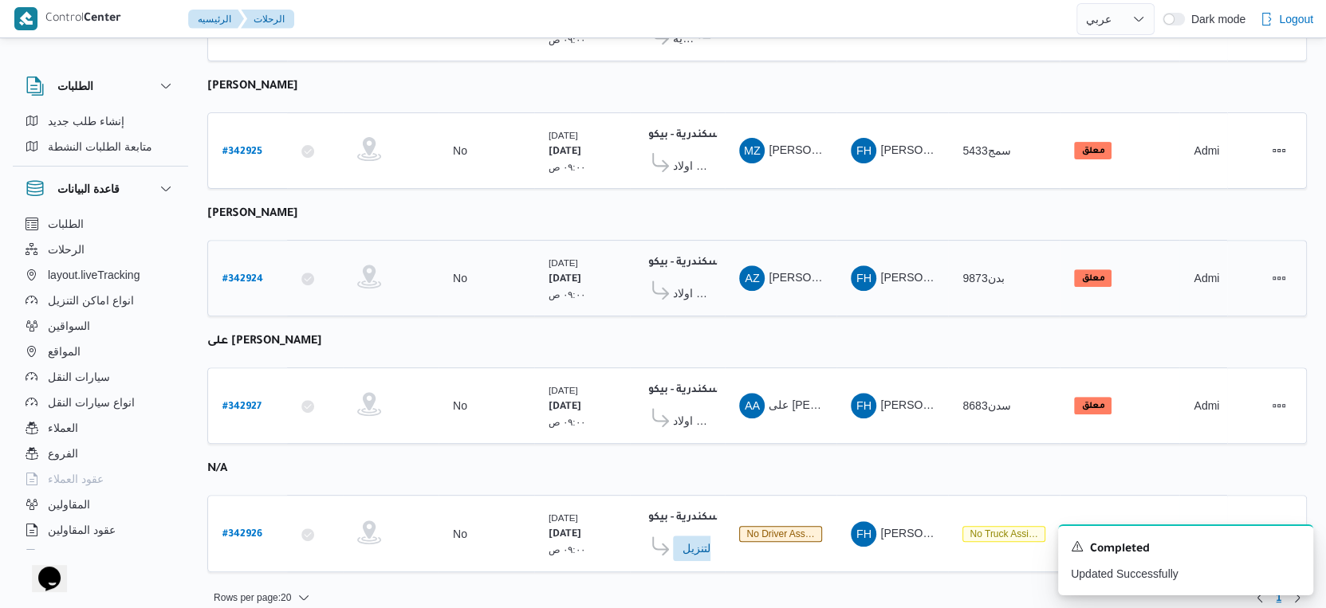
click at [242, 274] on b "# 342924" at bounding box center [242, 279] width 41 height 11
select select "ar"
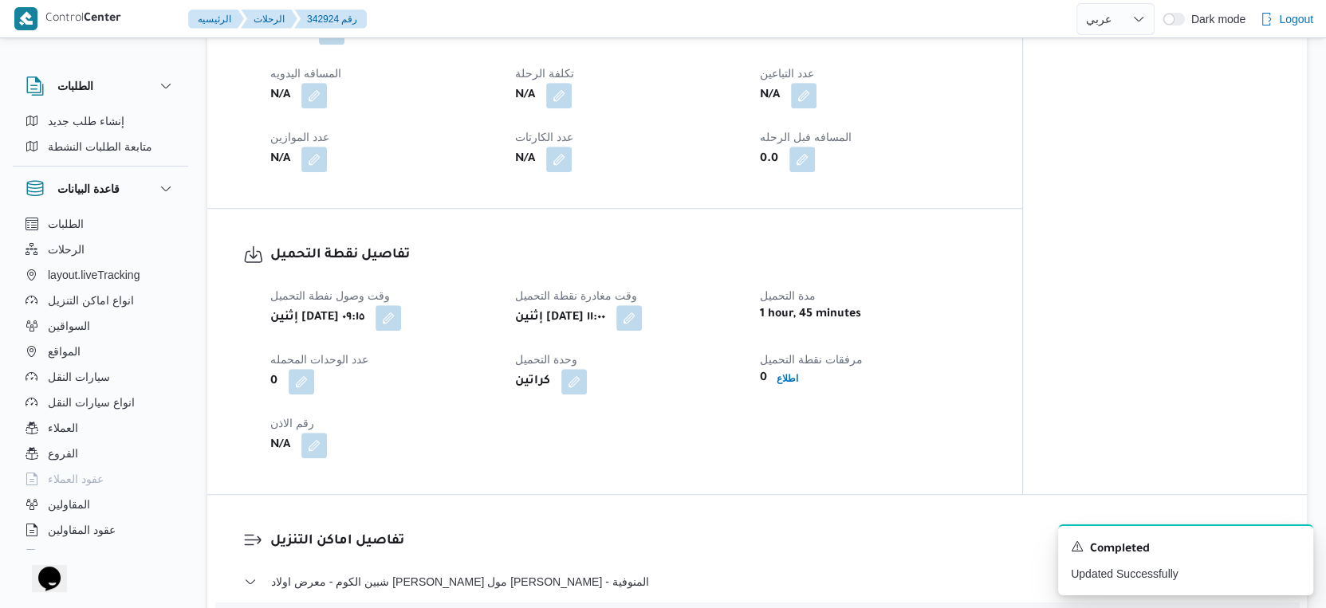
scroll to position [797, 0]
click at [642, 329] on button "button" at bounding box center [629, 316] width 26 height 26
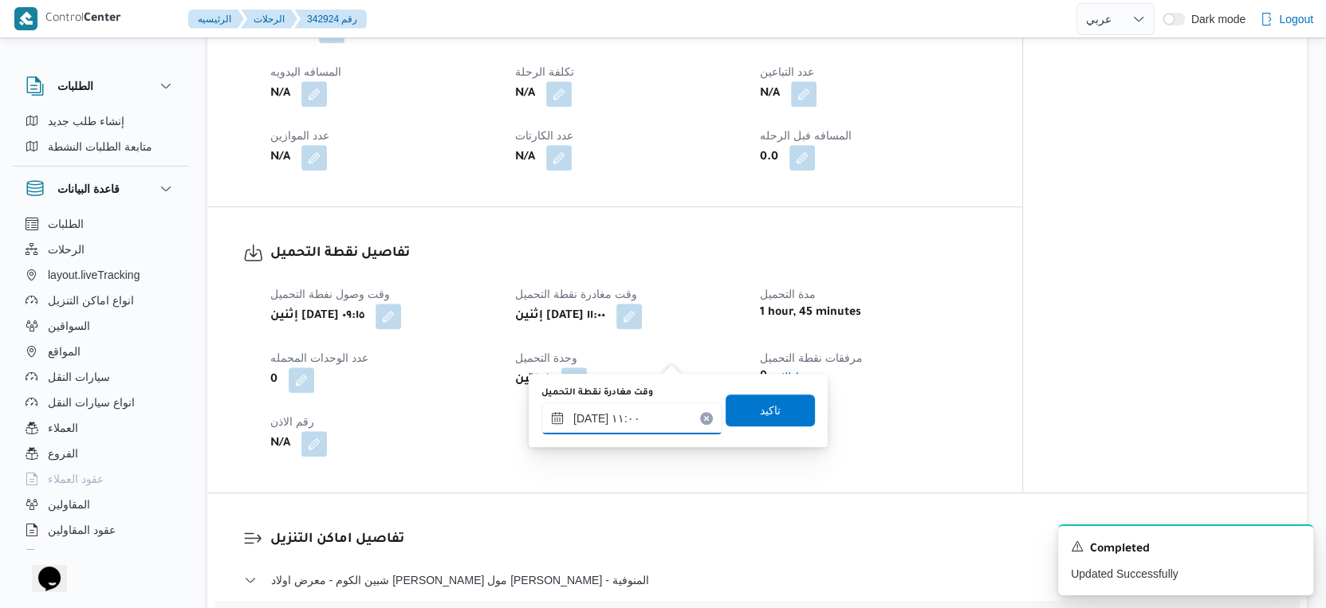
click at [640, 423] on input "١٣/١٠/٢٠٢٥ ١١:٠٠" at bounding box center [631, 419] width 181 height 32
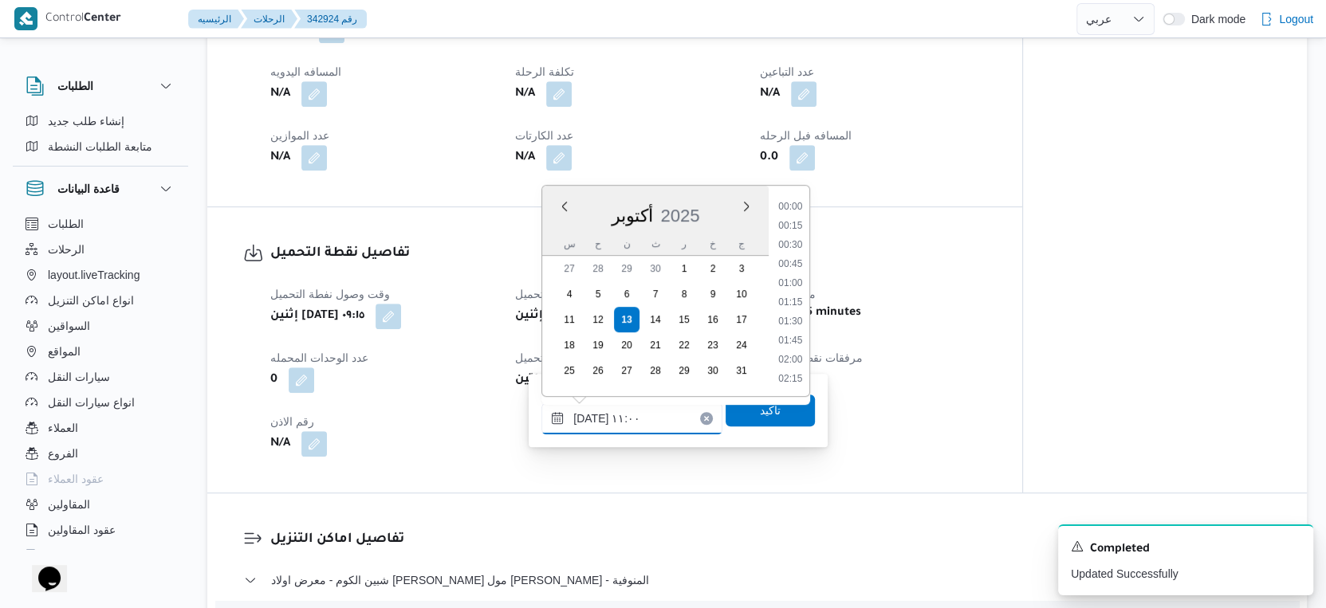
scroll to position [744, 0]
click at [796, 266] on li "10:30" at bounding box center [791, 266] width 37 height 16
type input "١٣/١٠/٢٠٢٥ ١٠:٣٠"
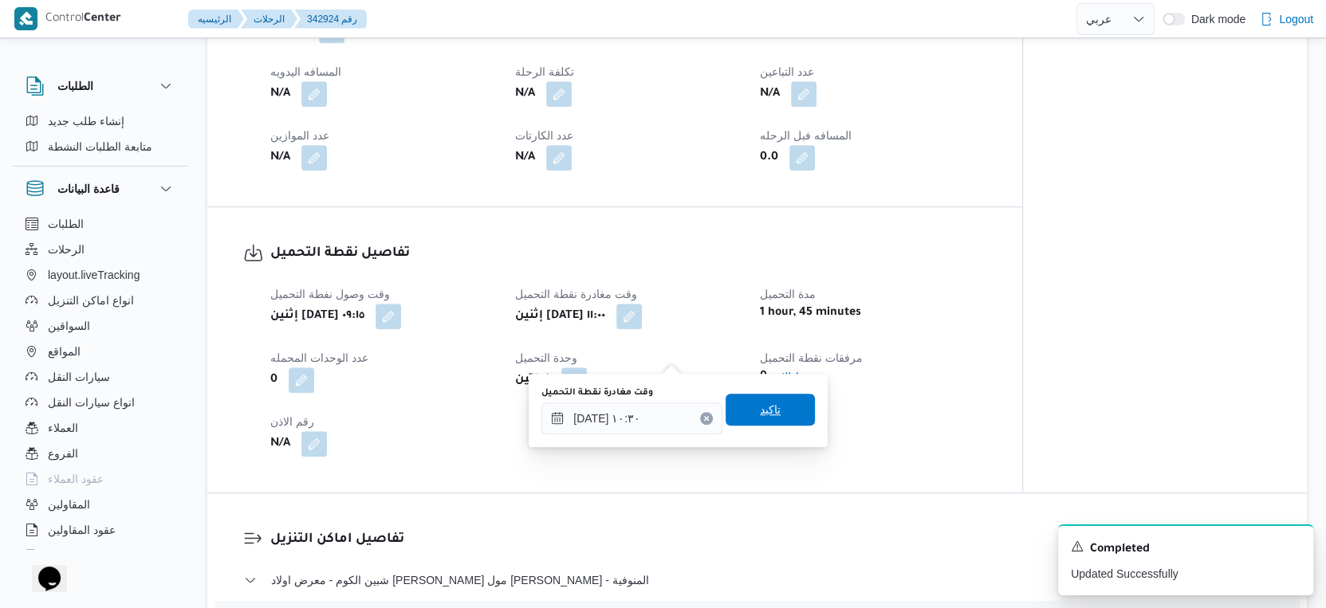
click at [773, 408] on span "تاكيد" at bounding box center [770, 410] width 89 height 32
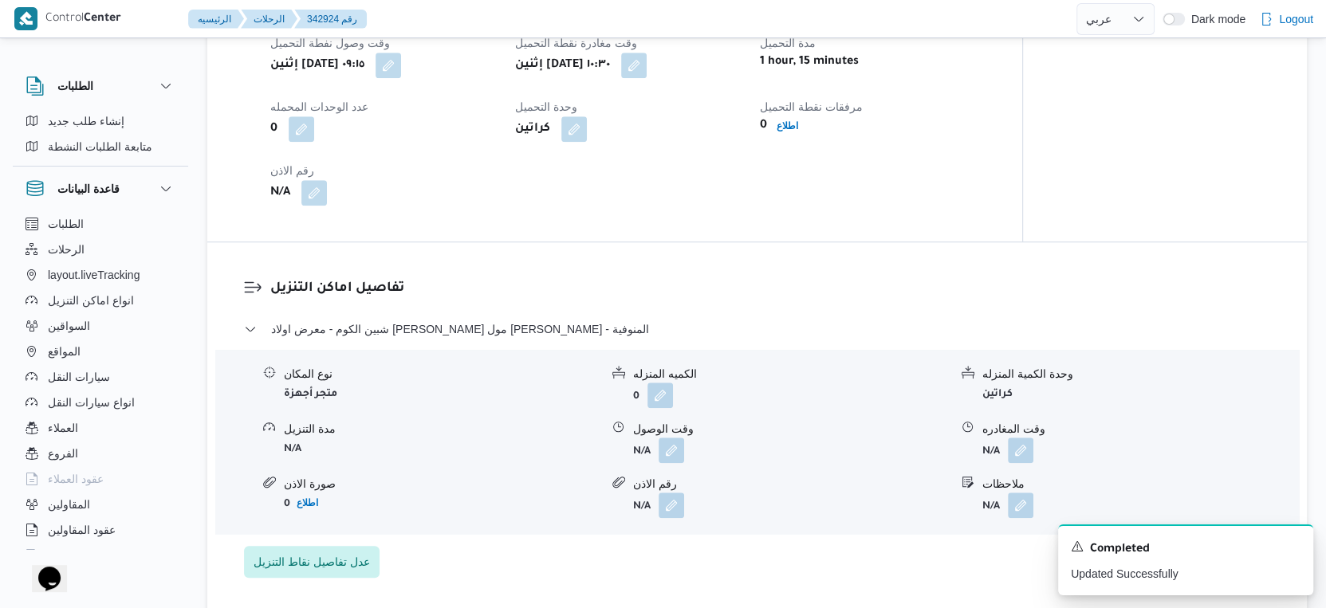
scroll to position [1063, 0]
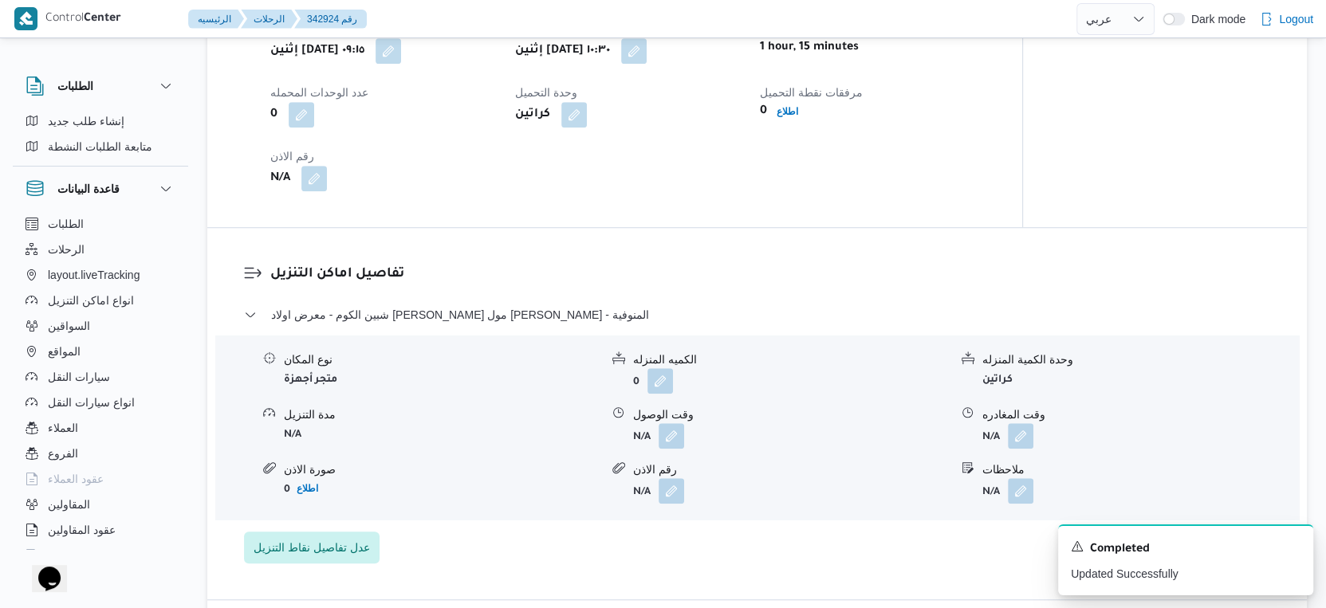
select select "ar"
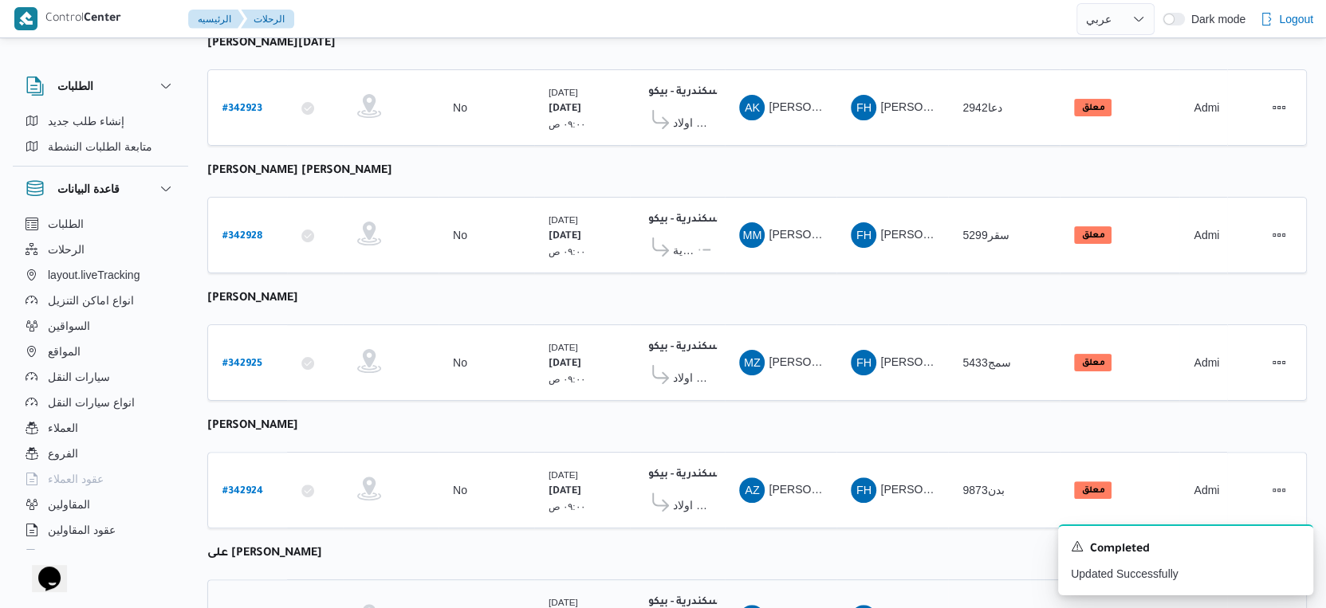
scroll to position [75, 0]
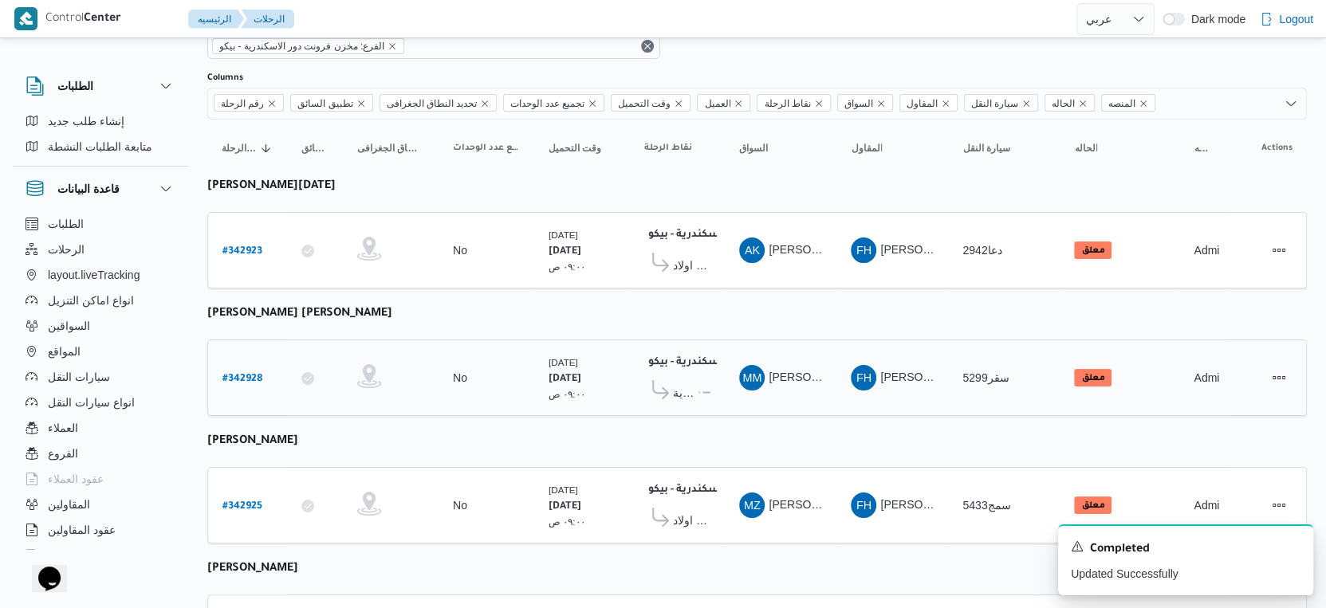
click at [245, 374] on b "# 342928" at bounding box center [242, 379] width 40 height 11
select select "ar"
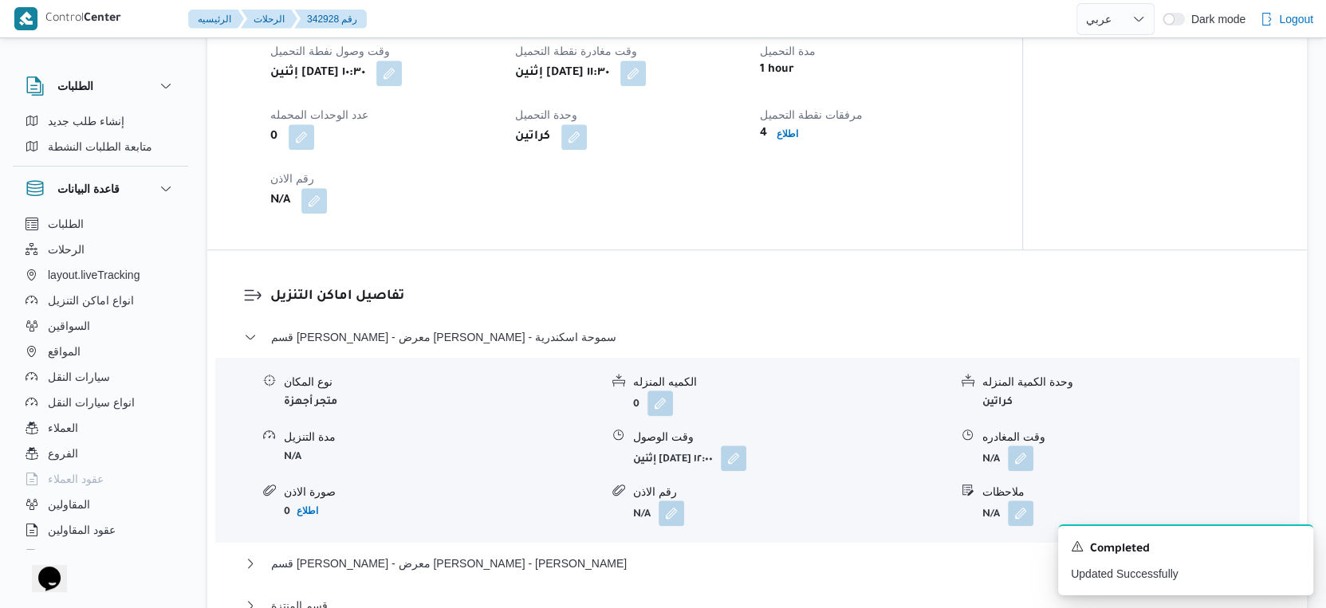
scroll to position [1227, 0]
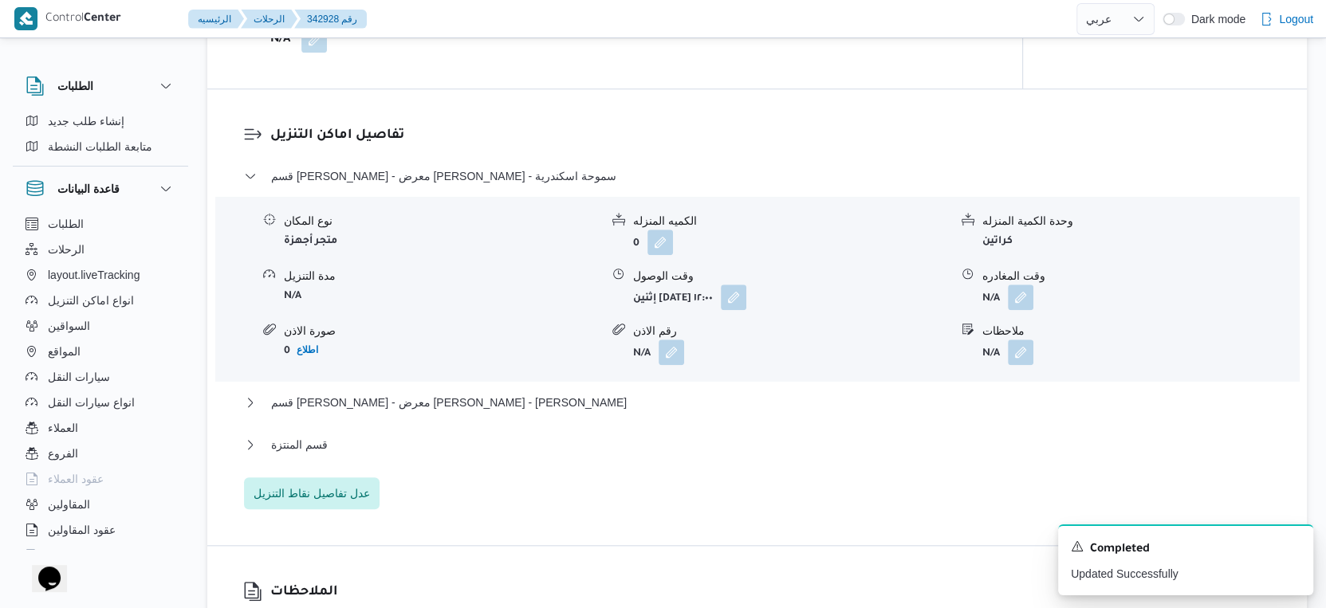
select select "ar"
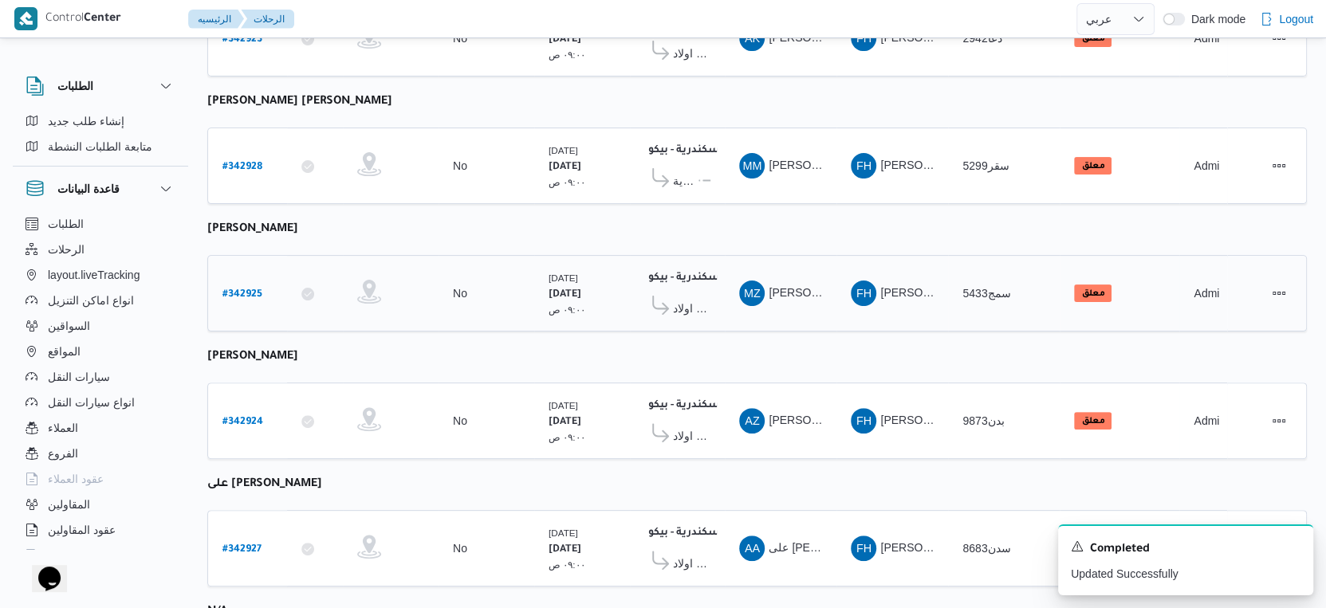
scroll to position [430, 0]
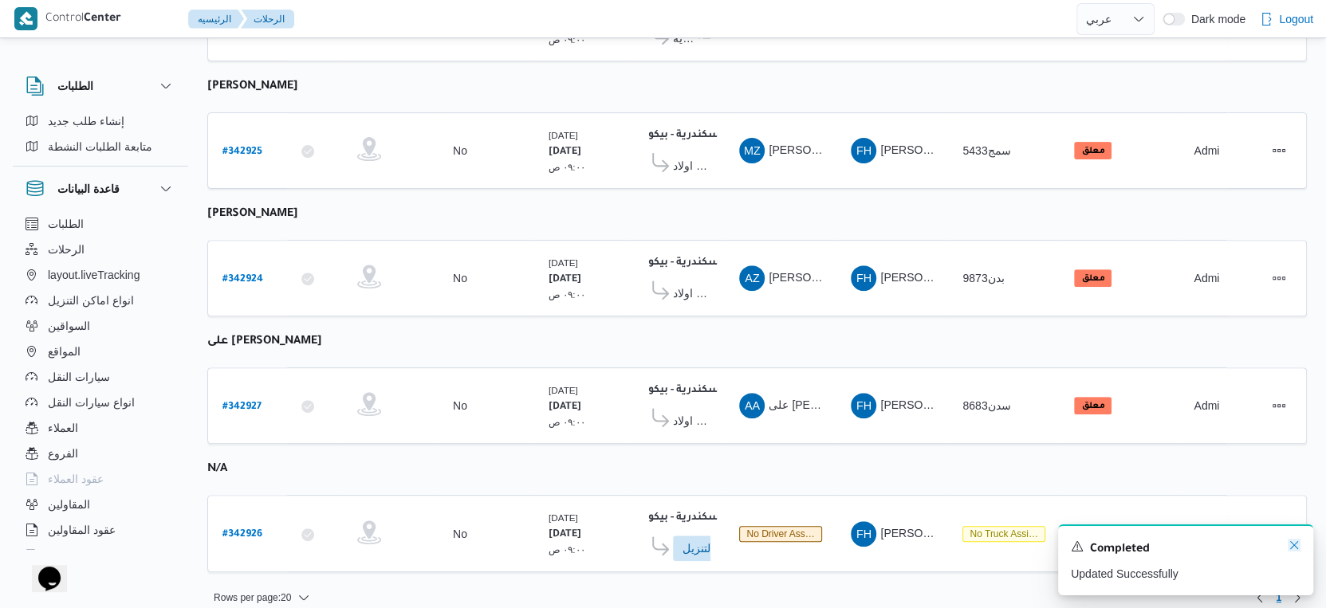
click at [1293, 549] on icon "Dismiss toast" at bounding box center [1294, 545] width 13 height 13
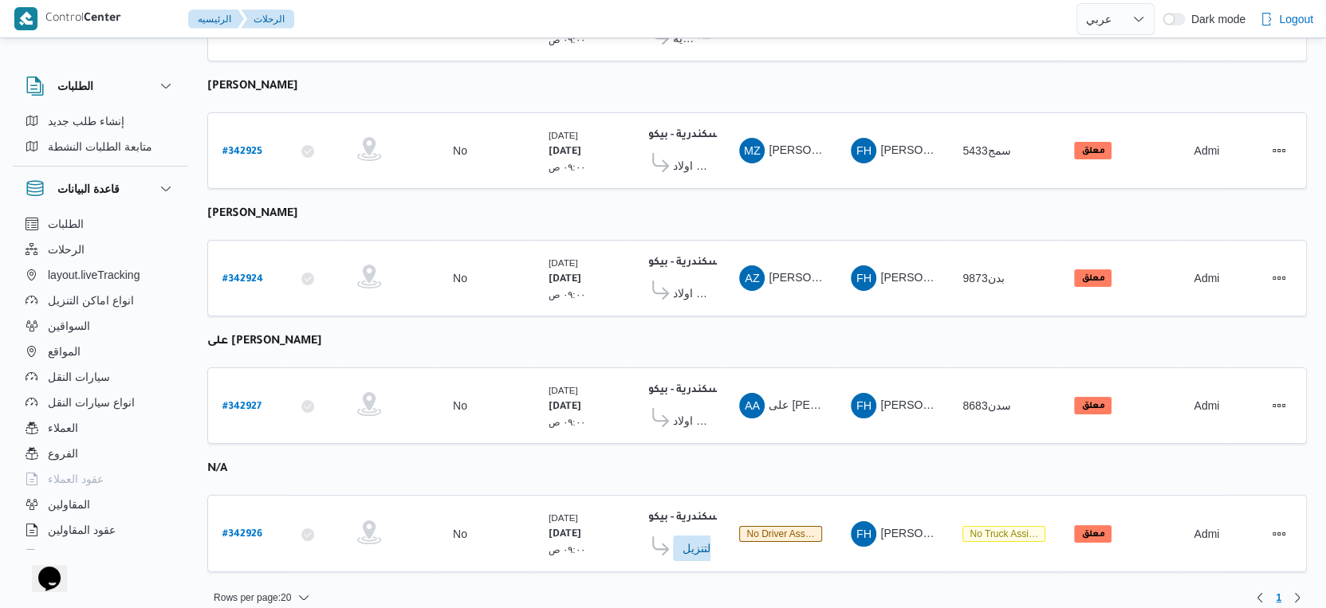
select select "ar"
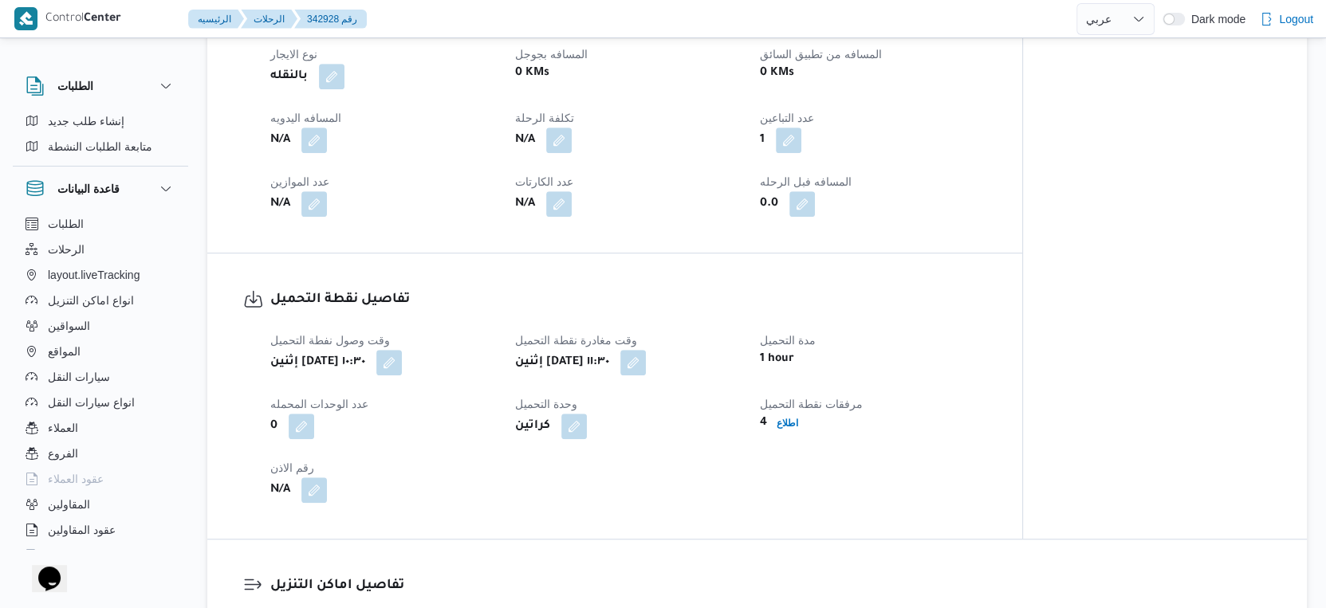
scroll to position [784, 0]
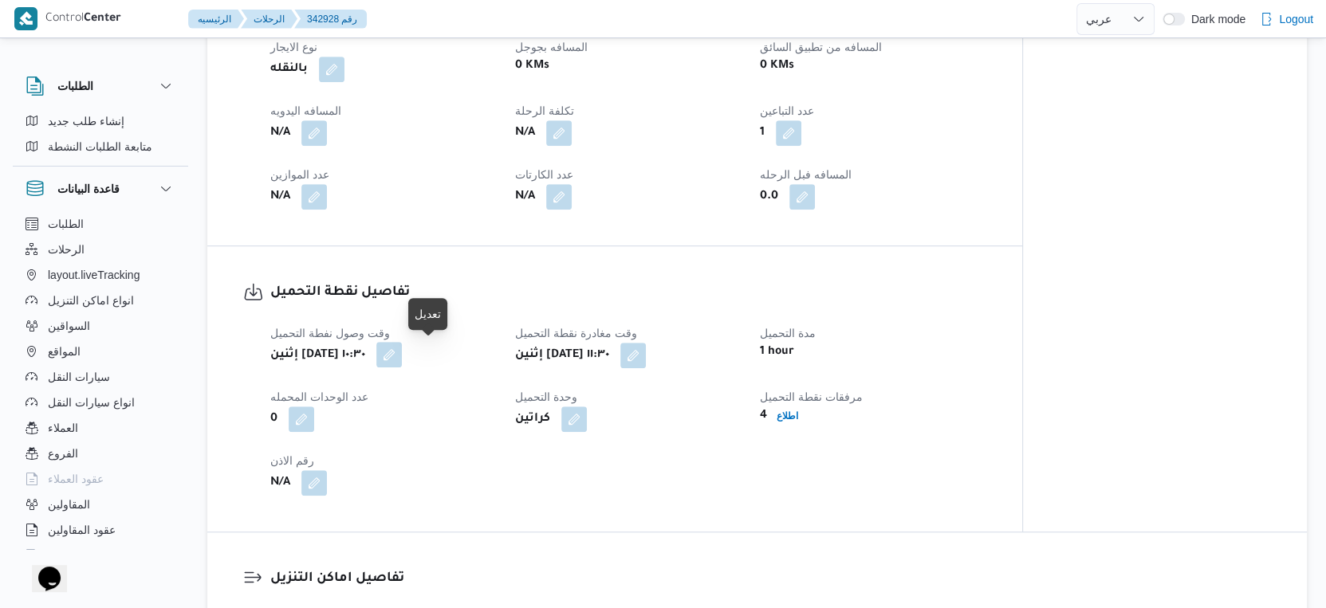
click at [402, 356] on button "button" at bounding box center [389, 355] width 26 height 26
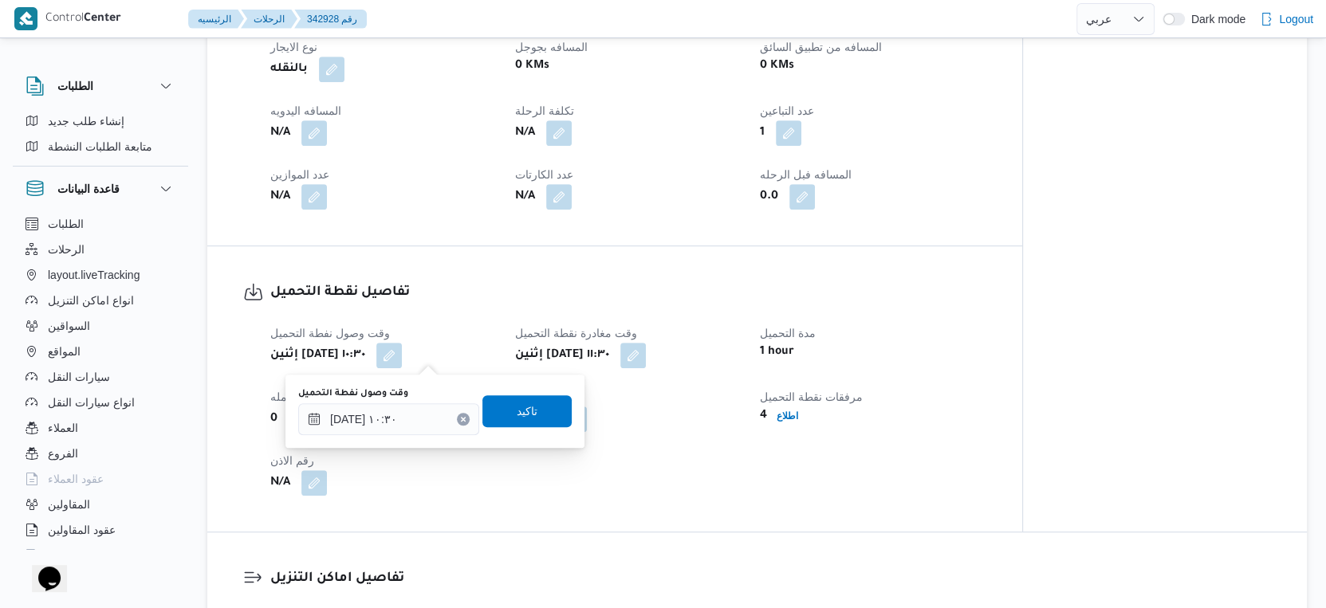
click at [416, 469] on div "N/A" at bounding box center [383, 483] width 229 height 29
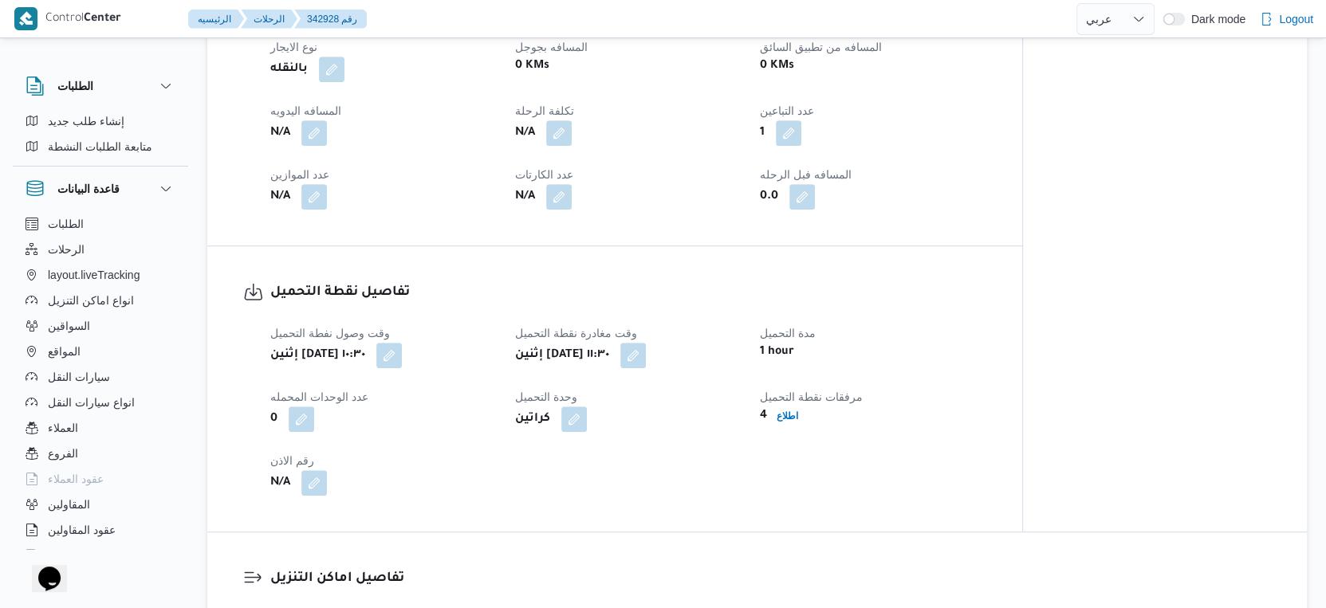
select select "ar"
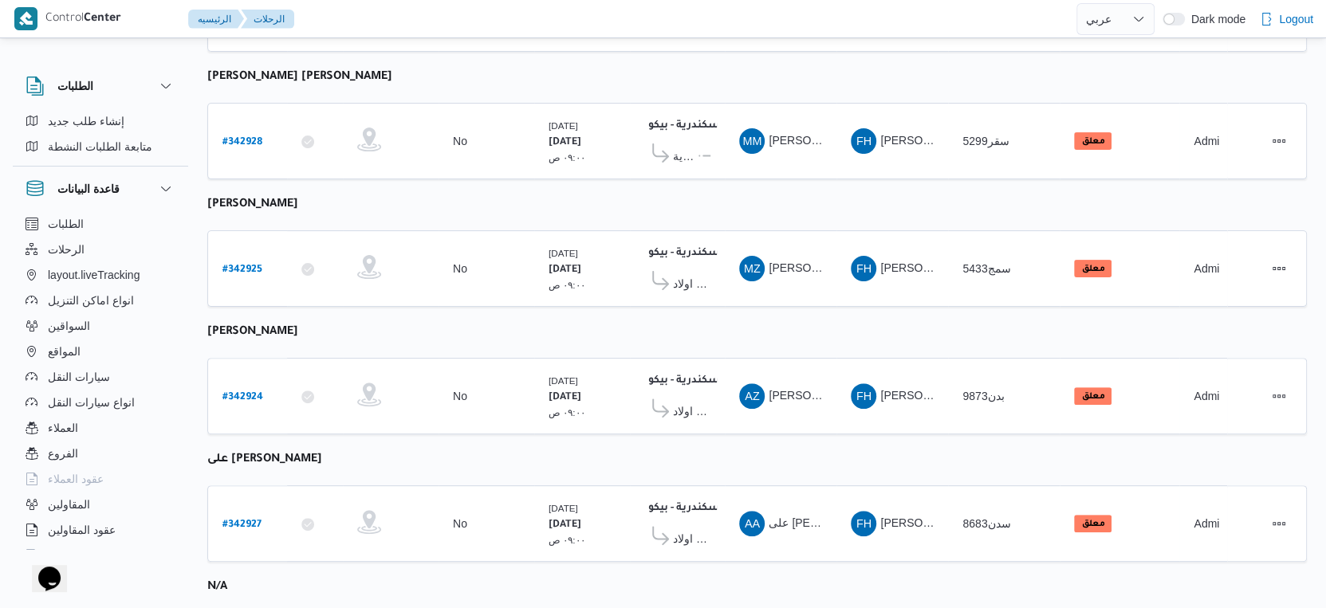
scroll to position [354, 0]
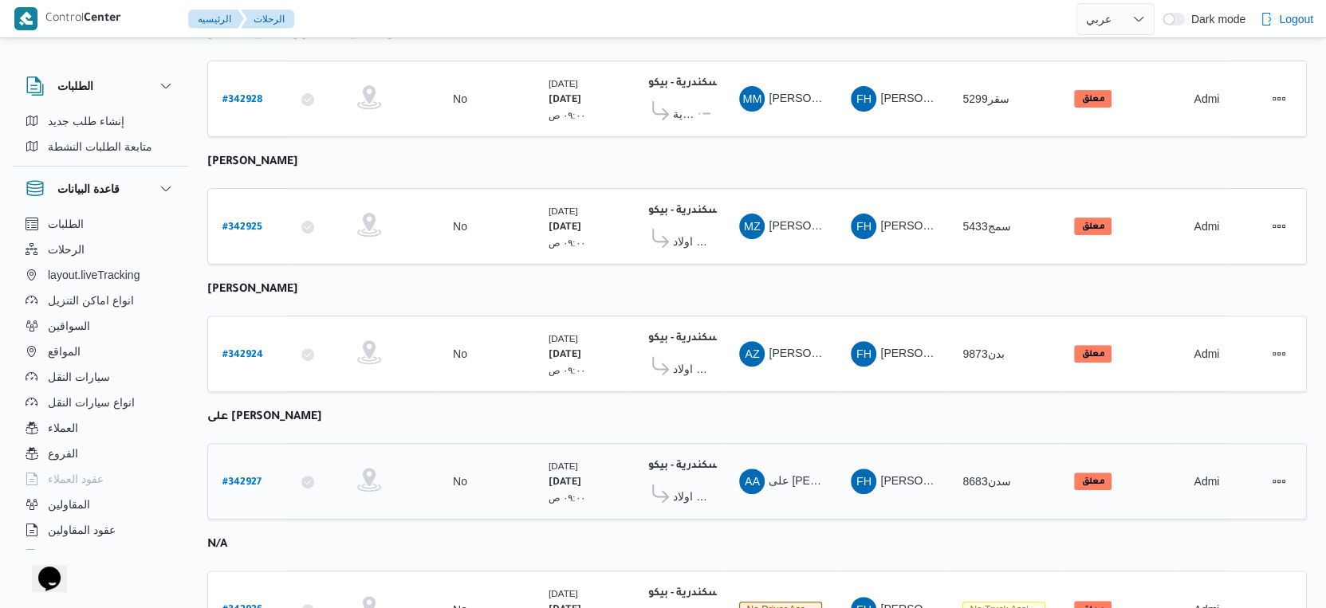
click at [244, 478] on b "# 342927" at bounding box center [241, 483] width 39 height 11
select select "ar"
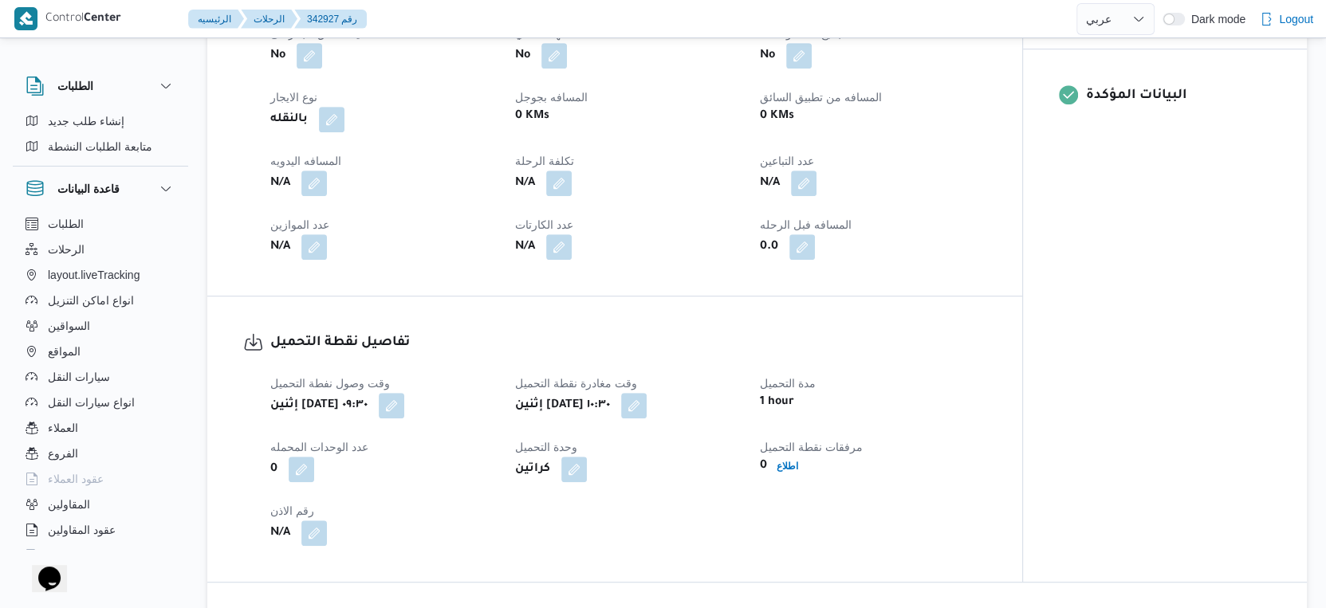
scroll to position [797, 0]
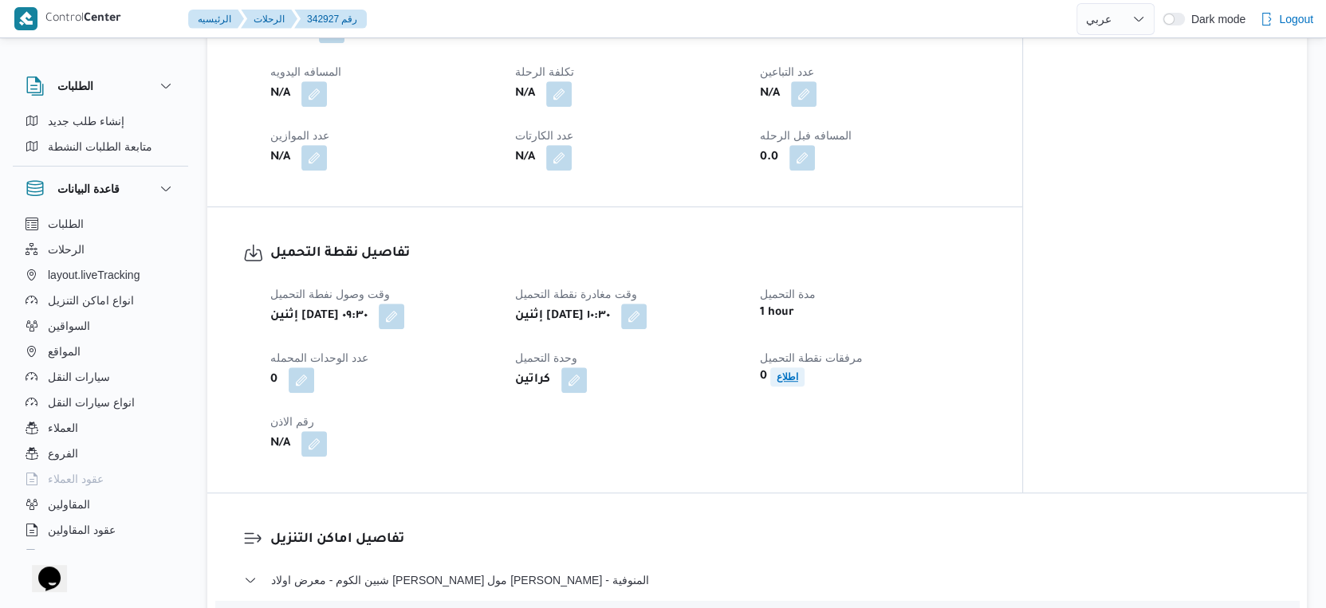
click at [797, 383] on b "اطلاع" at bounding box center [788, 377] width 22 height 11
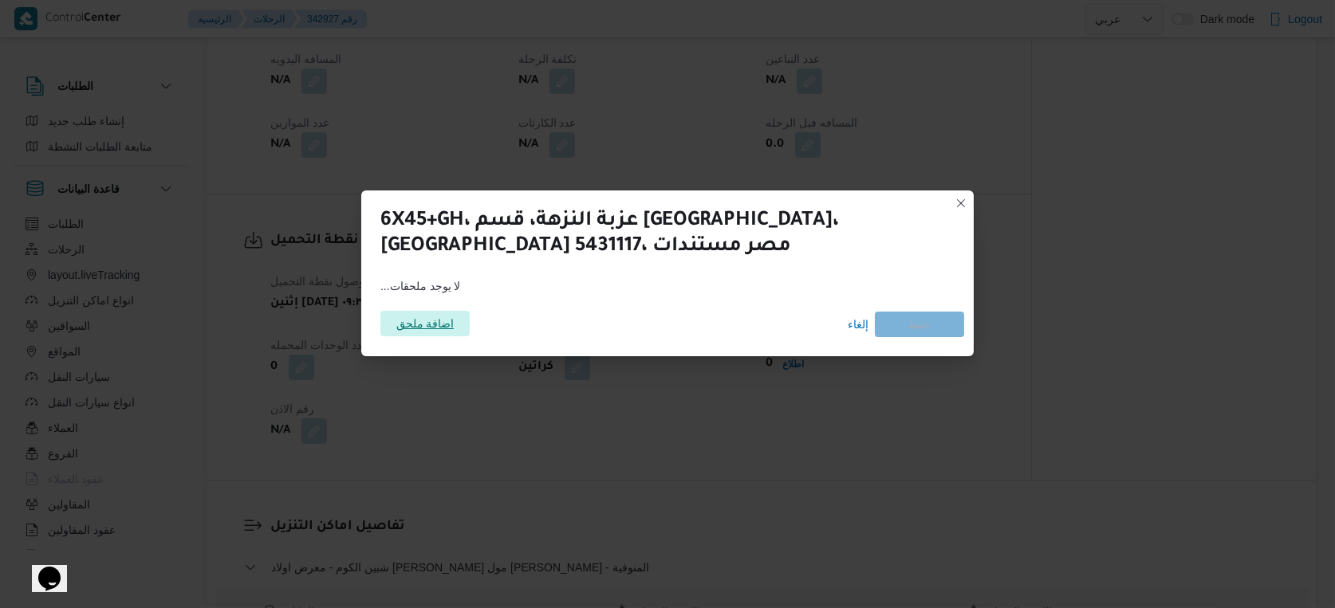
click at [431, 327] on span "اضافة ملحق" at bounding box center [425, 324] width 58 height 26
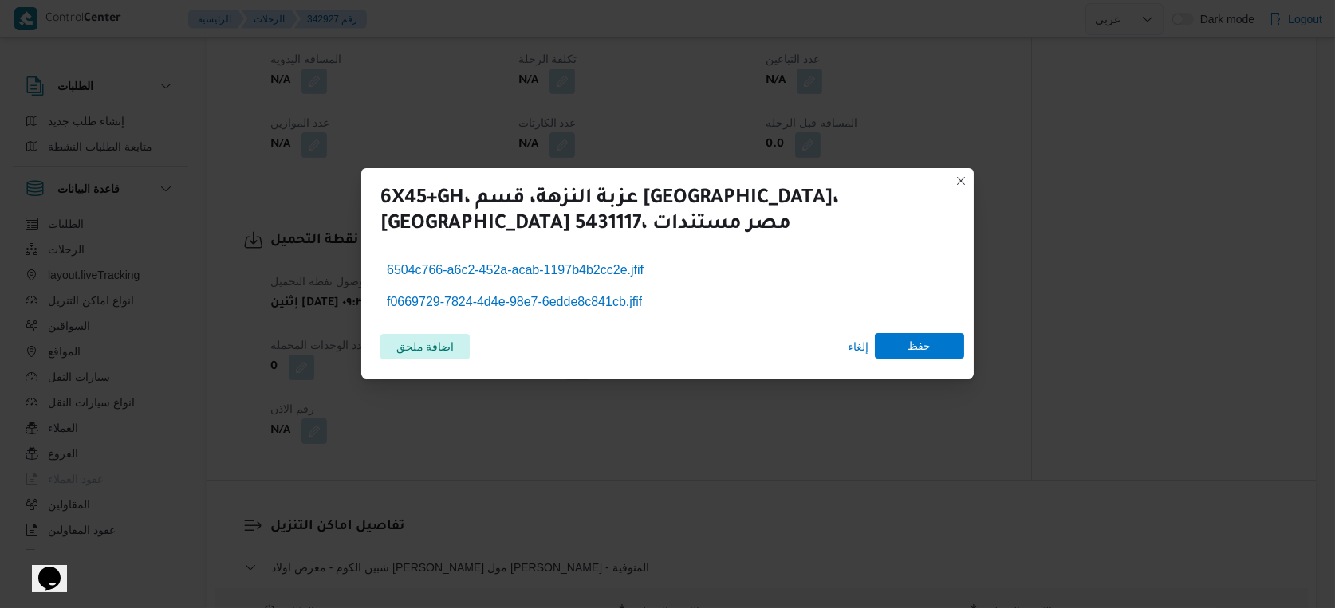
click at [907, 343] on span "حفظ" at bounding box center [919, 346] width 89 height 26
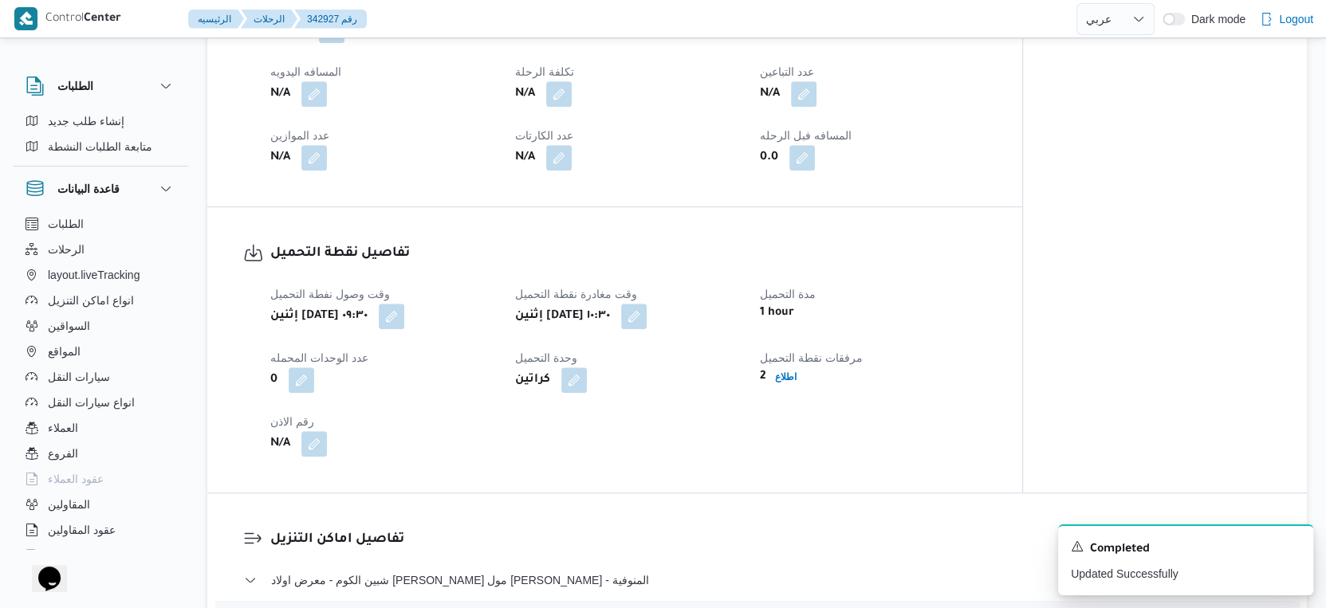
click at [647, 458] on div "وقت وصول نفطة التحميل إثنين ١٣ أكتوبر ٢٠٢٥ ٠٩:٣٠ وقت مغادرة نقطة التحميل إثنين …" at bounding box center [628, 370] width 735 height 191
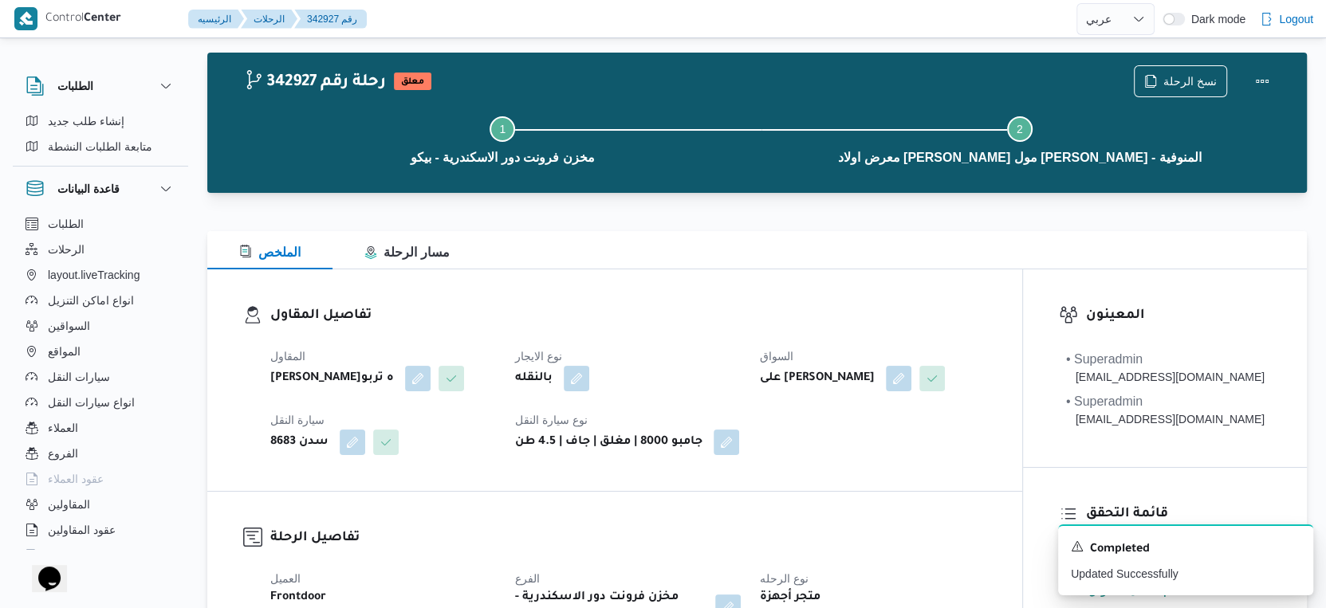
scroll to position [0, 0]
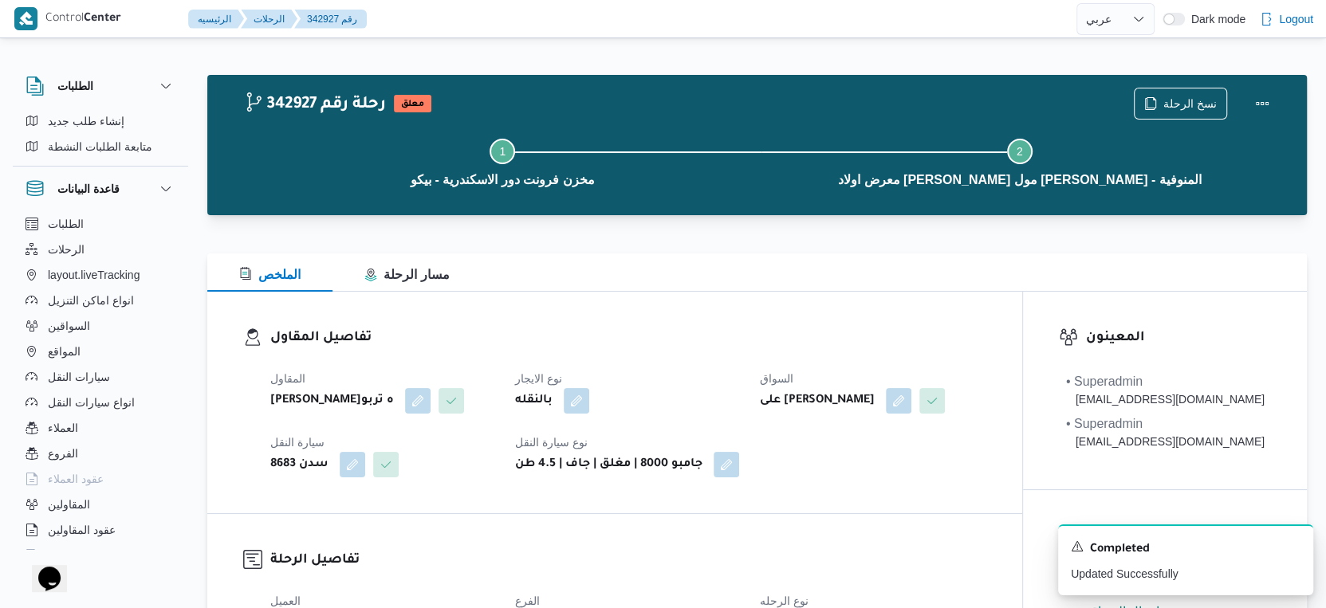
select select "ar"
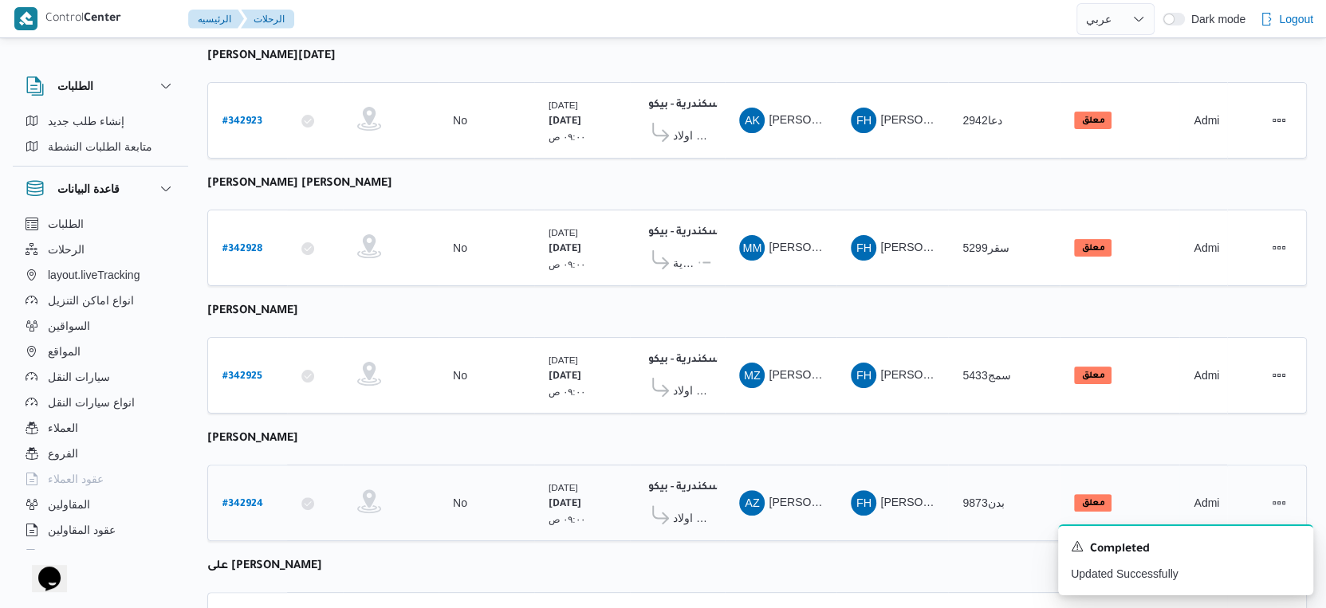
scroll to position [430, 0]
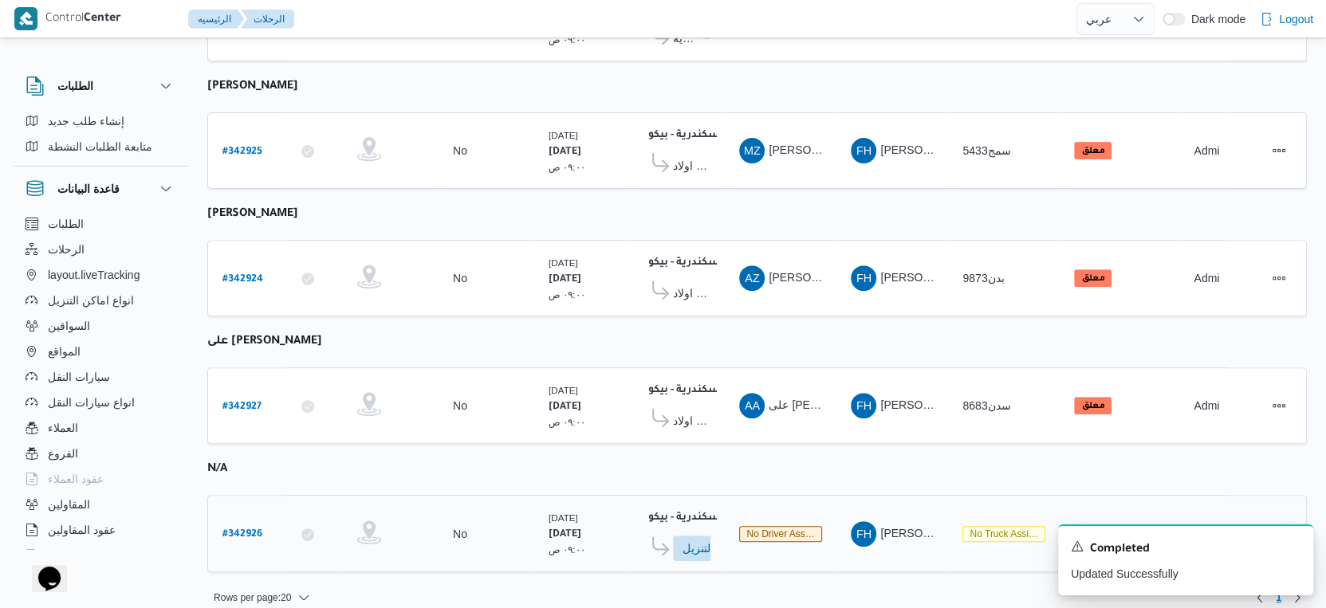
click at [250, 529] on b "# 342926" at bounding box center [242, 534] width 40 height 11
select select "ar"
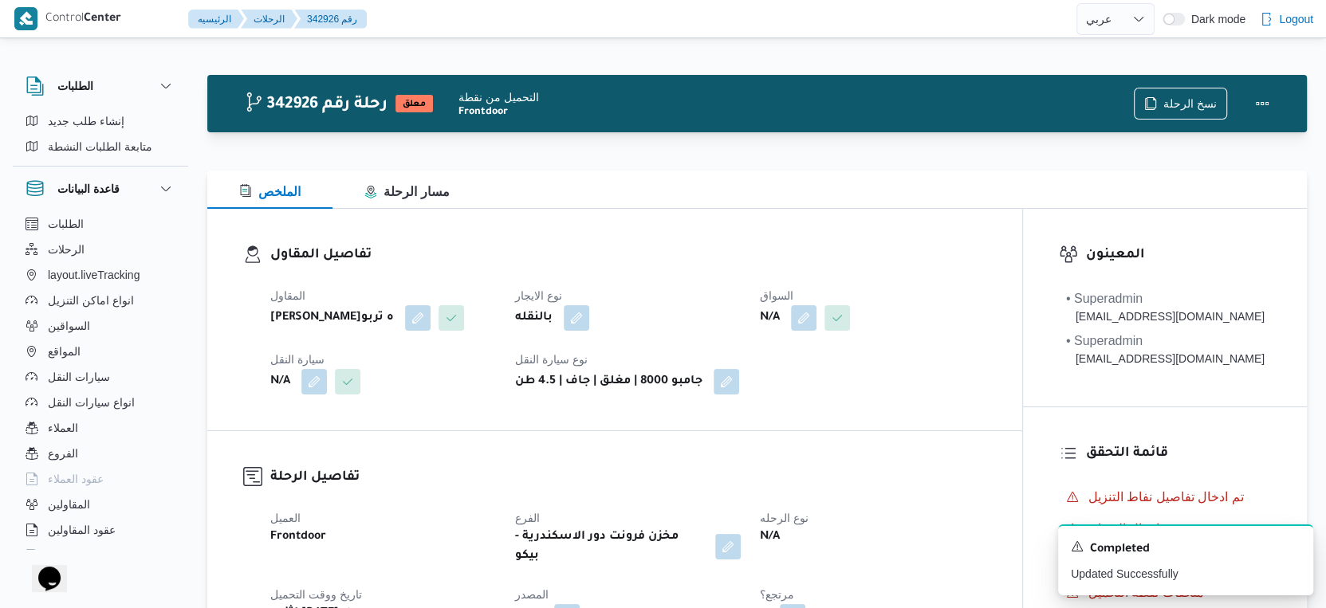
click at [333, 328] on b "فتحى حسن جلال ابو الحسن شركه تربو" at bounding box center [332, 318] width 124 height 19
copy div "فتحى حسن جلال ابو الحسن شركه تربو"
click at [812, 317] on button "button" at bounding box center [804, 318] width 26 height 26
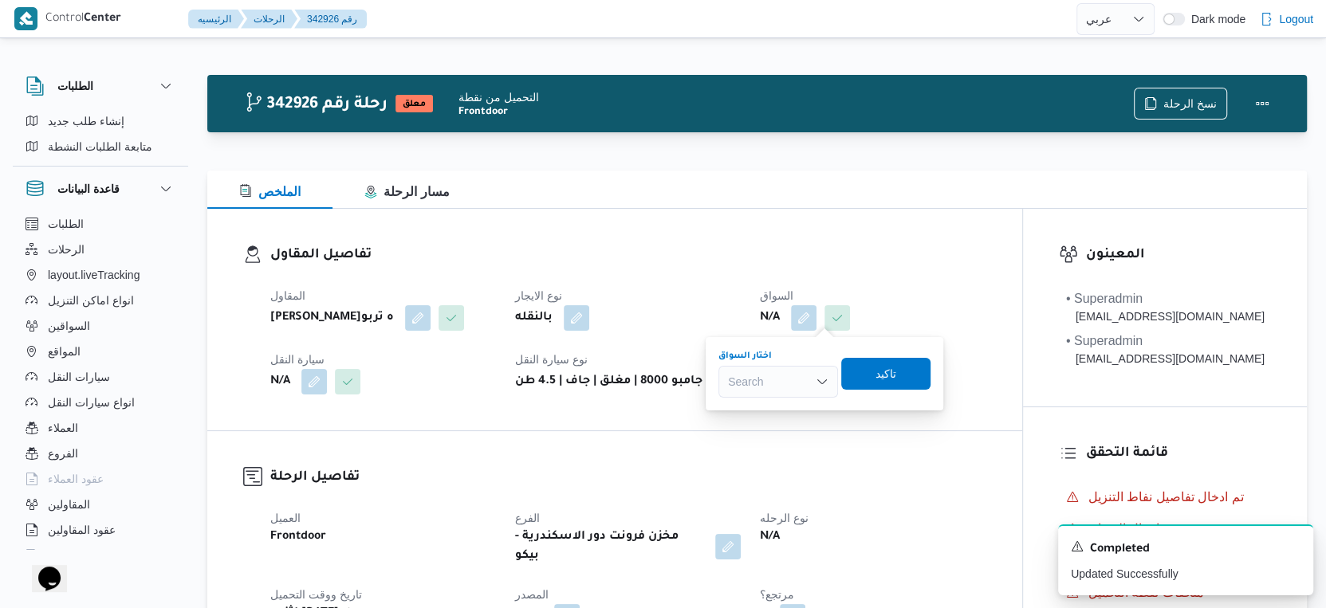
click at [761, 375] on div "Search" at bounding box center [778, 382] width 120 height 32
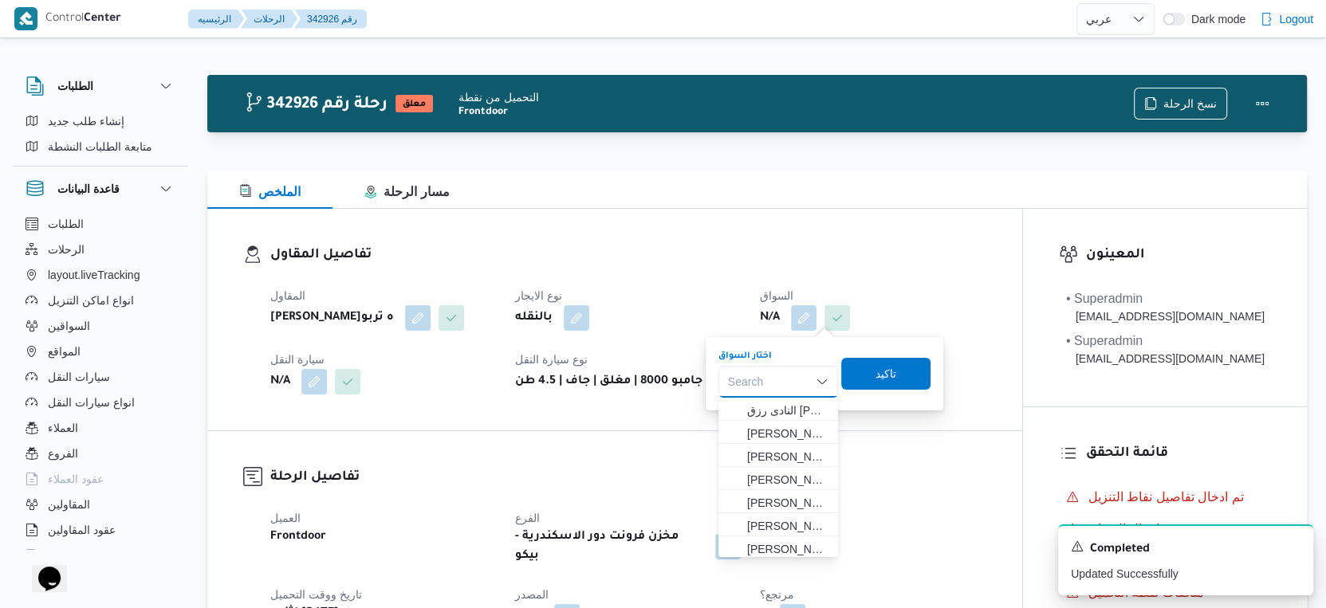
paste input "فتحى حسن جلال ابو الحسن شركه تربو"
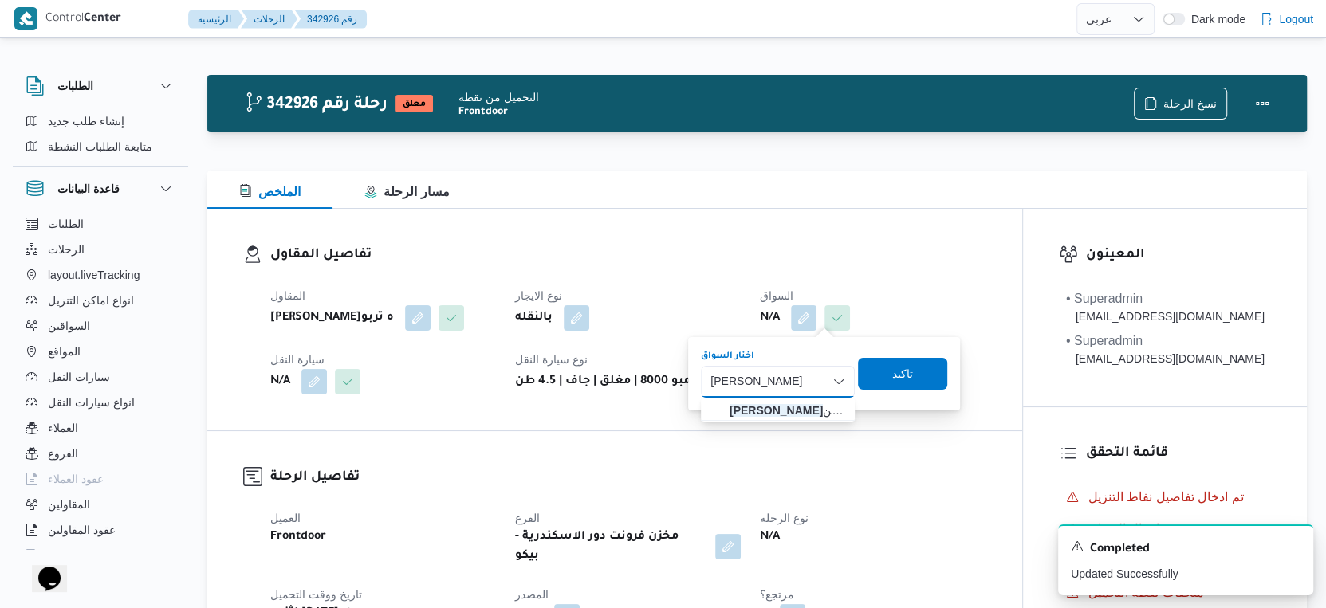
type input "فتحى حسن جلال ابو"
click at [762, 407] on mark "فتحى حسن جلال ابو" at bounding box center [776, 410] width 93 height 13
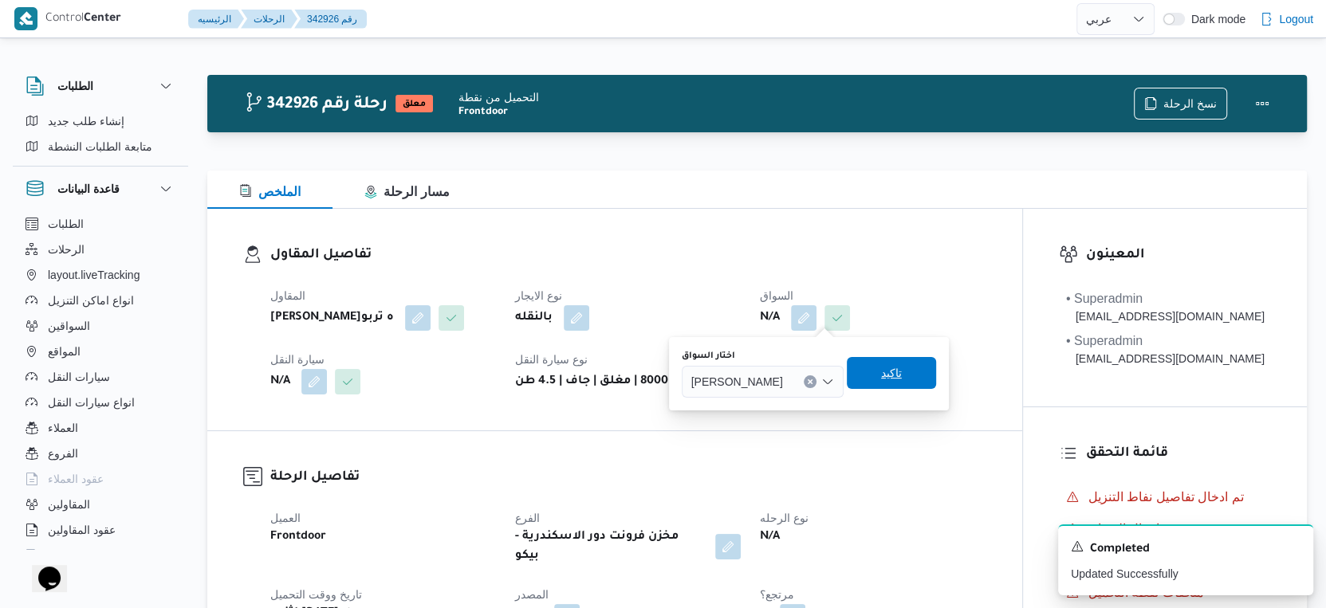
click at [902, 376] on span "تاكيد" at bounding box center [891, 373] width 21 height 19
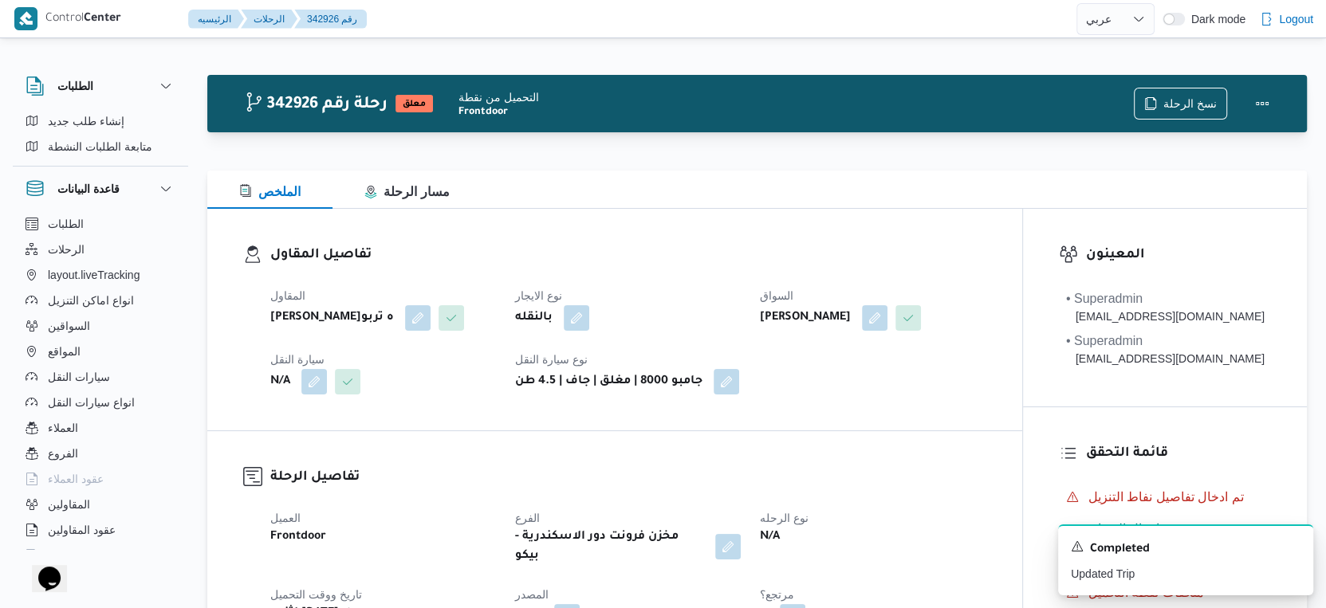
select select "ar"
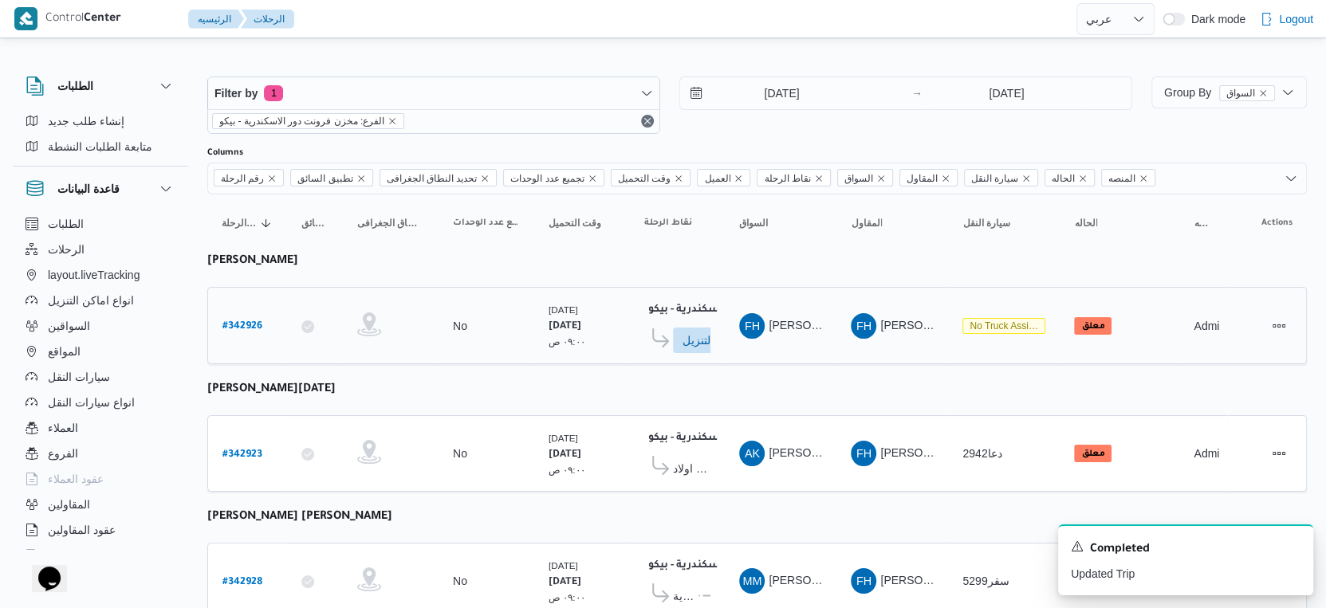
click at [253, 325] on b "# 342926" at bounding box center [242, 326] width 40 height 11
select select "ar"
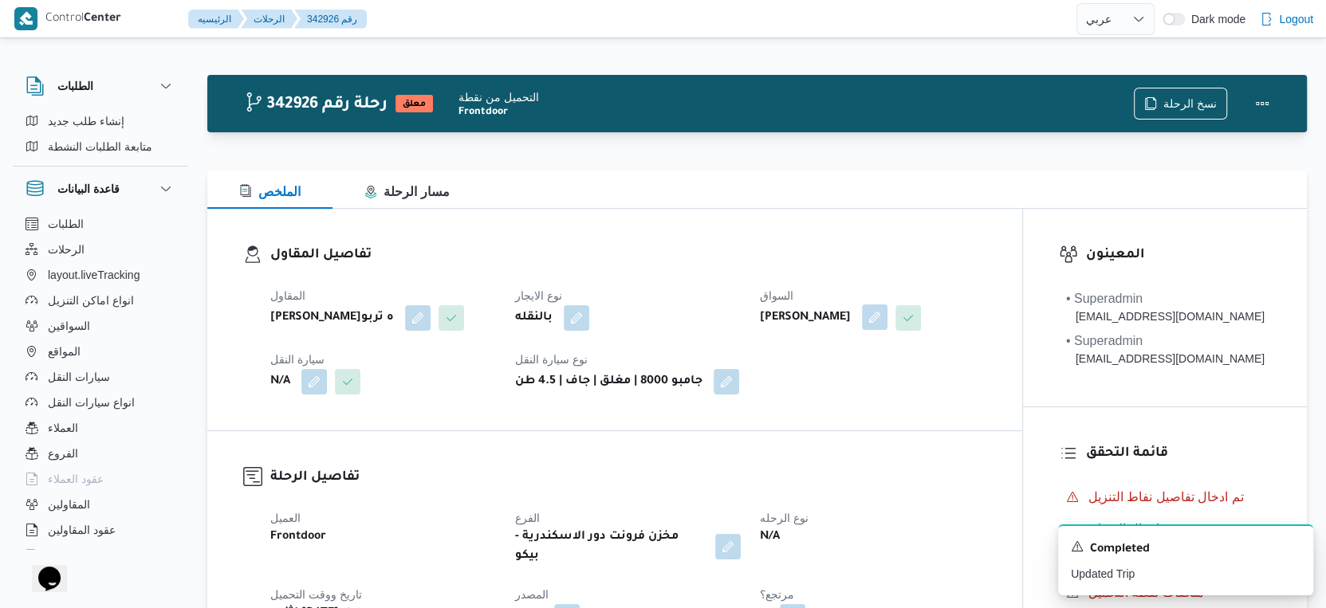
click at [887, 310] on button "button" at bounding box center [875, 318] width 26 height 26
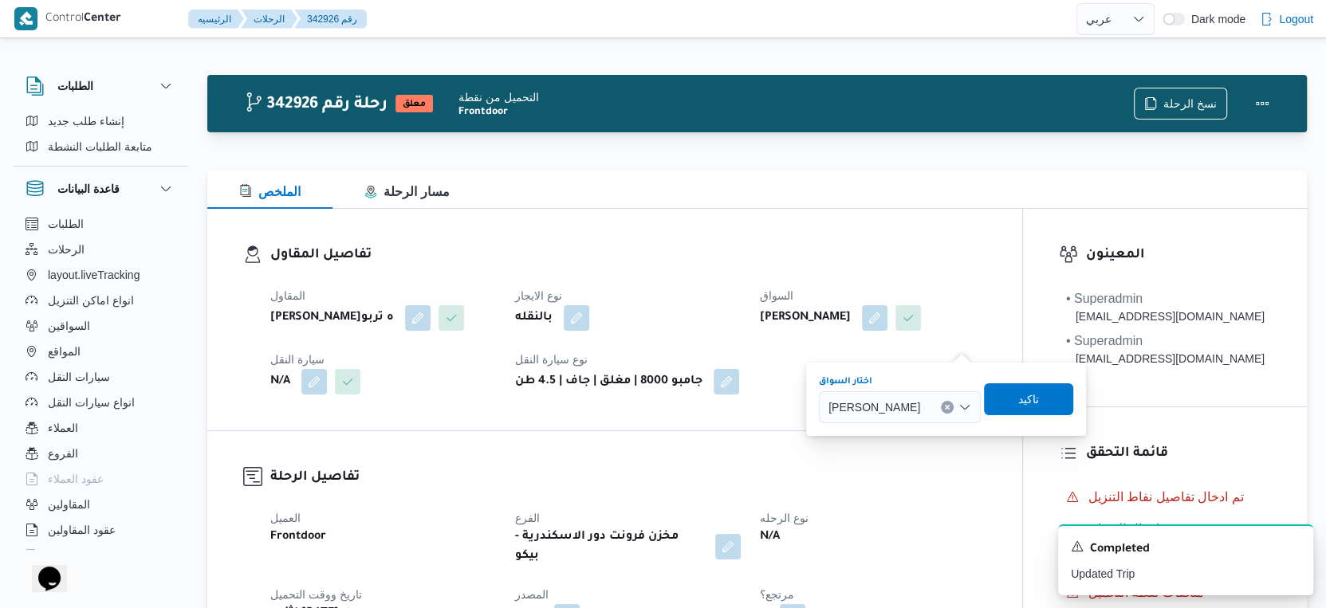
click at [950, 404] on icon "Clear input" at bounding box center [947, 407] width 6 height 6
click at [1027, 403] on span "تاكيد" at bounding box center [1023, 398] width 21 height 19
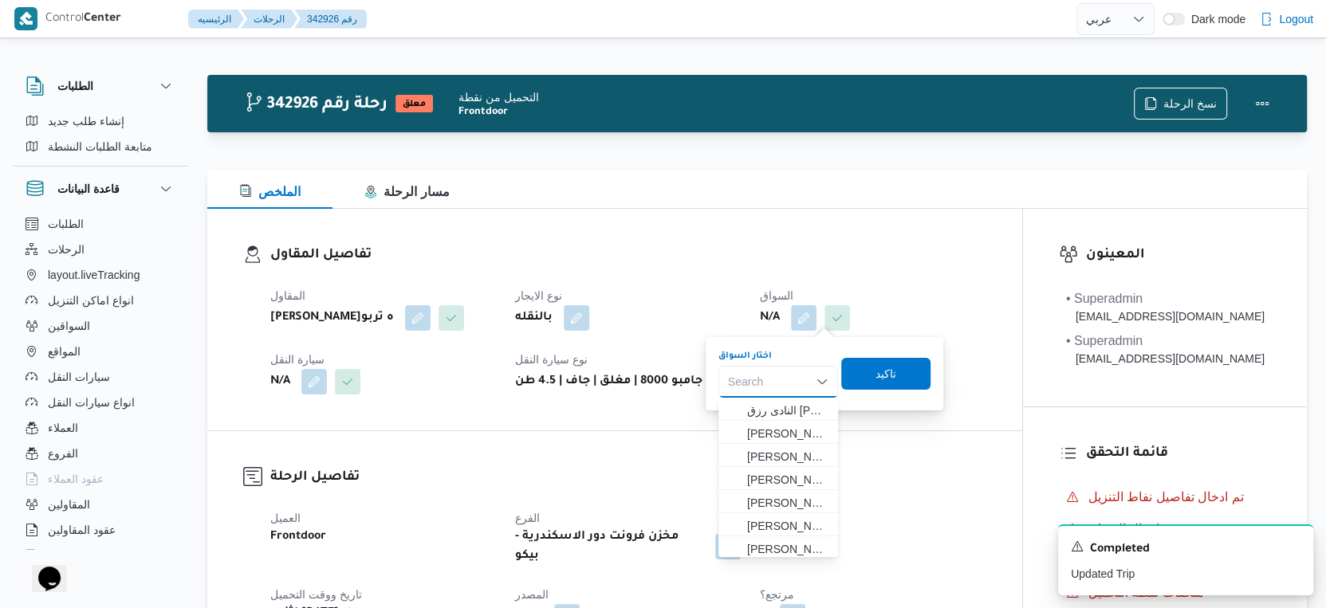
click at [942, 404] on div "المقاول فتحى حسن جلال ابو الحسن شركه تربو نوع الايجار بالنقله السواق N/A سيارة …" at bounding box center [628, 341] width 735 height 128
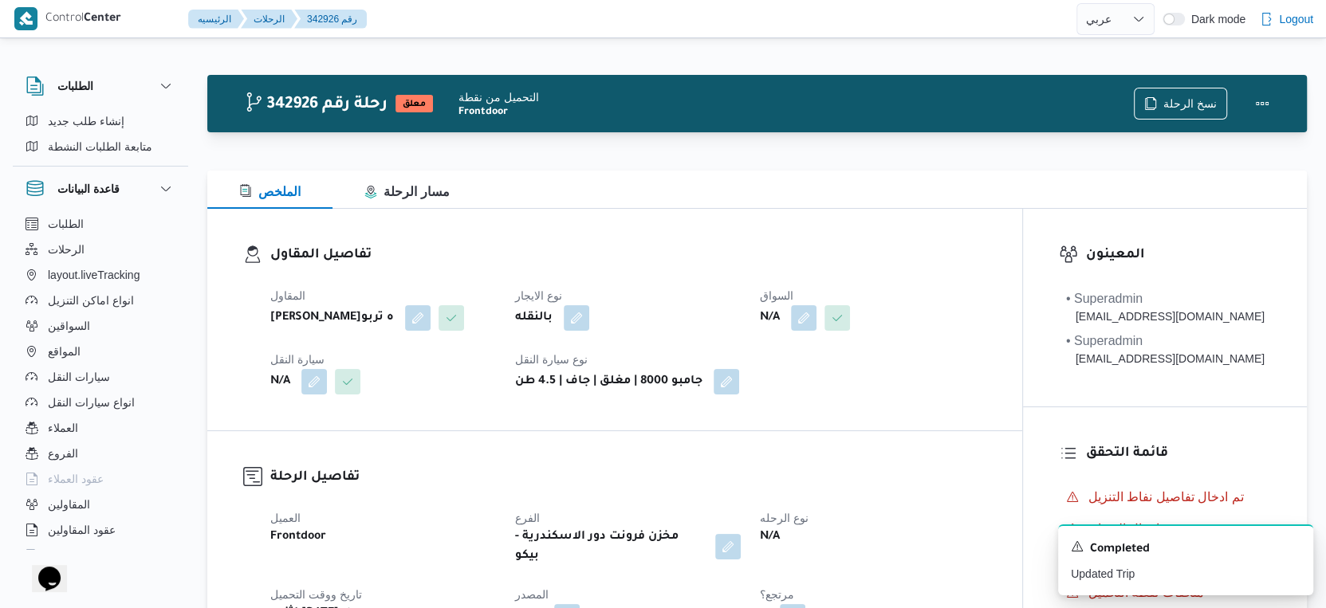
select select "ar"
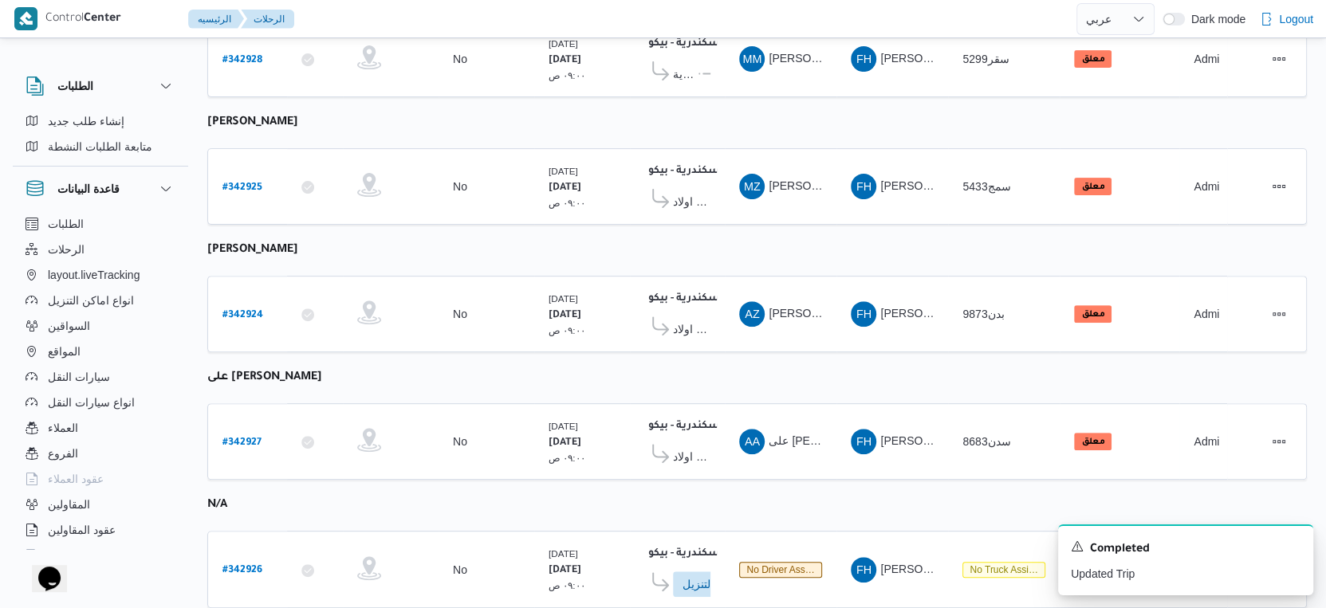
scroll to position [430, 0]
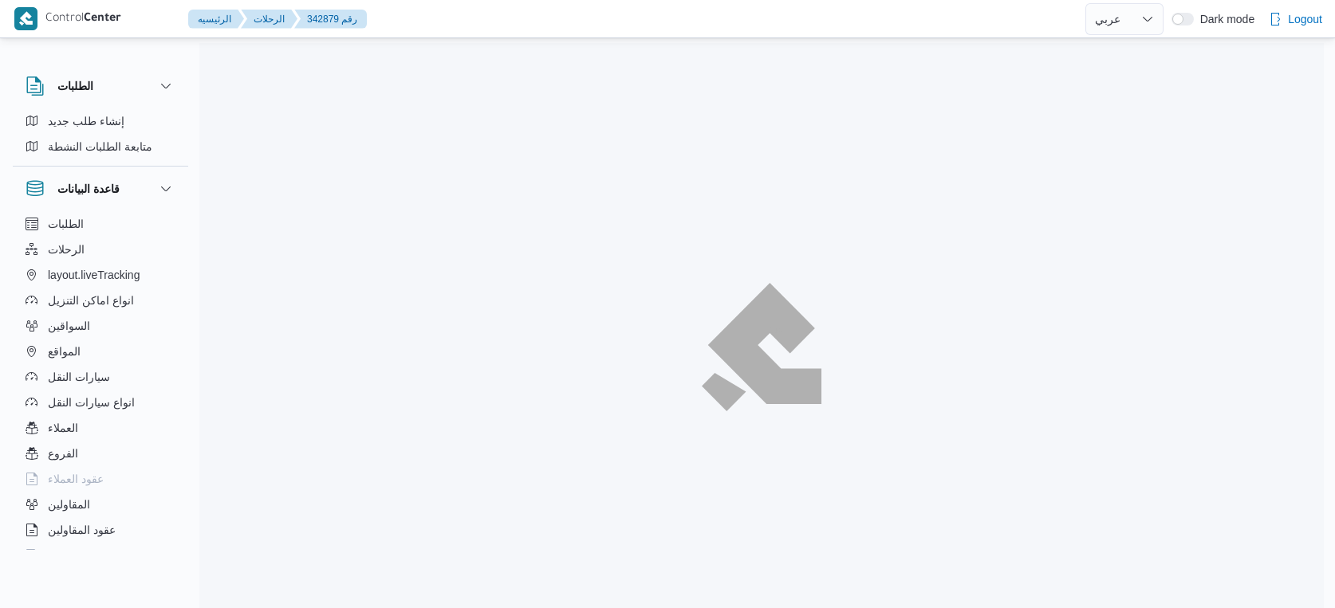
select select "ar"
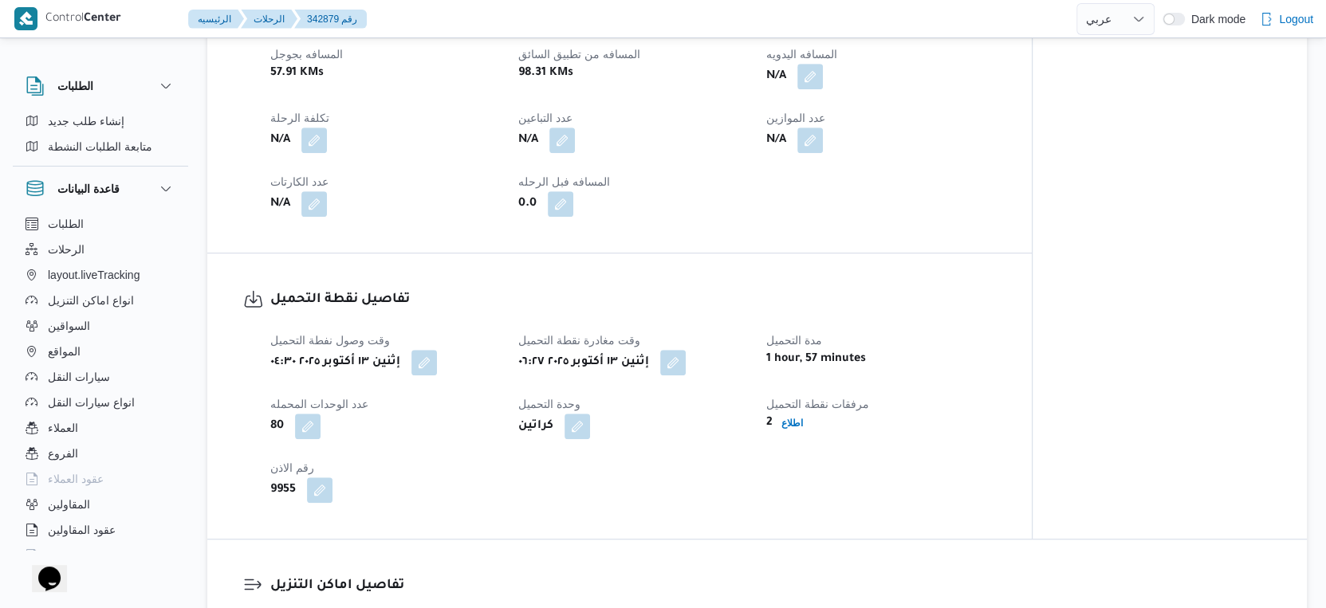
scroll to position [1017, 0]
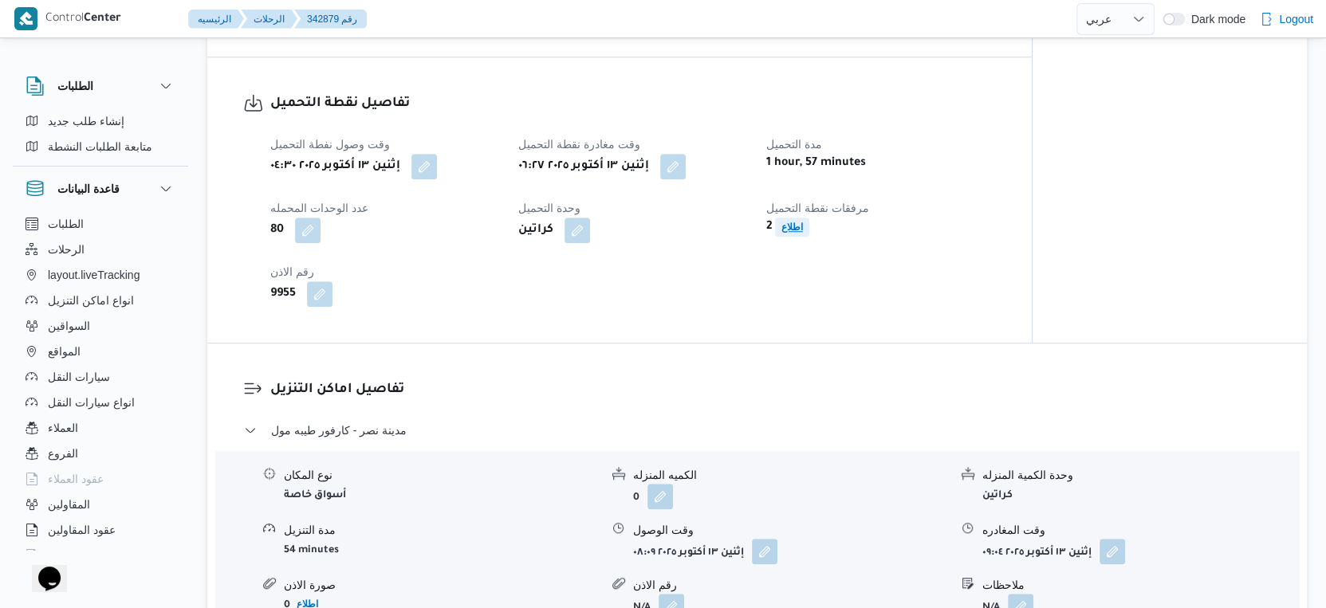
click at [791, 233] on b "اطلاع" at bounding box center [792, 227] width 22 height 11
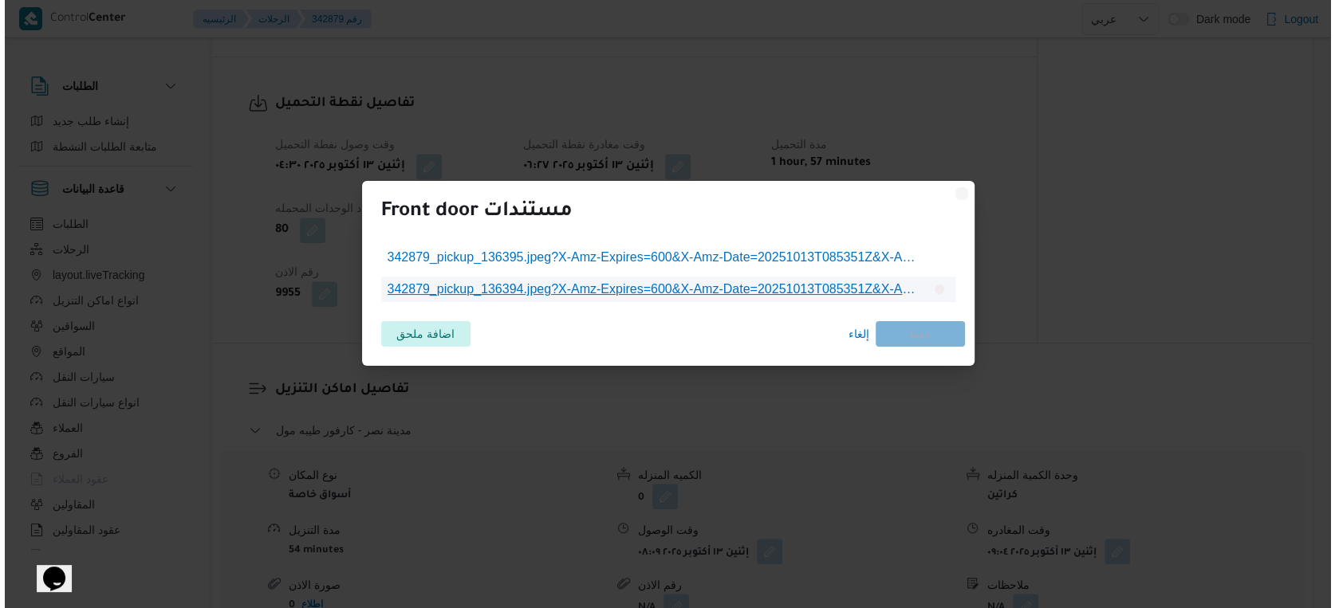
scroll to position [1005, 0]
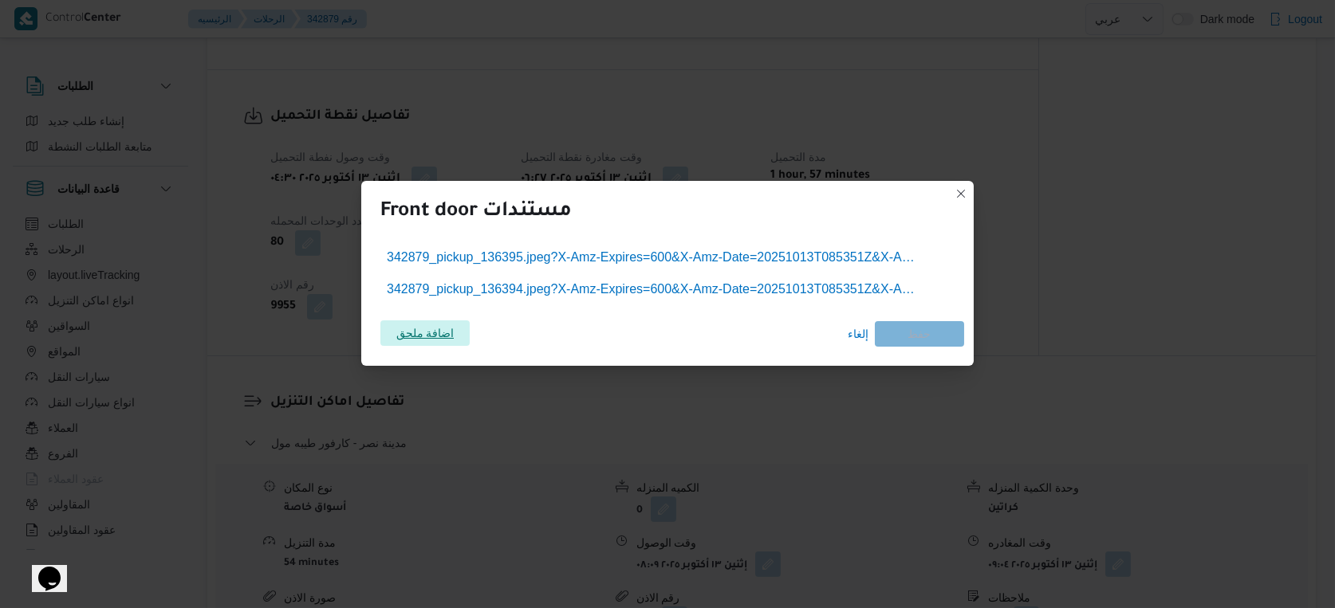
click at [428, 332] on span "اضافة ملحق" at bounding box center [425, 334] width 58 height 26
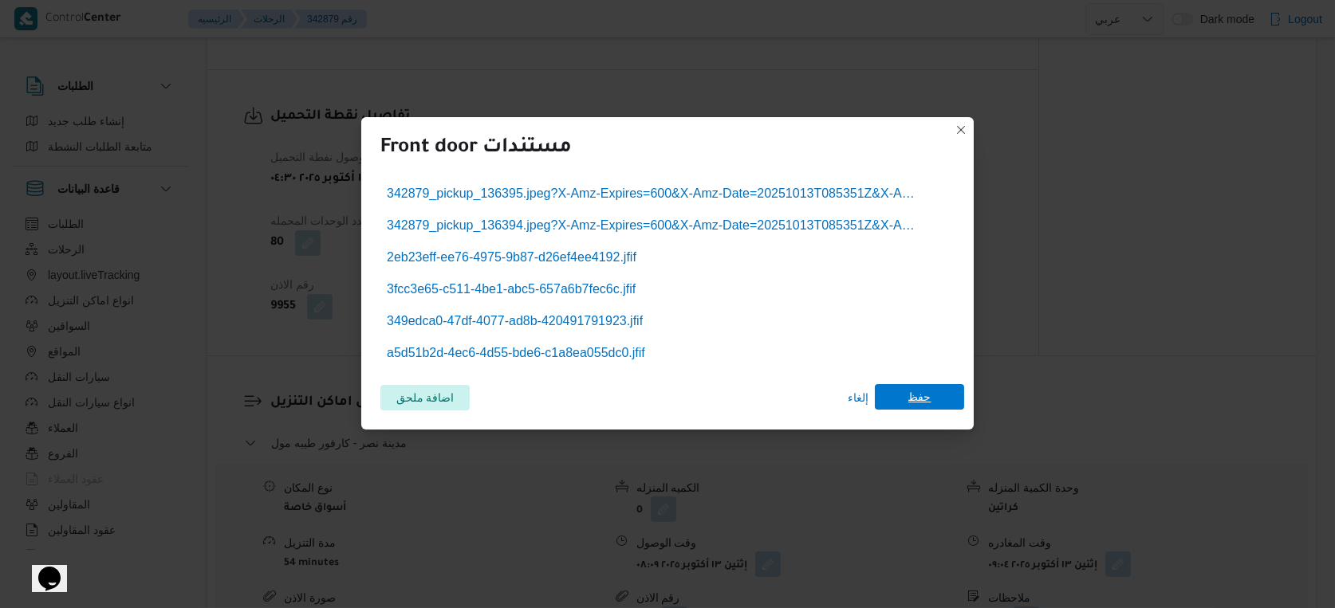
click at [912, 389] on span "حفظ" at bounding box center [919, 397] width 23 height 26
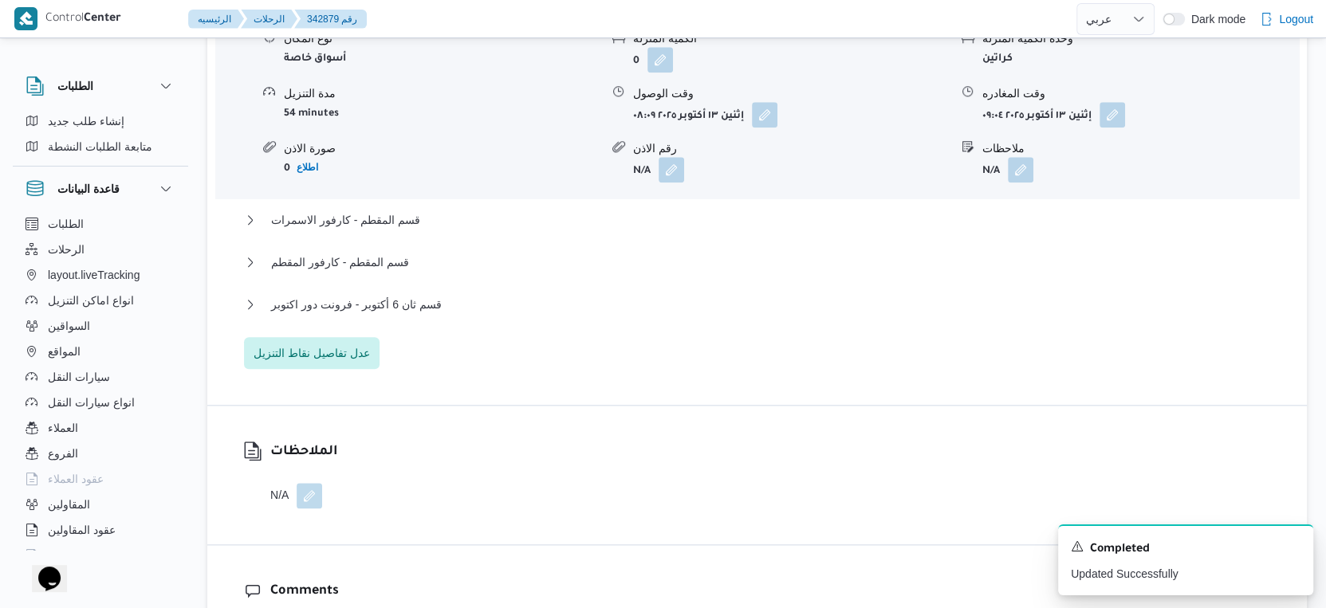
scroll to position [1460, 0]
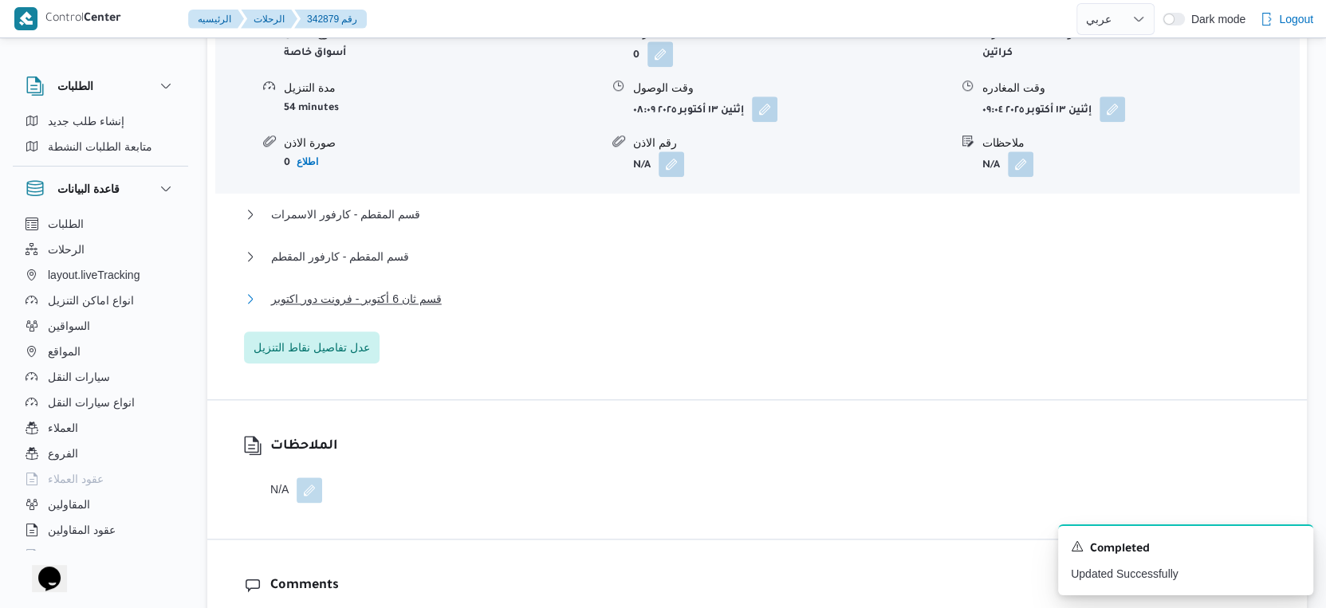
click at [419, 309] on span "قسم ثان 6 أكتوبر - فرونت دور اكتوبر" at bounding box center [356, 298] width 171 height 19
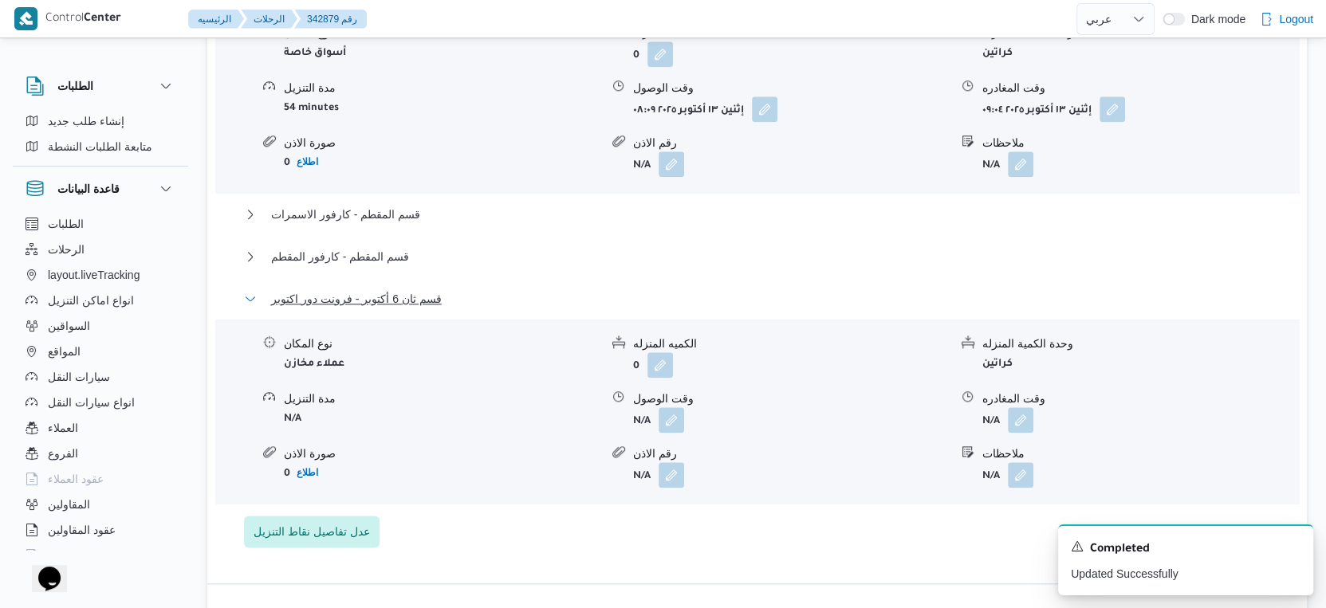
click at [419, 309] on span "قسم ثان 6 أكتوبر - فرونت دور اكتوبر" at bounding box center [356, 298] width 171 height 19
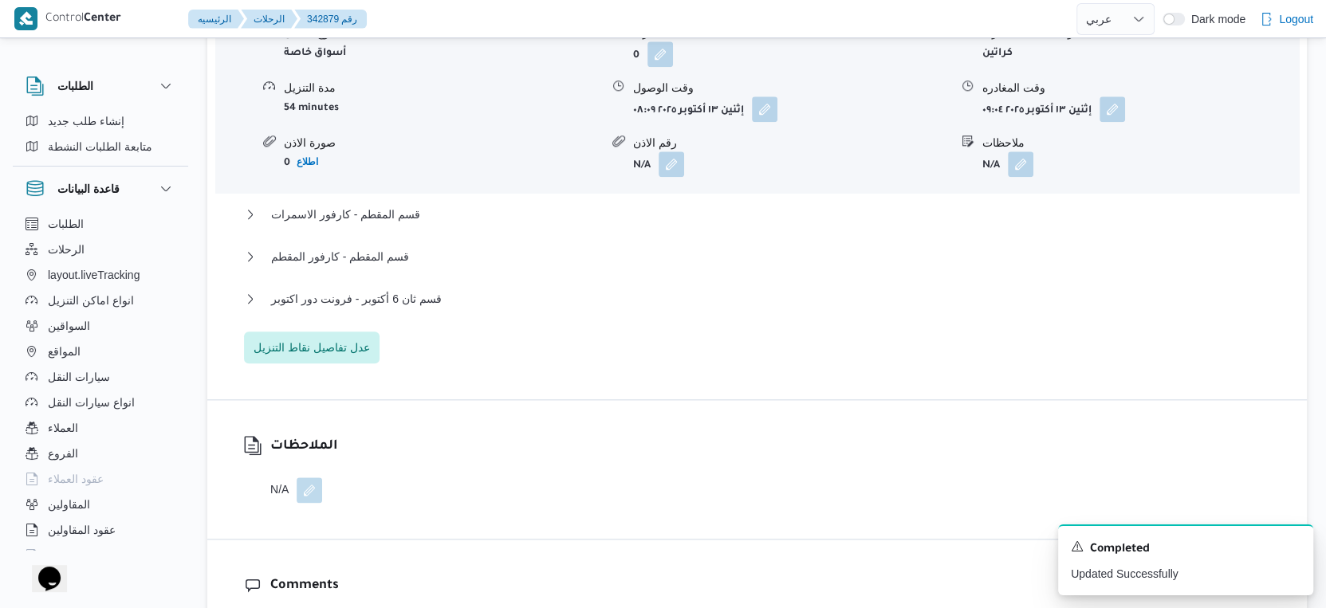
click at [435, 349] on div "مدينة نصر - كارفور طيبه مول نوع المكان أسواق خاصة الكميه المنزله 0 وحدة الكمية …" at bounding box center [757, 170] width 1027 height 385
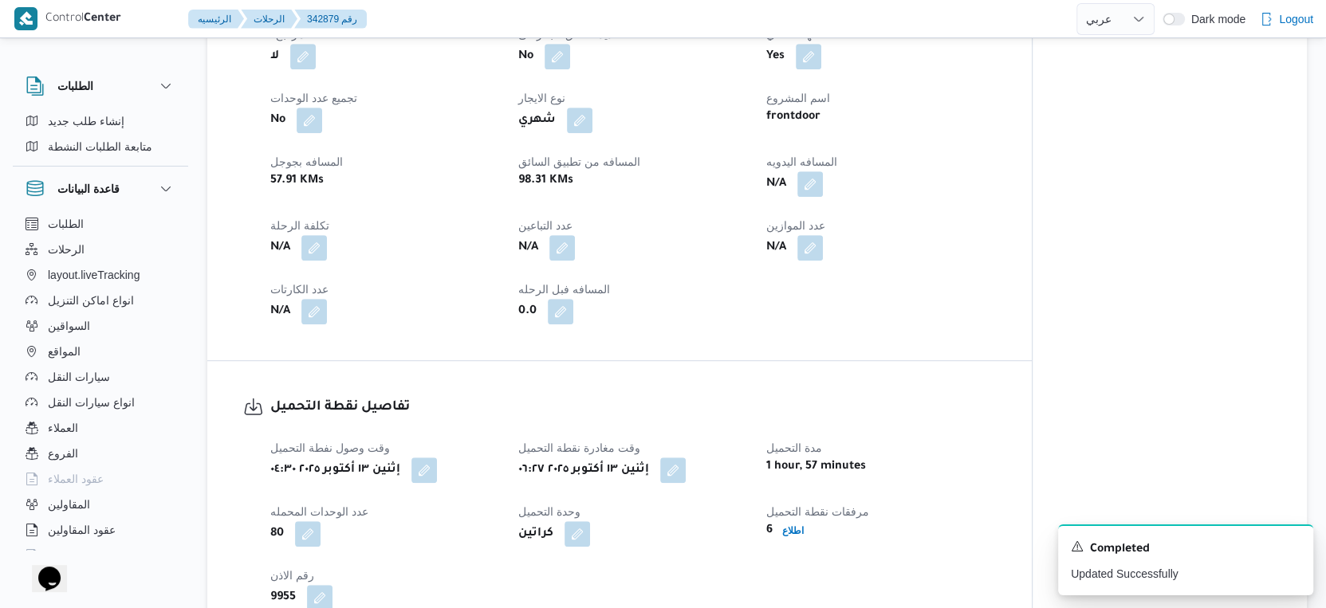
scroll to position [886, 0]
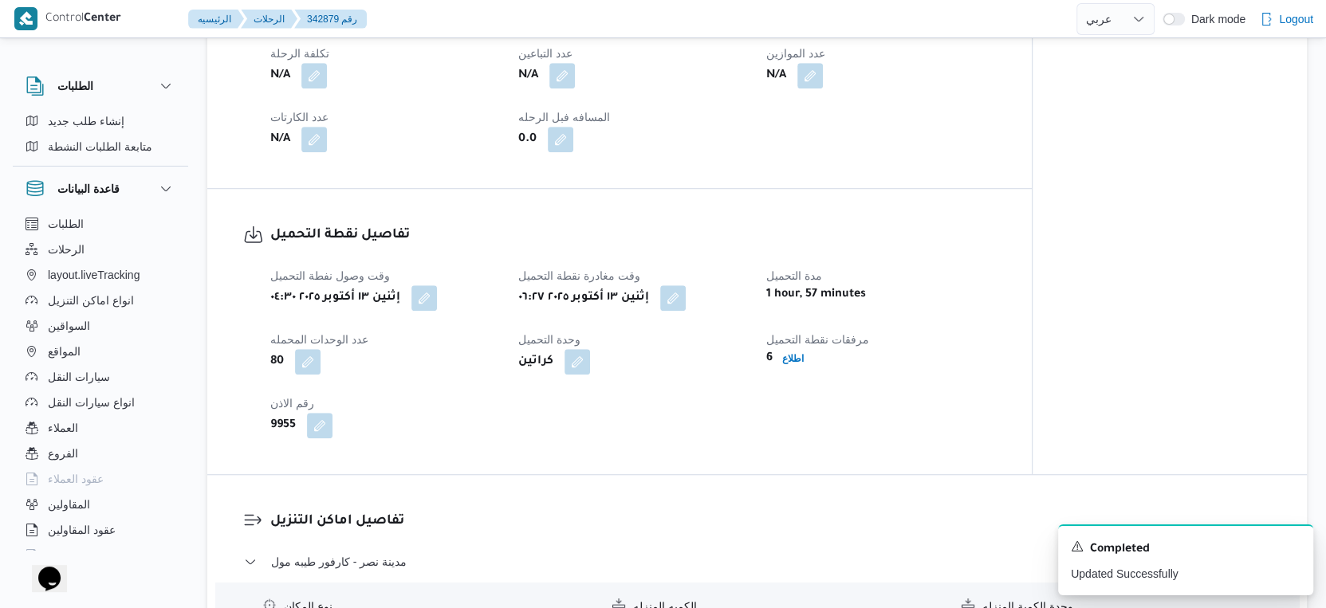
select select "ar"
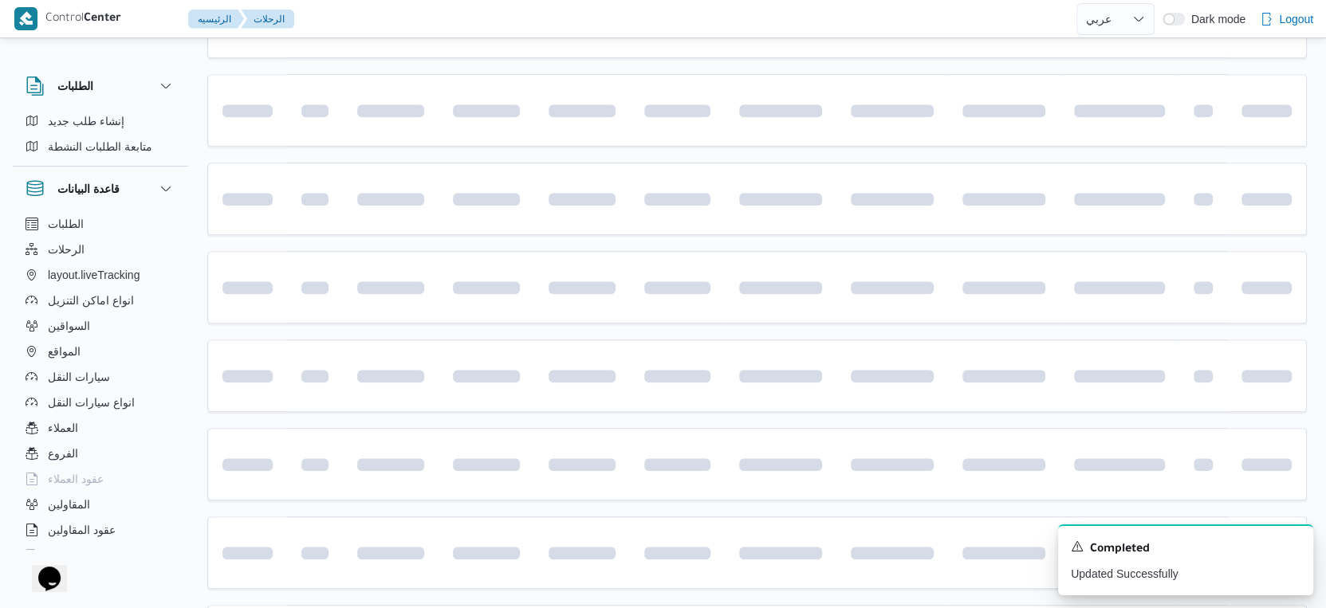
scroll to position [54, 0]
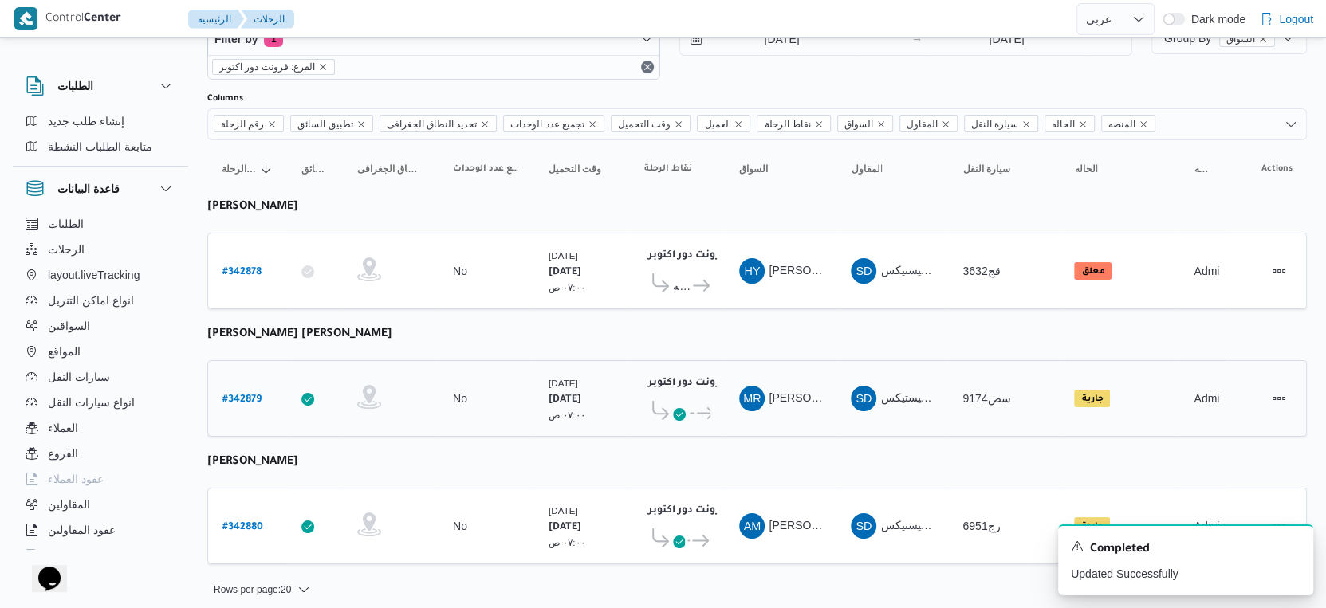
click at [242, 395] on b "# 342879" at bounding box center [241, 400] width 39 height 11
select select "ar"
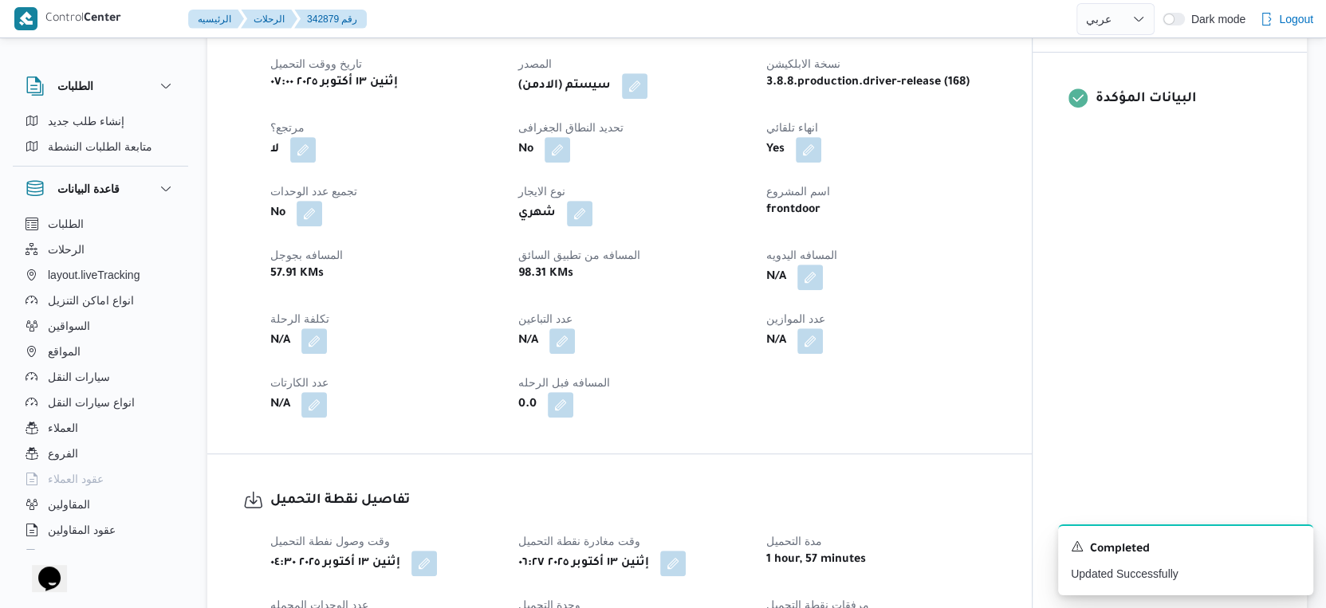
scroll to position [1063, 0]
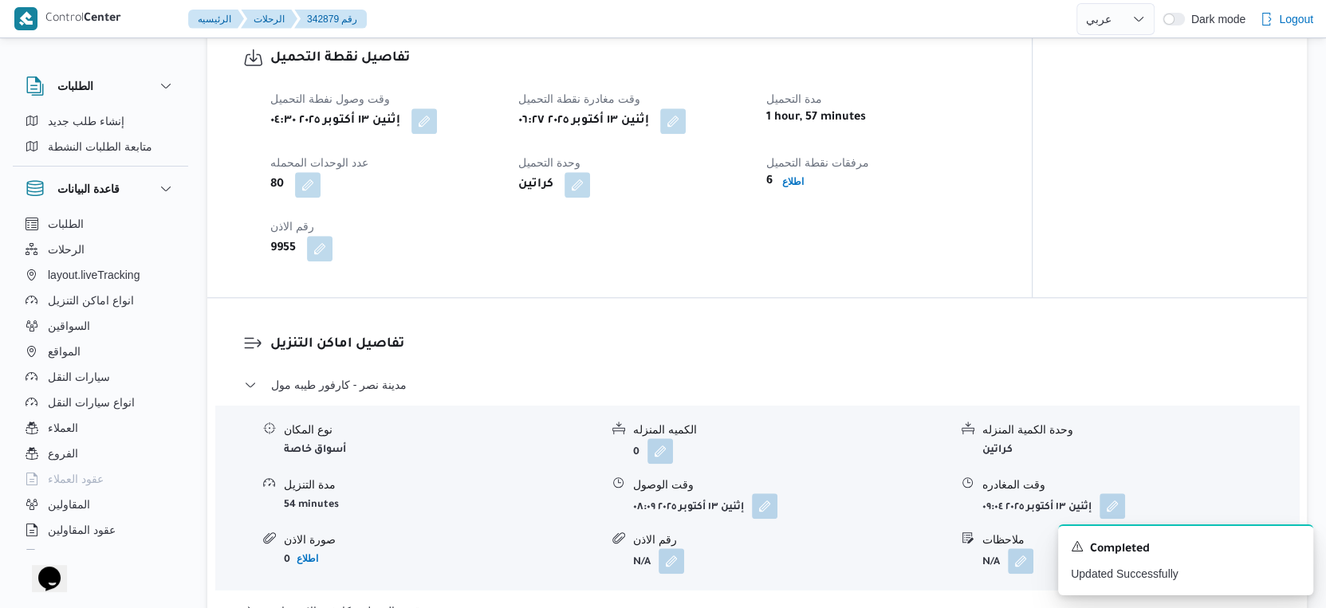
select select "ar"
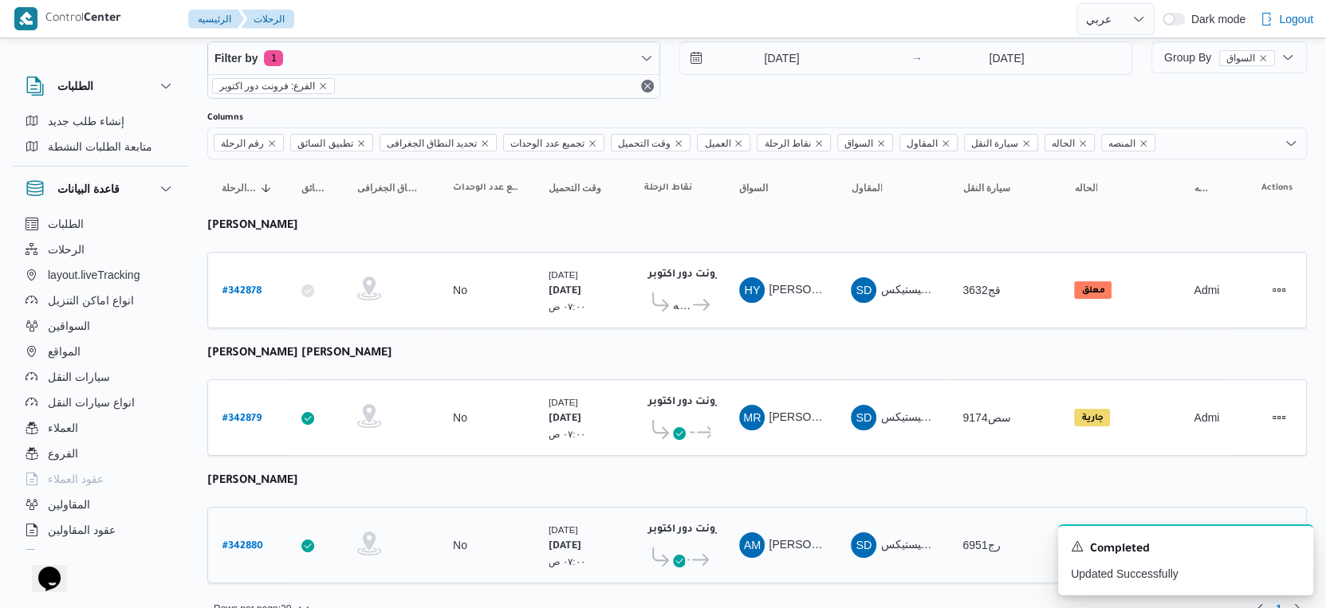
scroll to position [54, 0]
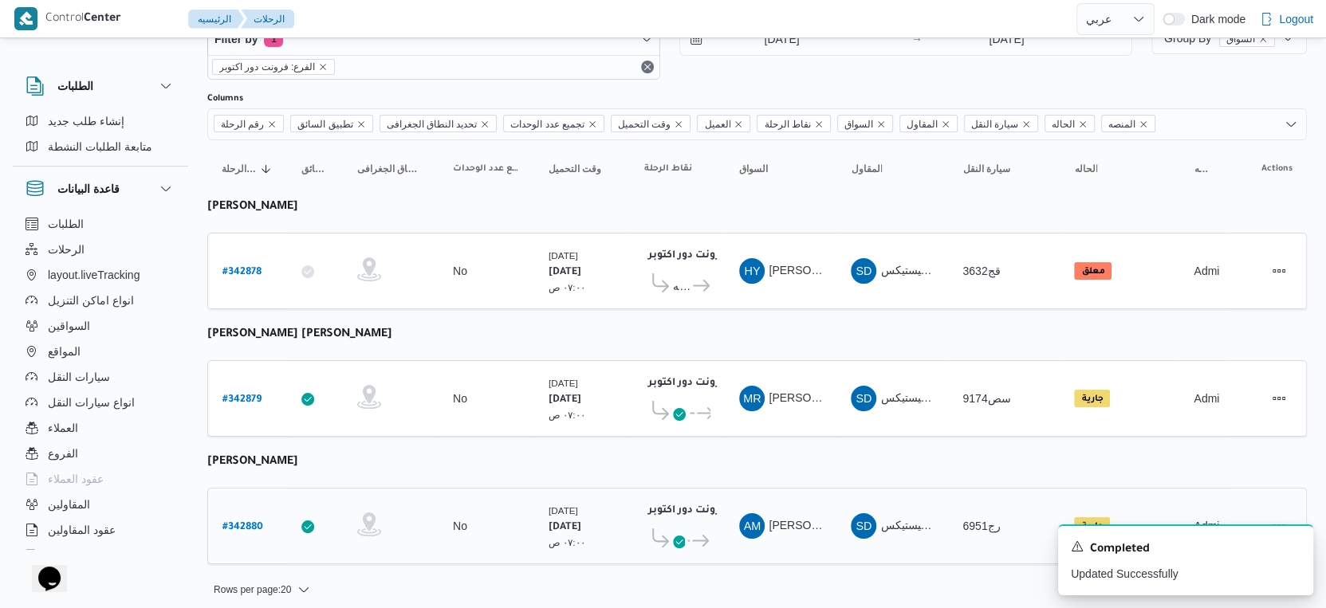
click at [240, 522] on b "# 342880" at bounding box center [242, 527] width 41 height 11
select select "ar"
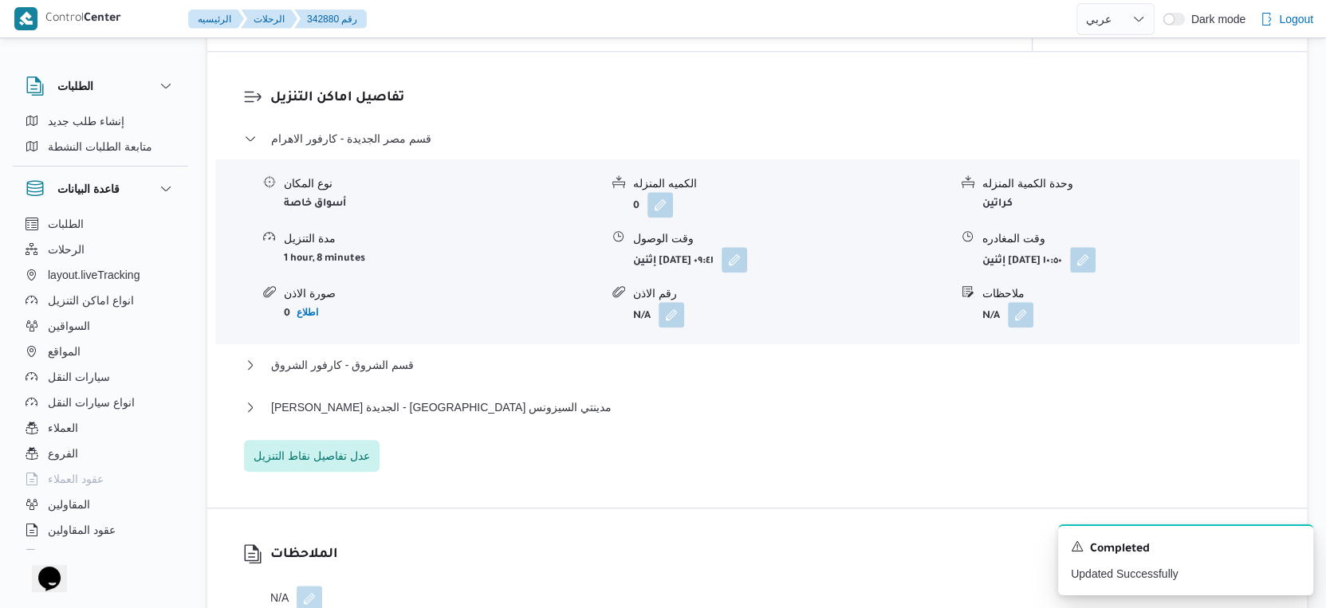
scroll to position [1329, 0]
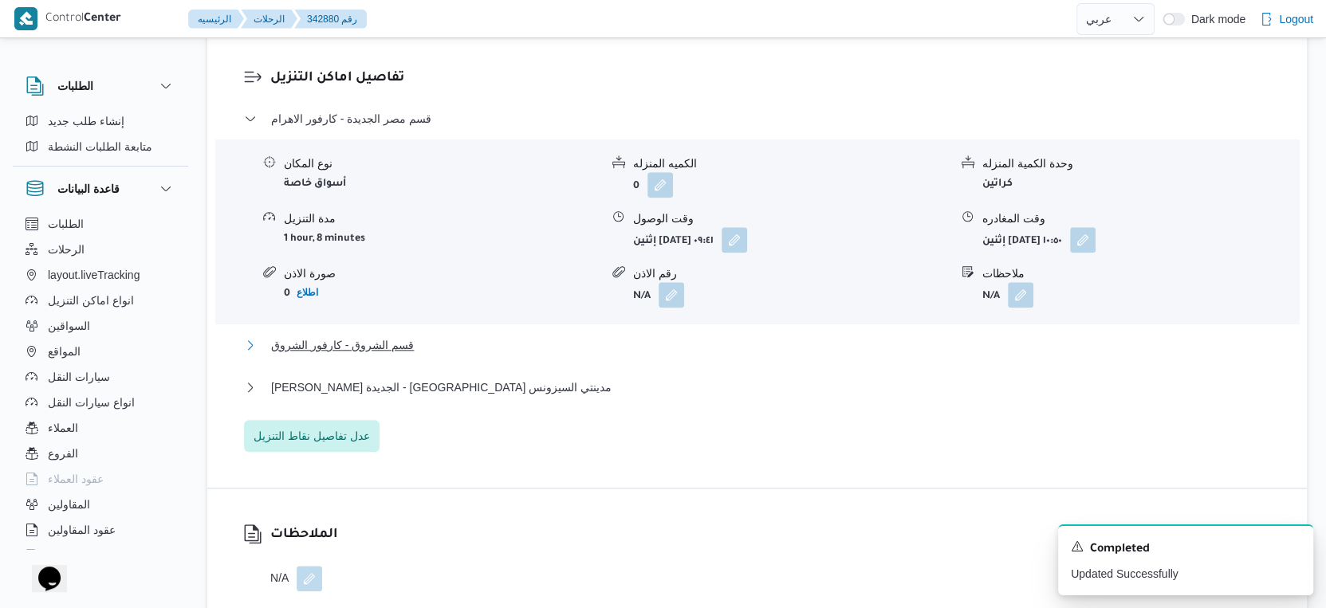
click at [491, 354] on button "قسم الشروق - كارفور الشروق" at bounding box center [757, 345] width 1027 height 19
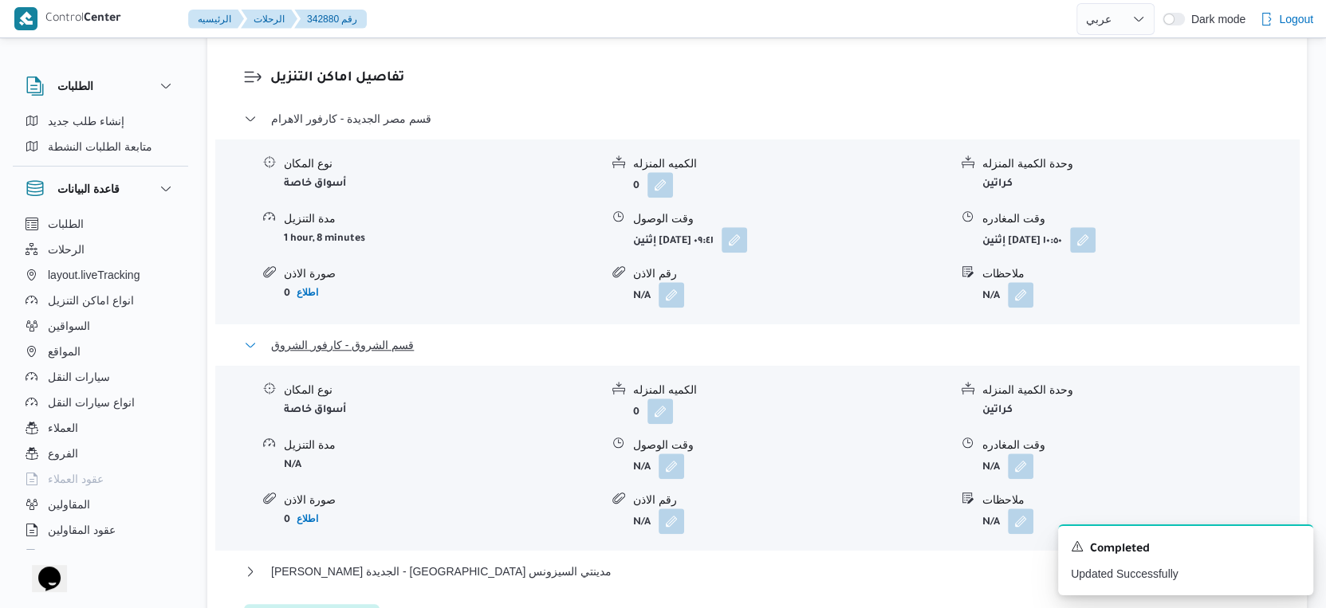
click at [491, 354] on button "قسم الشروق - كارفور الشروق" at bounding box center [757, 345] width 1027 height 19
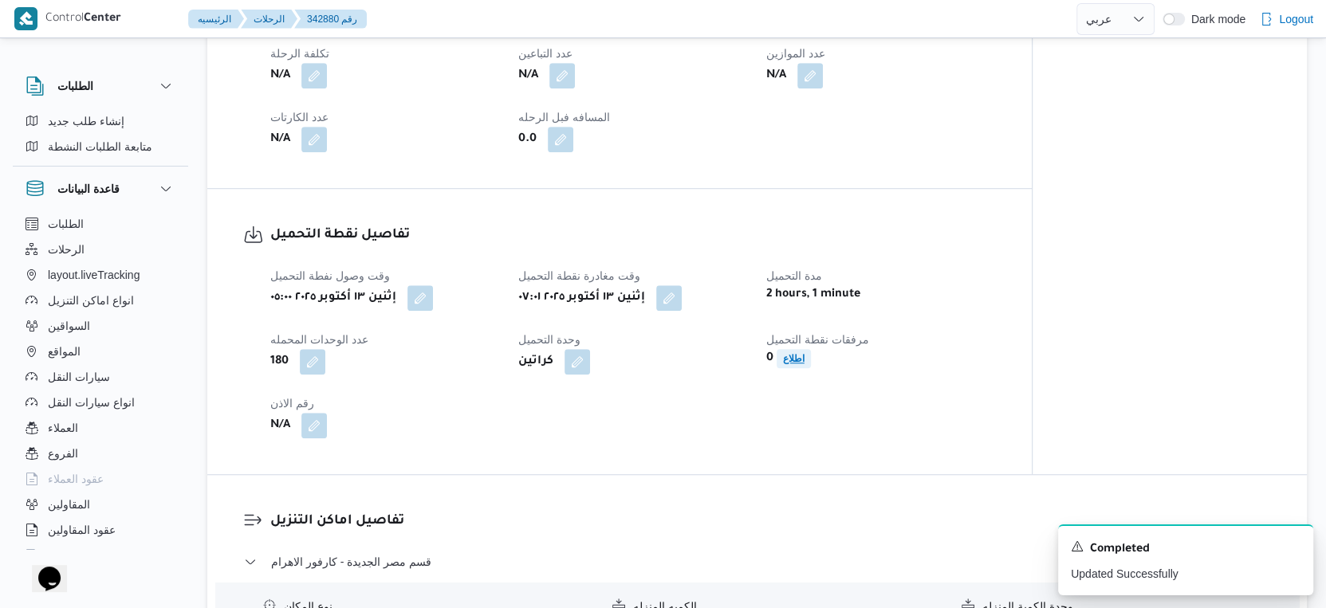
click at [785, 364] on b "اطلاع" at bounding box center [794, 358] width 22 height 11
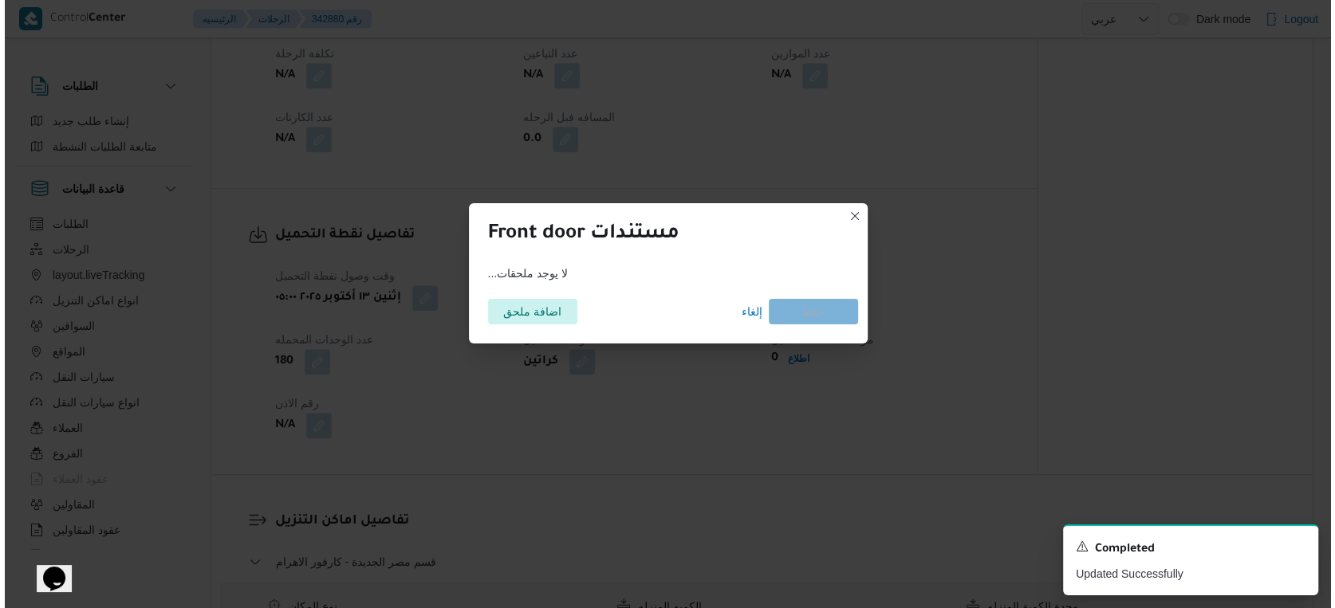
scroll to position [872, 0]
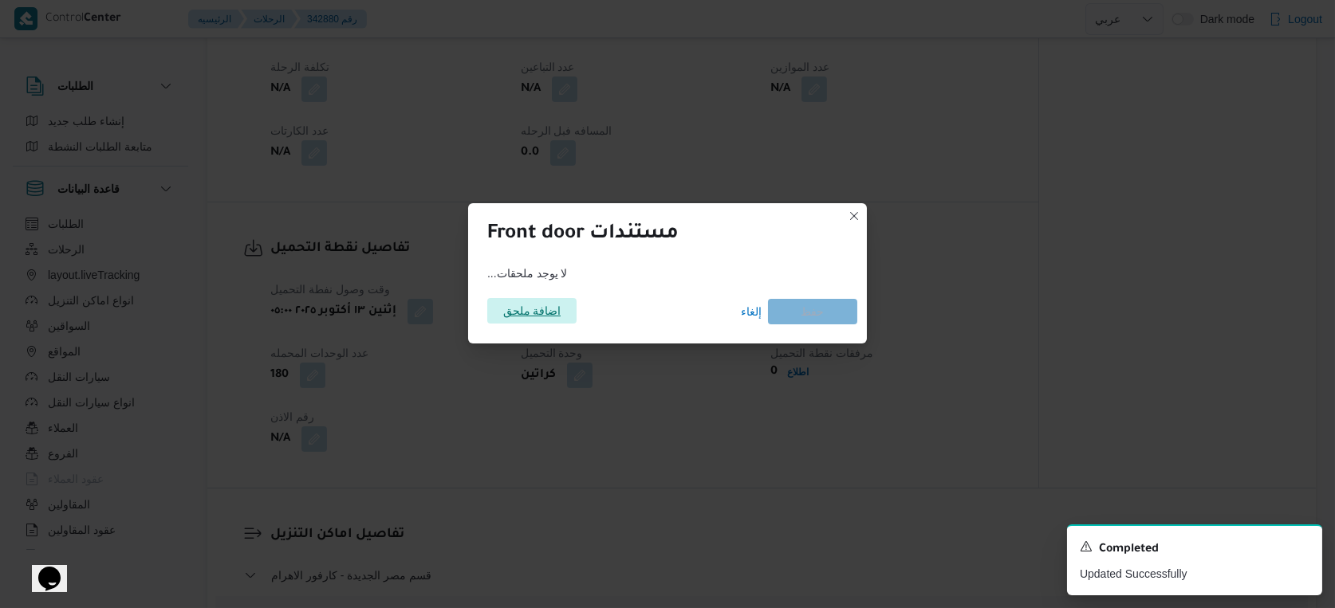
click at [547, 307] on span "اضافة ملحق" at bounding box center [532, 311] width 58 height 26
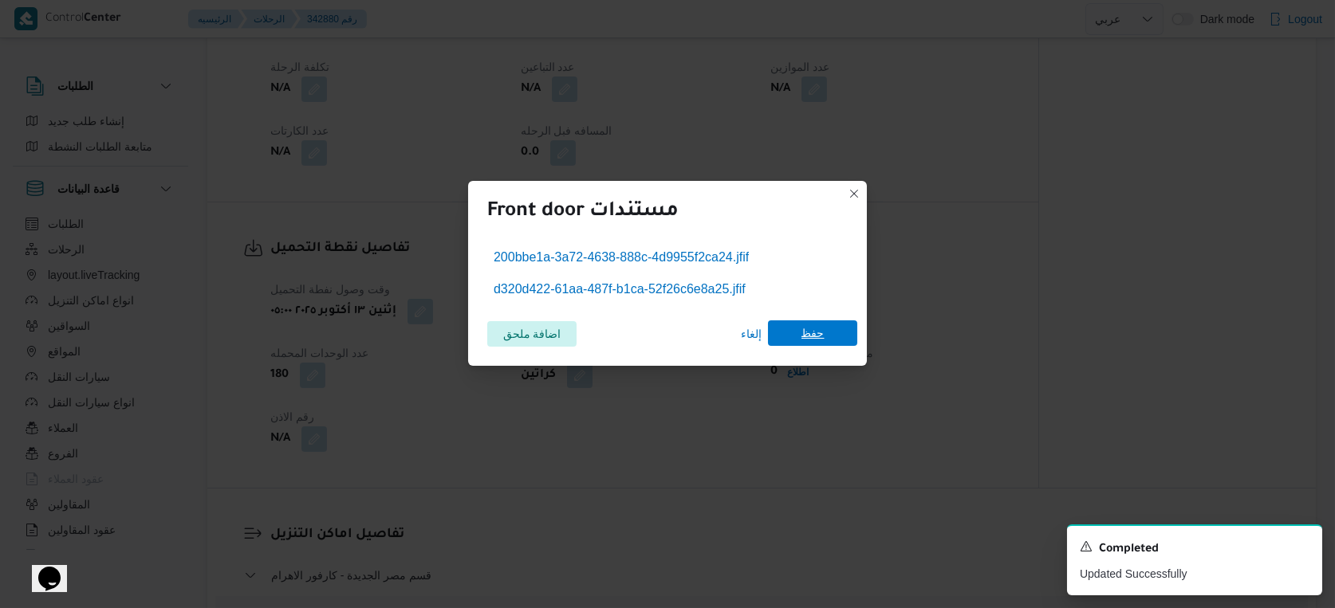
click at [820, 333] on span "حفظ" at bounding box center [812, 334] width 23 height 26
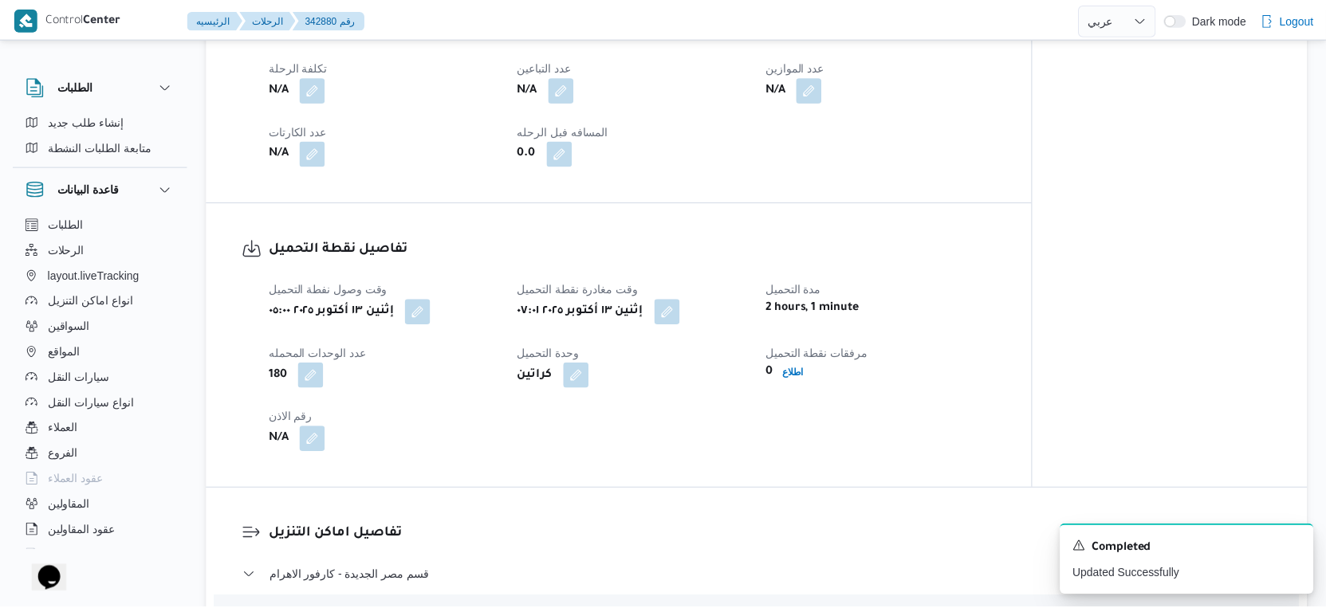
scroll to position [886, 0]
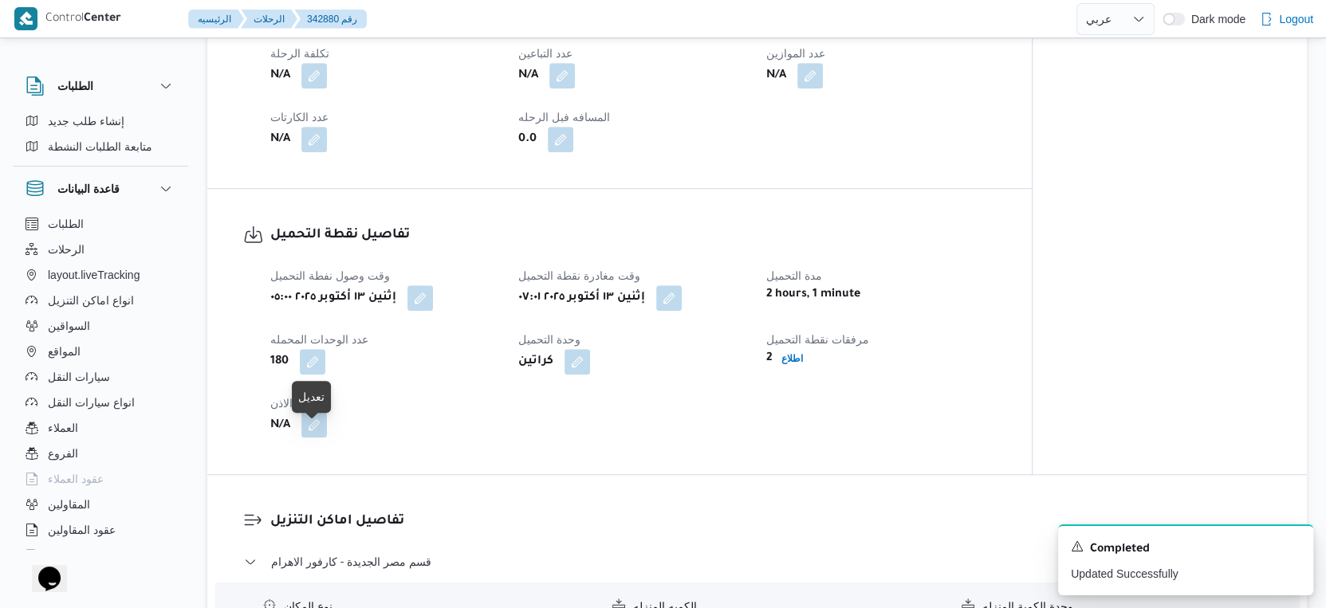
click at [317, 437] on button "button" at bounding box center [314, 425] width 26 height 26
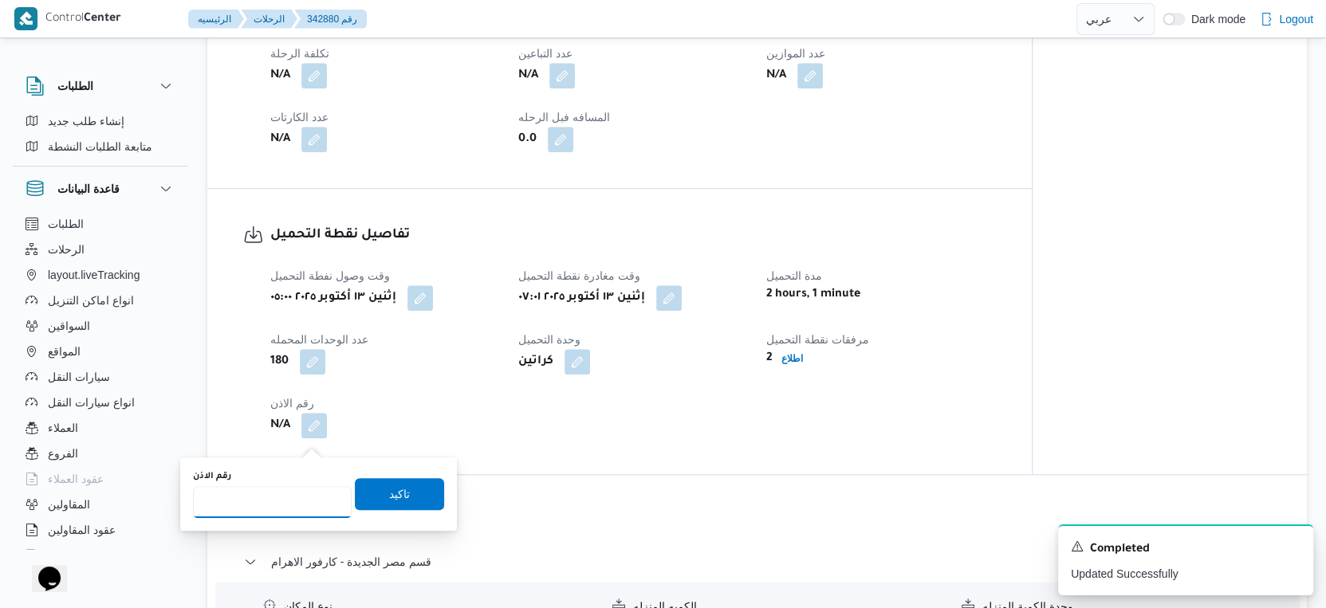
click at [286, 491] on input "رقم الاذن" at bounding box center [272, 502] width 159 height 32
type input "9942"
click at [399, 489] on span "تاكيد" at bounding box center [399, 494] width 89 height 32
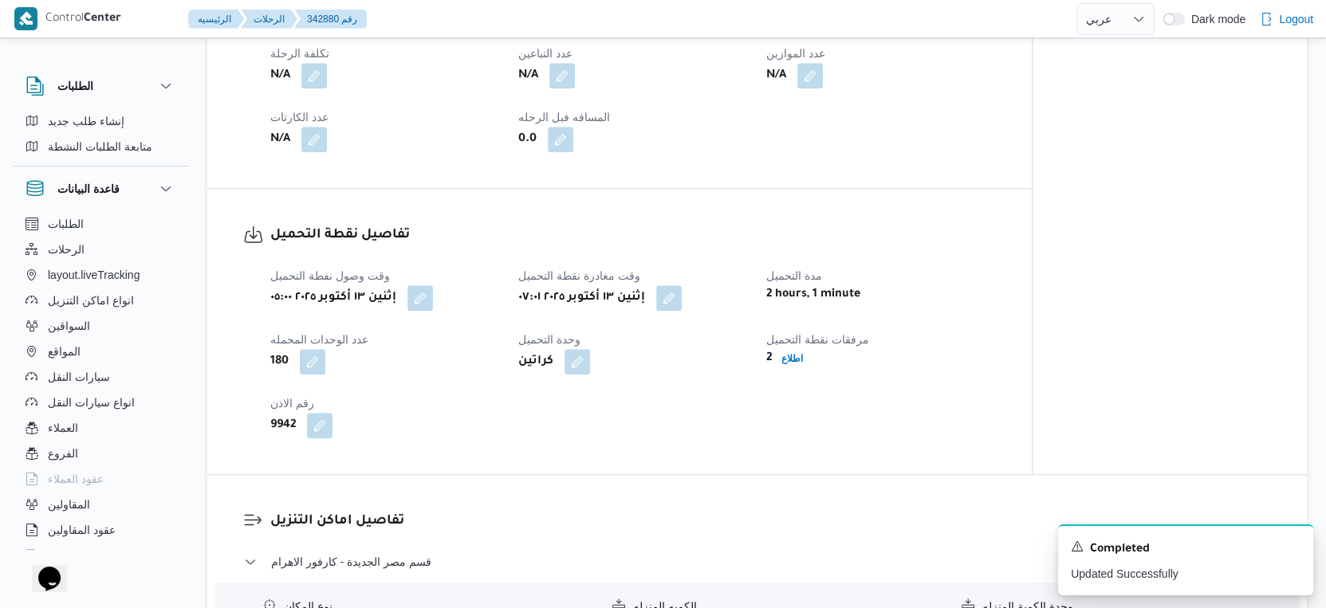
select select "ar"
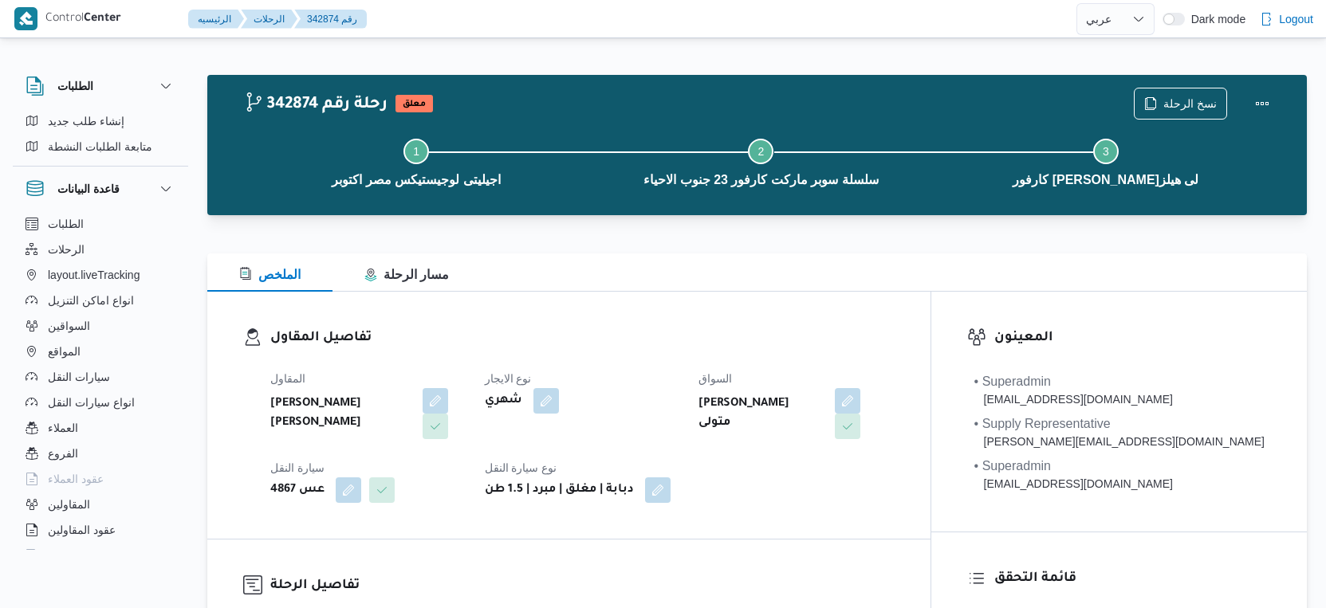
select select "ar"
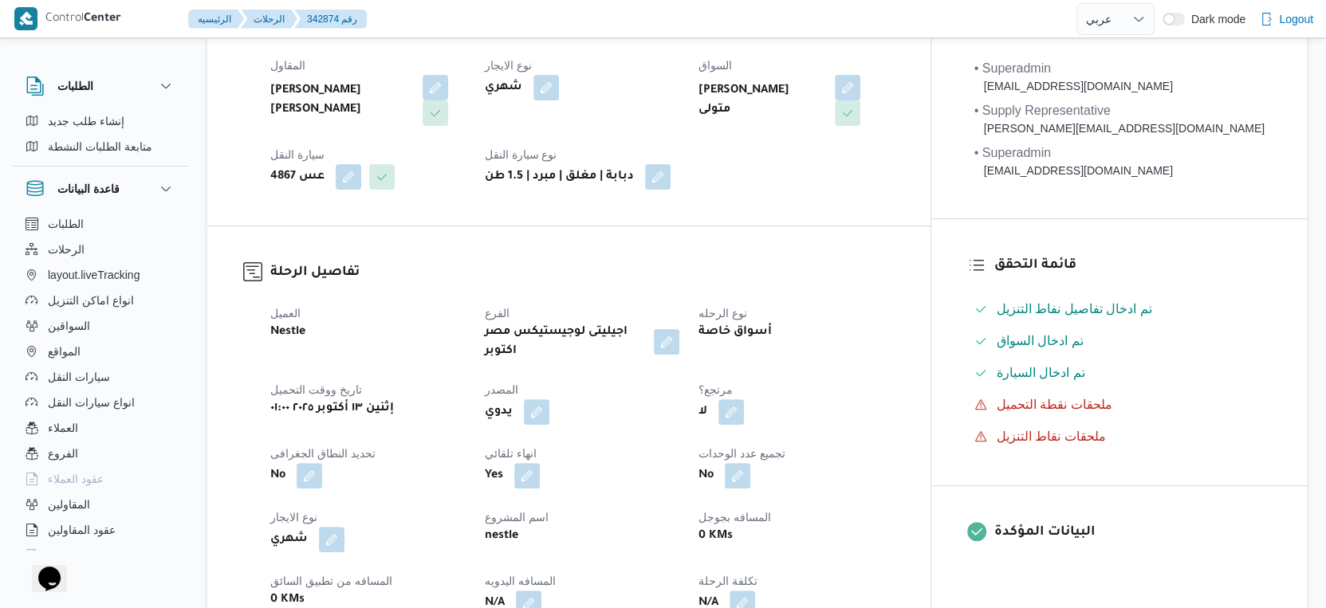
scroll to position [266, 0]
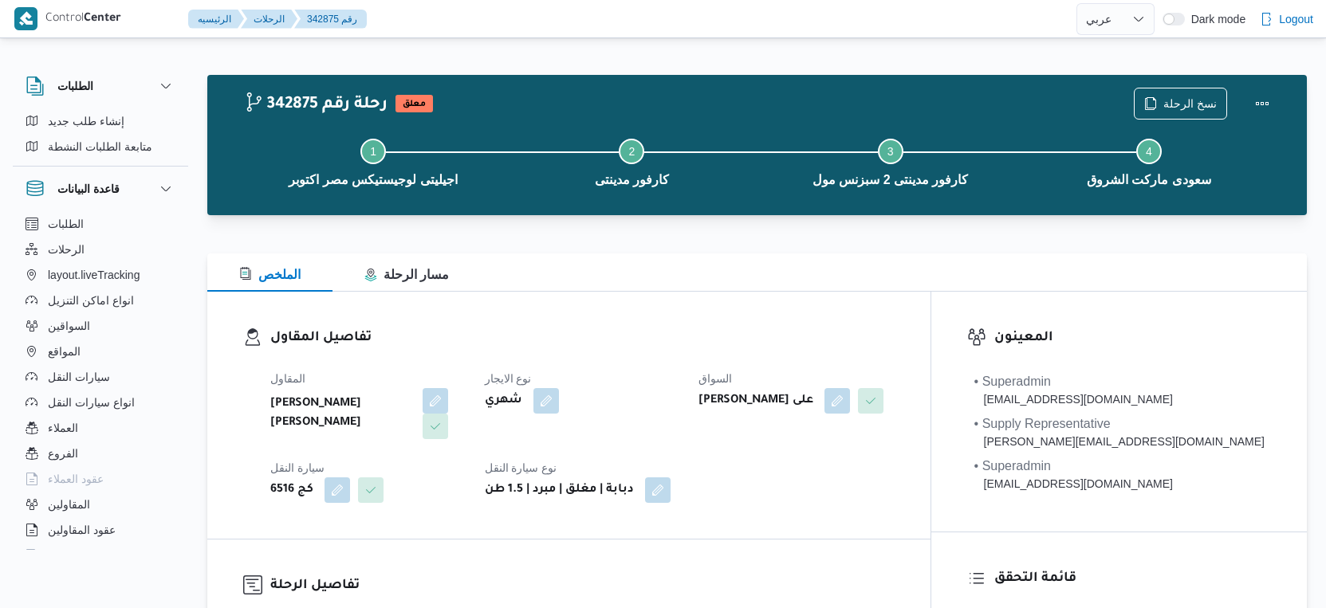
select select "ar"
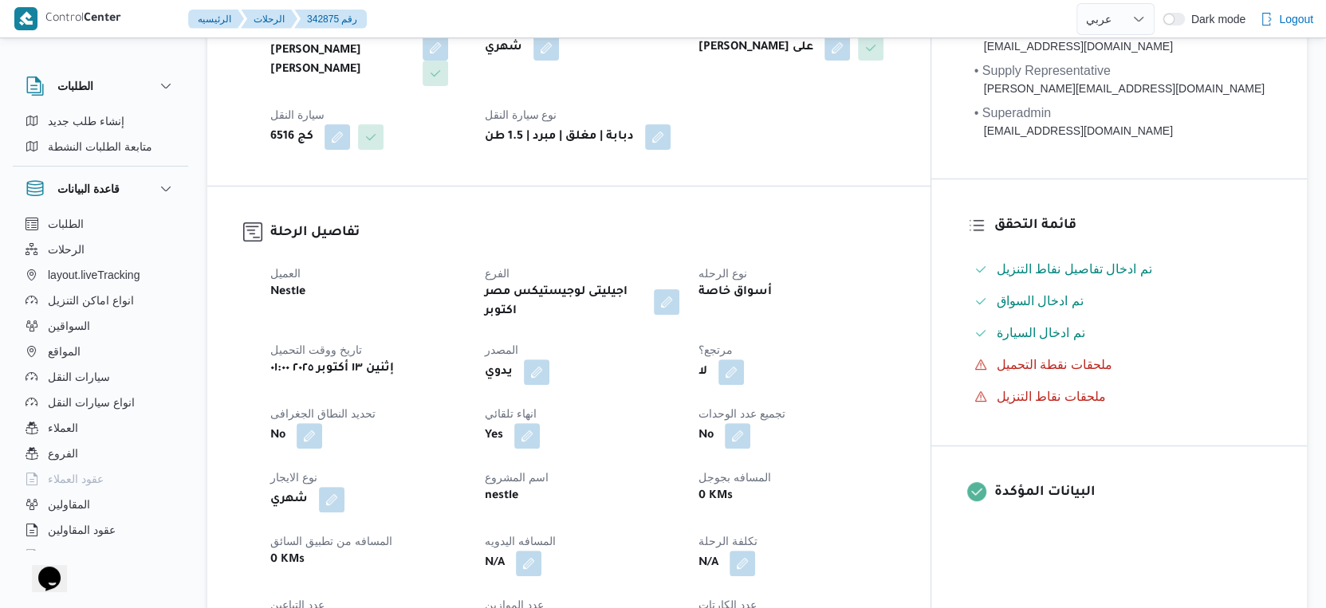
scroll to position [177, 0]
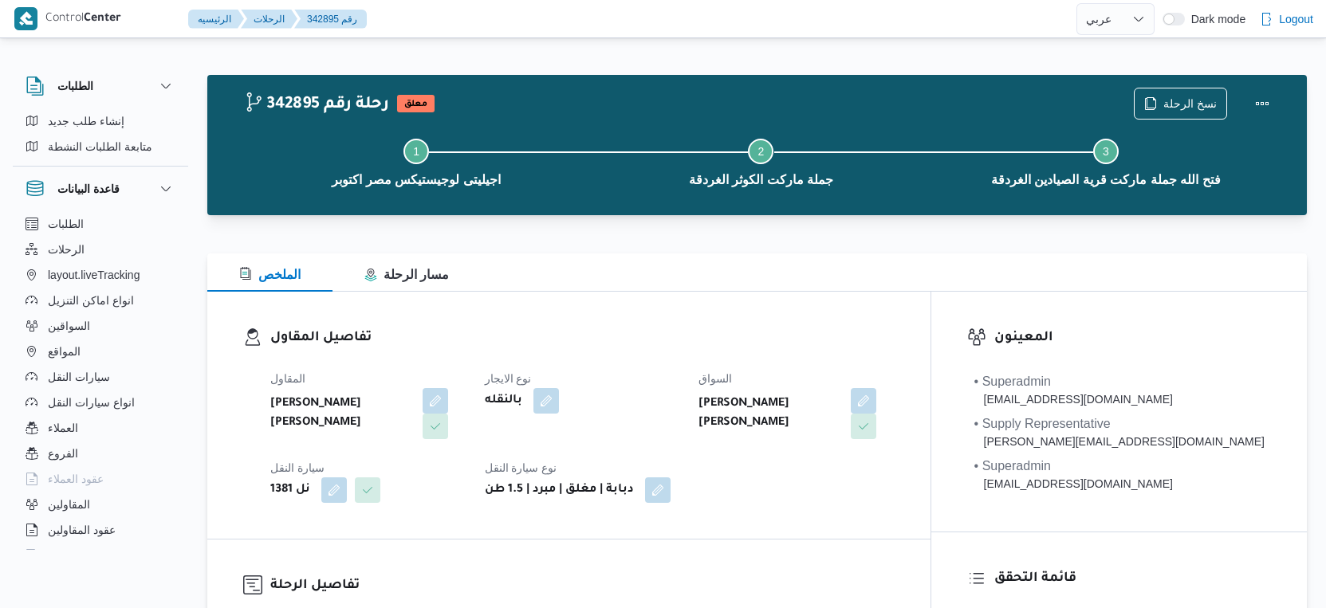
select select "ar"
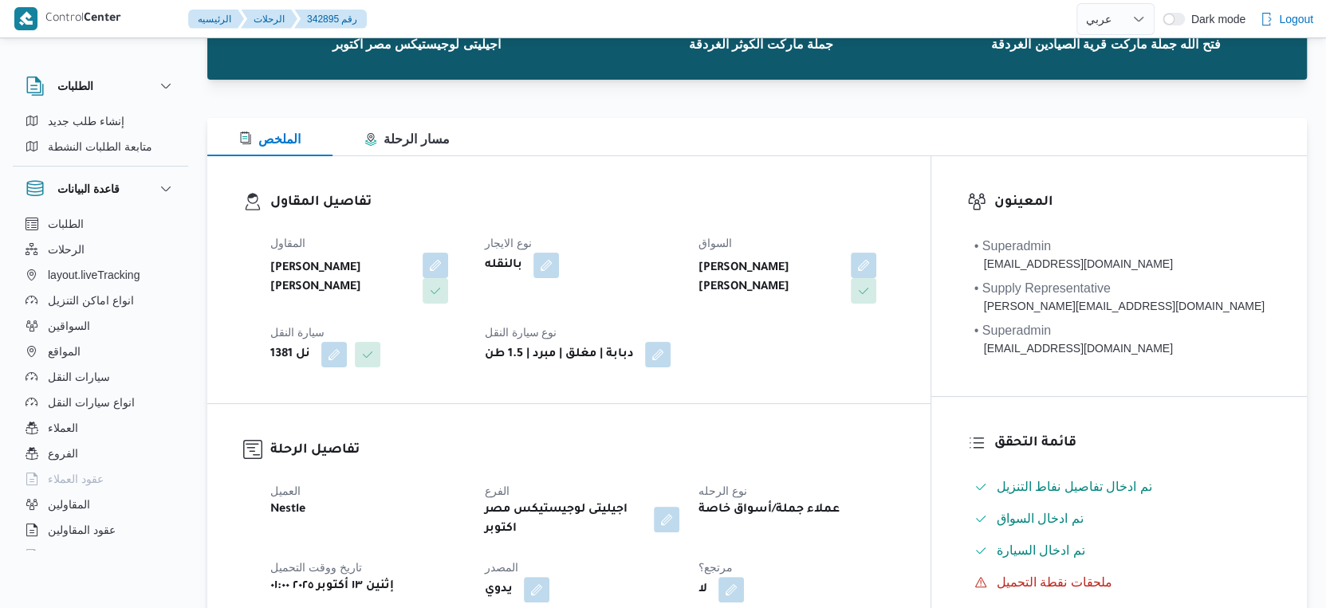
scroll to position [354, 0]
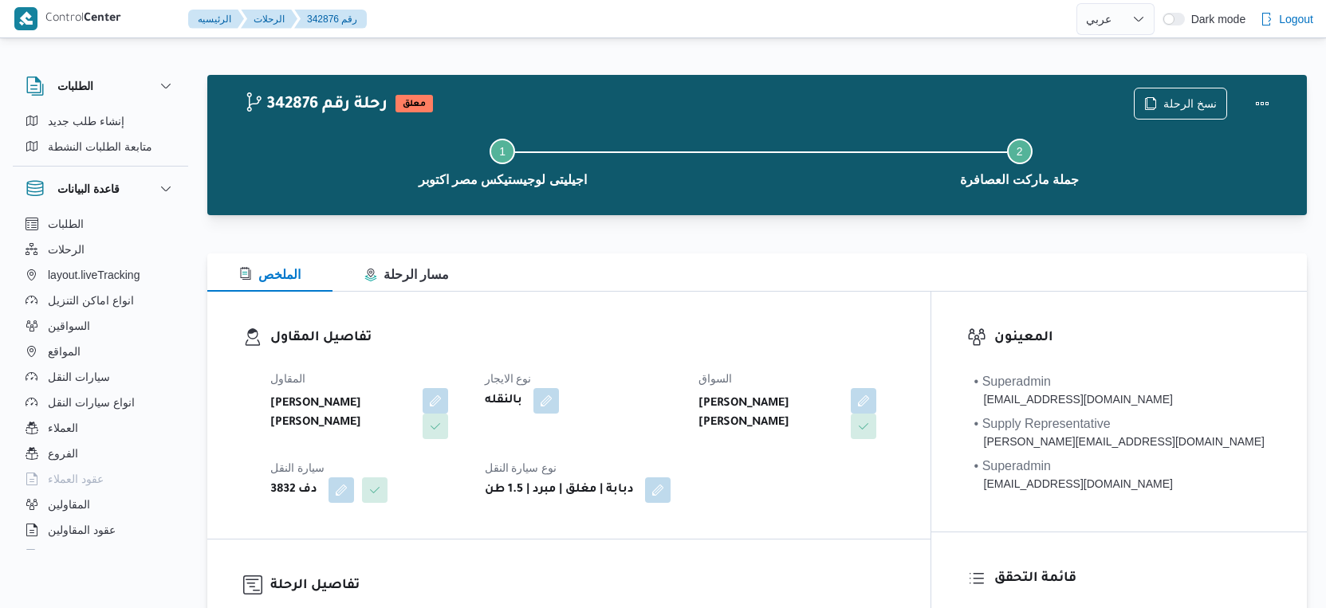
select select "ar"
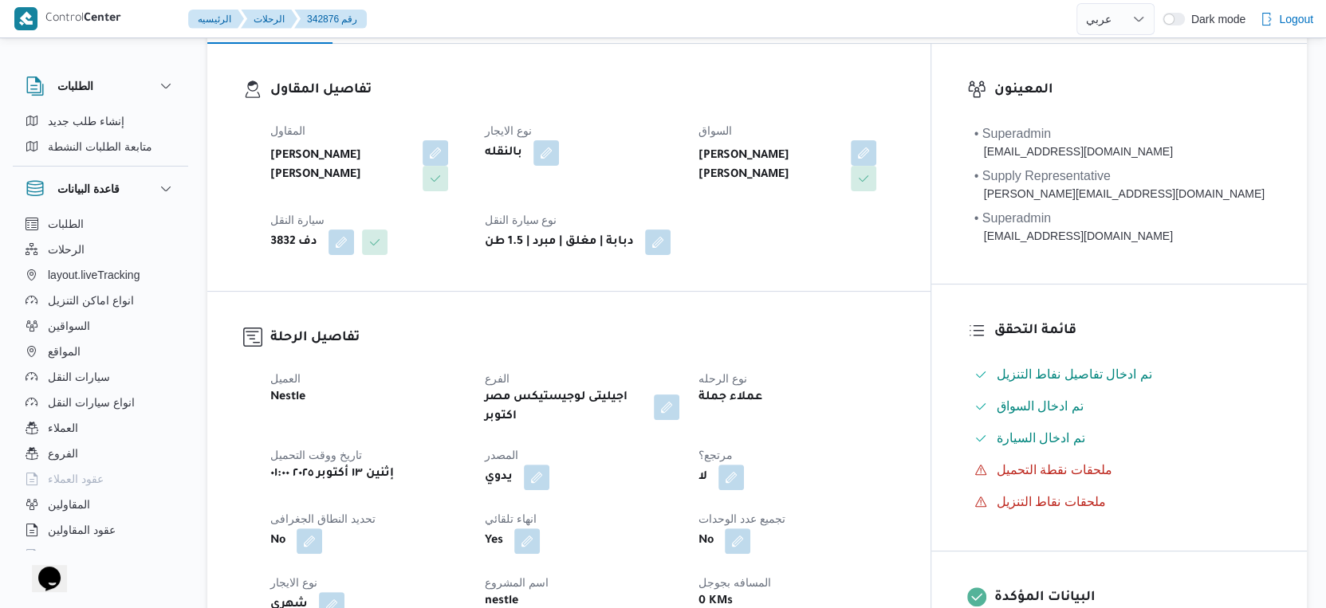
scroll to position [354, 0]
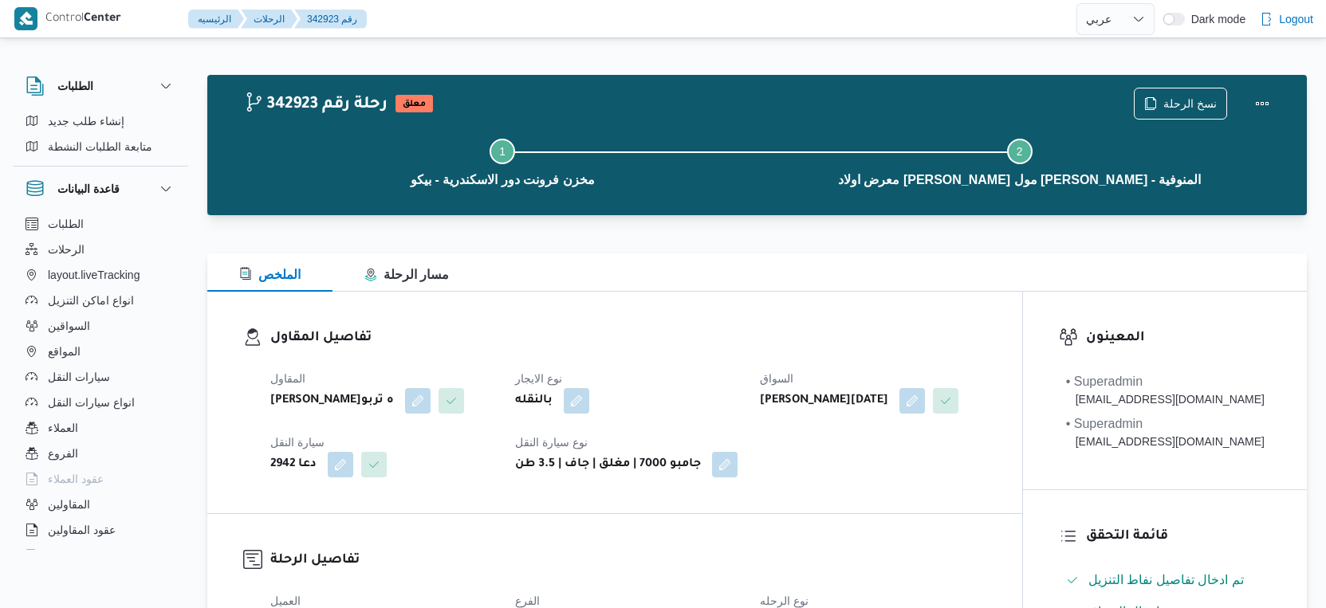
select select "ar"
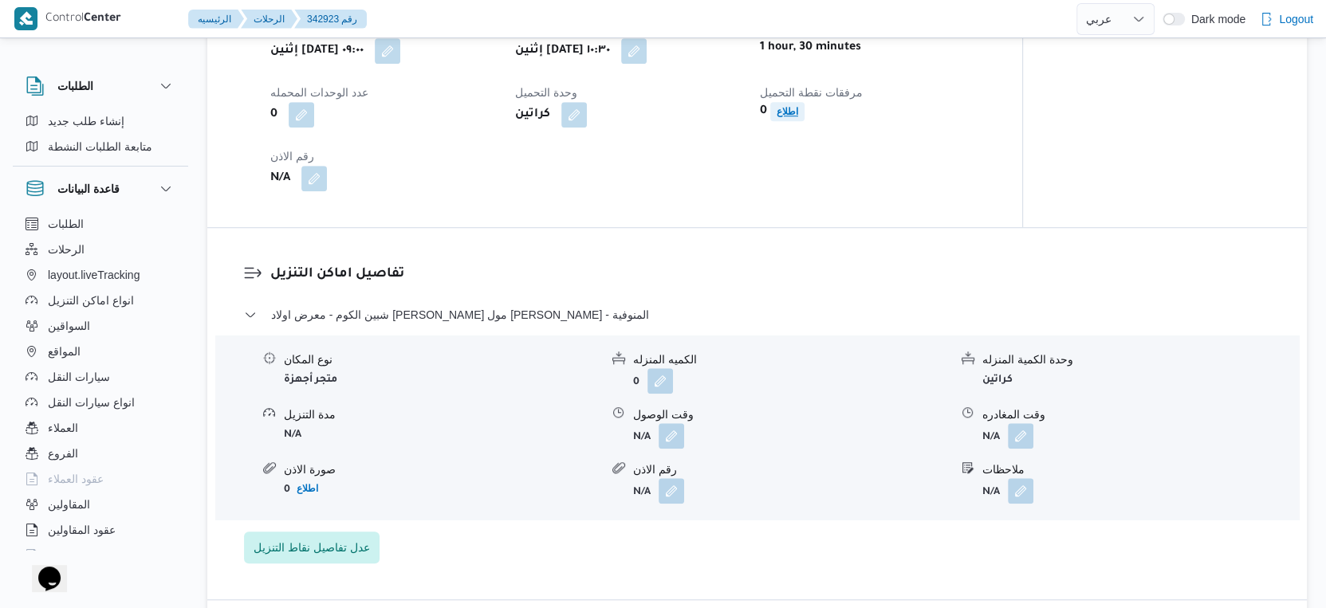
click at [795, 117] on b "اطلاع" at bounding box center [788, 111] width 22 height 11
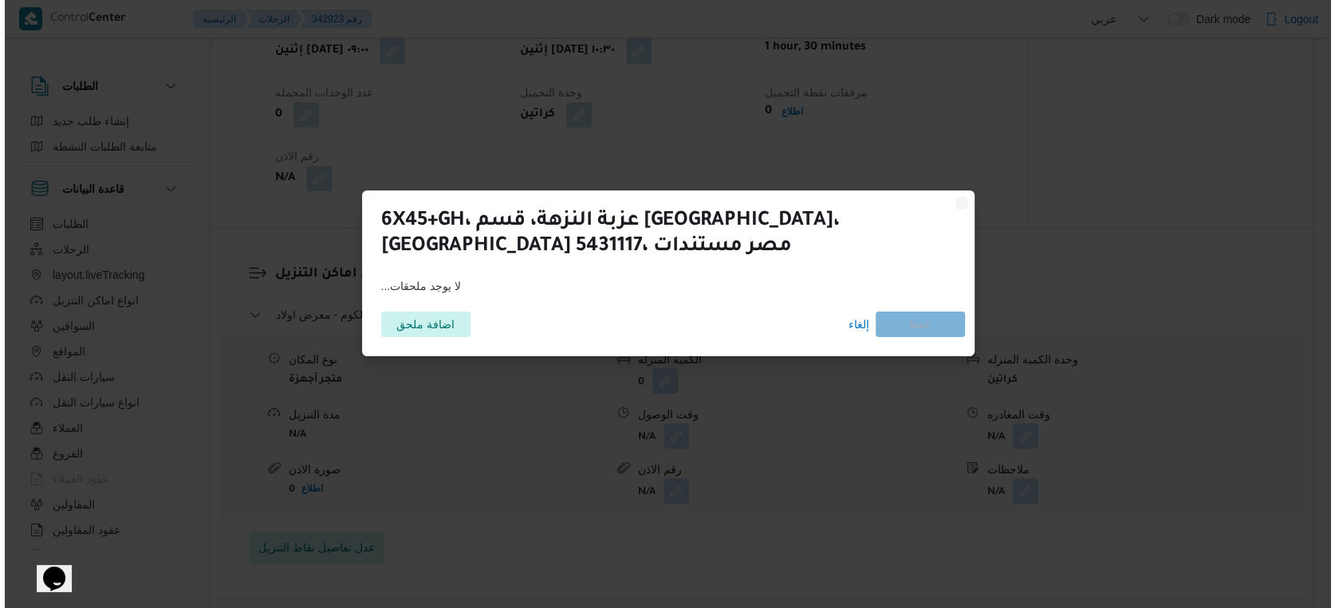
scroll to position [1050, 0]
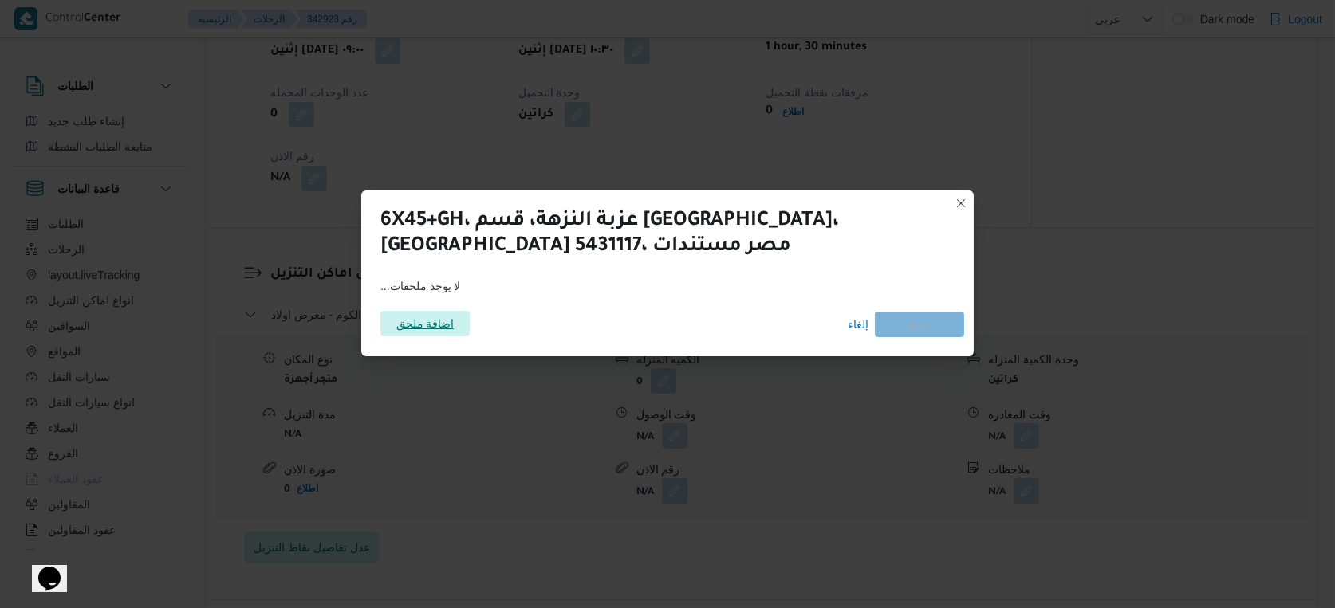
click at [435, 329] on span "اضافة ملحق" at bounding box center [425, 324] width 58 height 26
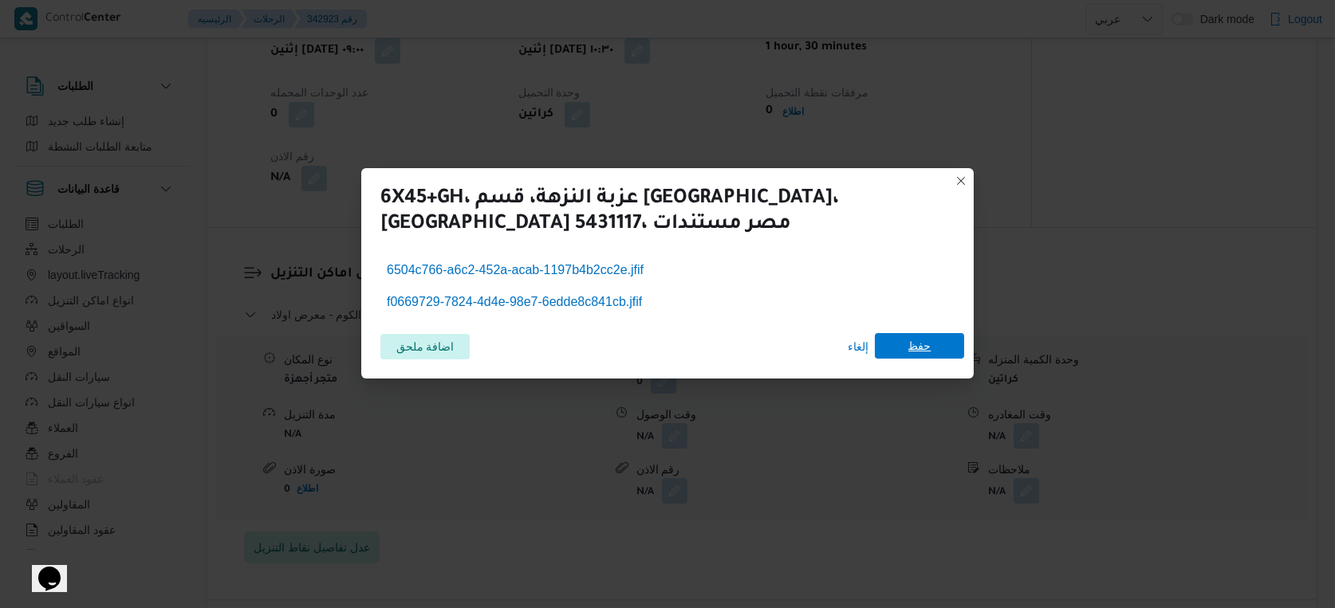
click at [926, 344] on span "حفظ" at bounding box center [919, 346] width 23 height 26
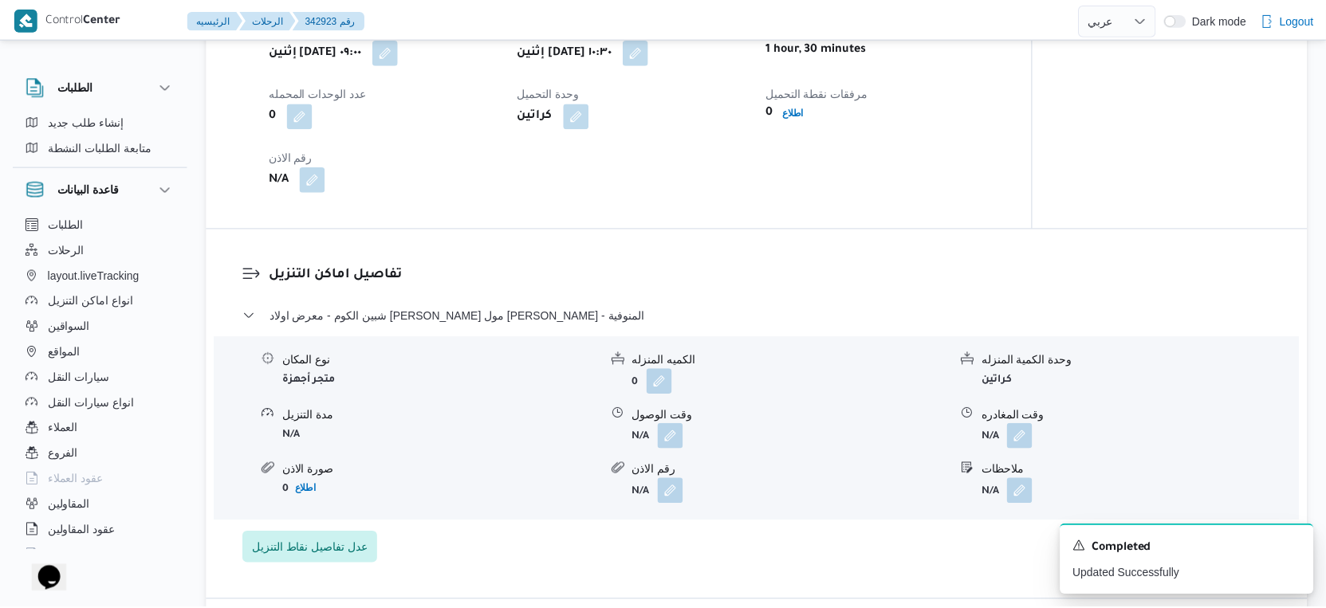
scroll to position [1063, 0]
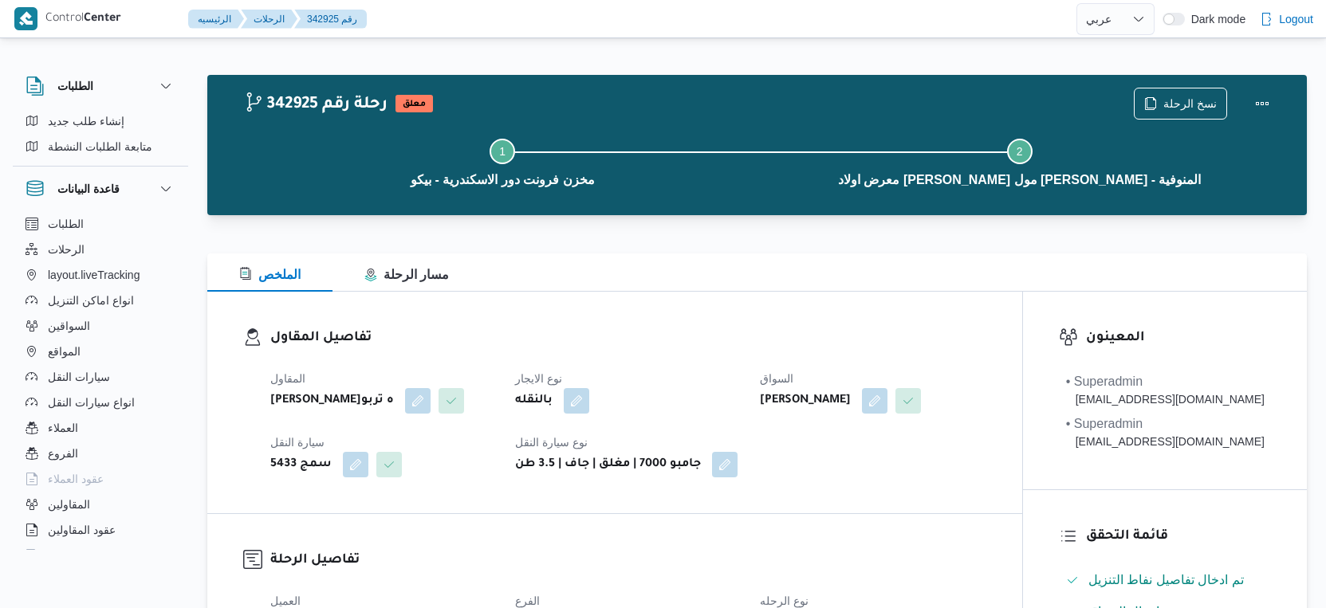
select select "ar"
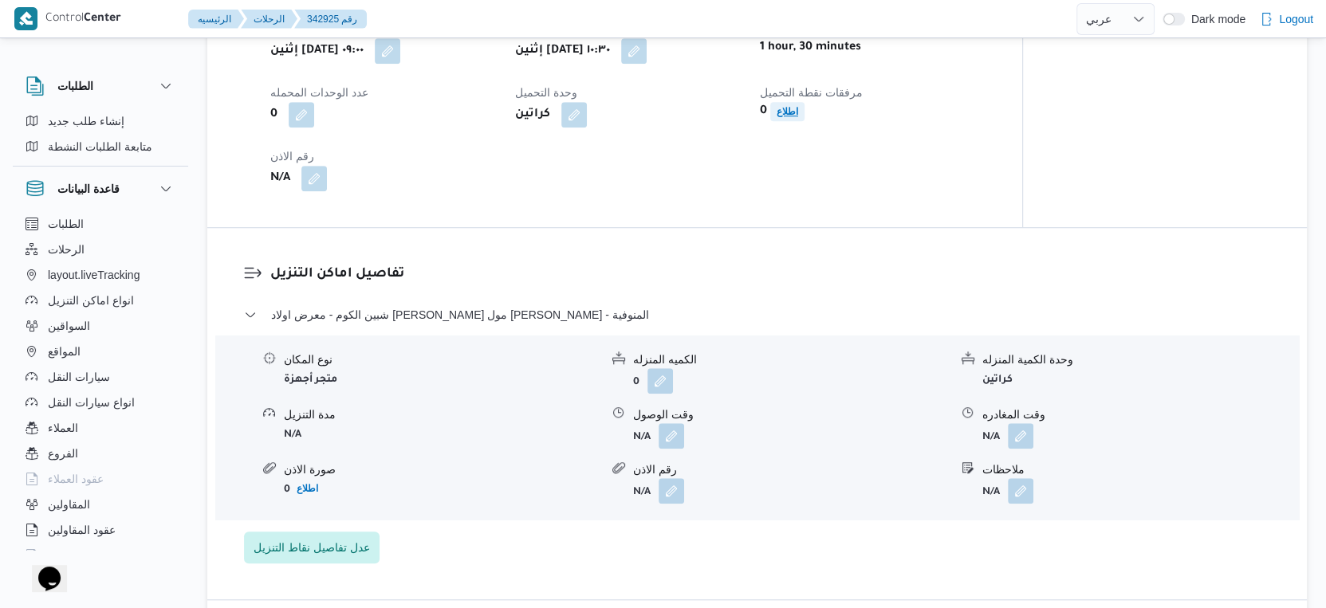
click at [793, 117] on b "اطلاع" at bounding box center [788, 111] width 22 height 11
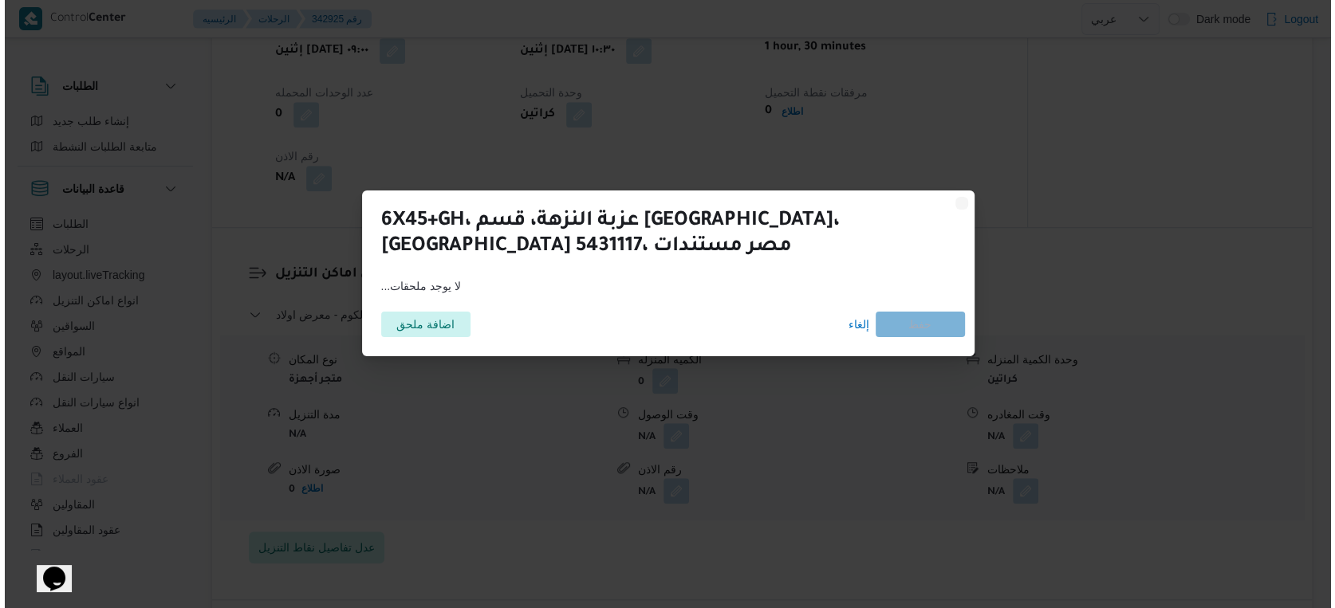
scroll to position [1050, 0]
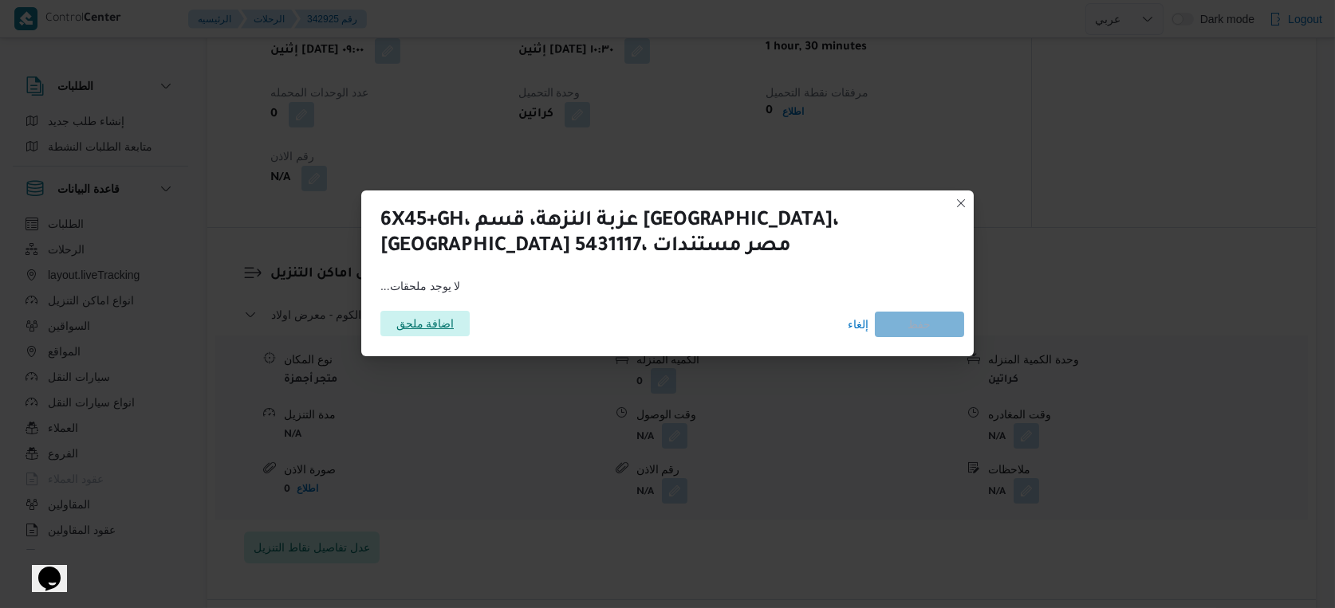
click at [448, 312] on span "اضافة ملحق" at bounding box center [425, 324] width 58 height 26
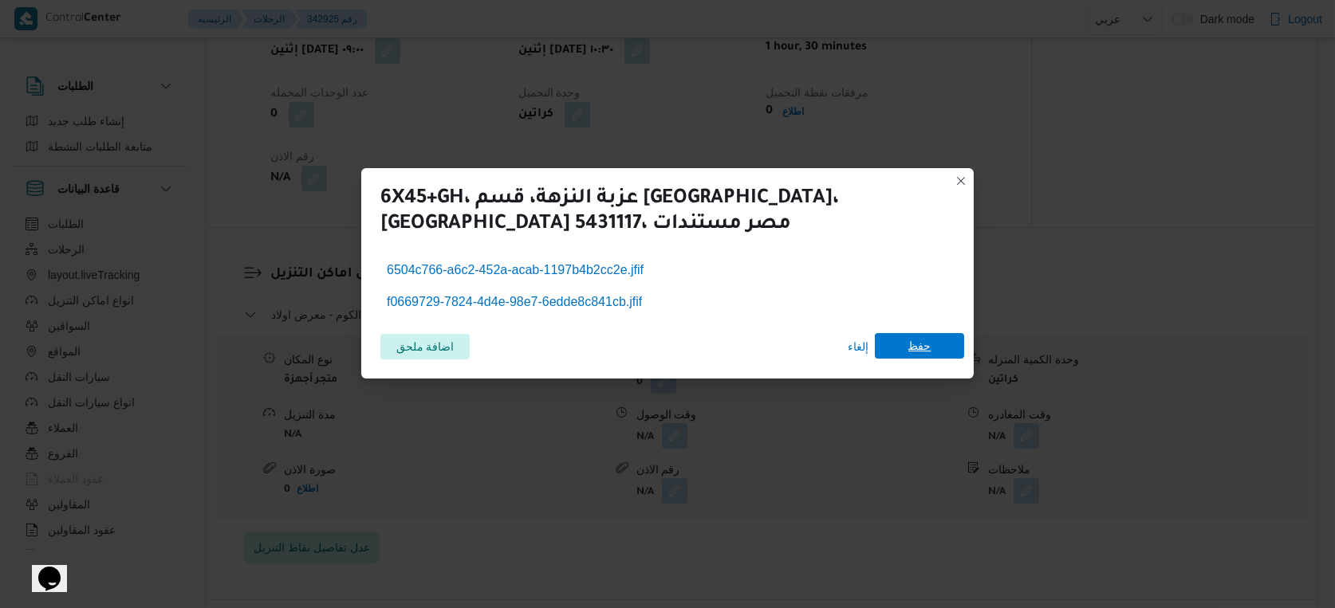
click at [924, 343] on span "حفظ" at bounding box center [919, 346] width 23 height 26
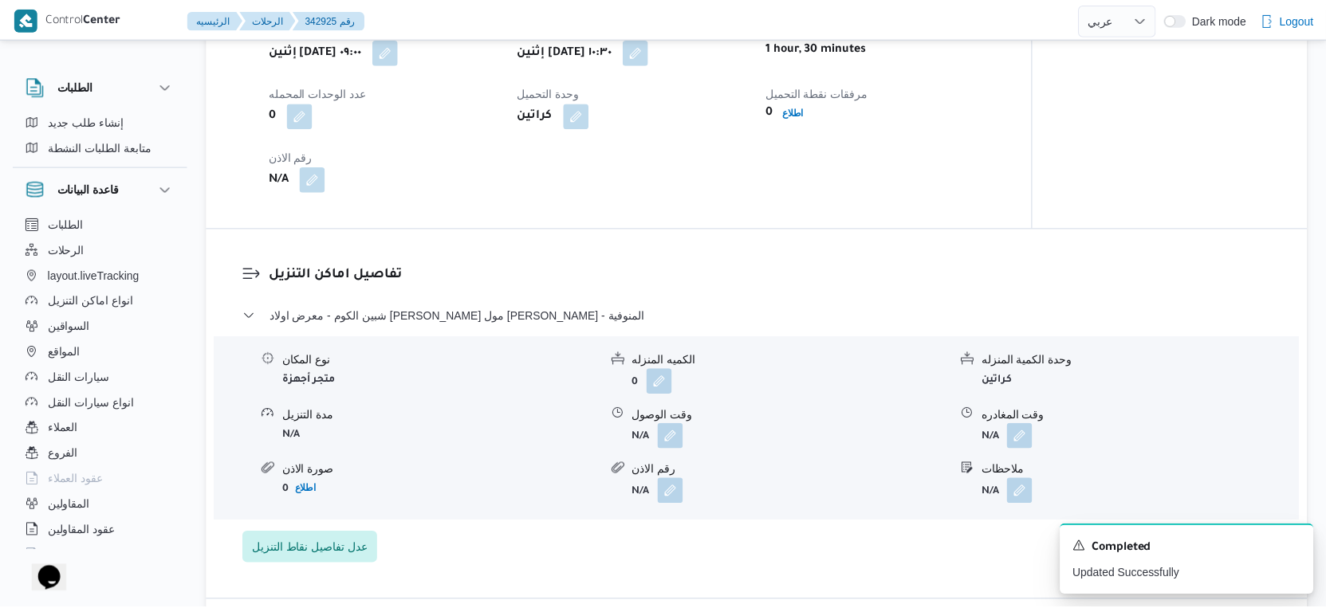
scroll to position [1063, 0]
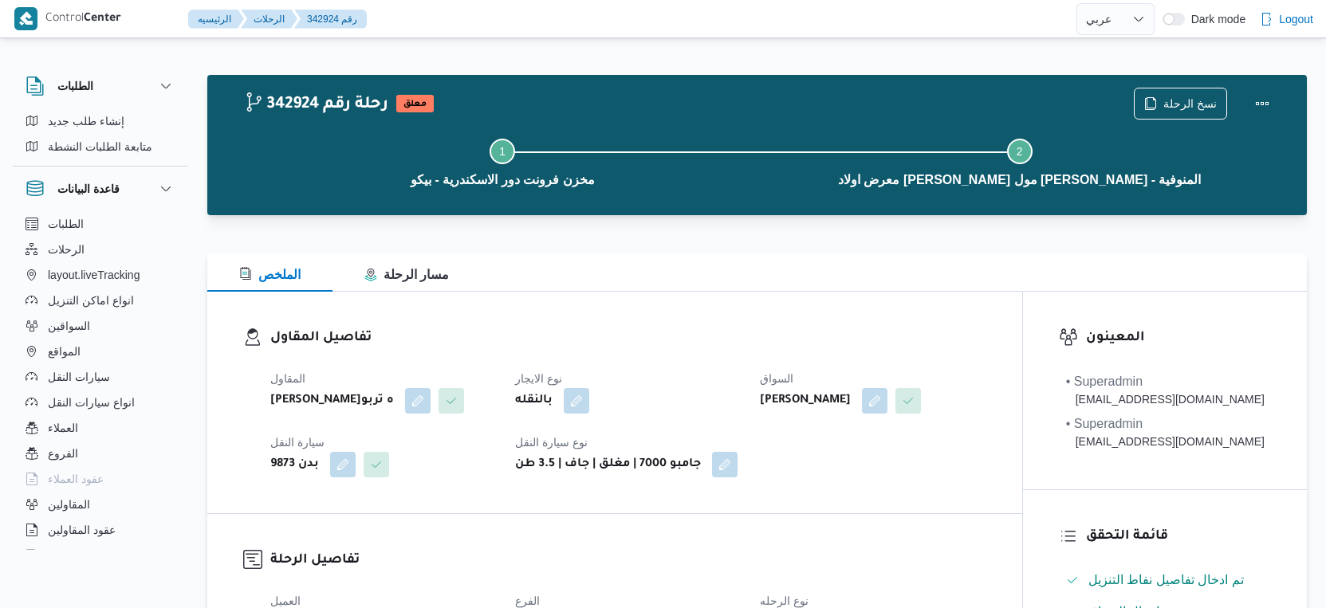
select select "ar"
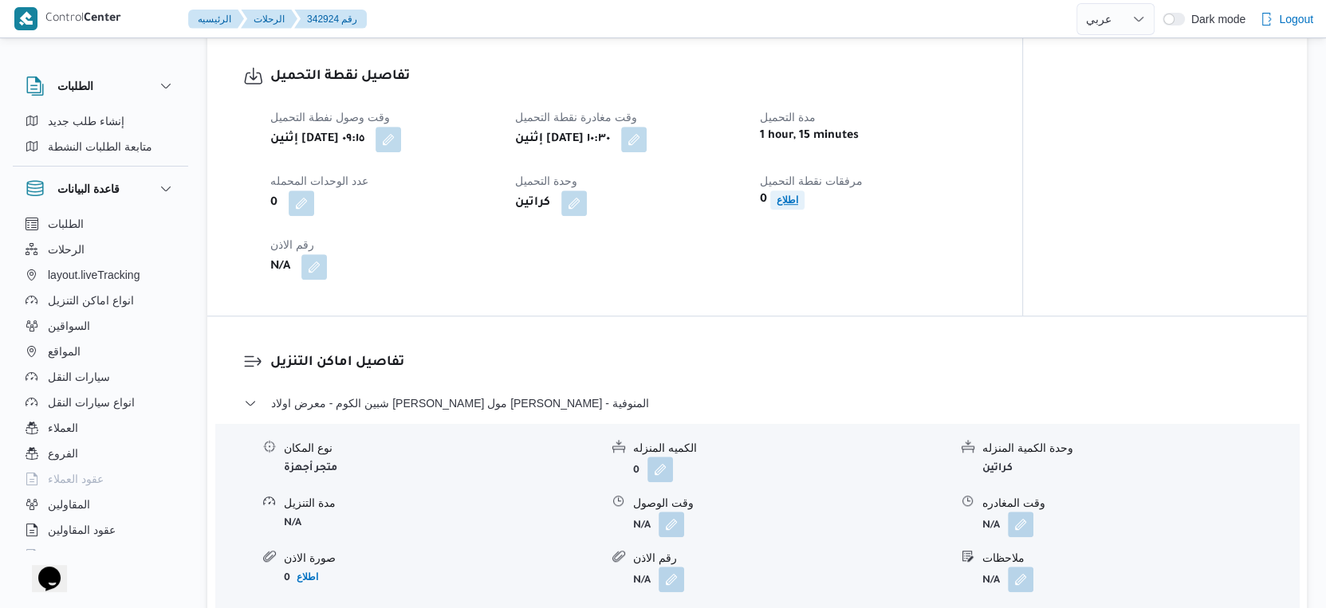
click at [793, 206] on b "اطلاع" at bounding box center [788, 200] width 22 height 11
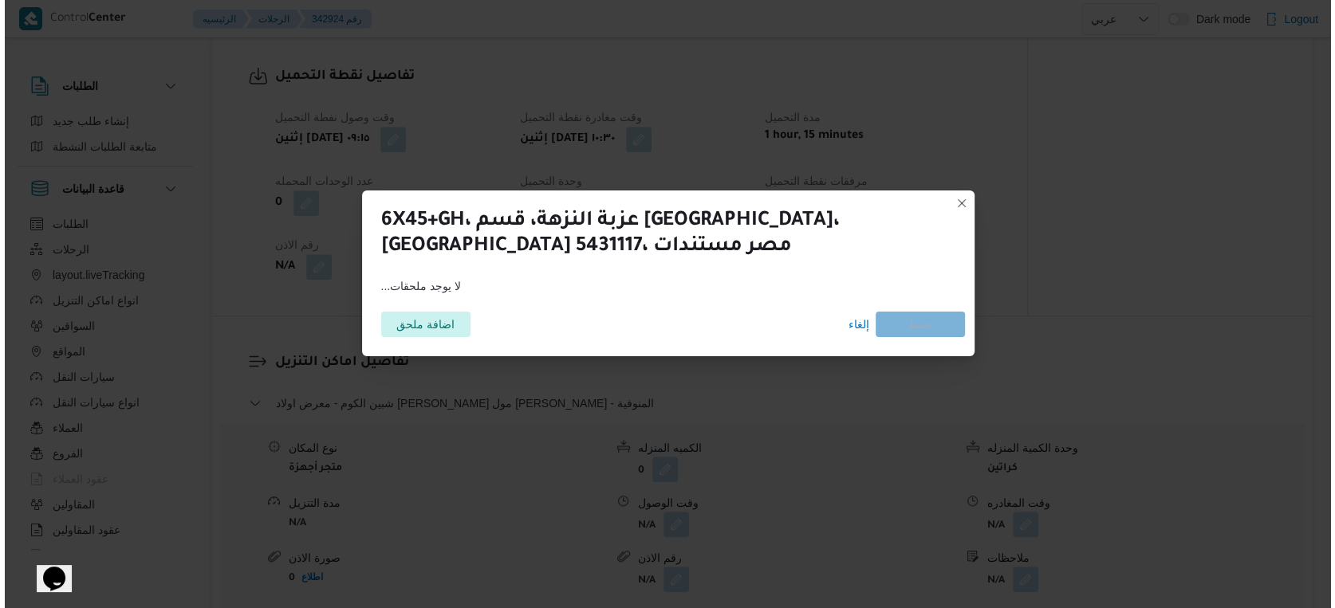
scroll to position [962, 0]
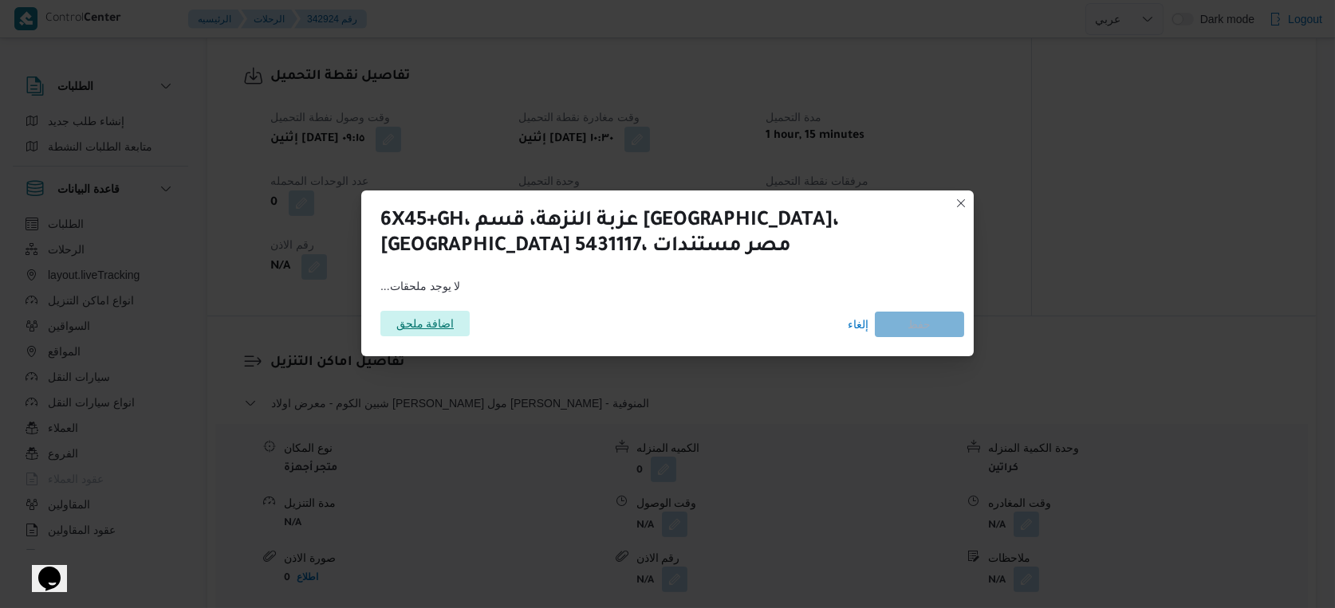
click at [438, 325] on span "اضافة ملحق" at bounding box center [425, 324] width 58 height 26
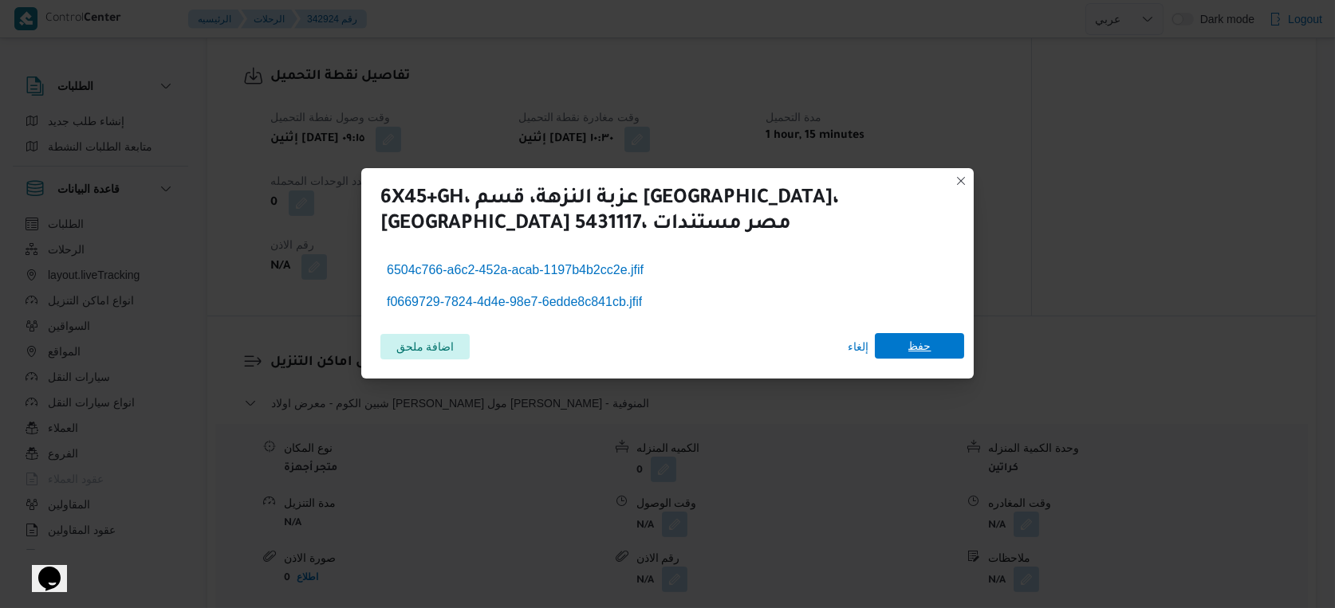
click at [910, 344] on span "حفظ" at bounding box center [919, 346] width 23 height 26
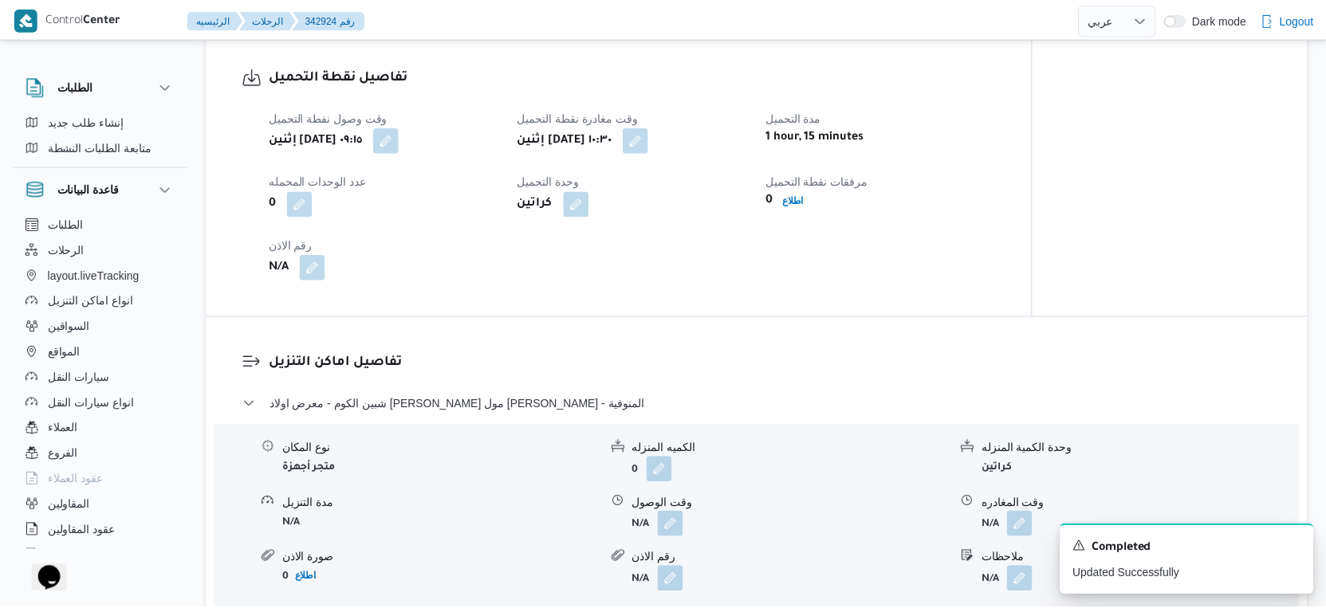
scroll to position [974, 0]
click at [895, 316] on div "تفاصيل نقطة التحميل وقت وصول نفطة التحميل إثنين ١٣ أكتوبر ٢٠٢٥ ٠٩:١٥ وقت مغادرة…" at bounding box center [614, 172] width 815 height 285
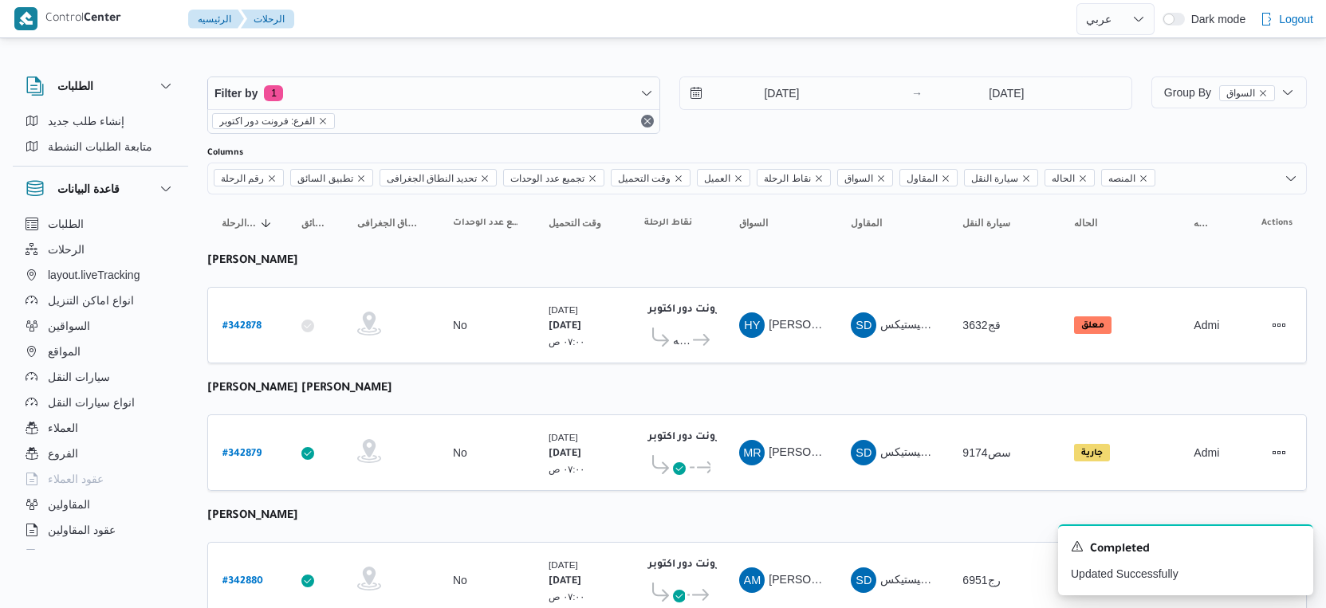
select select "ar"
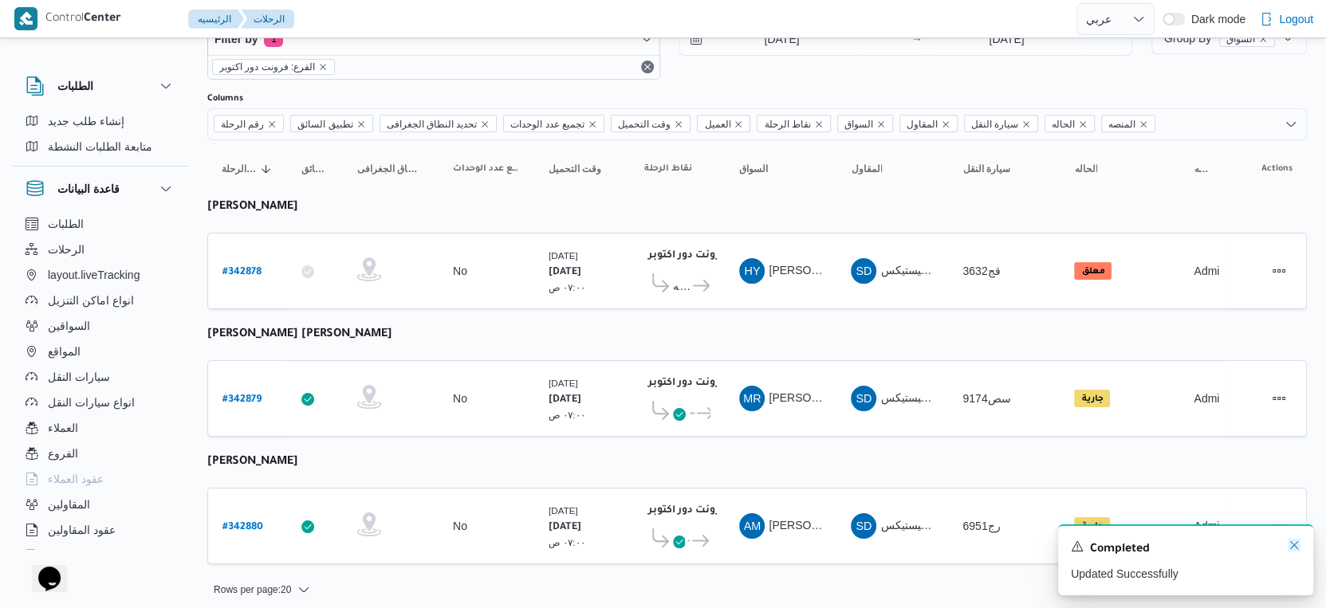
click at [1293, 541] on icon "Dismiss toast" at bounding box center [1294, 545] width 13 height 13
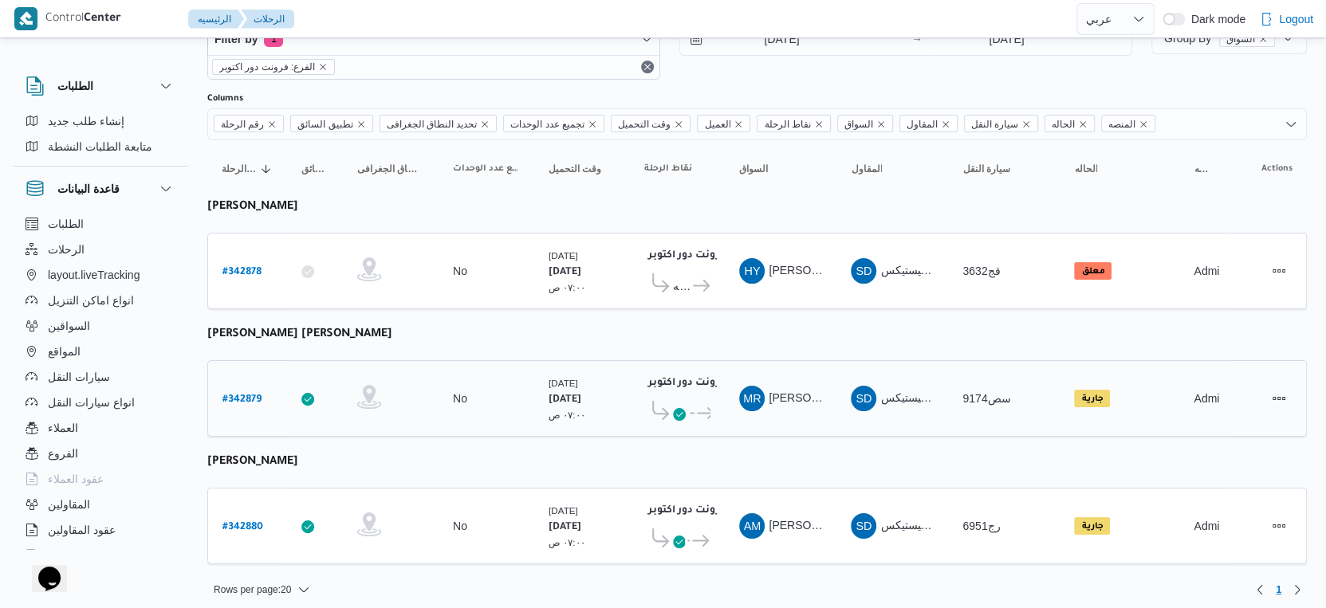
click at [695, 407] on span "فرونت دور اكتوبر" at bounding box center [703, 413] width 16 height 19
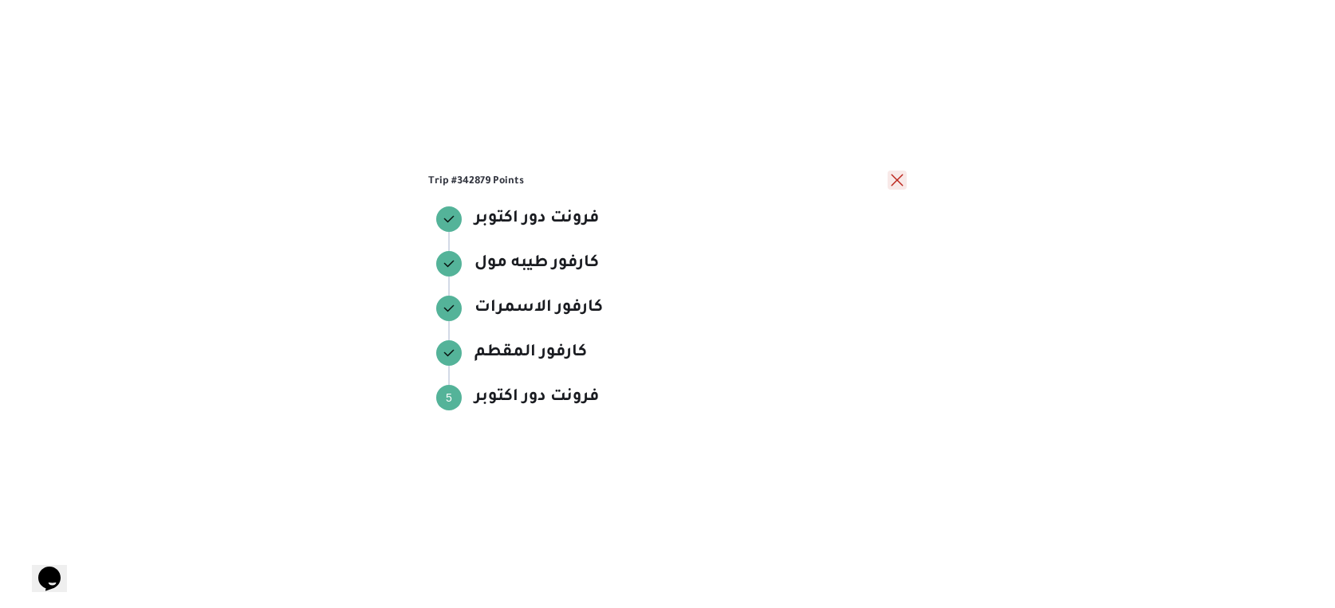
click at [894, 177] on button "close" at bounding box center [896, 180] width 19 height 19
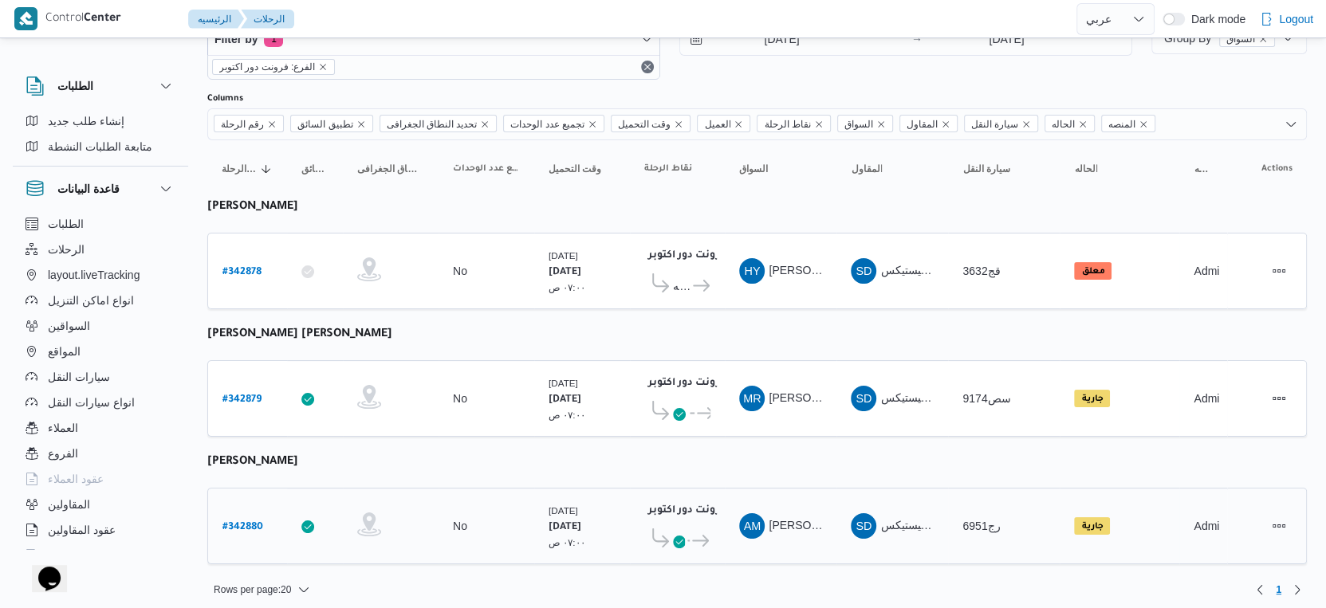
click at [691, 539] on span "كارفور مدينتي السيزونس" at bounding box center [700, 541] width 21 height 19
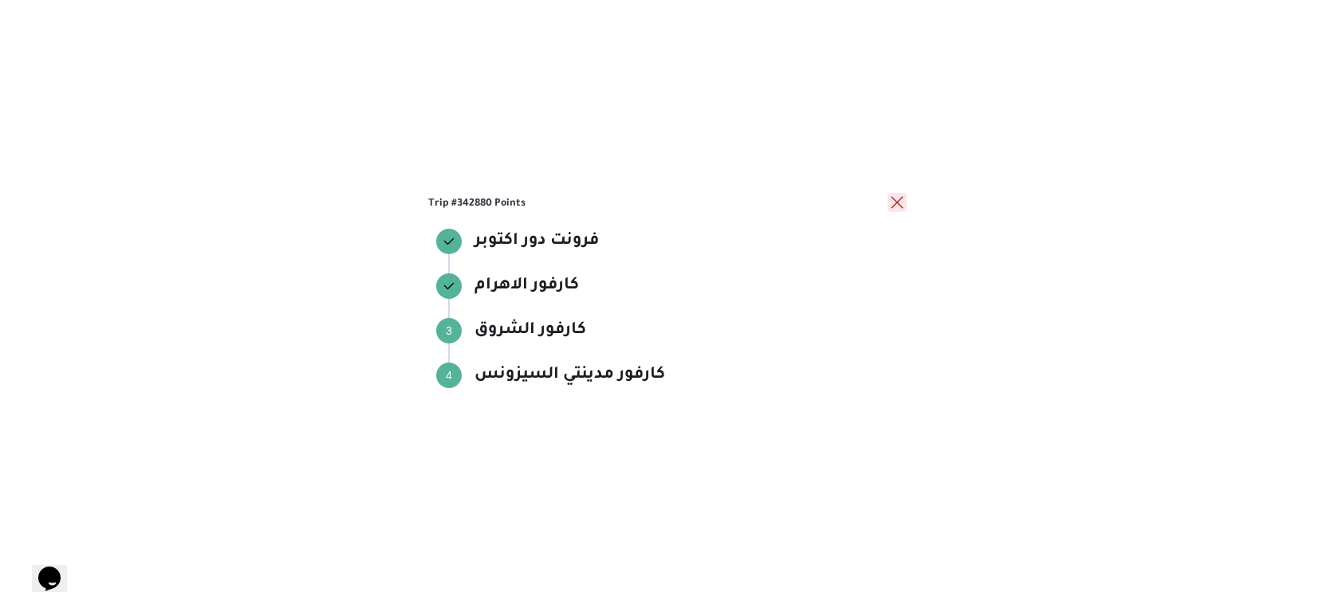
click at [896, 205] on button "close" at bounding box center [896, 202] width 19 height 19
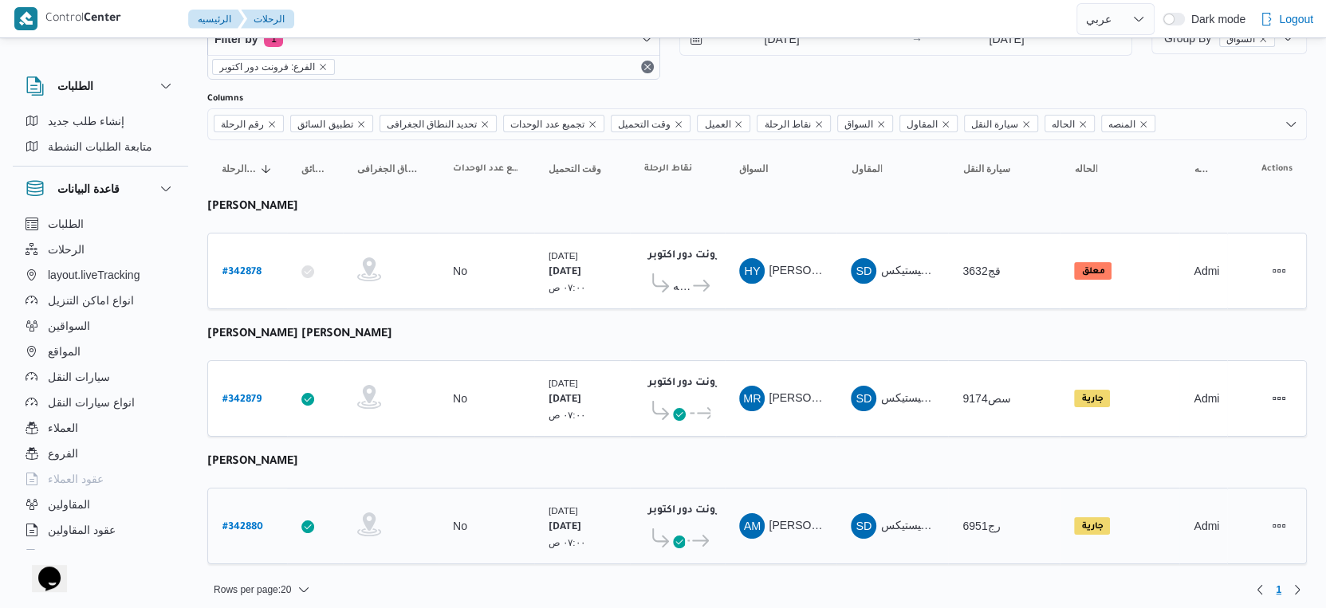
click at [238, 522] on b "# 342880" at bounding box center [242, 527] width 41 height 11
select select "ar"
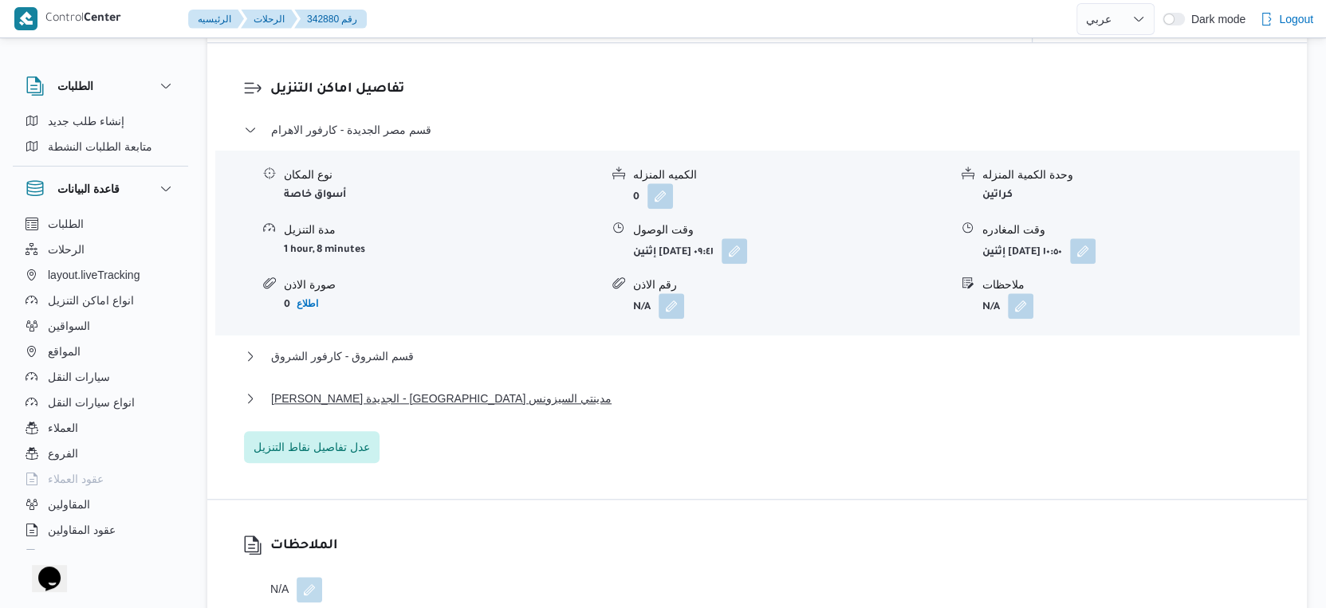
scroll to position [1329, 0]
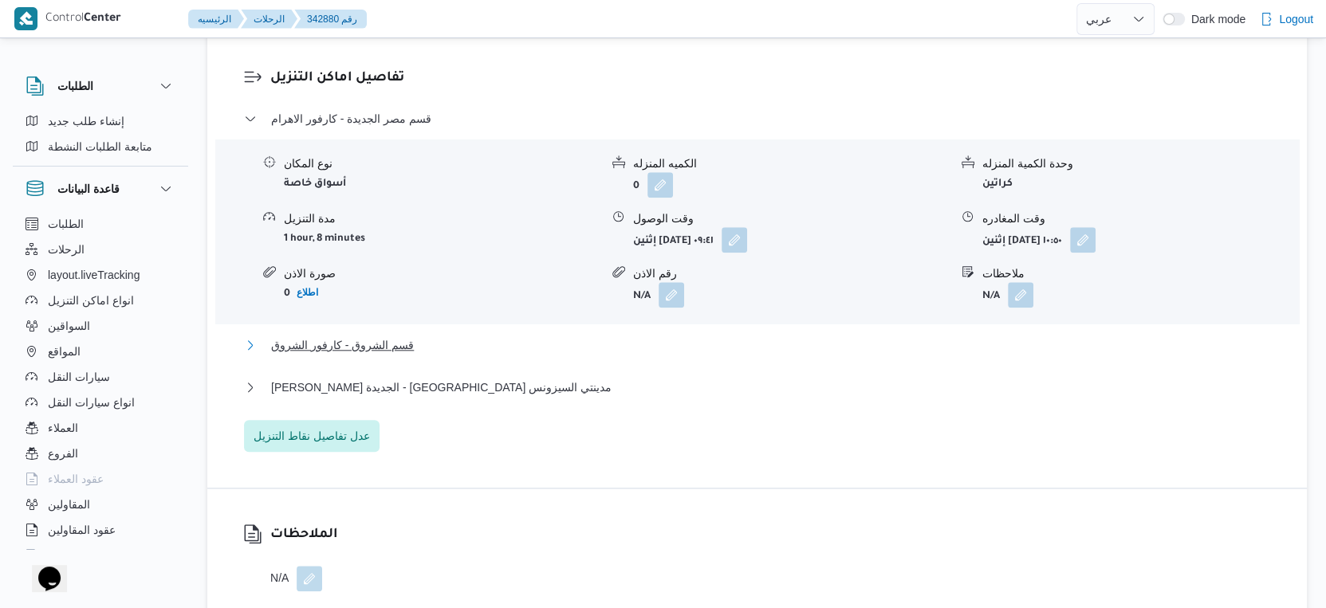
click at [443, 355] on button "قسم الشروق - كارفور الشروق" at bounding box center [757, 345] width 1027 height 19
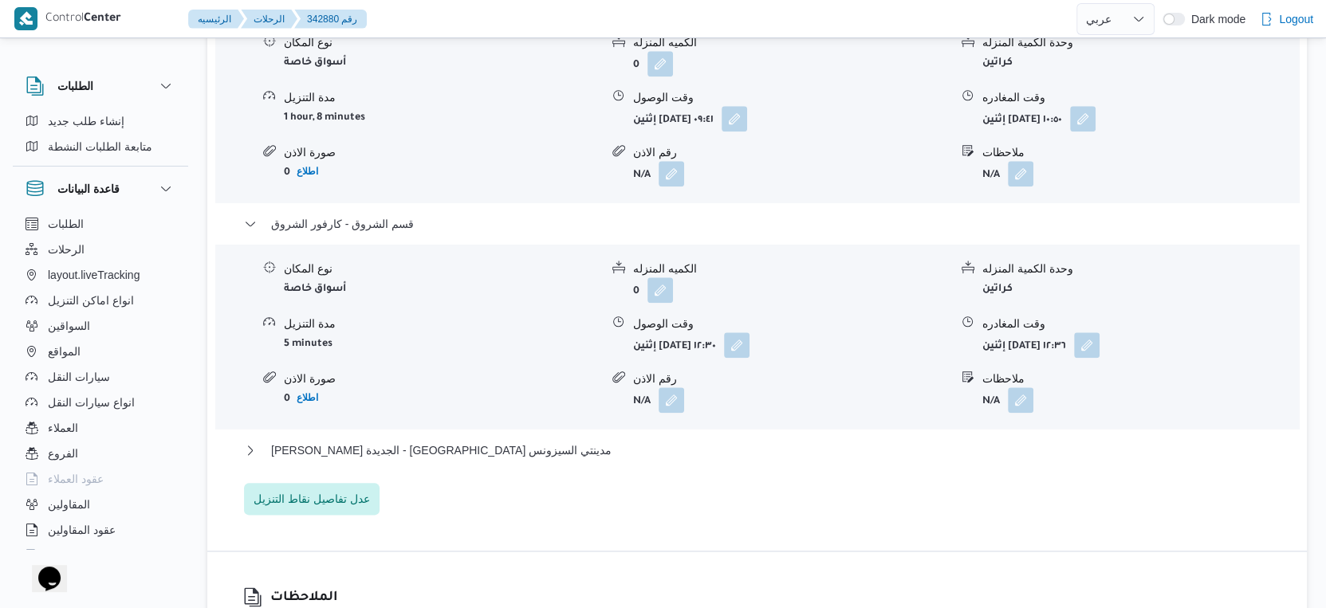
scroll to position [1595, 0]
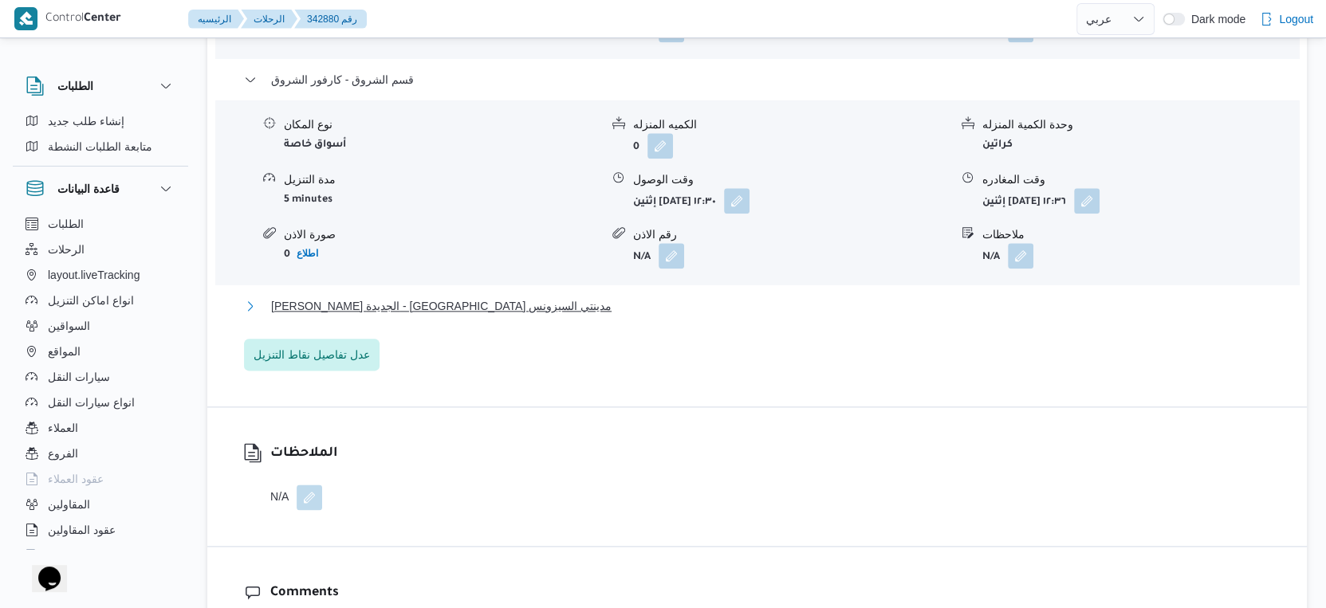
click at [478, 315] on span "[PERSON_NAME] الجديدة - [GEOGRAPHIC_DATA] مدينتي السيزونس" at bounding box center [441, 306] width 340 height 19
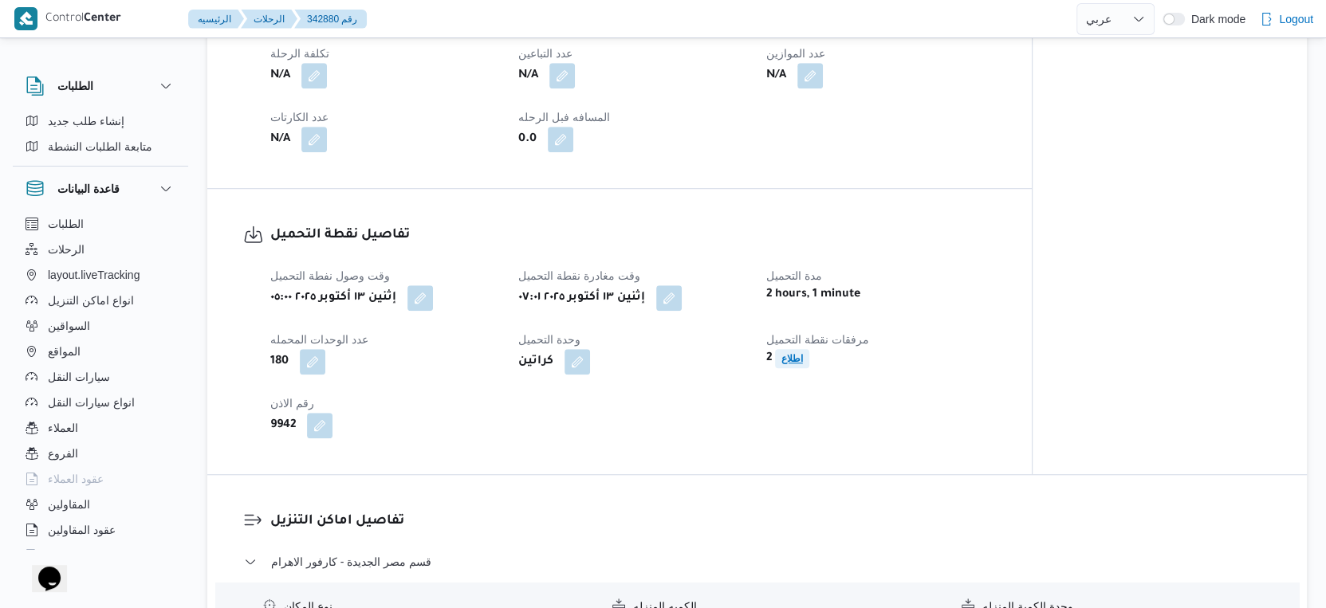
click at [795, 364] on b "اطلاع" at bounding box center [792, 358] width 22 height 11
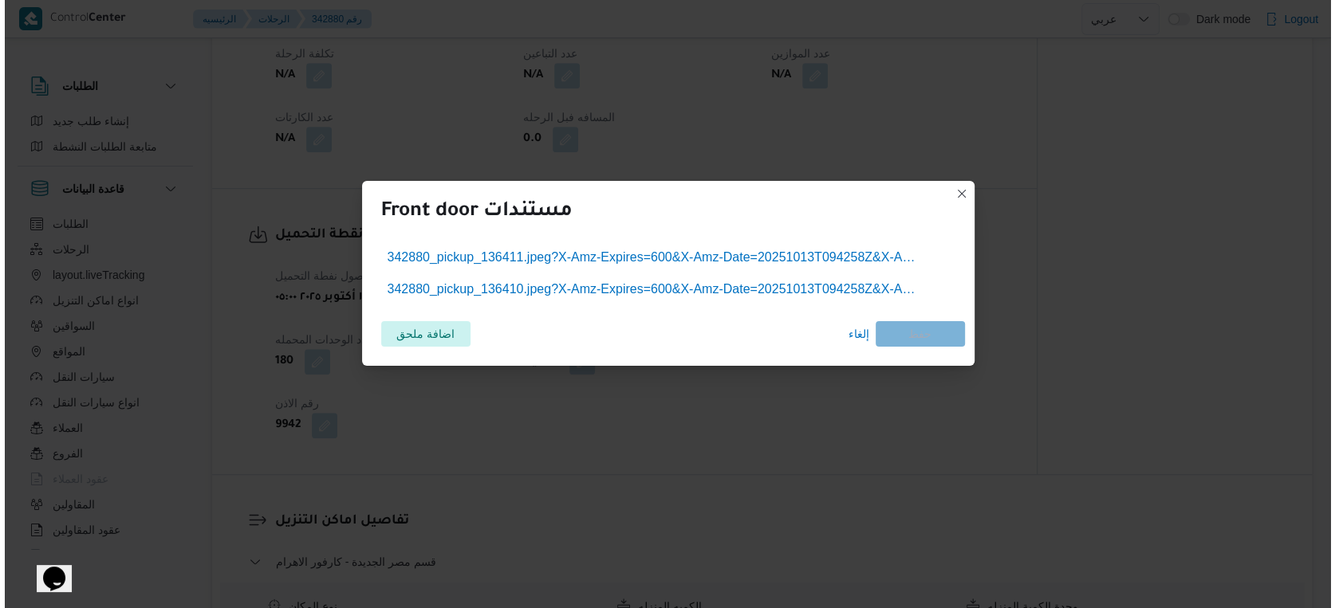
scroll to position [872, 0]
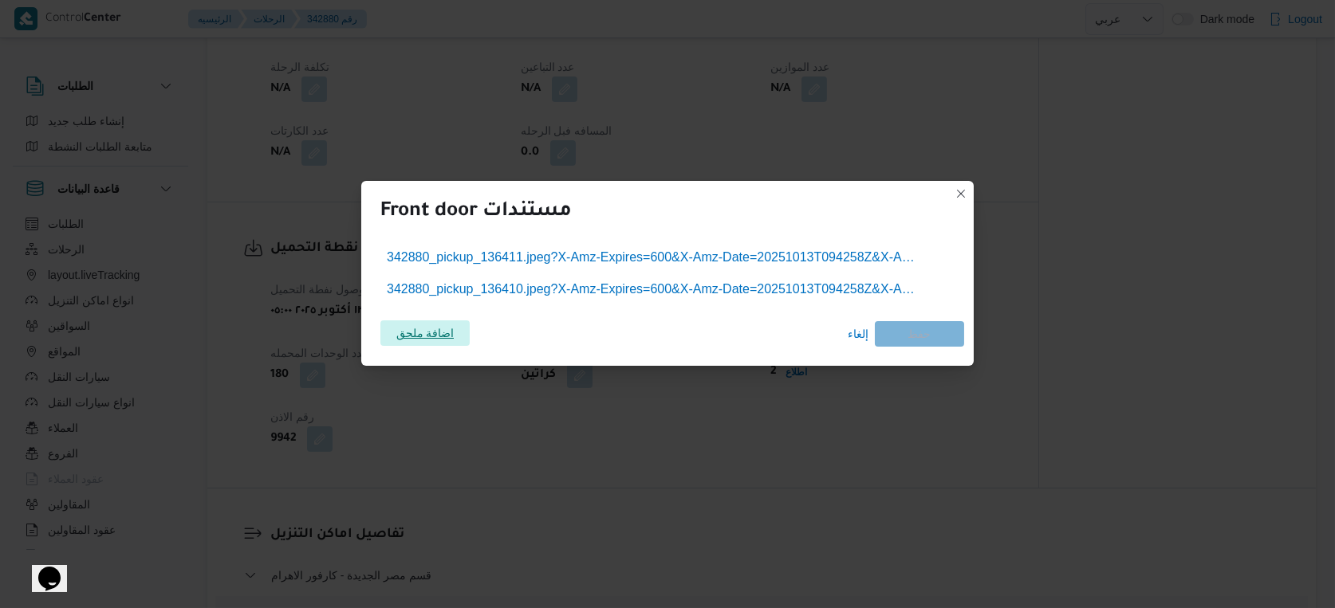
click at [442, 339] on span "اضافة ملحق" at bounding box center [425, 334] width 58 height 26
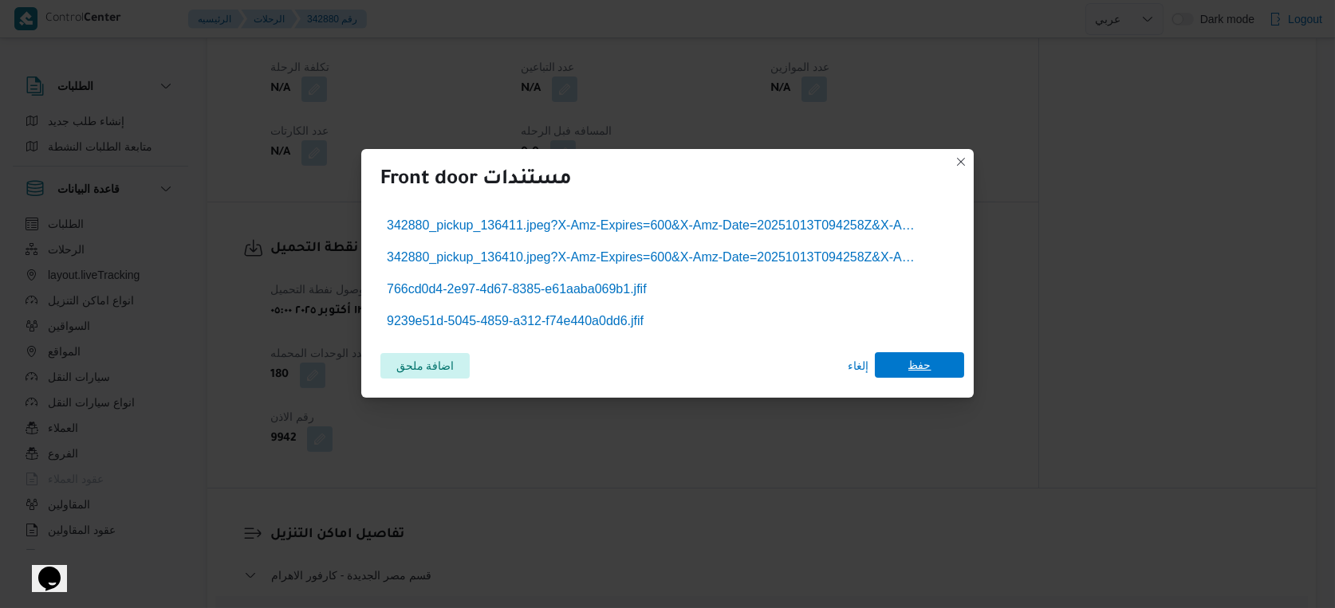
click at [910, 367] on span "حفظ" at bounding box center [919, 365] width 23 height 26
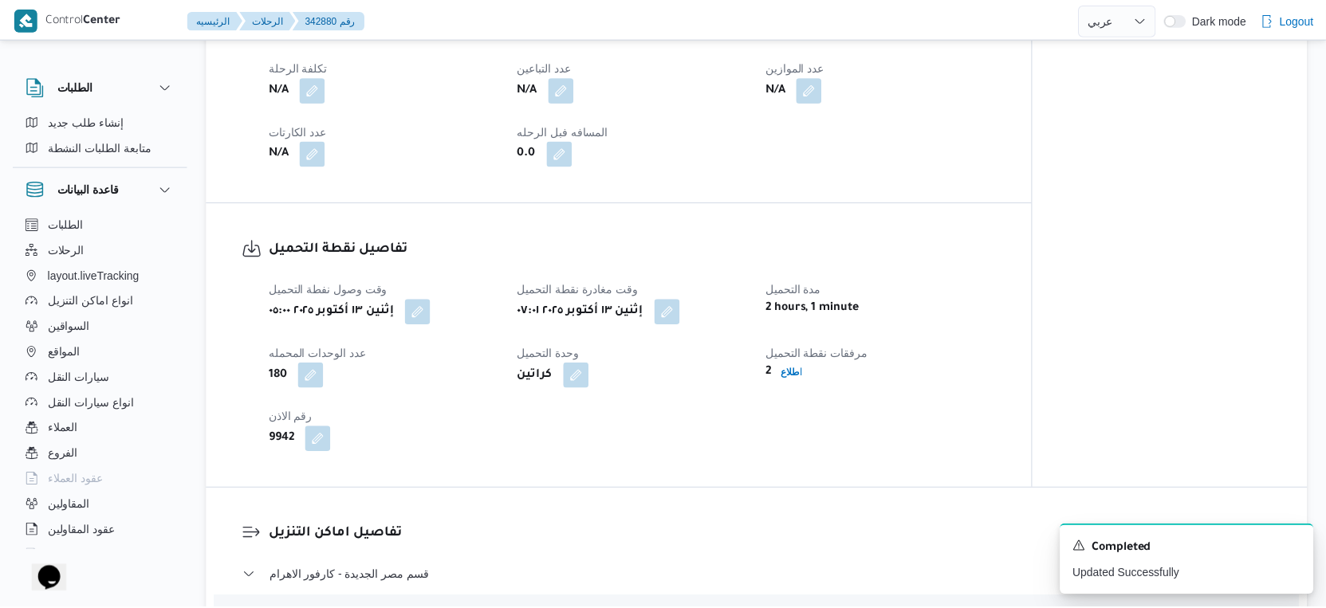
scroll to position [886, 0]
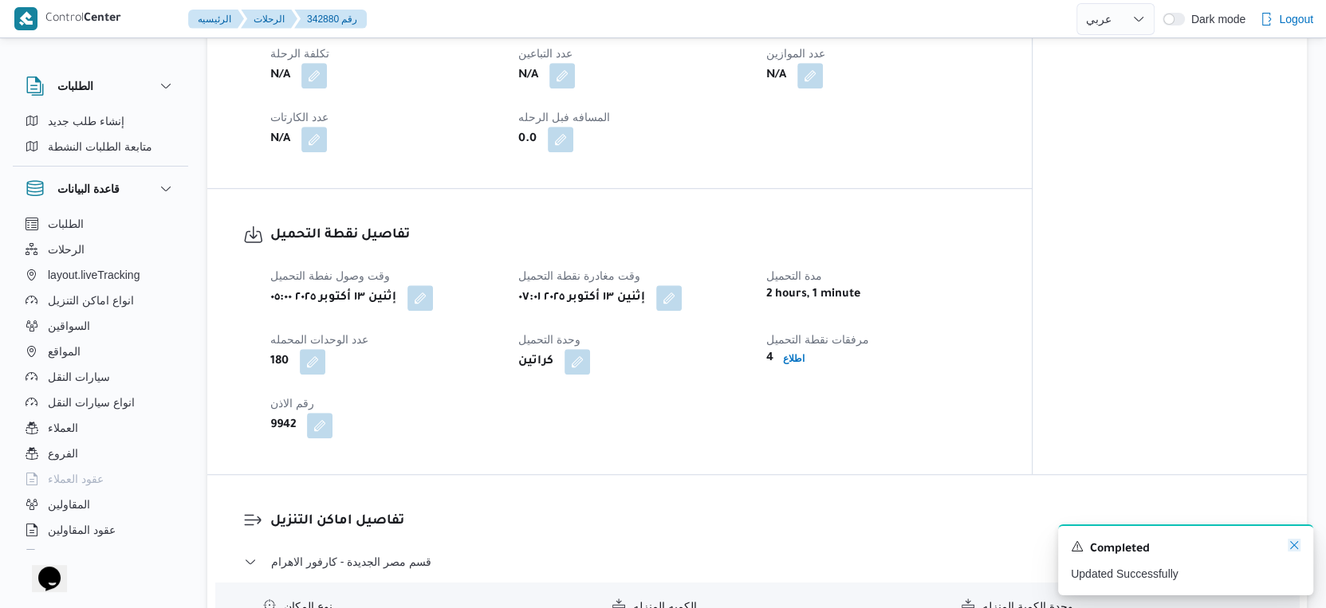
click at [1292, 541] on icon "Dismiss toast" at bounding box center [1294, 545] width 13 height 13
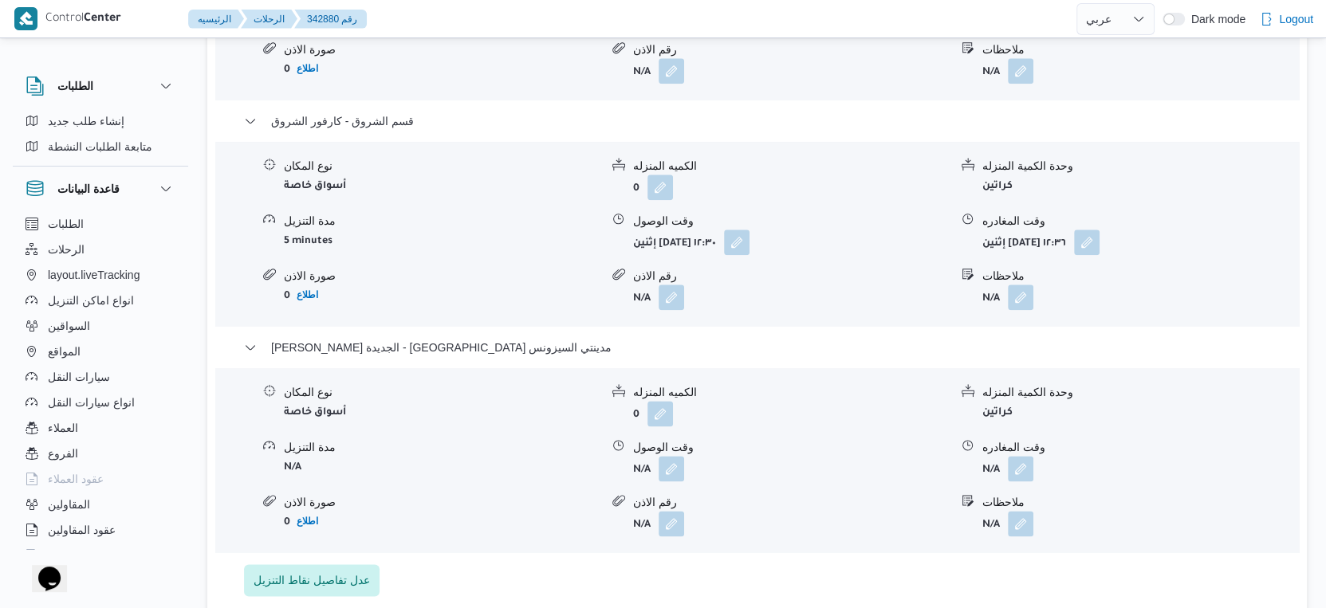
scroll to position [1595, 0]
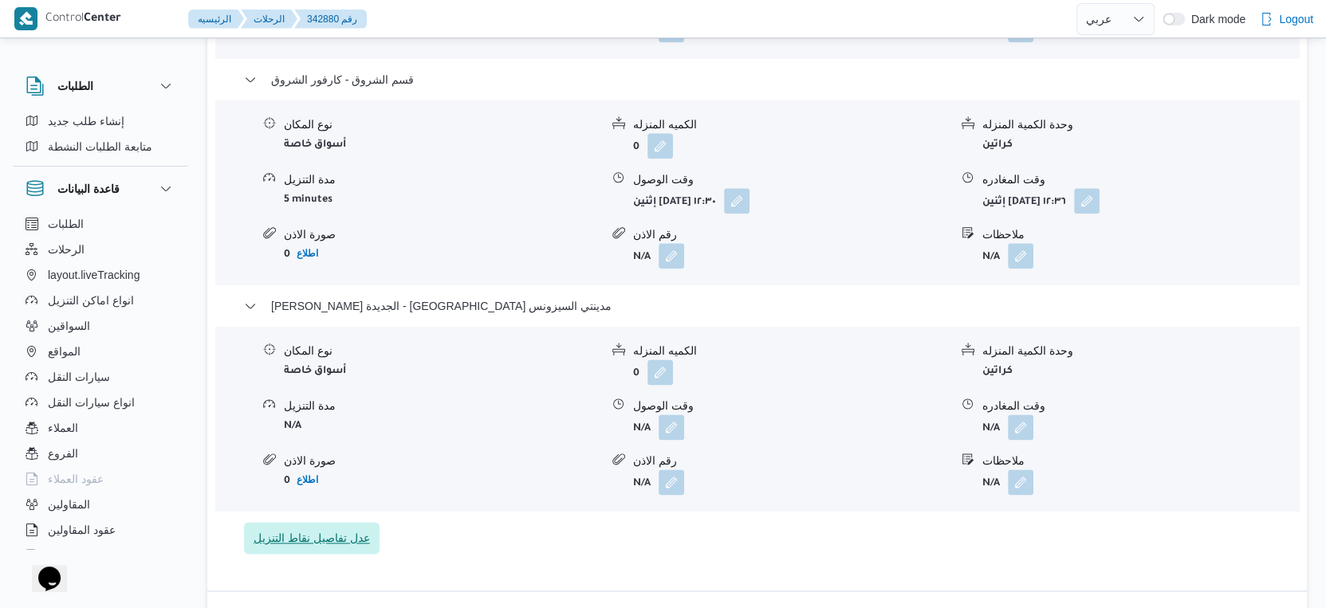
click at [349, 545] on span "عدل تفاصيل نقاط التنزيل" at bounding box center [312, 538] width 116 height 19
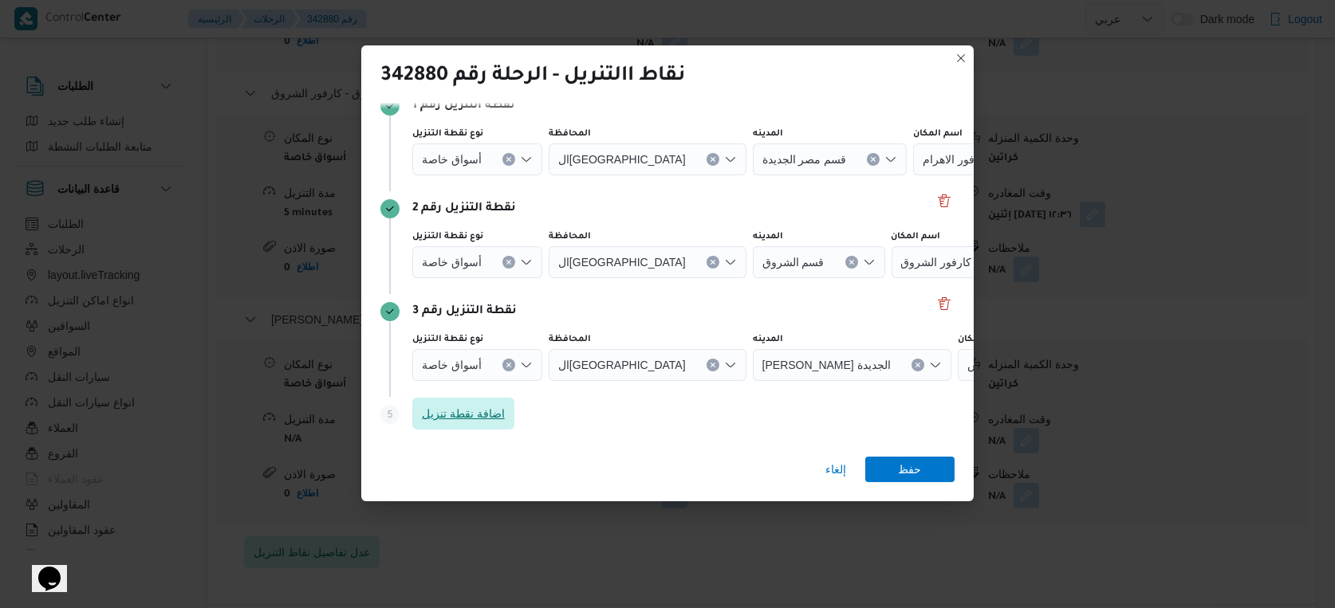
click at [483, 419] on span "اضافة نقطة تنزيل" at bounding box center [463, 413] width 83 height 19
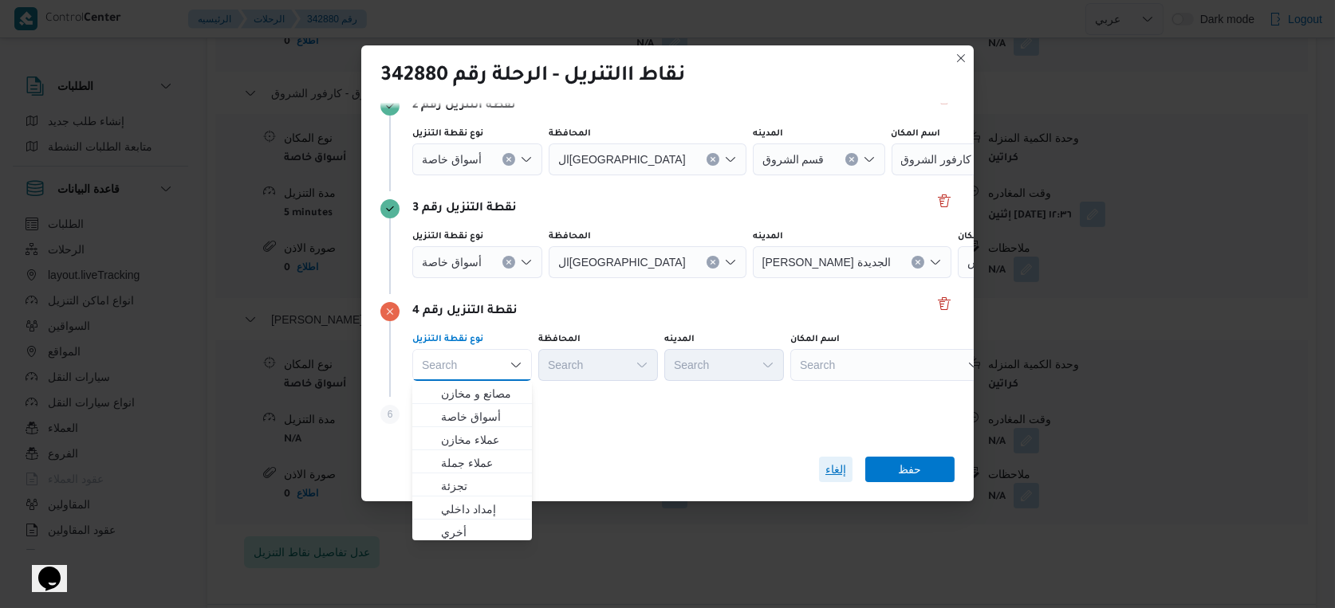
click at [836, 472] on span "إلغاء" at bounding box center [835, 469] width 21 height 19
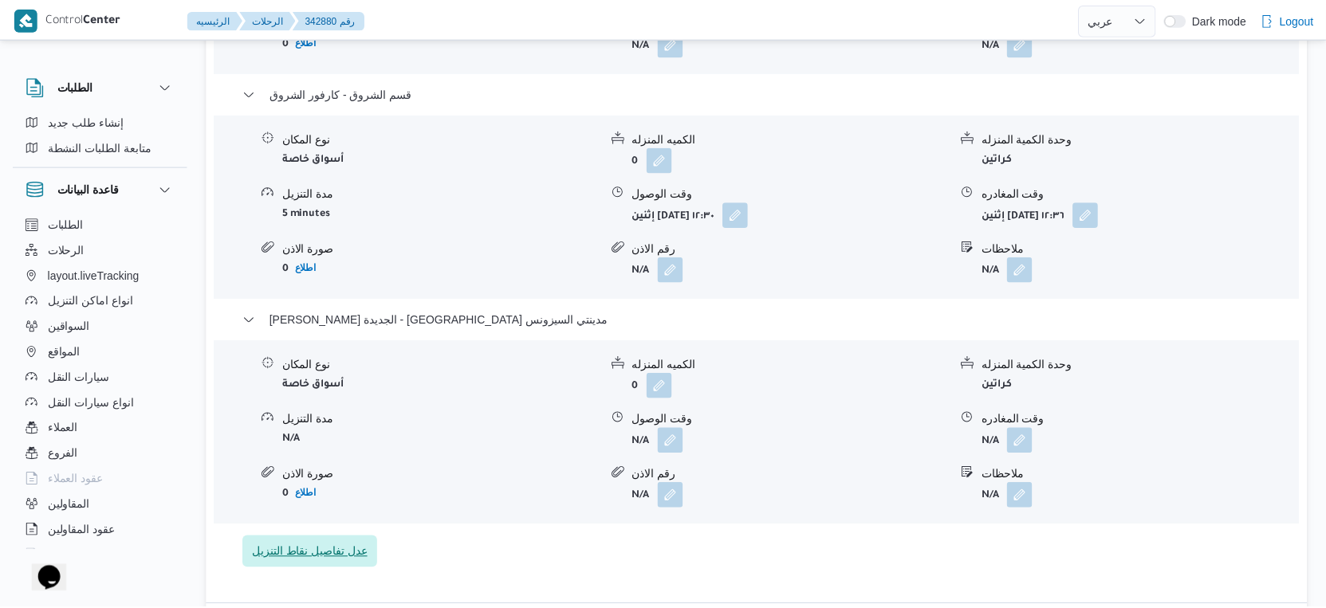
scroll to position [1595, 0]
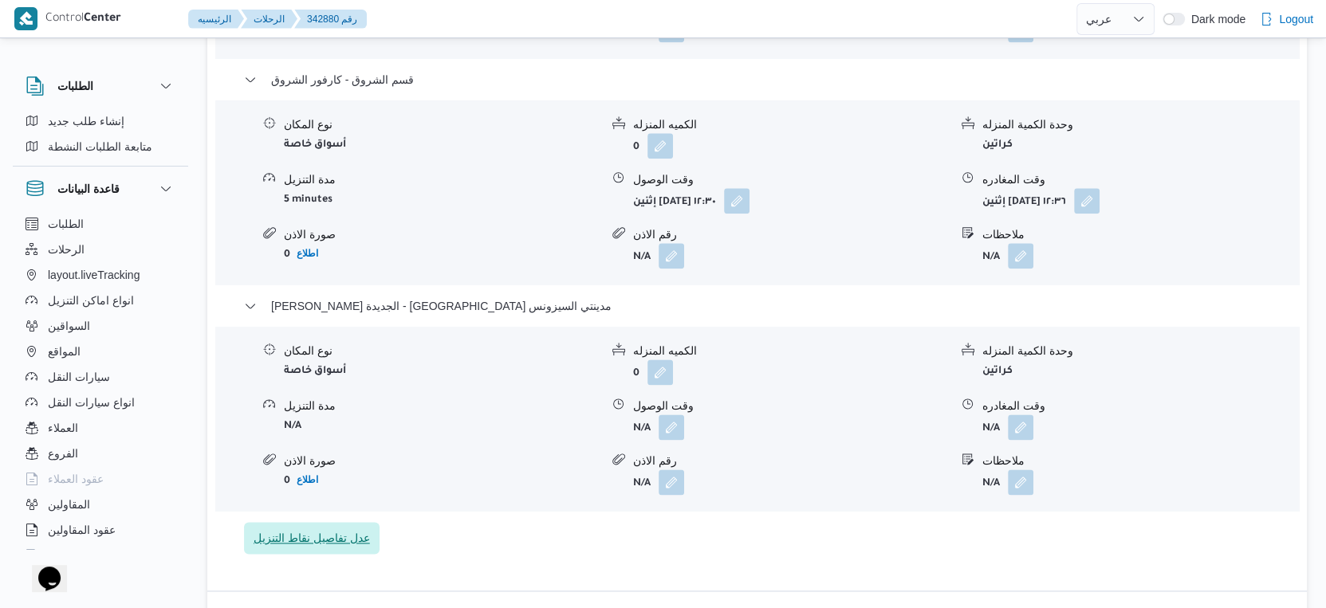
click at [315, 544] on span "عدل تفاصيل نقاط التنزيل" at bounding box center [312, 538] width 116 height 19
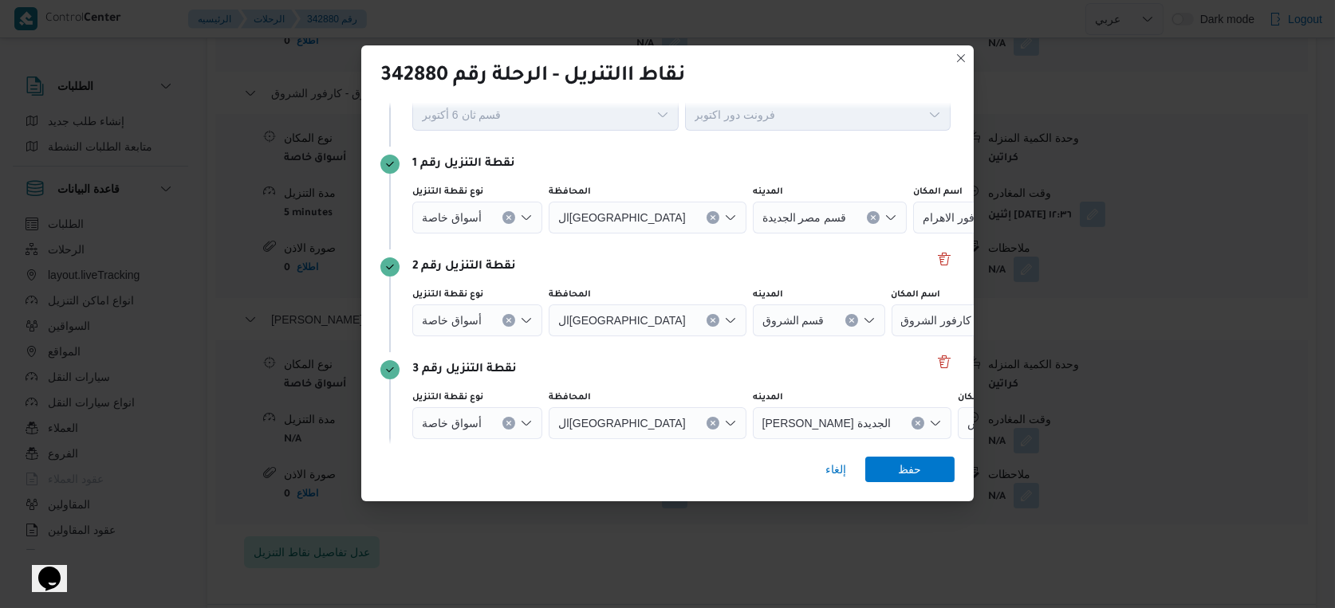
scroll to position [124, 0]
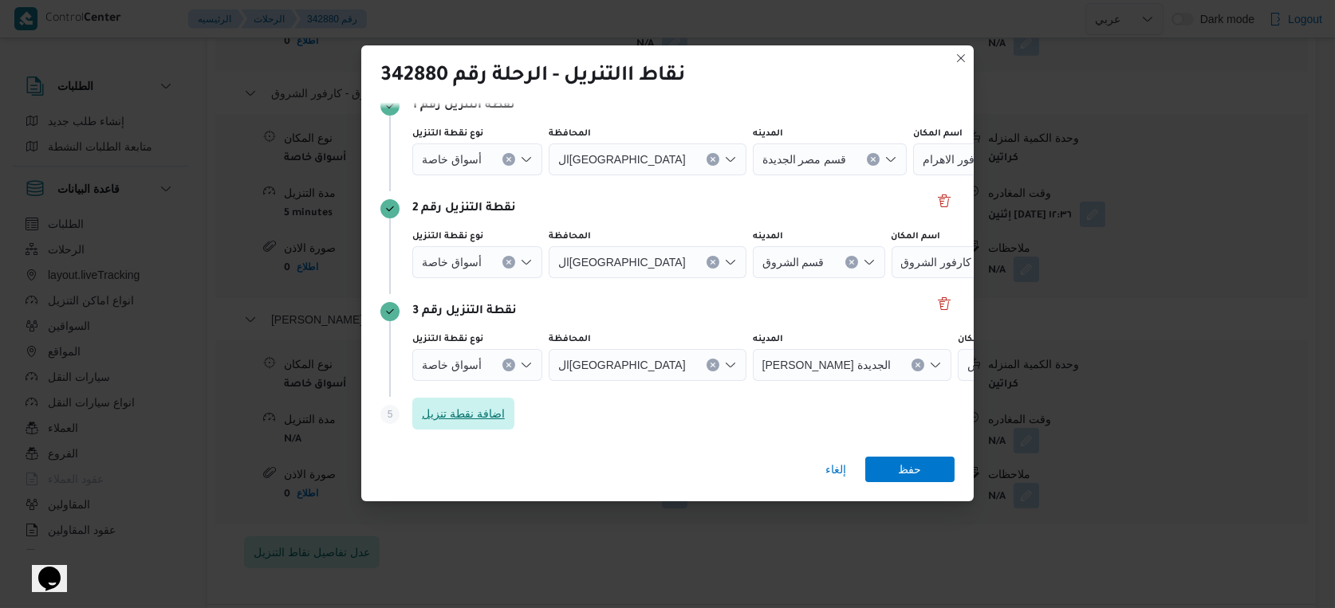
click at [493, 407] on span "اضافة نقطة تنزيل" at bounding box center [463, 413] width 83 height 19
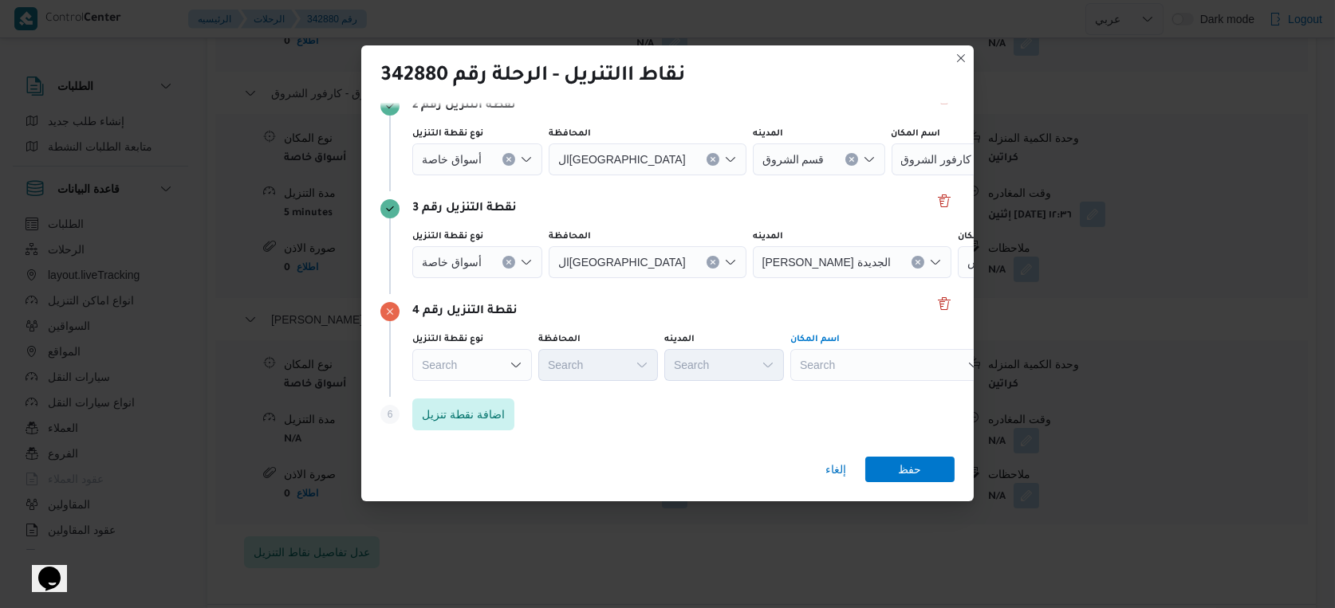
click at [864, 363] on div "Search" at bounding box center [889, 365] width 199 height 32
click at [723, 432] on div "Step 6 is disabled 6 اضافة نقطة تنزيل" at bounding box center [667, 417] width 574 height 41
click at [838, 467] on span "إلغاء" at bounding box center [835, 469] width 21 height 19
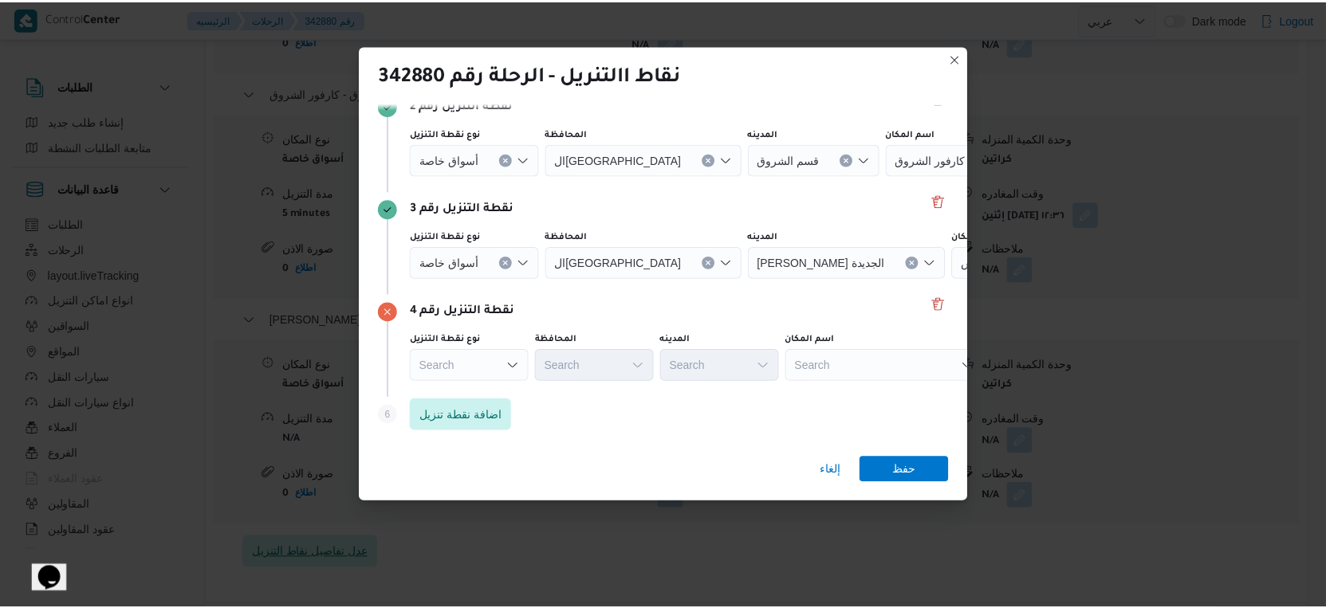
scroll to position [1595, 0]
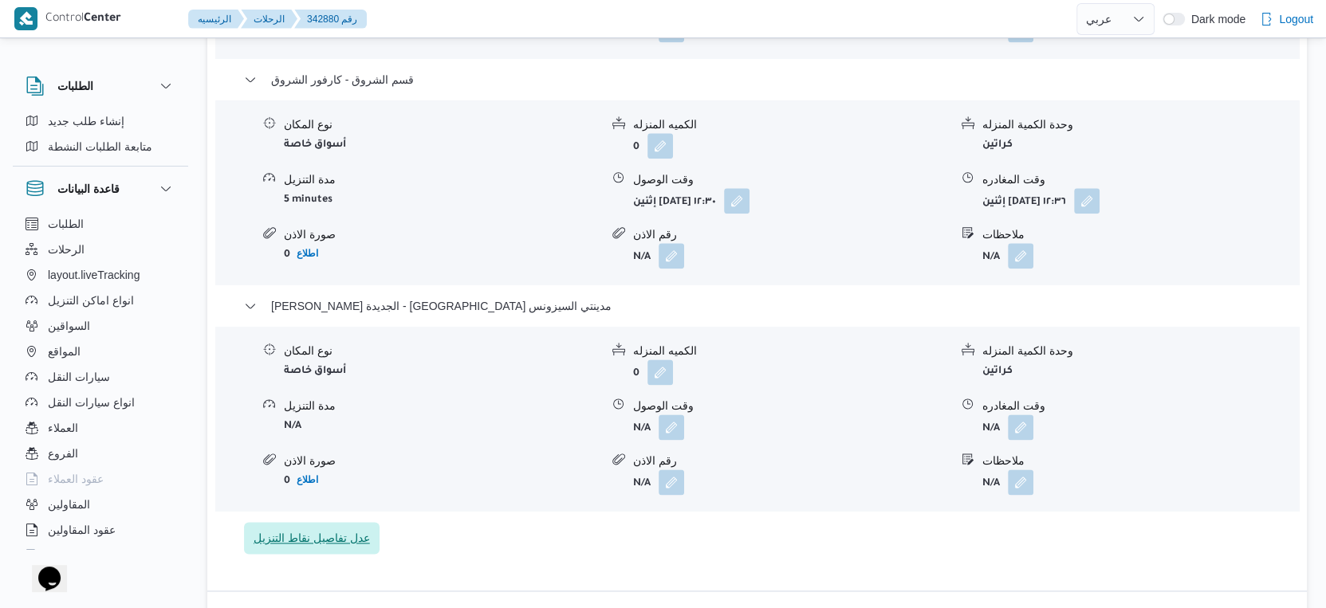
click at [364, 543] on span "عدل تفاصيل نقاط التنزيل" at bounding box center [312, 538] width 116 height 19
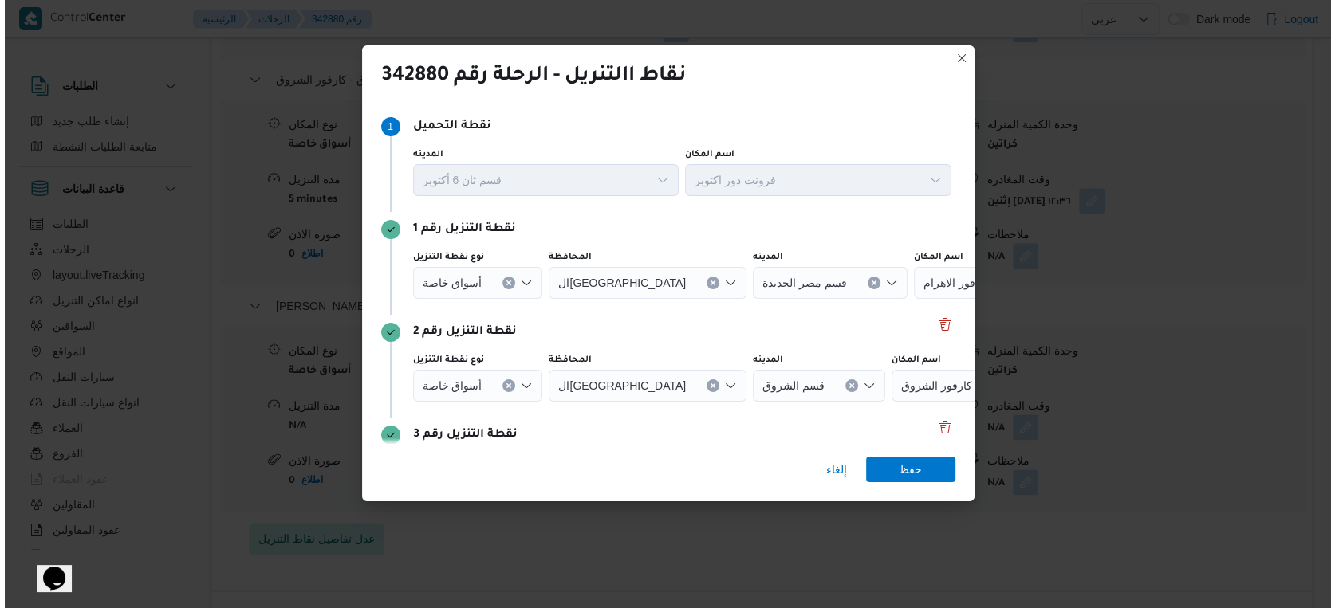
scroll to position [1581, 0]
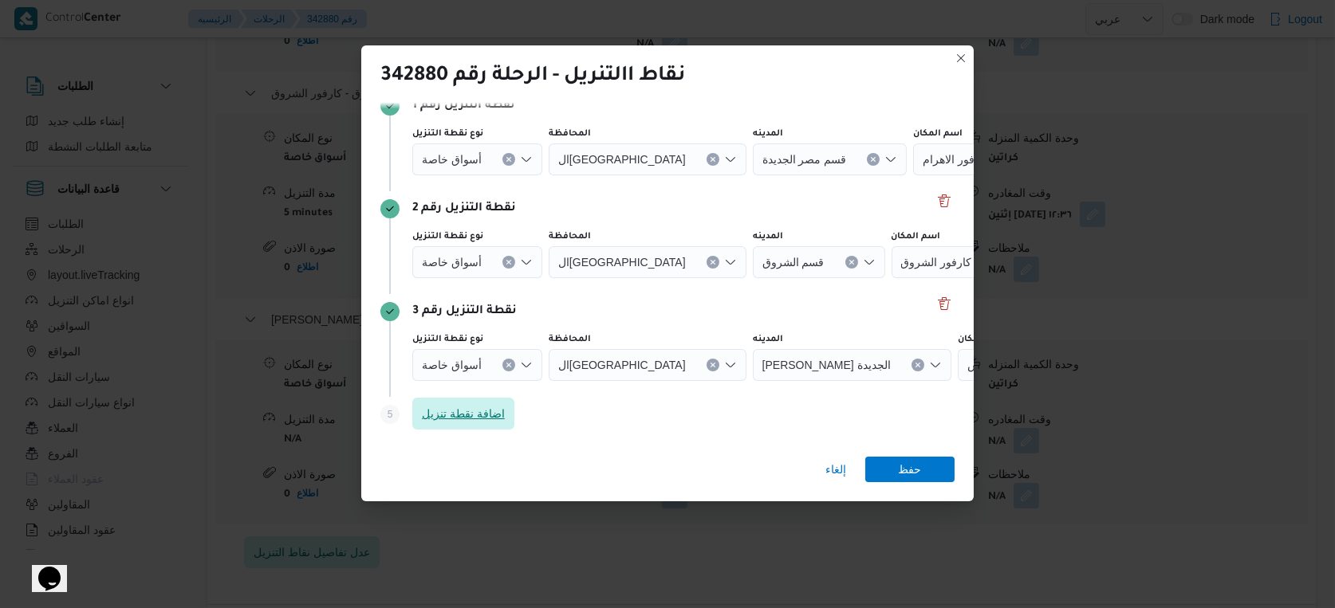
click at [504, 403] on span "اضافة نقطة تنزيل" at bounding box center [463, 414] width 102 height 32
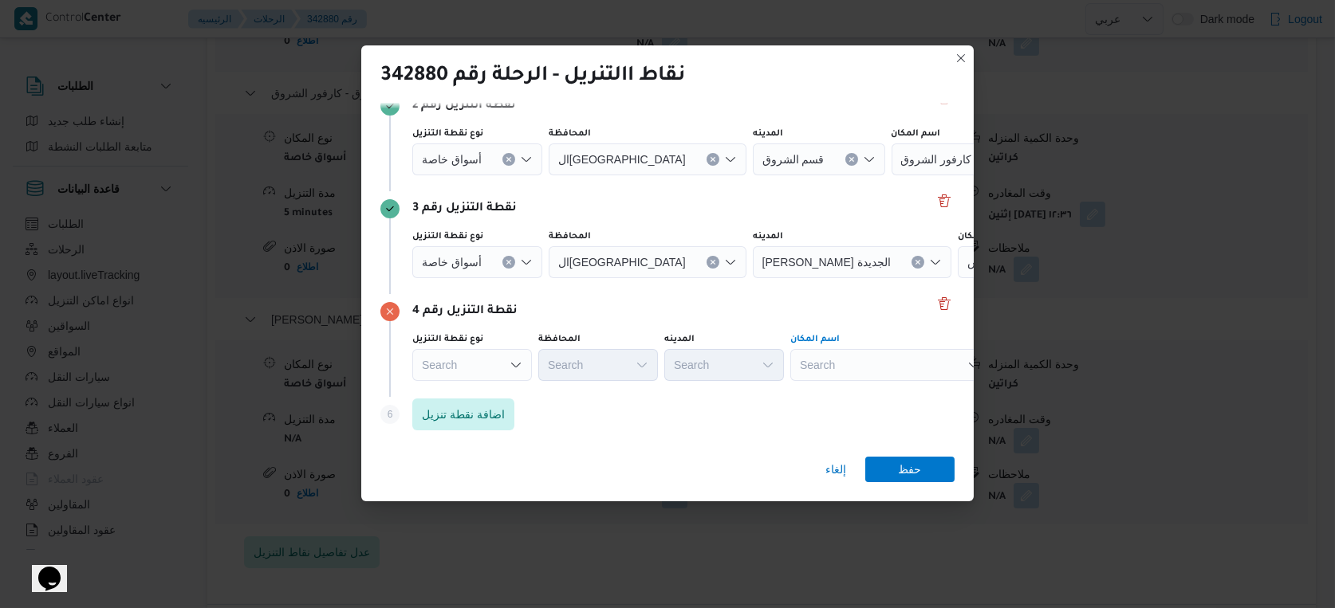
click at [885, 352] on div "Search" at bounding box center [889, 365] width 199 height 32
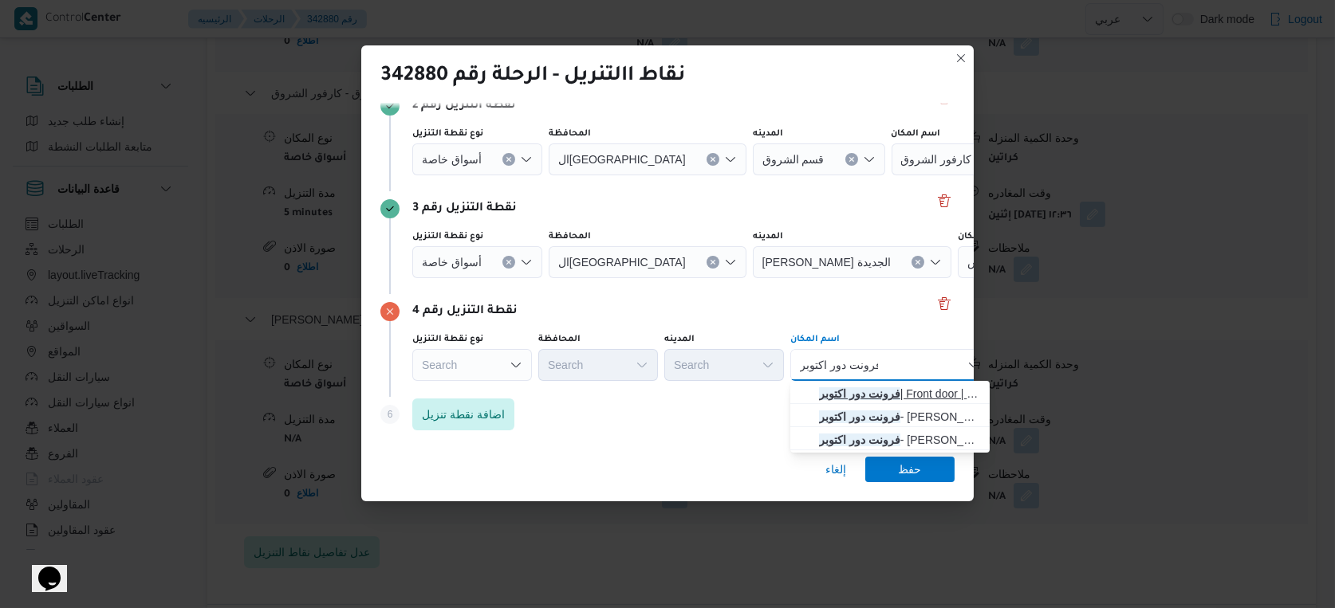
type input "فرونت دور اكتوبر"
click at [883, 388] on mark "فرونت دور اكتوبر" at bounding box center [859, 394] width 81 height 13
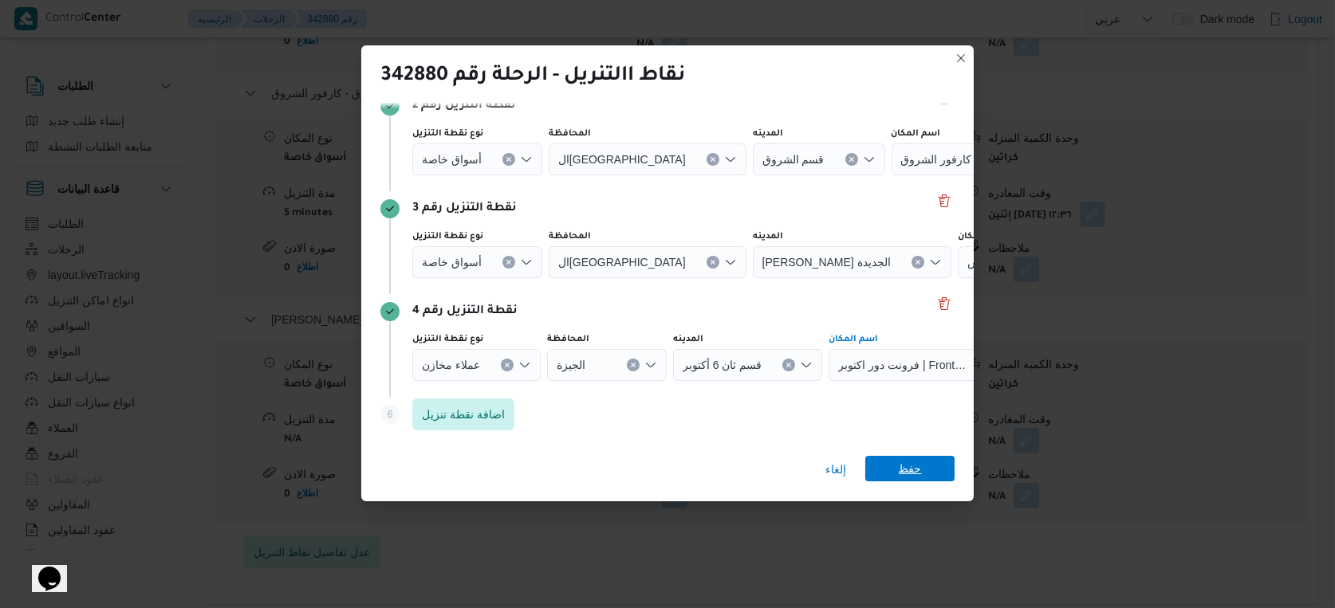
click at [916, 464] on span "حفظ" at bounding box center [910, 469] width 23 height 26
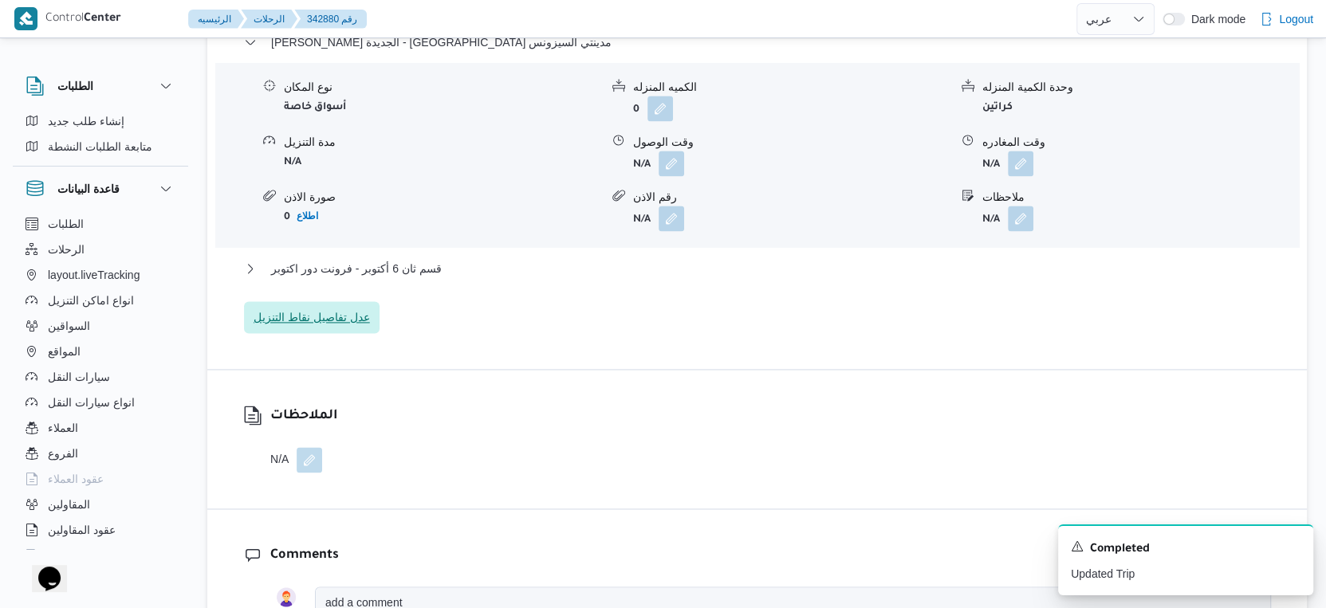
scroll to position [1860, 0]
click at [444, 277] on button "قسم ثان 6 أكتوبر - فرونت دور اكتوبر" at bounding box center [757, 267] width 1027 height 19
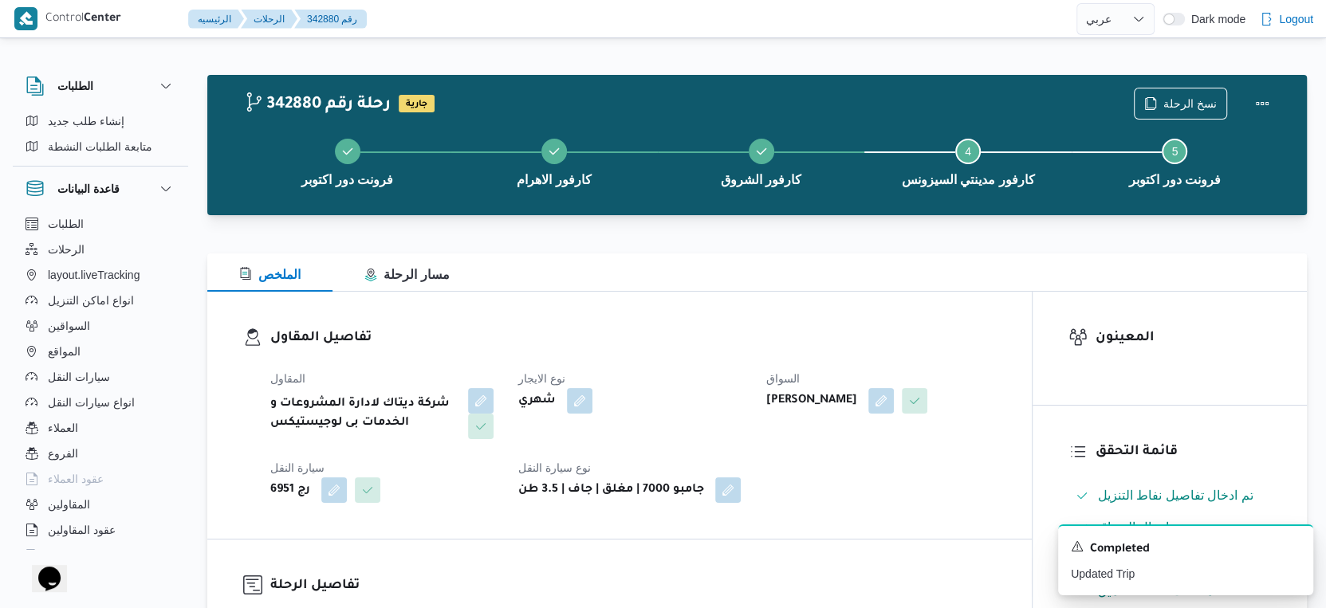
scroll to position [443, 0]
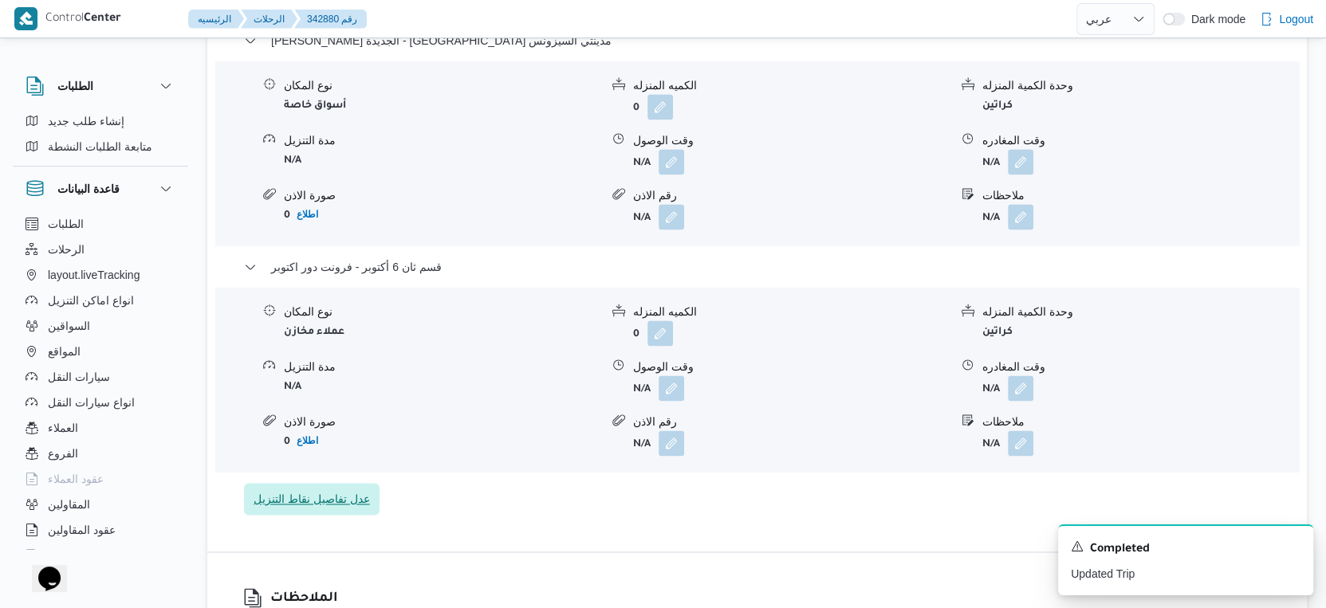
click at [336, 509] on span "عدل تفاصيل نقاط التنزيل" at bounding box center [312, 499] width 116 height 19
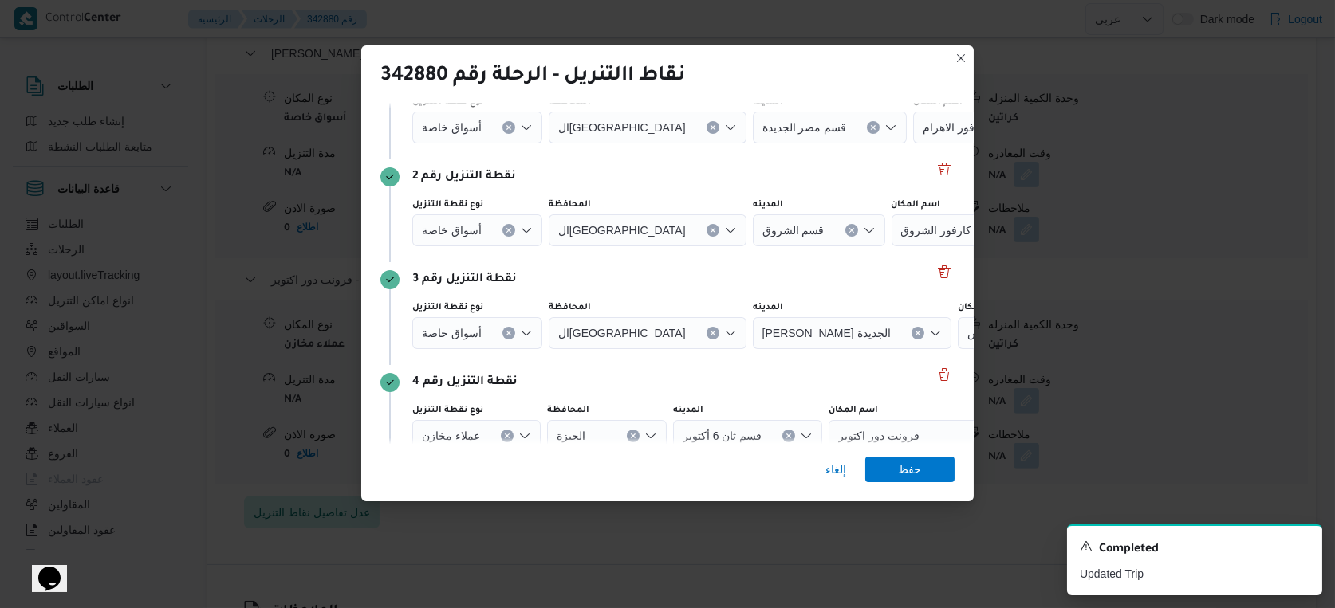
scroll to position [177, 0]
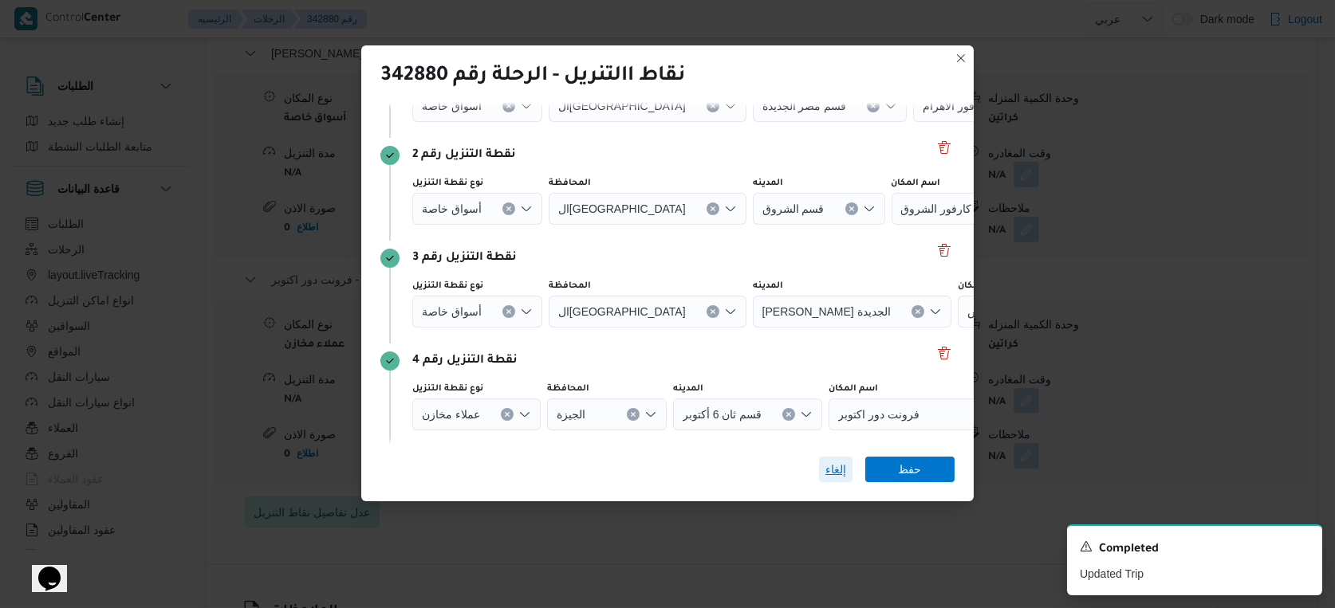
click at [840, 469] on span "إلغاء" at bounding box center [835, 469] width 21 height 19
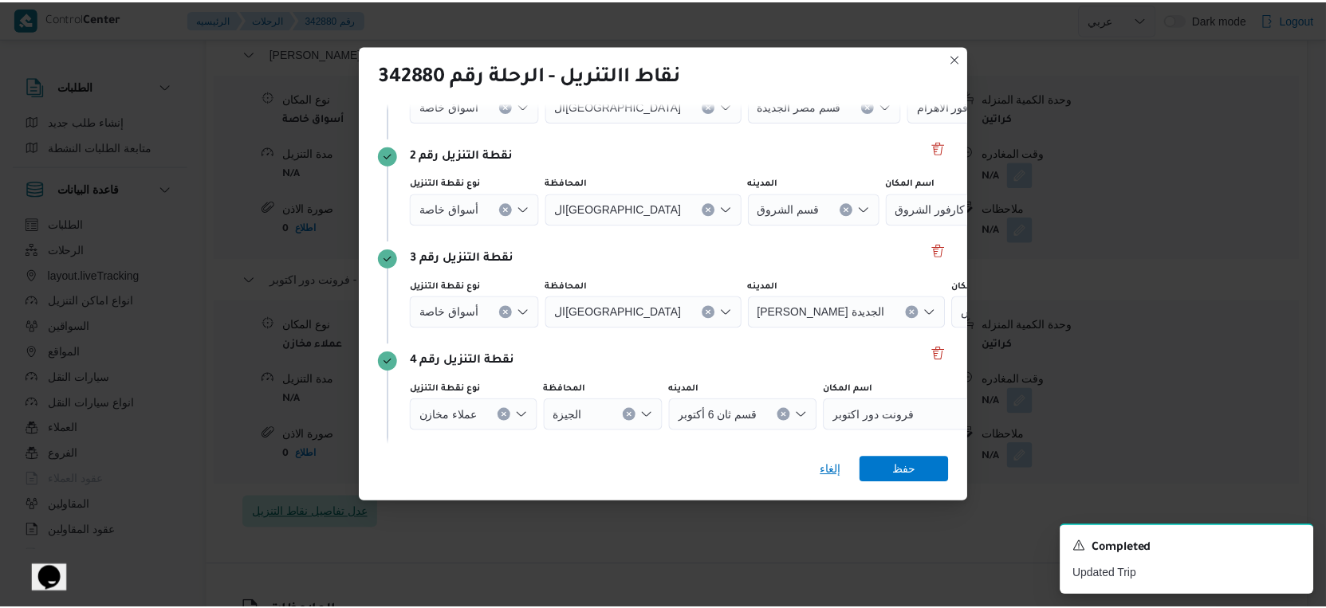
scroll to position [1860, 0]
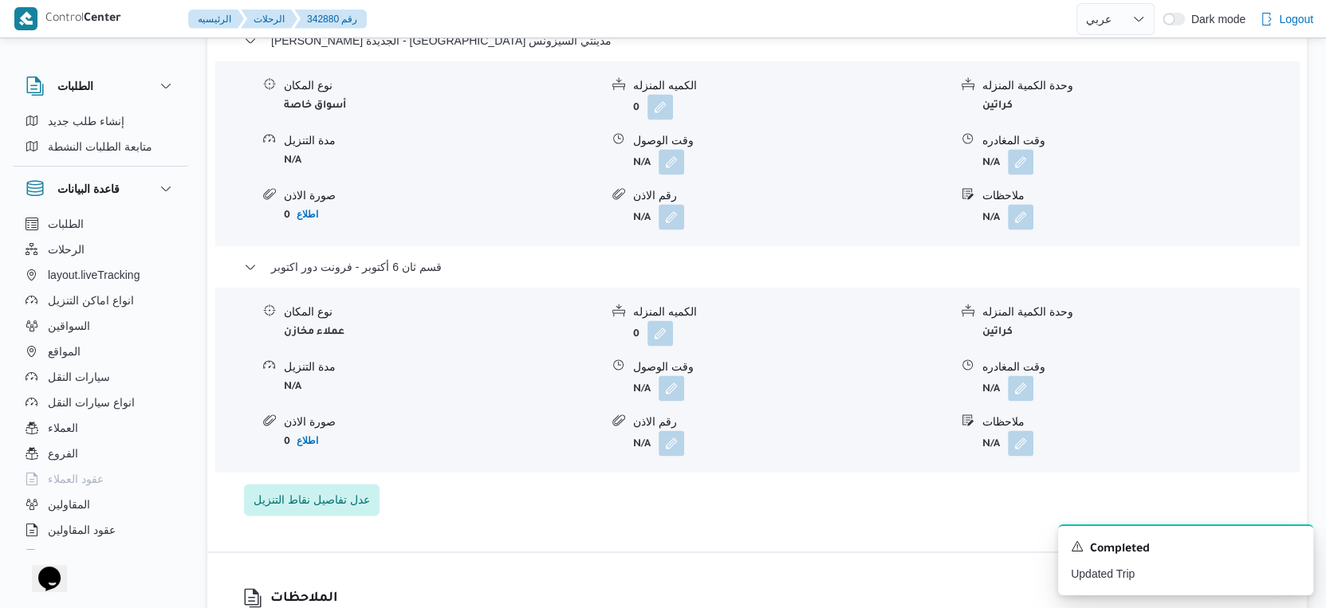
select select "ar"
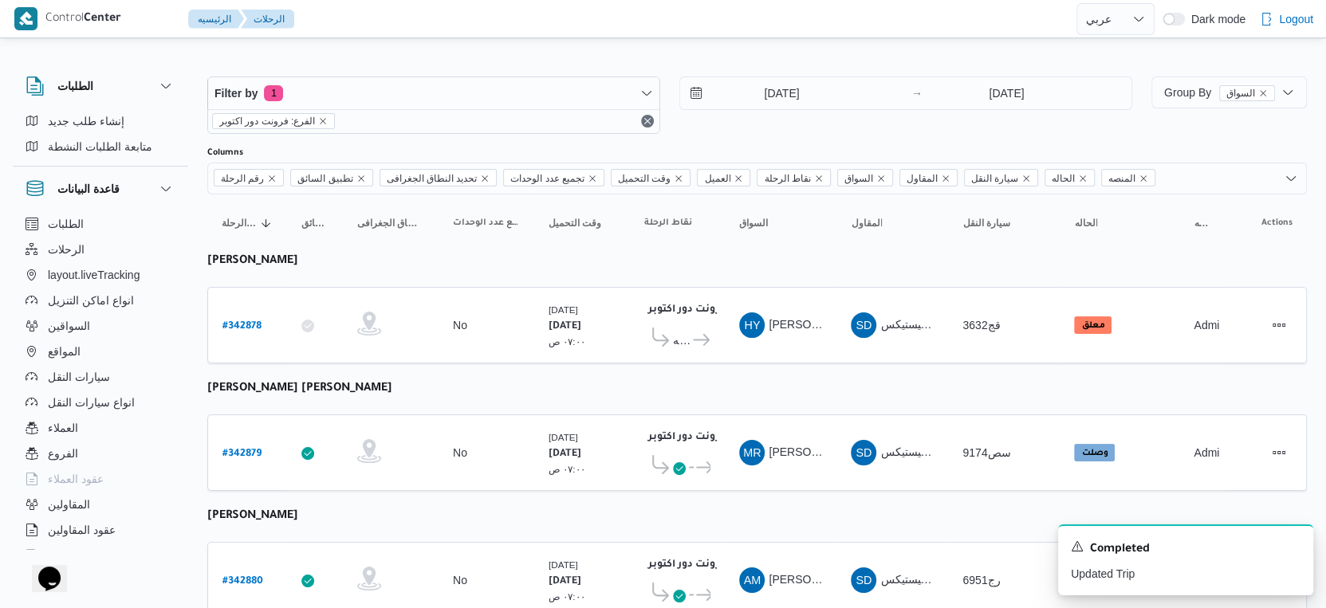
click at [544, 391] on table "رقم الرحلة Click to sort in ascending order تطبيق السائق Click to sort in ascen…" at bounding box center [757, 415] width 1100 height 440
